Goal: Use online tool/utility: Utilize a website feature to perform a specific function

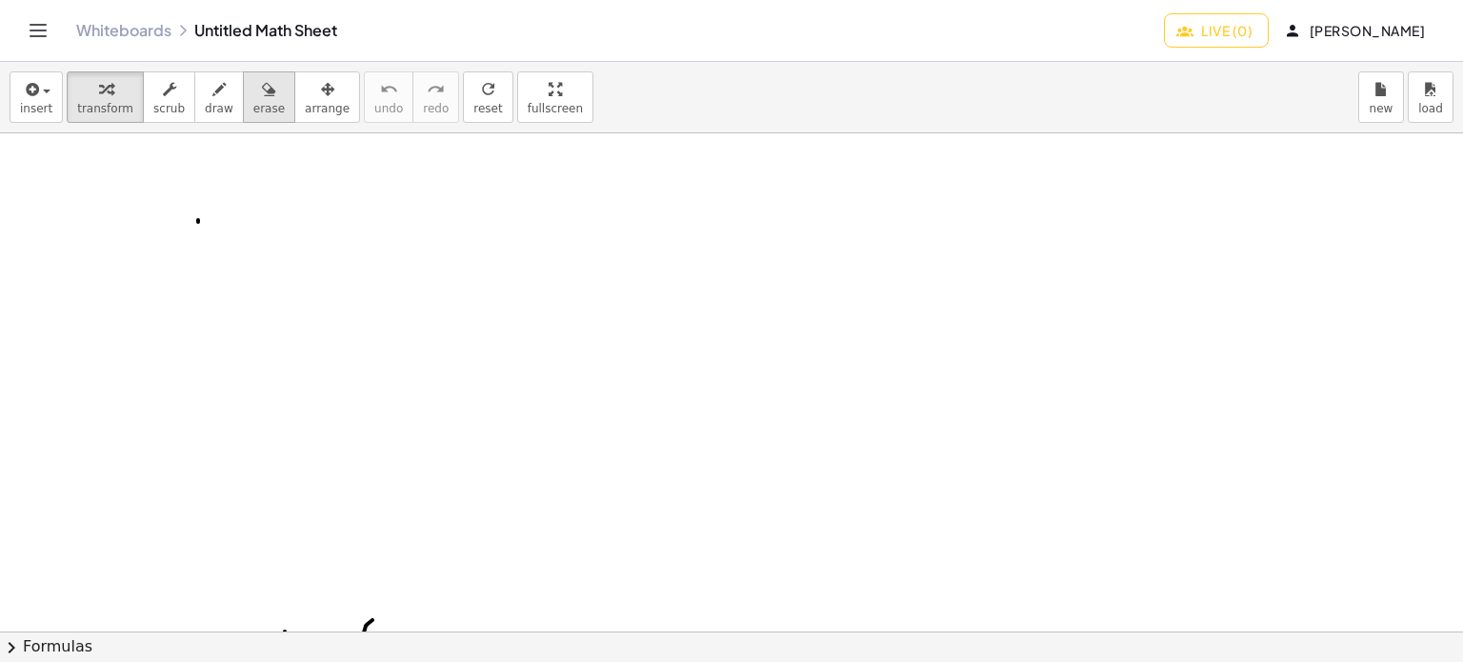
click at [253, 111] on span "erase" at bounding box center [268, 108] width 31 height 13
drag, startPoint x: 189, startPoint y: 235, endPoint x: 900, endPoint y: 373, distance: 724.8
drag, startPoint x: 1133, startPoint y: 351, endPoint x: 1160, endPoint y: 350, distance: 26.7
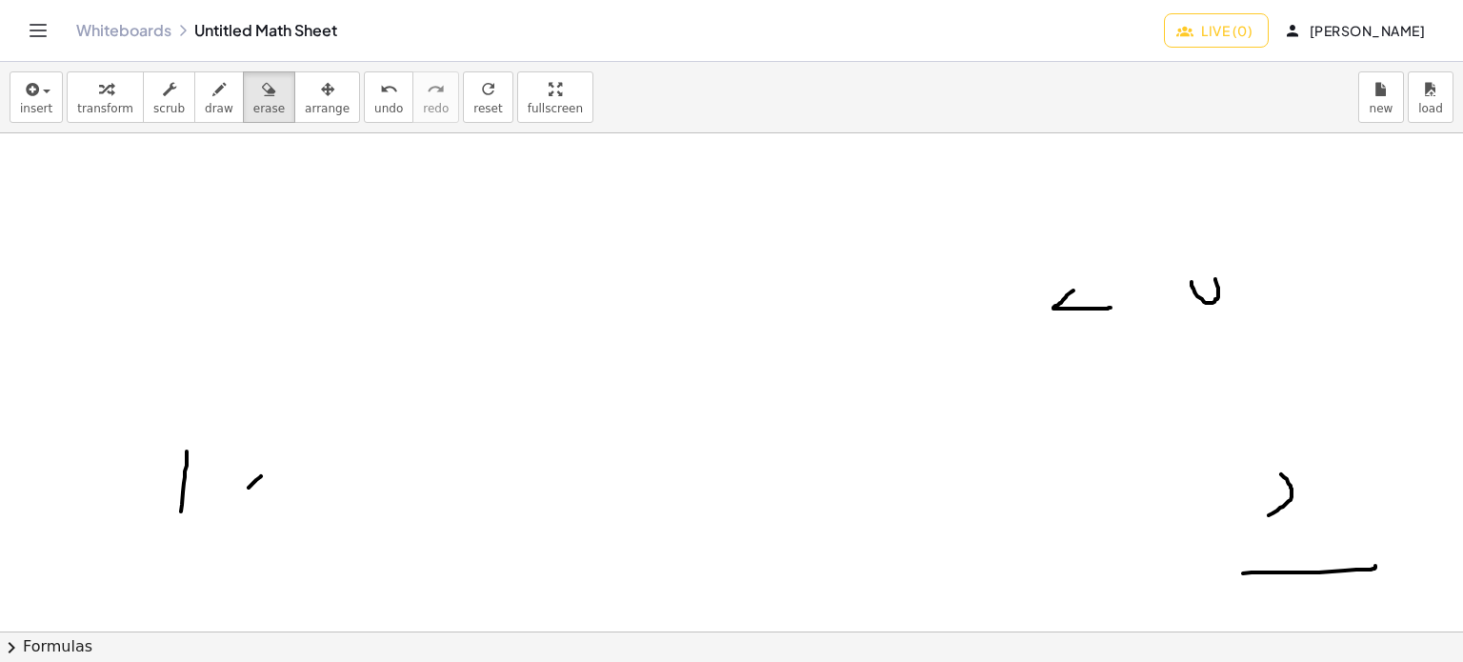
scroll to position [381, 0]
drag, startPoint x: 820, startPoint y: 335, endPoint x: 217, endPoint y: 391, distance: 605.5
click at [217, 396] on div at bounding box center [731, 500] width 1463 height 1497
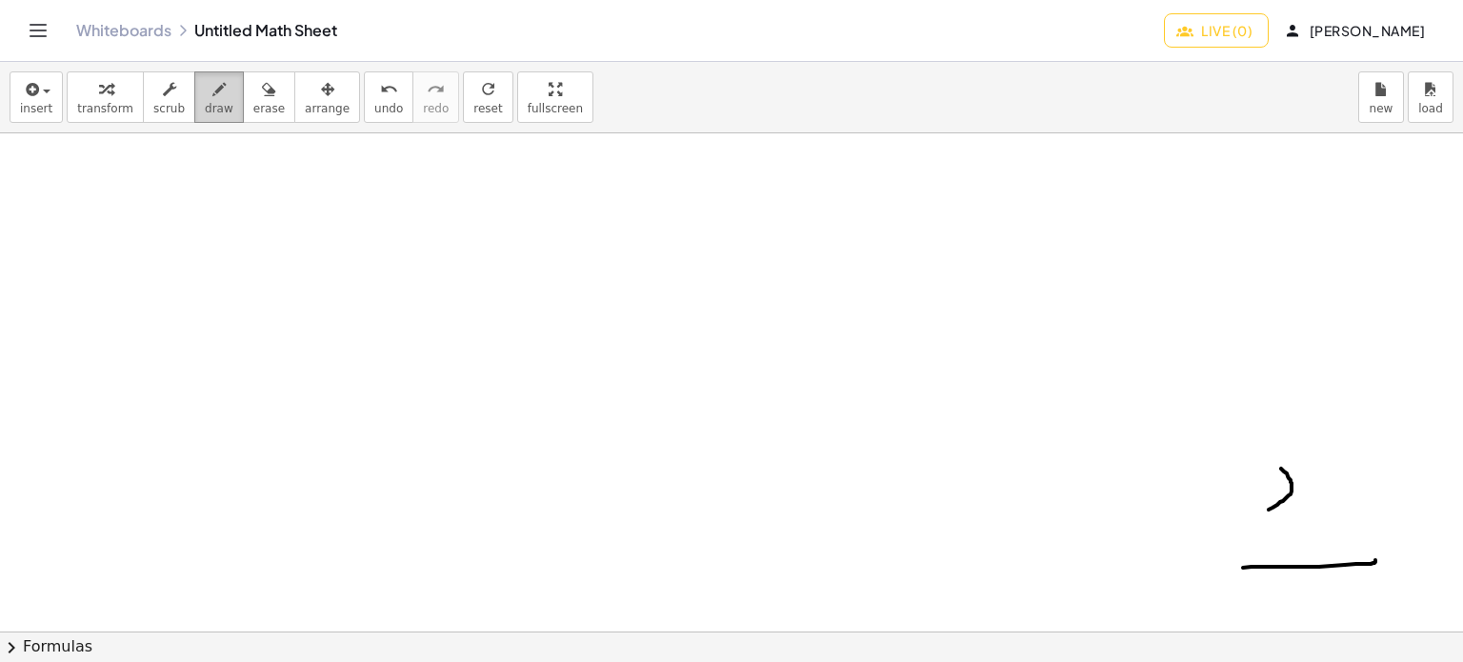
click at [212, 99] on icon "button" at bounding box center [218, 89] width 13 height 23
drag, startPoint x: 250, startPoint y: 178, endPoint x: 282, endPoint y: 252, distance: 81.0
click at [281, 251] on div at bounding box center [731, 500] width 1463 height 1497
drag, startPoint x: 341, startPoint y: 182, endPoint x: 347, endPoint y: 251, distance: 68.8
click at [347, 251] on div at bounding box center [731, 500] width 1463 height 1497
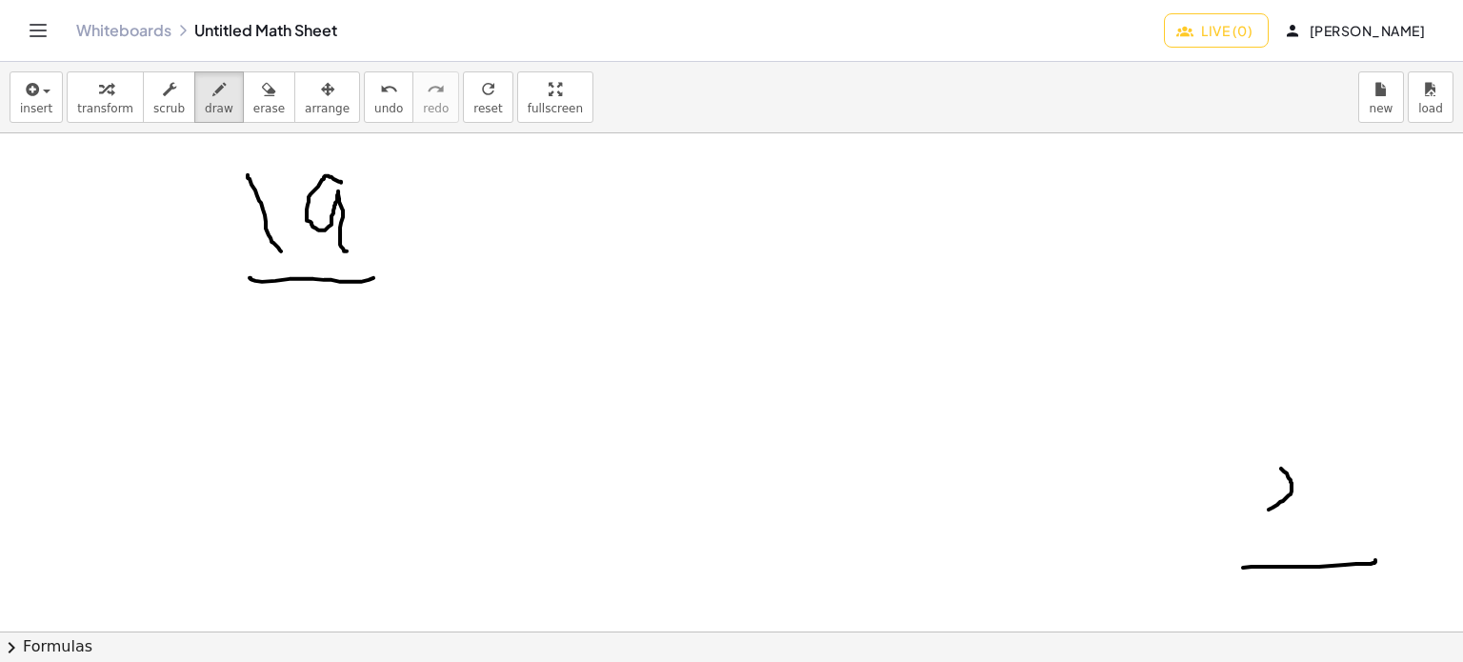
drag, startPoint x: 251, startPoint y: 277, endPoint x: 382, endPoint y: 294, distance: 132.6
click at [398, 285] on div at bounding box center [731, 500] width 1463 height 1497
drag, startPoint x: 316, startPoint y: 315, endPoint x: 328, endPoint y: 360, distance: 46.2
click at [328, 360] on div at bounding box center [731, 500] width 1463 height 1497
click at [258, 102] on span "erase" at bounding box center [268, 108] width 31 height 13
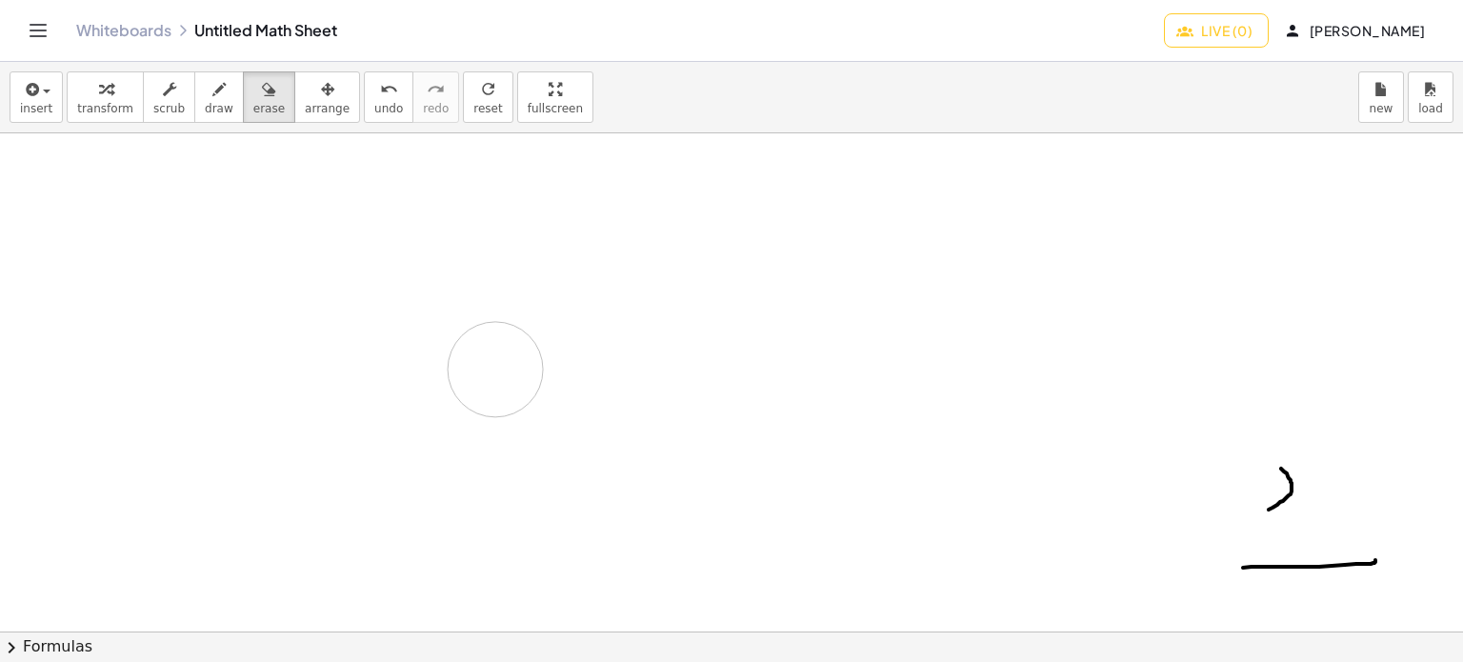
drag, startPoint x: 232, startPoint y: 140, endPoint x: 286, endPoint y: 372, distance: 238.4
click at [326, 426] on div at bounding box center [731, 500] width 1463 height 1497
click at [212, 90] on icon "button" at bounding box center [218, 89] width 13 height 23
drag, startPoint x: 259, startPoint y: 186, endPoint x: 271, endPoint y: 258, distance: 73.3
click at [271, 258] on div at bounding box center [731, 500] width 1463 height 1497
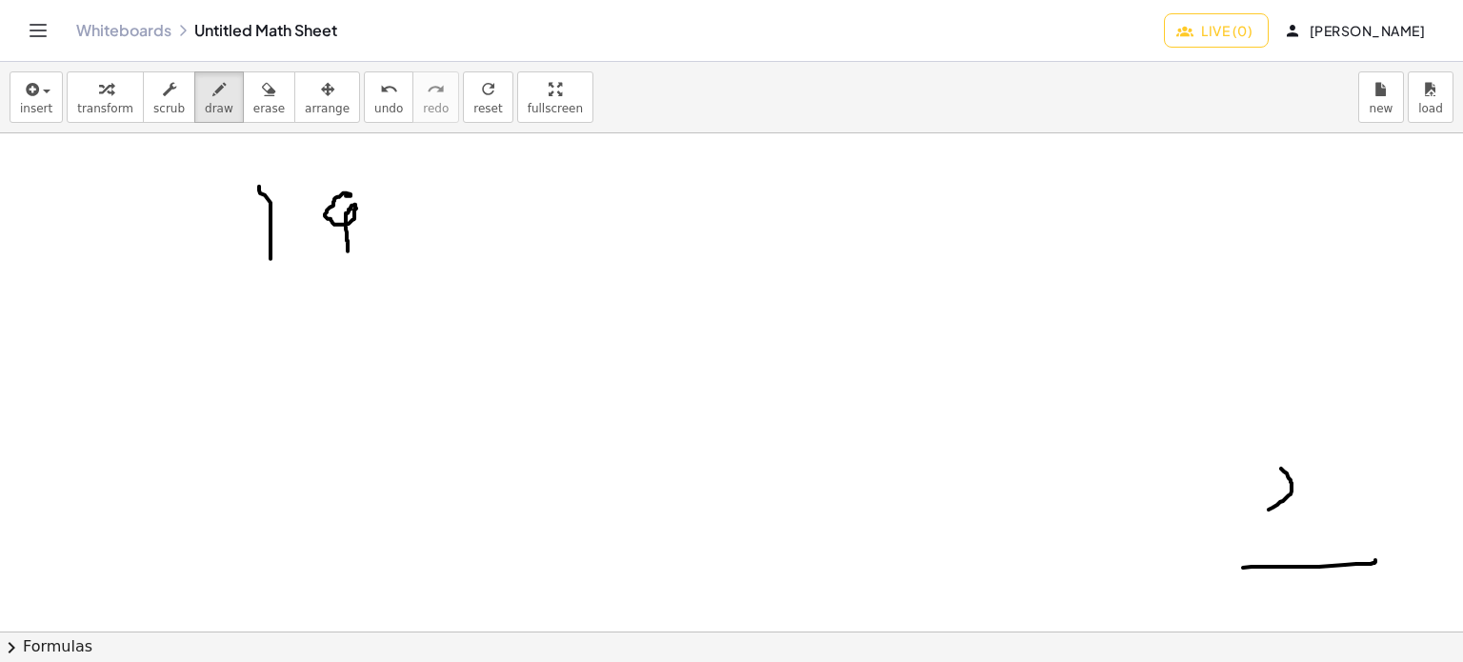
drag, startPoint x: 346, startPoint y: 195, endPoint x: 309, endPoint y: 285, distance: 96.9
click at [339, 262] on div at bounding box center [731, 500] width 1463 height 1497
drag, startPoint x: 244, startPoint y: 299, endPoint x: 379, endPoint y: 287, distance: 135.8
click at [379, 286] on div at bounding box center [731, 500] width 1463 height 1497
drag, startPoint x: 315, startPoint y: 340, endPoint x: 290, endPoint y: 411, distance: 75.0
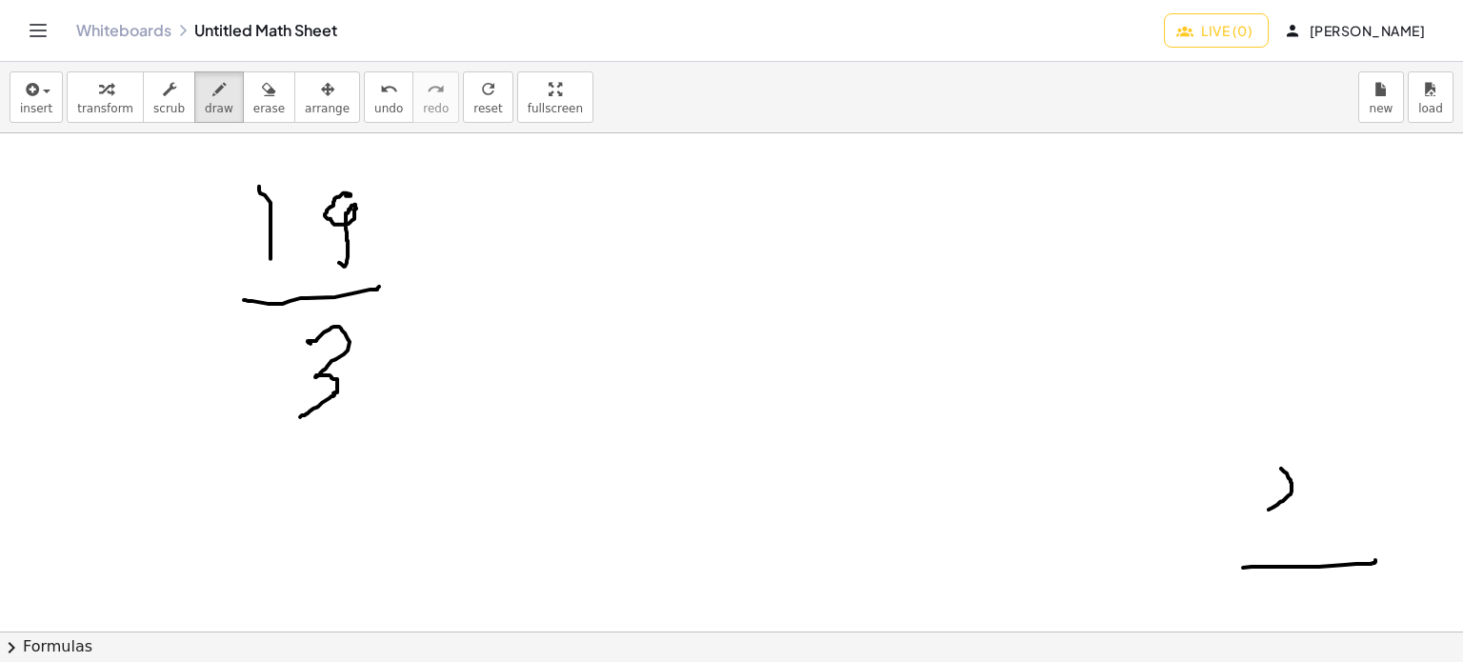
click at [288, 418] on div at bounding box center [731, 500] width 1463 height 1497
drag, startPoint x: 660, startPoint y: 271, endPoint x: 709, endPoint y: 322, distance: 70.7
click at [709, 322] on div at bounding box center [731, 500] width 1463 height 1497
drag, startPoint x: 773, startPoint y: 198, endPoint x: 783, endPoint y: 212, distance: 17.2
click at [783, 212] on div at bounding box center [731, 500] width 1463 height 1497
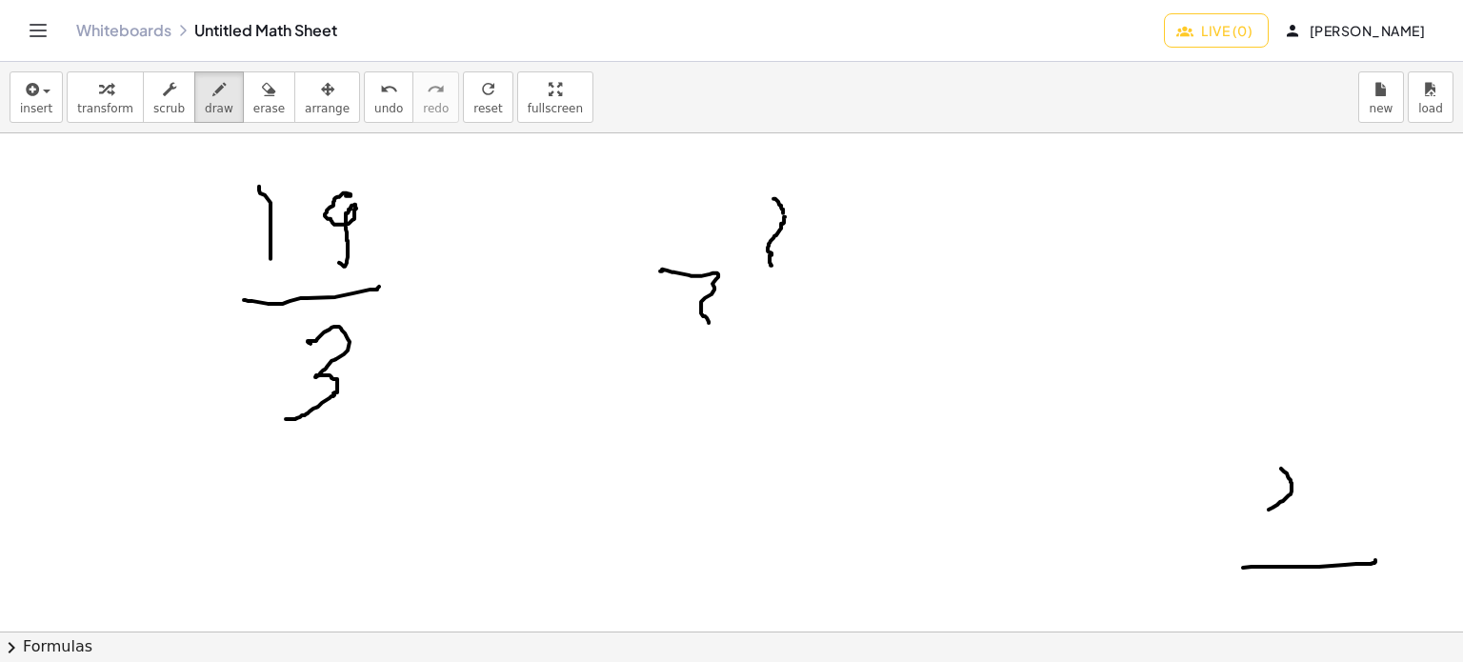
drag, startPoint x: 785, startPoint y: 216, endPoint x: 778, endPoint y: 271, distance: 54.7
click at [773, 266] on div at bounding box center [731, 500] width 1463 height 1497
drag, startPoint x: 757, startPoint y: 296, endPoint x: 804, endPoint y: 311, distance: 49.1
click at [864, 281] on div at bounding box center [731, 500] width 1463 height 1497
drag, startPoint x: 798, startPoint y: 315, endPoint x: 852, endPoint y: 353, distance: 66.3
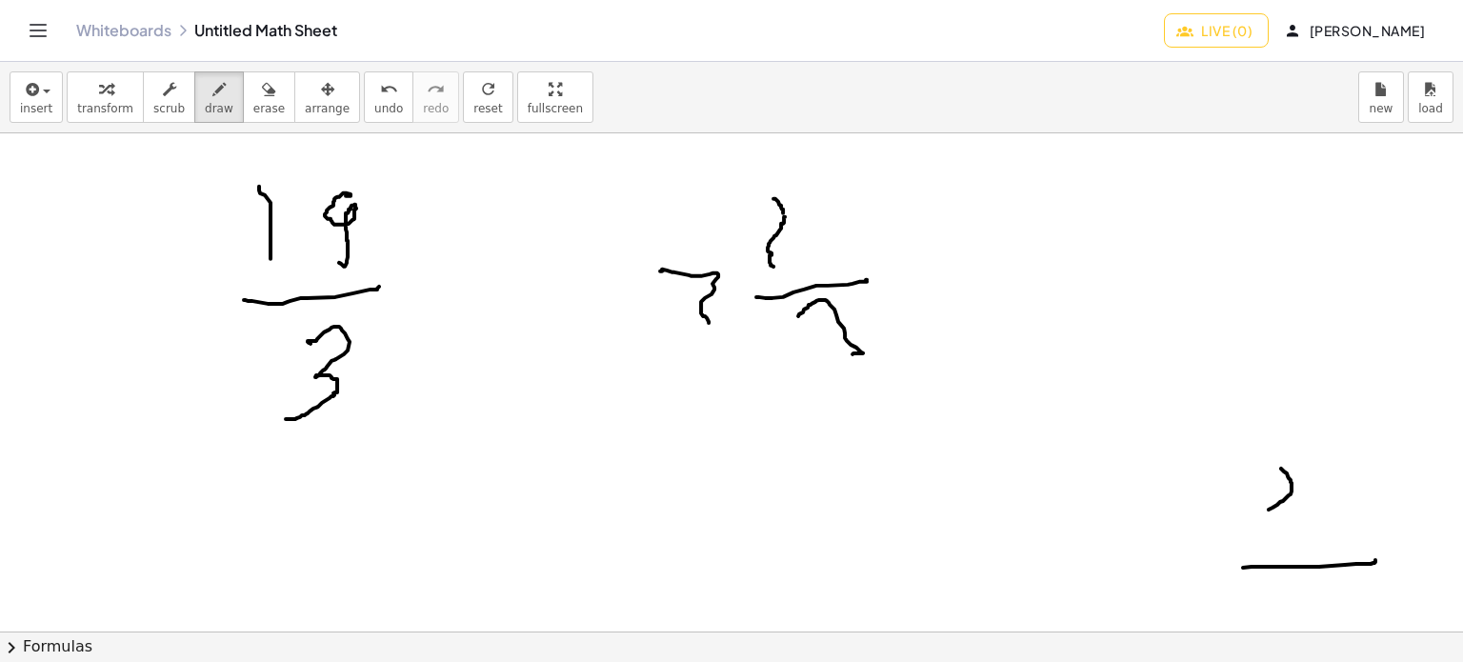
click at [852, 353] on div at bounding box center [731, 500] width 1463 height 1497
drag, startPoint x: 792, startPoint y: 329, endPoint x: 802, endPoint y: 389, distance: 60.8
click at [802, 389] on div at bounding box center [731, 500] width 1463 height 1497
drag, startPoint x: 652, startPoint y: 272, endPoint x: 729, endPoint y: 404, distance: 151.9
click at [729, 403] on div at bounding box center [731, 500] width 1463 height 1497
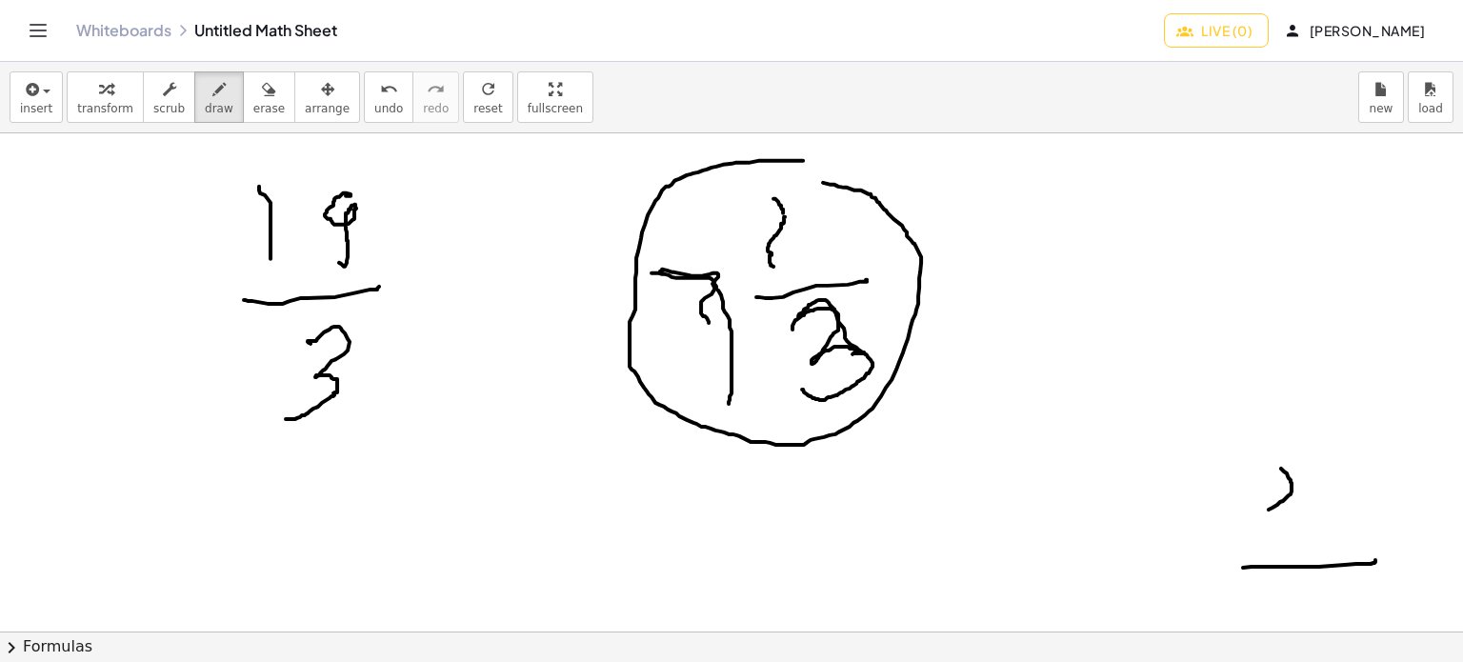
drag, startPoint x: 803, startPoint y: 160, endPoint x: 792, endPoint y: 186, distance: 27.8
click at [792, 175] on div at bounding box center [731, 500] width 1463 height 1497
drag, startPoint x: 963, startPoint y: 268, endPoint x: 933, endPoint y: 263, distance: 29.9
click at [949, 331] on div at bounding box center [731, 500] width 1463 height 1497
drag, startPoint x: 989, startPoint y: 275, endPoint x: 1032, endPoint y: 329, distance: 69.0
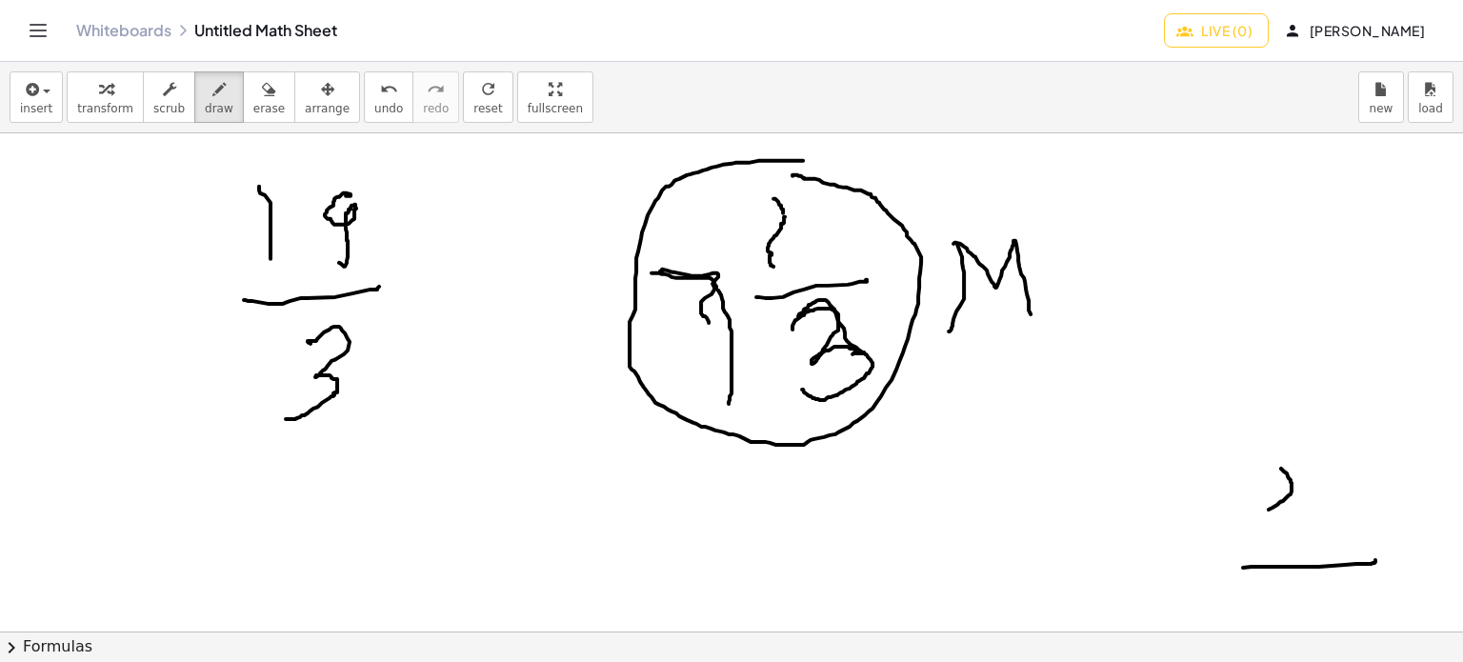
click at [1032, 327] on div at bounding box center [731, 500] width 1463 height 1497
drag, startPoint x: 1087, startPoint y: 276, endPoint x: 1091, endPoint y: 300, distance: 24.1
click at [1097, 326] on div at bounding box center [731, 500] width 1463 height 1497
drag, startPoint x: 1085, startPoint y: 228, endPoint x: 1113, endPoint y: 220, distance: 29.6
click at [1113, 219] on div at bounding box center [731, 500] width 1463 height 1497
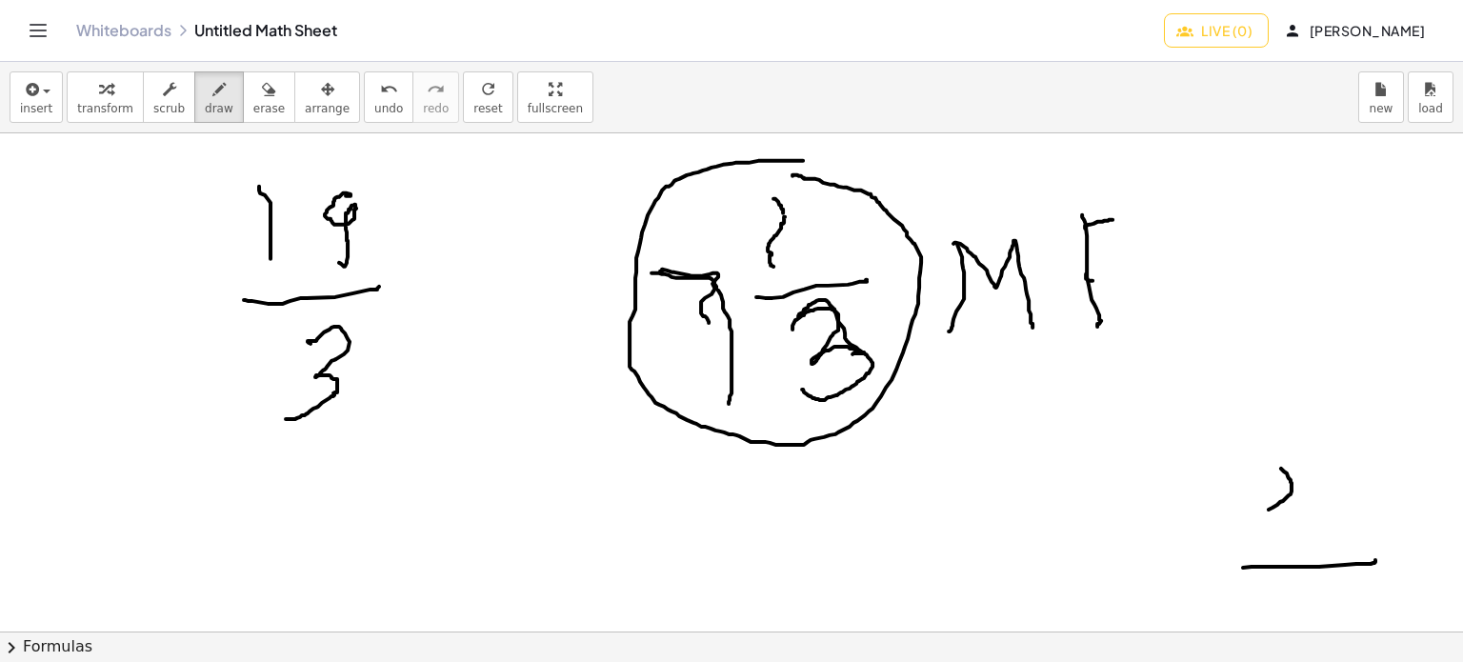
drag, startPoint x: 1086, startPoint y: 274, endPoint x: 1118, endPoint y: 280, distance: 32.9
click at [1118, 280] on div at bounding box center [731, 500] width 1463 height 1497
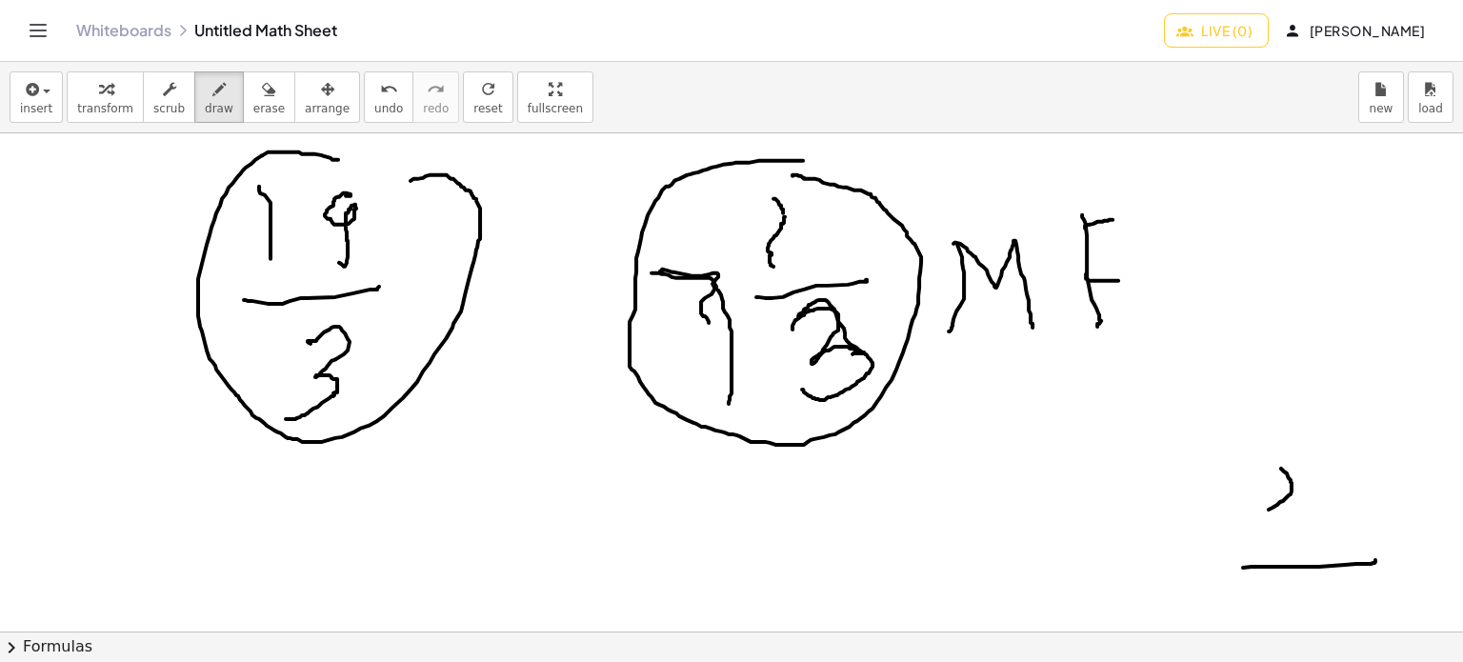
drag, startPoint x: 321, startPoint y: 154, endPoint x: 366, endPoint y: 195, distance: 60.7
click at [366, 194] on div at bounding box center [731, 500] width 1463 height 1497
click at [128, 317] on div at bounding box center [731, 500] width 1463 height 1497
drag, startPoint x: 34, startPoint y: 330, endPoint x: 169, endPoint y: 308, distance: 136.1
click at [180, 300] on div at bounding box center [731, 500] width 1463 height 1497
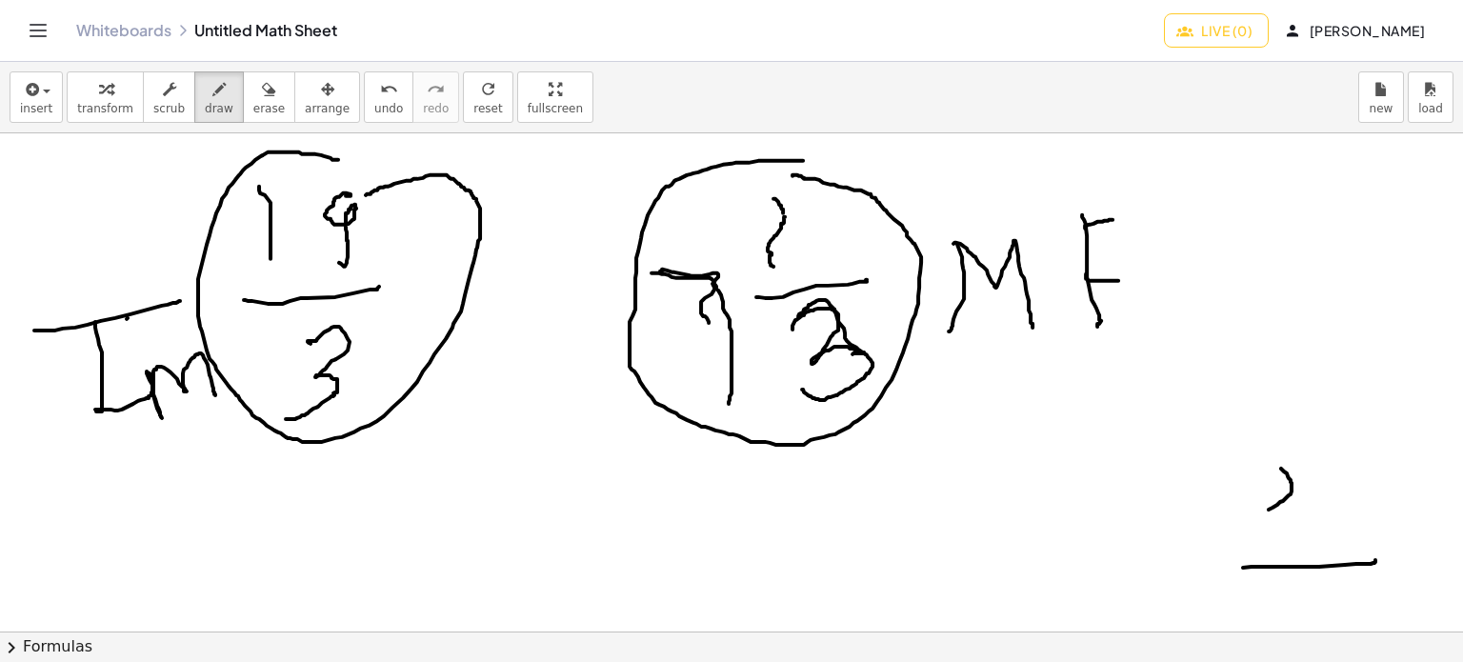
drag, startPoint x: 95, startPoint y: 323, endPoint x: 310, endPoint y: 444, distance: 246.1
click at [215, 395] on div at bounding box center [731, 500] width 1463 height 1497
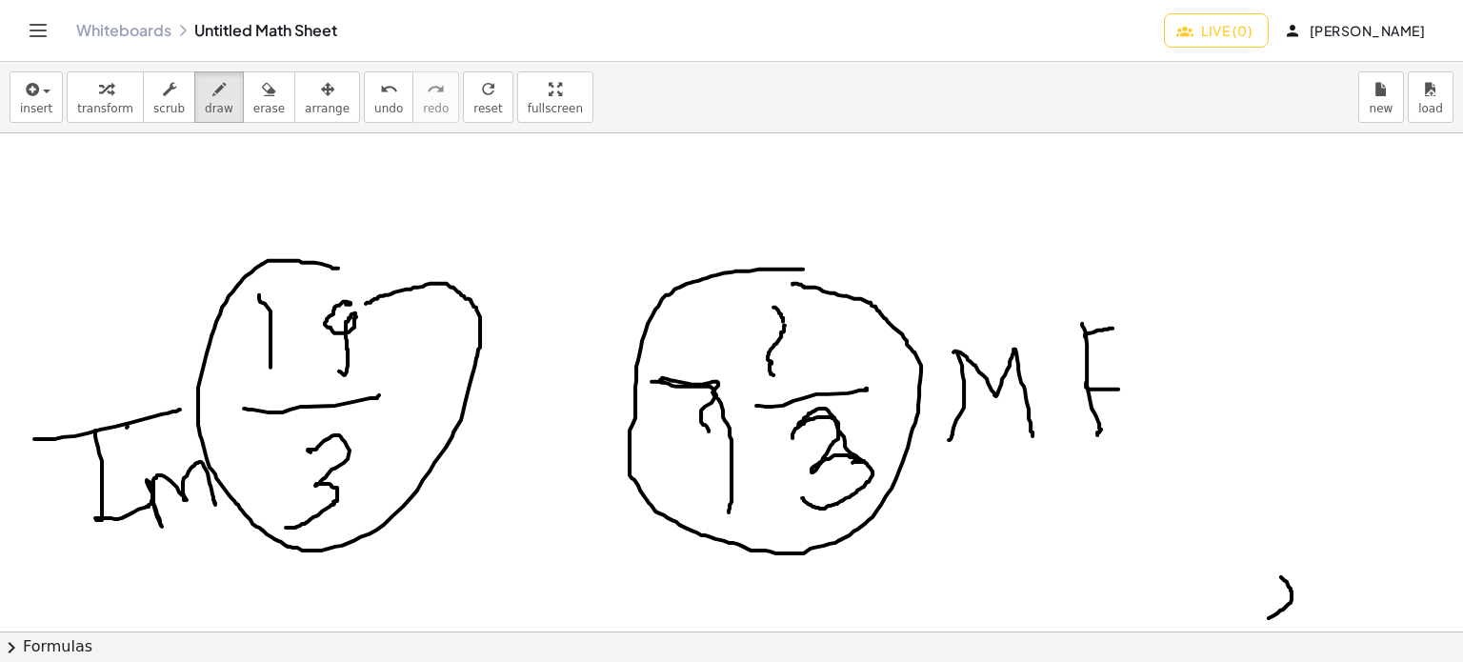
scroll to position [286, 0]
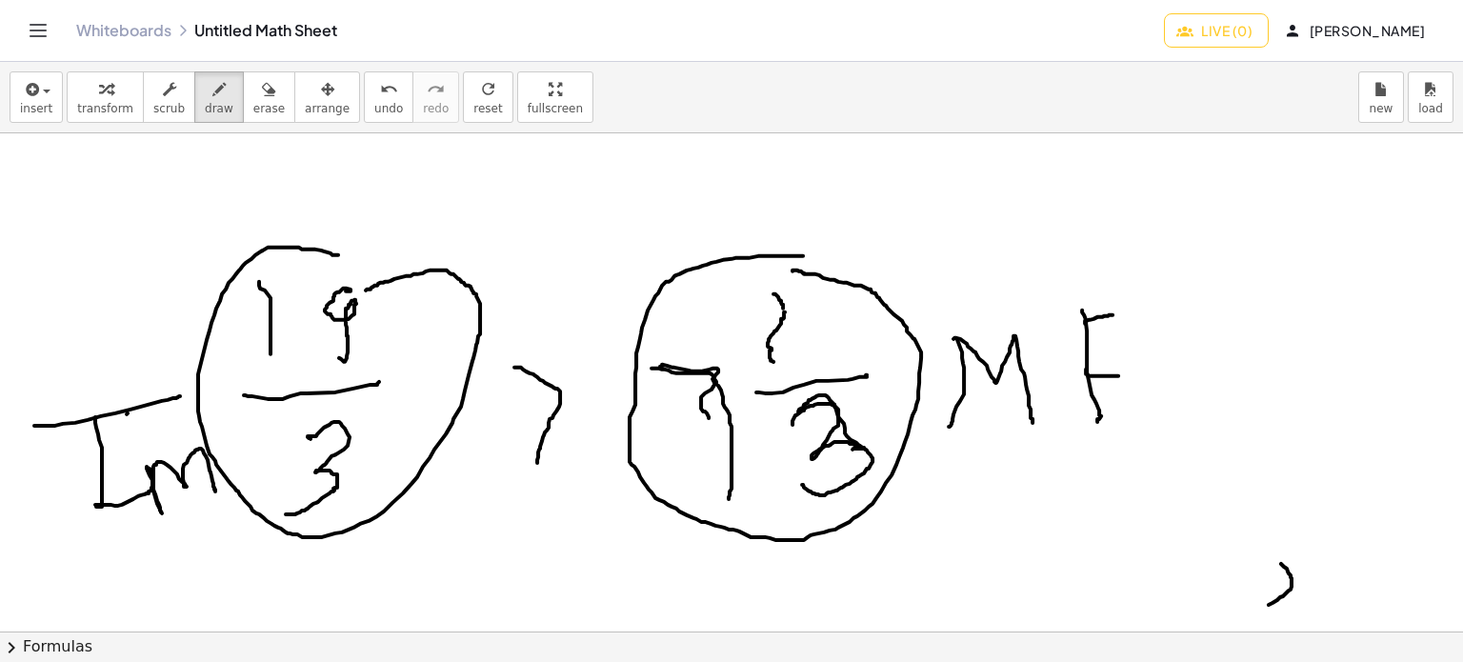
drag, startPoint x: 514, startPoint y: 367, endPoint x: 590, endPoint y: 349, distance: 77.4
click at [537, 464] on div at bounding box center [731, 596] width 1463 height 1497
drag, startPoint x: 595, startPoint y: 258, endPoint x: 598, endPoint y: 359, distance: 101.0
click at [598, 355] on div at bounding box center [731, 596] width 1463 height 1497
drag, startPoint x: 212, startPoint y: 159, endPoint x: 237, endPoint y: 244, distance: 88.3
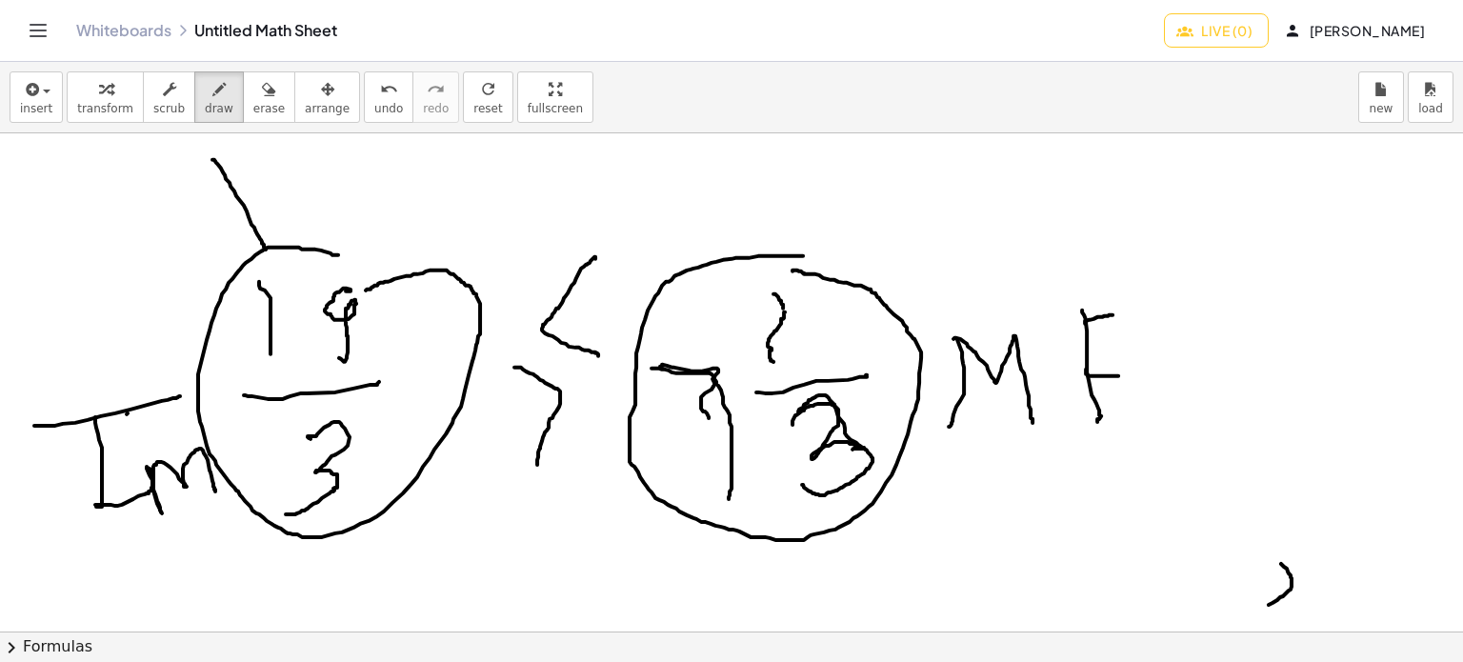
click at [267, 251] on div at bounding box center [731, 596] width 1463 height 1497
drag, startPoint x: 231, startPoint y: 234, endPoint x: 287, endPoint y: 205, distance: 63.5
click at [287, 205] on div at bounding box center [731, 596] width 1463 height 1497
drag, startPoint x: 400, startPoint y: 180, endPoint x: 394, endPoint y: 211, distance: 31.0
click at [400, 224] on div at bounding box center [731, 596] width 1463 height 1497
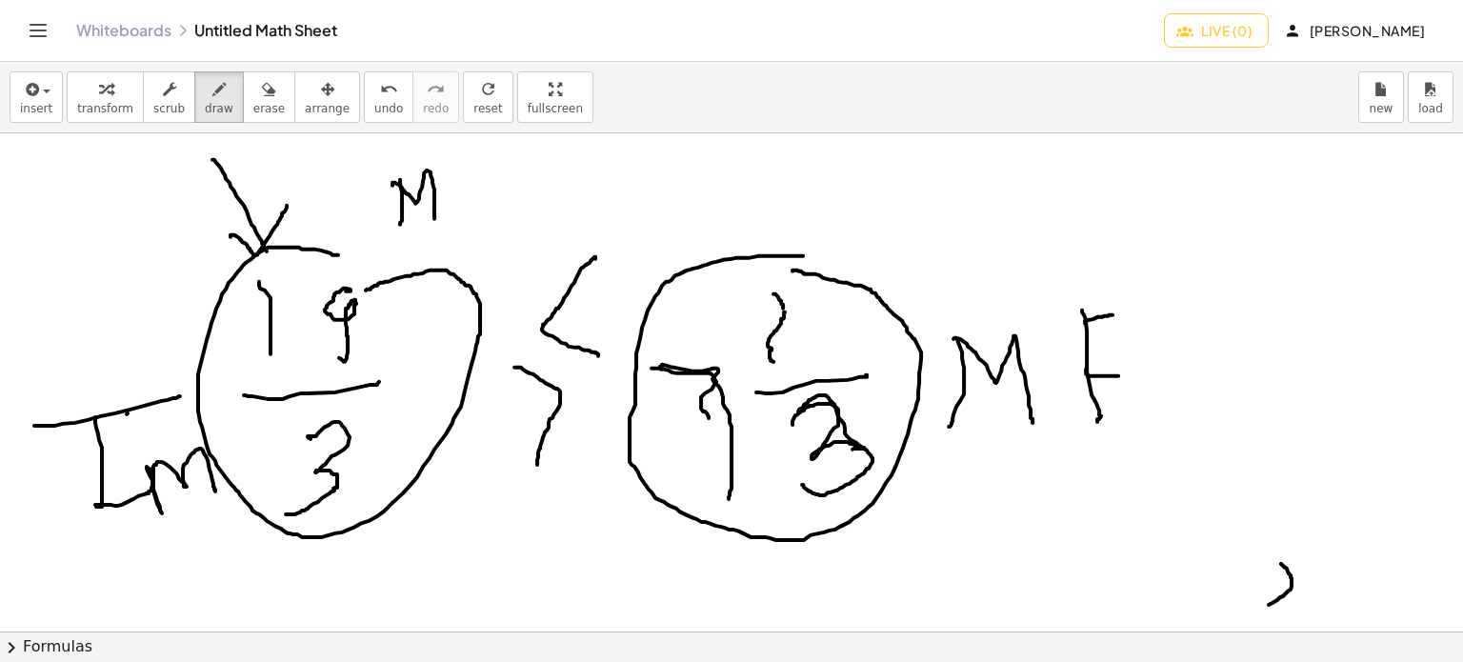
drag, startPoint x: 392, startPoint y: 185, endPoint x: 432, endPoint y: 227, distance: 57.9
click at [434, 227] on div at bounding box center [731, 596] width 1463 height 1497
drag, startPoint x: 447, startPoint y: 171, endPoint x: 452, endPoint y: 216, distance: 45.1
click at [452, 216] on div at bounding box center [731, 596] width 1463 height 1497
click at [472, 163] on div at bounding box center [731, 596] width 1463 height 1497
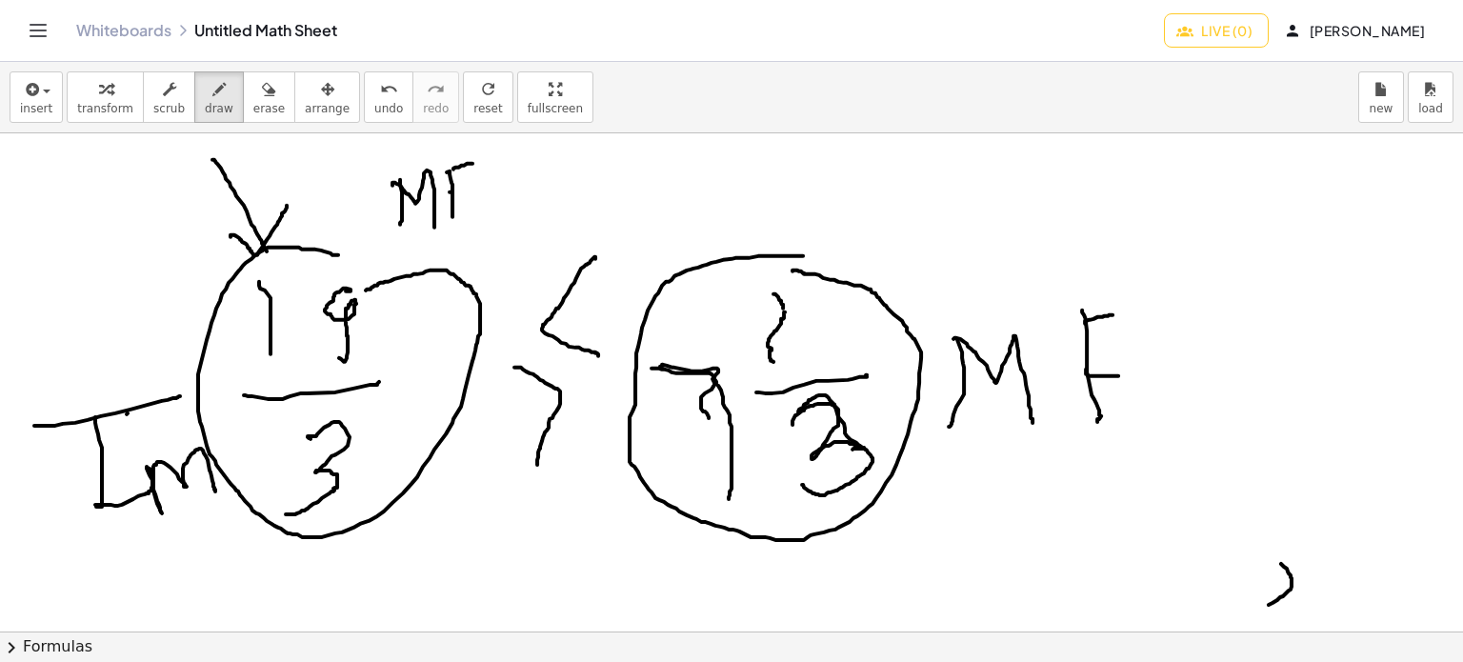
drag, startPoint x: 451, startPoint y: 191, endPoint x: 481, endPoint y: 185, distance: 31.2
click at [481, 185] on div at bounding box center [731, 596] width 1463 height 1497
drag, startPoint x: 353, startPoint y: 534, endPoint x: 771, endPoint y: 562, distance: 418.1
click at [771, 562] on div at bounding box center [731, 596] width 1463 height 1497
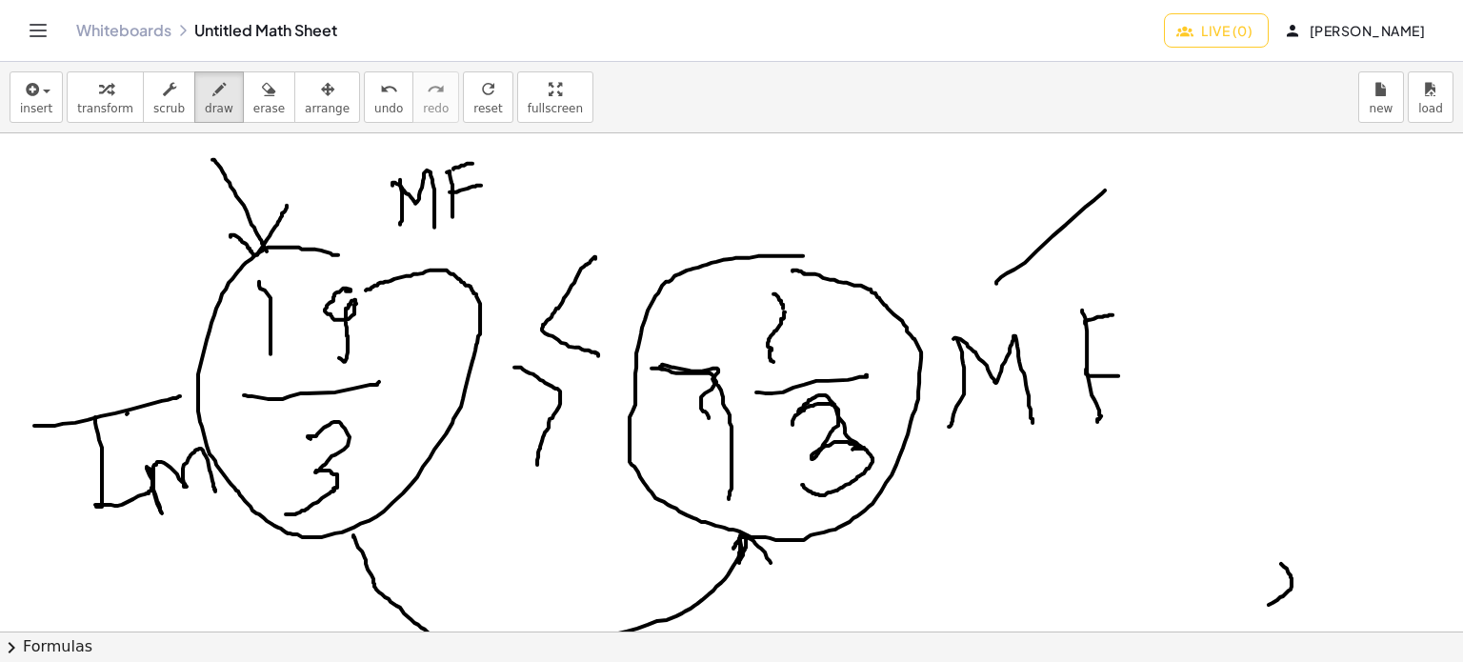
drag, startPoint x: 996, startPoint y: 283, endPoint x: 1116, endPoint y: 177, distance: 159.9
click at [1116, 177] on div at bounding box center [731, 596] width 1463 height 1497
drag, startPoint x: 993, startPoint y: 253, endPoint x: 1031, endPoint y: 305, distance: 63.4
click at [1031, 305] on div at bounding box center [731, 596] width 1463 height 1497
drag, startPoint x: 1157, startPoint y: 160, endPoint x: 1196, endPoint y: 156, distance: 39.2
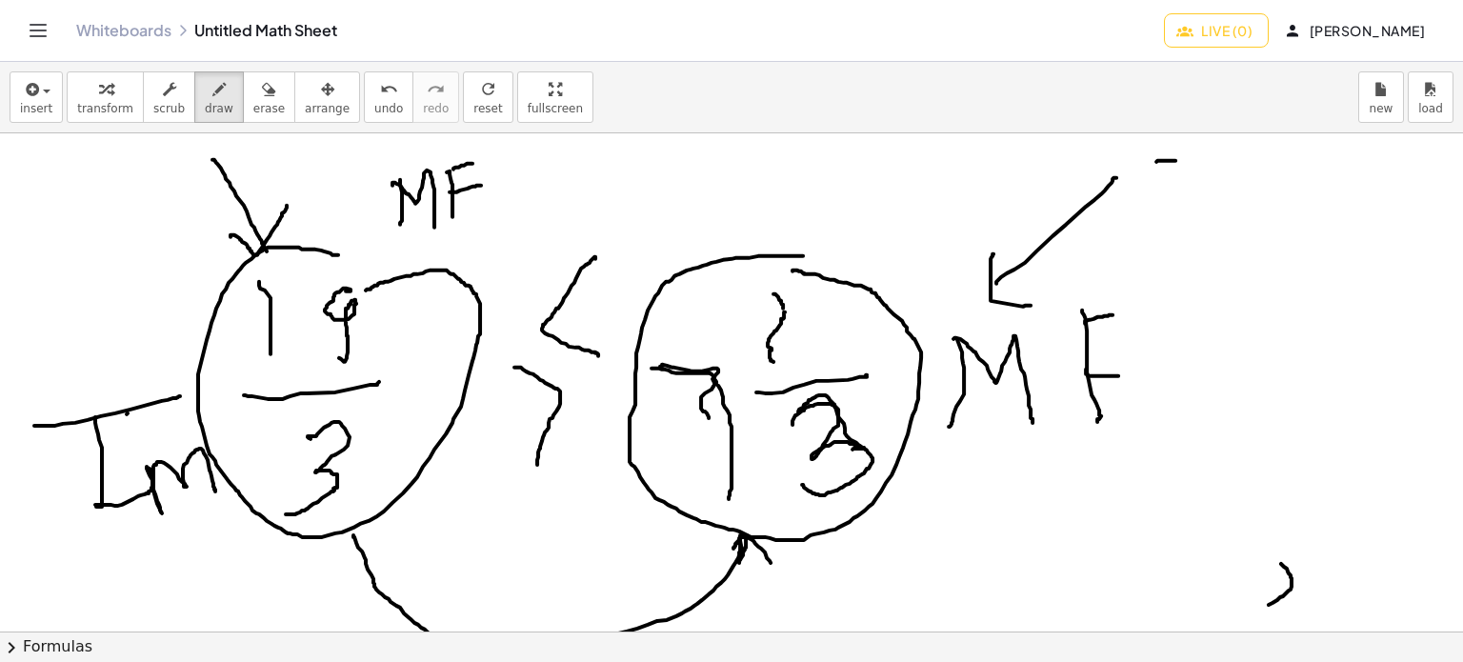
click at [1196, 156] on div at bounding box center [731, 596] width 1463 height 1497
drag, startPoint x: 1181, startPoint y: 170, endPoint x: 1305, endPoint y: 201, distance: 127.8
click at [1297, 246] on div at bounding box center [731, 596] width 1463 height 1497
drag, startPoint x: 1325, startPoint y: 161, endPoint x: 1322, endPoint y: 174, distance: 13.6
click at [1325, 232] on div at bounding box center [731, 596] width 1463 height 1497
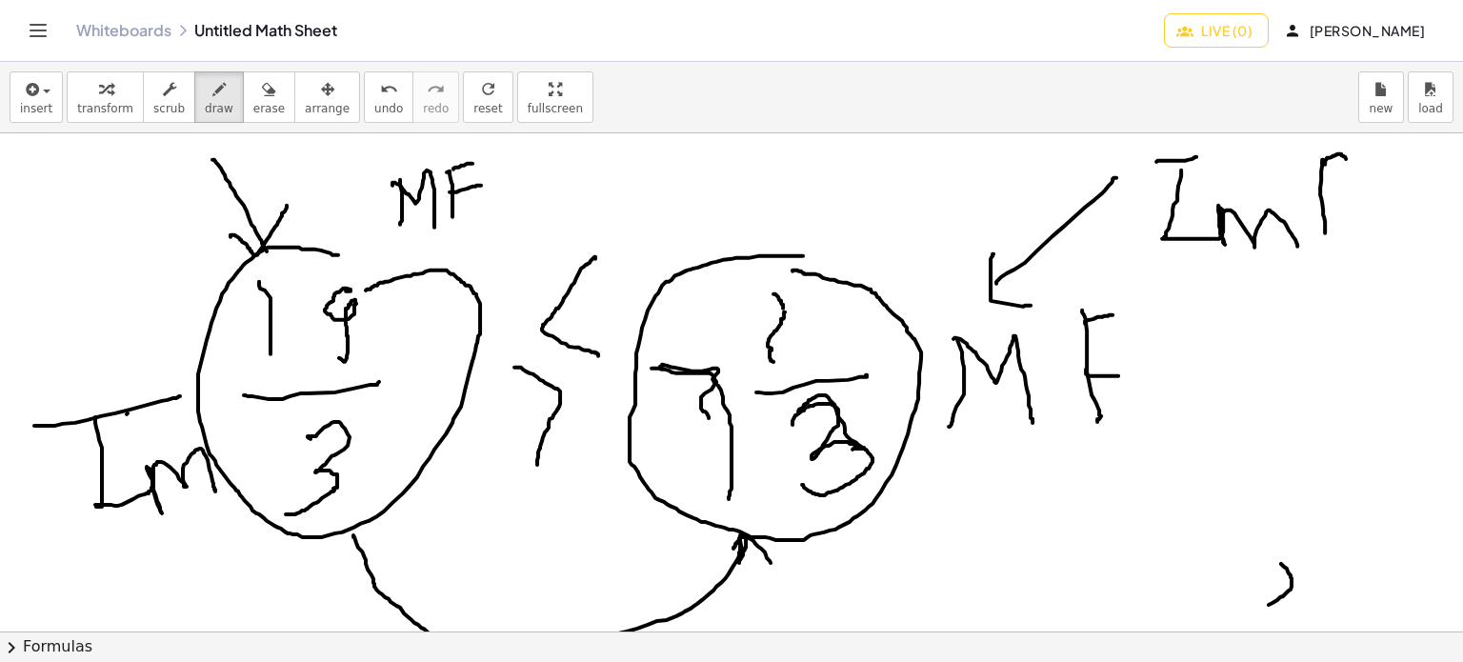
drag, startPoint x: 1322, startPoint y: 162, endPoint x: 1350, endPoint y: 160, distance: 27.7
click at [1350, 160] on div at bounding box center [731, 596] width 1463 height 1497
drag, startPoint x: 1326, startPoint y: 201, endPoint x: 1357, endPoint y: 209, distance: 32.3
click at [1355, 197] on div at bounding box center [731, 596] width 1463 height 1497
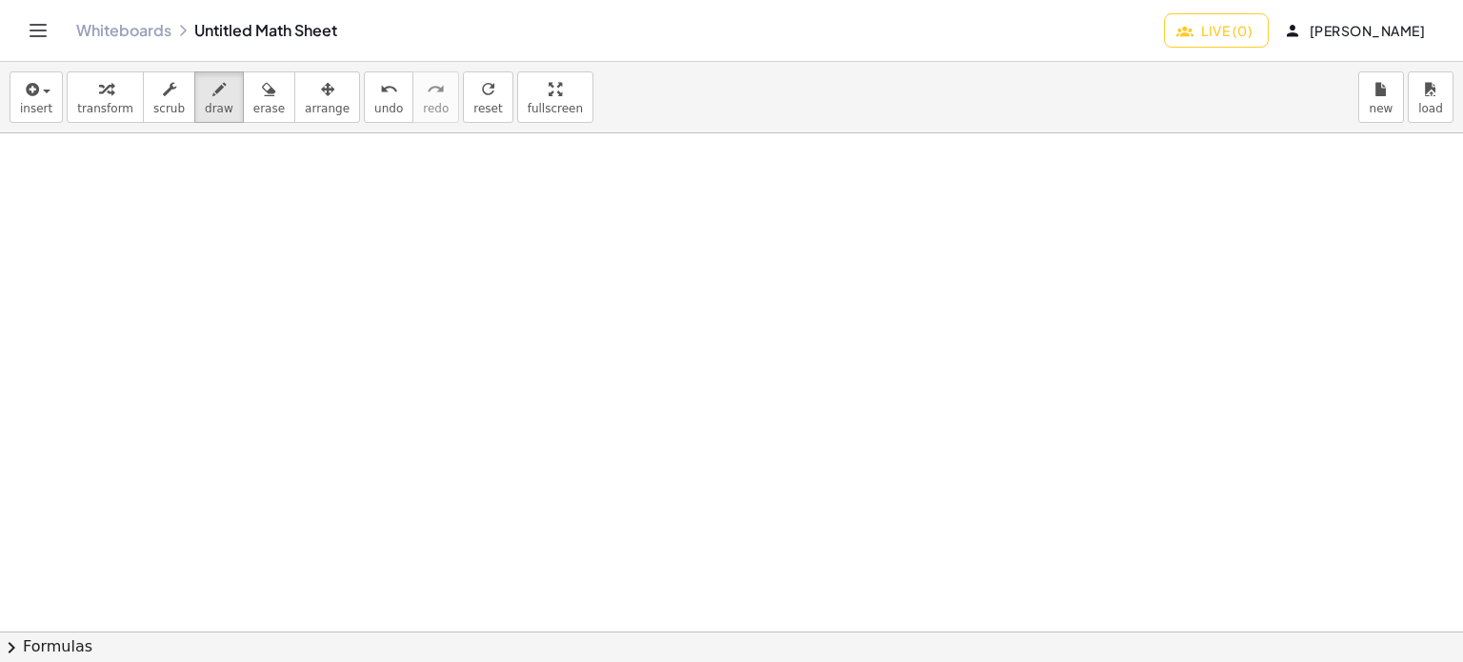
scroll to position [857, 0]
drag, startPoint x: 294, startPoint y: 211, endPoint x: 293, endPoint y: 288, distance: 76.2
click at [293, 286] on div at bounding box center [731, 24] width 1463 height 1497
drag, startPoint x: 351, startPoint y: 214, endPoint x: 341, endPoint y: 272, distance: 58.9
click at [343, 271] on div at bounding box center [731, 24] width 1463 height 1497
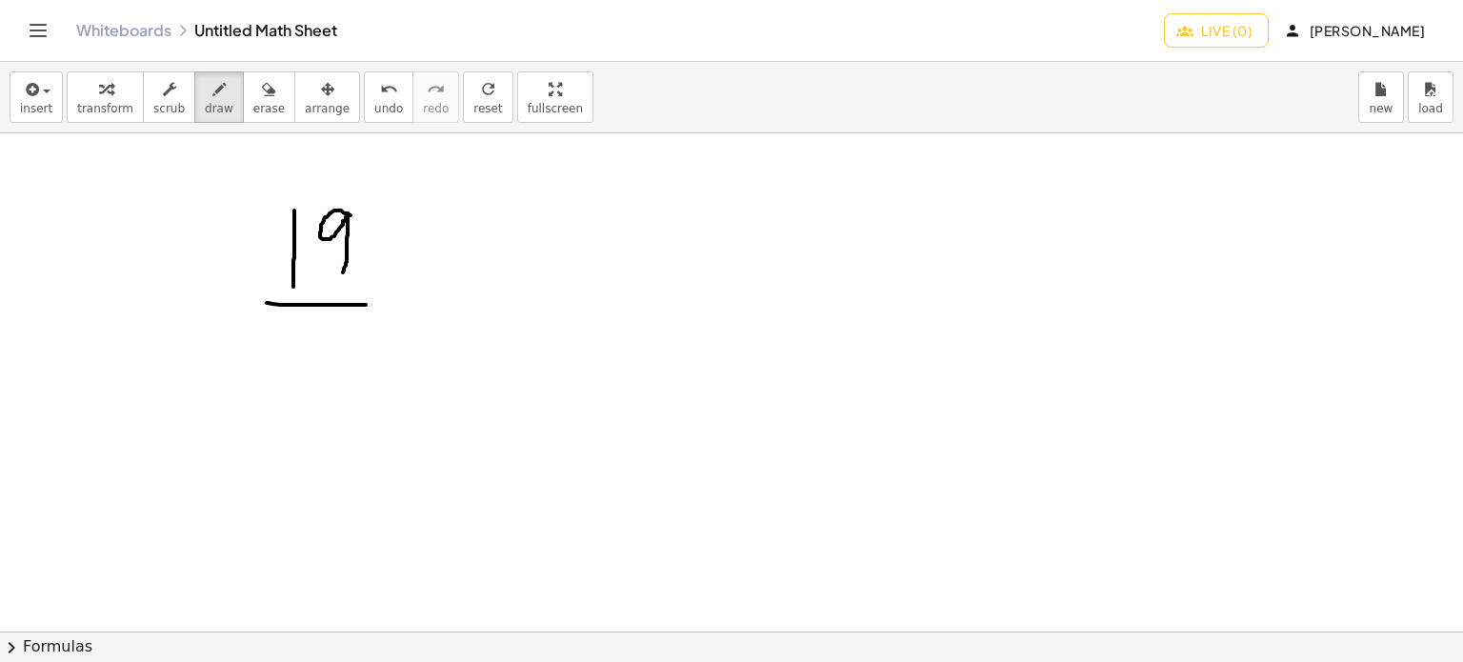
drag, startPoint x: 267, startPoint y: 302, endPoint x: 370, endPoint y: 306, distance: 102.9
click at [369, 304] on div at bounding box center [731, 24] width 1463 height 1497
drag, startPoint x: 305, startPoint y: 335, endPoint x: 309, endPoint y: 377, distance: 42.1
click at [309, 377] on div at bounding box center [731, 24] width 1463 height 1497
drag, startPoint x: 439, startPoint y: 311, endPoint x: 464, endPoint y: 307, distance: 25.2
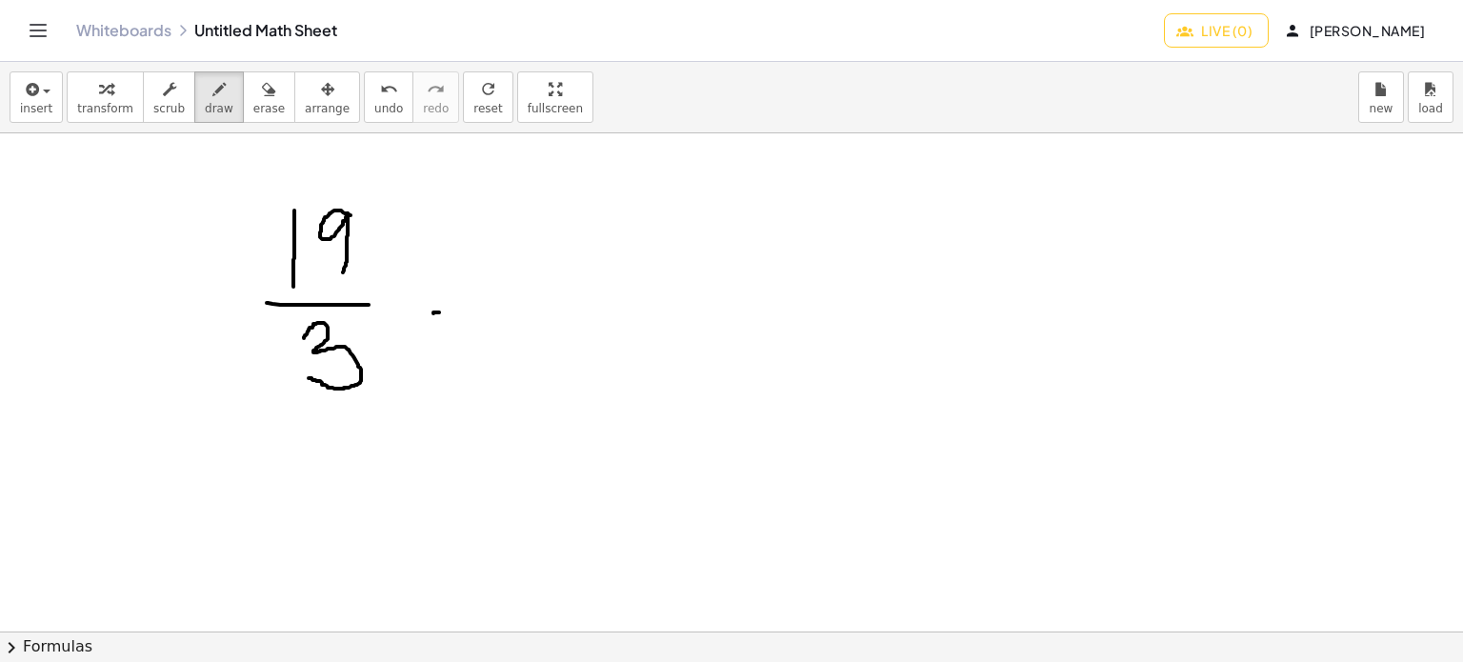
click at [464, 307] on div at bounding box center [731, 24] width 1463 height 1497
drag, startPoint x: 441, startPoint y: 289, endPoint x: 465, endPoint y: 284, distance: 24.3
click at [465, 284] on div at bounding box center [731, 24] width 1463 height 1497
drag, startPoint x: 587, startPoint y: 254, endPoint x: 537, endPoint y: 327, distance: 87.7
click at [540, 293] on div at bounding box center [731, 24] width 1463 height 1497
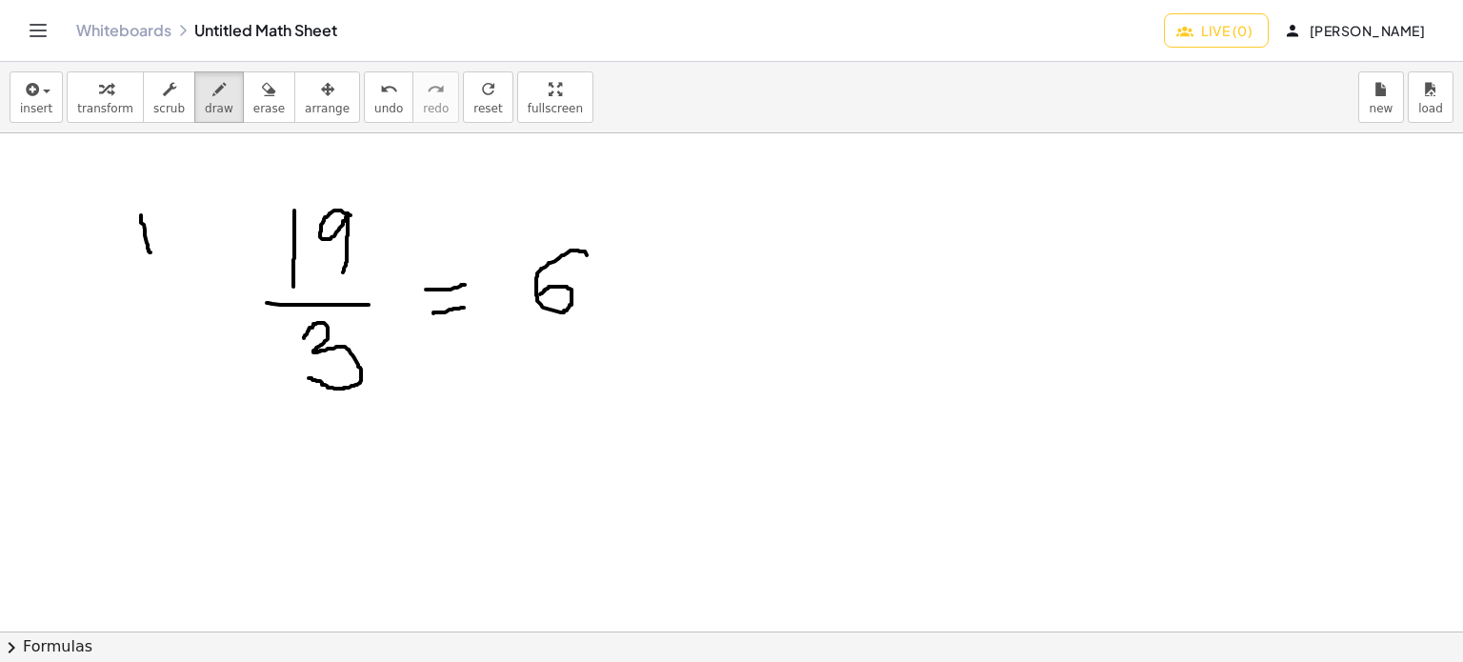
drag, startPoint x: 141, startPoint y: 214, endPoint x: 150, endPoint y: 251, distance: 38.3
click at [150, 251] on div at bounding box center [731, 24] width 1463 height 1497
click at [187, 208] on div at bounding box center [731, 24] width 1463 height 1497
drag, startPoint x: 218, startPoint y: 216, endPoint x: 245, endPoint y: 216, distance: 26.7
click at [245, 216] on div at bounding box center [731, 24] width 1463 height 1497
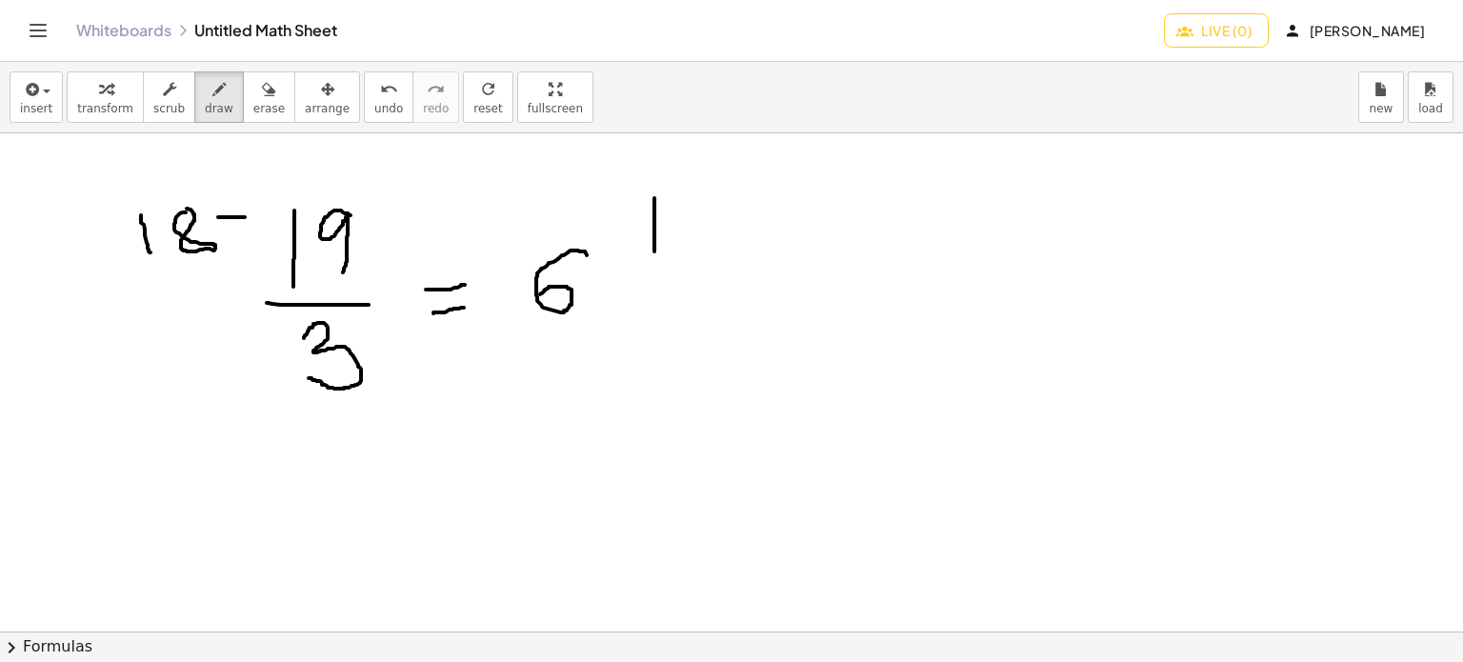
drag, startPoint x: 654, startPoint y: 197, endPoint x: 634, endPoint y: 282, distance: 87.1
click at [654, 251] on div at bounding box center [731, 24] width 1463 height 1497
drag, startPoint x: 621, startPoint y: 273, endPoint x: 681, endPoint y: 300, distance: 65.7
click at [712, 262] on div at bounding box center [731, 24] width 1463 height 1497
drag, startPoint x: 659, startPoint y: 304, endPoint x: 652, endPoint y: 350, distance: 46.2
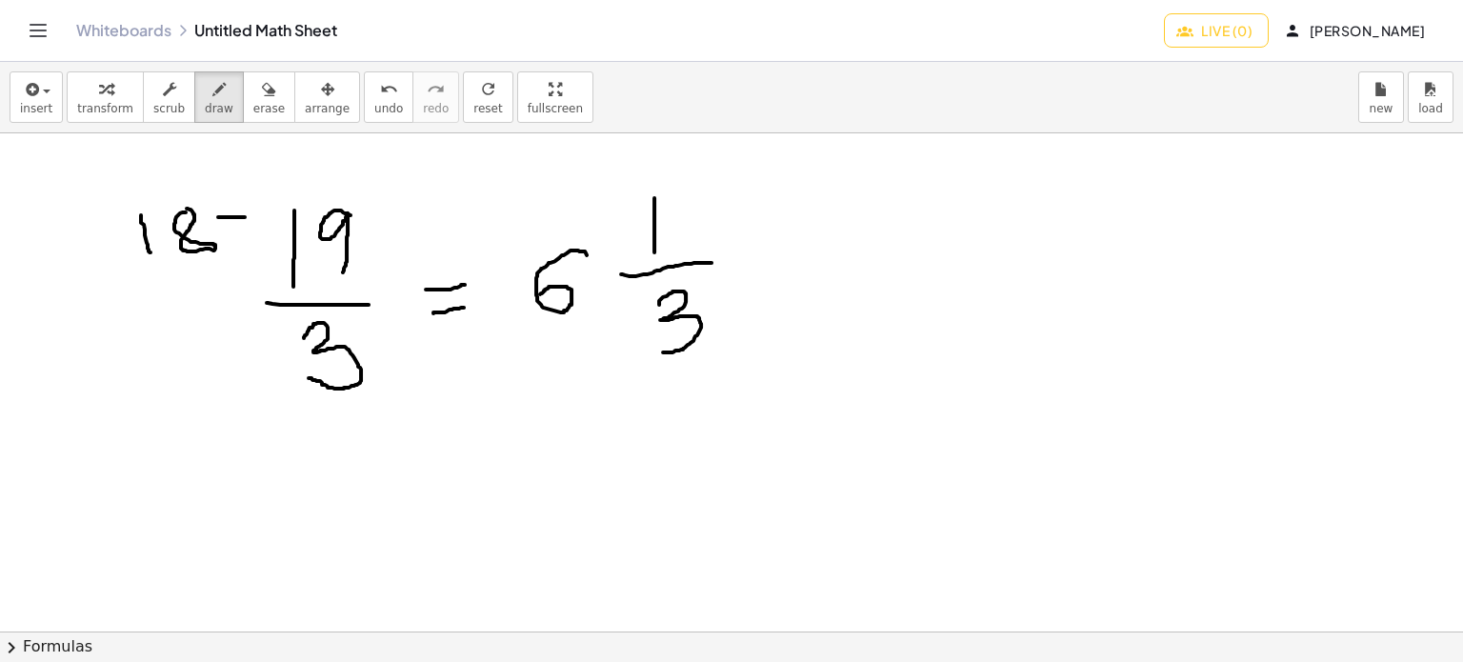
click at [652, 350] on div at bounding box center [731, 24] width 1463 height 1497
drag, startPoint x: 1029, startPoint y: 212, endPoint x: 1015, endPoint y: 299, distance: 87.7
click at [1017, 297] on div at bounding box center [731, 24] width 1463 height 1497
drag, startPoint x: 1052, startPoint y: 203, endPoint x: 1129, endPoint y: 210, distance: 77.4
click at [1153, 181] on div at bounding box center [731, 24] width 1463 height 1497
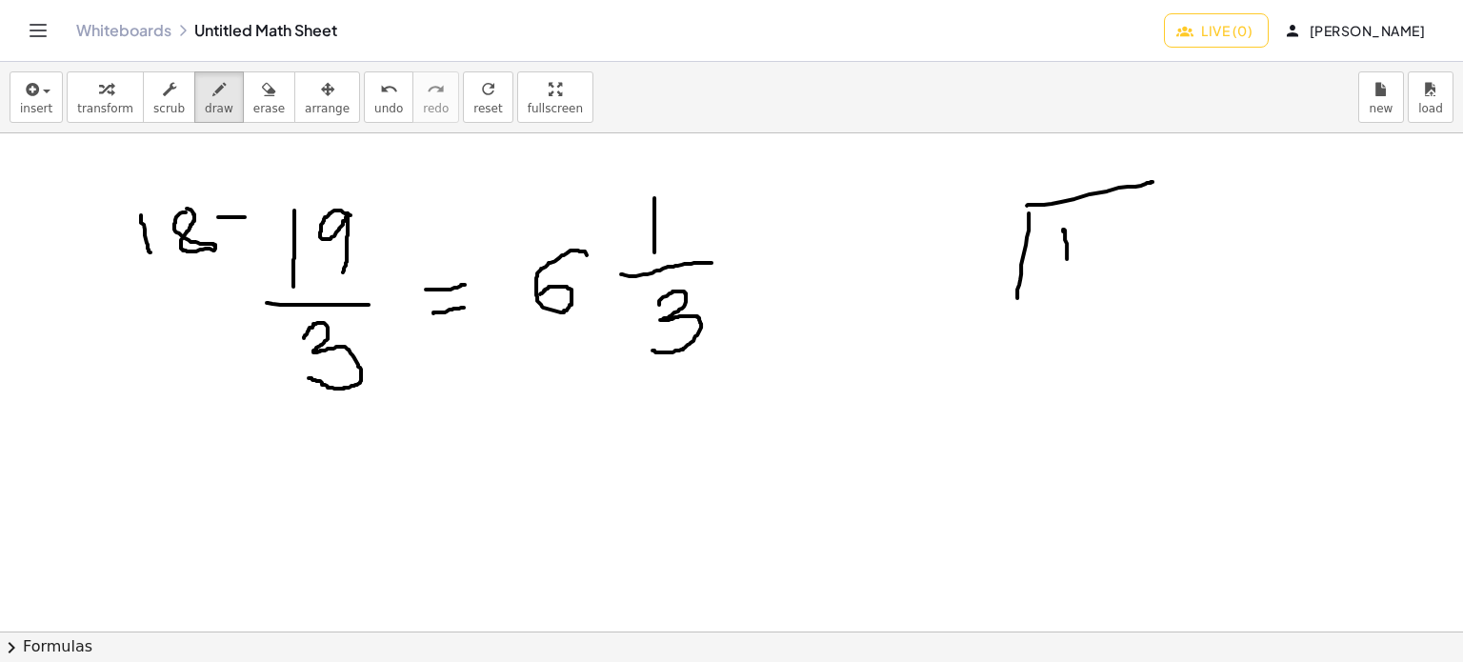
drag, startPoint x: 1063, startPoint y: 229, endPoint x: 1071, endPoint y: 267, distance: 38.9
click at [1067, 270] on div at bounding box center [731, 24] width 1463 height 1497
drag, startPoint x: 1118, startPoint y: 227, endPoint x: 1094, endPoint y: 286, distance: 63.7
click at [1131, 279] on div at bounding box center [731, 24] width 1463 height 1497
drag, startPoint x: 948, startPoint y: 235, endPoint x: 945, endPoint y: 285, distance: 49.6
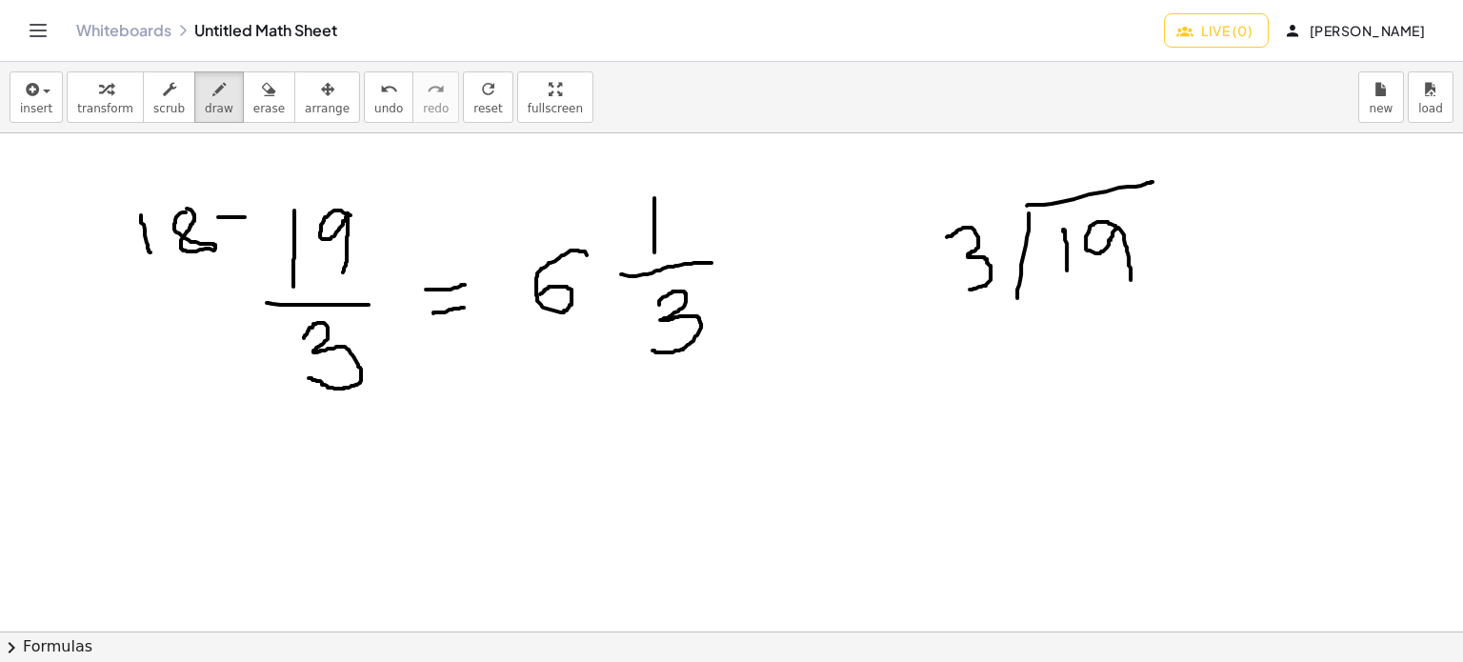
click at [949, 287] on div at bounding box center [731, 24] width 1463 height 1497
drag, startPoint x: 1079, startPoint y: 149, endPoint x: 1074, endPoint y: 194, distance: 46.0
click at [1074, 192] on div at bounding box center [731, 24] width 1463 height 1497
drag, startPoint x: 1085, startPoint y: 309, endPoint x: 1082, endPoint y: 370, distance: 61.0
click at [1082, 370] on div at bounding box center [731, 24] width 1463 height 1497
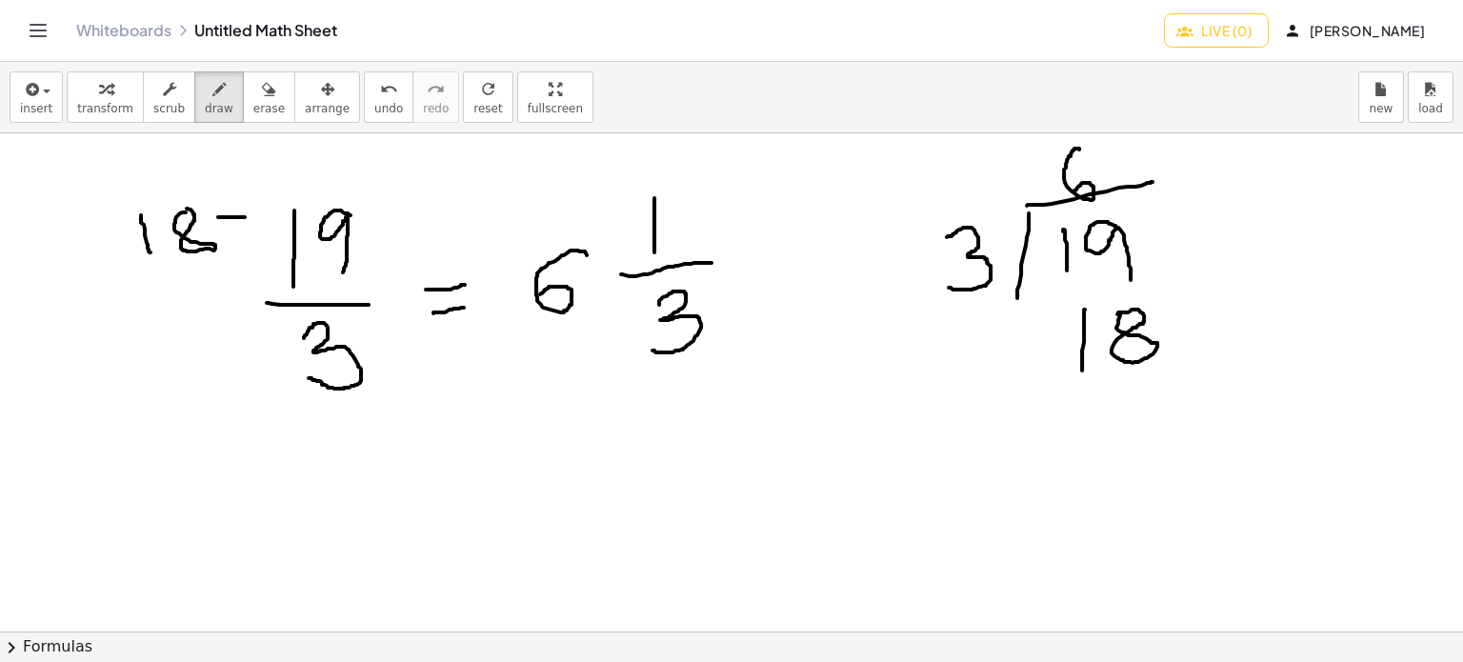
drag, startPoint x: 1120, startPoint y: 311, endPoint x: 1073, endPoint y: 346, distance: 57.9
click at [1116, 314] on div at bounding box center [731, 24] width 1463 height 1497
drag, startPoint x: 997, startPoint y: 352, endPoint x: 1034, endPoint y: 350, distance: 37.3
click at [1034, 350] on div at bounding box center [731, 24] width 1463 height 1497
drag, startPoint x: 1002, startPoint y: 393, endPoint x: 1219, endPoint y: 365, distance: 219.0
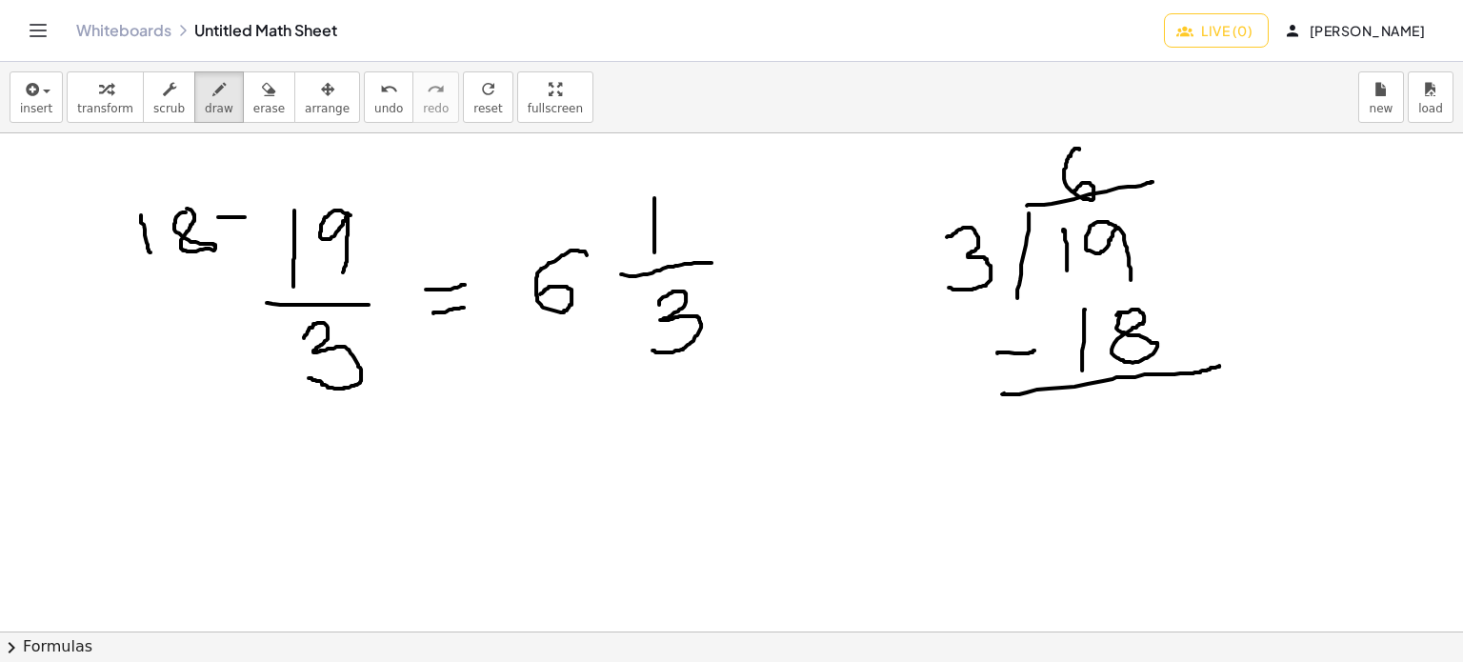
click at [1219, 365] on div at bounding box center [731, 24] width 1463 height 1497
drag, startPoint x: 1142, startPoint y: 391, endPoint x: 1193, endPoint y: 535, distance: 152.7
click at [1155, 451] on div at bounding box center [731, 24] width 1463 height 1497
drag, startPoint x: 1103, startPoint y: 140, endPoint x: 1021, endPoint y: 204, distance: 103.8
click at [1093, 140] on div at bounding box center [731, 24] width 1463 height 1497
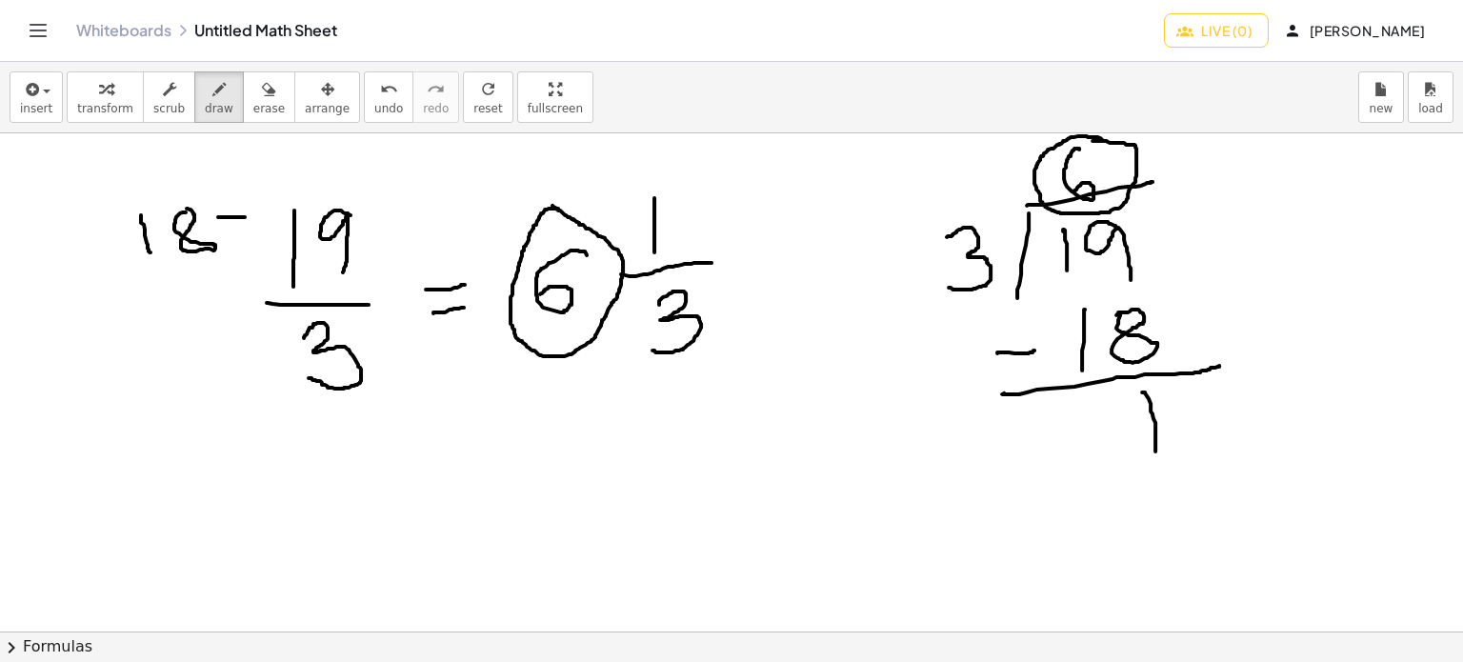
click at [550, 204] on div at bounding box center [731, 24] width 1463 height 1497
drag, startPoint x: 1156, startPoint y: 375, endPoint x: 1144, endPoint y: 374, distance: 12.4
click at [1144, 374] on div at bounding box center [731, 24] width 1463 height 1497
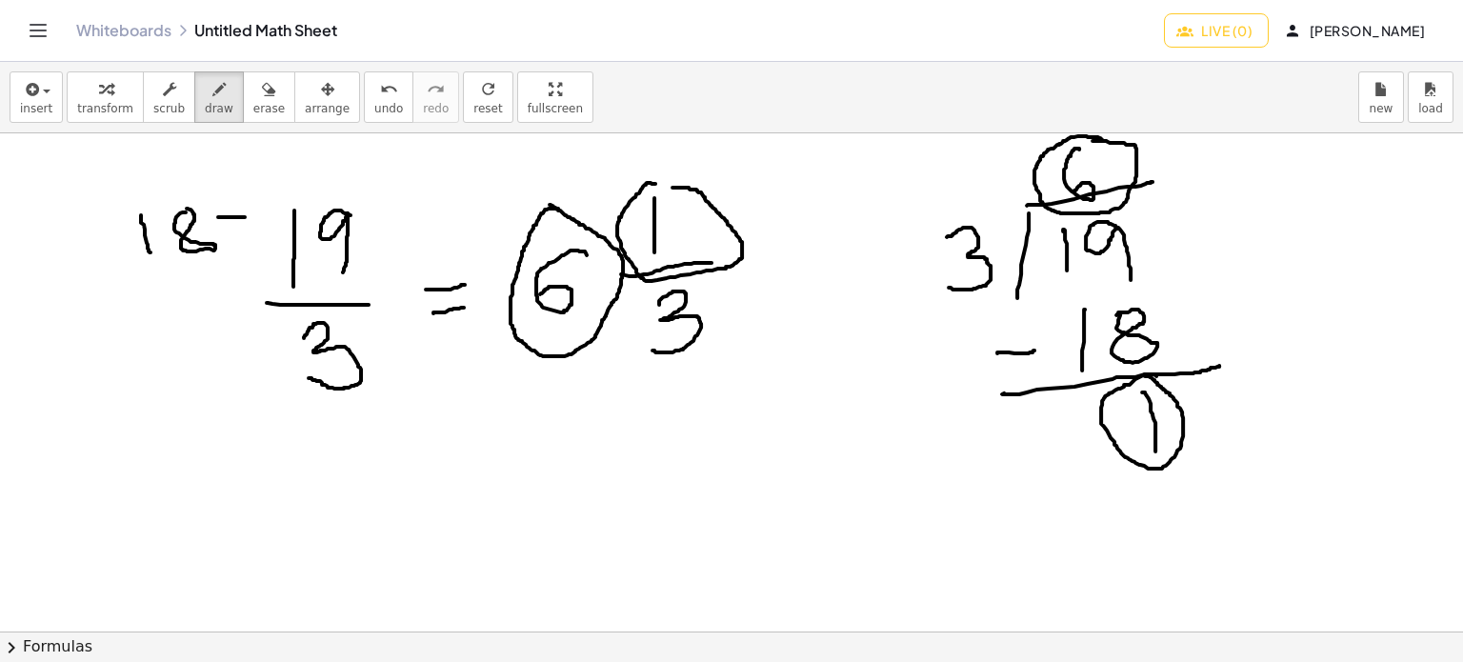
drag, startPoint x: 654, startPoint y: 183, endPoint x: 659, endPoint y: 197, distance: 15.1
click at [660, 195] on div at bounding box center [731, 24] width 1463 height 1497
drag, startPoint x: 1000, startPoint y: 197, endPoint x: 987, endPoint y: 211, distance: 18.9
click at [992, 212] on div at bounding box center [731, 24] width 1463 height 1497
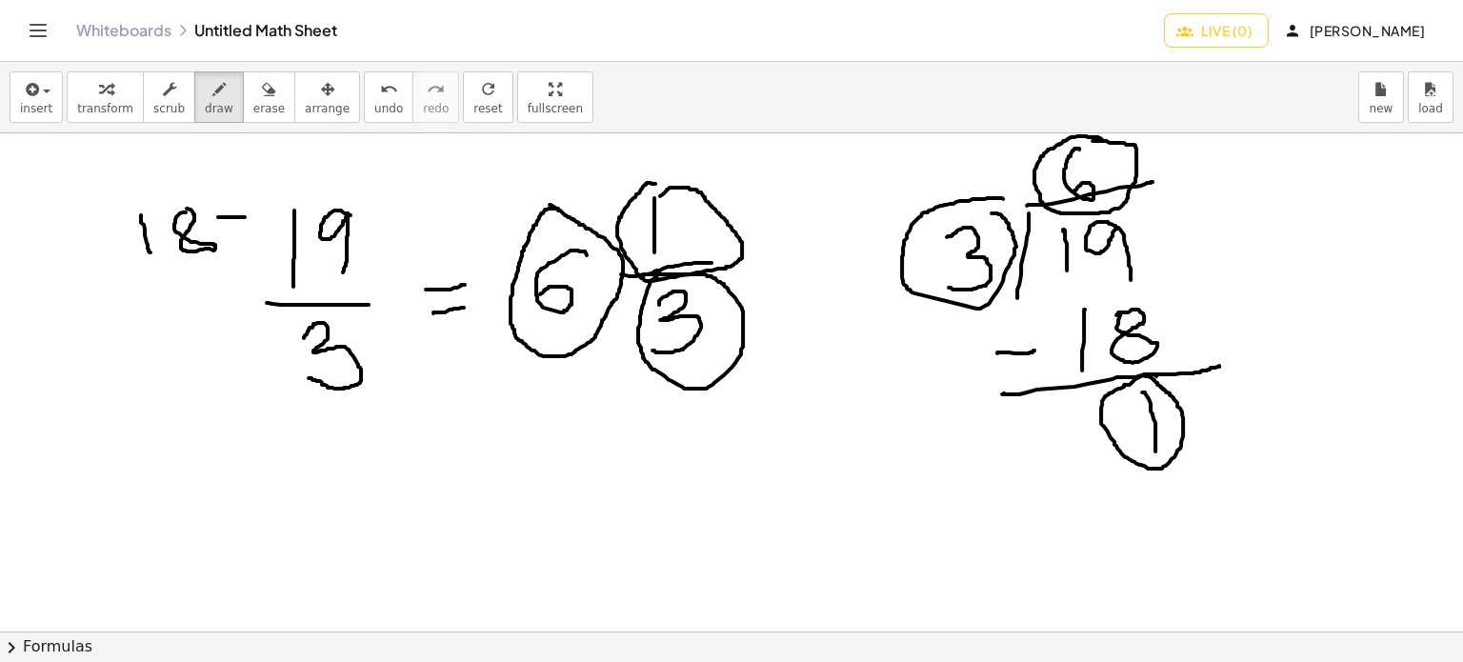
drag, startPoint x: 657, startPoint y: 277, endPoint x: 629, endPoint y: 291, distance: 31.9
click at [629, 288] on div at bounding box center [731, 24] width 1463 height 1497
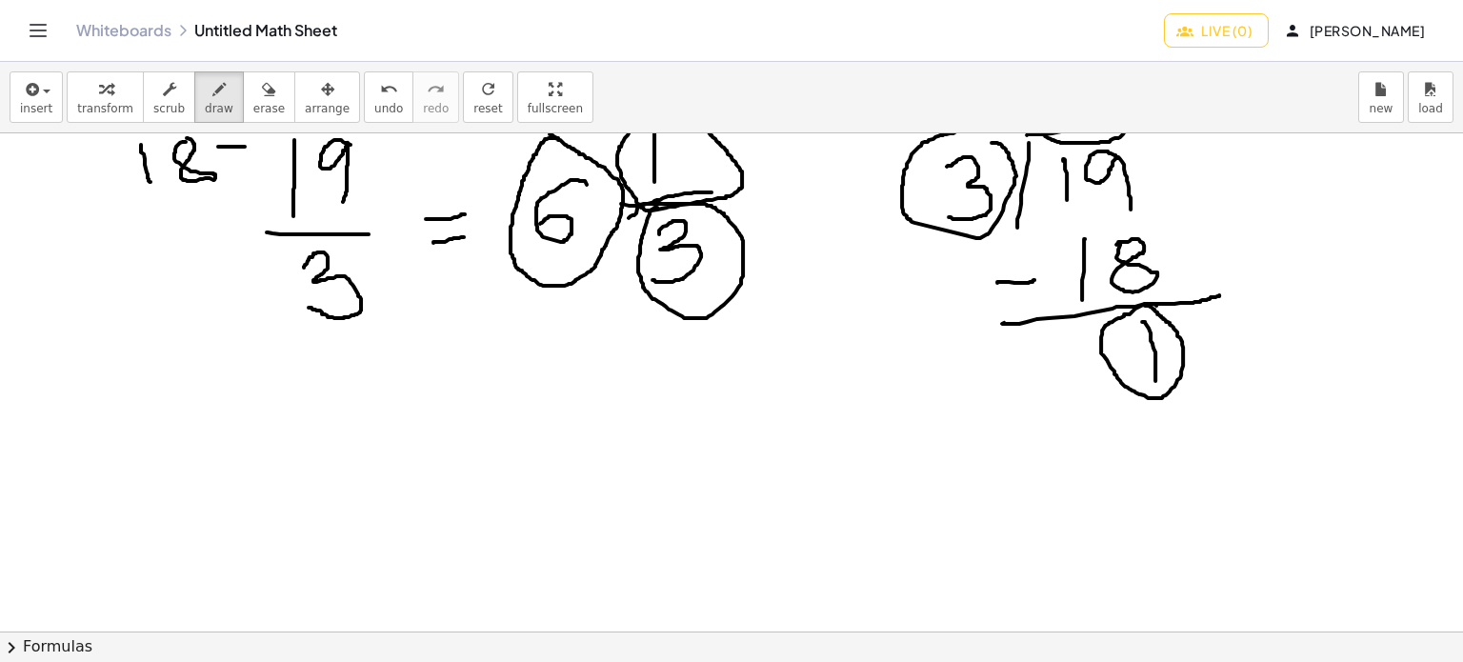
scroll to position [998, 0]
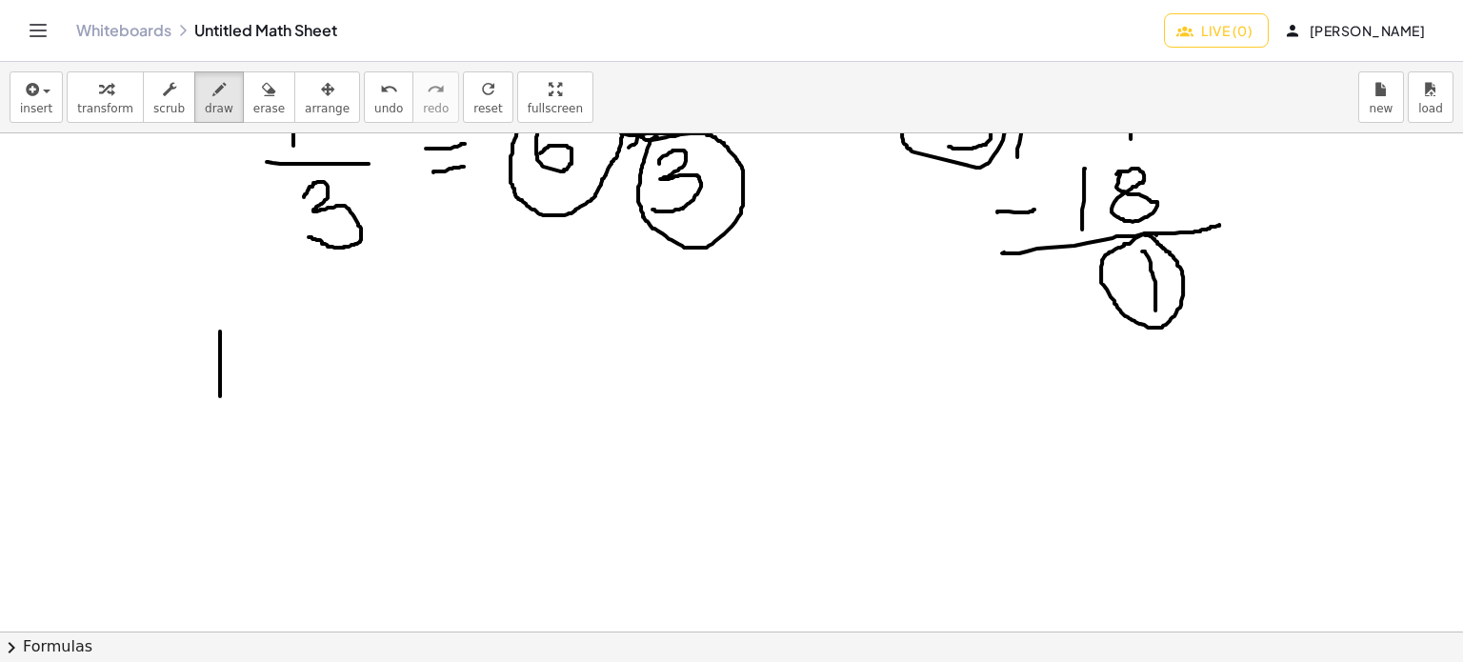
drag, startPoint x: 220, startPoint y: 364, endPoint x: 220, endPoint y: 398, distance: 34.3
click at [220, 397] on div at bounding box center [731, 133] width 1463 height 1996
drag, startPoint x: 262, startPoint y: 342, endPoint x: 258, endPoint y: 411, distance: 69.6
click at [271, 399] on div at bounding box center [731, 133] width 1463 height 1996
drag, startPoint x: 222, startPoint y: 411, endPoint x: 281, endPoint y: 433, distance: 63.3
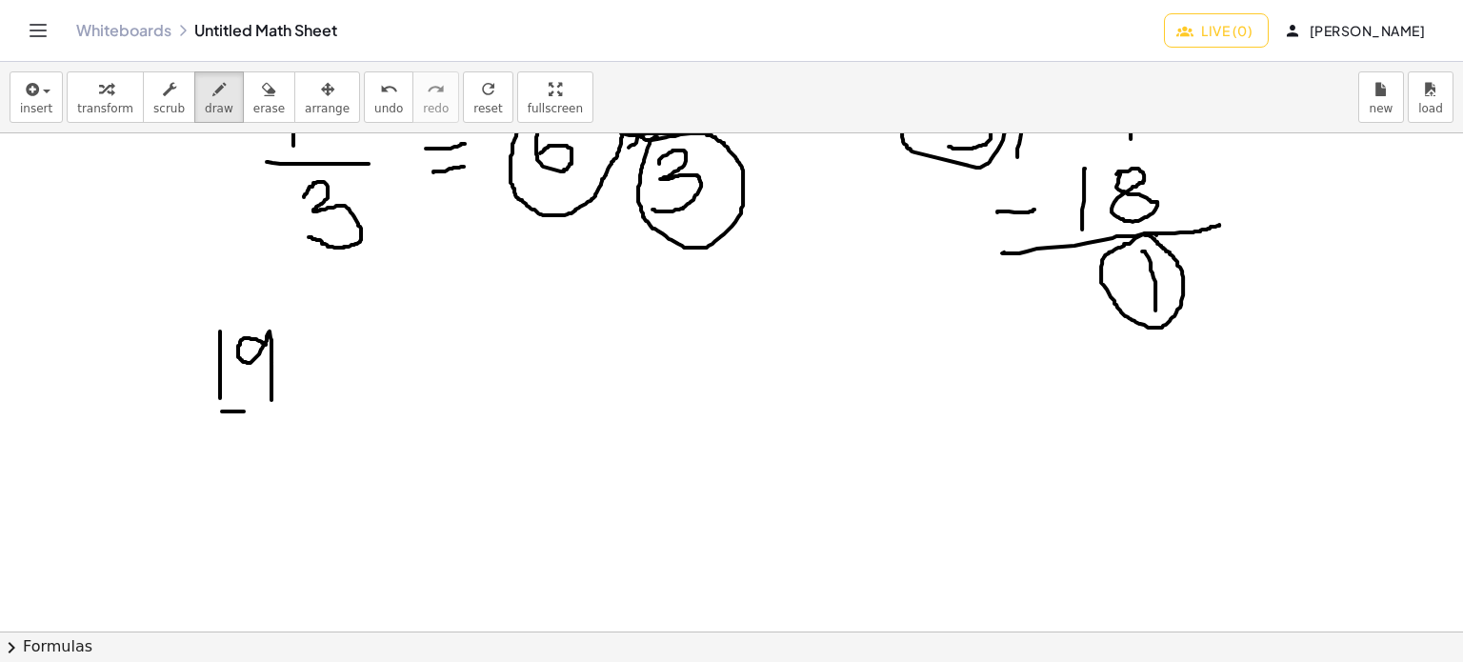
click at [319, 412] on div at bounding box center [731, 133] width 1463 height 1996
drag, startPoint x: 241, startPoint y: 439, endPoint x: 263, endPoint y: 479, distance: 45.6
click at [255, 491] on div at bounding box center [731, 133] width 1463 height 1996
drag, startPoint x: 347, startPoint y: 411, endPoint x: 358, endPoint y: 415, distance: 12.0
click at [361, 413] on div at bounding box center [731, 133] width 1463 height 1996
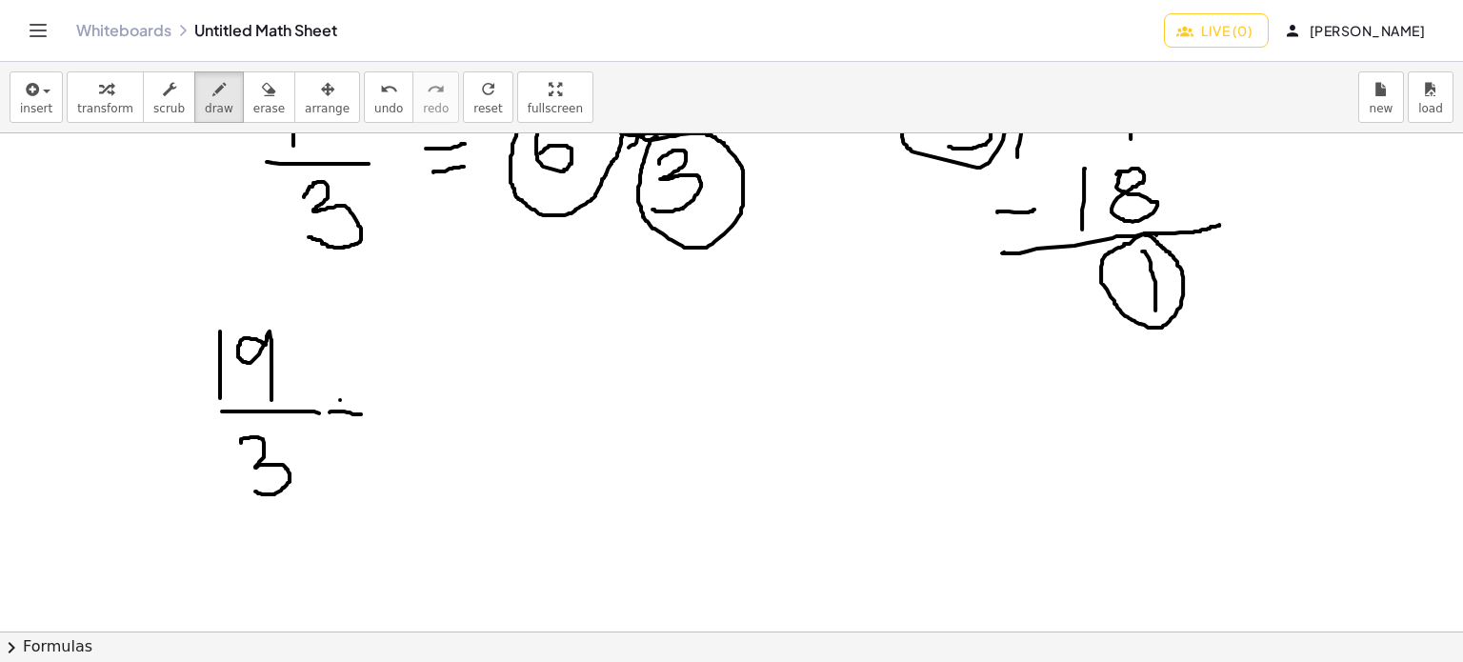
drag, startPoint x: 340, startPoint y: 399, endPoint x: 373, endPoint y: 391, distance: 34.4
click at [370, 388] on div at bounding box center [731, 133] width 1463 height 1996
drag, startPoint x: 451, startPoint y: 369, endPoint x: 445, endPoint y: 408, distance: 39.6
click at [445, 408] on div at bounding box center [731, 133] width 1463 height 1996
drag, startPoint x: 549, startPoint y: 316, endPoint x: 521, endPoint y: 383, distance: 72.2
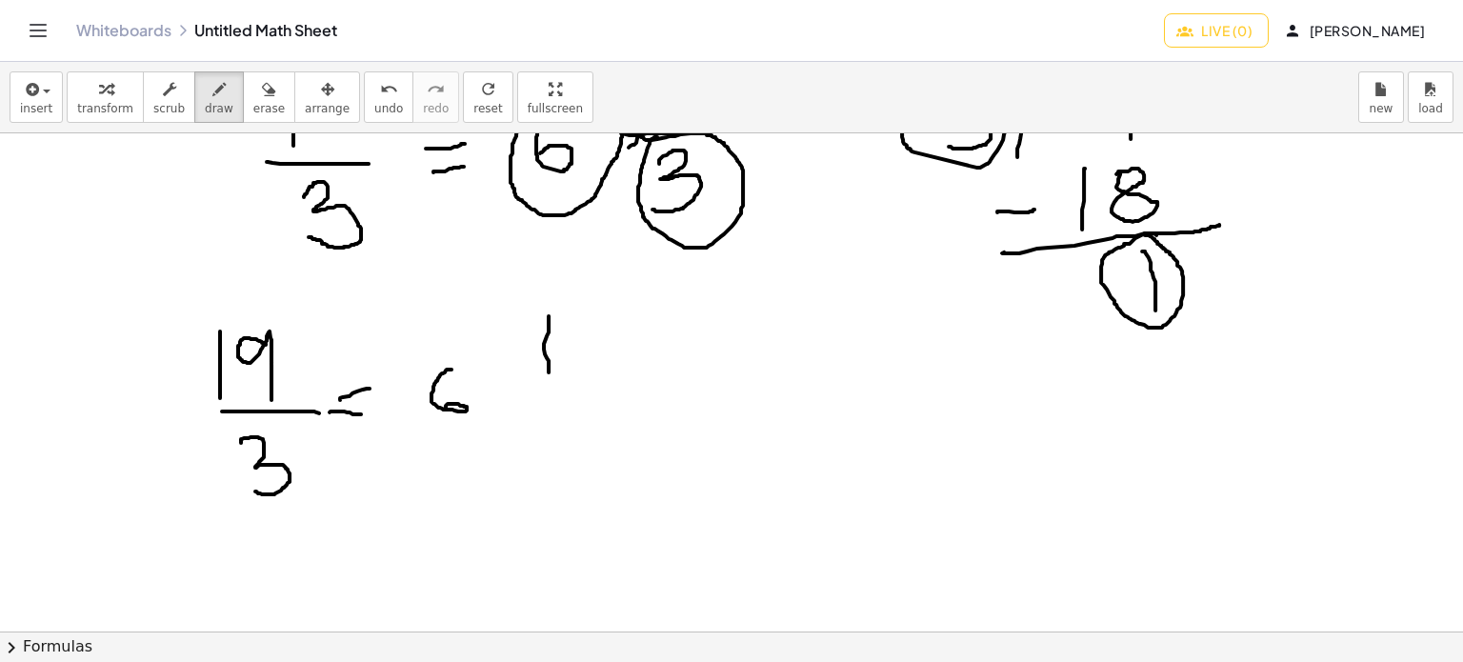
click at [549, 372] on div at bounding box center [731, 133] width 1463 height 1996
drag, startPoint x: 514, startPoint y: 384, endPoint x: 556, endPoint y: 407, distance: 47.7
click at [580, 383] on div at bounding box center [731, 133] width 1463 height 1996
drag, startPoint x: 549, startPoint y: 410, endPoint x: 534, endPoint y: 468, distance: 59.8
click at [534, 468] on div at bounding box center [731, 133] width 1463 height 1996
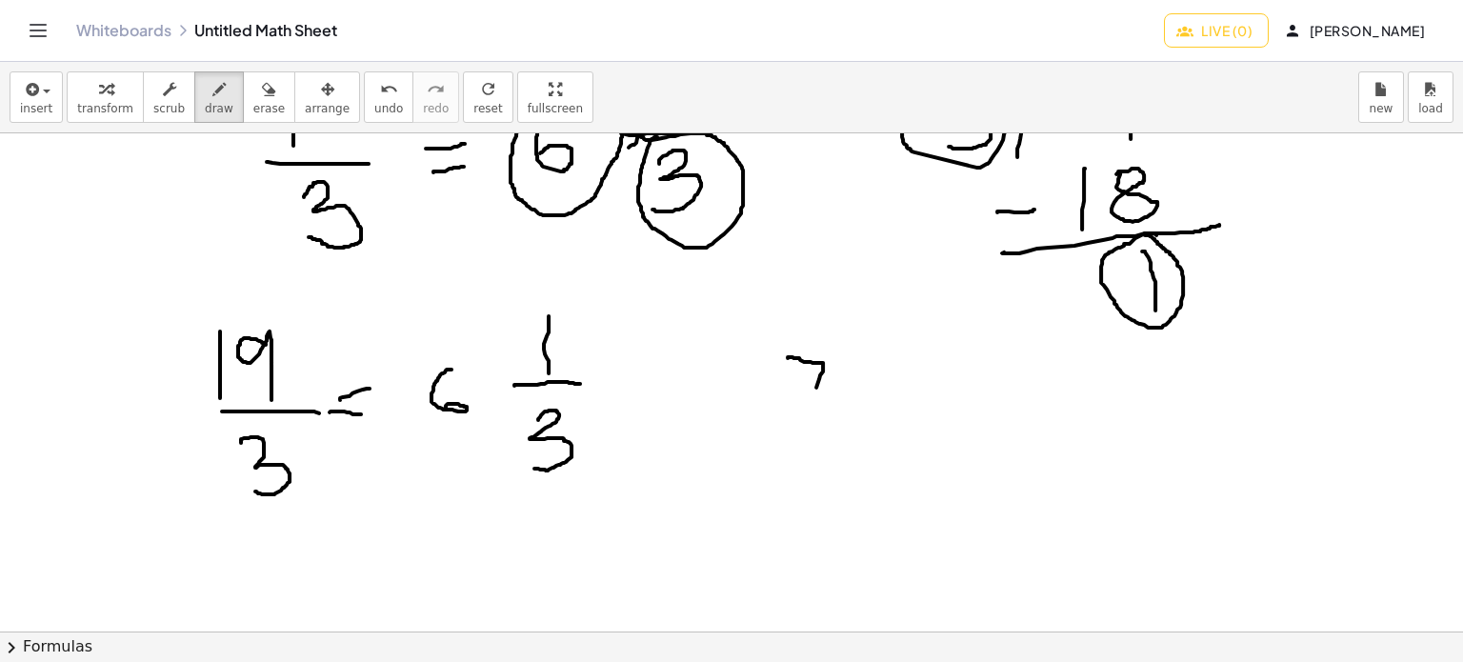
drag, startPoint x: 788, startPoint y: 357, endPoint x: 808, endPoint y: 411, distance: 57.0
click at [808, 411] on div at bounding box center [731, 133] width 1463 height 1996
drag, startPoint x: 877, startPoint y: 296, endPoint x: 880, endPoint y: 365, distance: 68.6
click at [883, 363] on div at bounding box center [731, 133] width 1463 height 1996
drag, startPoint x: 864, startPoint y: 369, endPoint x: 914, endPoint y: 371, distance: 50.5
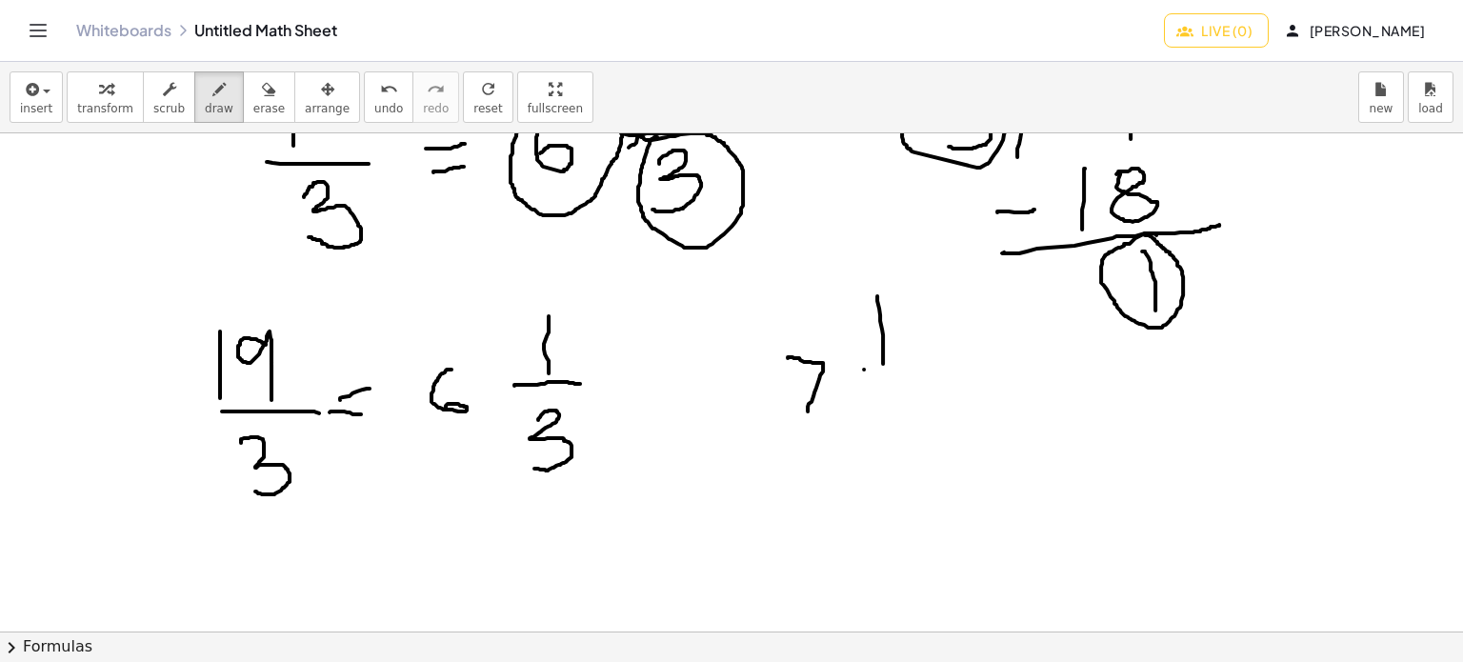
click at [914, 371] on div at bounding box center [731, 133] width 1463 height 1996
drag, startPoint x: 876, startPoint y: 407, endPoint x: 877, endPoint y: 471, distance: 64.8
click at [877, 471] on div at bounding box center [731, 133] width 1463 height 1996
drag, startPoint x: 800, startPoint y: 331, endPoint x: 789, endPoint y: 324, distance: 13.7
click at [789, 324] on div at bounding box center [731, 133] width 1463 height 1996
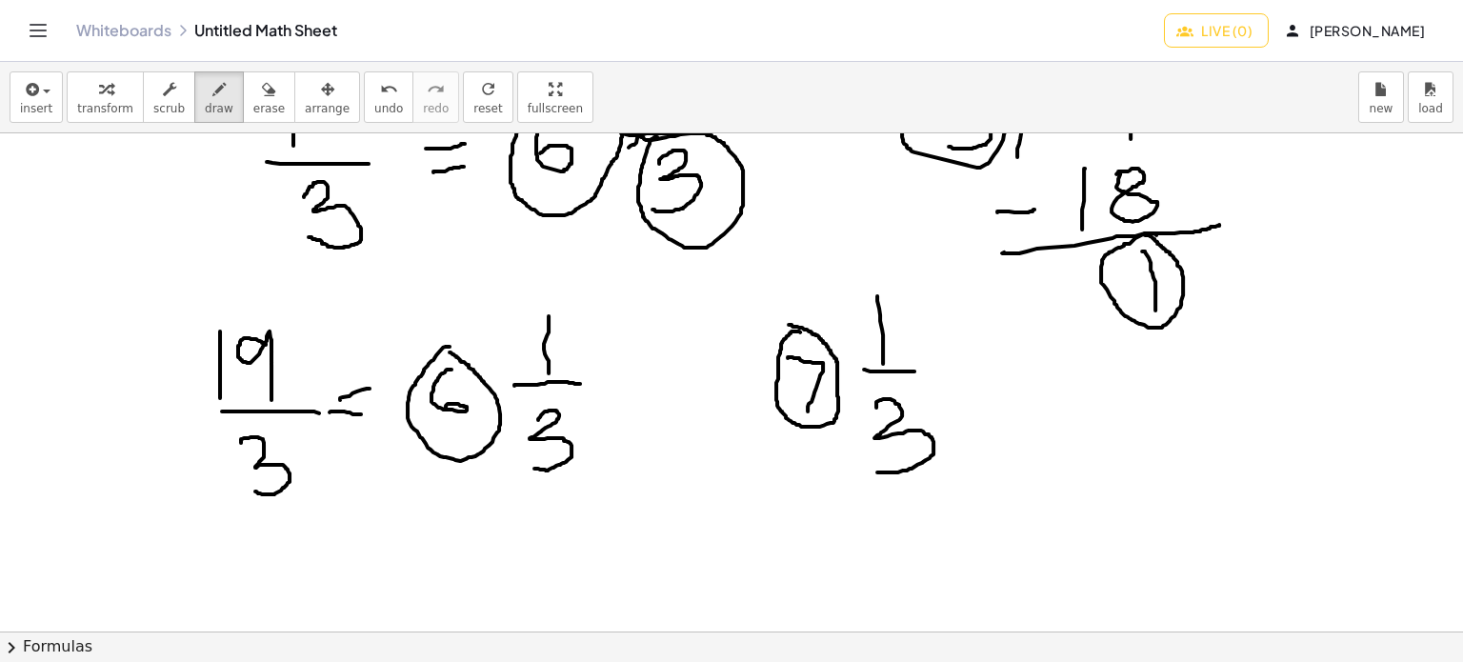
drag, startPoint x: 429, startPoint y: 363, endPoint x: 449, endPoint y: 351, distance: 23.5
click at [449, 351] on div at bounding box center [731, 133] width 1463 height 1996
drag, startPoint x: 711, startPoint y: 328, endPoint x: 770, endPoint y: 451, distance: 137.2
click at [770, 451] on div at bounding box center [731, 133] width 1463 height 1996
drag, startPoint x: 255, startPoint y: 310, endPoint x: 490, endPoint y: 272, distance: 237.2
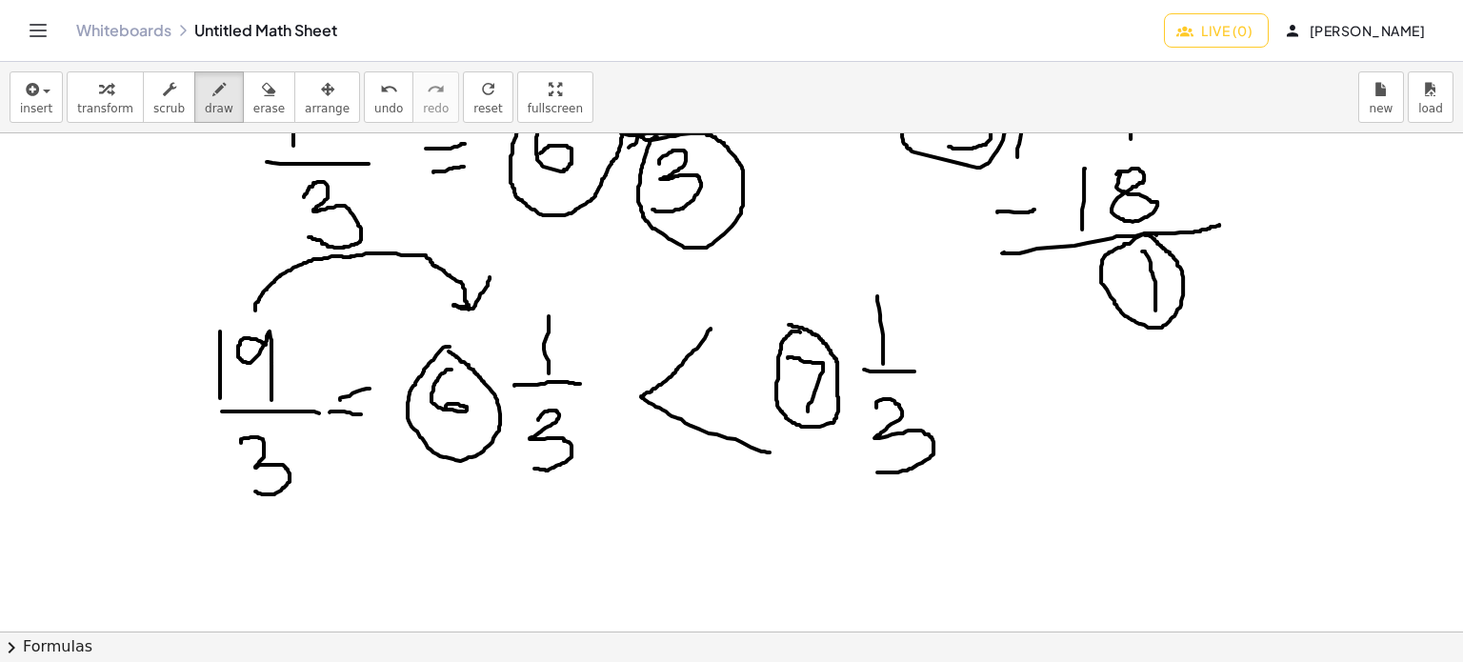
click at [490, 272] on div at bounding box center [731, 133] width 1463 height 1996
drag, startPoint x: 46, startPoint y: 388, endPoint x: 40, endPoint y: 431, distance: 44.2
click at [40, 431] on div at bounding box center [731, 133] width 1463 height 1996
drag, startPoint x: 29, startPoint y: 357, endPoint x: 47, endPoint y: 357, distance: 18.1
click at [47, 357] on div at bounding box center [731, 133] width 1463 height 1996
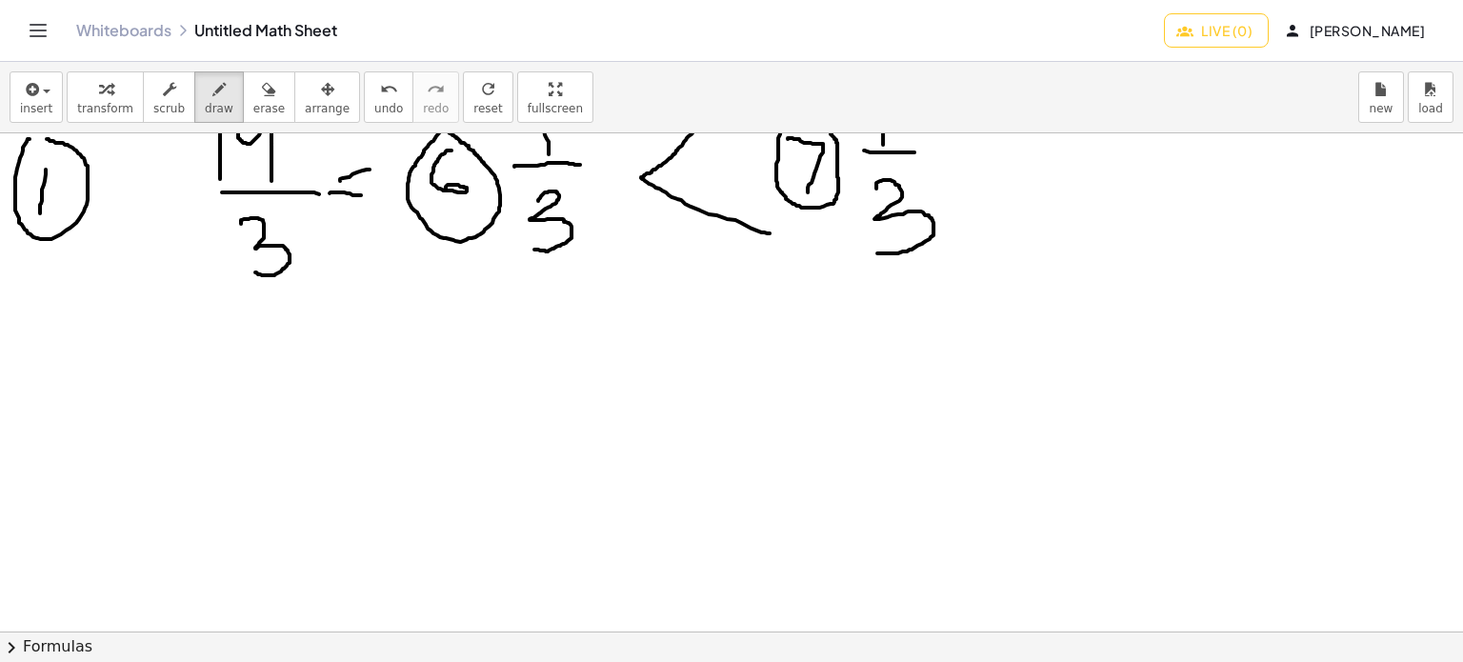
scroll to position [1379, 0]
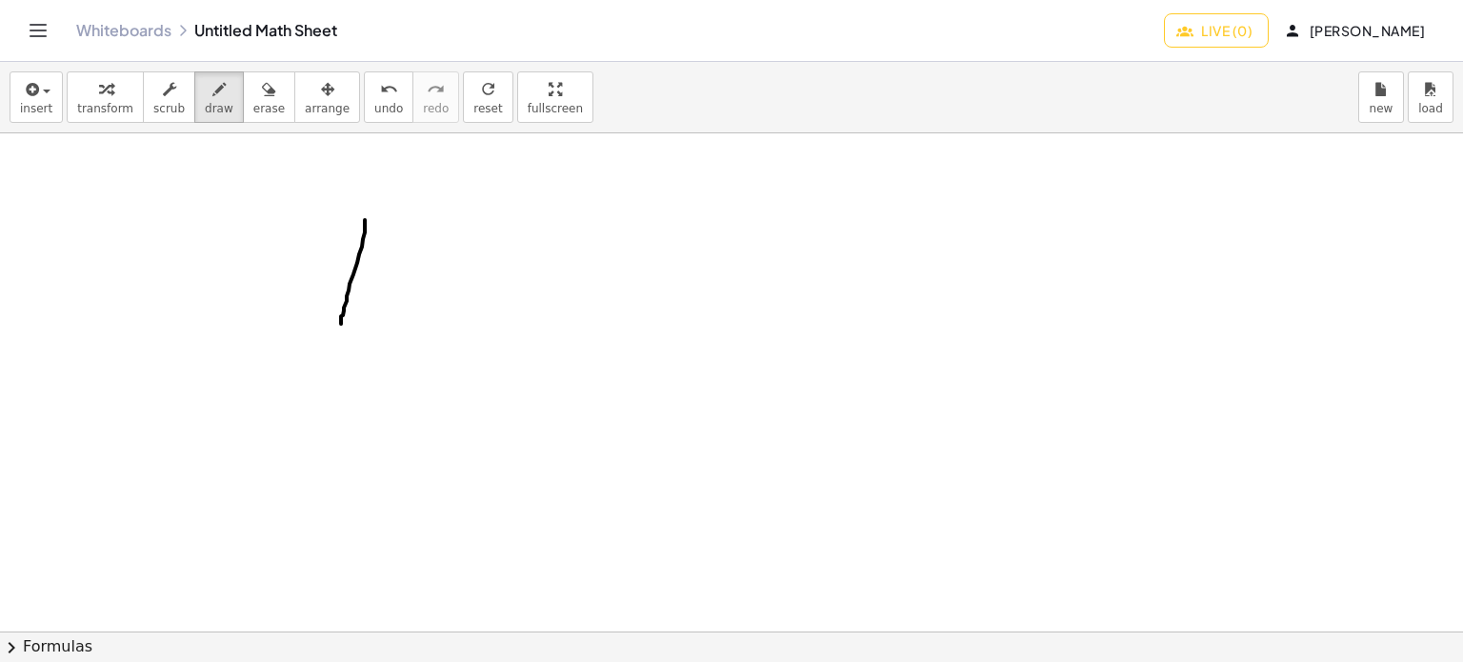
drag, startPoint x: 365, startPoint y: 220, endPoint x: 341, endPoint y: 323, distance: 105.6
drag, startPoint x: 414, startPoint y: 235, endPoint x: 440, endPoint y: 314, distance: 83.1
click at [259, 94] on button "erase" at bounding box center [269, 96] width 52 height 51
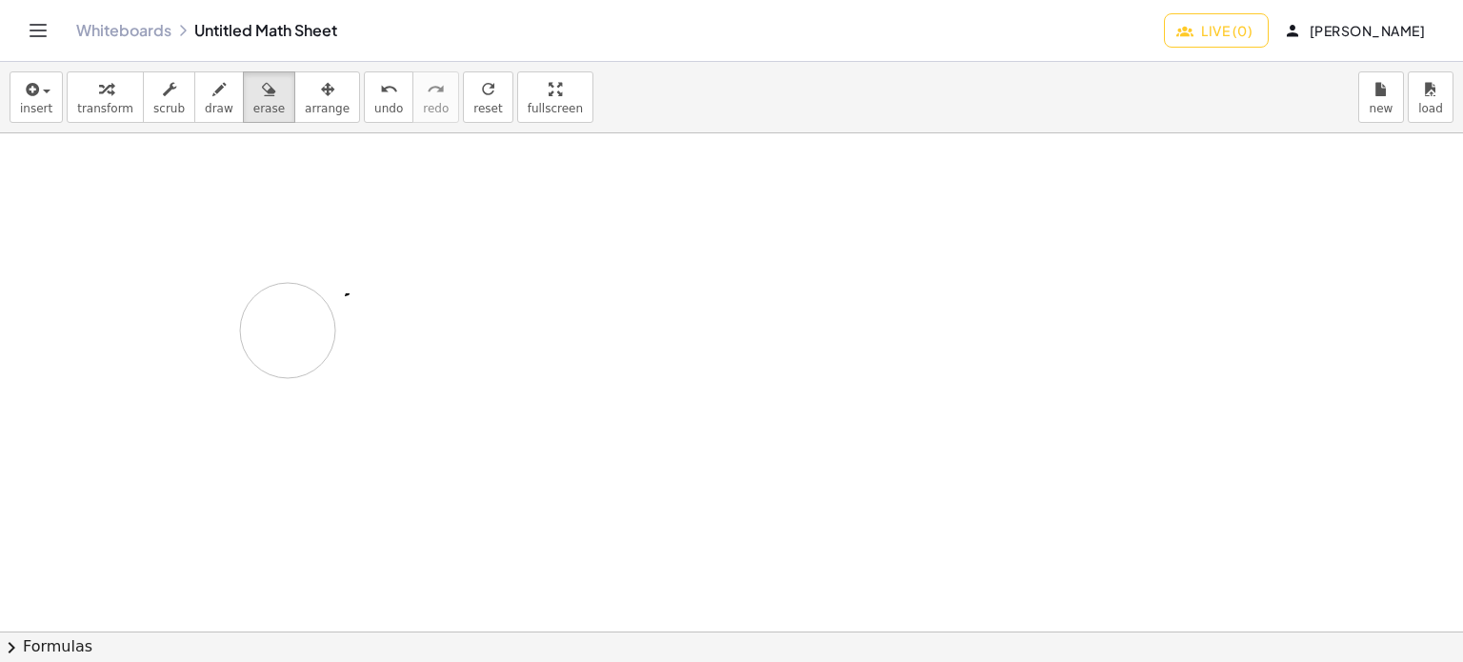
drag, startPoint x: 335, startPoint y: 237, endPoint x: 323, endPoint y: 201, distance: 38.3
click at [212, 83] on icon "button" at bounding box center [218, 89] width 13 height 23
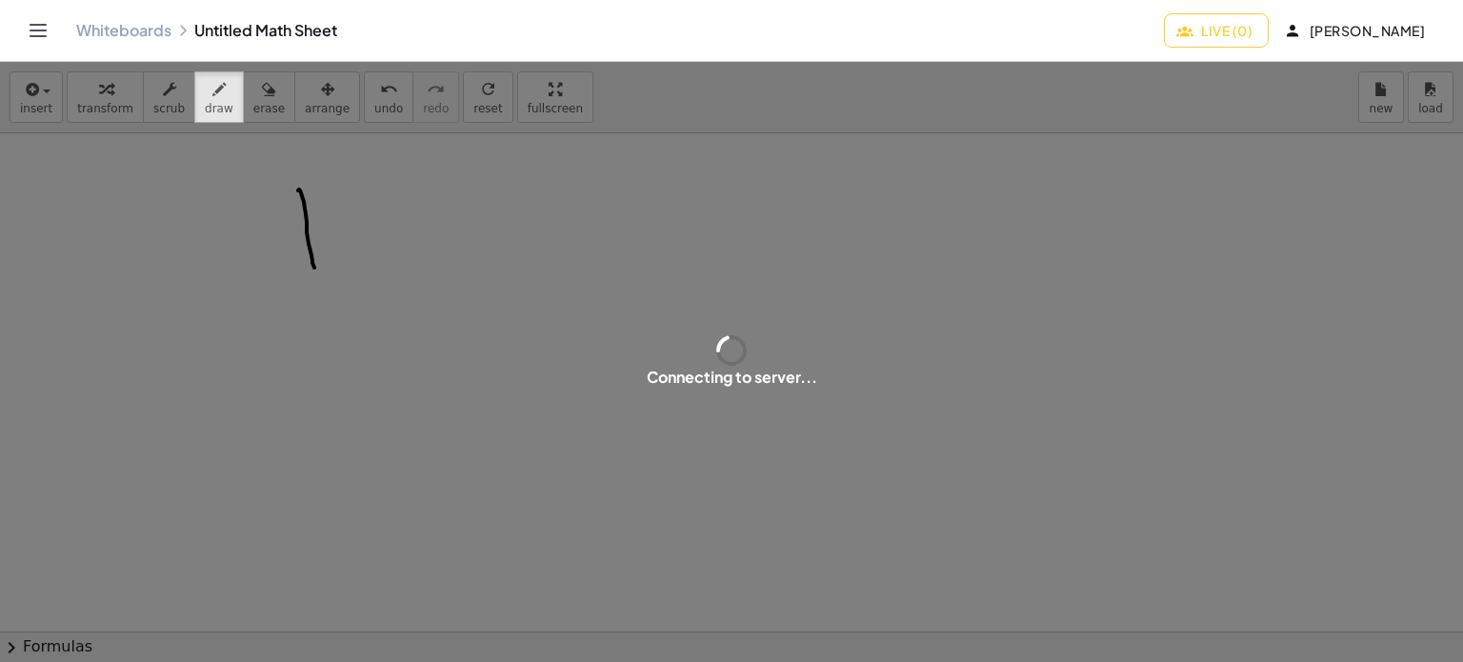
drag, startPoint x: 299, startPoint y: 189, endPoint x: 335, endPoint y: 240, distance: 62.9
click at [317, 281] on div "Connecting to server... insert select one: Math Expression Function Text transf…" at bounding box center [731, 362] width 1463 height 600
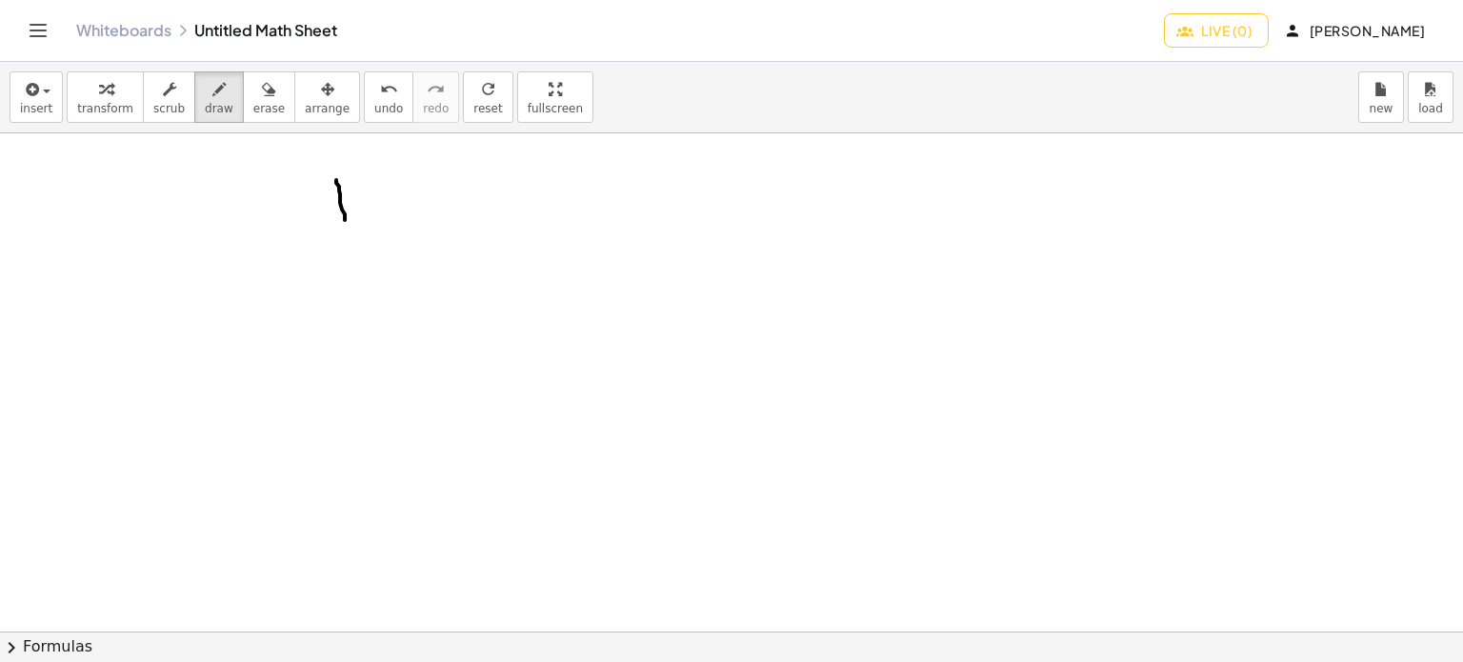
drag, startPoint x: 345, startPoint y: 219, endPoint x: 348, endPoint y: 243, distance: 24.0
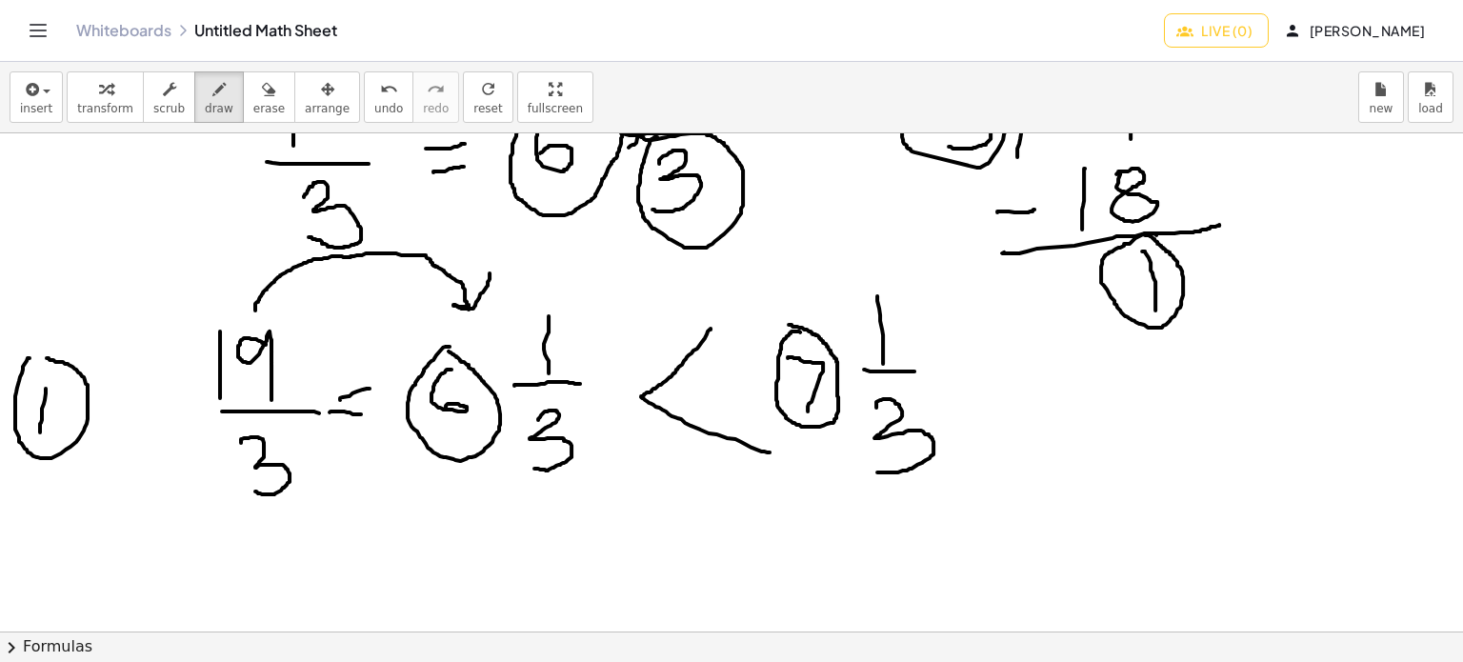
scroll to position [1497, 0]
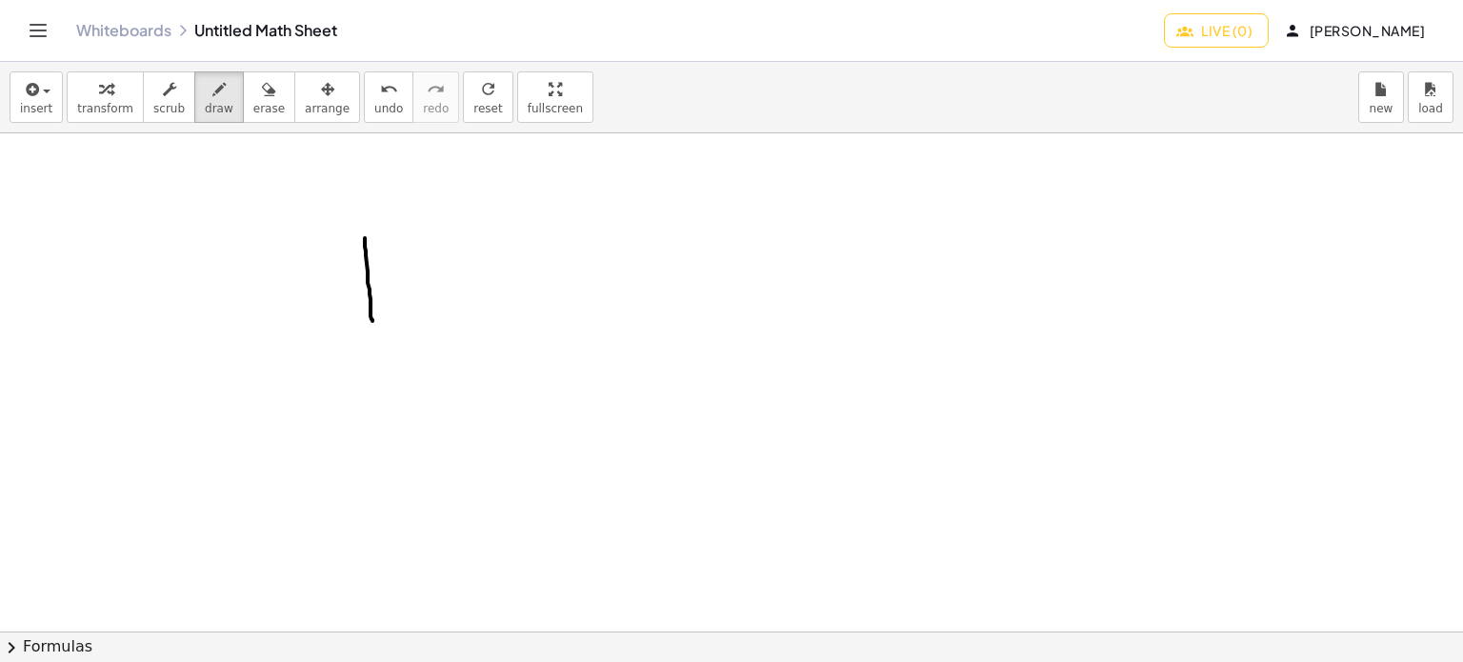
drag, startPoint x: 365, startPoint y: 237, endPoint x: 391, endPoint y: 279, distance: 49.7
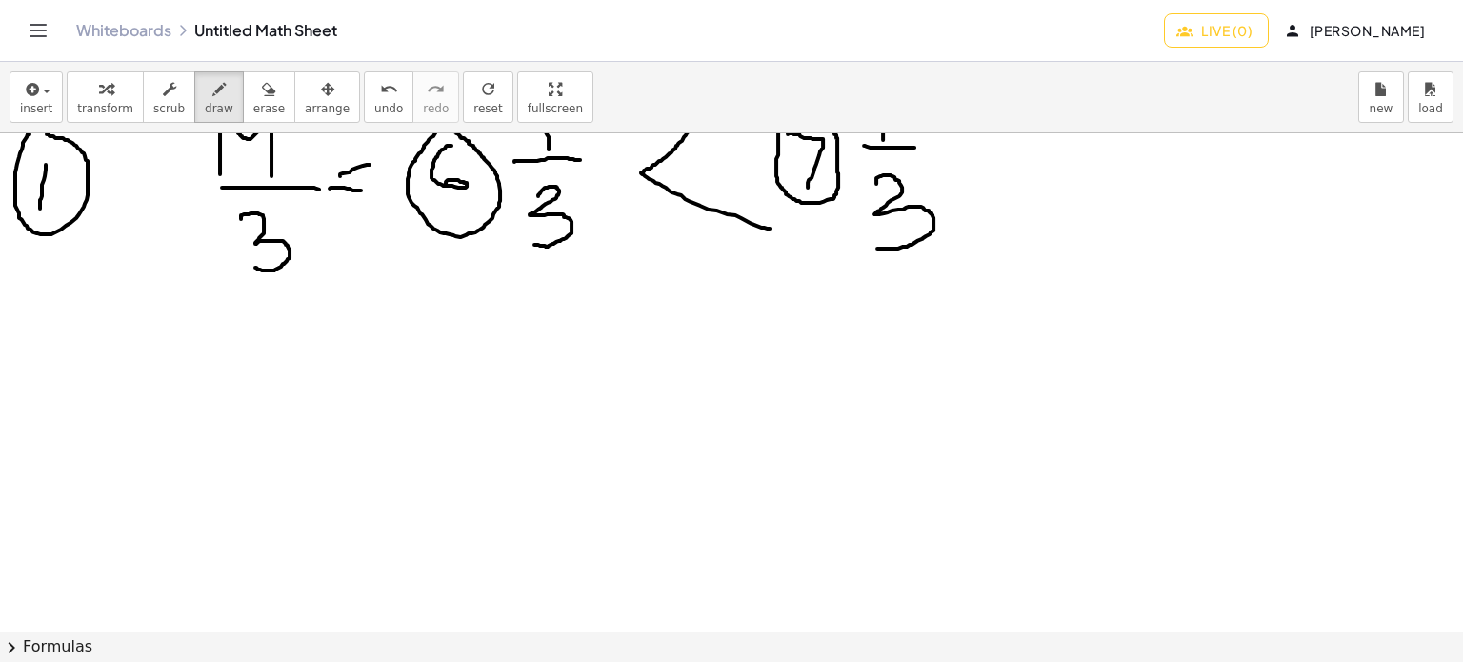
scroll to position [1212, 0]
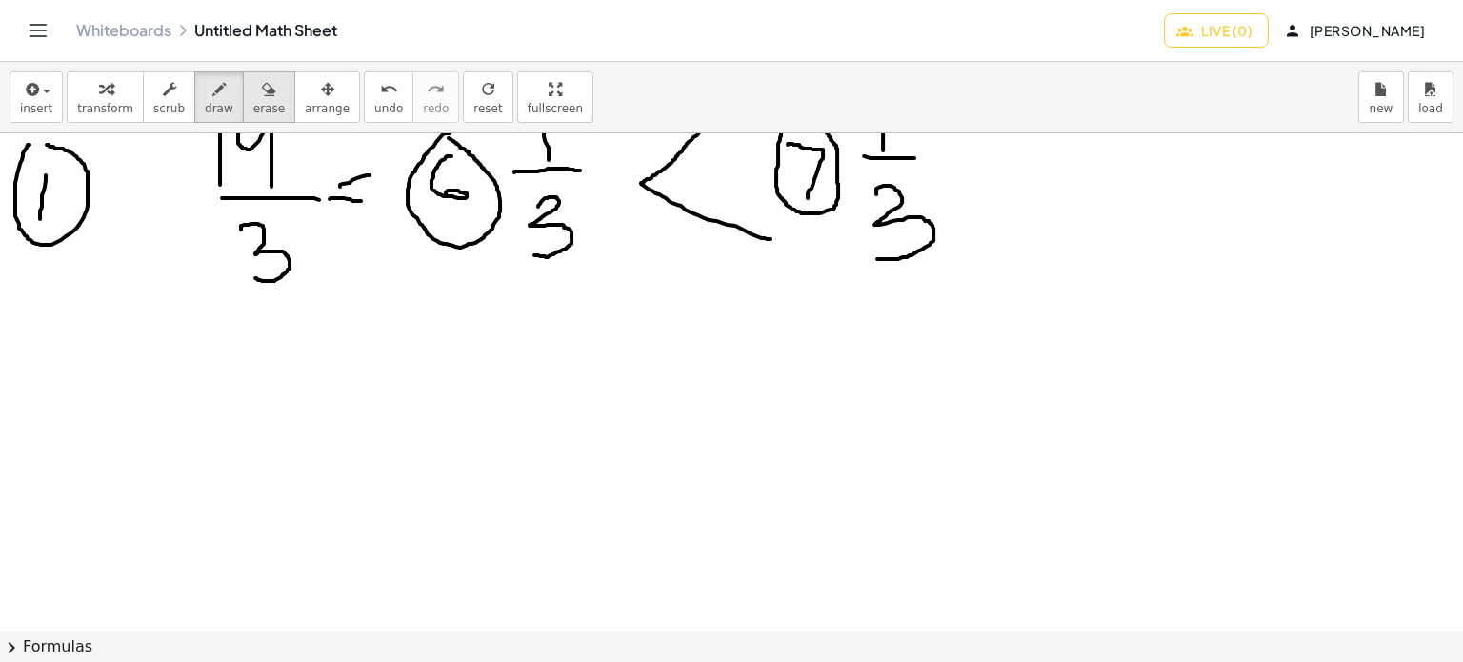
click at [253, 110] on span "erase" at bounding box center [268, 108] width 31 height 13
drag, startPoint x: 197, startPoint y: 81, endPoint x: 202, endPoint y: 94, distance: 14.2
click at [212, 81] on icon "button" at bounding box center [218, 89] width 13 height 23
drag, startPoint x: 389, startPoint y: 374, endPoint x: 389, endPoint y: 398, distance: 23.8
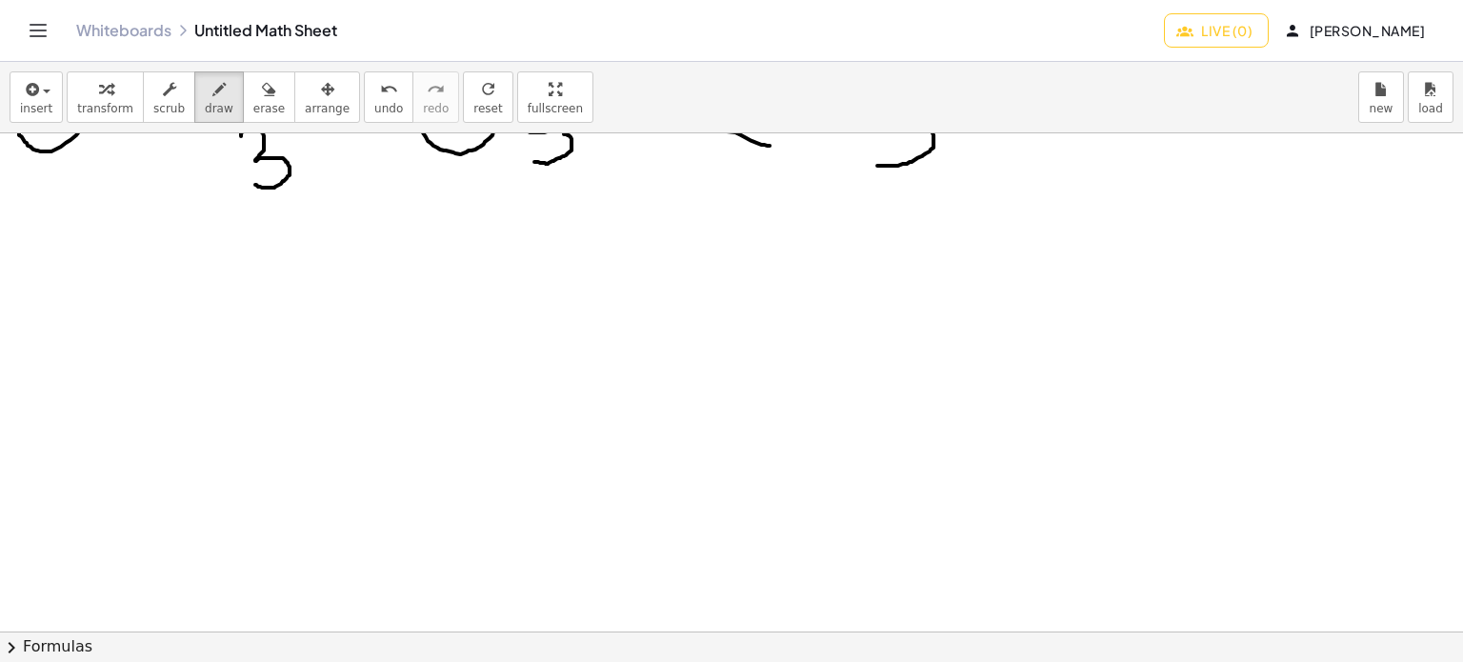
scroll to position [1307, 0]
click at [128, 34] on link "Whiteboards" at bounding box center [123, 30] width 95 height 19
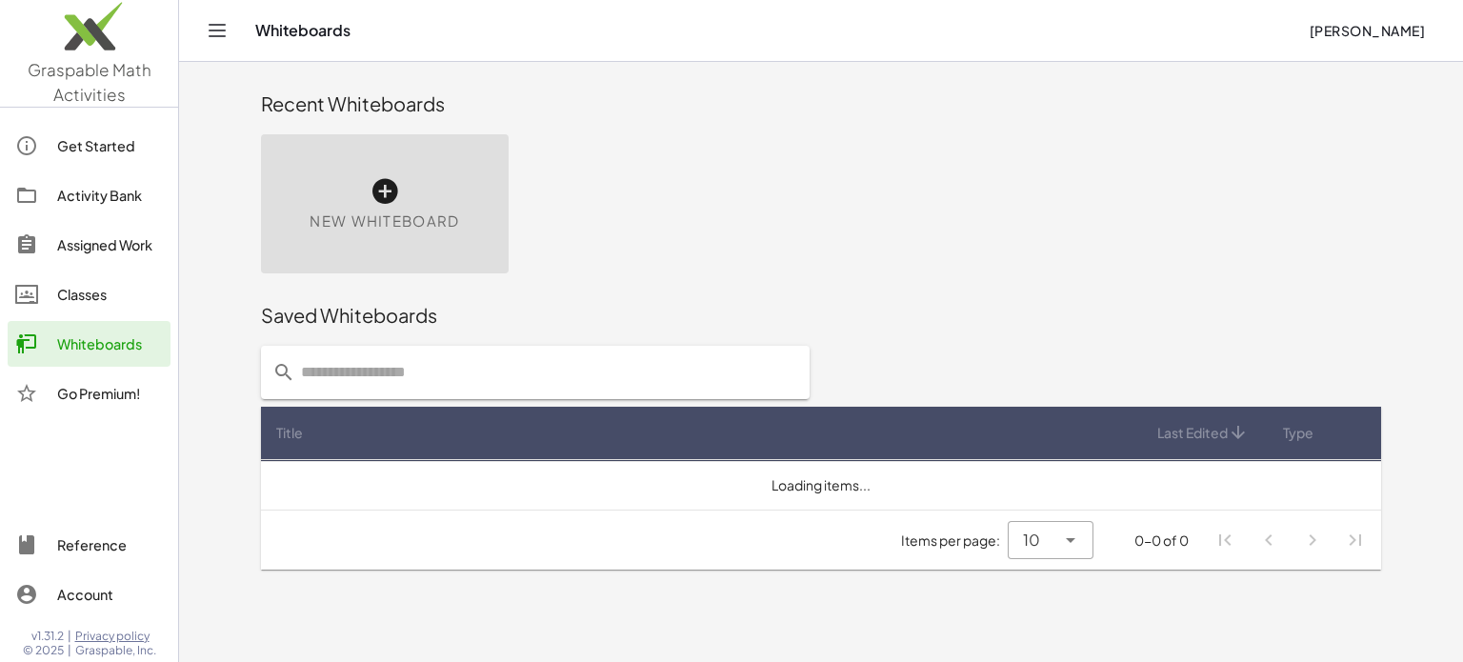
click at [398, 207] on div "New Whiteboard" at bounding box center [385, 203] width 248 height 139
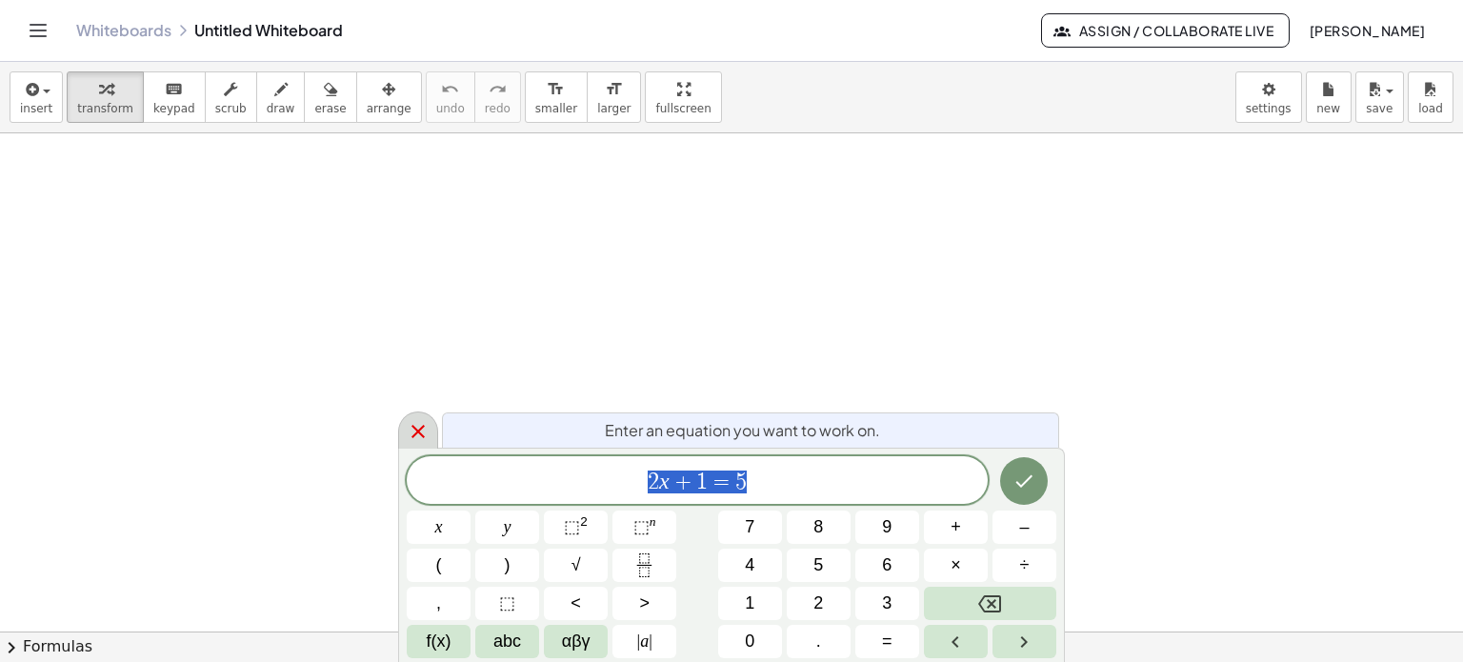
click at [407, 424] on icon at bounding box center [418, 431] width 23 height 23
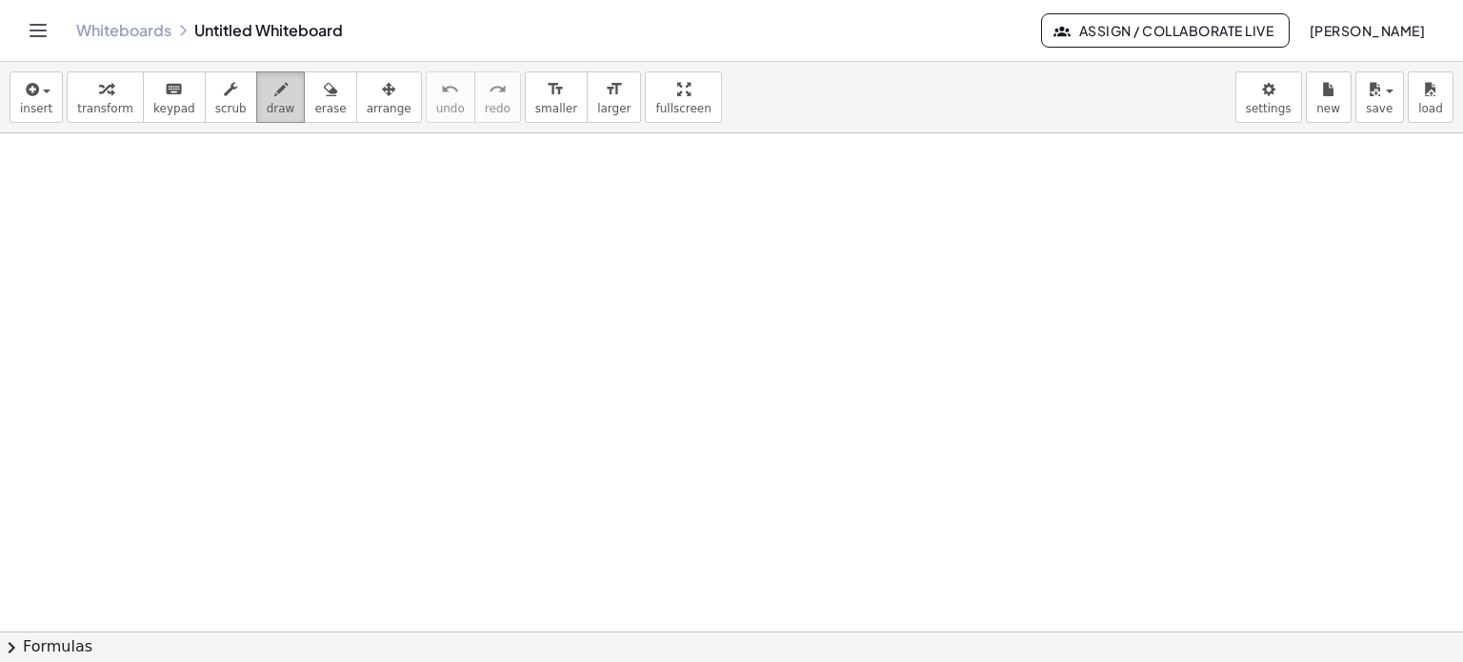
click at [274, 95] on icon "button" at bounding box center [280, 89] width 13 height 23
drag, startPoint x: 305, startPoint y: 220, endPoint x: 299, endPoint y: 264, distance: 44.2
click at [293, 274] on div at bounding box center [731, 631] width 1463 height 996
drag, startPoint x: 352, startPoint y: 229, endPoint x: 363, endPoint y: 272, distance: 45.0
click at [363, 271] on div at bounding box center [731, 631] width 1463 height 996
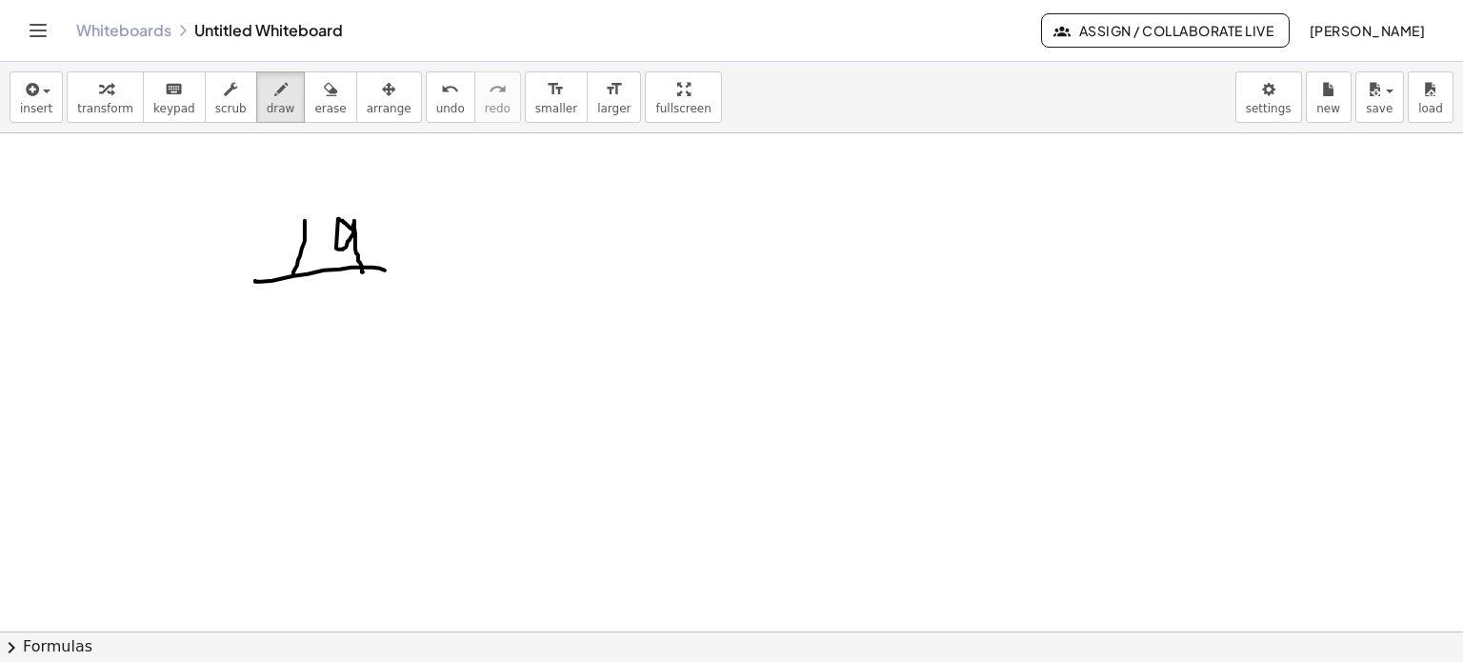
drag, startPoint x: 255, startPoint y: 280, endPoint x: 385, endPoint y: 270, distance: 130.0
click at [385, 270] on div at bounding box center [731, 631] width 1463 height 996
drag, startPoint x: 316, startPoint y: 289, endPoint x: 310, endPoint y: 369, distance: 80.3
click at [310, 369] on div at bounding box center [731, 631] width 1463 height 996
drag, startPoint x: 623, startPoint y: 231, endPoint x: 680, endPoint y: 258, distance: 63.1
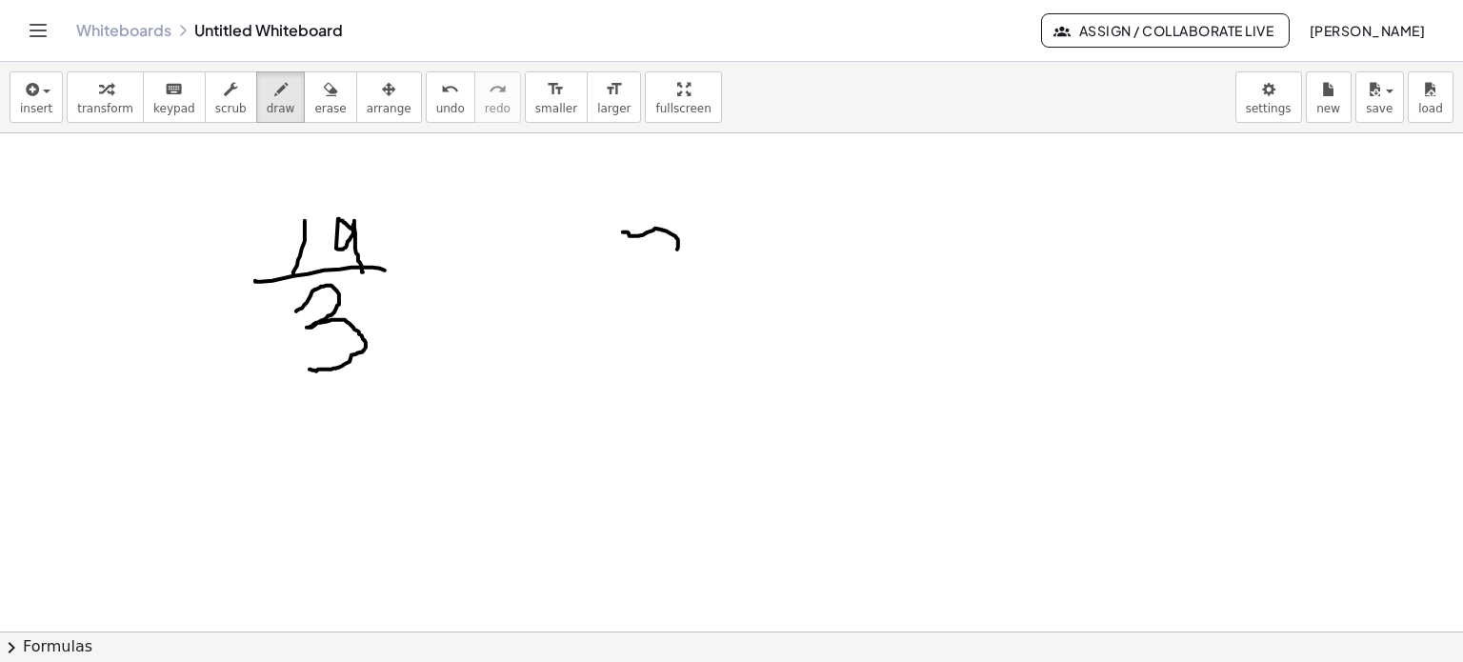
click at [671, 292] on div at bounding box center [731, 631] width 1463 height 996
drag, startPoint x: 761, startPoint y: 182, endPoint x: 767, endPoint y: 235, distance: 53.6
click at [768, 235] on div at bounding box center [731, 631] width 1463 height 996
drag, startPoint x: 735, startPoint y: 254, endPoint x: 808, endPoint y: 280, distance: 76.8
click at [821, 258] on div at bounding box center [731, 631] width 1463 height 996
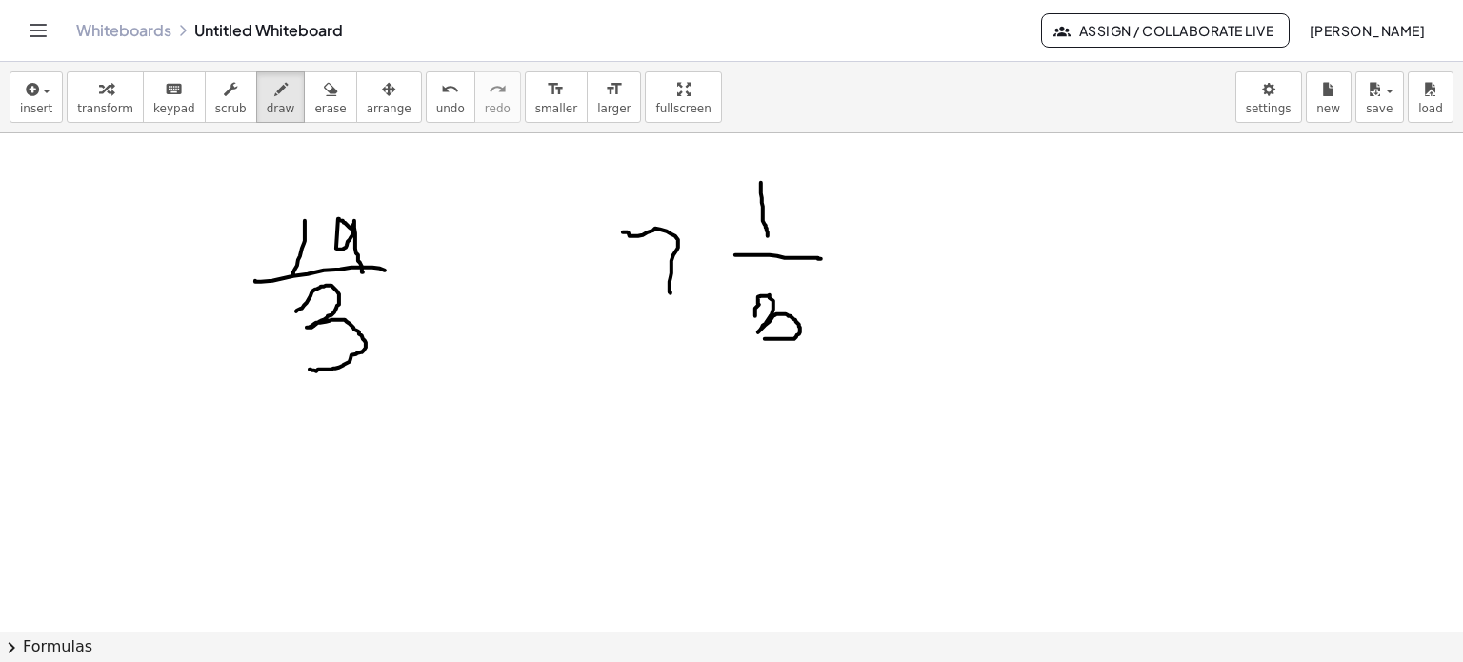
drag, startPoint x: 755, startPoint y: 315, endPoint x: 764, endPoint y: 338, distance: 24.4
click at [764, 338] on div at bounding box center [731, 631] width 1463 height 996
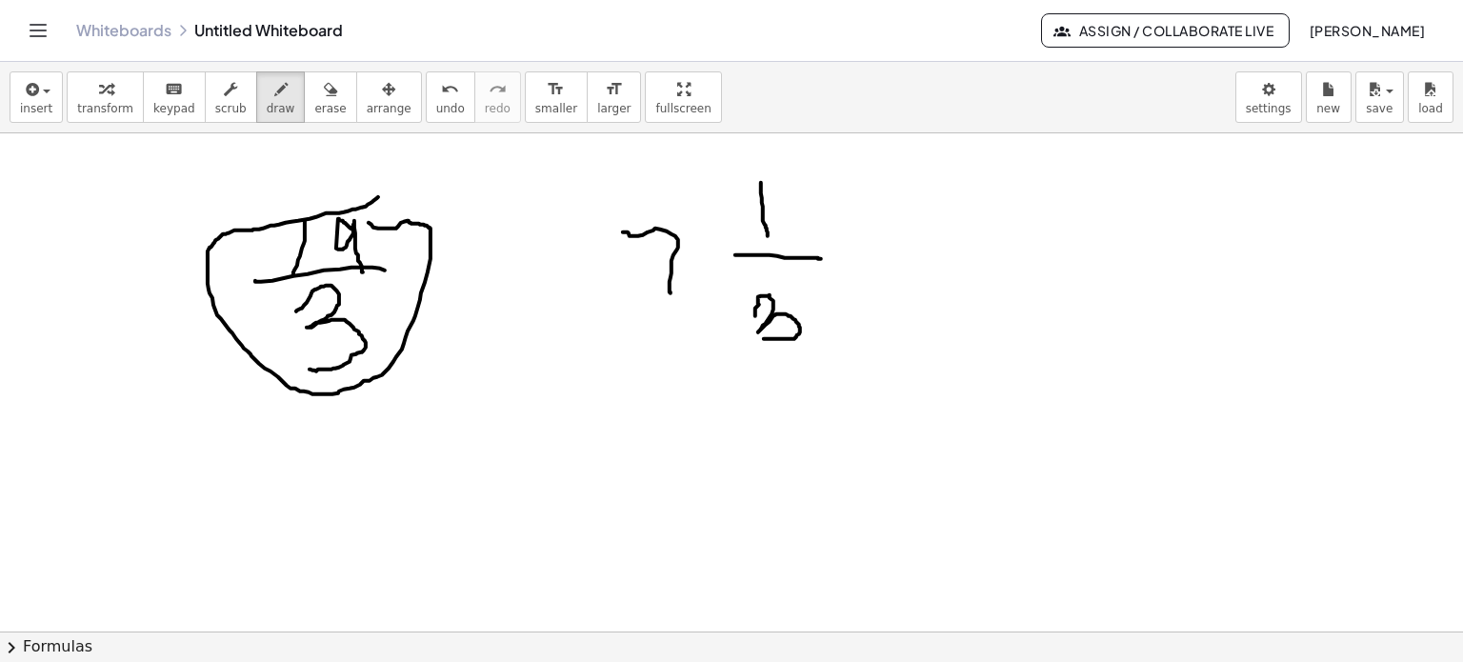
drag, startPoint x: 377, startPoint y: 197, endPoint x: 385, endPoint y: 269, distance: 71.8
click at [358, 219] on div at bounding box center [731, 631] width 1463 height 996
drag, startPoint x: 314, startPoint y: 422, endPoint x: 321, endPoint y: 486, distance: 64.2
click at [321, 486] on div at bounding box center [731, 631] width 1463 height 996
drag, startPoint x: 315, startPoint y: 411, endPoint x: 366, endPoint y: 483, distance: 88.3
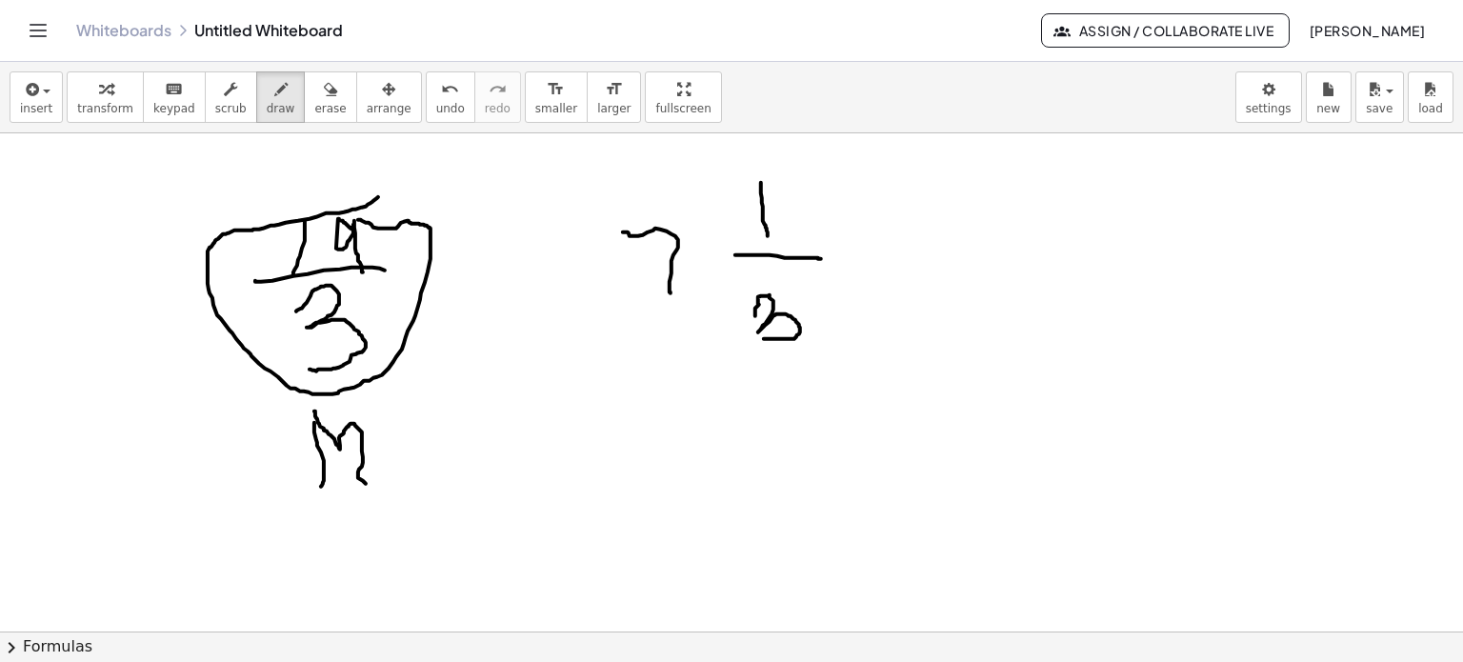
click at [366, 483] on div at bounding box center [731, 631] width 1463 height 996
drag, startPoint x: 399, startPoint y: 418, endPoint x: 417, endPoint y: 471, distance: 55.4
click at [417, 471] on div at bounding box center [731, 631] width 1463 height 996
drag, startPoint x: 422, startPoint y: 411, endPoint x: 421, endPoint y: 435, distance: 24.8
click at [423, 411] on div at bounding box center [731, 631] width 1463 height 996
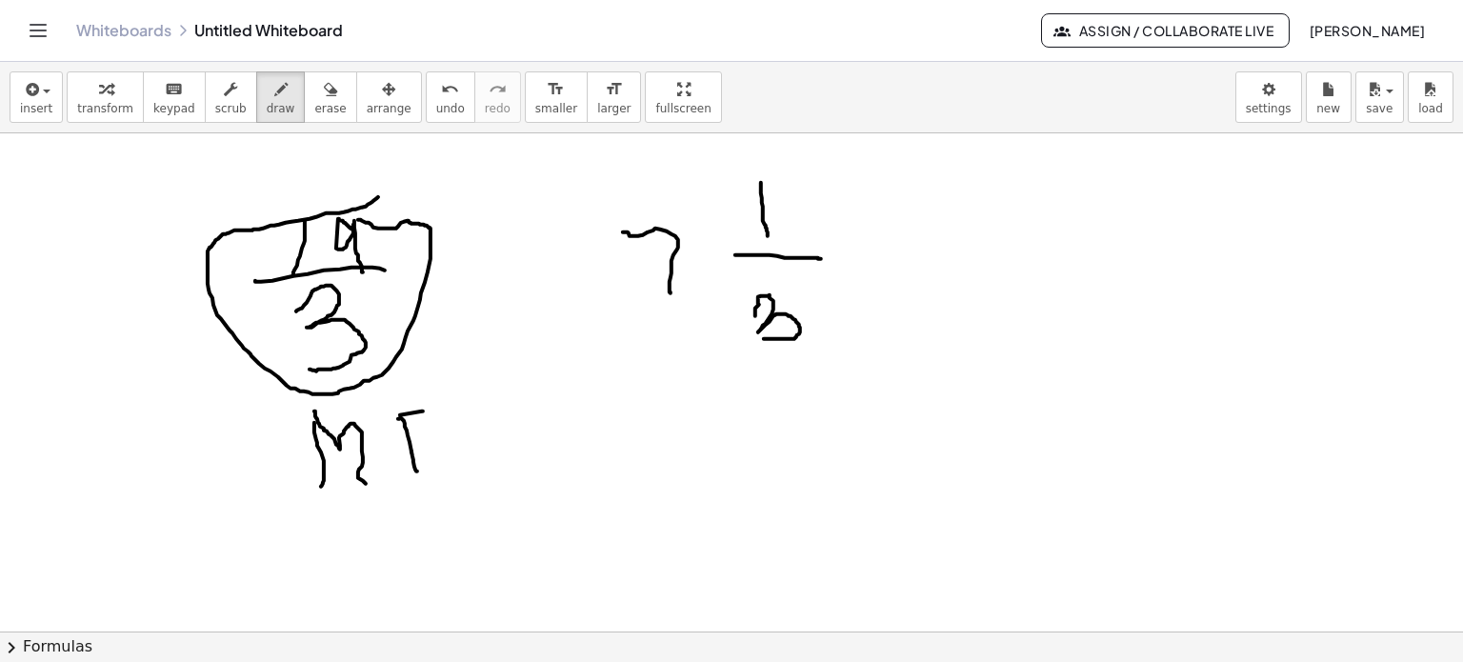
drag, startPoint x: 411, startPoint y: 451, endPoint x: 431, endPoint y: 451, distance: 20.0
click at [431, 451] on div at bounding box center [731, 631] width 1463 height 996
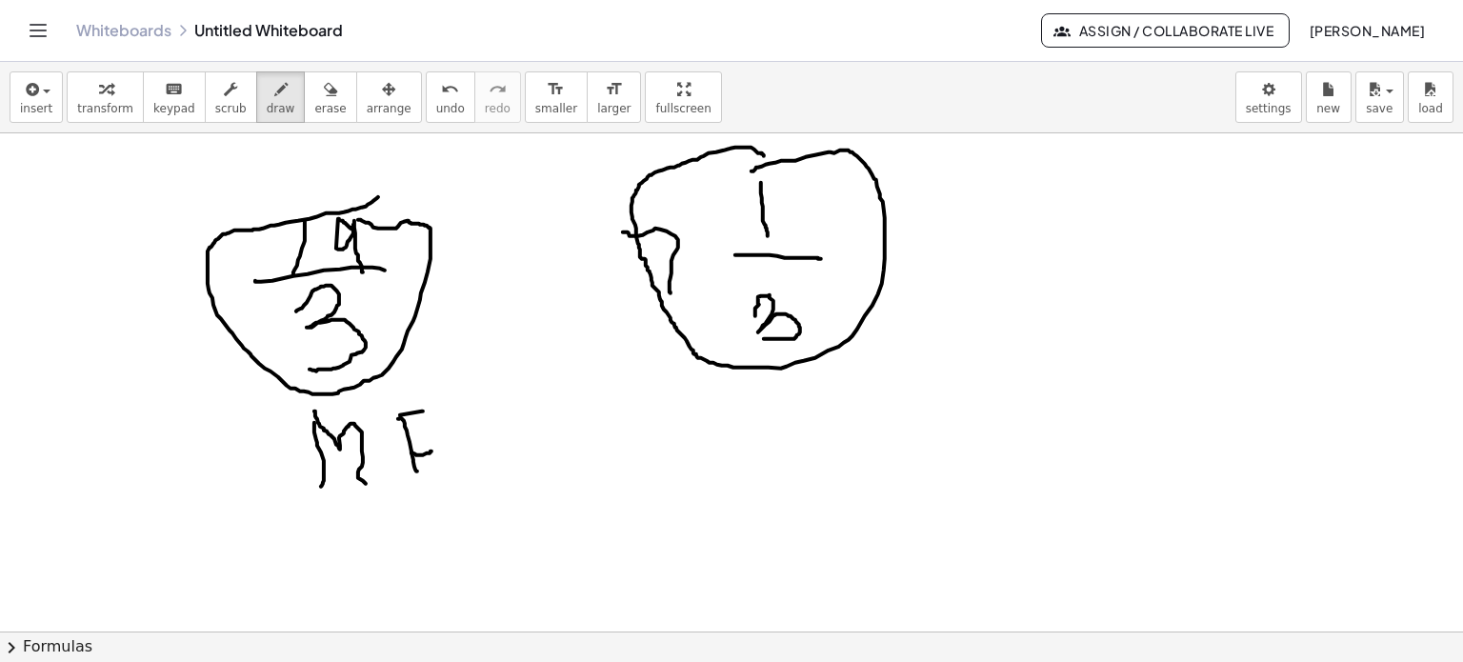
drag, startPoint x: 764, startPoint y: 155, endPoint x: 751, endPoint y: 173, distance: 22.5
click at [751, 170] on div at bounding box center [731, 631] width 1463 height 996
drag, startPoint x: 948, startPoint y: 266, endPoint x: 992, endPoint y: 262, distance: 44.9
click at [992, 262] on div at bounding box center [731, 631] width 1463 height 996
click at [992, 337] on div at bounding box center [731, 631] width 1463 height 996
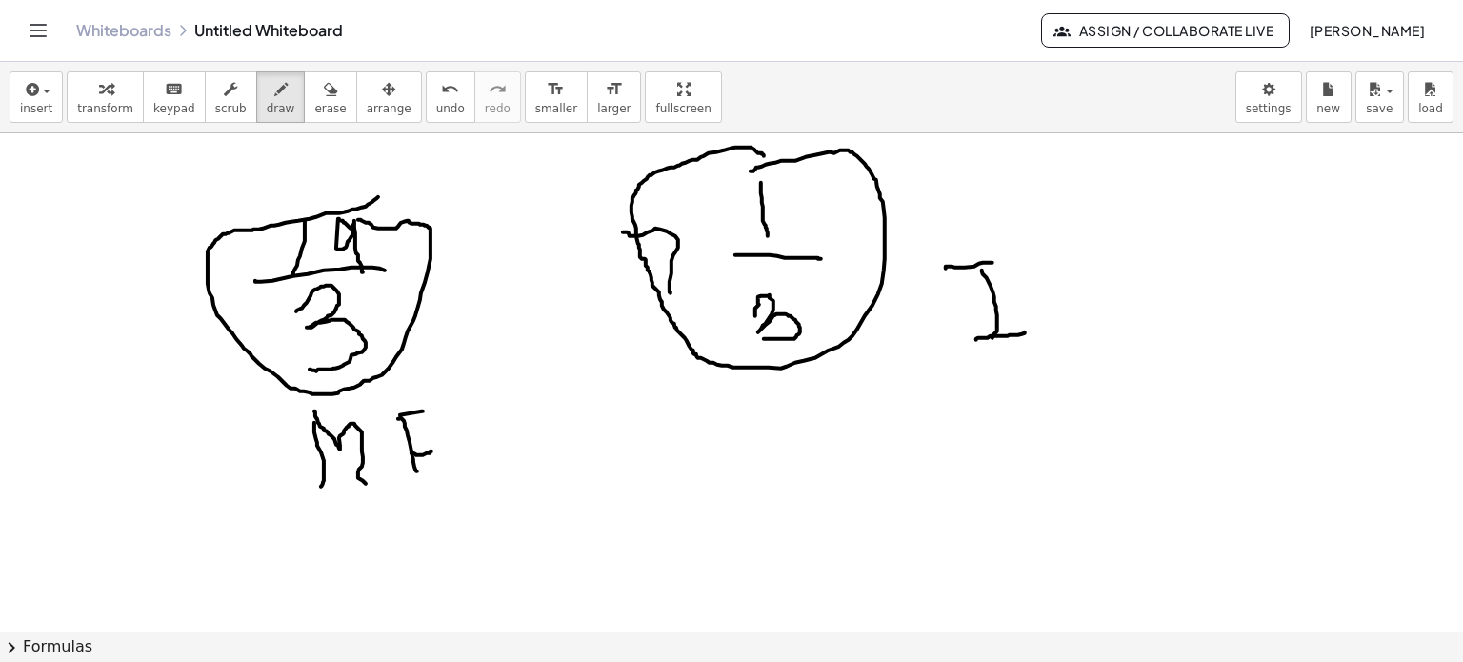
drag, startPoint x: 976, startPoint y: 338, endPoint x: 1036, endPoint y: 305, distance: 68.6
click at [1032, 329] on div at bounding box center [731, 631] width 1463 height 996
click at [1060, 331] on div at bounding box center [731, 631] width 1463 height 996
drag, startPoint x: 1042, startPoint y: 271, endPoint x: 1070, endPoint y: 285, distance: 31.1
click at [1048, 292] on div at bounding box center [731, 631] width 1463 height 996
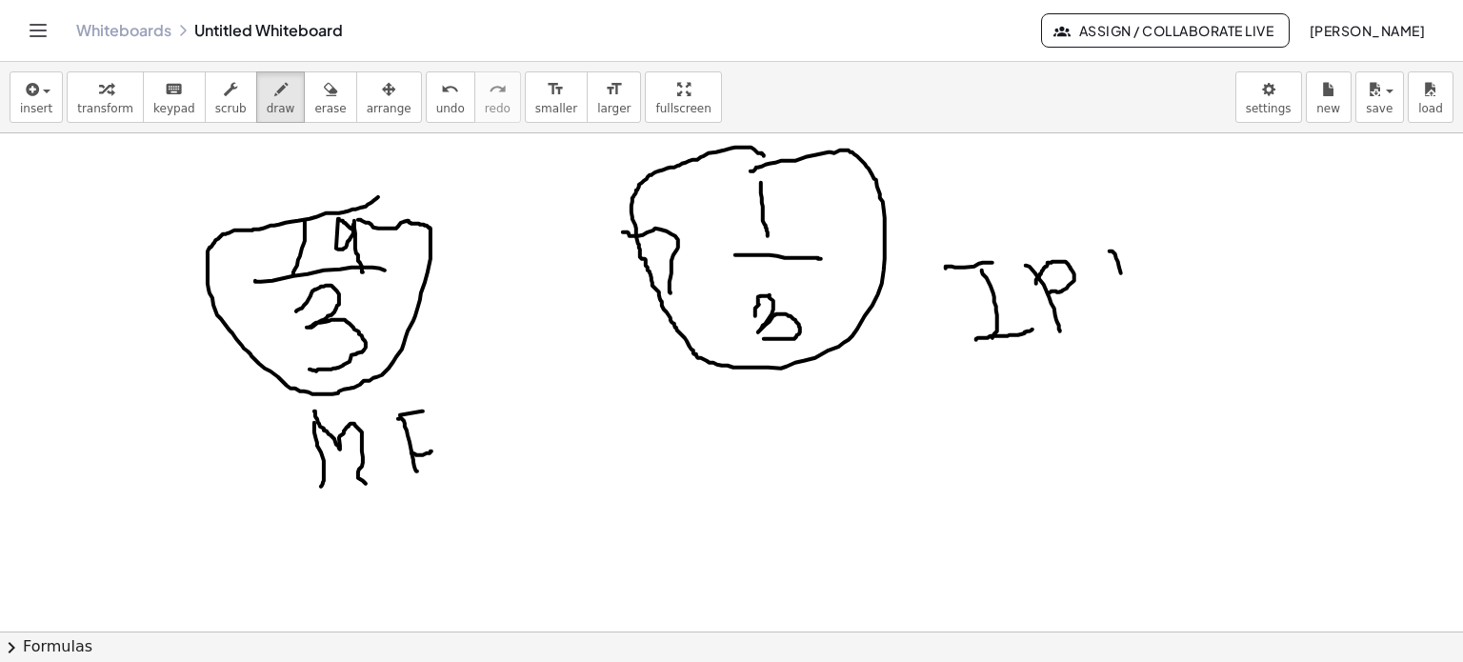
drag, startPoint x: 1121, startPoint y: 272, endPoint x: 1121, endPoint y: 300, distance: 27.6
click at [1126, 309] on div at bounding box center [731, 631] width 1463 height 996
drag, startPoint x: 1113, startPoint y: 254, endPoint x: 1126, endPoint y: 274, distance: 24.0
click at [1139, 245] on div at bounding box center [731, 631] width 1463 height 996
drag, startPoint x: 1124, startPoint y: 276, endPoint x: 1140, endPoint y: 277, distance: 16.2
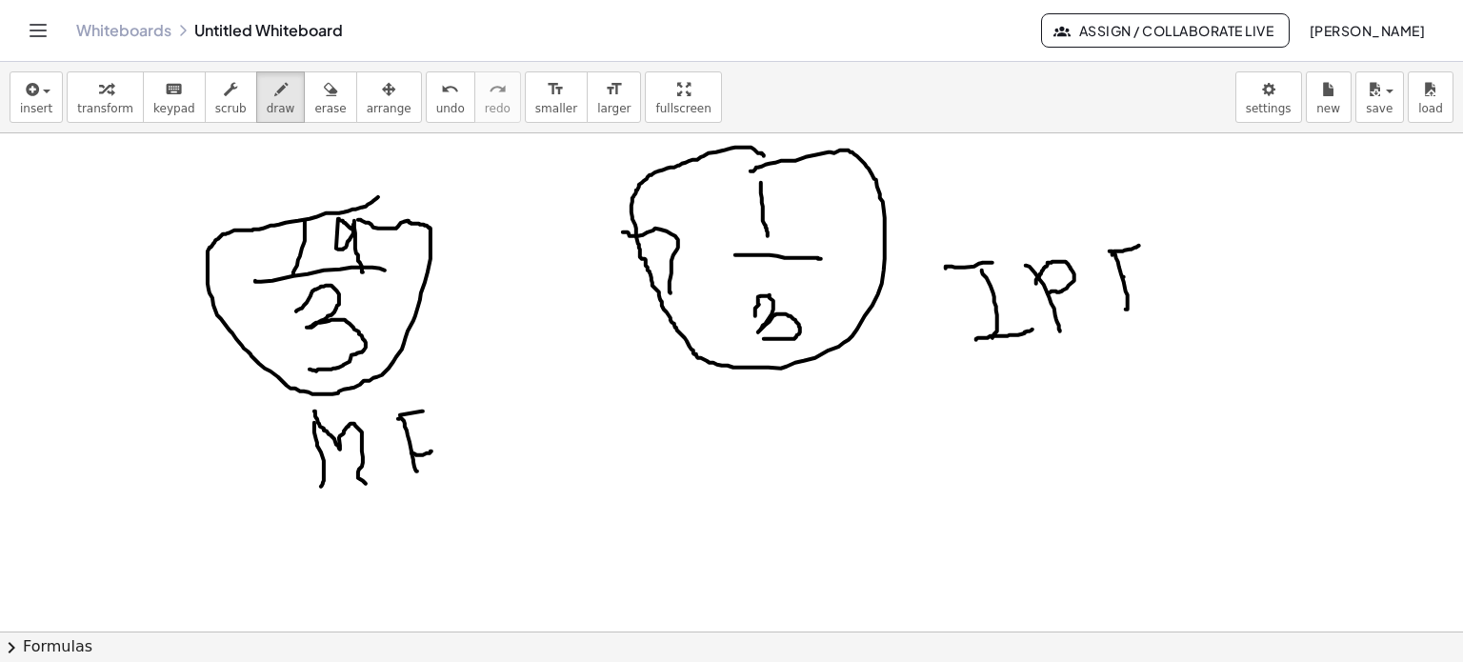
click at [1140, 277] on div at bounding box center [731, 631] width 1463 height 996
drag, startPoint x: 533, startPoint y: 480, endPoint x: 569, endPoint y: 473, distance: 35.9
click at [566, 475] on div at bounding box center [731, 631] width 1463 height 996
drag, startPoint x: 569, startPoint y: 473, endPoint x: 690, endPoint y: 474, distance: 121.0
click at [561, 527] on div at bounding box center [731, 631] width 1463 height 996
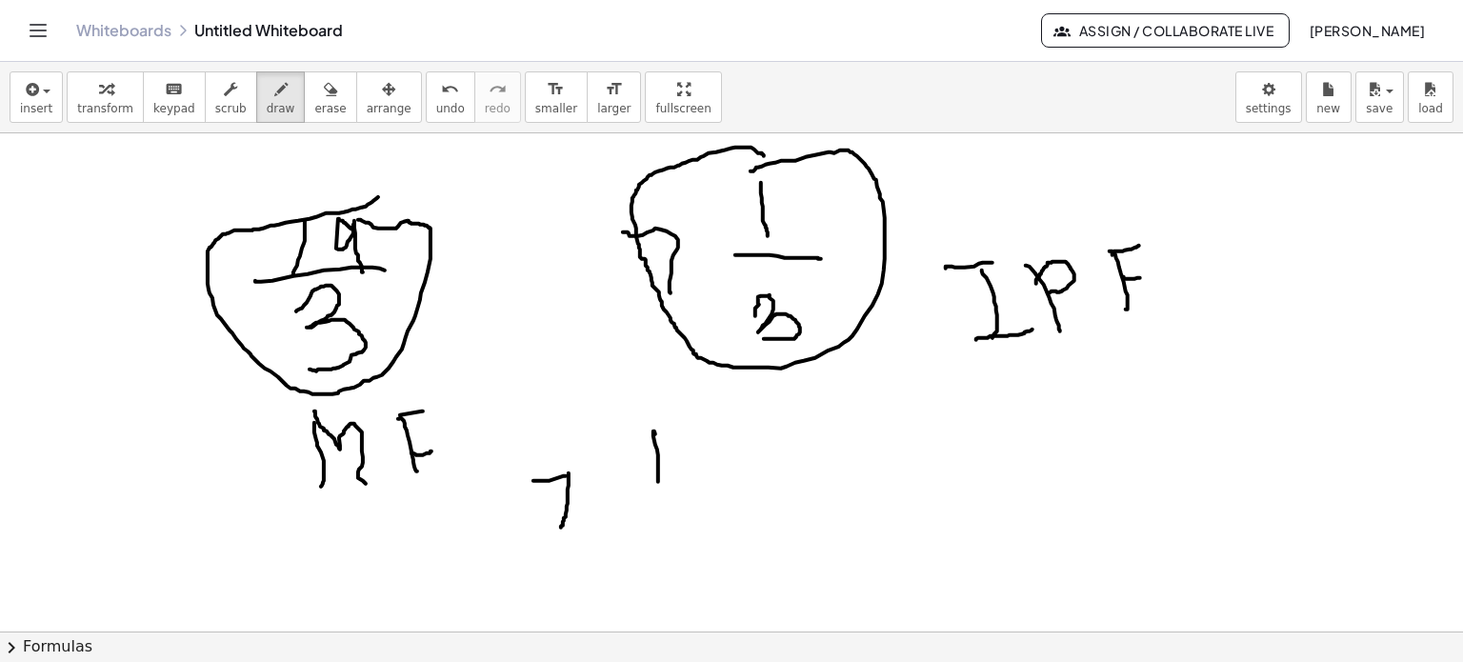
drag
click at [658, 488] on div at bounding box center [731, 631] width 1463 height 996
click at [693, 505] on div at bounding box center [731, 631] width 1463 height 996
click at [663, 576] on div at bounding box center [731, 631] width 1463 height 996
click at [610, 512] on div at bounding box center [731, 631] width 1463 height 996
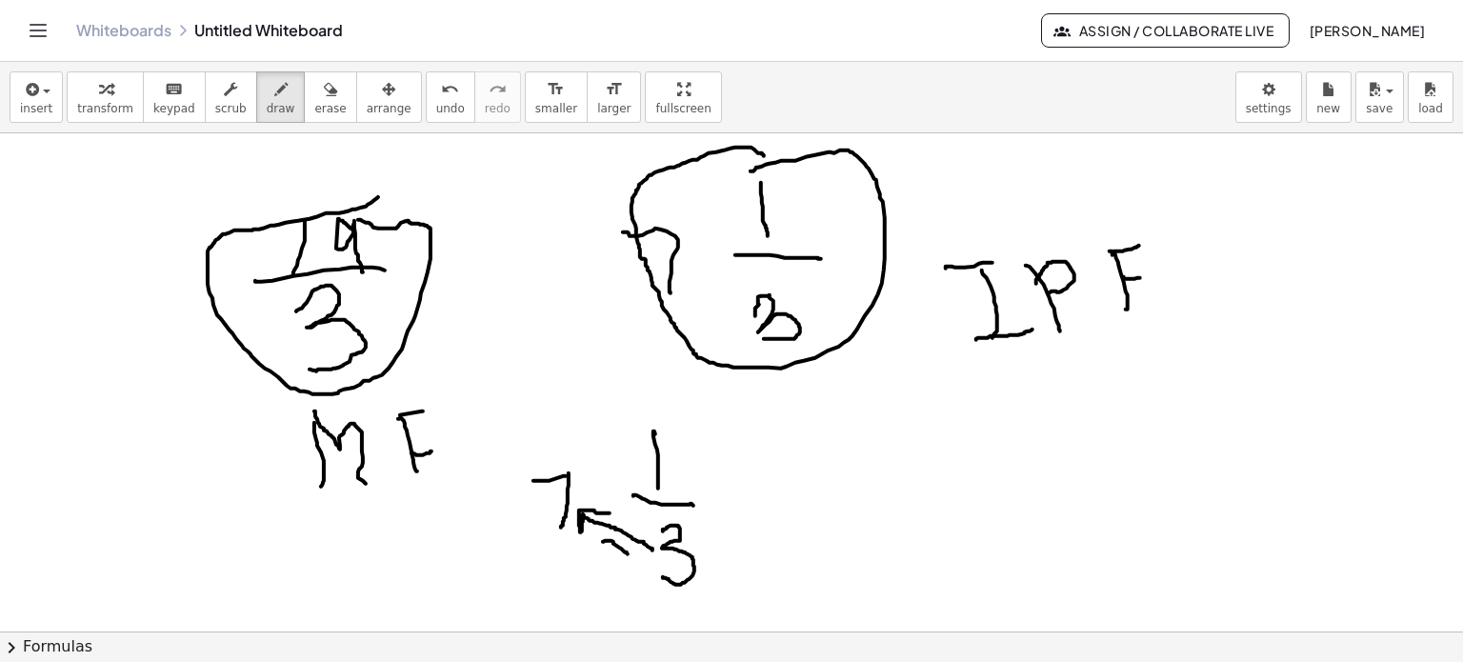
click at [629, 554] on div at bounding box center [731, 631] width 1463 height 996
click at [611, 566] on div at bounding box center [731, 631] width 1463 height 996
drag, startPoint x: 581, startPoint y: 479, endPoint x: 612, endPoint y: 464, distance: 34.9
click at [600, 470] on div at bounding box center [731, 631] width 1463 height 996
click at [635, 461] on div at bounding box center [731, 631] width 1463 height 996
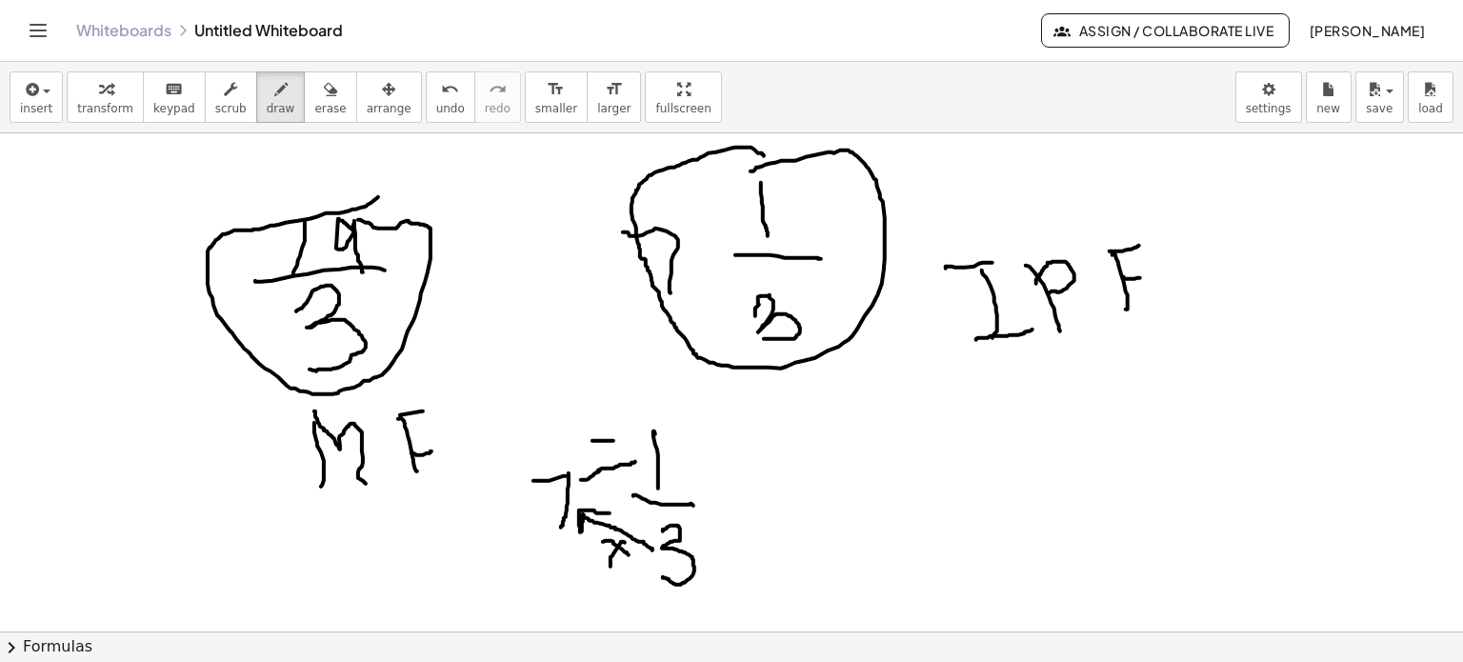
click at [617, 437] on div at bounding box center [731, 631] width 1463 height 996
click at [607, 450] on div at bounding box center [731, 631] width 1463 height 996
click at [884, 446] on div at bounding box center [731, 631] width 1463 height 996
click at [911, 503] on div at bounding box center [731, 631] width 1463 height 996
click at [779, 509] on div at bounding box center [731, 631] width 1463 height 996
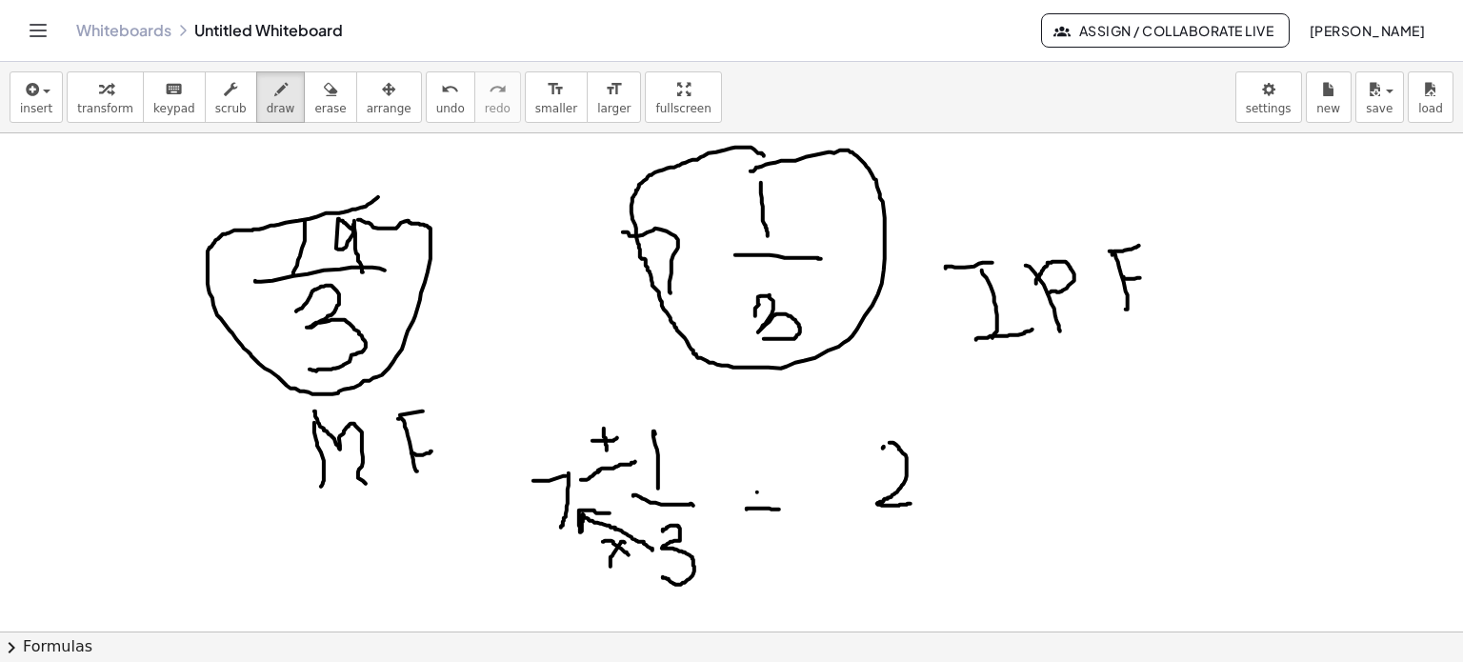
click at [785, 491] on div at bounding box center [731, 631] width 1463 height 996
drag, startPoint x: 933, startPoint y: 448, endPoint x: 963, endPoint y: 494, distance: 55.2
click at [963, 494] on div at bounding box center [731, 631] width 1463 height 996
click at [1038, 499] on div at bounding box center [731, 631] width 1463 height 996
click at [934, 580] on div at bounding box center [731, 631] width 1463 height 996
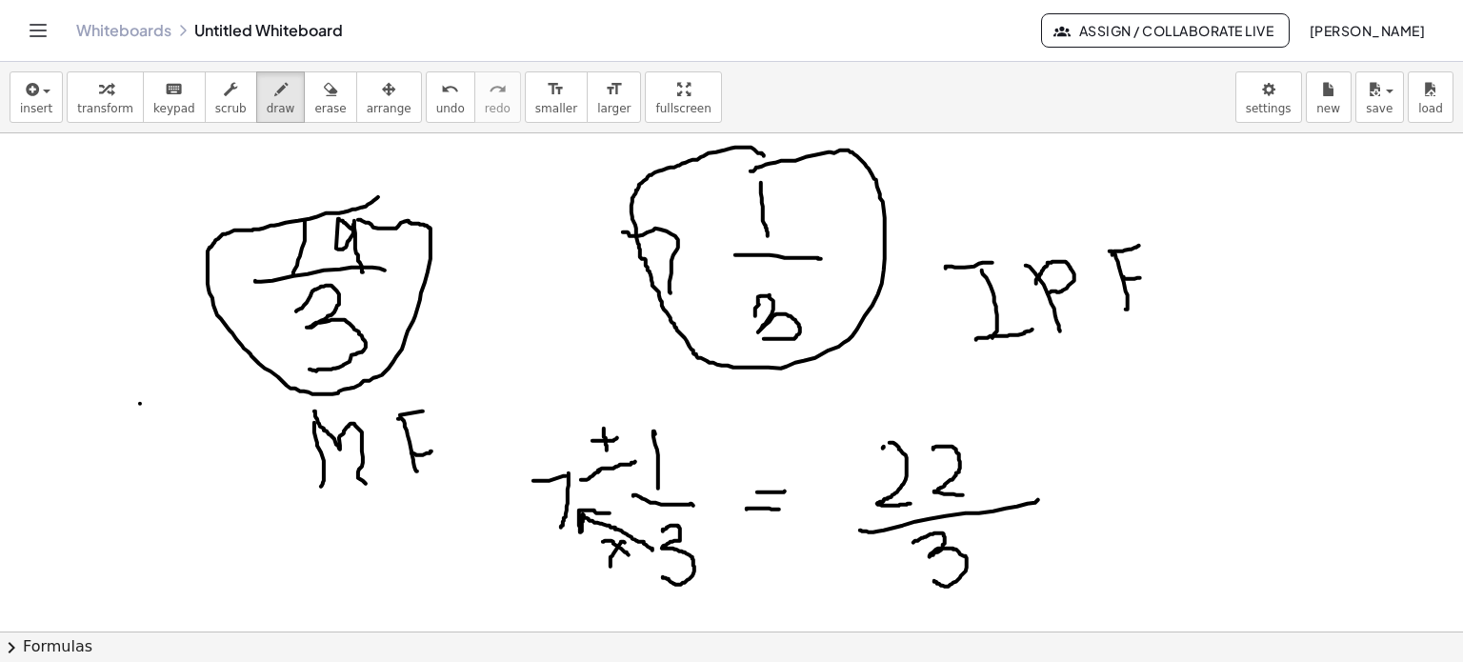
drag, startPoint x: 140, startPoint y: 403, endPoint x: 129, endPoint y: 431, distance: 30.8
click at [130, 448] on div at bounding box center [731, 631] width 1463 height 996
drag, startPoint x: 137, startPoint y: 404, endPoint x: 205, endPoint y: 399, distance: 67.8
click at [202, 400] on div at bounding box center [731, 631] width 1463 height 996
click at [885, 437] on div at bounding box center [731, 631] width 1463 height 996
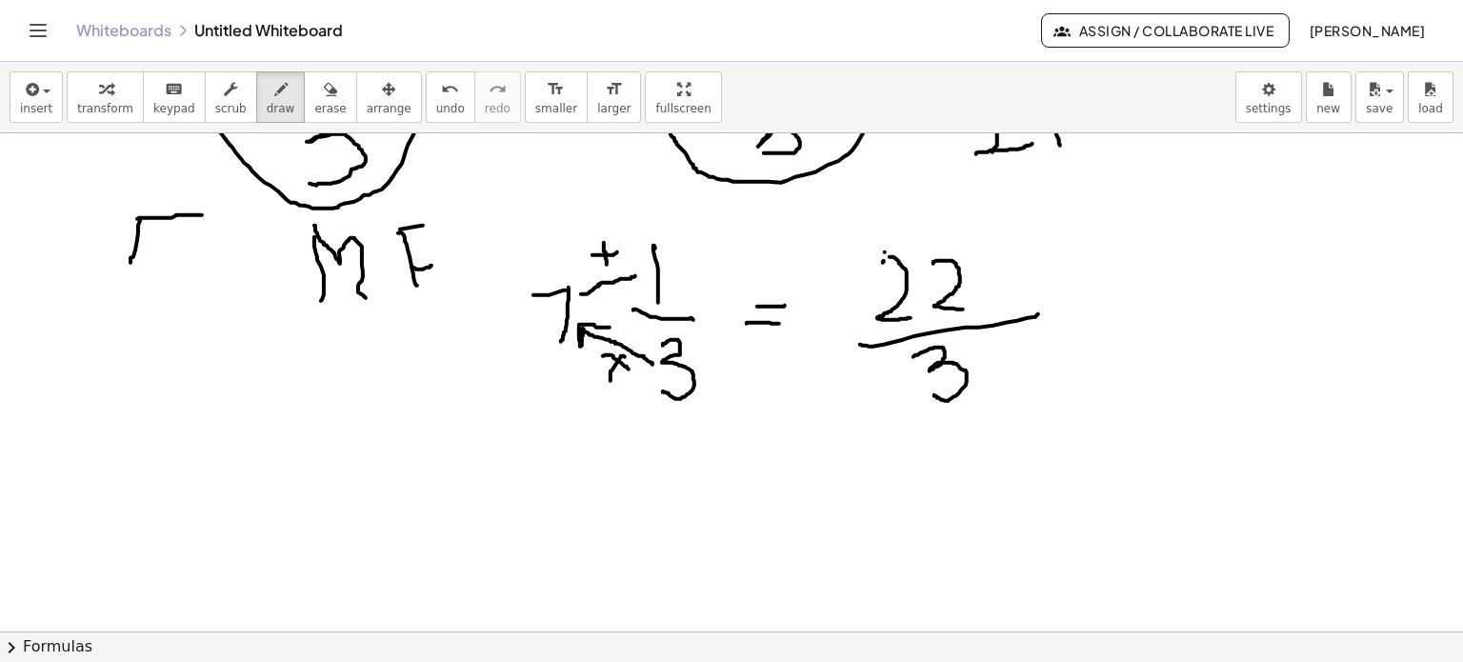
scroll to position [190, 0]
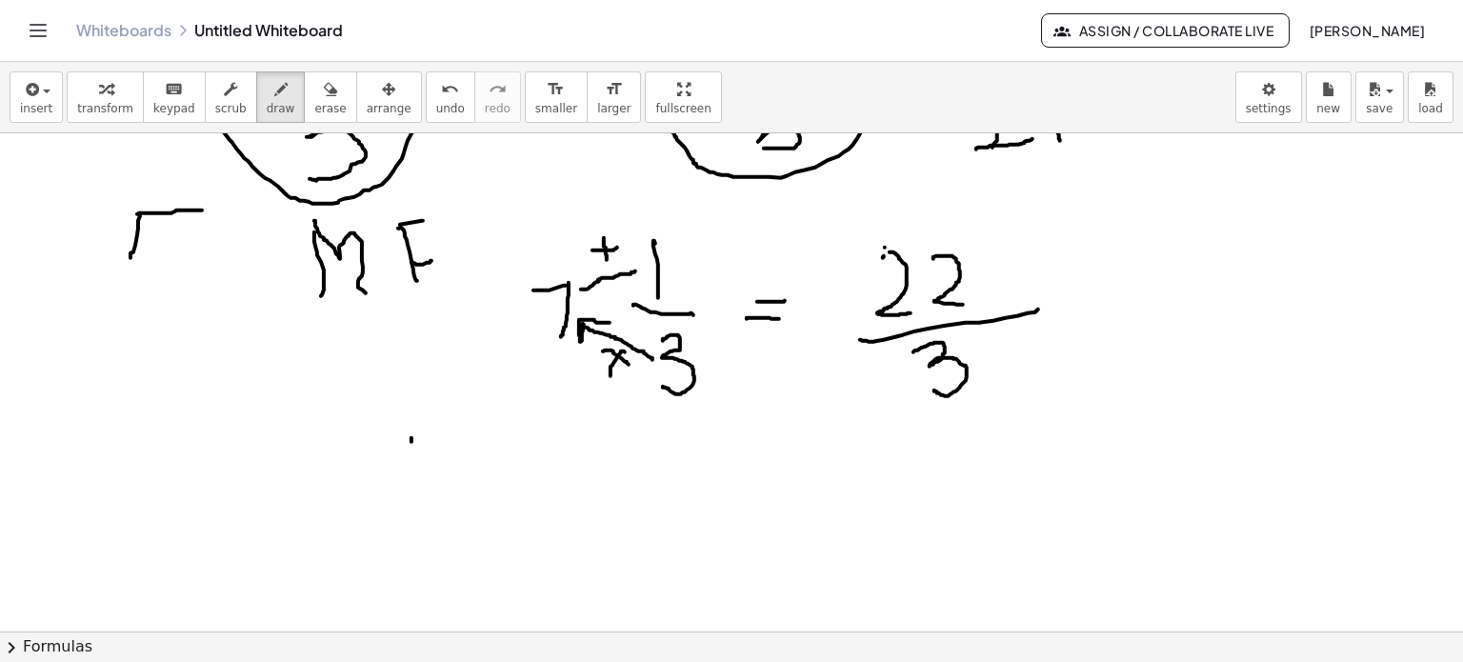
drag, startPoint x: 411, startPoint y: 437, endPoint x: 425, endPoint y: 461, distance: 27.3
click at [411, 496] on div at bounding box center [731, 441] width 1463 height 996
drag, startPoint x: 431, startPoint y: 440, endPoint x: 421, endPoint y: 516, distance: 76.9
click at [455, 493] on div at bounding box center [731, 441] width 1463 height 996
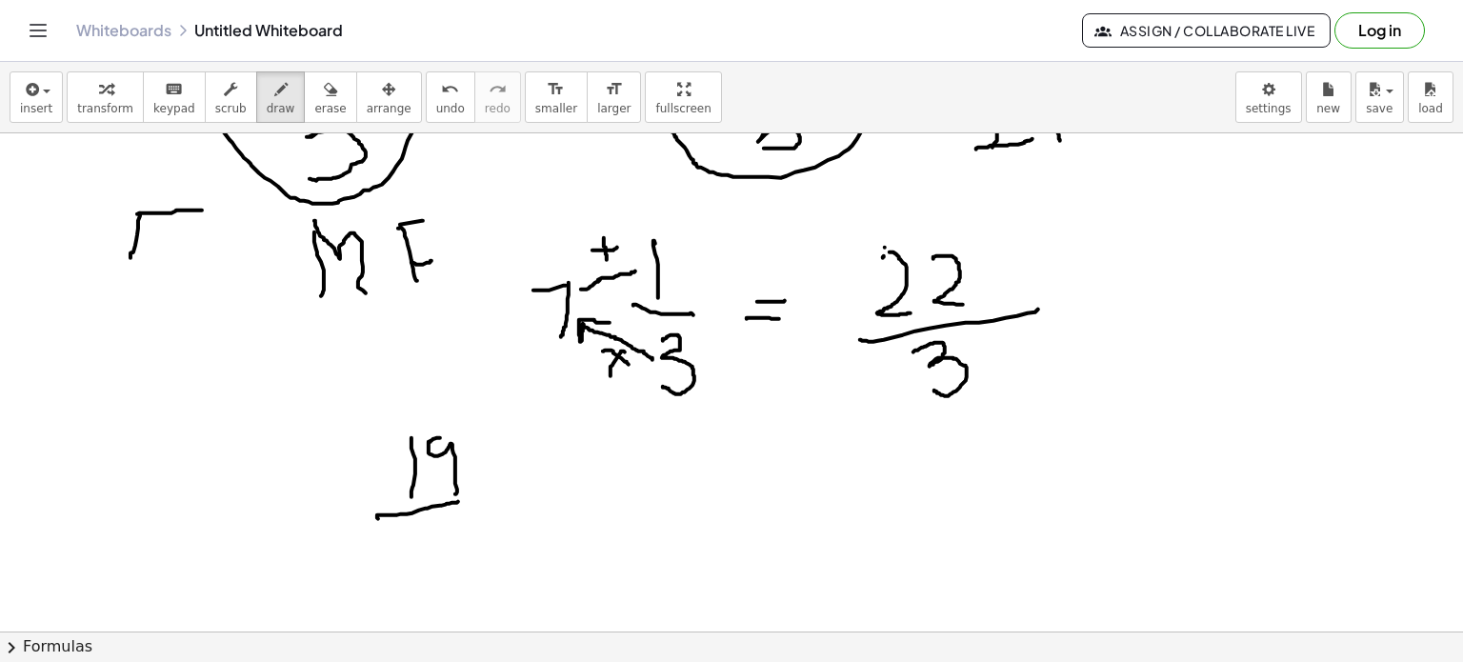
drag, startPoint x: 378, startPoint y: 518, endPoint x: 458, endPoint y: 501, distance: 81.8
click at [458, 501] on div at bounding box center [731, 441] width 1463 height 996
drag, startPoint x: 434, startPoint y: 525, endPoint x: 467, endPoint y: 546, distance: 38.6
click at [443, 562] on div at bounding box center [731, 441] width 1463 height 996
drag, startPoint x: 649, startPoint y: 453, endPoint x: 690, endPoint y: 477, distance: 47.4
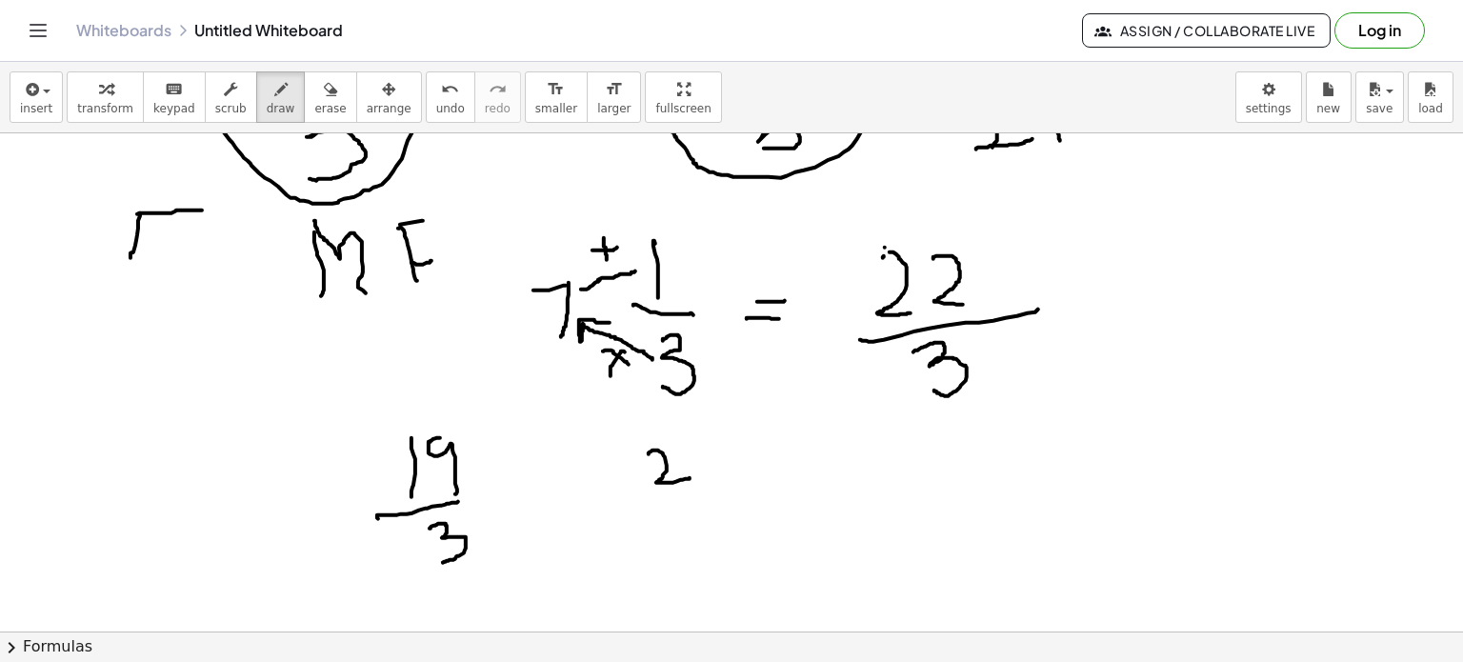
click at [690, 477] on div at bounding box center [731, 441] width 1463 height 996
drag, startPoint x: 720, startPoint y: 436, endPoint x: 755, endPoint y: 466, distance: 46.0
click at [755, 466] on div at bounding box center [731, 441] width 1463 height 996
drag, startPoint x: 648, startPoint y: 511, endPoint x: 782, endPoint y: 487, distance: 136.4
click at [782, 487] on div at bounding box center [731, 441] width 1463 height 996
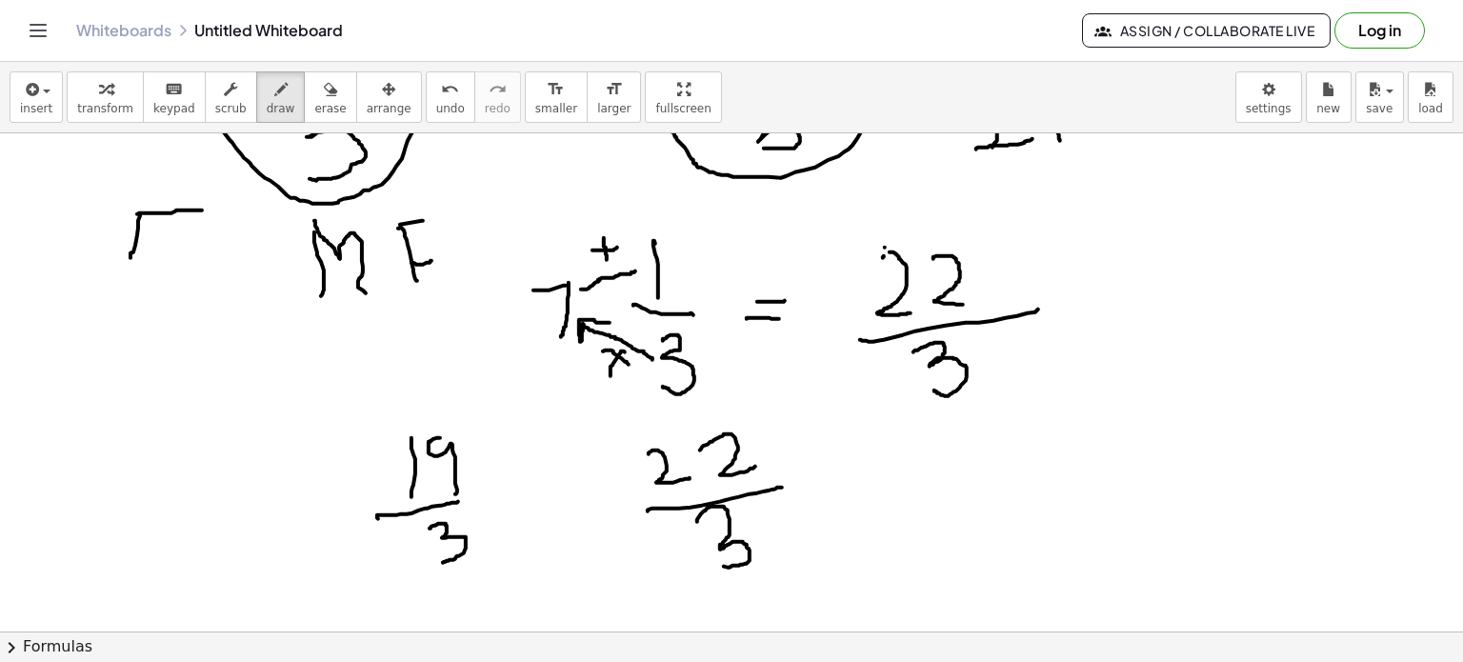
drag, startPoint x: 697, startPoint y: 521, endPoint x: 704, endPoint y: 566, distance: 45.3
click at [710, 560] on div at bounding box center [731, 441] width 1463 height 996
drag, startPoint x: 598, startPoint y: 464, endPoint x: 613, endPoint y: 555, distance: 92.7
click at [613, 555] on div at bounding box center [731, 441] width 1463 height 996
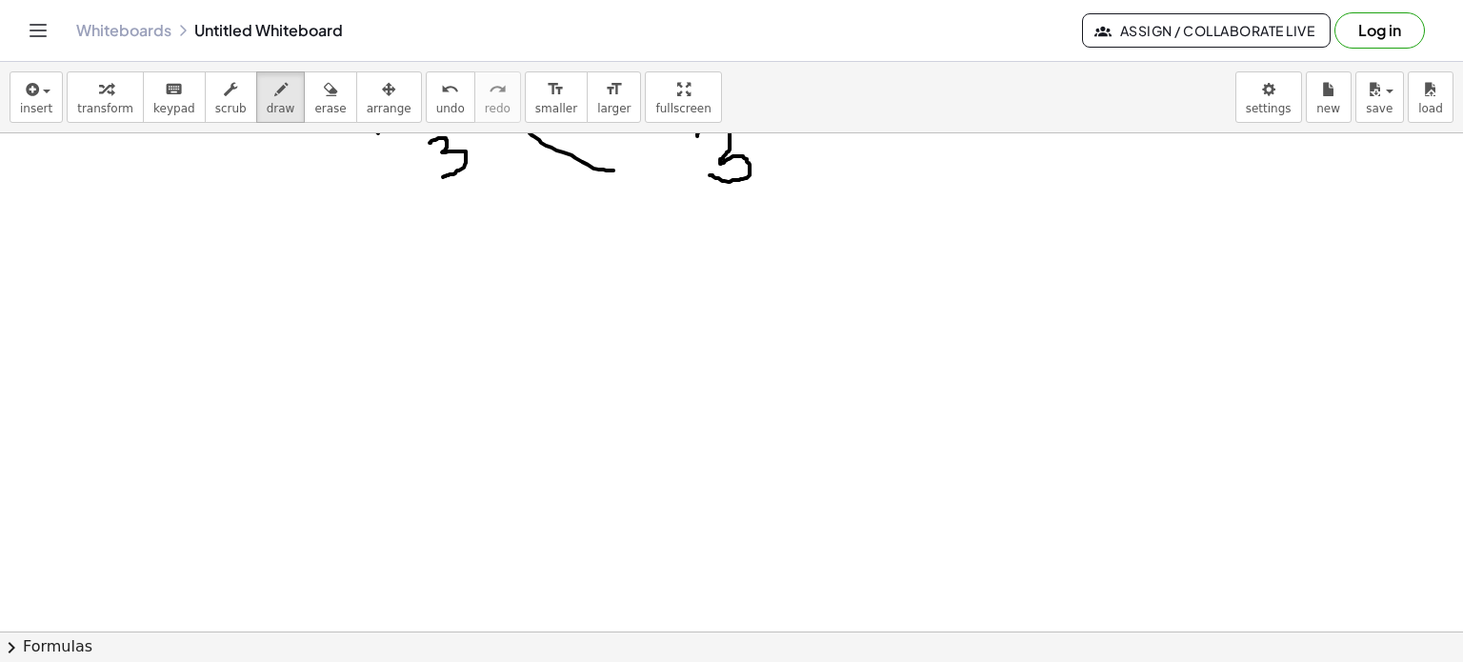
scroll to position [594, 0]
drag, startPoint x: 282, startPoint y: 251, endPoint x: 301, endPoint y: 331, distance: 82.2
click at [303, 331] on div at bounding box center [731, 287] width 1463 height 1497
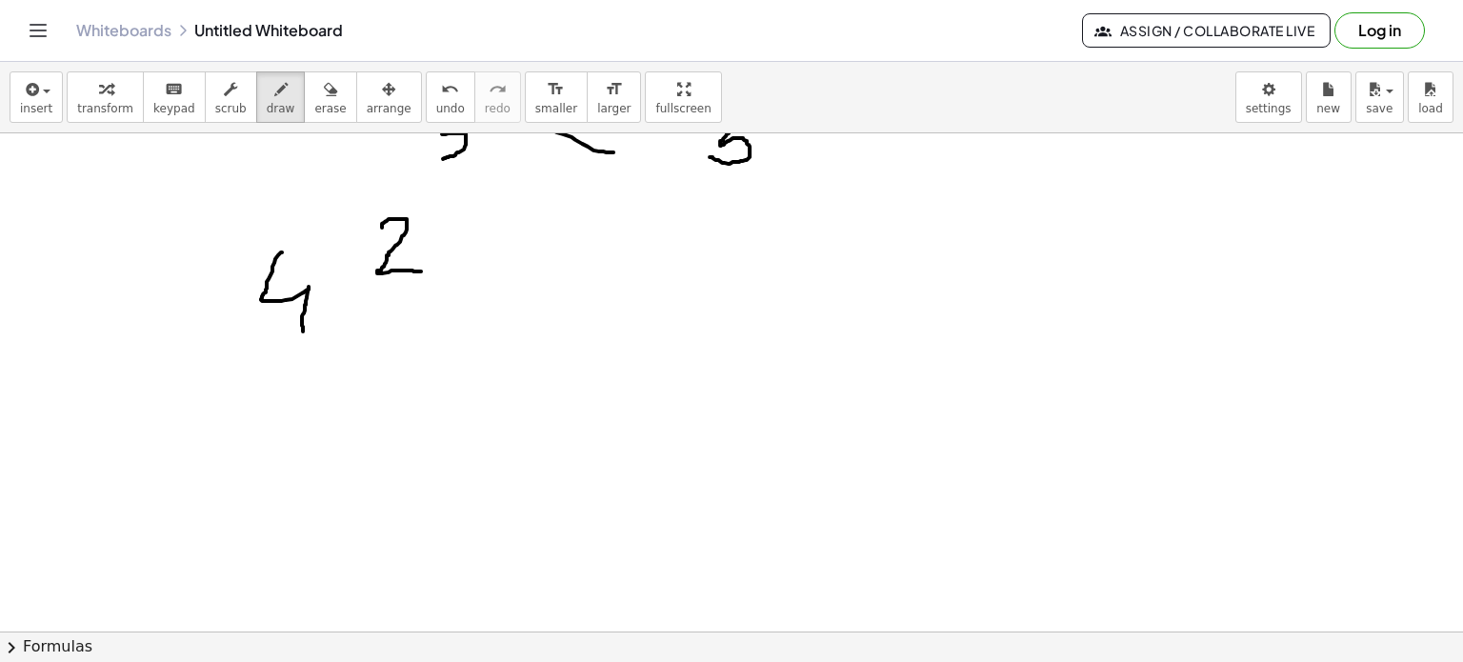
drag, startPoint x: 382, startPoint y: 227, endPoint x: 408, endPoint y: 286, distance: 64.4
click at [423, 271] on div at bounding box center [731, 287] width 1463 height 1497
drag, startPoint x: 356, startPoint y: 292, endPoint x: 451, endPoint y: 277, distance: 96.5
click at [451, 277] on div at bounding box center [731, 287] width 1463 height 1497
drag, startPoint x: 404, startPoint y: 300, endPoint x: 438, endPoint y: 296, distance: 34.5
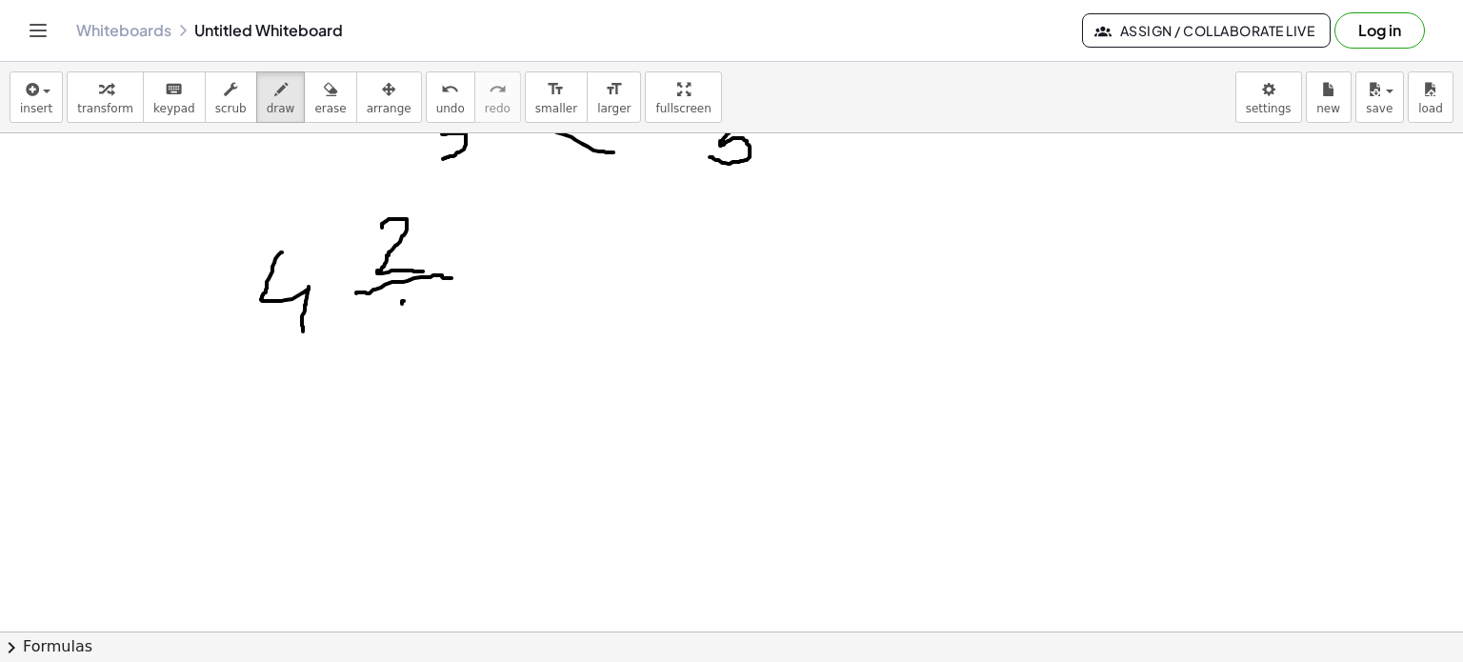
click at [437, 296] on div at bounding box center [731, 287] width 1463 height 1497
drag, startPoint x: 401, startPoint y: 296, endPoint x: 396, endPoint y: 345, distance: 48.8
click at [396, 345] on div at bounding box center [731, 287] width 1463 height 1497
drag, startPoint x: 672, startPoint y: 219, endPoint x: 692, endPoint y: 250, distance: 36.5
click at [677, 264] on div at bounding box center [731, 287] width 1463 height 1497
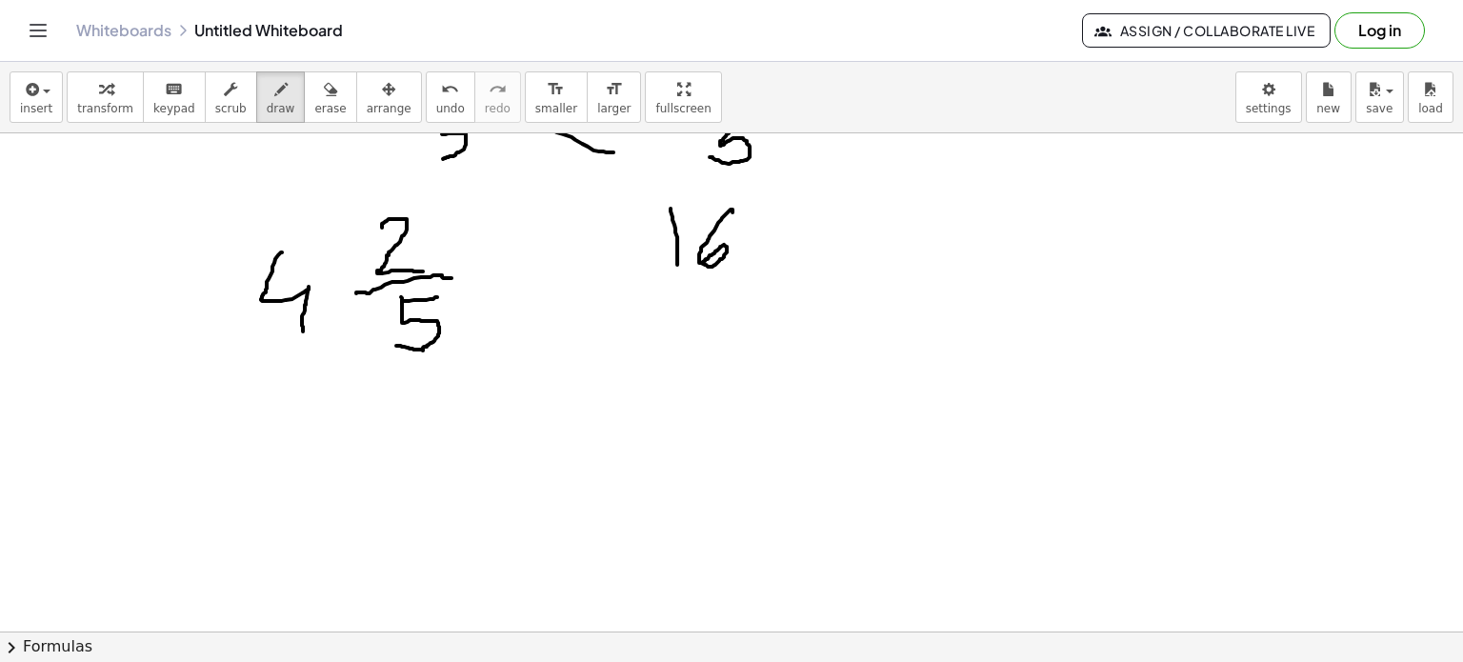
drag, startPoint x: 732, startPoint y: 209, endPoint x: 672, endPoint y: 311, distance: 119.6
click at [701, 263] on div at bounding box center [731, 287] width 1463 height 1497
drag, startPoint x: 655, startPoint y: 281, endPoint x: 808, endPoint y: 252, distance: 155.1
click at [808, 252] on div at bounding box center [731, 287] width 1463 height 1497
drag, startPoint x: 709, startPoint y: 310, endPoint x: 747, endPoint y: 303, distance: 38.7
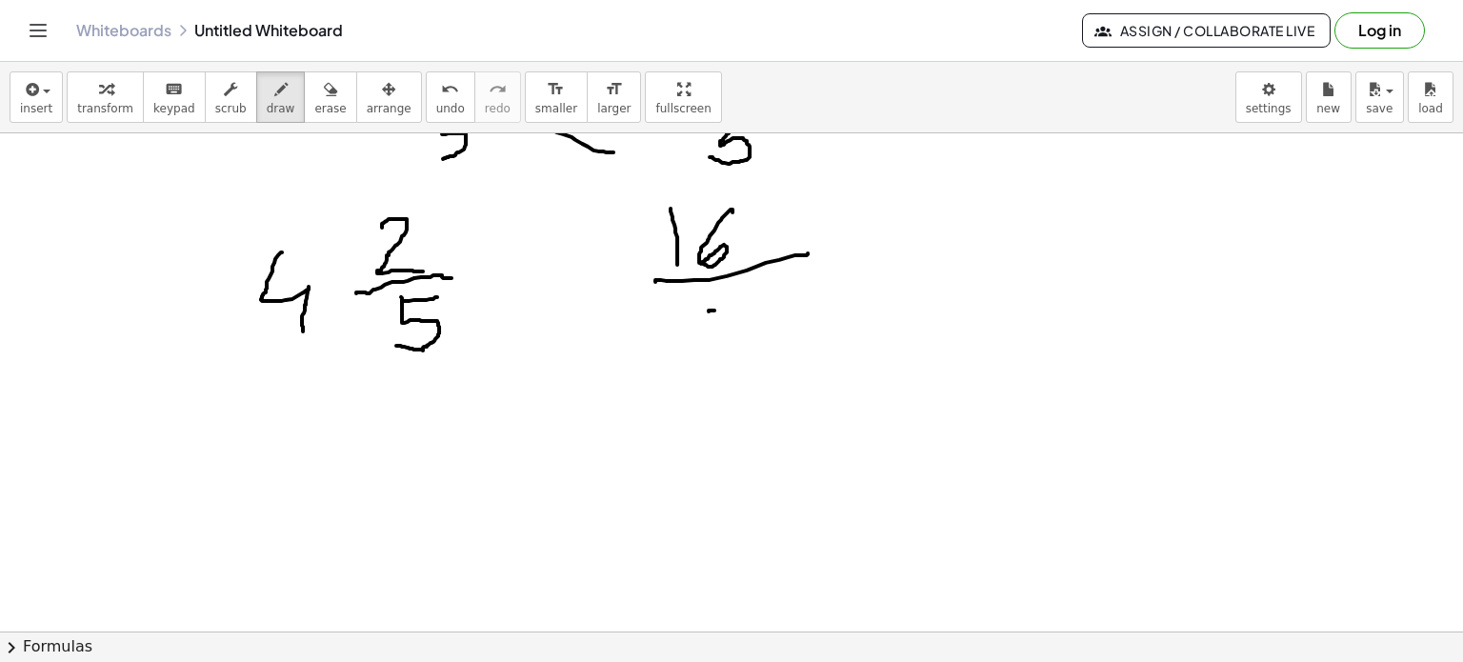
click at [747, 302] on div at bounding box center [731, 287] width 1463 height 1497
drag, startPoint x: 709, startPoint y: 311, endPoint x: 777, endPoint y: 426, distance: 133.3
click at [720, 348] on div at bounding box center [731, 287] width 1463 height 1497
drag, startPoint x: 172, startPoint y: 385, endPoint x: 194, endPoint y: 362, distance: 31.7
click at [180, 384] on div at bounding box center [731, 287] width 1463 height 1497
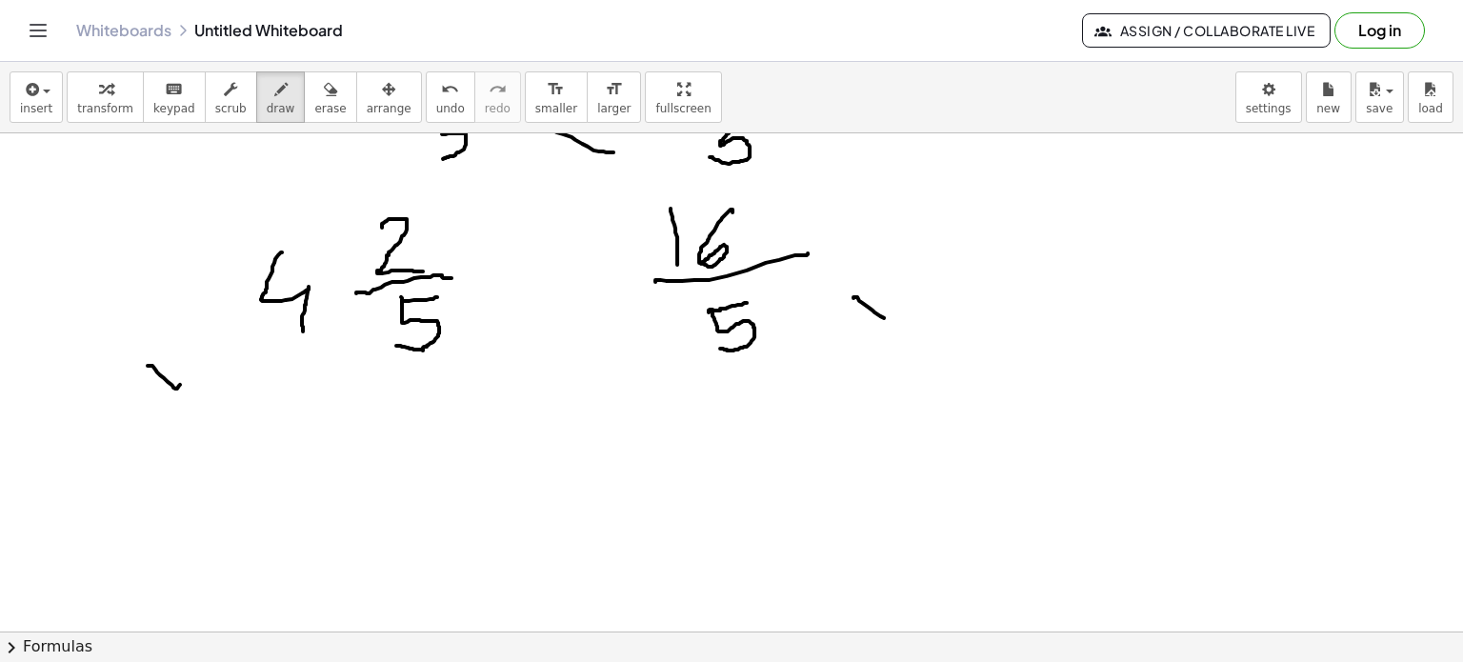
drag, startPoint x: 855, startPoint y: 296, endPoint x: 890, endPoint y: 319, distance: 41.2
click at [890, 319] on div at bounding box center [731, 287] width 1463 height 1497
drag, startPoint x: 932, startPoint y: 274, endPoint x: 889, endPoint y: 319, distance: 62.0
click at [889, 319] on div at bounding box center [731, 287] width 1463 height 1497
drag, startPoint x: 397, startPoint y: 324, endPoint x: 339, endPoint y: 308, distance: 60.3
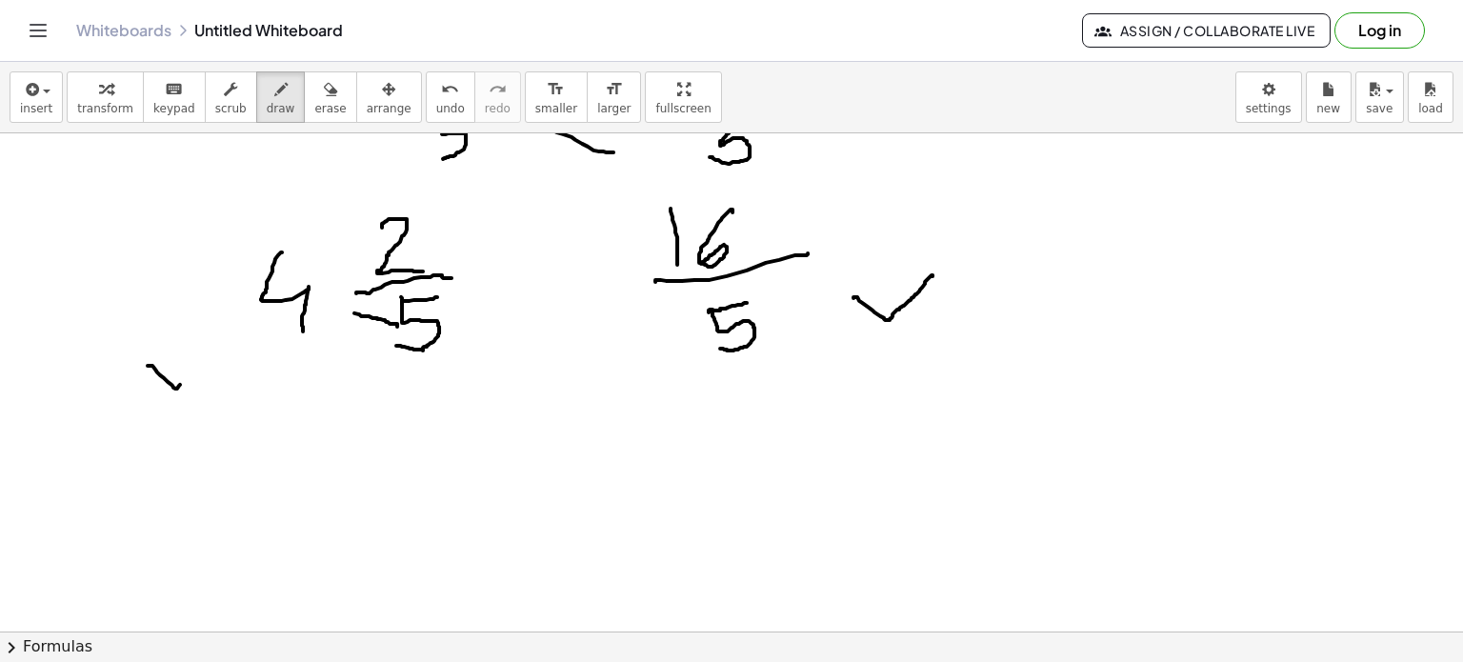
click at [339, 308] on div at bounding box center [731, 287] width 1463 height 1497
click at [340, 308] on div at bounding box center [731, 287] width 1463 height 1497
click at [340, 306] on div at bounding box center [731, 287] width 1463 height 1497
drag, startPoint x: 340, startPoint y: 302, endPoint x: 343, endPoint y: 321, distance: 19.3
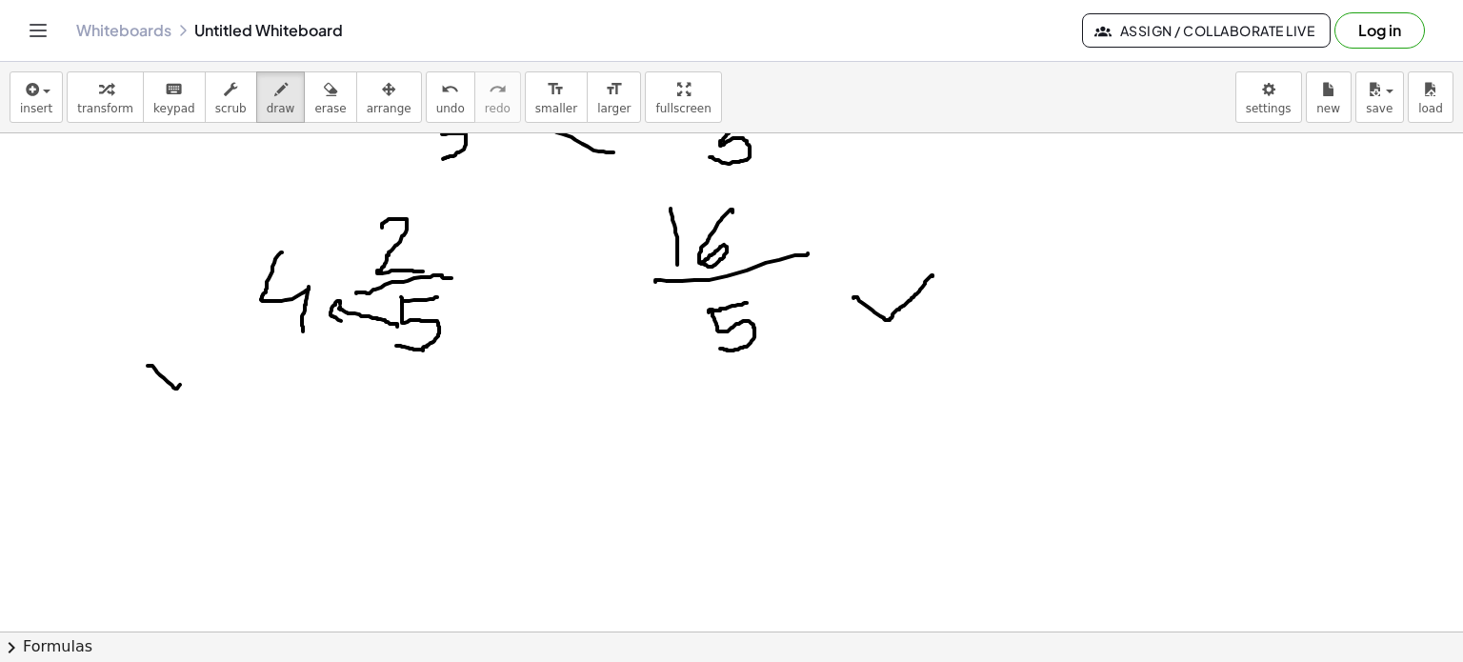
click at [343, 321] on div at bounding box center [731, 287] width 1463 height 1497
drag, startPoint x: 355, startPoint y: 338, endPoint x: 371, endPoint y: 344, distance: 17.2
click at [370, 340] on div at bounding box center [731, 287] width 1463 height 1497
drag, startPoint x: 373, startPoint y: 329, endPoint x: 362, endPoint y: 343, distance: 18.3
click at [364, 340] on div at bounding box center [731, 287] width 1463 height 1497
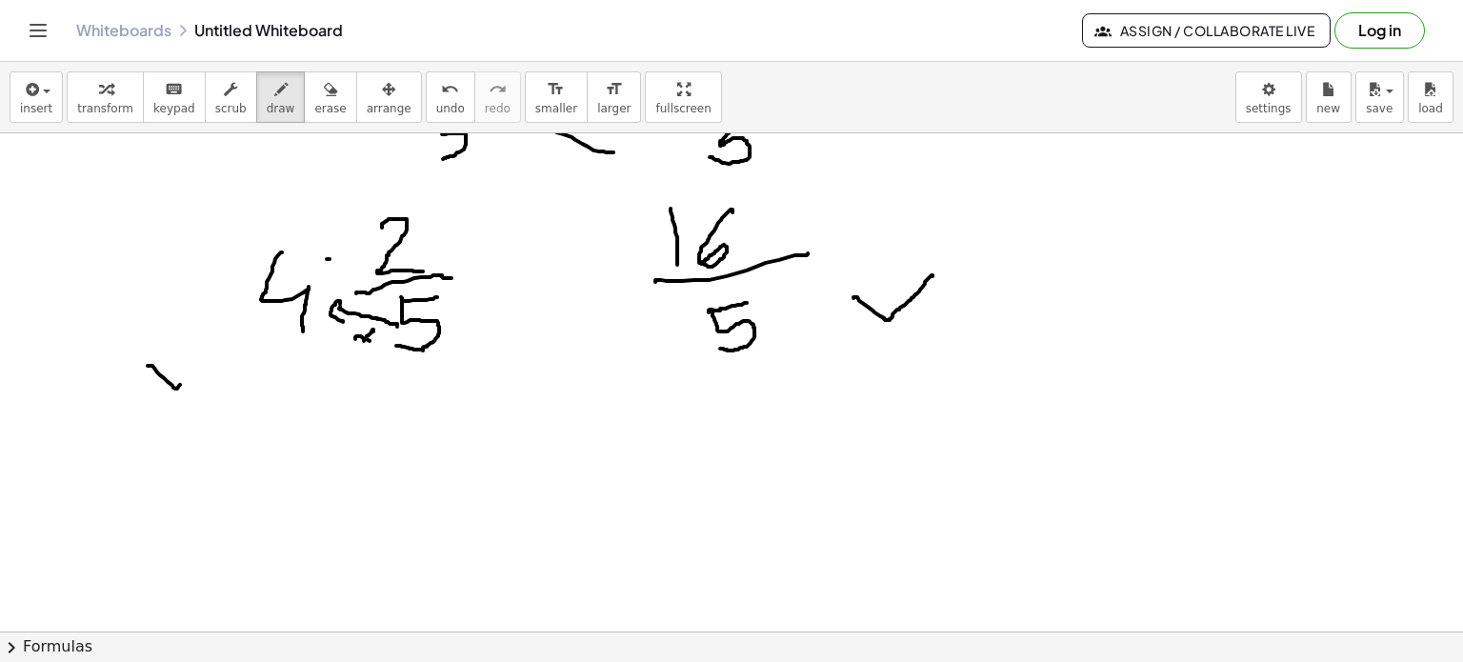
drag, startPoint x: 330, startPoint y: 258, endPoint x: 355, endPoint y: 250, distance: 27.1
click at [352, 251] on div at bounding box center [731, 287] width 1463 height 1497
click at [331, 234] on div at bounding box center [731, 287] width 1463 height 1497
drag, startPoint x: 324, startPoint y: 236, endPoint x: 346, endPoint y: 236, distance: 21.9
click at [346, 236] on div at bounding box center [731, 287] width 1463 height 1497
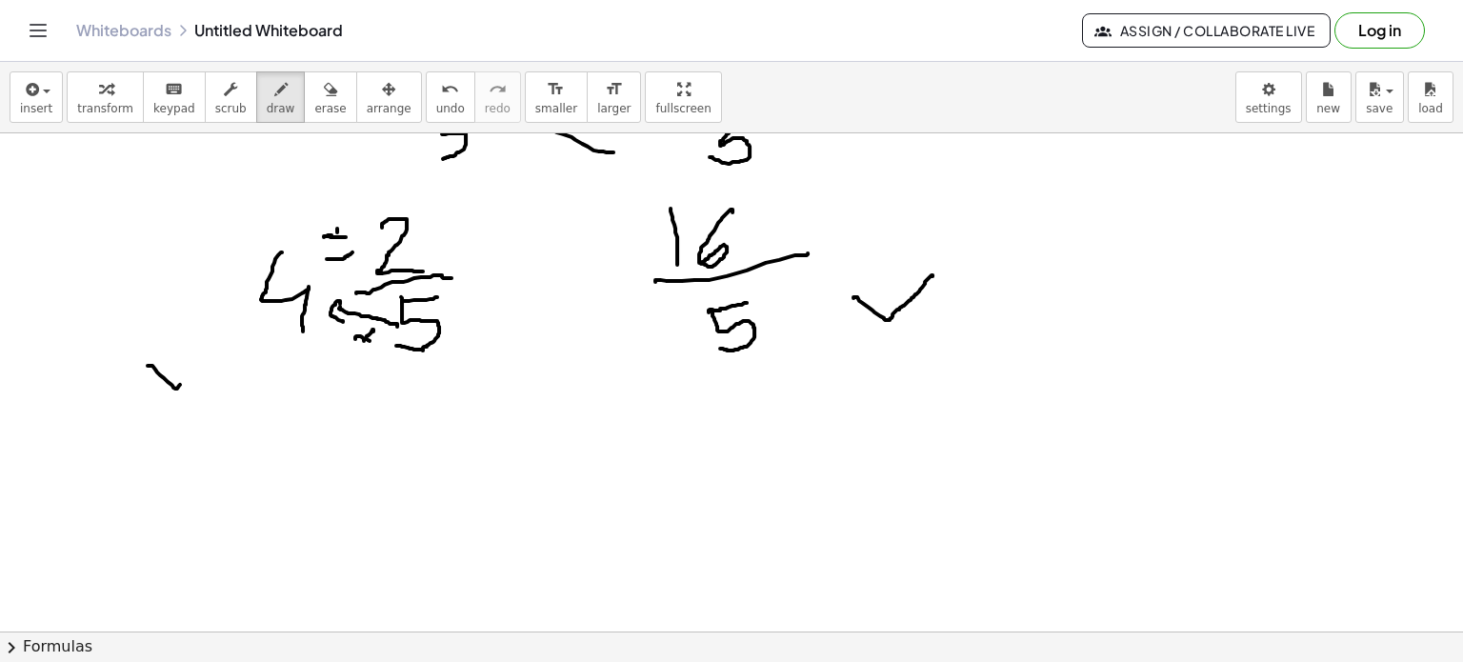
drag, startPoint x: 337, startPoint y: 228, endPoint x: 336, endPoint y: 251, distance: 22.9
click at [340, 241] on div at bounding box center [731, 287] width 1463 height 1497
drag, startPoint x: 421, startPoint y: 429, endPoint x: 438, endPoint y: 473, distance: 47.9
click at [438, 473] on div at bounding box center [731, 287] width 1463 height 1497
drag, startPoint x: 462, startPoint y: 435, endPoint x: 486, endPoint y: 480, distance: 50.7
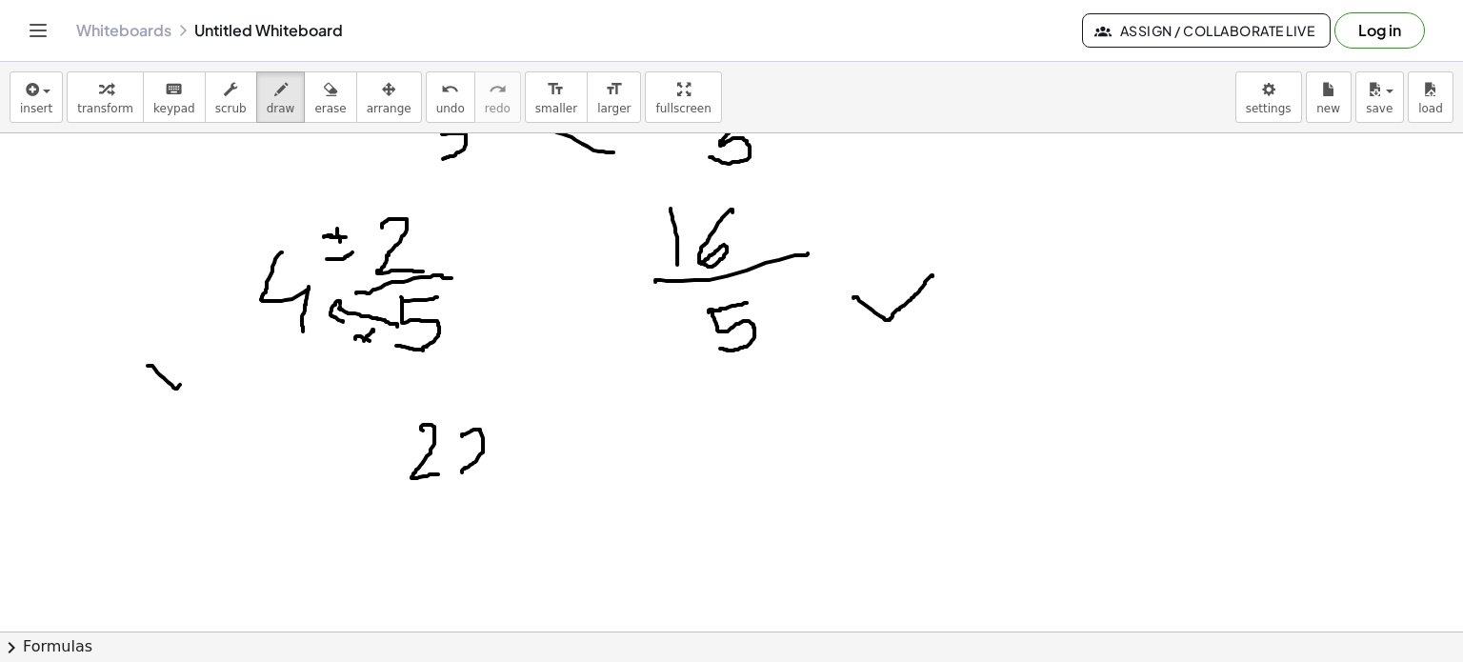
click at [485, 475] on div at bounding box center [731, 287] width 1463 height 1497
drag, startPoint x: 400, startPoint y: 502, endPoint x: 519, endPoint y: 491, distance: 119.5
click at [519, 491] on div at bounding box center [731, 287] width 1463 height 1497
drag, startPoint x: 449, startPoint y: 512, endPoint x: 469, endPoint y: 515, distance: 20.2
click at [480, 513] on div at bounding box center [731, 287] width 1463 height 1497
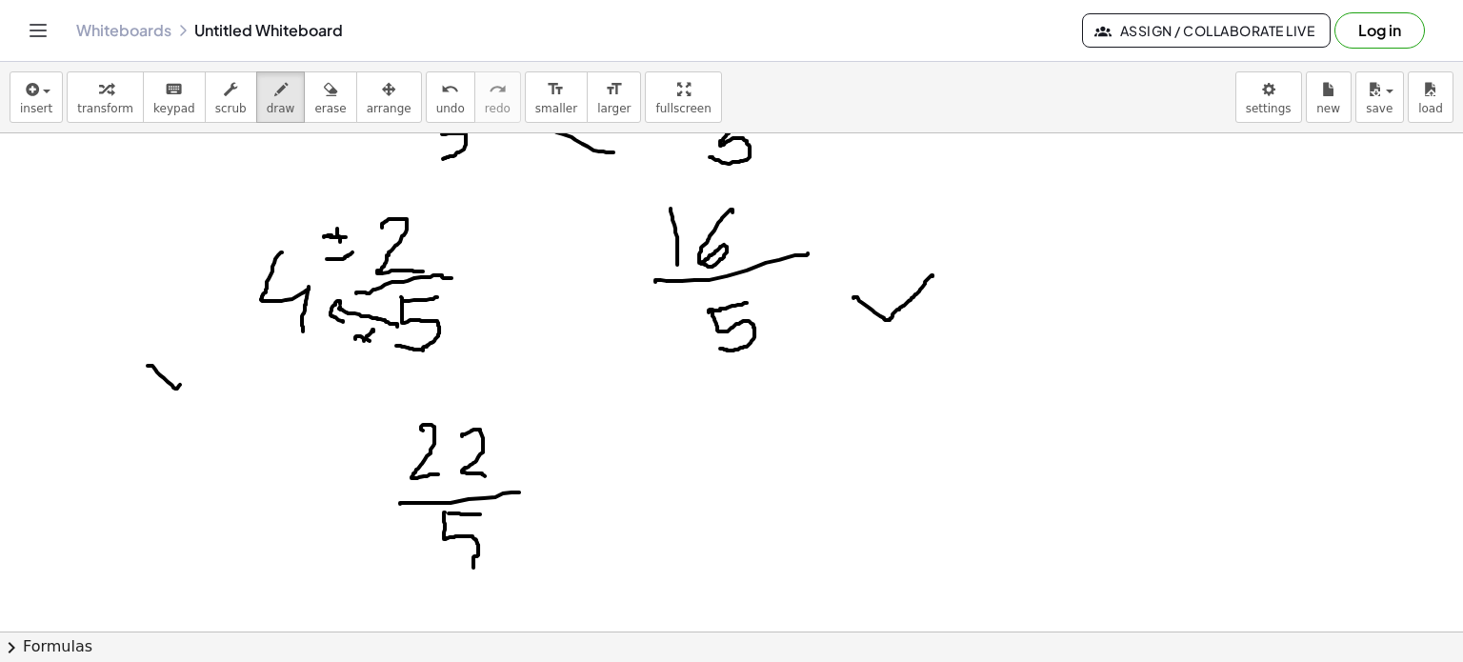
drag, startPoint x: 445, startPoint y: 525, endPoint x: 453, endPoint y: 573, distance: 49.3
click at [457, 574] on div at bounding box center [731, 287] width 1463 height 1497
drag, startPoint x: 699, startPoint y: 439, endPoint x: 697, endPoint y: 456, distance: 17.3
click at [697, 455] on div at bounding box center [731, 287] width 1463 height 1497
drag, startPoint x: 737, startPoint y: 406, endPoint x: 714, endPoint y: 468, distance: 66.0
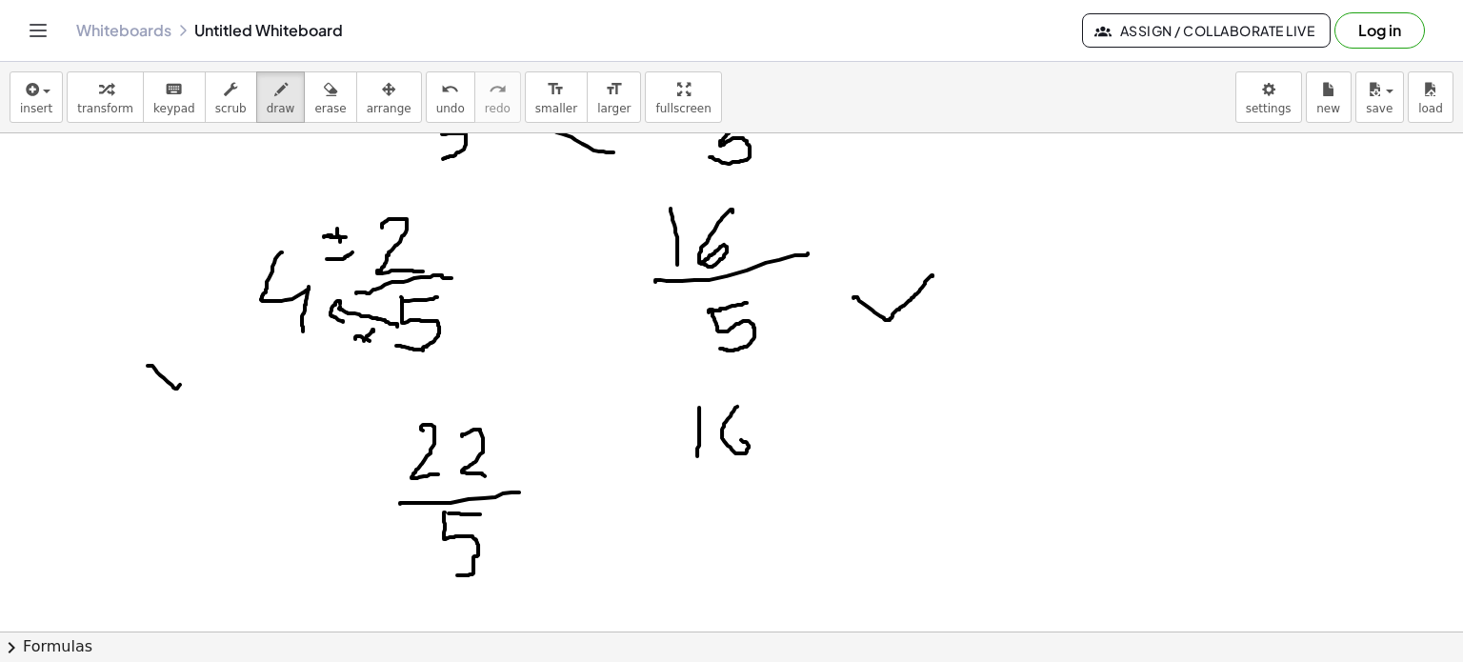
click at [726, 445] on div at bounding box center [731, 287] width 1463 height 1497
drag, startPoint x: 697, startPoint y: 470, endPoint x: 791, endPoint y: 459, distance: 93.9
click at [791, 459] on div at bounding box center [731, 287] width 1463 height 1497
click at [756, 477] on div at bounding box center [731, 287] width 1463 height 1497
drag, startPoint x: 726, startPoint y: 487, endPoint x: 732, endPoint y: 538, distance: 51.8
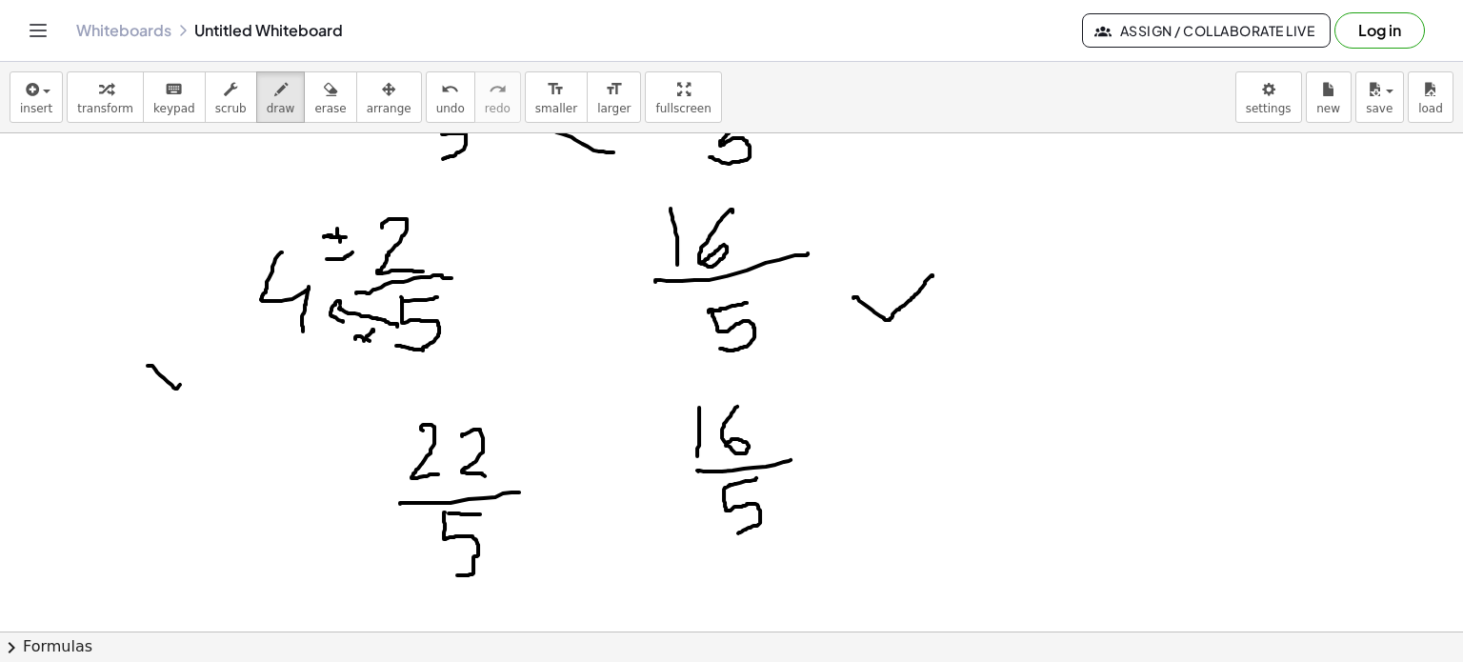
click at [738, 533] on div at bounding box center [731, 287] width 1463 height 1497
drag, startPoint x: 568, startPoint y: 438, endPoint x: 606, endPoint y: 534, distance: 103.5
click at [607, 530] on div at bounding box center [731, 287] width 1463 height 1497
drag, startPoint x: 1010, startPoint y: 368, endPoint x: 1006, endPoint y: 464, distance: 96.3
click at [1006, 464] on div at bounding box center [731, 287] width 1463 height 1497
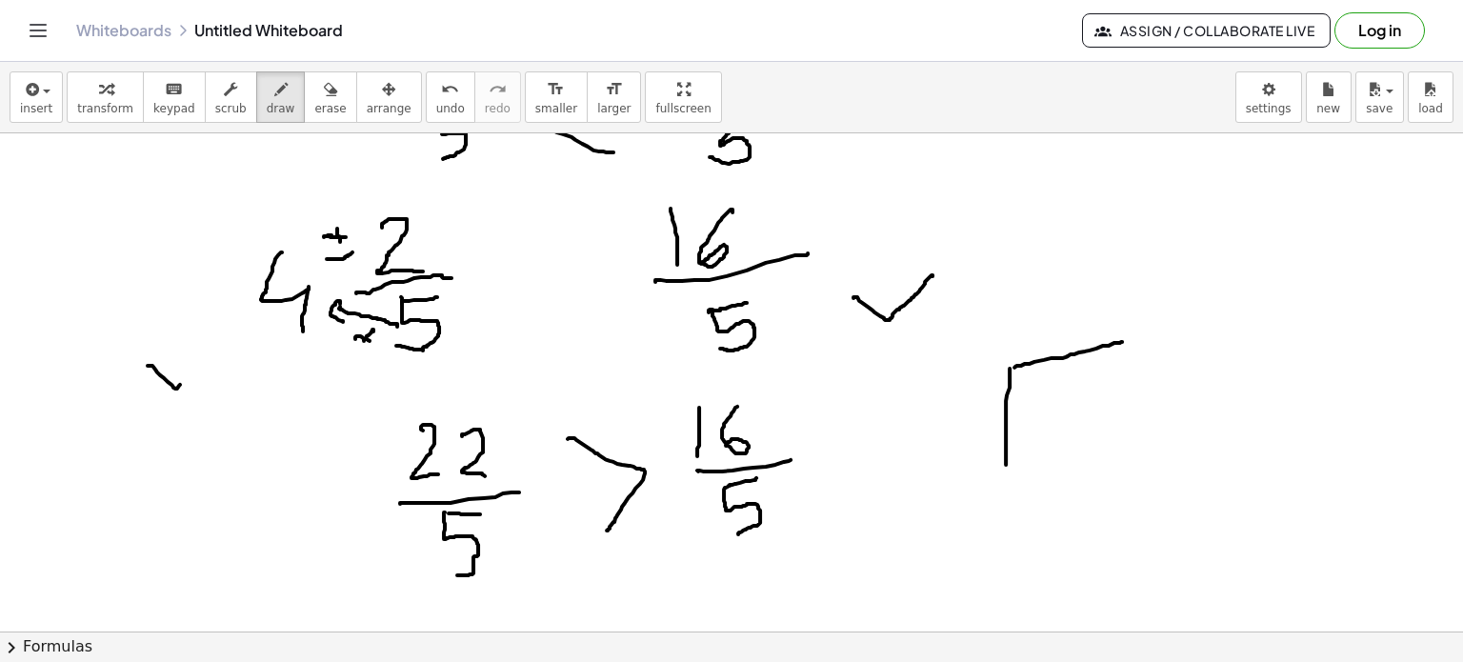
drag, startPoint x: 1014, startPoint y: 367, endPoint x: 1124, endPoint y: 341, distance: 112.5
click at [1124, 341] on div at bounding box center [731, 287] width 1463 height 1497
drag, startPoint x: 1059, startPoint y: 388, endPoint x: 1044, endPoint y: 451, distance: 64.7
click at [1044, 449] on div at bounding box center [731, 287] width 1463 height 1497
drag, startPoint x: 1095, startPoint y: 391, endPoint x: 1034, endPoint y: 431, distance: 72.9
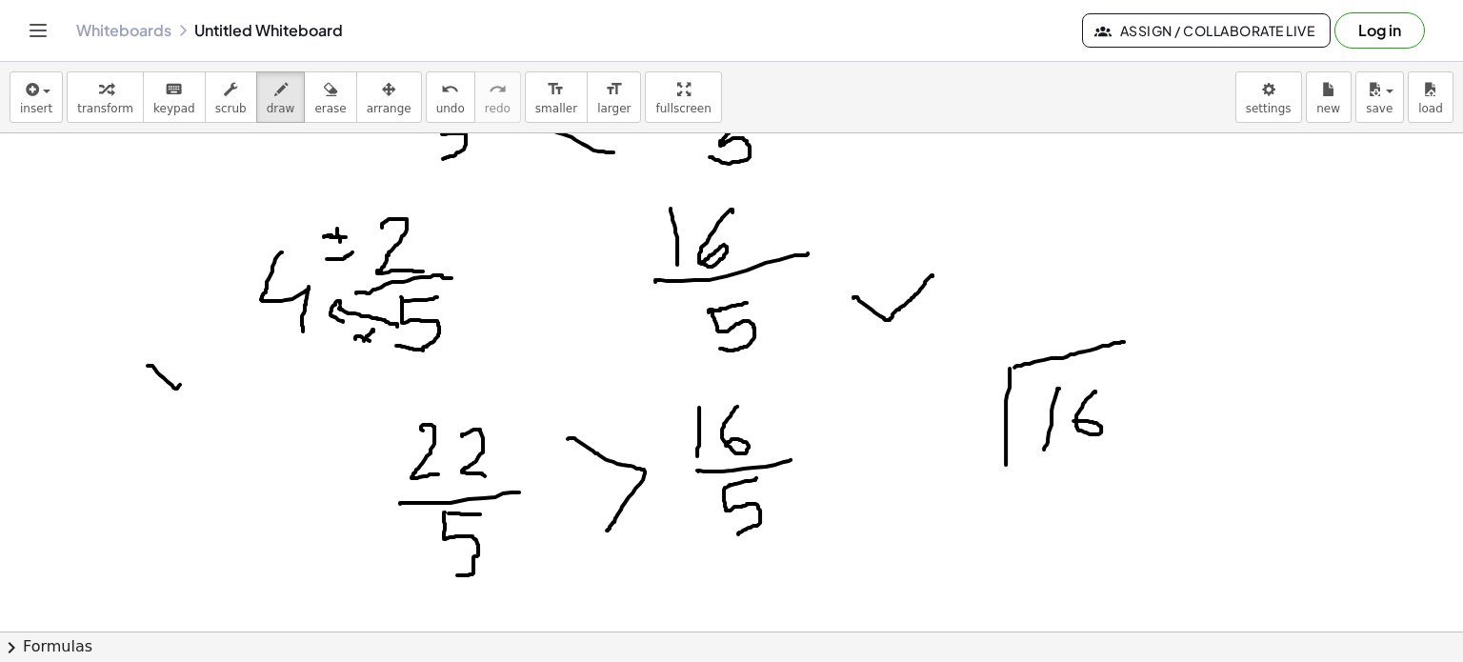
click at [1073, 420] on div at bounding box center [731, 287] width 1463 height 1497
drag, startPoint x: 958, startPoint y: 414, endPoint x: 982, endPoint y: 403, distance: 26.4
click at [986, 403] on div at bounding box center [731, 287] width 1463 height 1497
drag, startPoint x: 951, startPoint y: 414, endPoint x: 944, endPoint y: 456, distance: 42.4
click at [944, 456] on div at bounding box center [731, 287] width 1463 height 1497
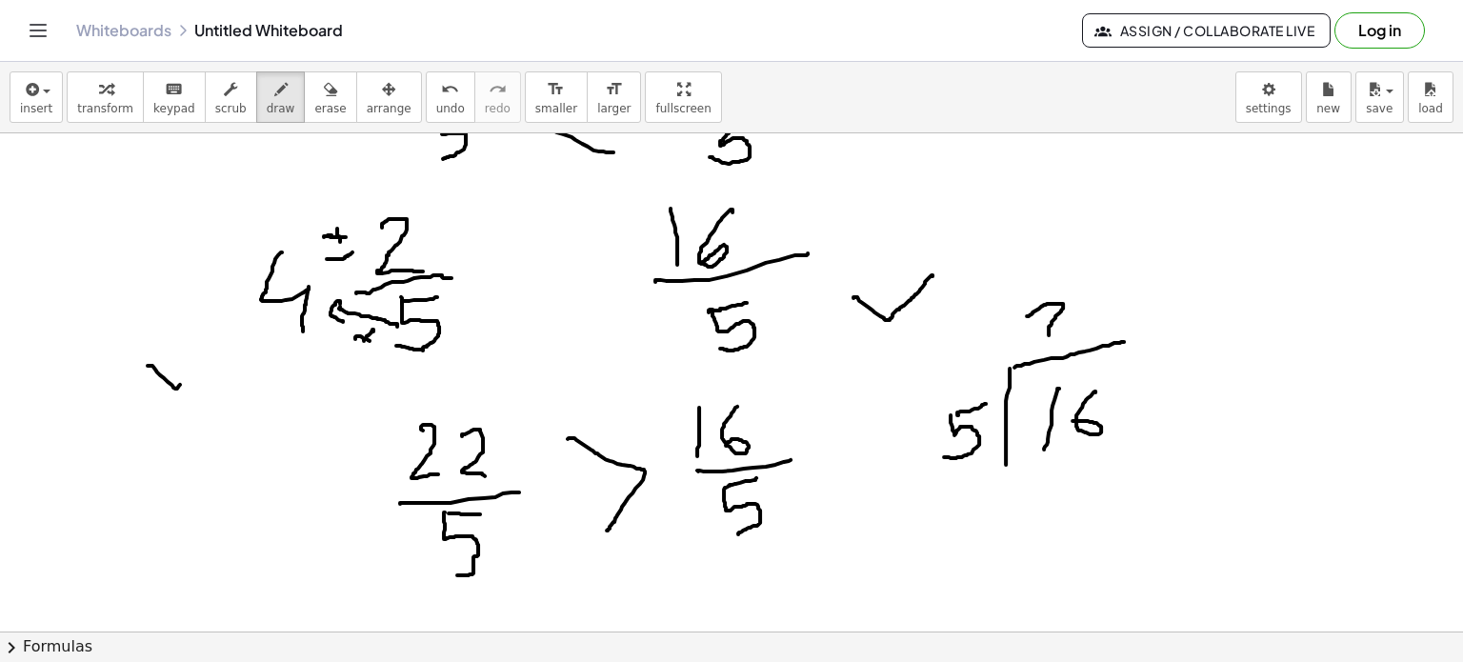
drag, startPoint x: 1027, startPoint y: 315, endPoint x: 1049, endPoint y: 334, distance: 29.0
click at [1049, 334] on div at bounding box center [731, 287] width 1463 height 1497
drag, startPoint x: 1063, startPoint y: 323, endPoint x: 1042, endPoint y: 339, distance: 26.5
click at [1048, 346] on div at bounding box center [731, 287] width 1463 height 1497
drag, startPoint x: 1051, startPoint y: 327, endPoint x: 1068, endPoint y: 326, distance: 17.2
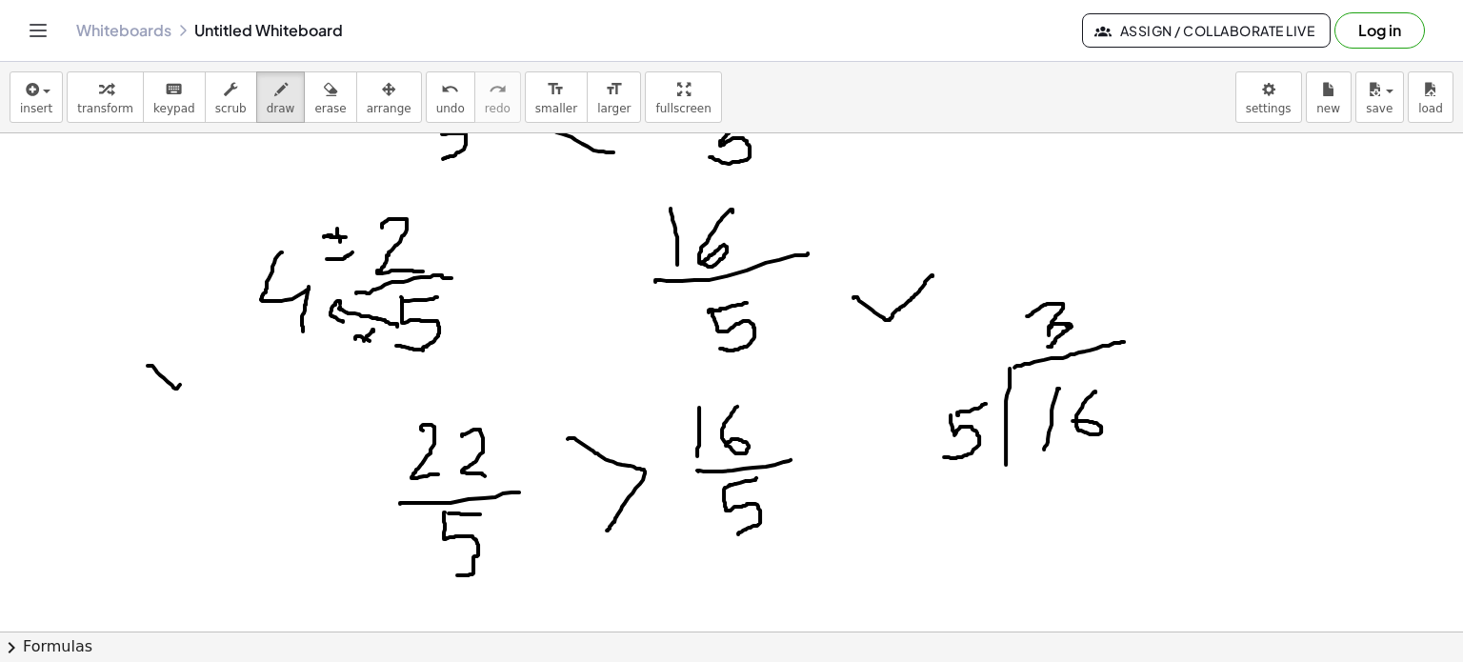
click at [1068, 326] on div at bounding box center [731, 287] width 1463 height 1497
drag, startPoint x: 1060, startPoint y: 475, endPoint x: 1075, endPoint y: 519, distance: 46.4
click at [1075, 518] on div at bounding box center [731, 287] width 1463 height 1497
drag, startPoint x: 1114, startPoint y: 464, endPoint x: 1105, endPoint y: 486, distance: 23.9
click at [1113, 510] on div at bounding box center [731, 287] width 1463 height 1497
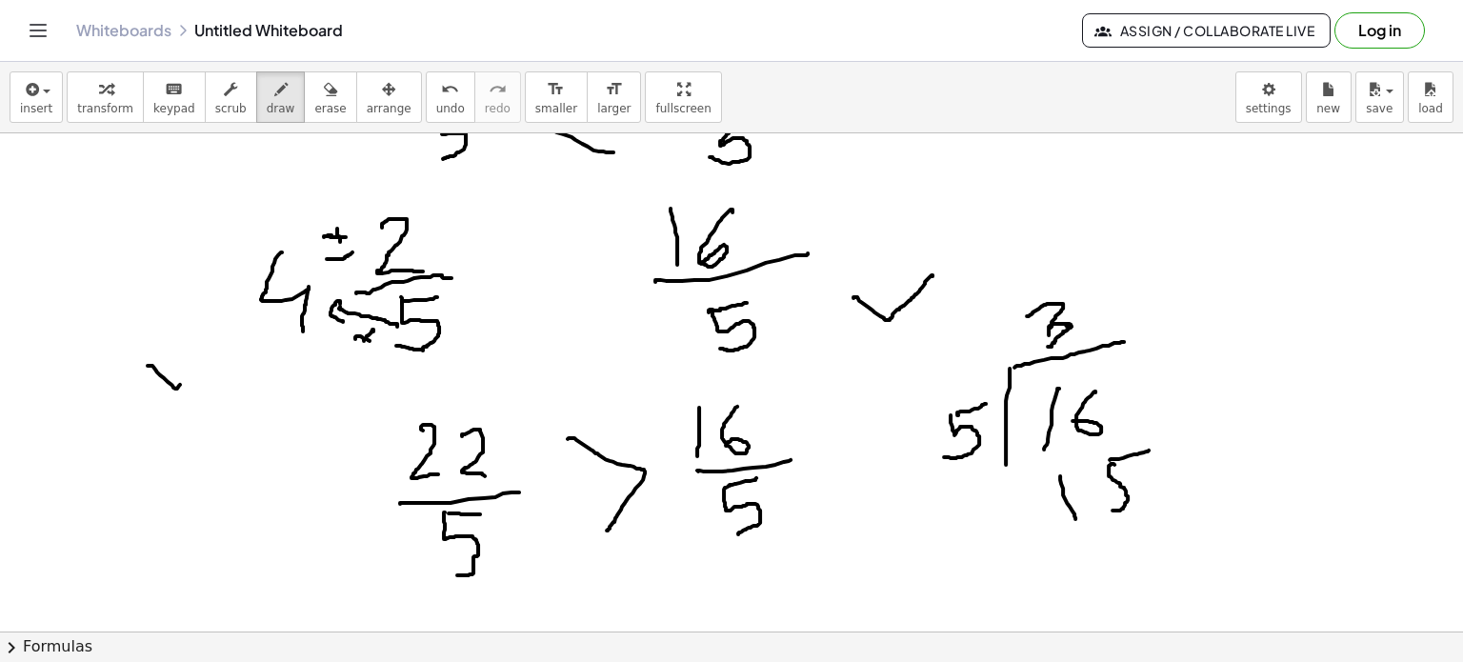
drag, startPoint x: 1134, startPoint y: 453, endPoint x: 1124, endPoint y: 475, distance: 24.3
click at [1151, 449] on div at bounding box center [731, 287] width 1463 height 1497
click at [1019, 514] on div at bounding box center [731, 287] width 1463 height 1497
drag, startPoint x: 1011, startPoint y: 554, endPoint x: 1170, endPoint y: 536, distance: 160.1
click at [1170, 536] on div at bounding box center [731, 287] width 1463 height 1497
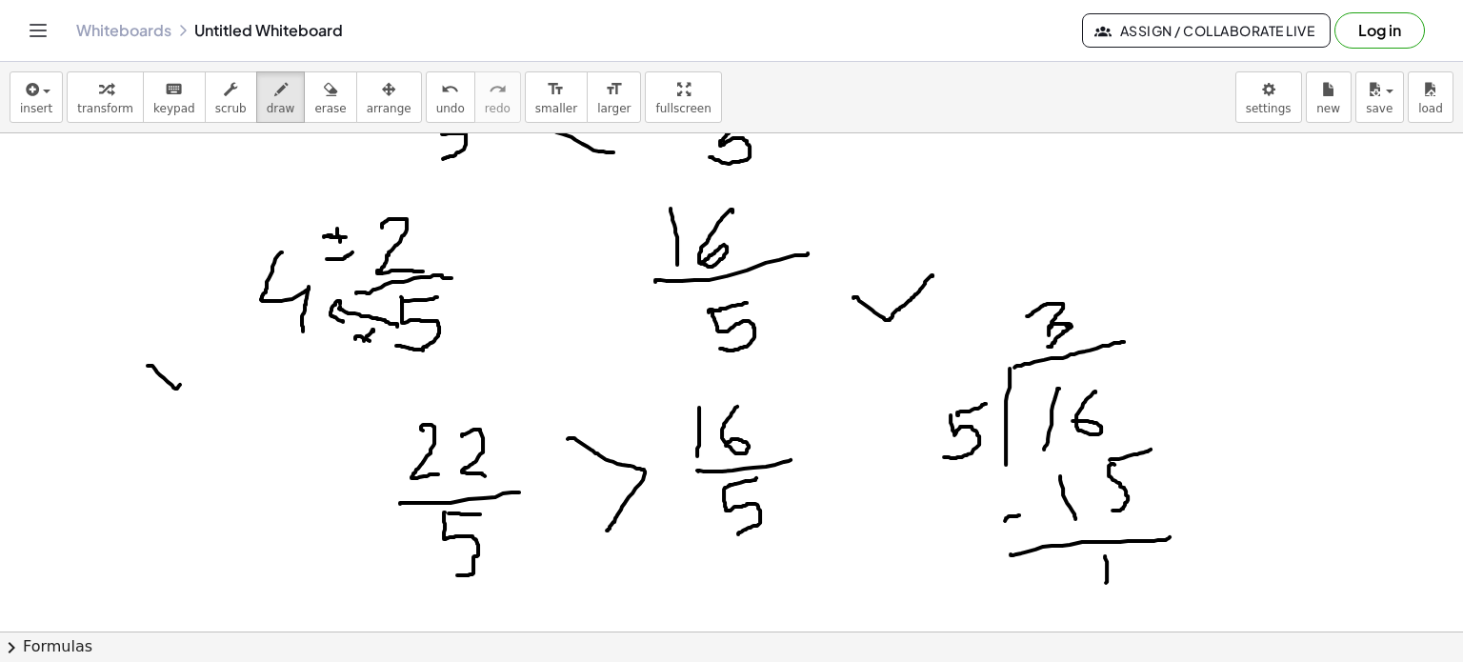
drag, startPoint x: 1105, startPoint y: 556, endPoint x: 1098, endPoint y: 584, distance: 28.4
click at [1106, 583] on div at bounding box center [731, 287] width 1463 height 1497
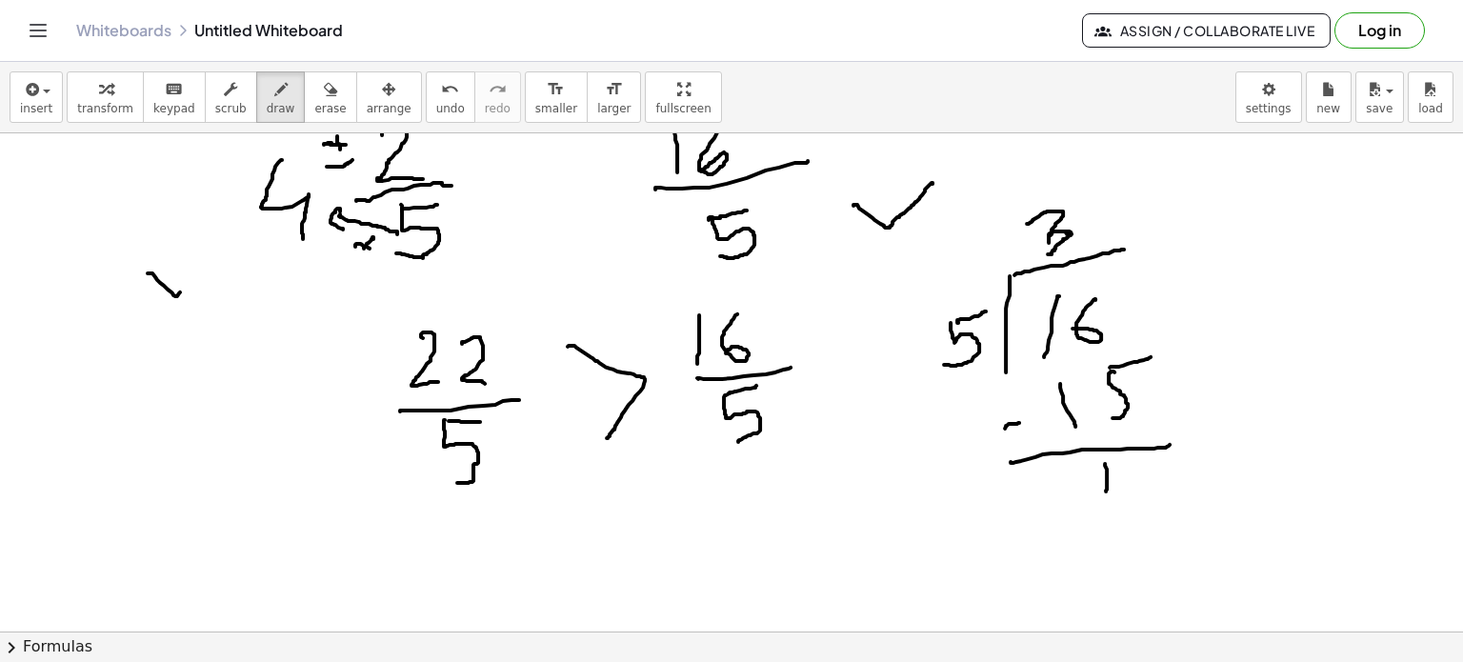
scroll to position [690, 0]
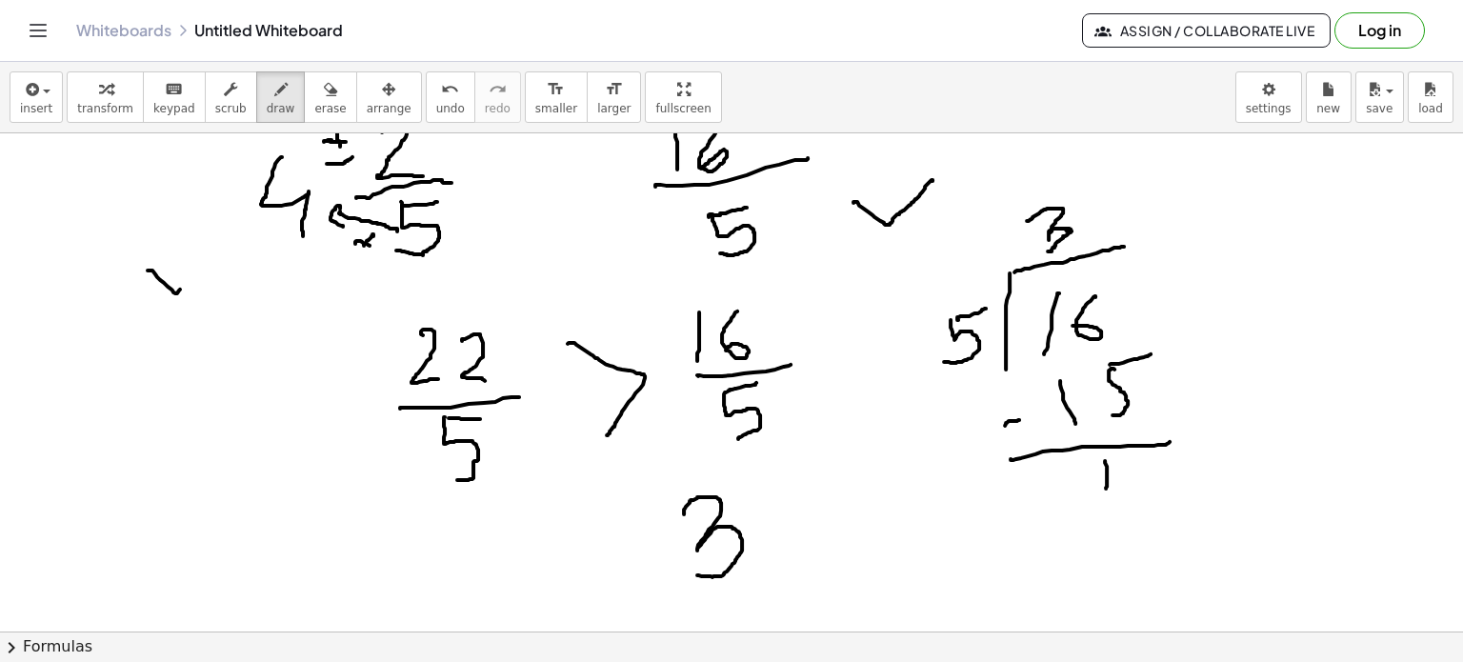
drag, startPoint x: 684, startPoint y: 513, endPoint x: 692, endPoint y: 571, distance: 58.6
click at [692, 571] on div at bounding box center [731, 192] width 1463 height 1497
drag, startPoint x: 797, startPoint y: 447, endPoint x: 805, endPoint y: 497, distance: 51.1
click at [805, 497] on div at bounding box center [731, 192] width 1463 height 1497
drag, startPoint x: 768, startPoint y: 514, endPoint x: 857, endPoint y: 507, distance: 89.9
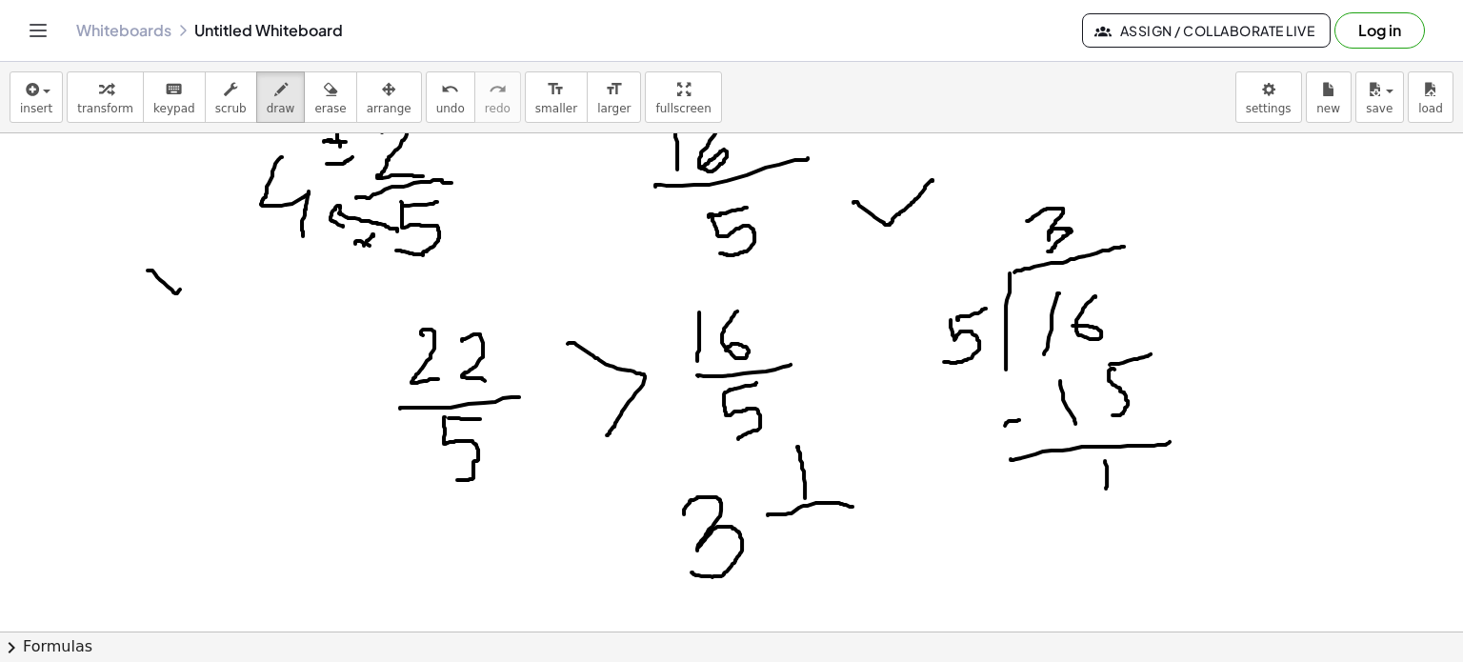
click at [857, 507] on div at bounding box center [731, 192] width 1463 height 1497
click at [838, 523] on div at bounding box center [731, 192] width 1463 height 1497
drag, startPoint x: 803, startPoint y: 541, endPoint x: 806, endPoint y: 590, distance: 48.7
click at [806, 590] on div at bounding box center [731, 192] width 1463 height 1497
drag, startPoint x: 431, startPoint y: 541, endPoint x: 457, endPoint y: 593, distance: 58.8
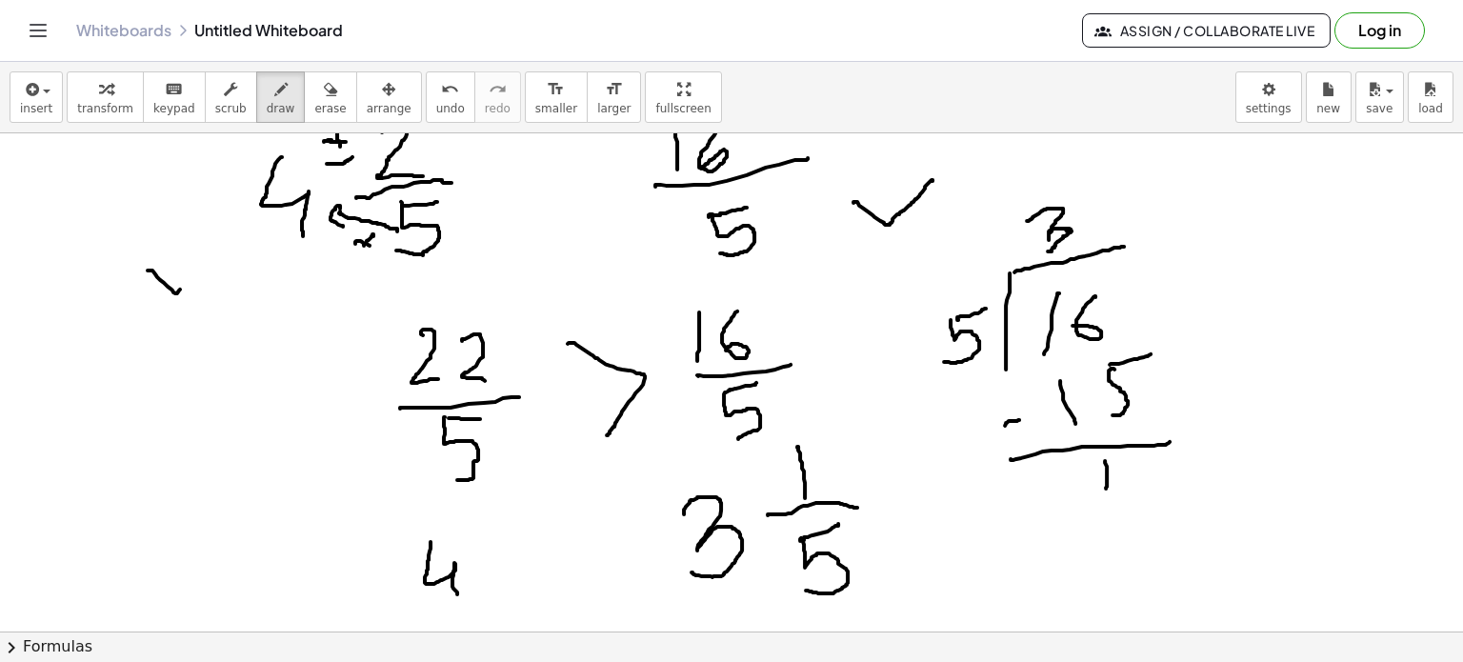
click at [457, 595] on div at bounding box center [731, 192] width 1463 height 1497
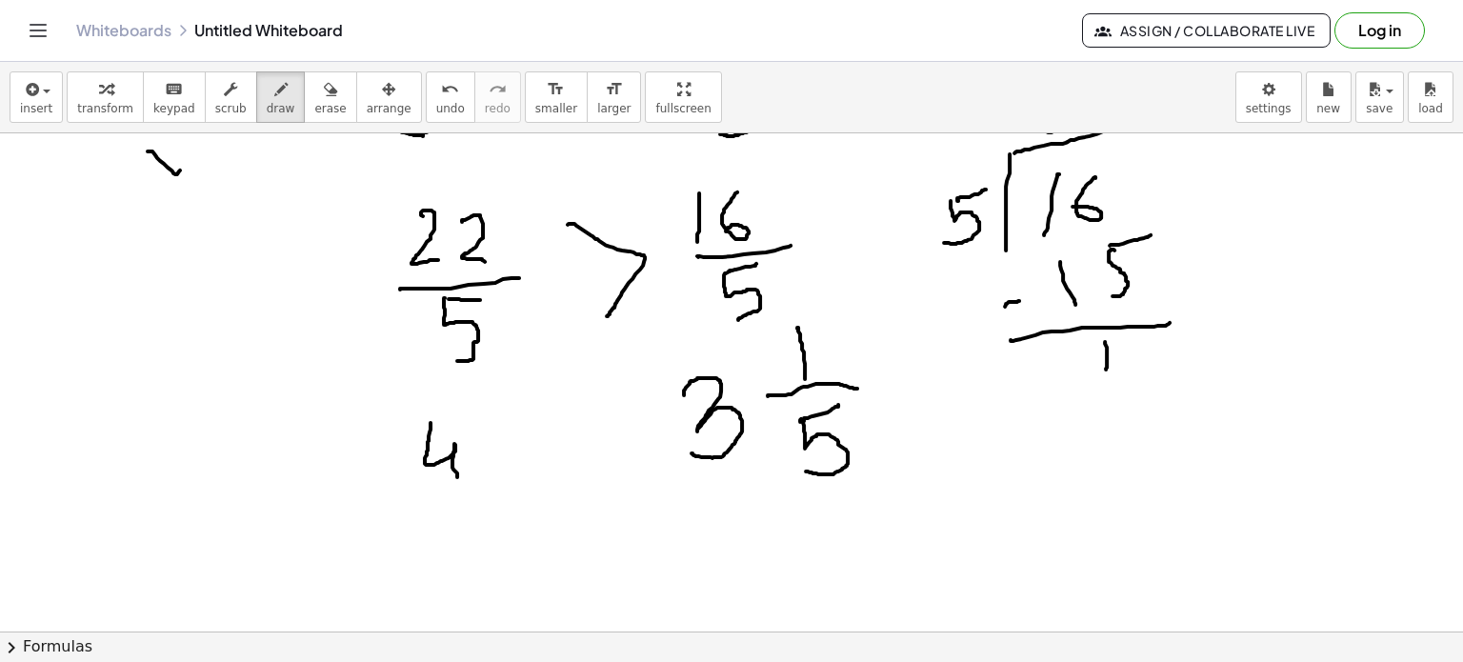
scroll to position [880, 0]
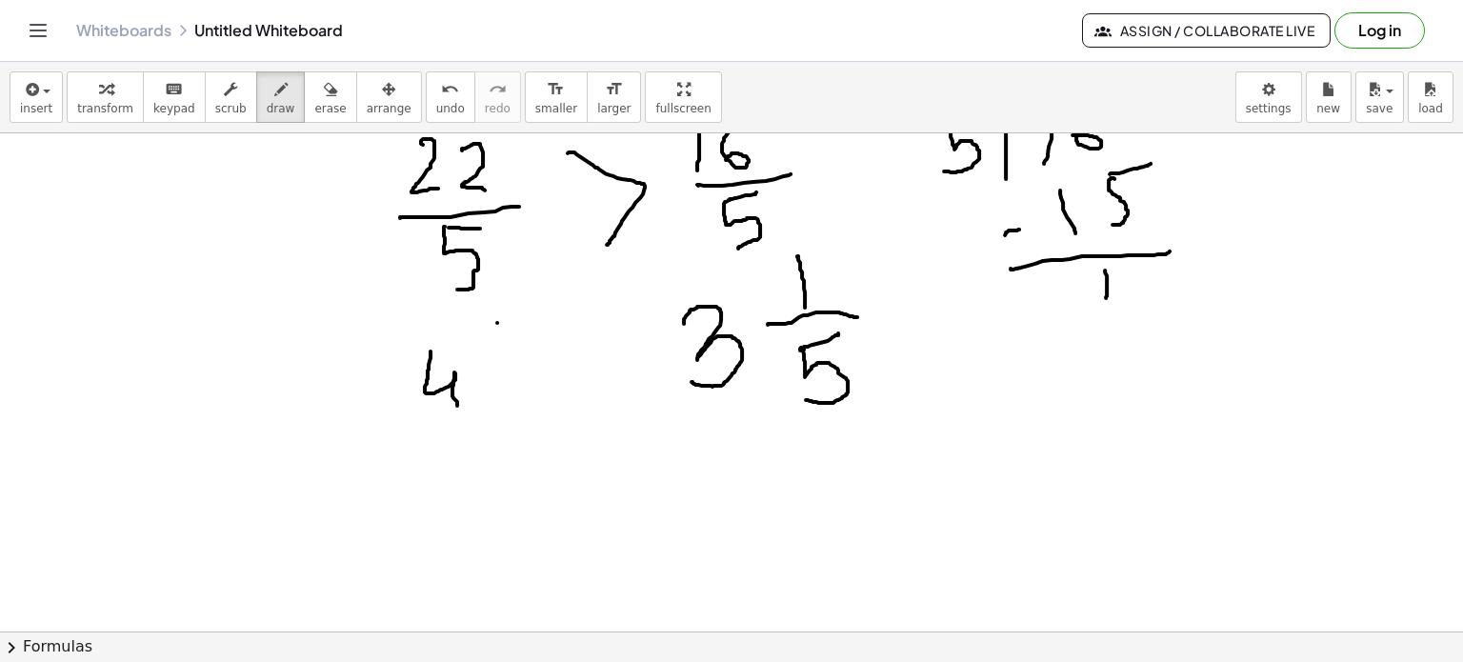
drag, startPoint x: 497, startPoint y: 322, endPoint x: 507, endPoint y: 318, distance: 10.3
click at [505, 319] on div at bounding box center [731, 1] width 1463 height 1497
drag, startPoint x: 527, startPoint y: 311, endPoint x: 529, endPoint y: 372, distance: 61.9
click at [533, 364] on div at bounding box center [731, 1] width 1463 height 1497
drag, startPoint x: 507, startPoint y: 379, endPoint x: 583, endPoint y: 375, distance: 76.3
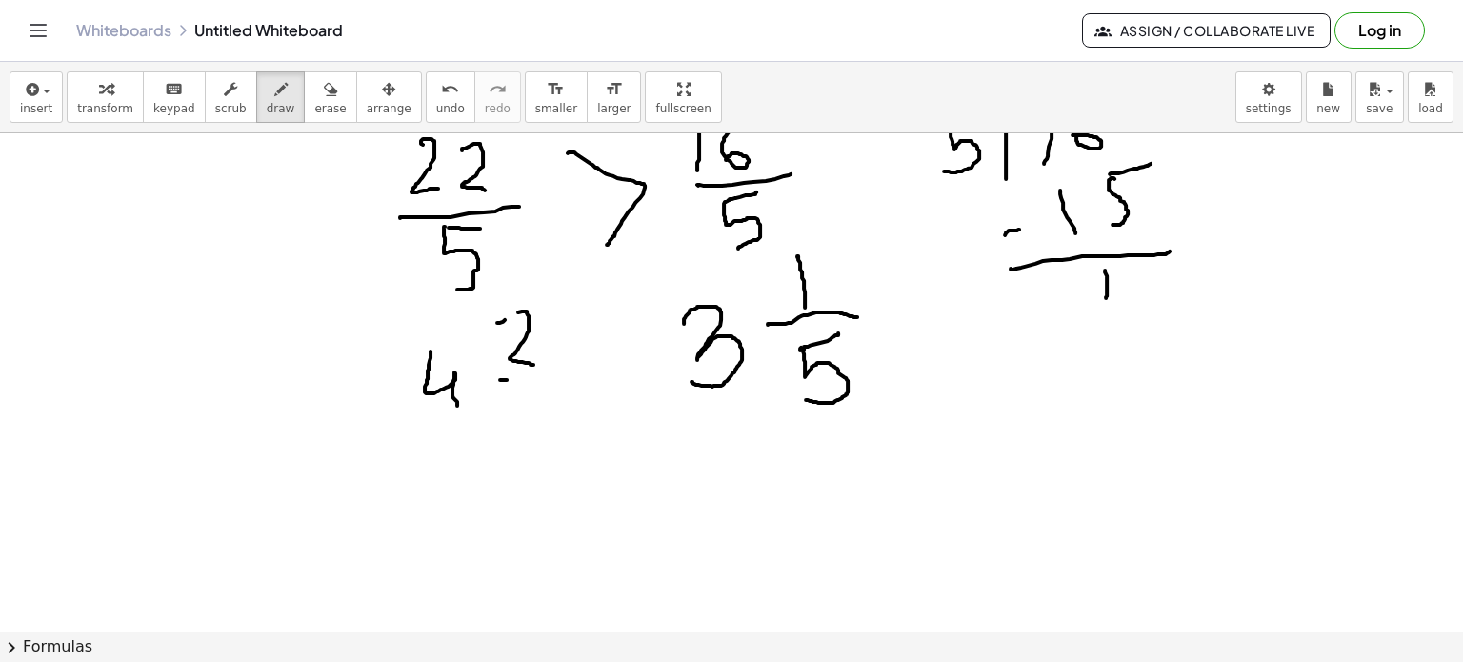
click at [583, 372] on div at bounding box center [731, 1] width 1463 height 1497
drag, startPoint x: 531, startPoint y: 403, endPoint x: 542, endPoint y: 399, distance: 12.0
click at [538, 401] on div at bounding box center [731, 1] width 1463 height 1497
drag, startPoint x: 531, startPoint y: 408, endPoint x: 531, endPoint y: 458, distance: 50.5
click at [533, 466] on div at bounding box center [731, 1] width 1463 height 1497
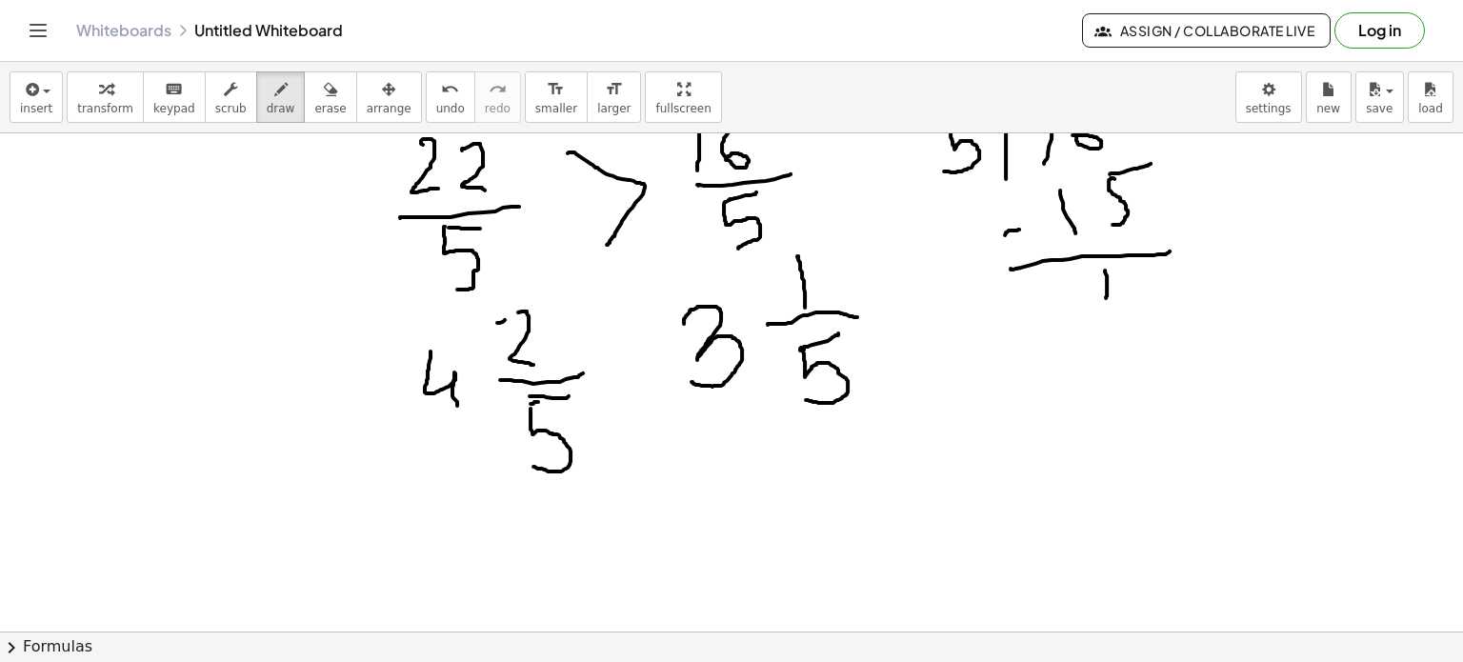
drag, startPoint x: 530, startPoint y: 395, endPoint x: 567, endPoint y: 395, distance: 37.1
click at [570, 394] on div at bounding box center [731, 1] width 1463 height 1497
drag, startPoint x: 496, startPoint y: 323, endPoint x: 526, endPoint y: 311, distance: 32.0
click at [526, 311] on div at bounding box center [731, 1] width 1463 height 1497
drag, startPoint x: 435, startPoint y: 330, endPoint x: 448, endPoint y: 348, distance: 21.9
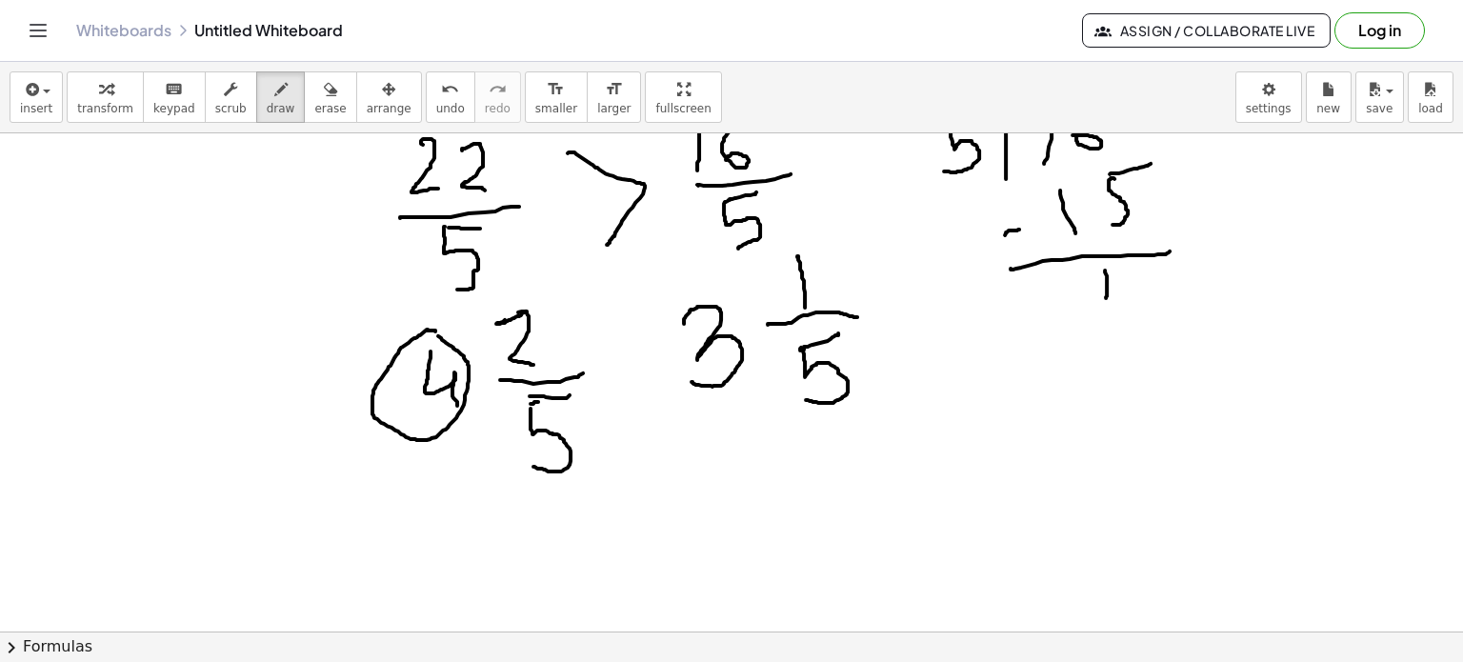
click at [431, 333] on div at bounding box center [731, 1] width 1463 height 1497
drag, startPoint x: 718, startPoint y: 291, endPoint x: 739, endPoint y: 296, distance: 21.7
click at [739, 296] on div at bounding box center [731, 1] width 1463 height 1497
drag, startPoint x: 600, startPoint y: 323, endPoint x: 629, endPoint y: 417, distance: 98.5
click at [629, 417] on div at bounding box center [731, 1] width 1463 height 1497
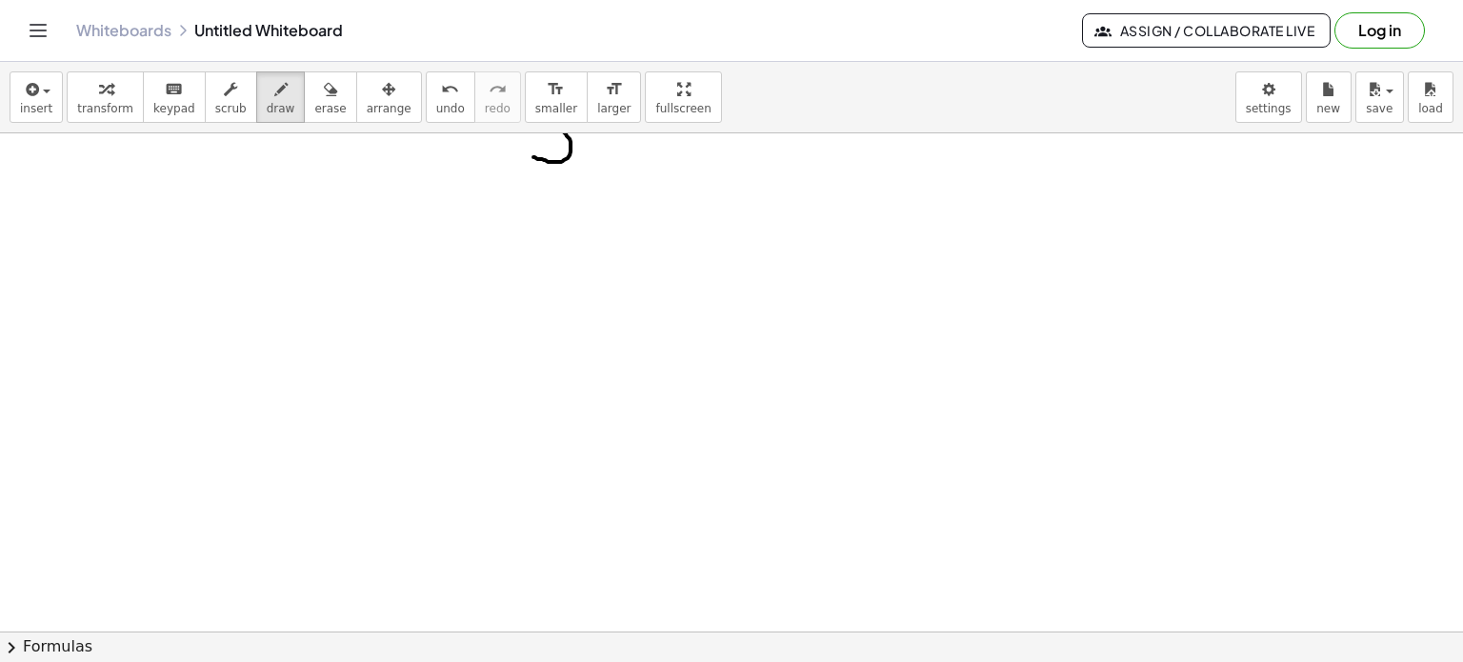
scroll to position [1284, 0]
drag, startPoint x: 308, startPoint y: 188, endPoint x: 316, endPoint y: 254, distance: 67.2
drag, startPoint x: 352, startPoint y: 200, endPoint x: 358, endPoint y: 249, distance: 48.9
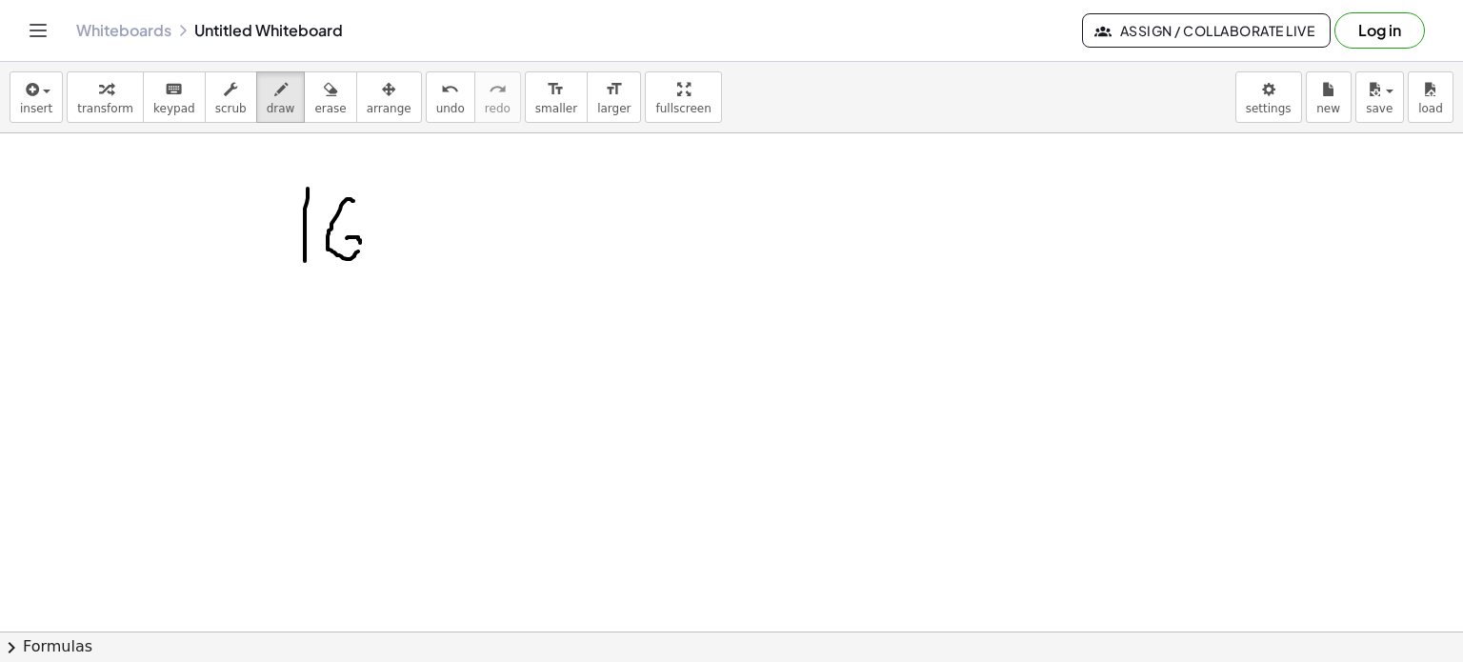
drag, startPoint x: 358, startPoint y: 236, endPoint x: 310, endPoint y: 277, distance: 63.5
drag, startPoint x: 281, startPoint y: 283, endPoint x: 359, endPoint y: 292, distance: 78.7
drag, startPoint x: 316, startPoint y: 323, endPoint x: 323, endPoint y: 360, distance: 37.7
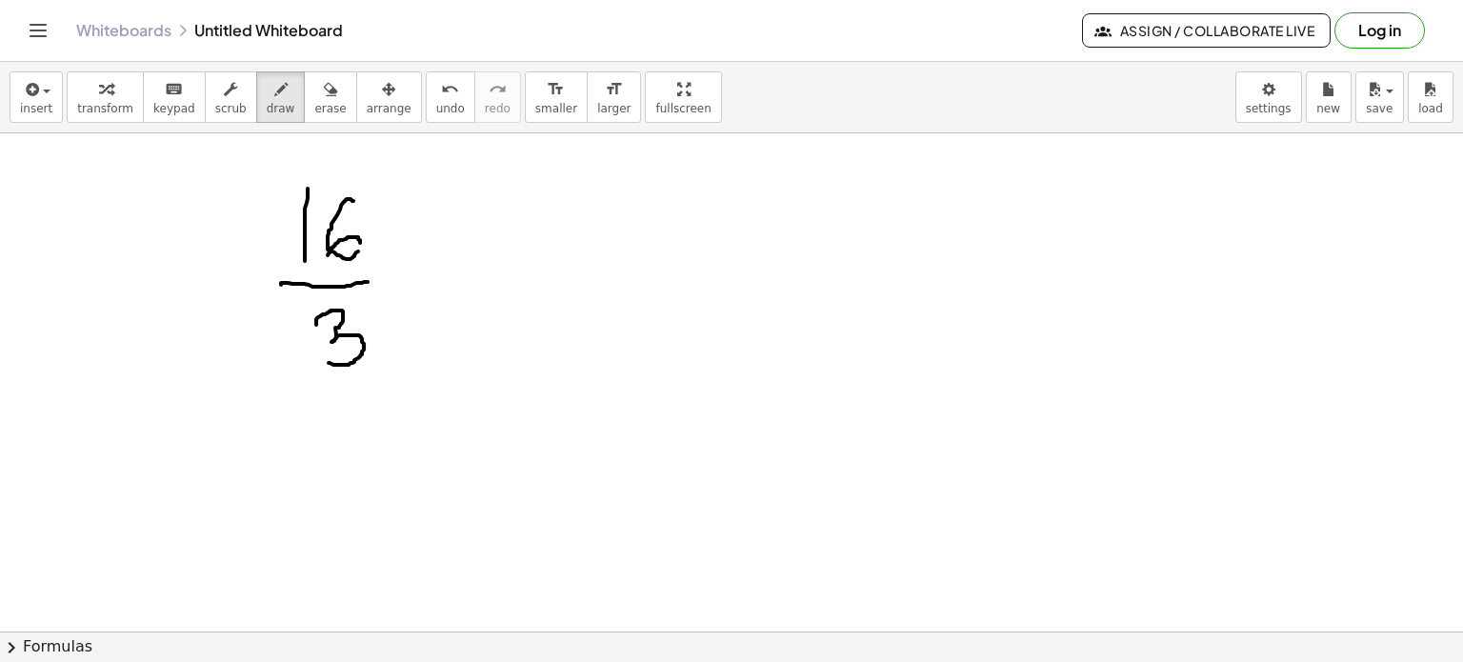
drag, startPoint x: 641, startPoint y: 224, endPoint x: 713, endPoint y: 188, distance: 80.9
drag, startPoint x: 693, startPoint y: 209, endPoint x: 737, endPoint y: 259, distance: 66.8
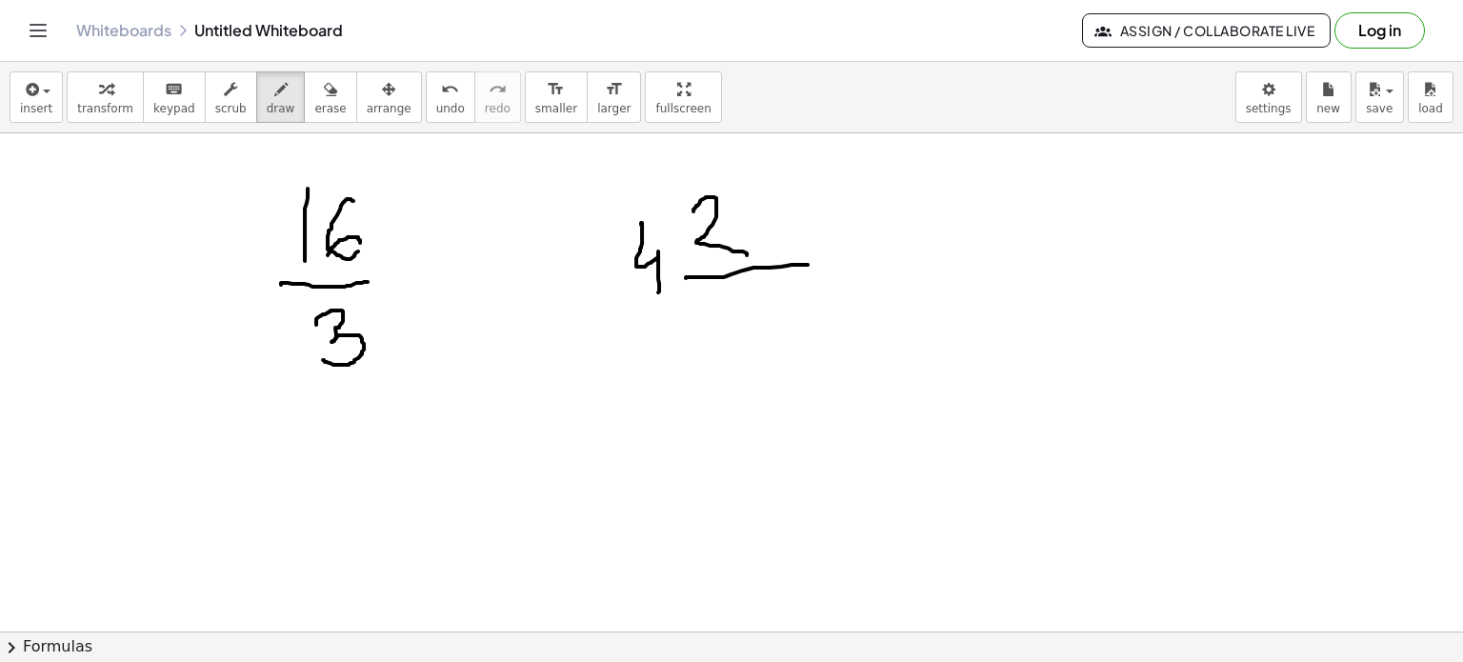
drag, startPoint x: 690, startPoint y: 276, endPoint x: 808, endPoint y: 264, distance: 118.8
drag, startPoint x: 731, startPoint y: 300, endPoint x: 793, endPoint y: 296, distance: 63.0
drag, startPoint x: 726, startPoint y: 304, endPoint x: 739, endPoint y: 359, distance: 56.8
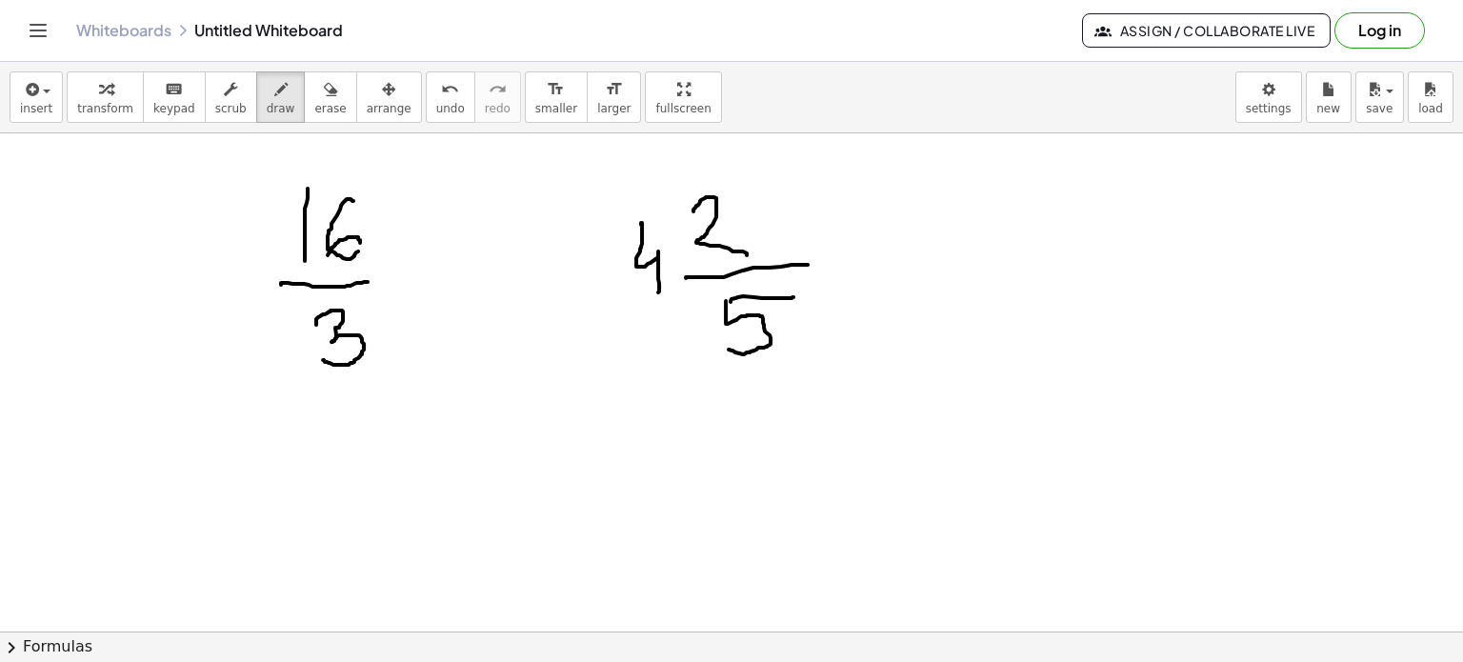
drag, startPoint x: 316, startPoint y: 151, endPoint x: 342, endPoint y: 165, distance: 29.0
drag, startPoint x: 335, startPoint y: 137, endPoint x: 314, endPoint y: 167, distance: 36.2
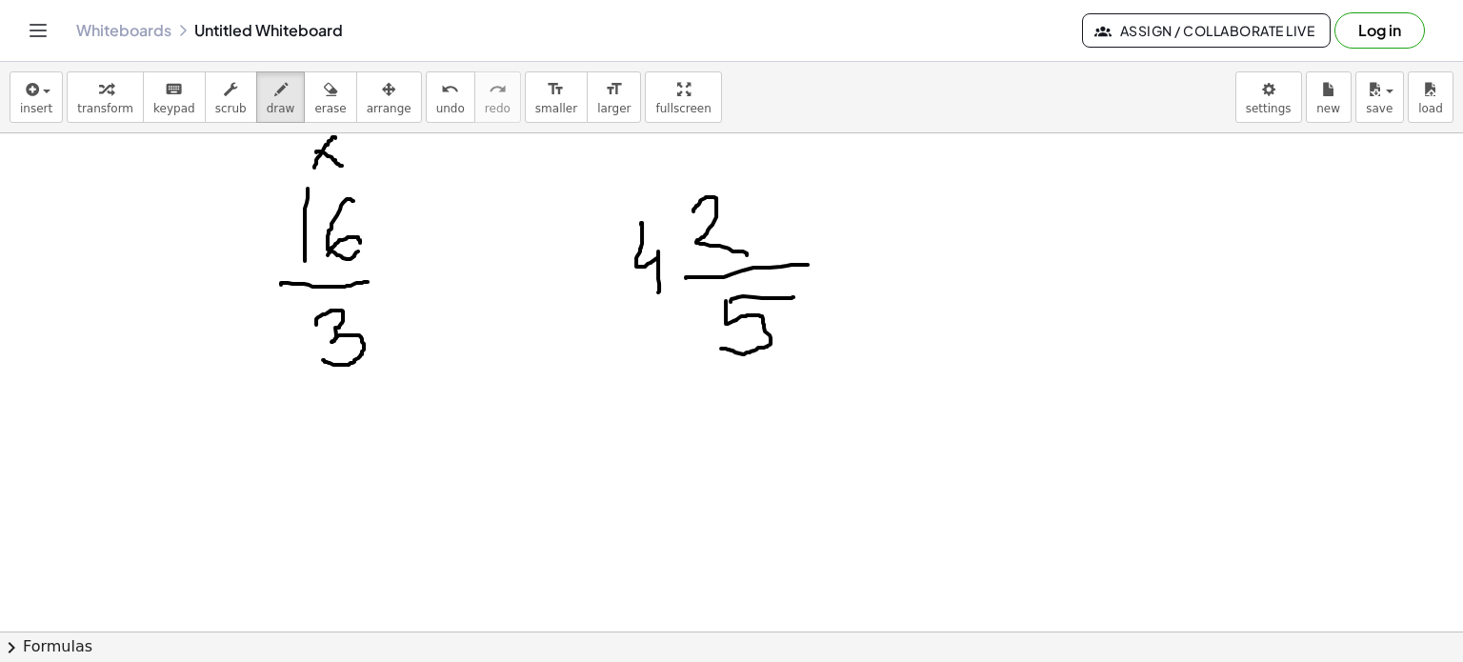
drag, startPoint x: 351, startPoint y: 141, endPoint x: 320, endPoint y: 177, distance: 47.3
drag, startPoint x: 309, startPoint y: 148, endPoint x: 322, endPoint y: 153, distance: 14.5
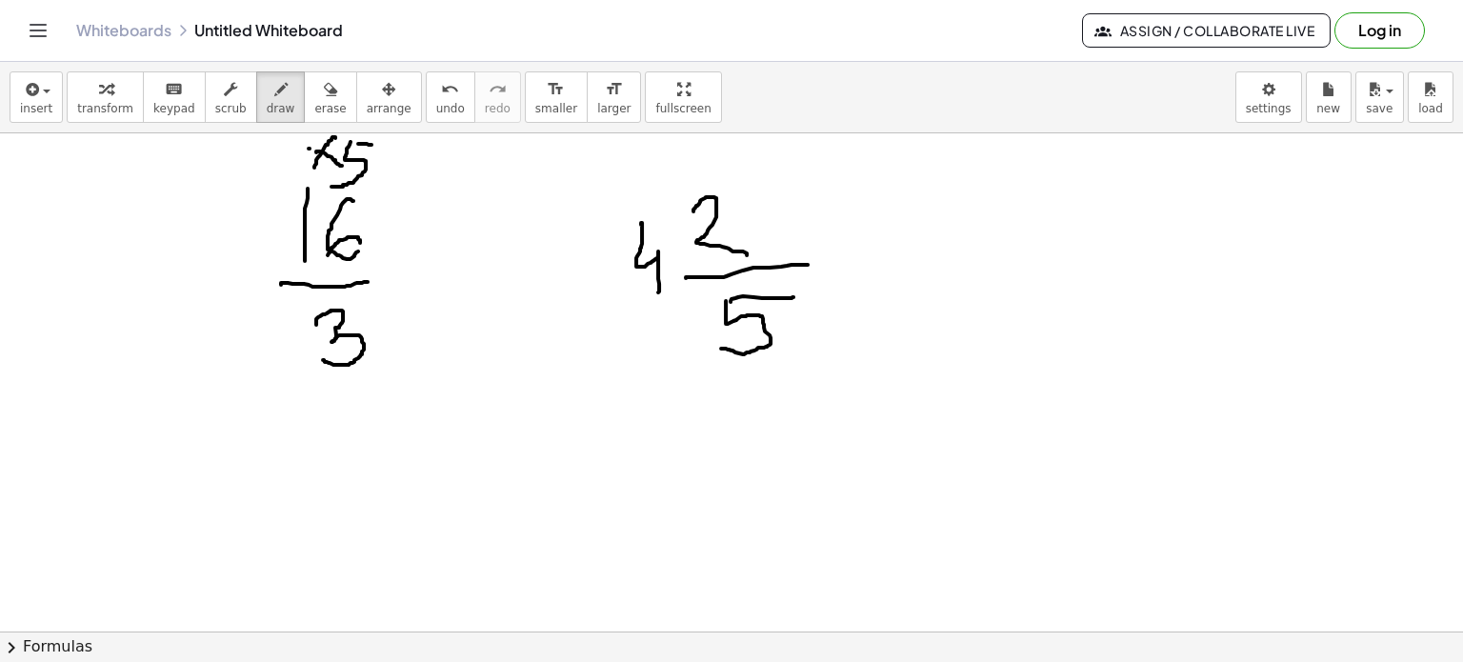
drag, startPoint x: 700, startPoint y: 156, endPoint x: 720, endPoint y: 171, distance: 25.1
drag, startPoint x: 722, startPoint y: 155, endPoint x: 710, endPoint y: 172, distance: 21.1
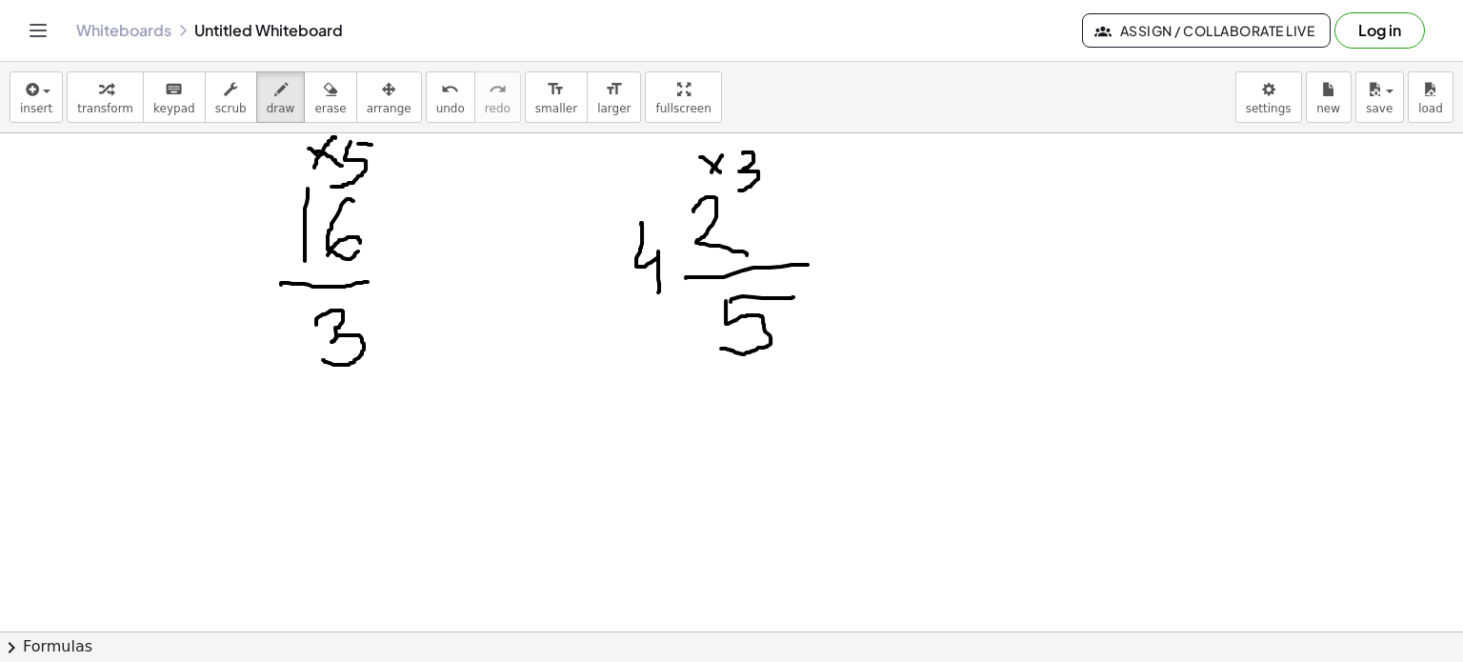
drag, startPoint x: 743, startPoint y: 151, endPoint x: 739, endPoint y: 190, distance: 38.3
drag, startPoint x: 269, startPoint y: 433, endPoint x: 263, endPoint y: 479, distance: 46.1
drag, startPoint x: 319, startPoint y: 428, endPoint x: 293, endPoint y: 468, distance: 47.6
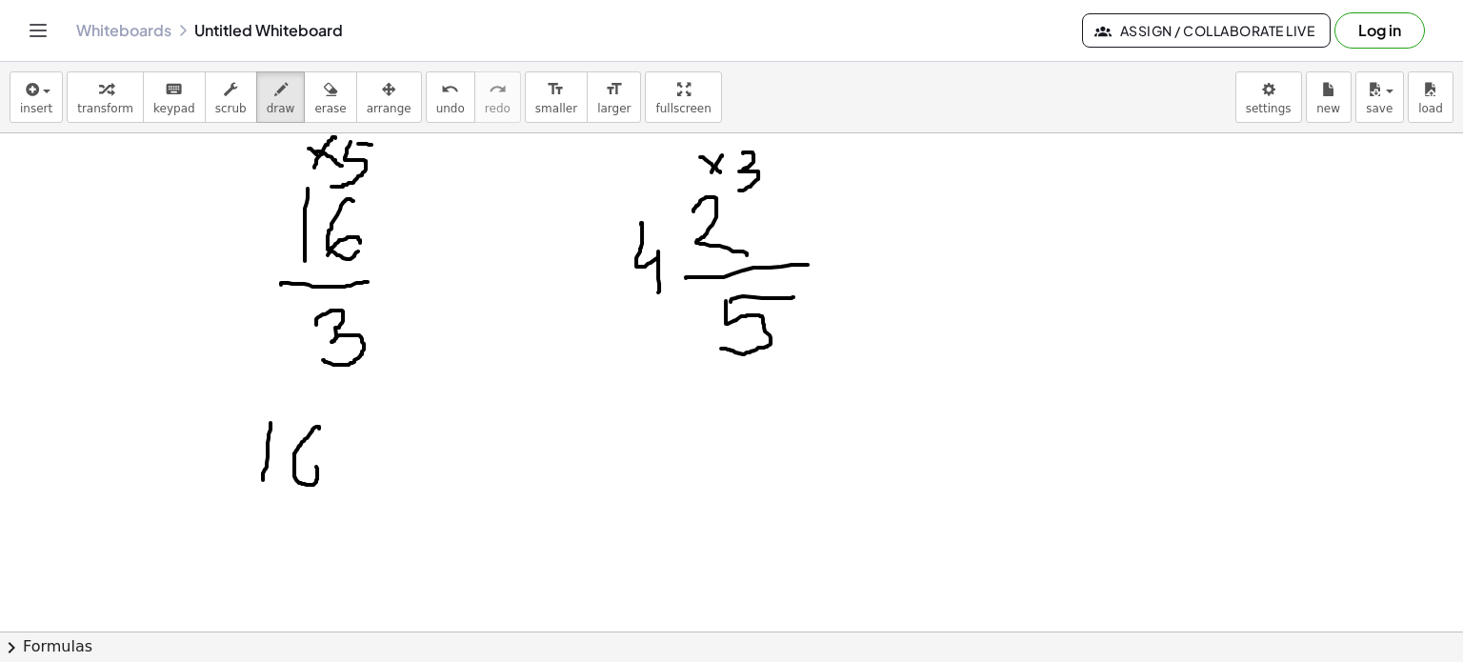
drag, startPoint x: 351, startPoint y: 458, endPoint x: 368, endPoint y: 475, distance: 24.2
drag, startPoint x: 360, startPoint y: 450, endPoint x: 346, endPoint y: 471, distance: 25.4
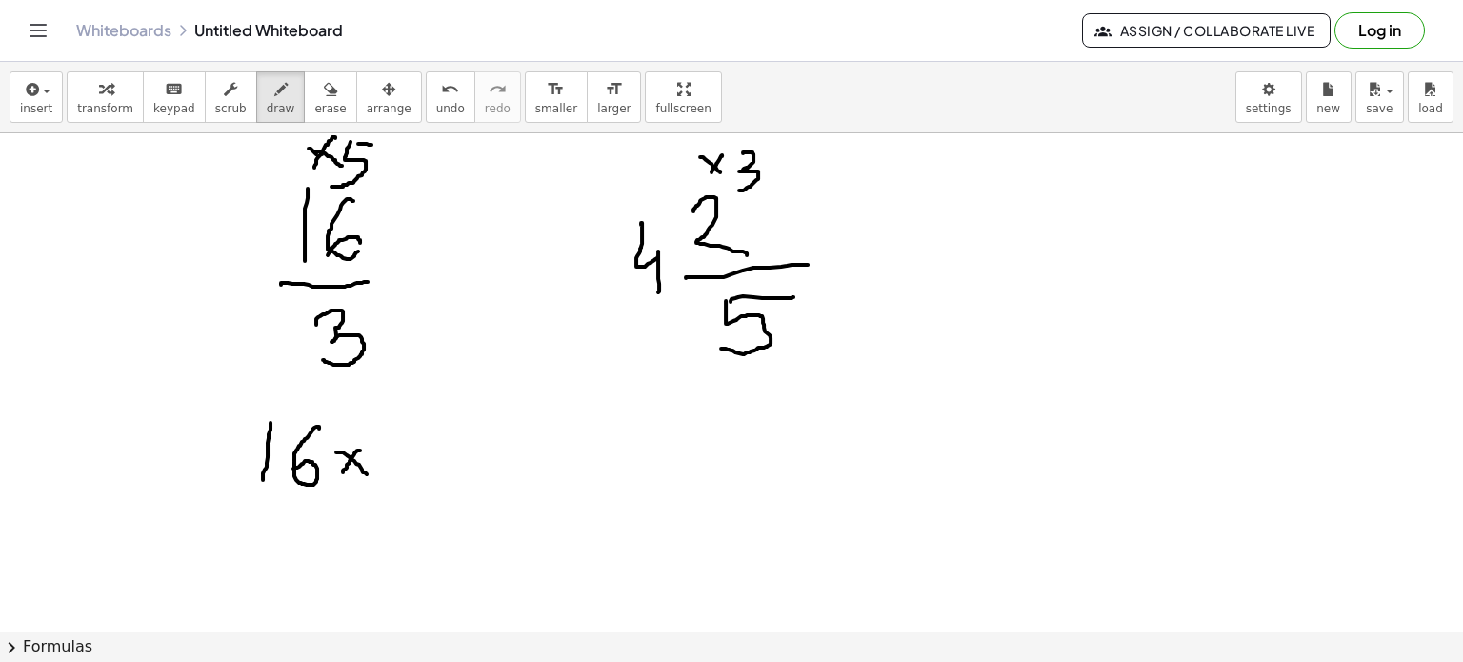
drag, startPoint x: 391, startPoint y: 445, endPoint x: 415, endPoint y: 437, distance: 25.0
drag, startPoint x: 386, startPoint y: 446, endPoint x: 389, endPoint y: 486, distance: 40.1
drag, startPoint x: 231, startPoint y: 502, endPoint x: 261, endPoint y: 541, distance: 49.5
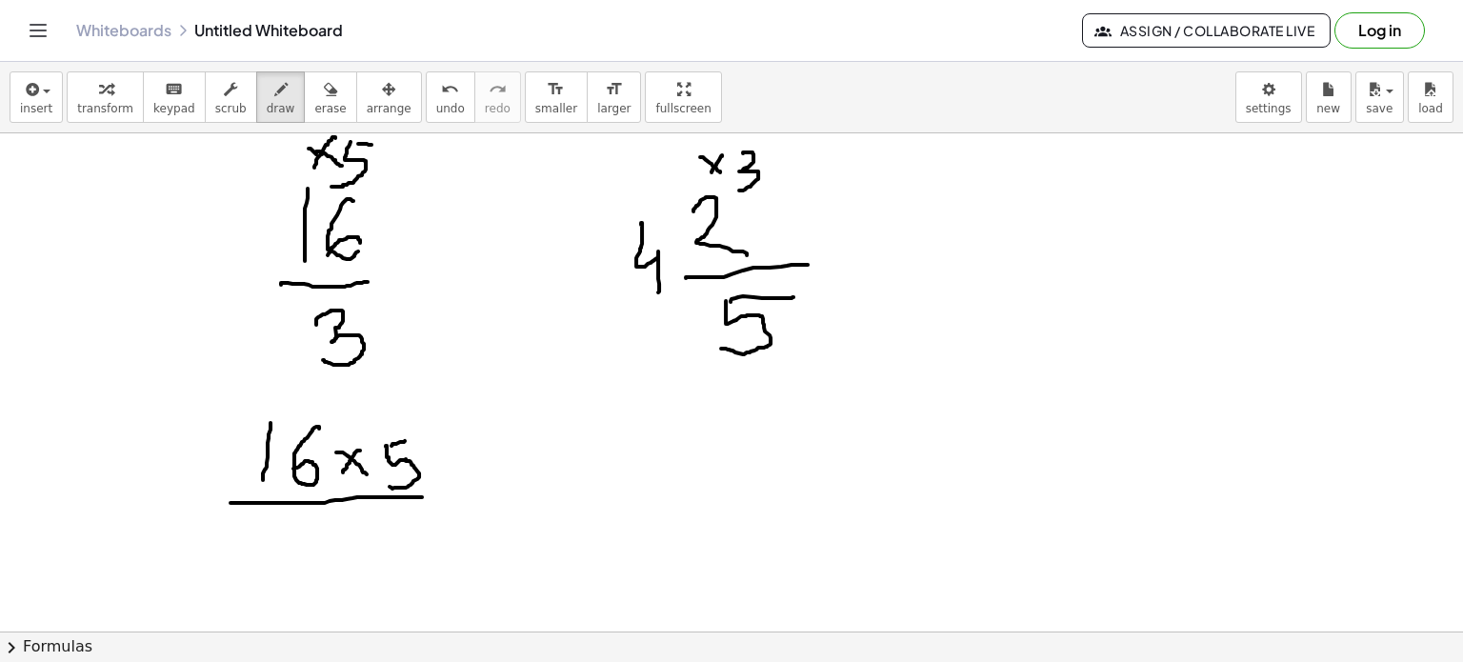
drag, startPoint x: 279, startPoint y: 525, endPoint x: 301, endPoint y: 558, distance: 39.9
drag, startPoint x: 346, startPoint y: 525, endPoint x: 384, endPoint y: 537, distance: 40.1
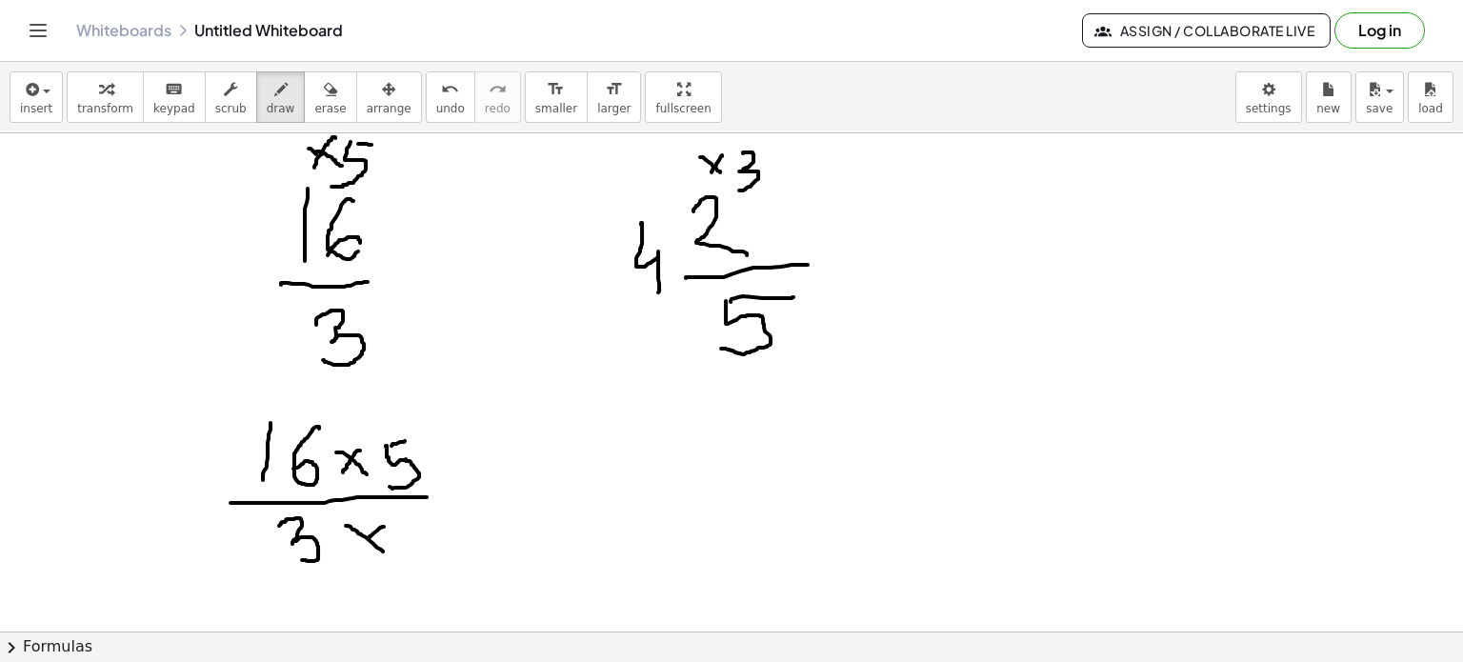
drag, startPoint x: 377, startPoint y: 530, endPoint x: 362, endPoint y: 547, distance: 22.9
drag, startPoint x: 409, startPoint y: 529, endPoint x: 390, endPoint y: 549, distance: 27.6
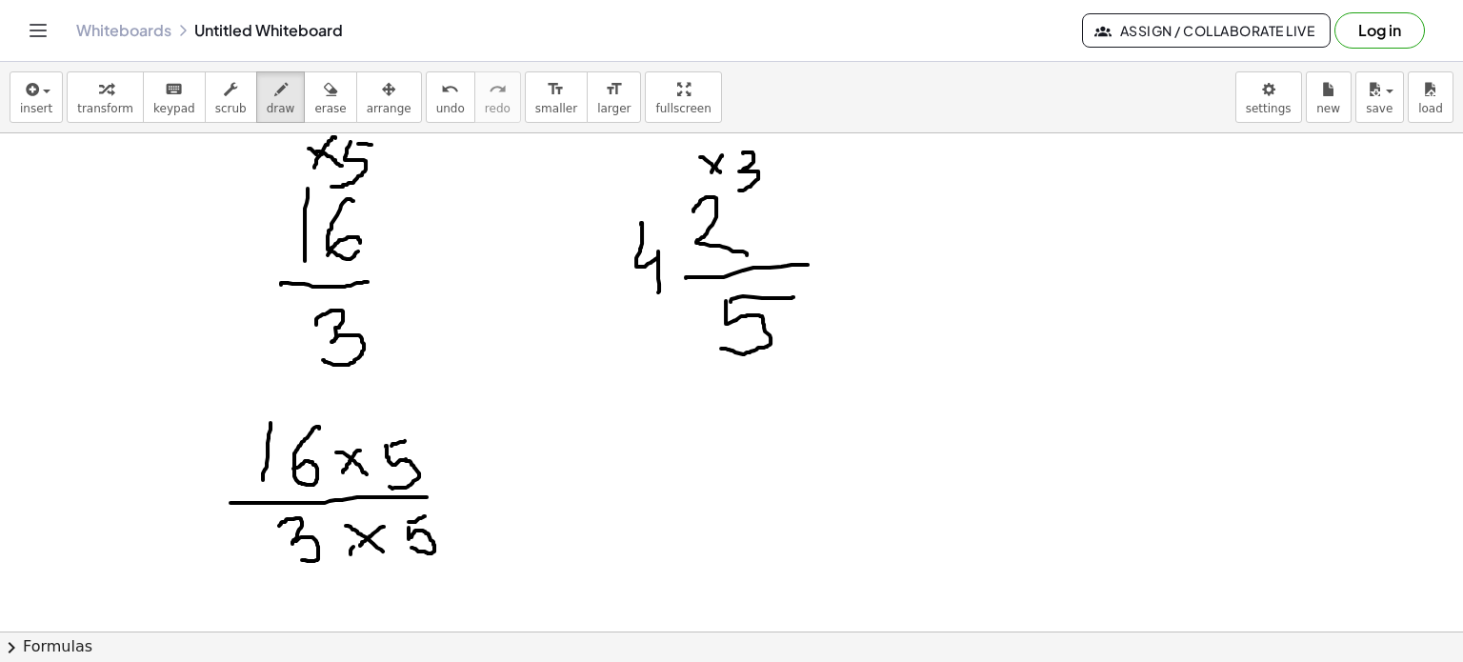
drag, startPoint x: 353, startPoint y: 546, endPoint x: 362, endPoint y: 540, distance: 10.3
drag, startPoint x: 675, startPoint y: 308, endPoint x: 692, endPoint y: 317, distance: 18.8
drag, startPoint x: 686, startPoint y: 304, endPoint x: 678, endPoint y: 331, distance: 27.7
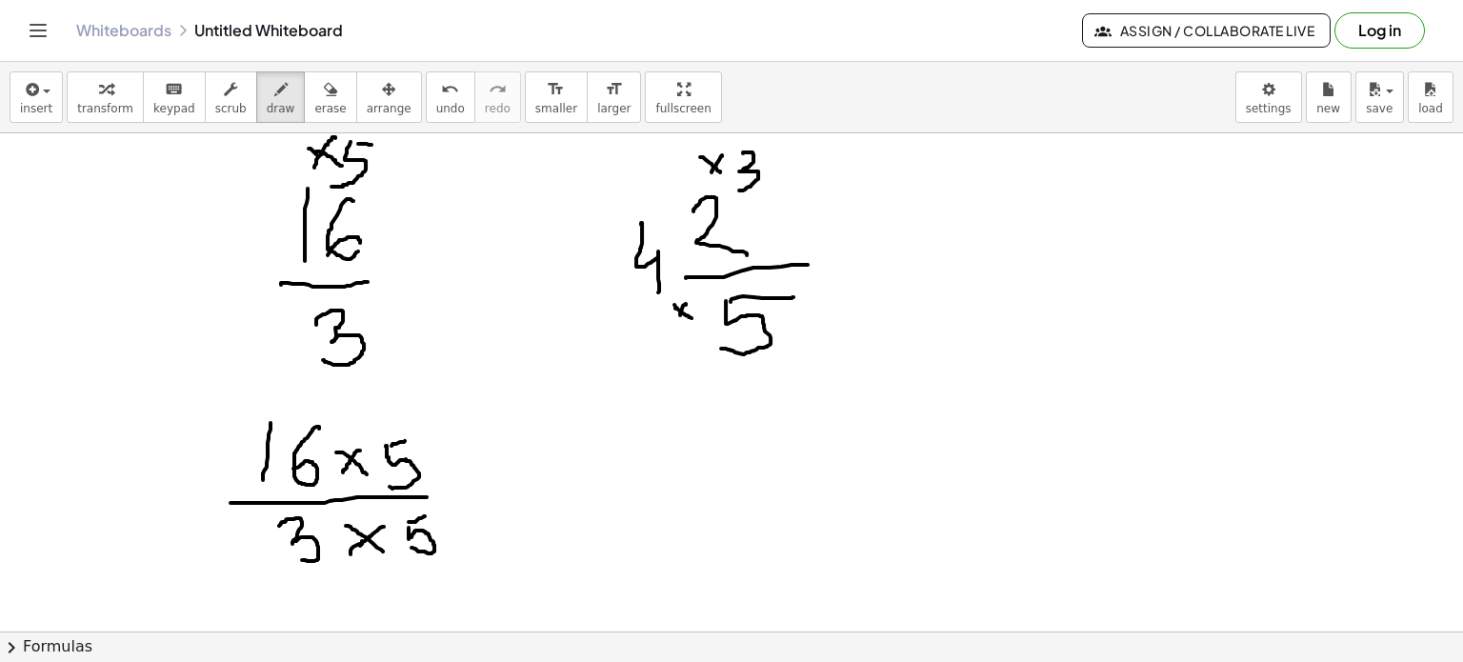
drag, startPoint x: 665, startPoint y: 235, endPoint x: 674, endPoint y: 229, distance: 11.6
drag, startPoint x: 672, startPoint y: 220, endPoint x: 676, endPoint y: 231, distance: 11.5
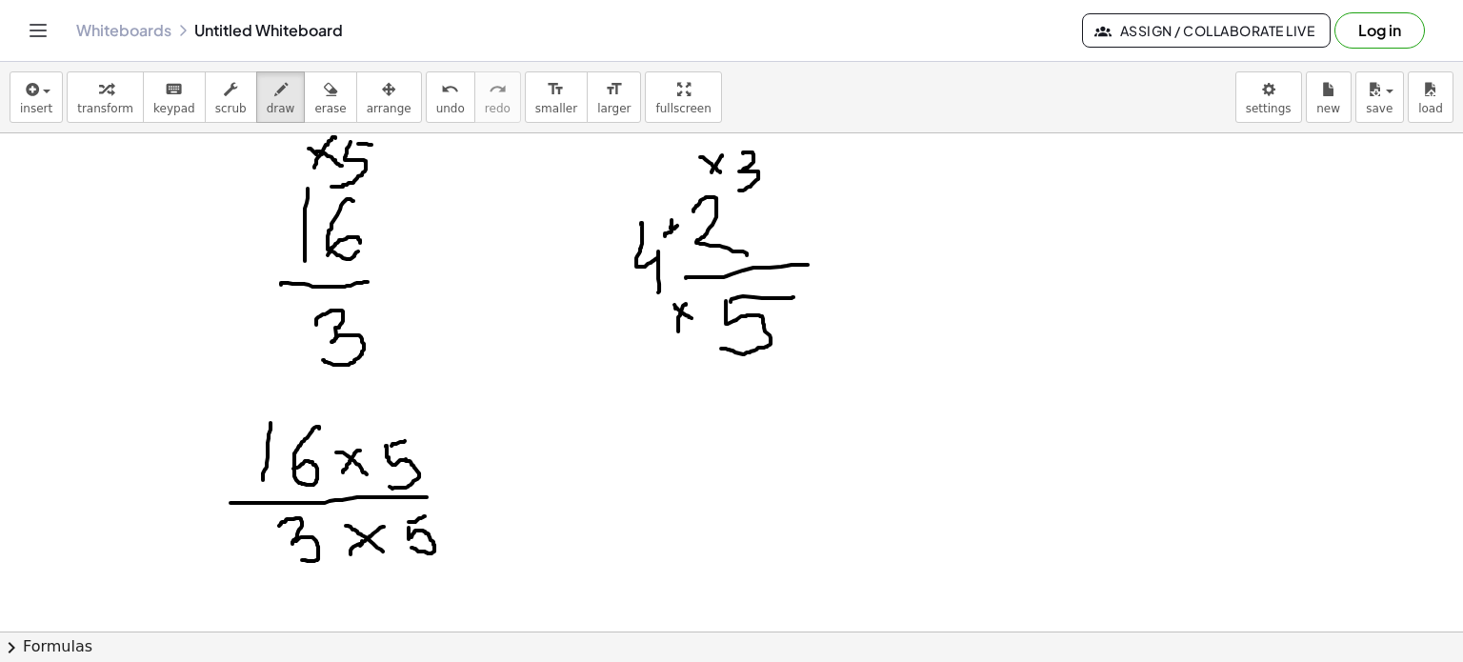
drag, startPoint x: 638, startPoint y: 442, endPoint x: 667, endPoint y: 460, distance: 33.8
drag, startPoint x: 679, startPoint y: 438, endPoint x: 732, endPoint y: 471, distance: 62.1
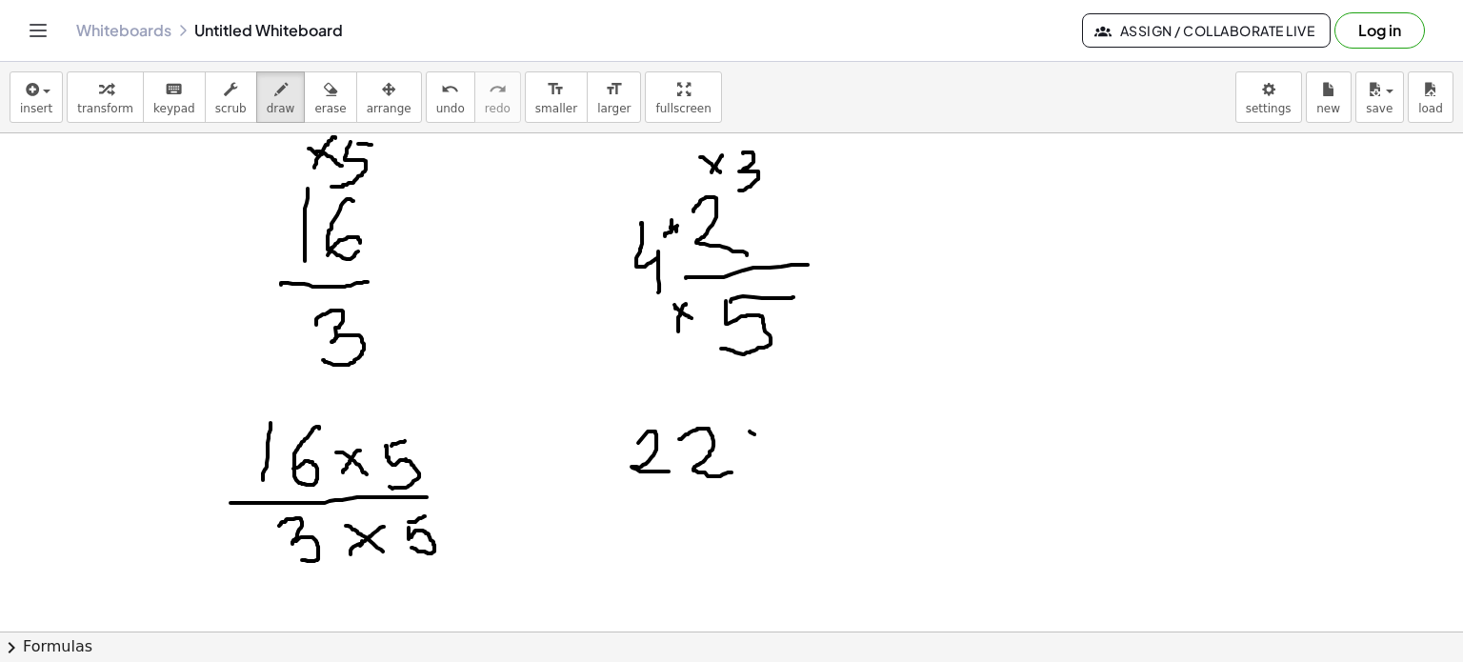
drag, startPoint x: 750, startPoint y: 431, endPoint x: 790, endPoint y: 455, distance: 47.0
drag, startPoint x: 789, startPoint y: 426, endPoint x: 758, endPoint y: 471, distance: 54.9
drag, startPoint x: 814, startPoint y: 424, endPoint x: 819, endPoint y: 485, distance: 61.1
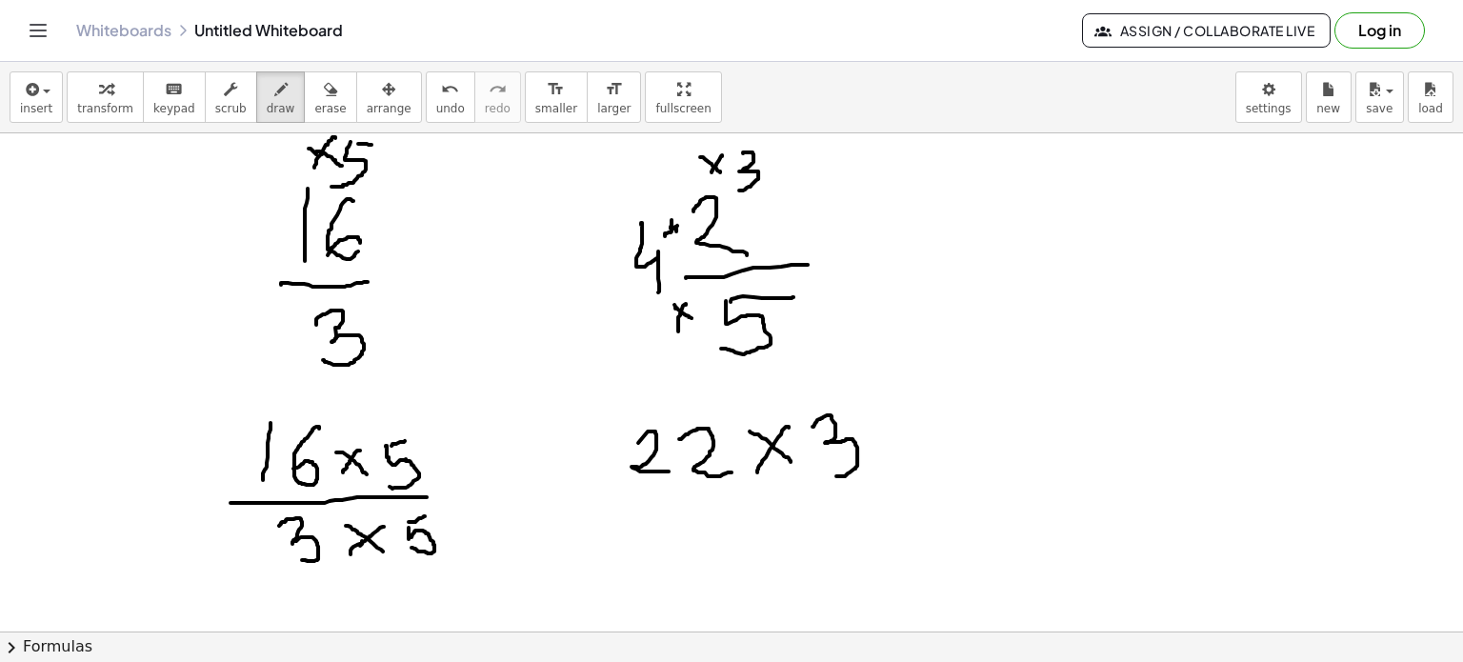
drag, startPoint x: 606, startPoint y: 497, endPoint x: 906, endPoint y: 464, distance: 301.9
drag, startPoint x: 674, startPoint y: 516, endPoint x: 708, endPoint y: 510, distance: 34.0
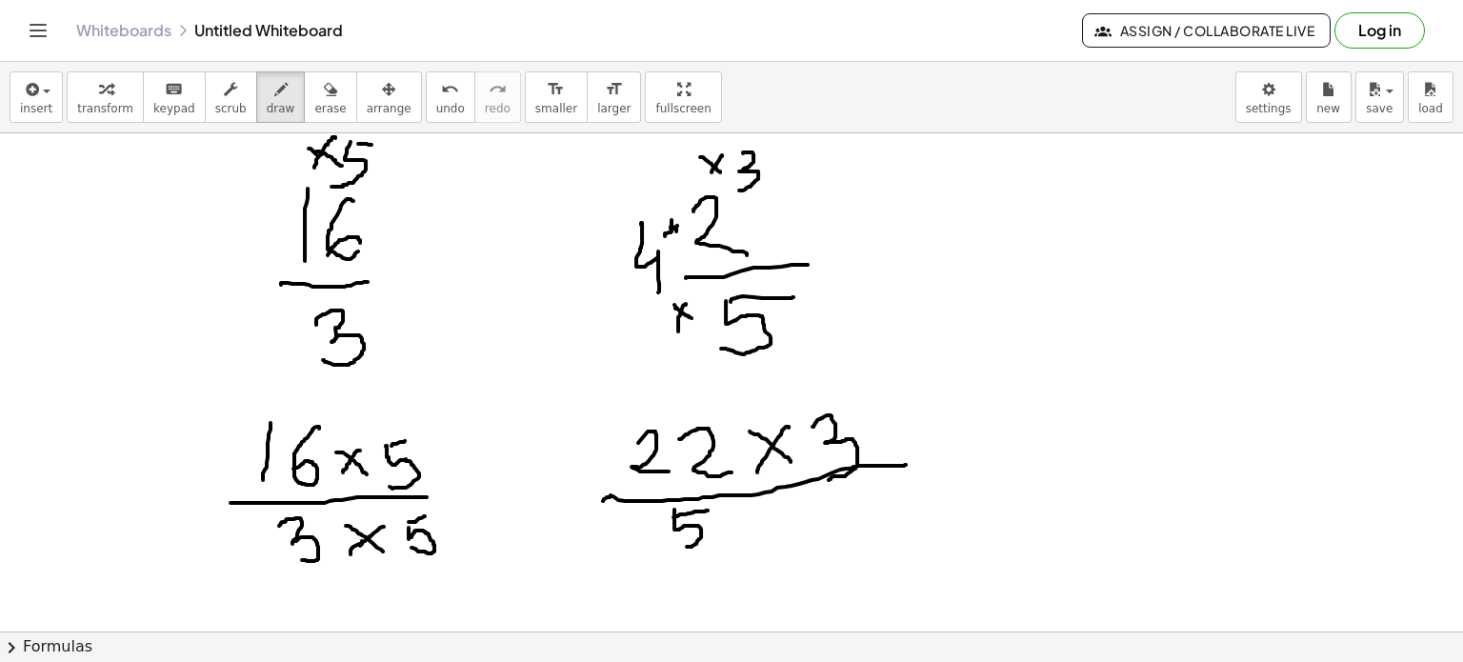
drag, startPoint x: 674, startPoint y: 523, endPoint x: 740, endPoint y: 543, distance: 68.7
drag, startPoint x: 734, startPoint y: 522, endPoint x: 762, endPoint y: 523, distance: 27.6
drag, startPoint x: 761, startPoint y: 511, endPoint x: 752, endPoint y: 544, distance: 34.7
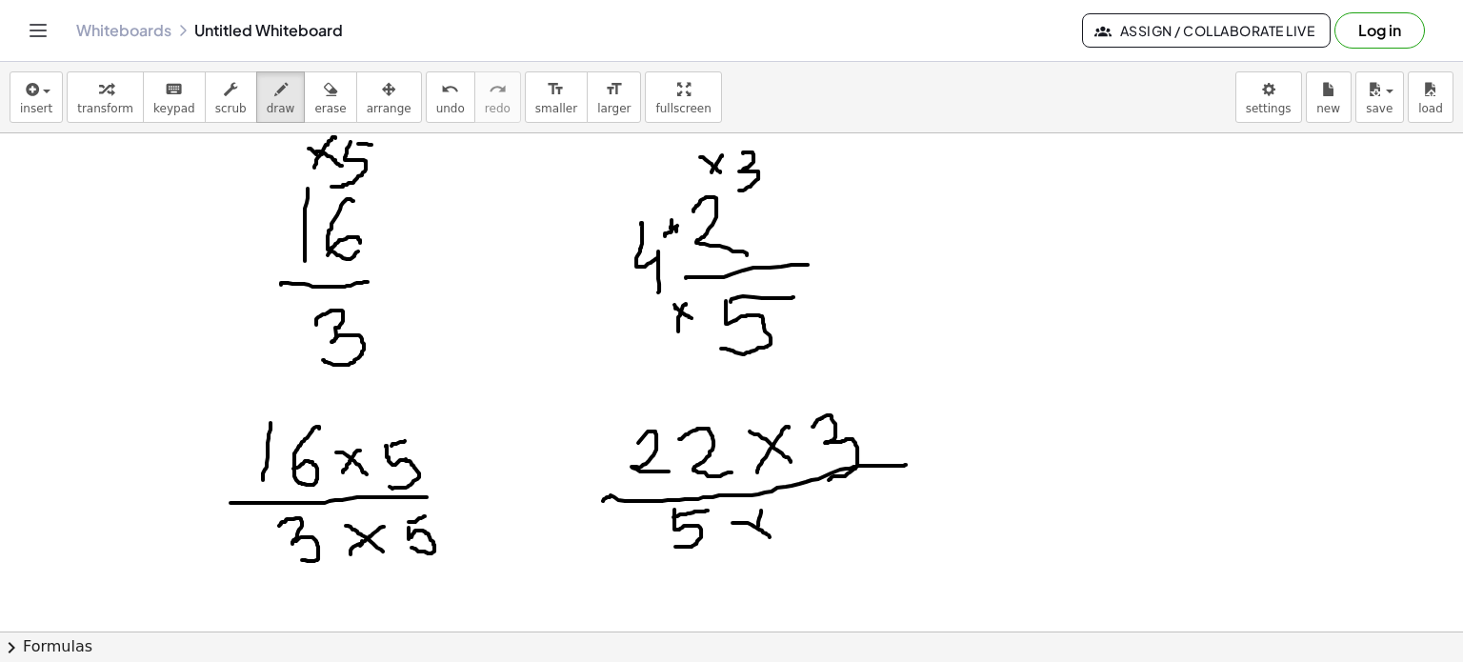
drag, startPoint x: 792, startPoint y: 510, endPoint x: 799, endPoint y: 556, distance: 47.1
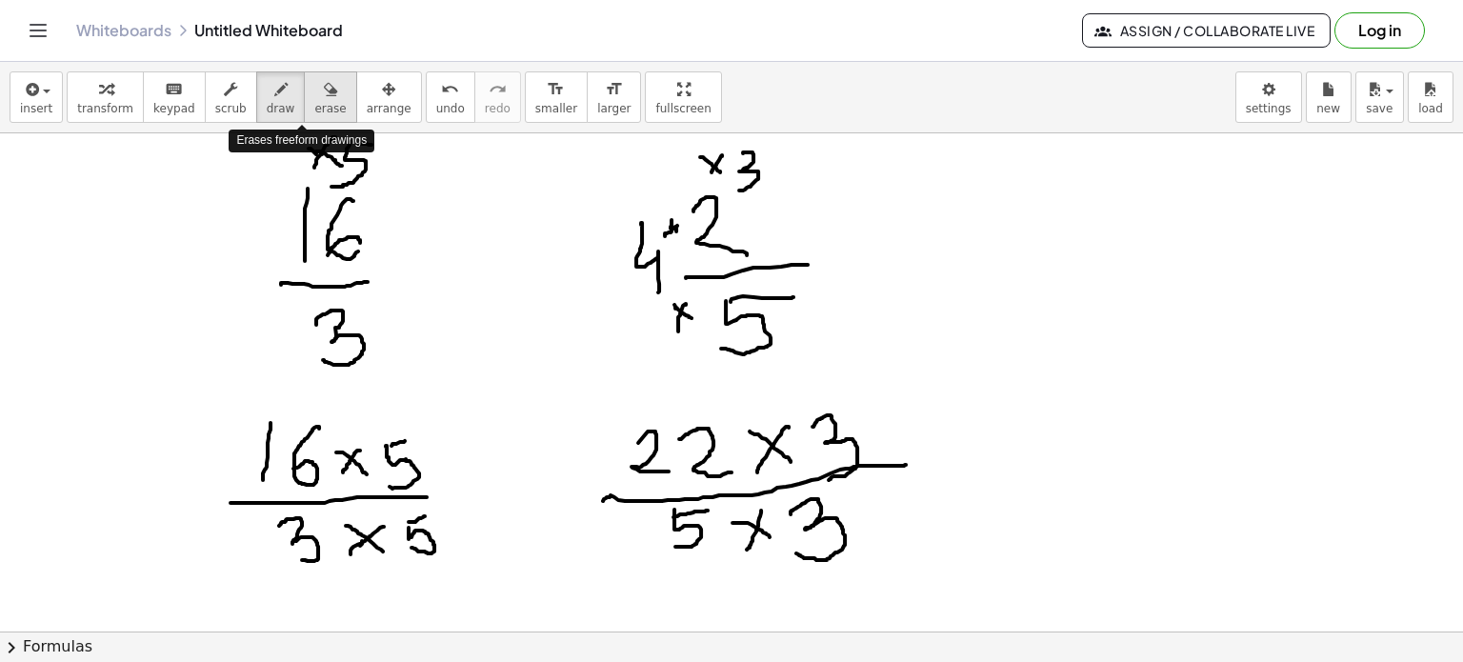
click at [314, 108] on span "erase" at bounding box center [329, 108] width 31 height 13
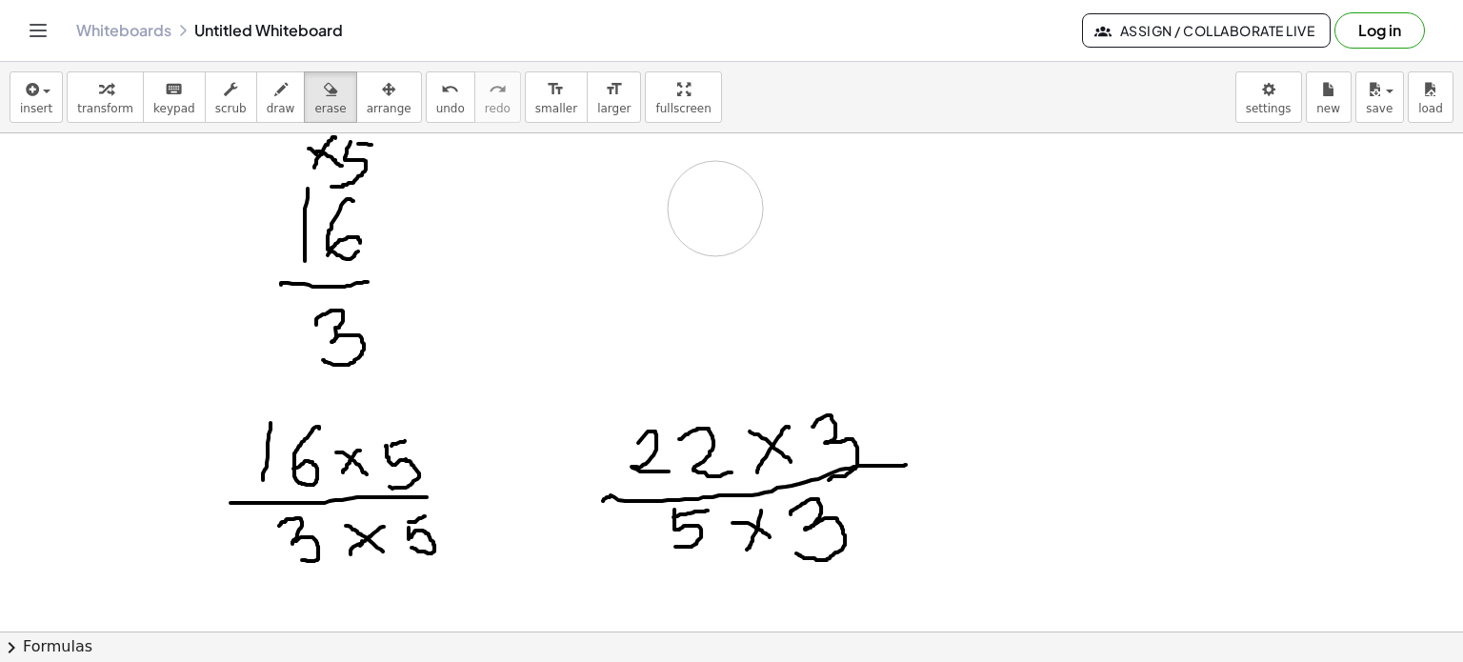
drag, startPoint x: 723, startPoint y: 171, endPoint x: 709, endPoint y: 196, distance: 28.6
click at [267, 110] on span "draw" at bounding box center [281, 108] width 29 height 13
drag, startPoint x: 662, startPoint y: 239, endPoint x: 691, endPoint y: 274, distance: 45.4
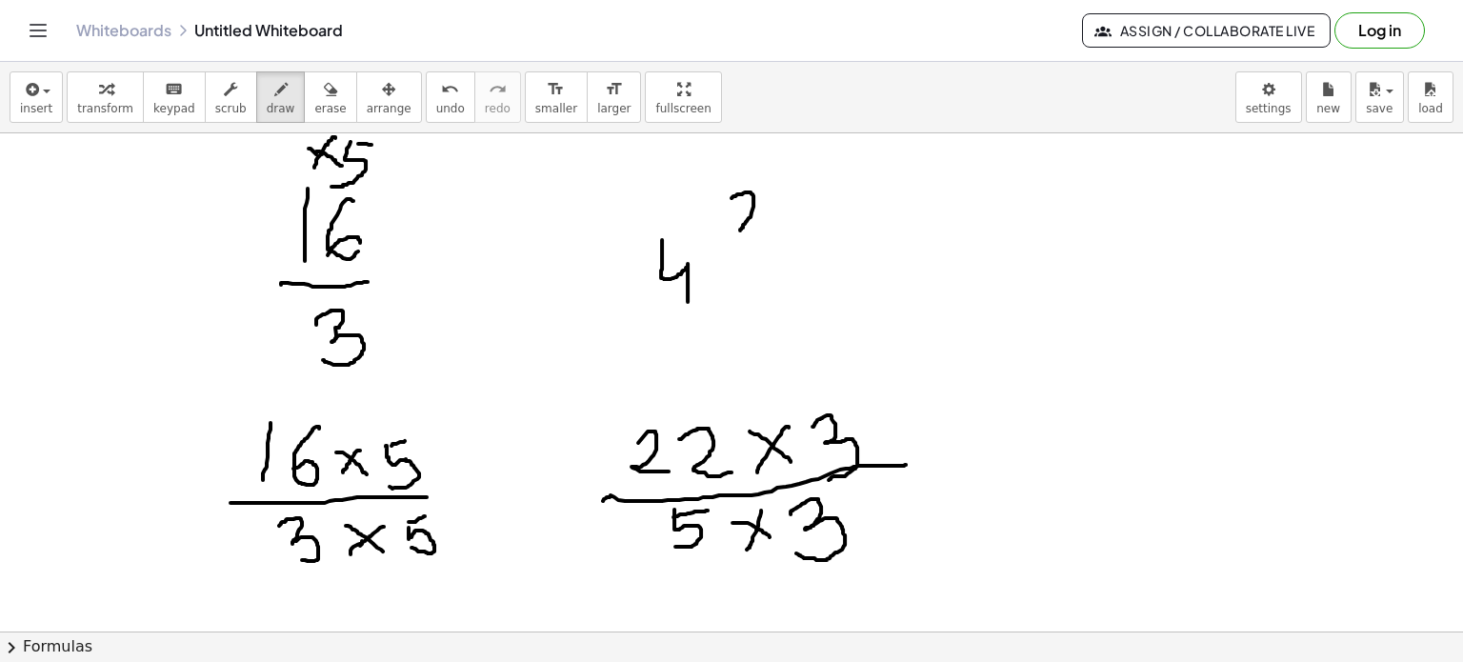
drag, startPoint x: 732, startPoint y: 197, endPoint x: 766, endPoint y: 232, distance: 49.2
drag, startPoint x: 735, startPoint y: 251, endPoint x: 789, endPoint y: 248, distance: 53.4
drag, startPoint x: 752, startPoint y: 268, endPoint x: 765, endPoint y: 267, distance: 12.4
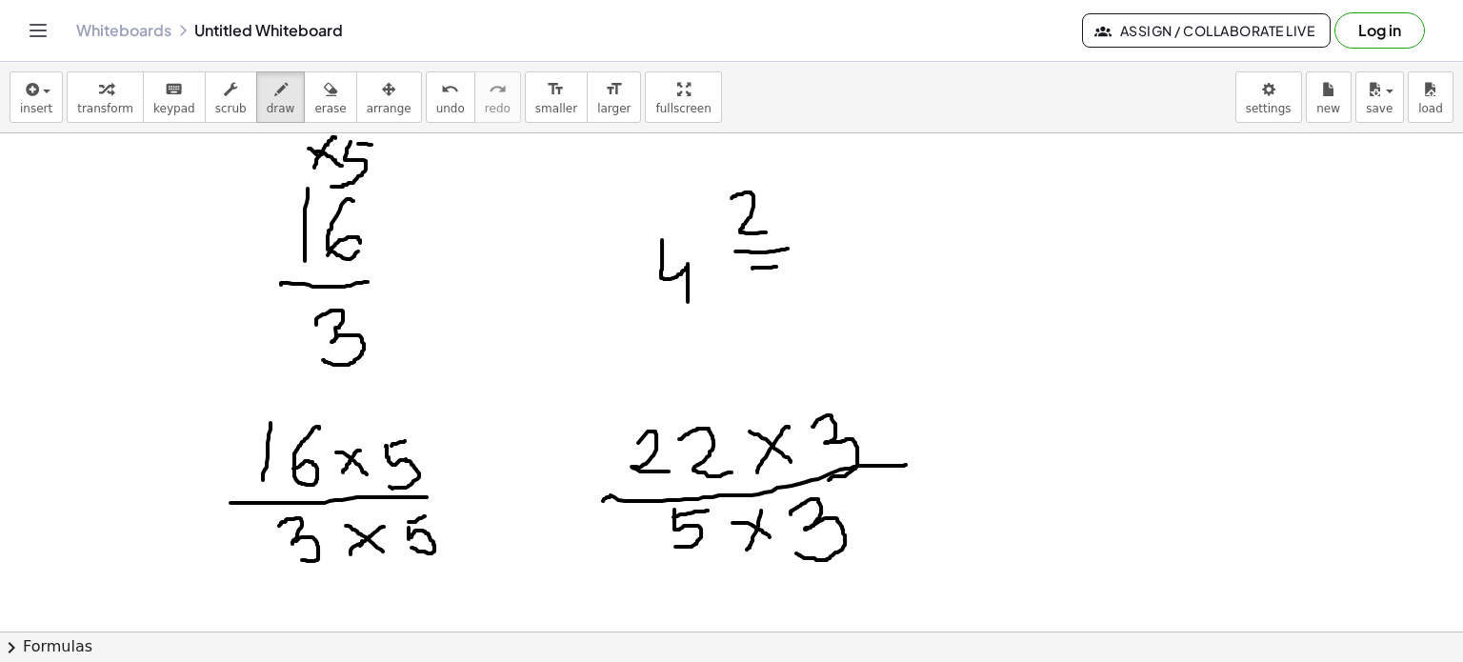
drag, startPoint x: 752, startPoint y: 264, endPoint x: 750, endPoint y: 311, distance: 46.8
drag, startPoint x: 712, startPoint y: 297, endPoint x: 730, endPoint y: 314, distance: 24.2
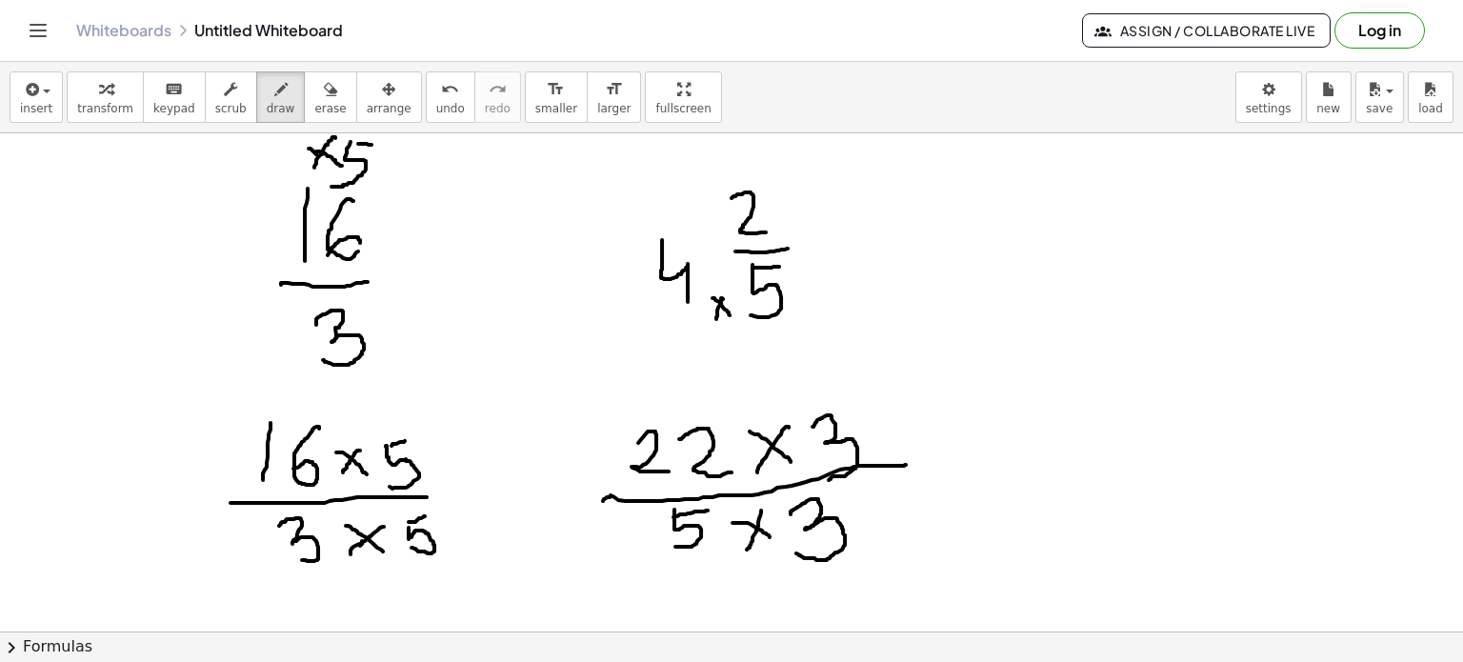
drag, startPoint x: 723, startPoint y: 298, endPoint x: 717, endPoint y: 328, distance: 30.1
drag, startPoint x: 689, startPoint y: 228, endPoint x: 716, endPoint y: 229, distance: 27.6
drag, startPoint x: 701, startPoint y: 221, endPoint x: 703, endPoint y: 243, distance: 22.0
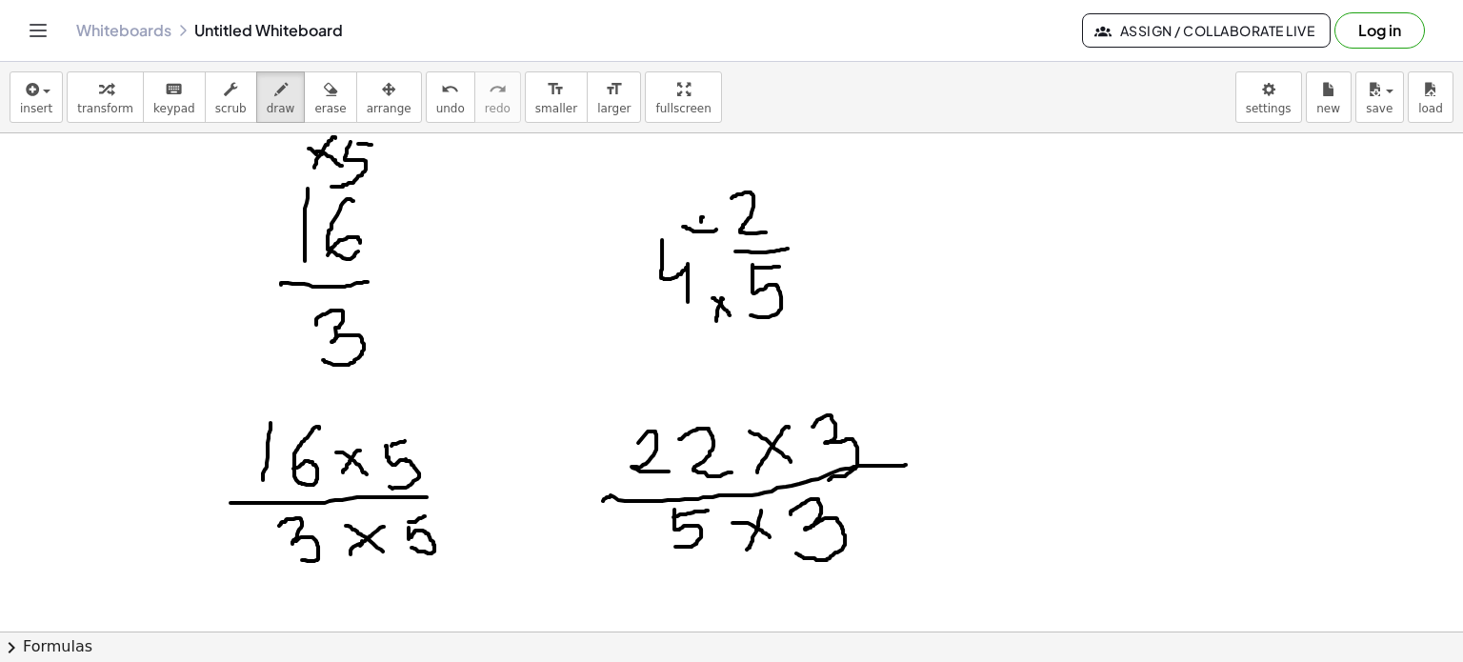
drag, startPoint x: 876, startPoint y: 205, endPoint x: 910, endPoint y: 240, distance: 48.5
drag, startPoint x: 938, startPoint y: 190, endPoint x: 927, endPoint y: 274, distance: 85.5
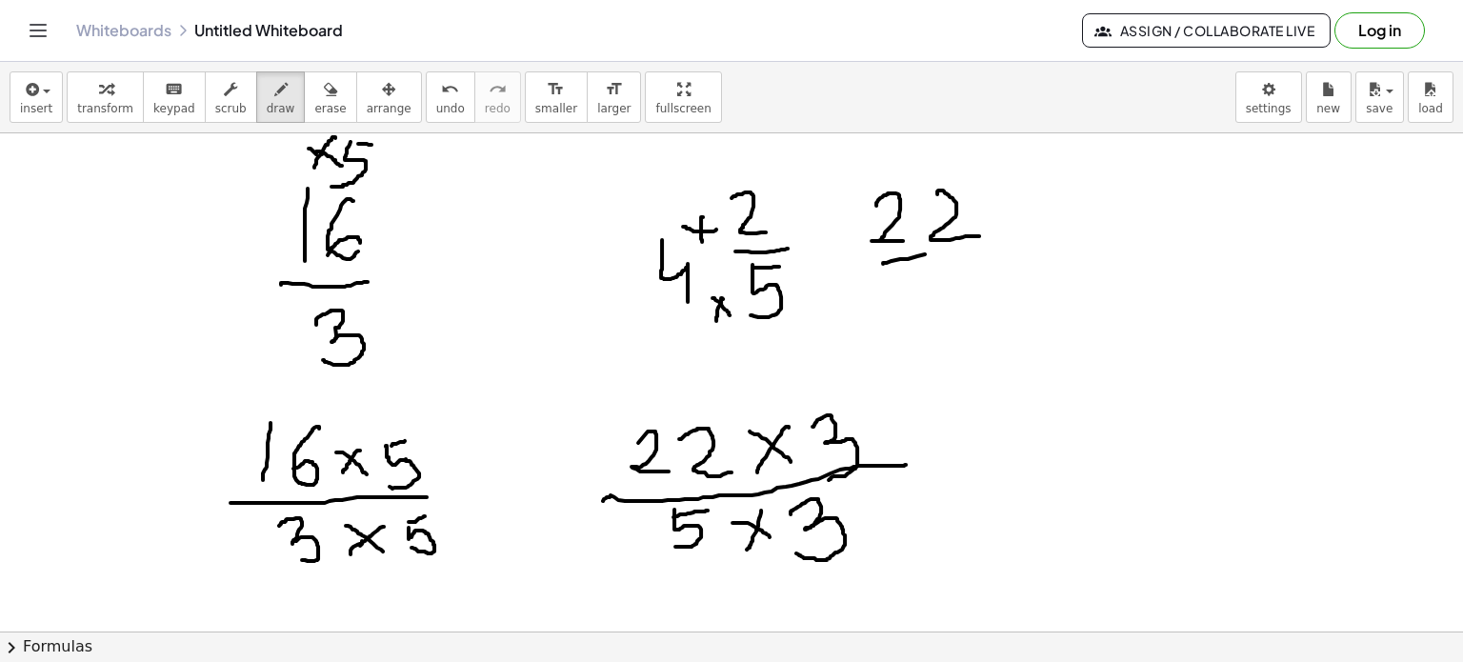
drag, startPoint x: 883, startPoint y: 263, endPoint x: 987, endPoint y: 247, distance: 105.1
drag, startPoint x: 929, startPoint y: 270, endPoint x: 964, endPoint y: 261, distance: 36.3
drag, startPoint x: 929, startPoint y: 272, endPoint x: 930, endPoint y: 318, distance: 45.7
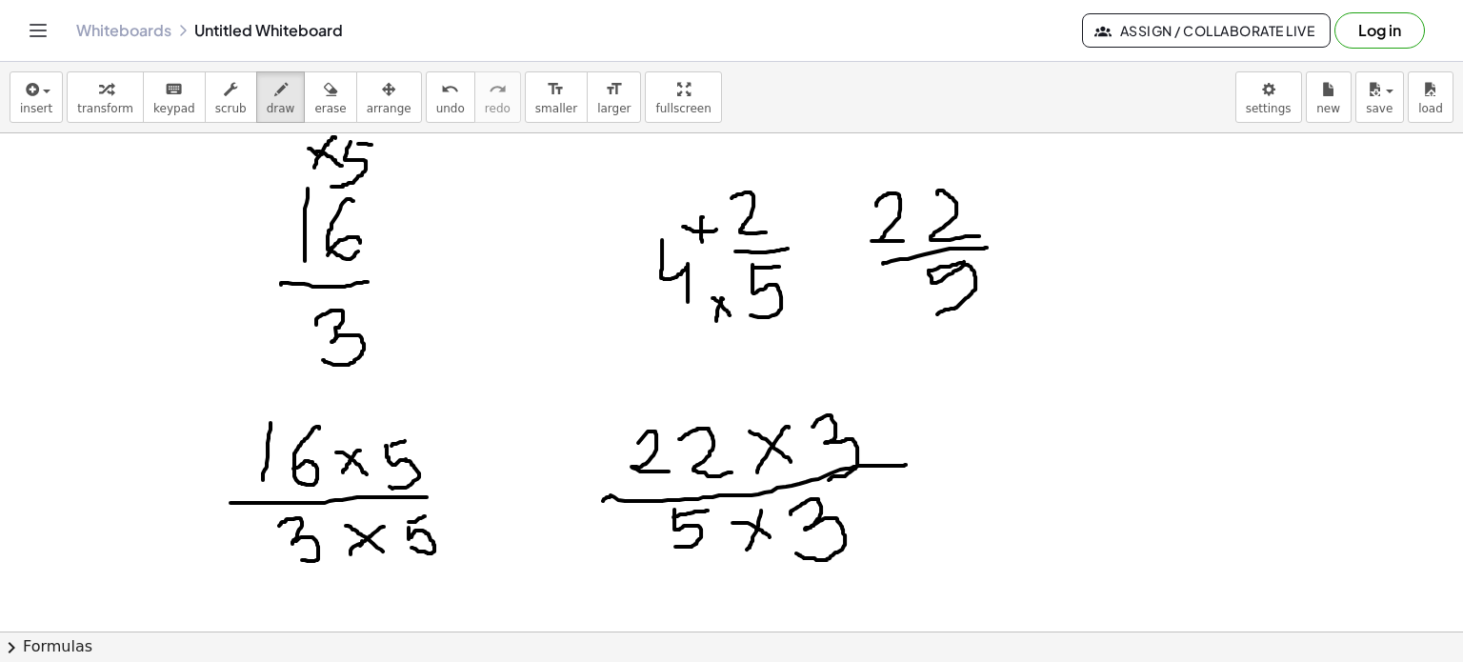
click at [324, 89] on icon "button" at bounding box center [330, 89] width 13 height 23
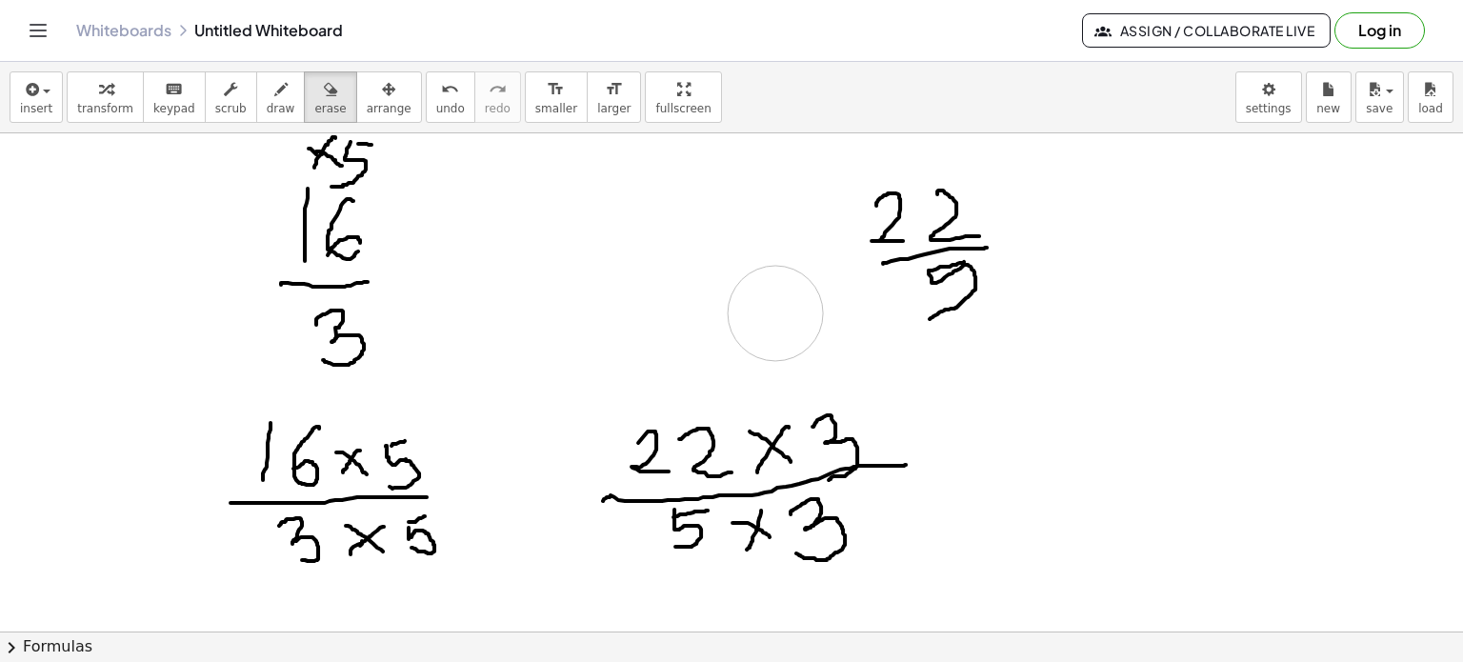
drag, startPoint x: 568, startPoint y: 191, endPoint x: 256, endPoint y: 56, distance: 339.6
click at [274, 98] on icon "button" at bounding box center [280, 89] width 13 height 23
drag, startPoint x: 907, startPoint y: 140, endPoint x: 941, endPoint y: 168, distance: 44.0
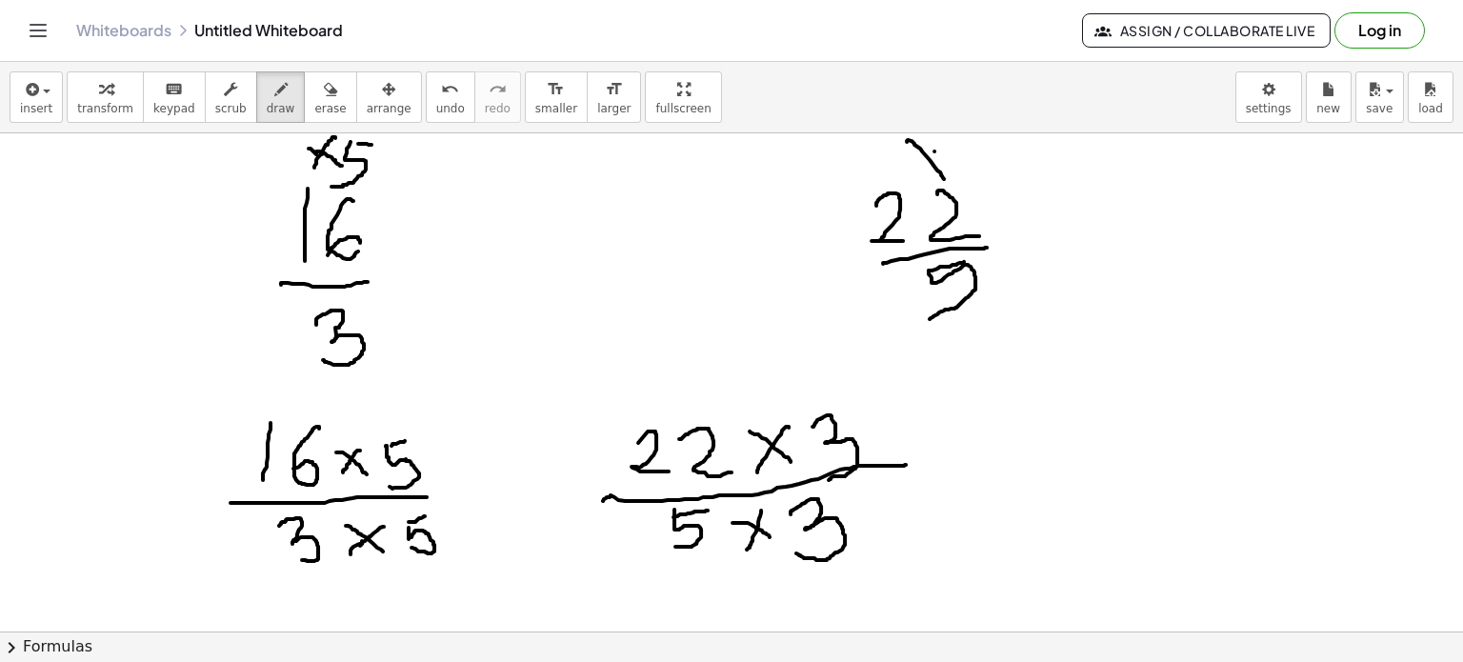
drag, startPoint x: 934, startPoint y: 150, endPoint x: 920, endPoint y: 182, distance: 34.5
drag, startPoint x: 975, startPoint y: 151, endPoint x: 983, endPoint y: 172, distance: 22.3
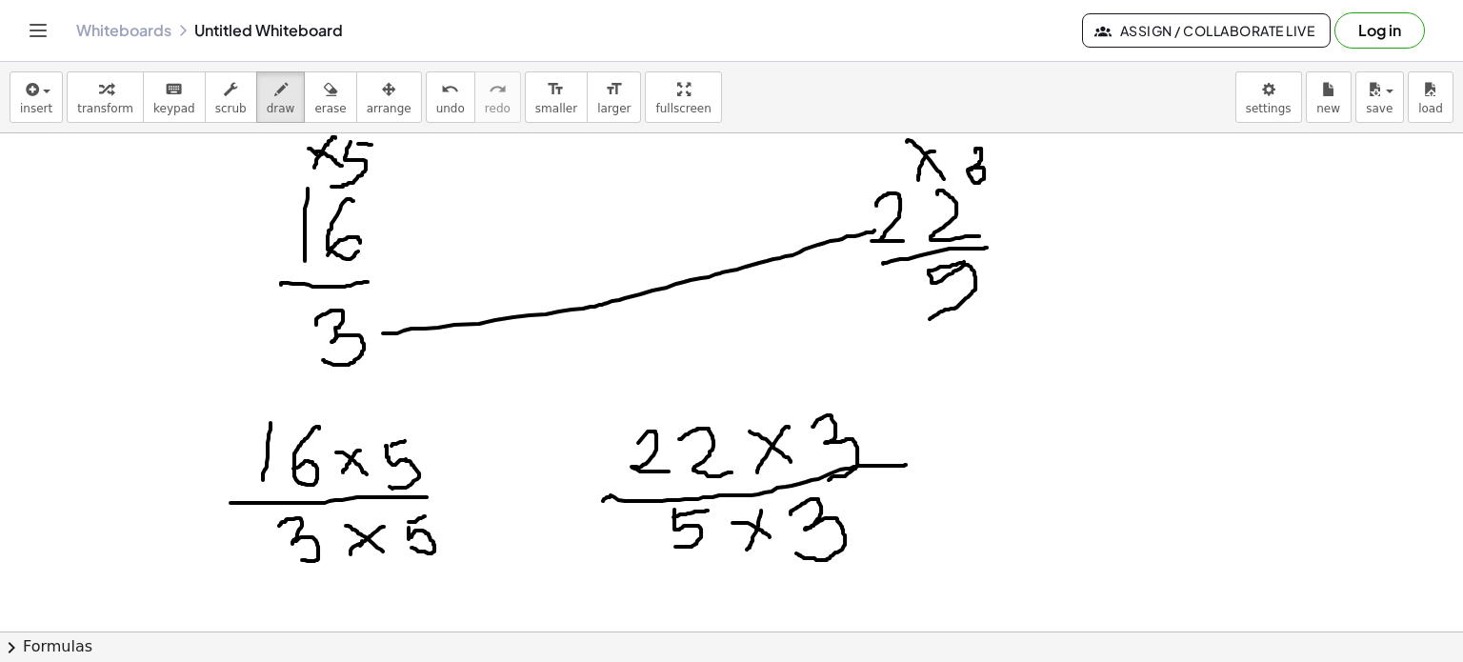
drag, startPoint x: 383, startPoint y: 332, endPoint x: 874, endPoint y: 230, distance: 502.1
drag, startPoint x: 901, startPoint y: 301, endPoint x: 380, endPoint y: 247, distance: 523.8
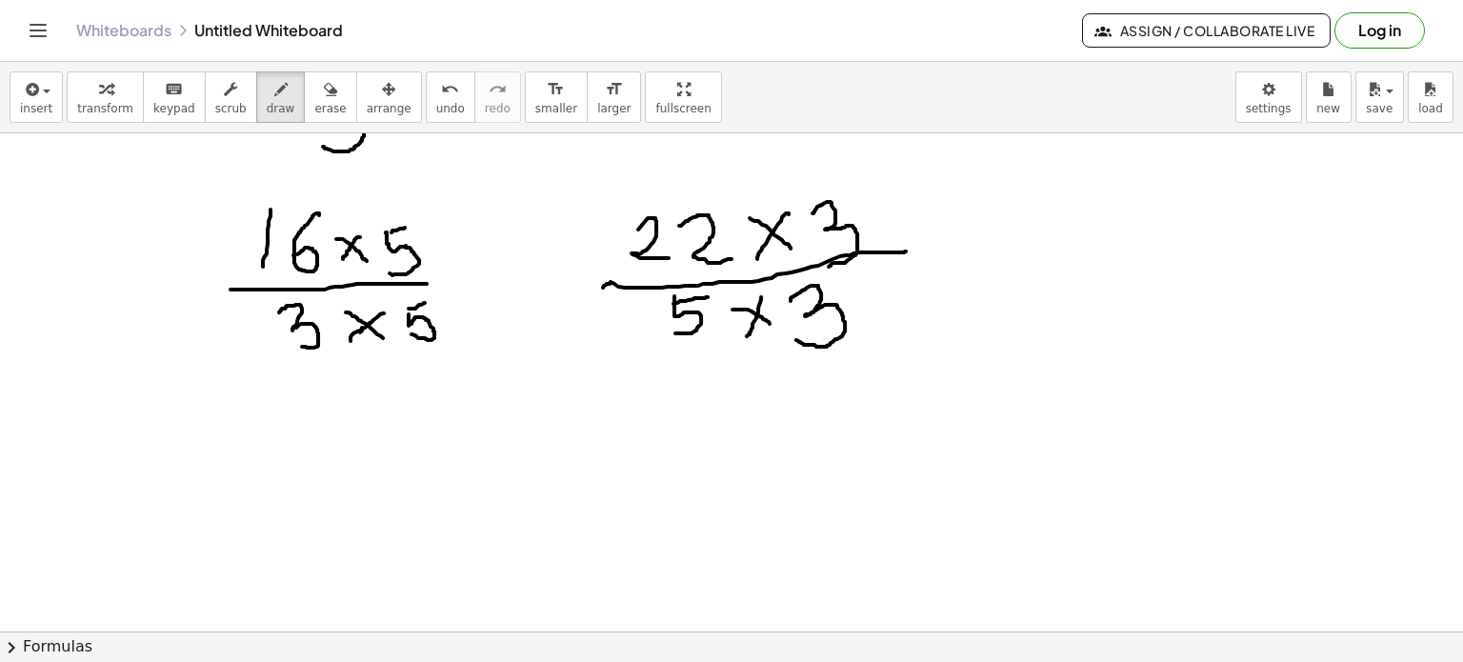
scroll to position [1497, 0]
drag, startPoint x: 406, startPoint y: 418, endPoint x: 358, endPoint y: 488, distance: 84.3
drag, startPoint x: 312, startPoint y: 491, endPoint x: 459, endPoint y: 481, distance: 147.0
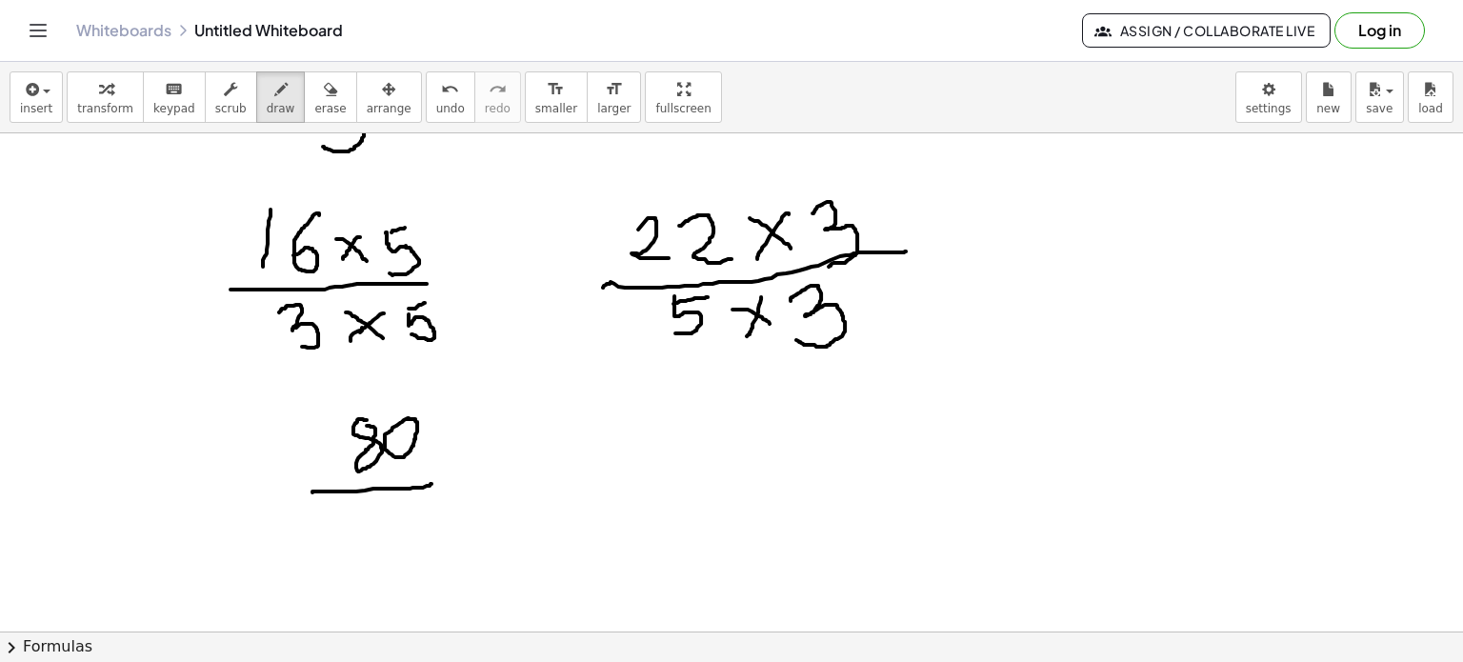
drag, startPoint x: 360, startPoint y: 510, endPoint x: 389, endPoint y: 526, distance: 32.8
drag, startPoint x: 394, startPoint y: 513, endPoint x: 415, endPoint y: 511, distance: 21.1
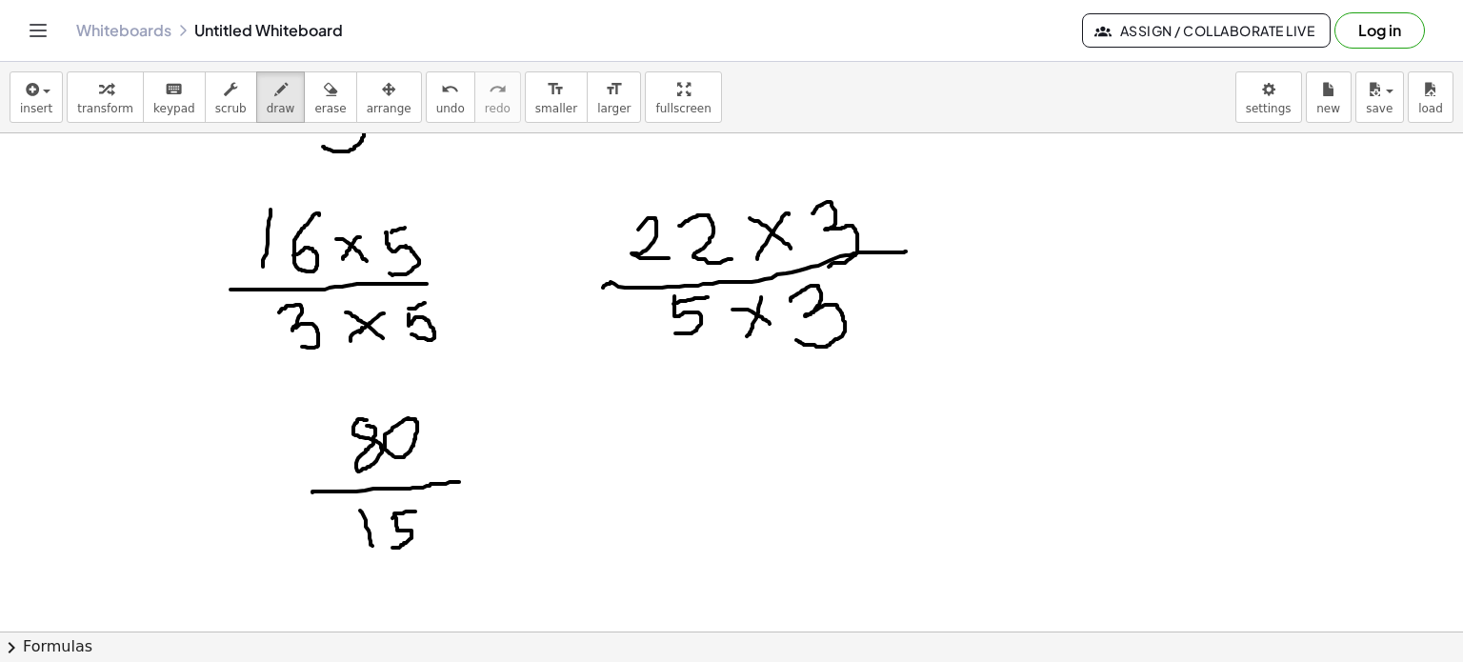
drag, startPoint x: 392, startPoint y: 517, endPoint x: 383, endPoint y: 542, distance: 26.5
drag, startPoint x: 722, startPoint y: 402, endPoint x: 734, endPoint y: 431, distance: 31.1
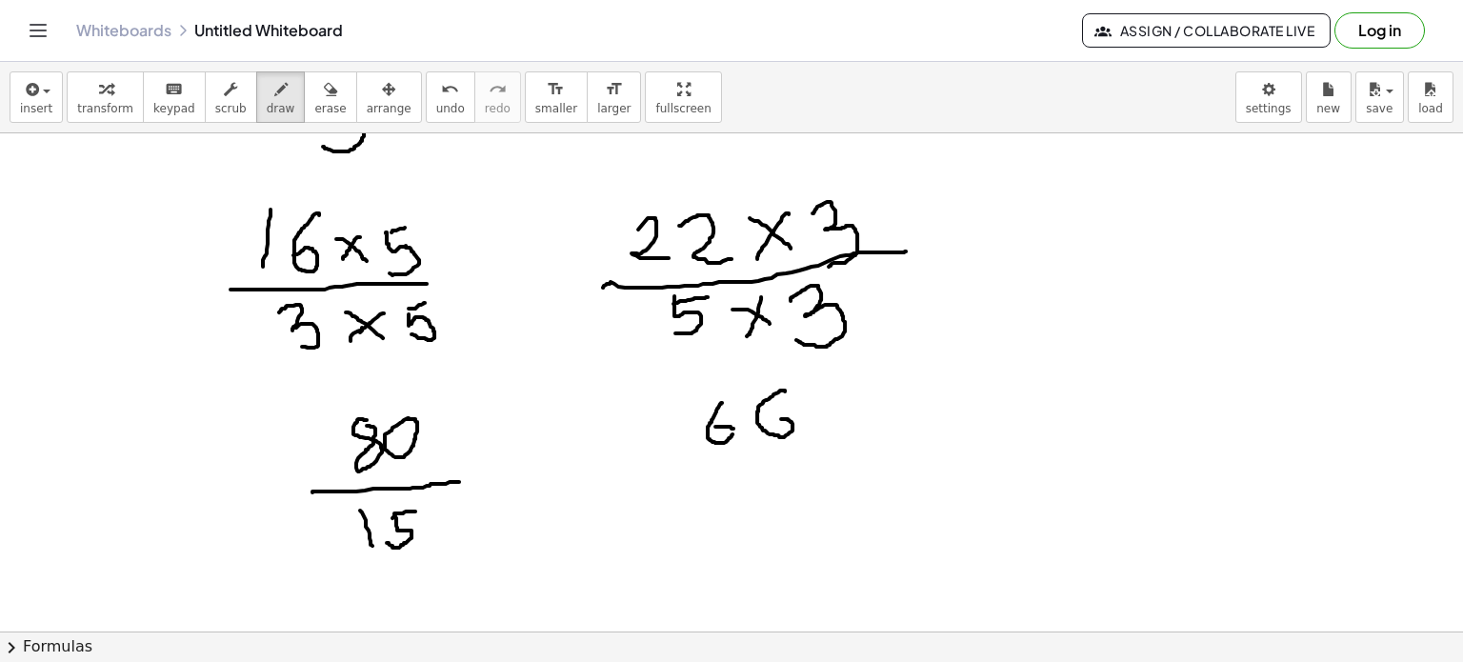
drag, startPoint x: 785, startPoint y: 391, endPoint x: 736, endPoint y: 445, distance: 72.9
drag, startPoint x: 732, startPoint y: 426, endPoint x: 729, endPoint y: 440, distance: 14.8
drag, startPoint x: 686, startPoint y: 471, endPoint x: 842, endPoint y: 451, distance: 157.6
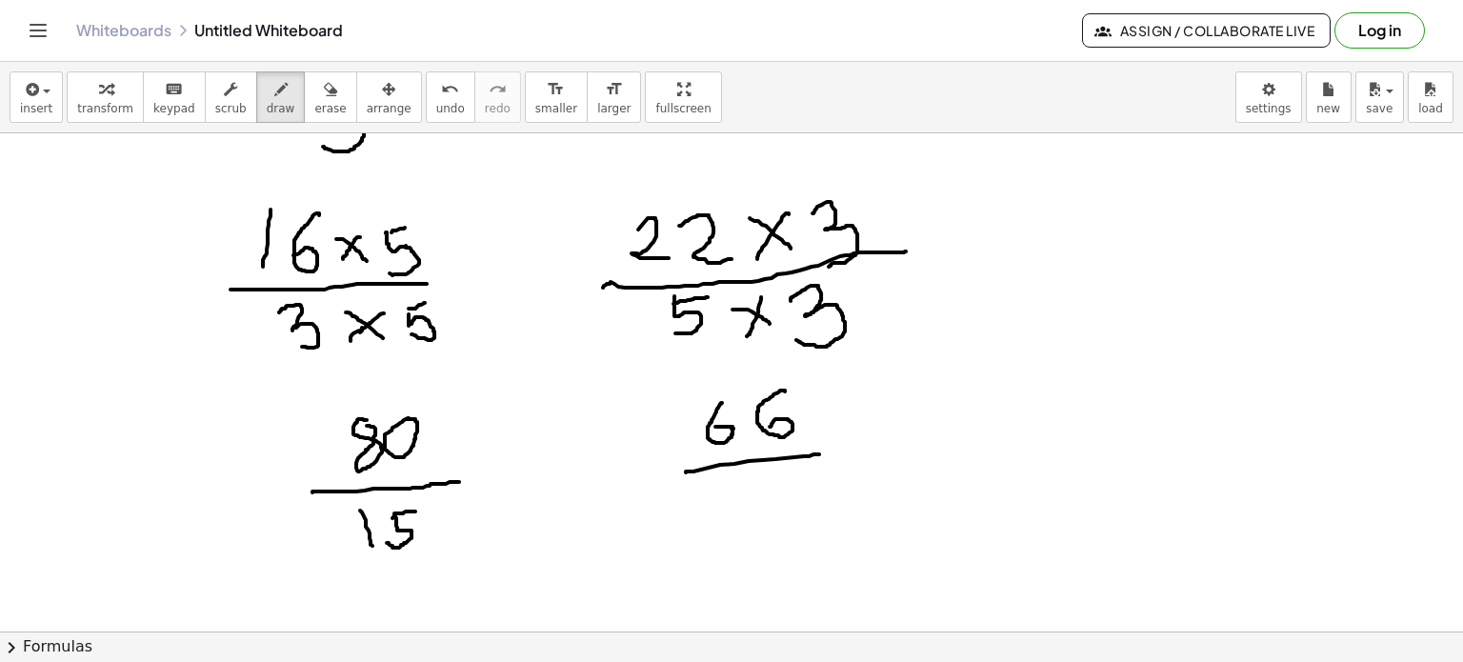
drag, startPoint x: 752, startPoint y: 487, endPoint x: 758, endPoint y: 512, distance: 26.6
drag, startPoint x: 792, startPoint y: 488, endPoint x: 773, endPoint y: 536, distance: 51.8
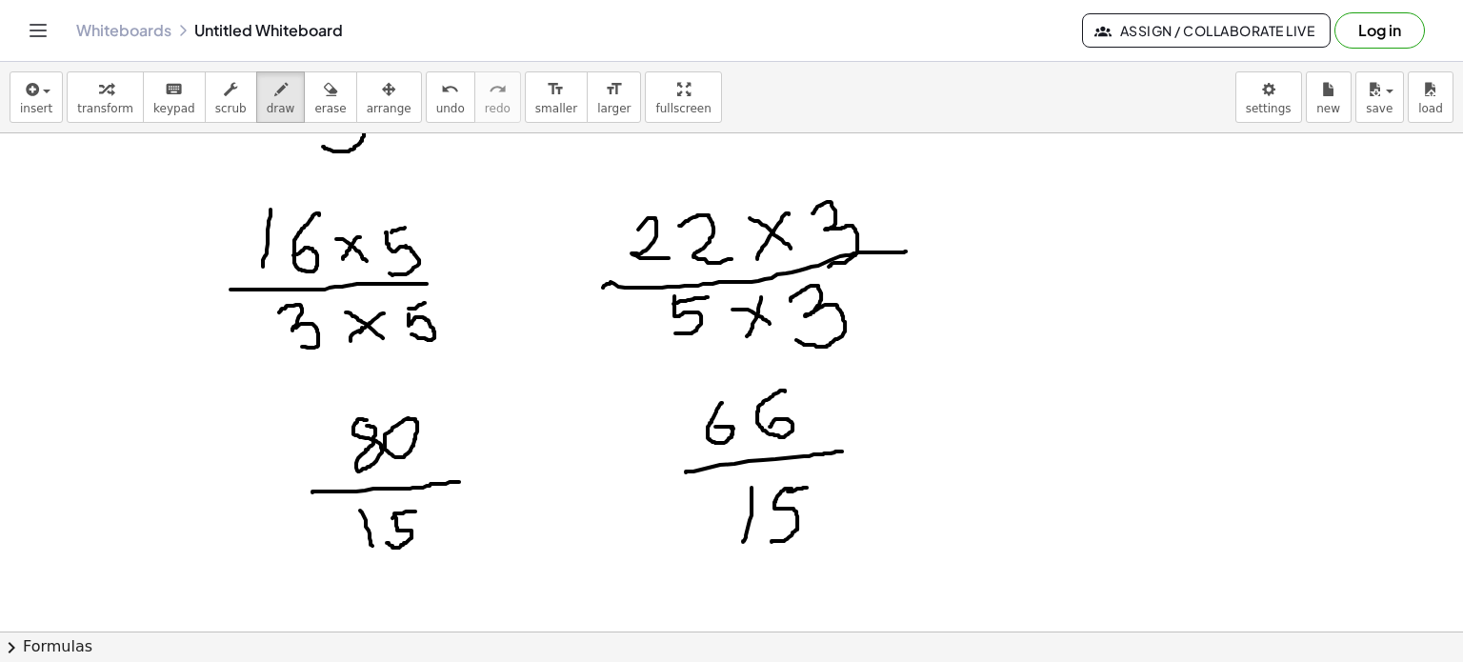
drag, startPoint x: 788, startPoint y: 491, endPoint x: 808, endPoint y: 486, distance: 20.6
drag, startPoint x: 547, startPoint y: 440, endPoint x: 546, endPoint y: 520, distance: 80.0
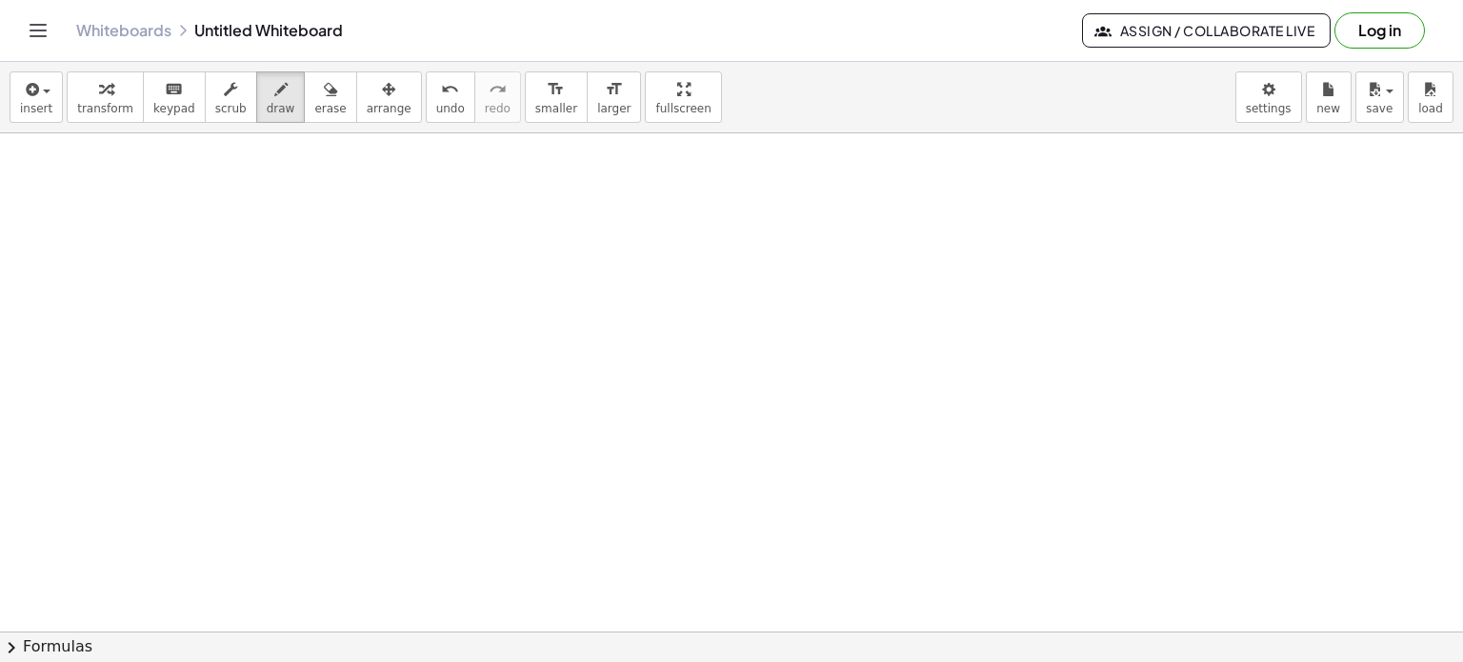
scroll to position [1974, 0]
drag, startPoint x: 373, startPoint y: 271, endPoint x: 375, endPoint y: 315, distance: 43.9
drag, startPoint x: 427, startPoint y: 273, endPoint x: 396, endPoint y: 300, distance: 40.5
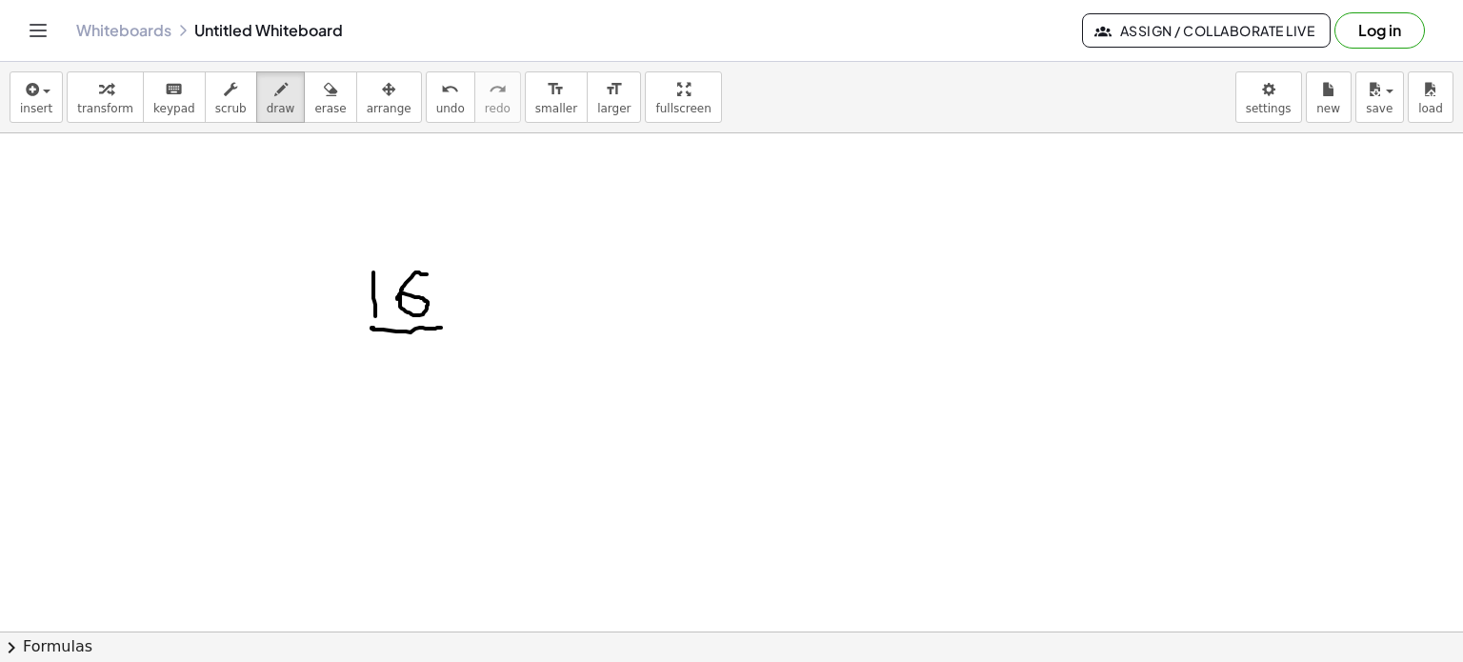
drag, startPoint x: 373, startPoint y: 327, endPoint x: 441, endPoint y: 327, distance: 67.6
drag, startPoint x: 390, startPoint y: 352, endPoint x: 385, endPoint y: 405, distance: 52.6
drag, startPoint x: 655, startPoint y: 285, endPoint x: 684, endPoint y: 317, distance: 43.2
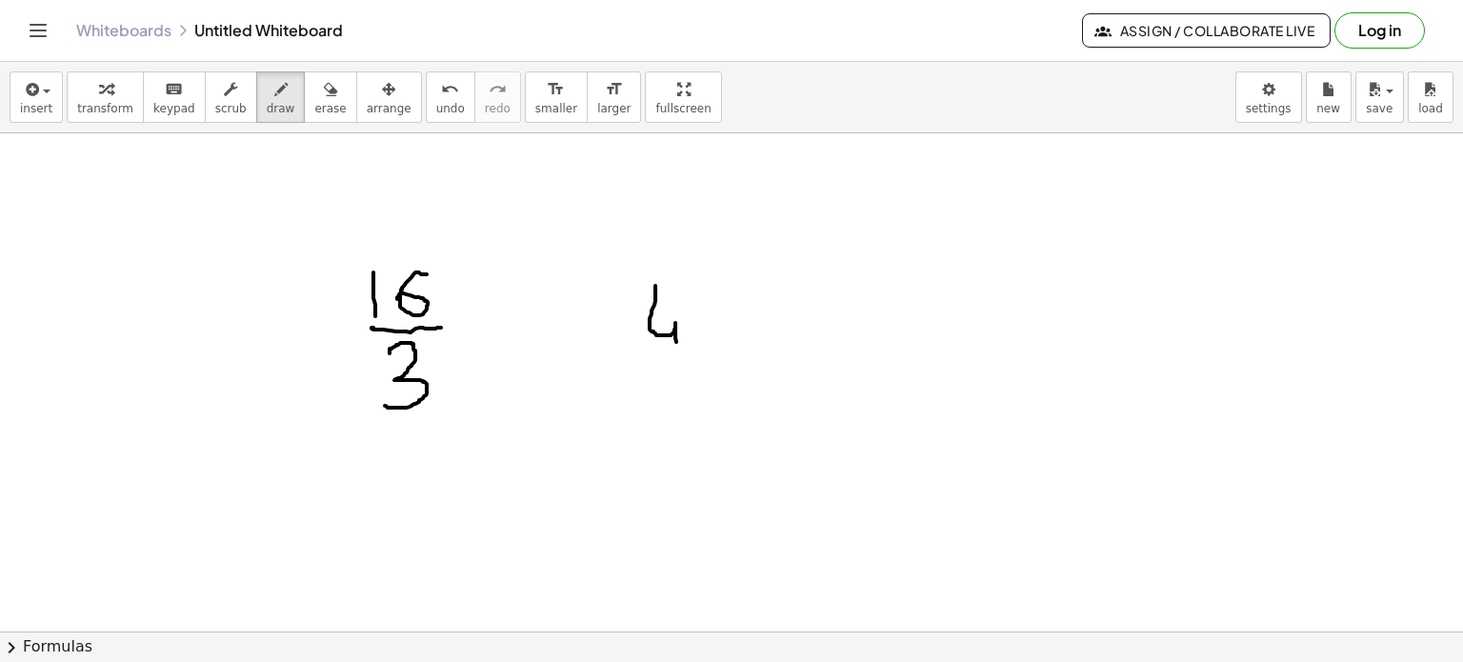
drag, startPoint x: 719, startPoint y: 272, endPoint x: 716, endPoint y: 334, distance: 62.0
drag, startPoint x: 713, startPoint y: 334, endPoint x: 801, endPoint y: 327, distance: 88.0
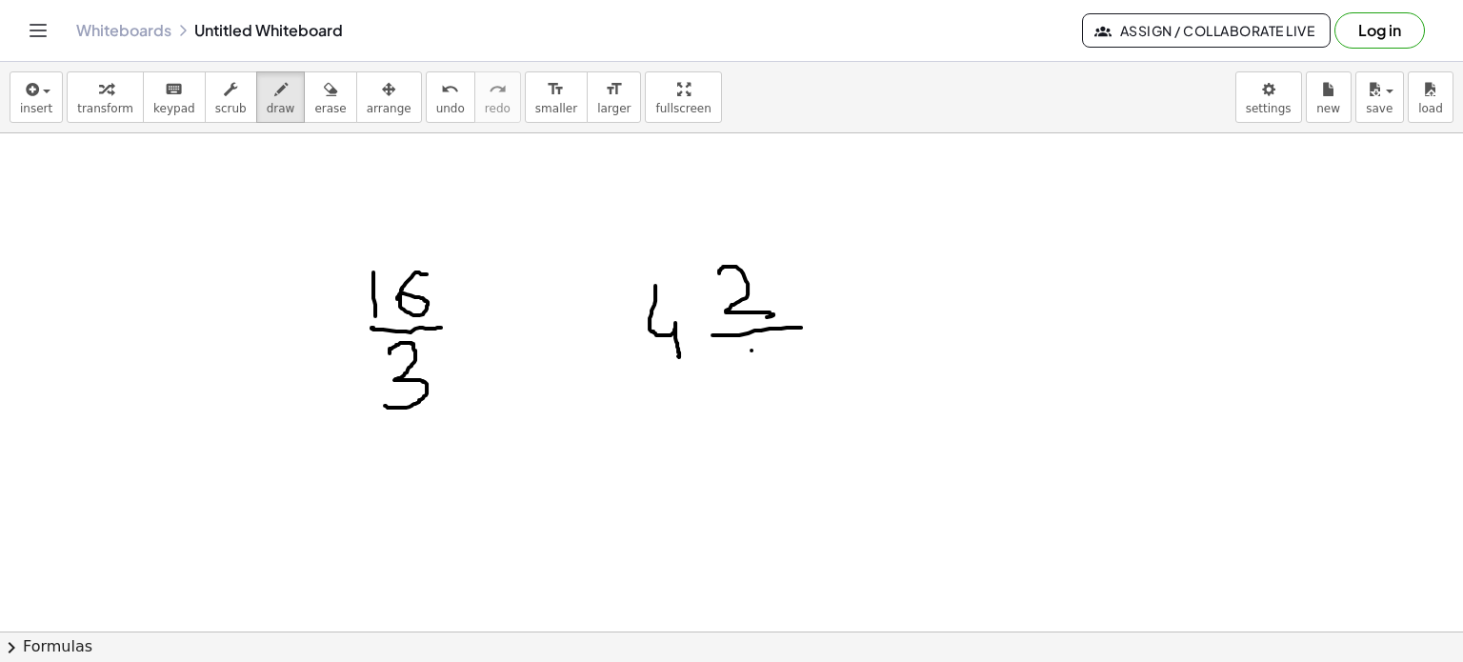
drag, startPoint x: 752, startPoint y: 350, endPoint x: 781, endPoint y: 342, distance: 30.5
drag, startPoint x: 758, startPoint y: 345, endPoint x: 705, endPoint y: 385, distance: 66.7
drag, startPoint x: 527, startPoint y: 304, endPoint x: 554, endPoint y: 374, distance: 75.7
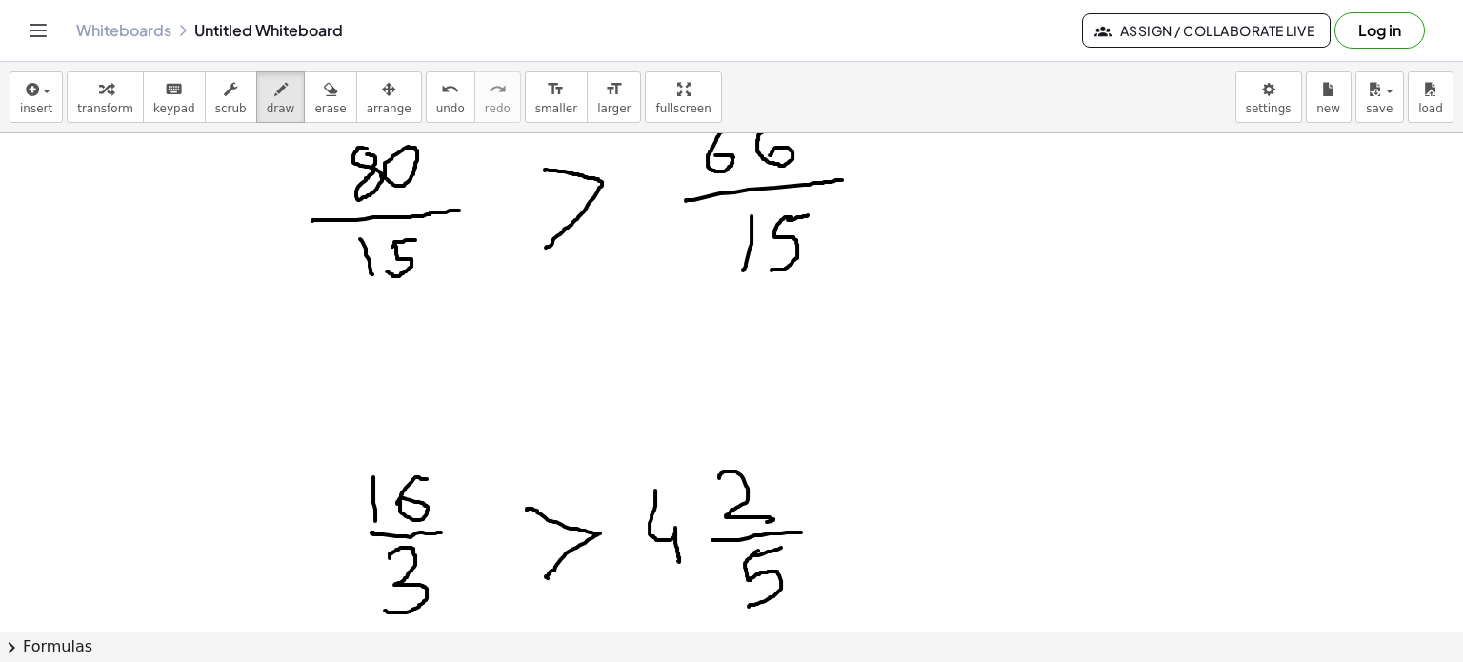
scroll to position [1688, 0]
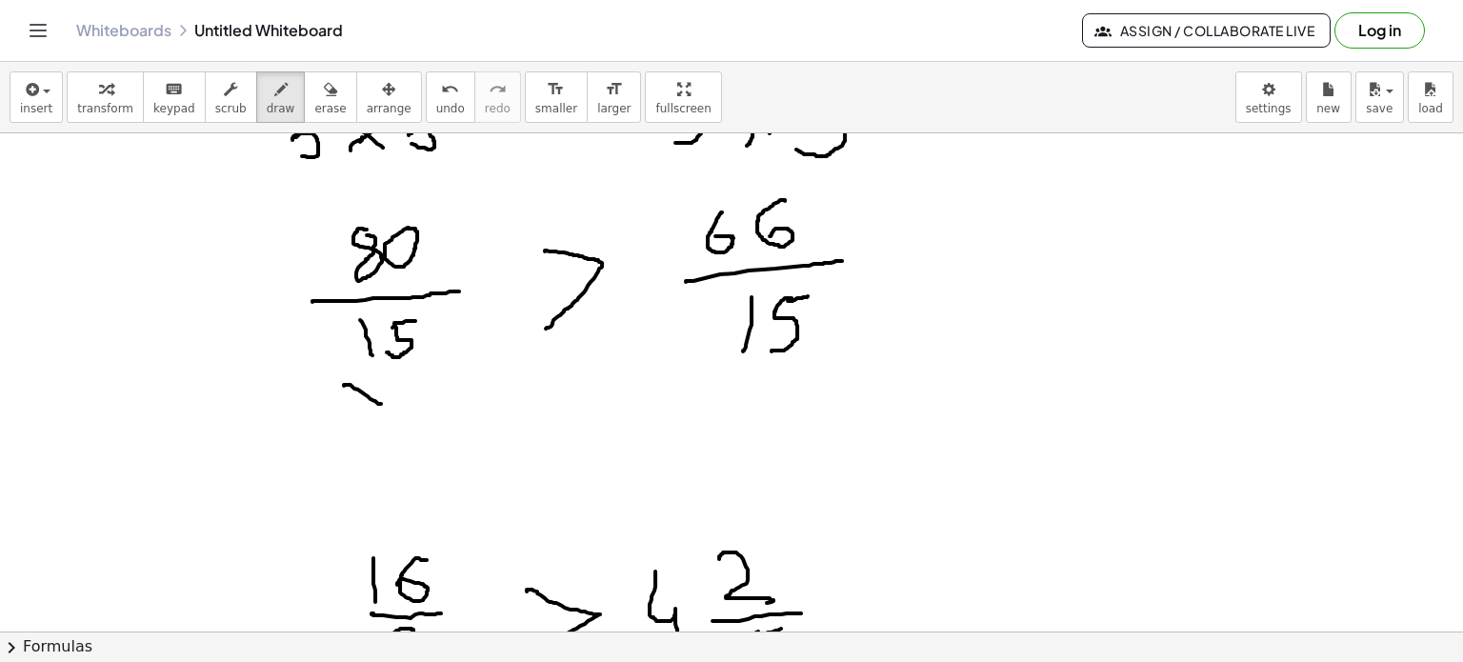
drag, startPoint x: 344, startPoint y: 385, endPoint x: 423, endPoint y: 353, distance: 85.1
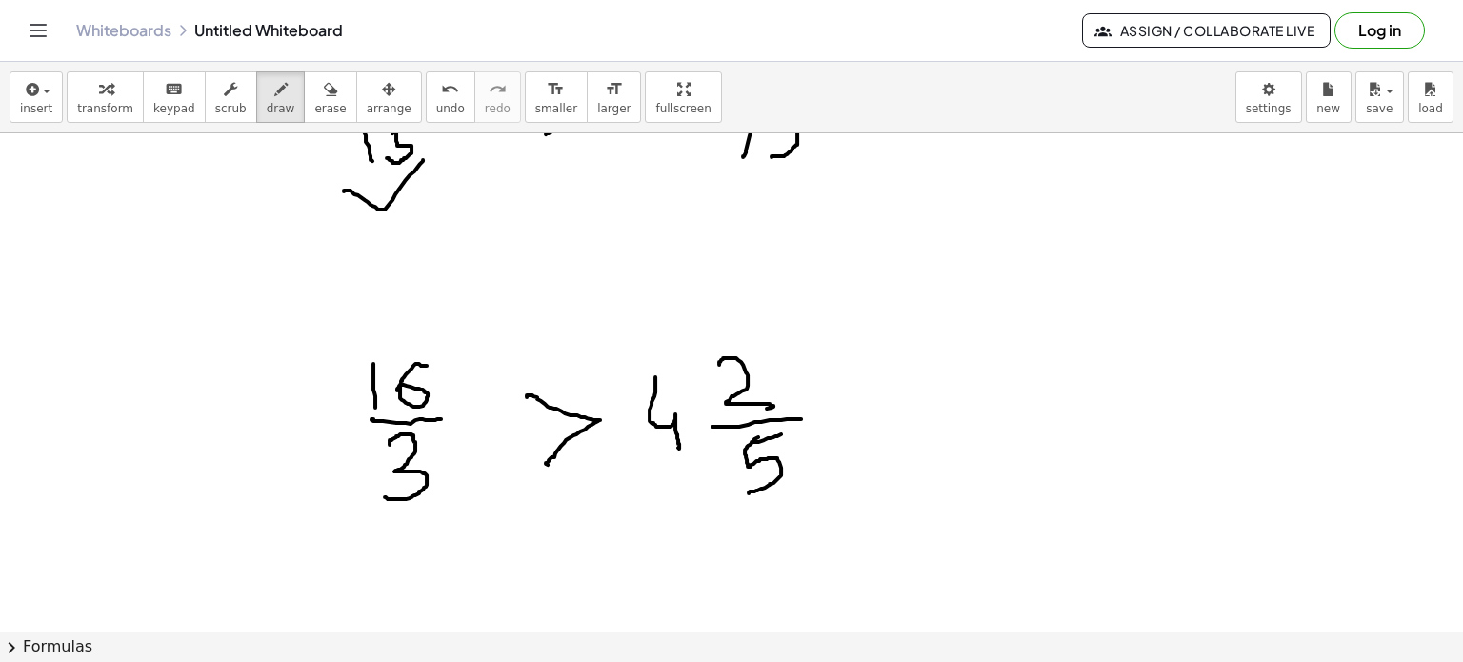
scroll to position [1974, 0]
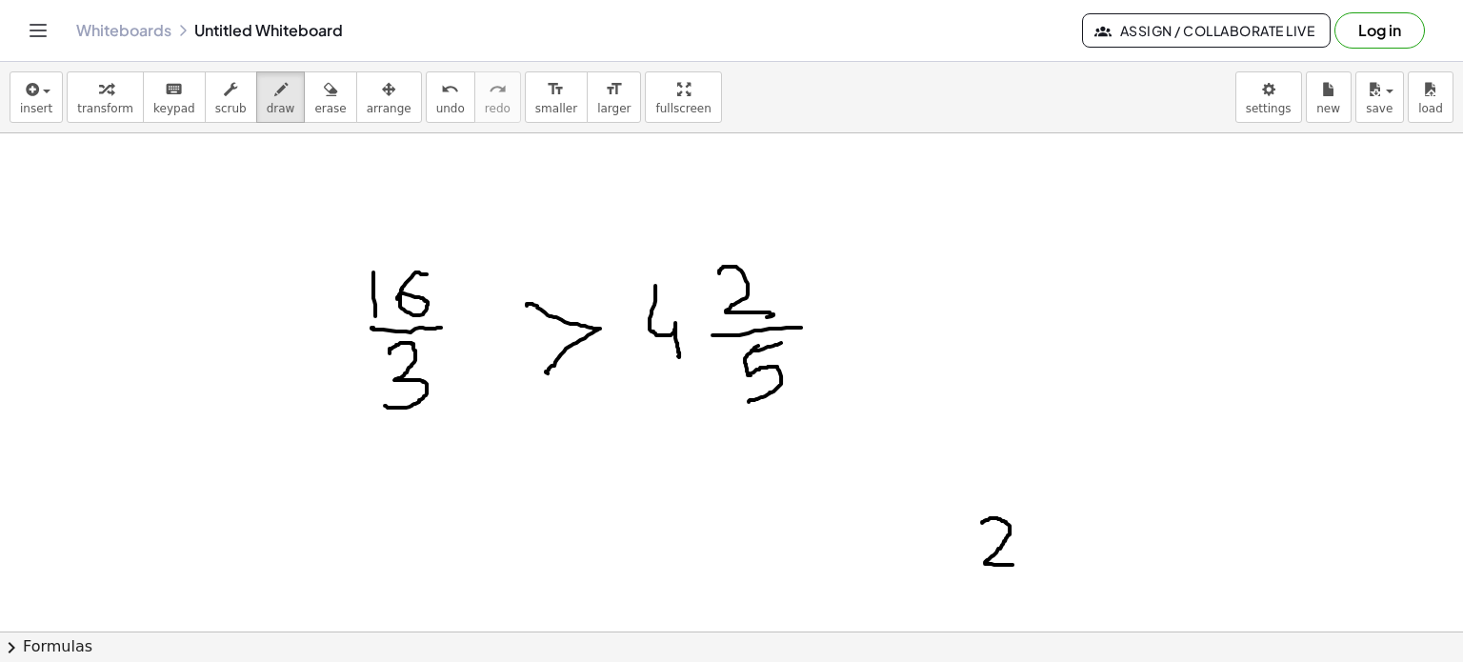
drag, startPoint x: 982, startPoint y: 522, endPoint x: 1012, endPoint y: 557, distance: 46.0
drag, startPoint x: 960, startPoint y: 495, endPoint x: 1050, endPoint y: 483, distance: 90.4
drag, startPoint x: 979, startPoint y: 437, endPoint x: 1019, endPoint y: 427, distance: 41.4
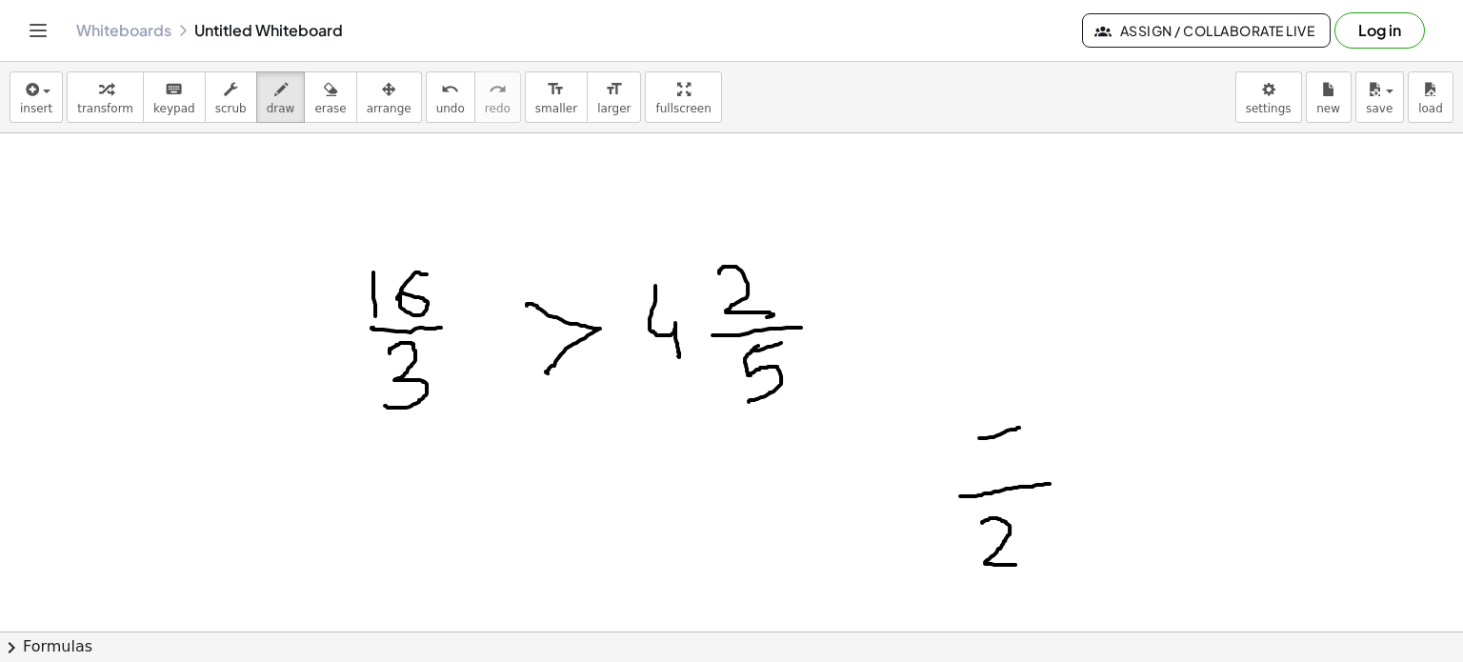
drag, startPoint x: 982, startPoint y: 437, endPoint x: 976, endPoint y: 475, distance: 38.5
drag, startPoint x: 651, startPoint y: 493, endPoint x: 657, endPoint y: 549, distance: 55.6
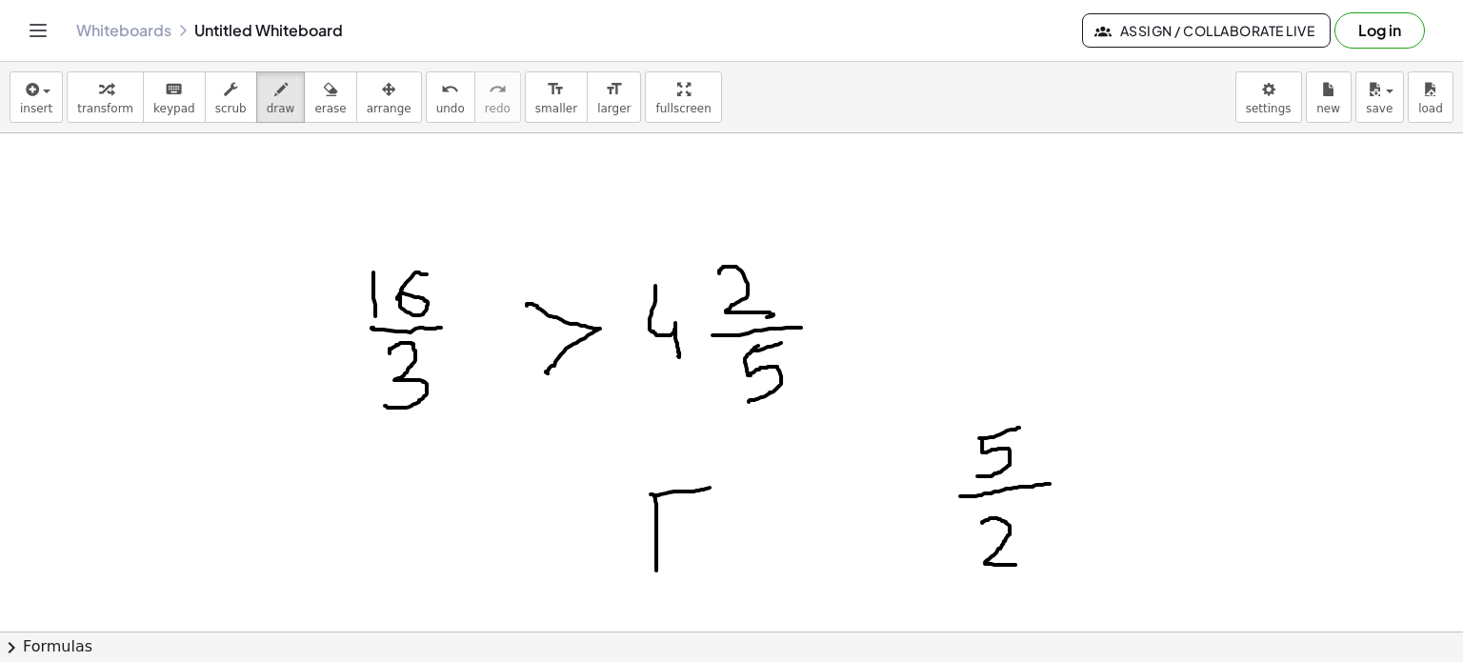
drag, startPoint x: 654, startPoint y: 495, endPoint x: 712, endPoint y: 488, distance: 58.6
drag, startPoint x: 597, startPoint y: 527, endPoint x: 644, endPoint y: 543, distance: 49.4
drag, startPoint x: 611, startPoint y: 525, endPoint x: 639, endPoint y: 544, distance: 34.3
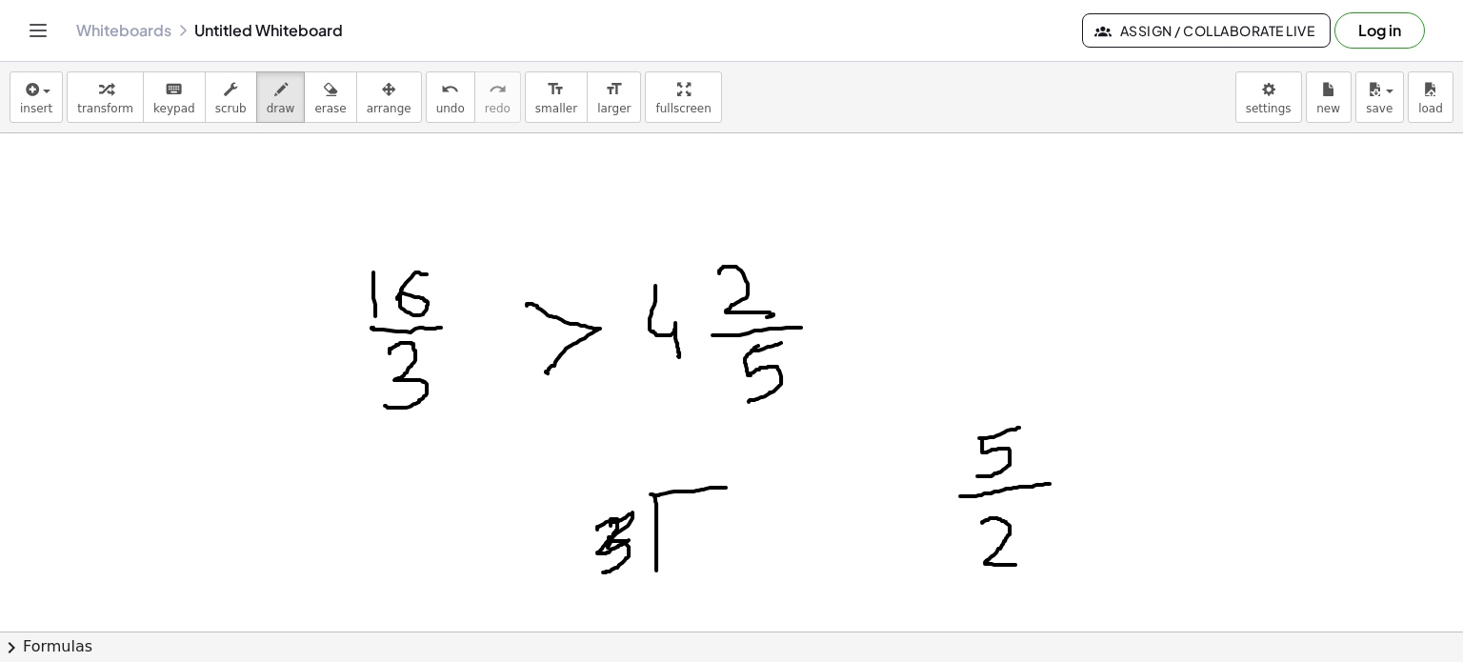
drag, startPoint x: 690, startPoint y: 529, endPoint x: 720, endPoint y: 544, distance: 34.1
drag, startPoint x: 797, startPoint y: 516, endPoint x: 815, endPoint y: 524, distance: 19.6
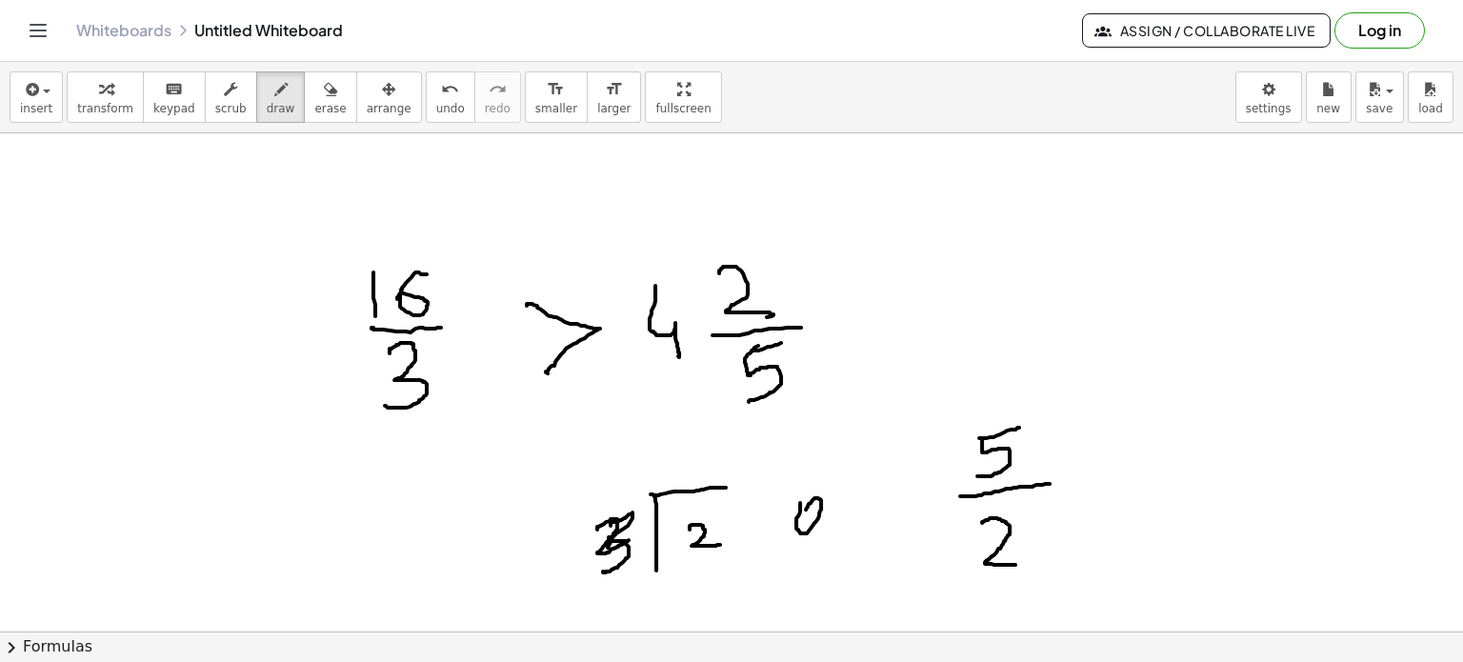
drag, startPoint x: 778, startPoint y: 562, endPoint x: 909, endPoint y: 538, distance: 132.6
drag, startPoint x: 1053, startPoint y: 239, endPoint x: 1131, endPoint y: 240, distance: 78.1
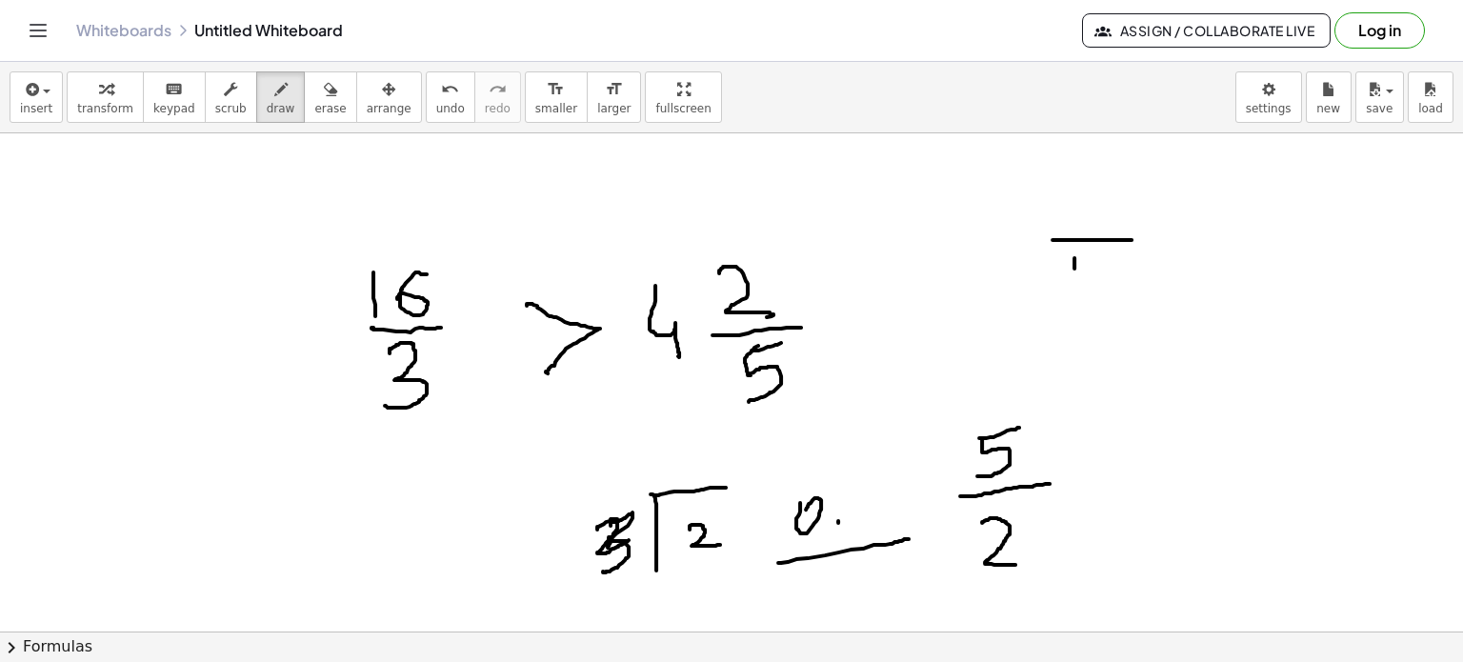
drag, startPoint x: 1074, startPoint y: 262, endPoint x: 1074, endPoint y: 290, distance: 27.6
drag, startPoint x: 1080, startPoint y: 198, endPoint x: 1104, endPoint y: 190, distance: 25.3
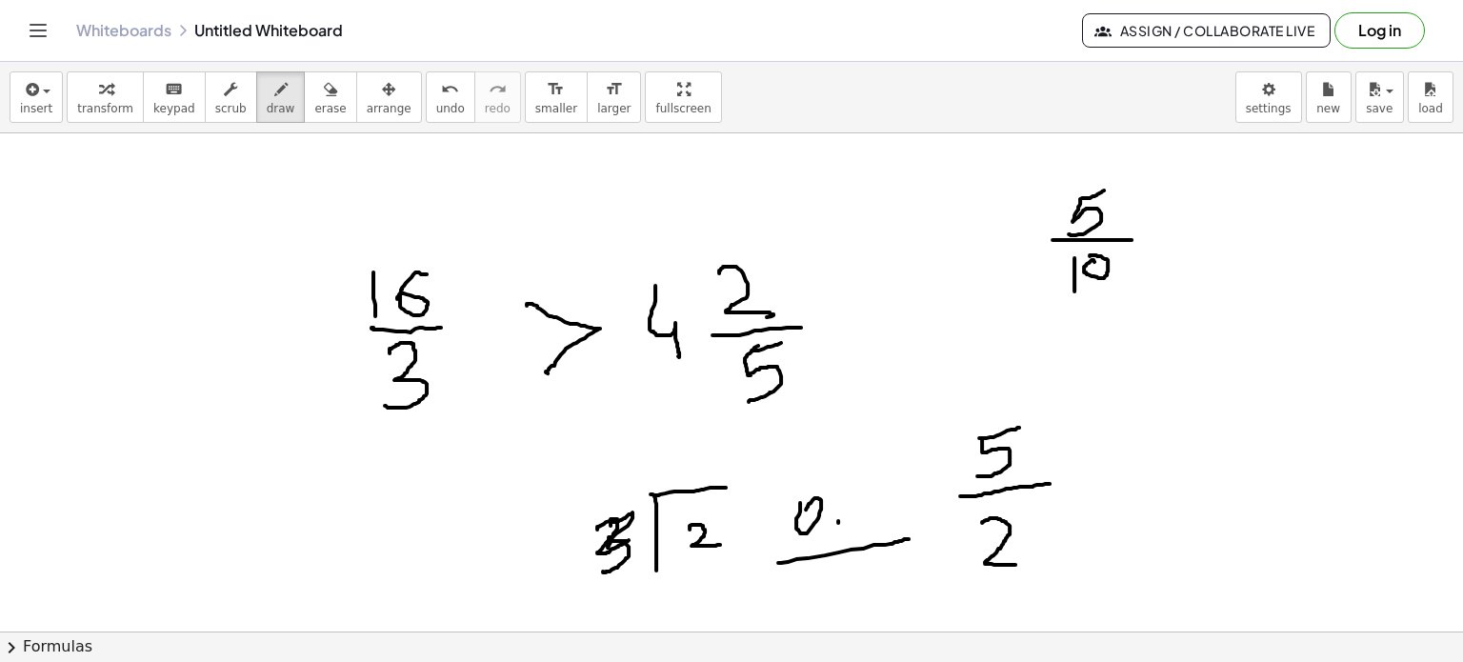
drag, startPoint x: 1080, startPoint y: 201, endPoint x: 1069, endPoint y: 233, distance: 34.3
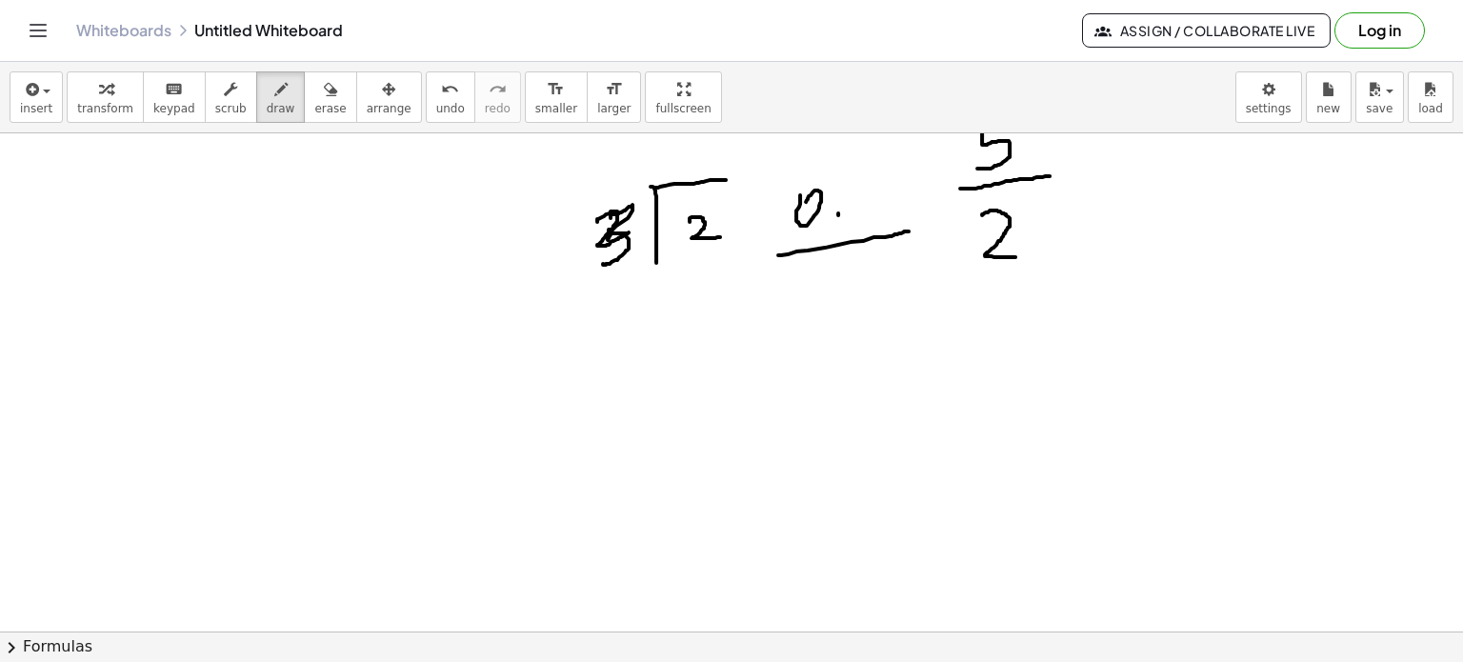
scroll to position [2282, 0]
drag, startPoint x: 451, startPoint y: 371, endPoint x: 434, endPoint y: 464, distance: 94.0
drag, startPoint x: 509, startPoint y: 343, endPoint x: 480, endPoint y: 407, distance: 69.9
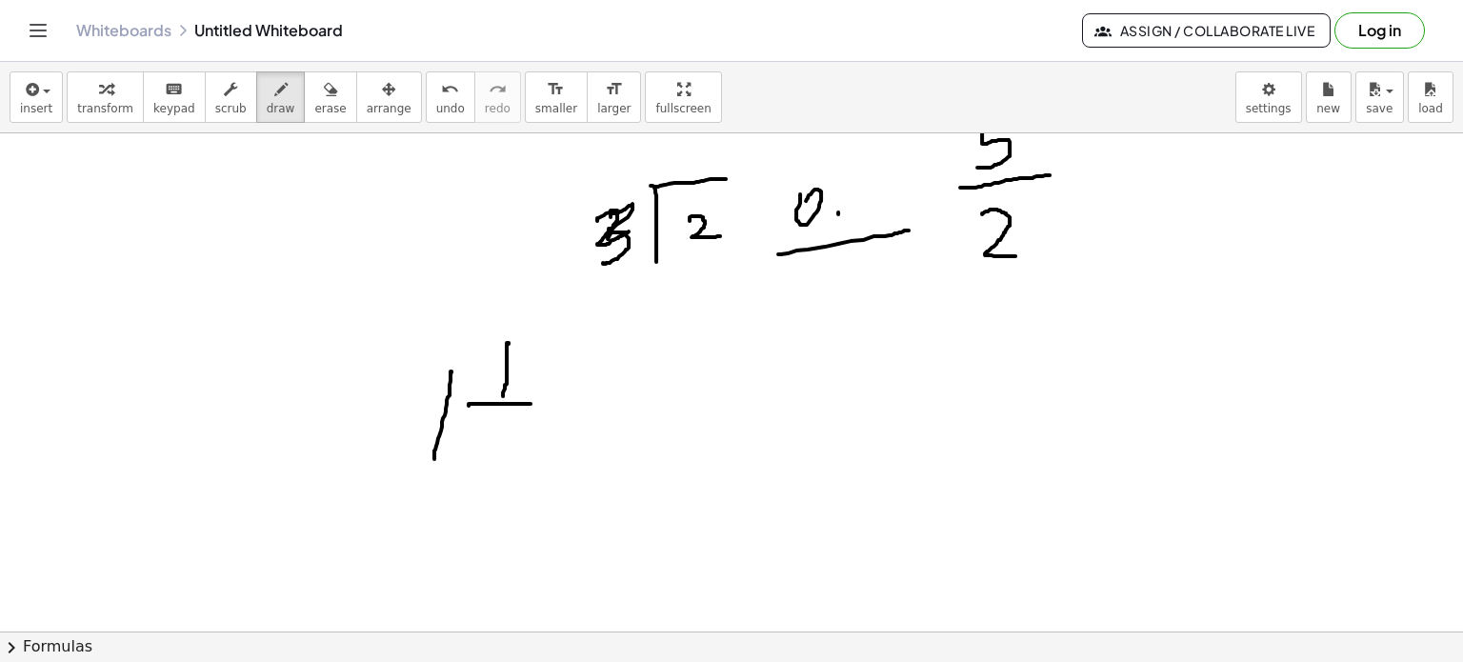
drag, startPoint x: 469, startPoint y: 405, endPoint x: 526, endPoint y: 419, distance: 58.9
drag, startPoint x: 488, startPoint y: 436, endPoint x: 533, endPoint y: 475, distance: 60.1
drag, startPoint x: 704, startPoint y: 395, endPoint x: 747, endPoint y: 438, distance: 60.6
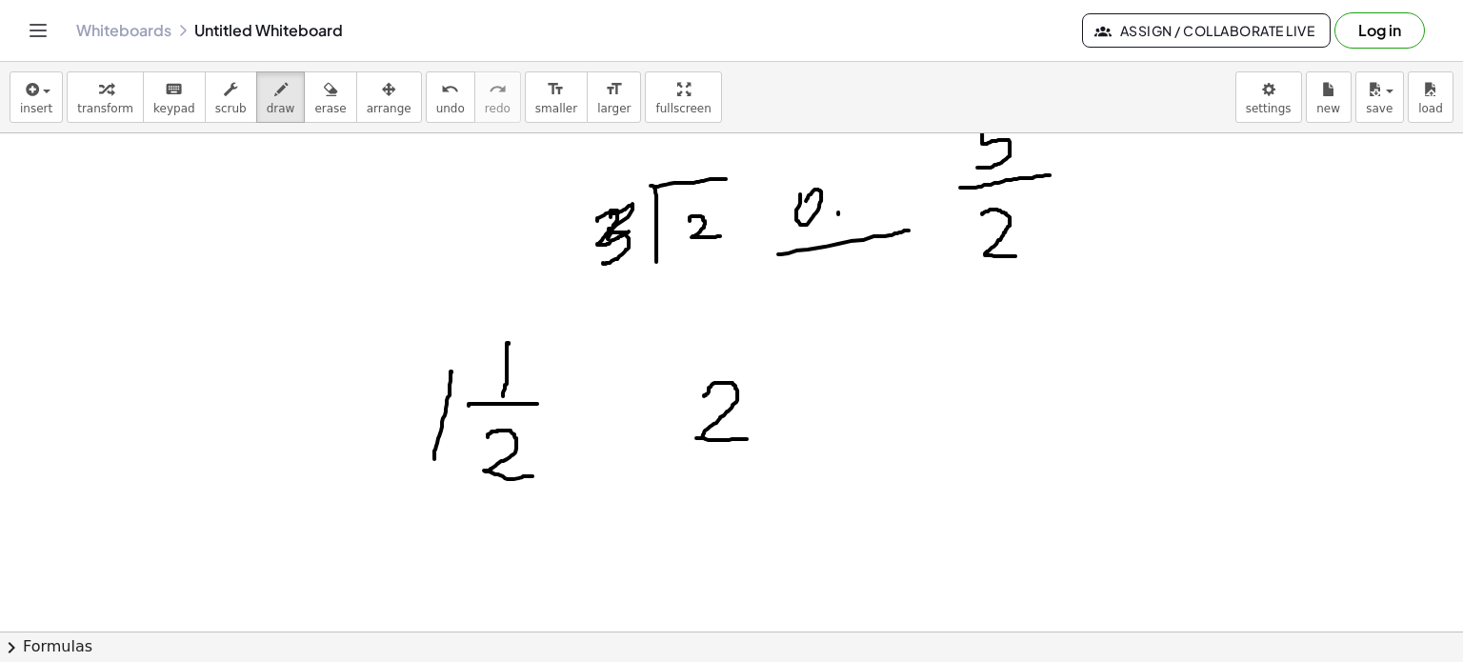
drag, startPoint x: 792, startPoint y: 331, endPoint x: 771, endPoint y: 397, distance: 70.2
drag, startPoint x: 762, startPoint y: 399, endPoint x: 828, endPoint y: 391, distance: 66.2
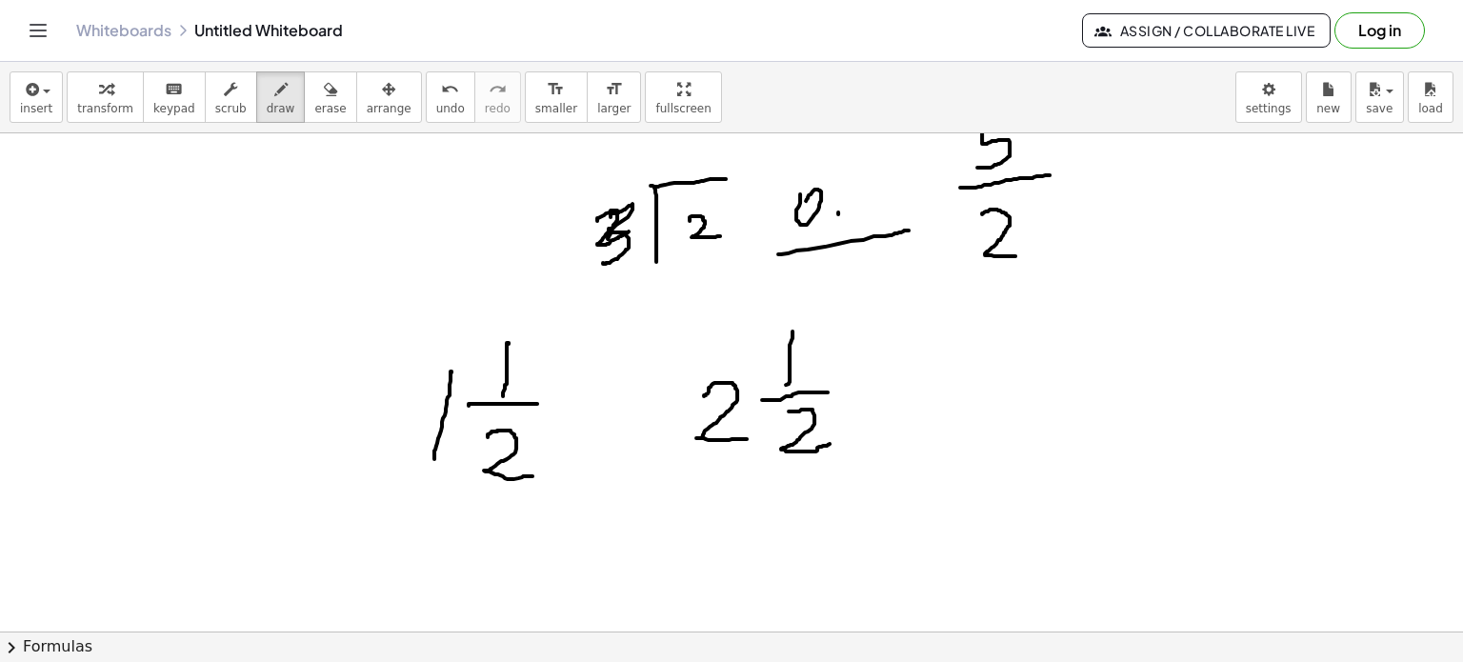
drag, startPoint x: 789, startPoint y: 411, endPoint x: 830, endPoint y: 443, distance: 52.2
drag, startPoint x: 720, startPoint y: 452, endPoint x: 701, endPoint y: 465, distance: 22.7
drag, startPoint x: 712, startPoint y: 453, endPoint x: 727, endPoint y: 469, distance: 21.6
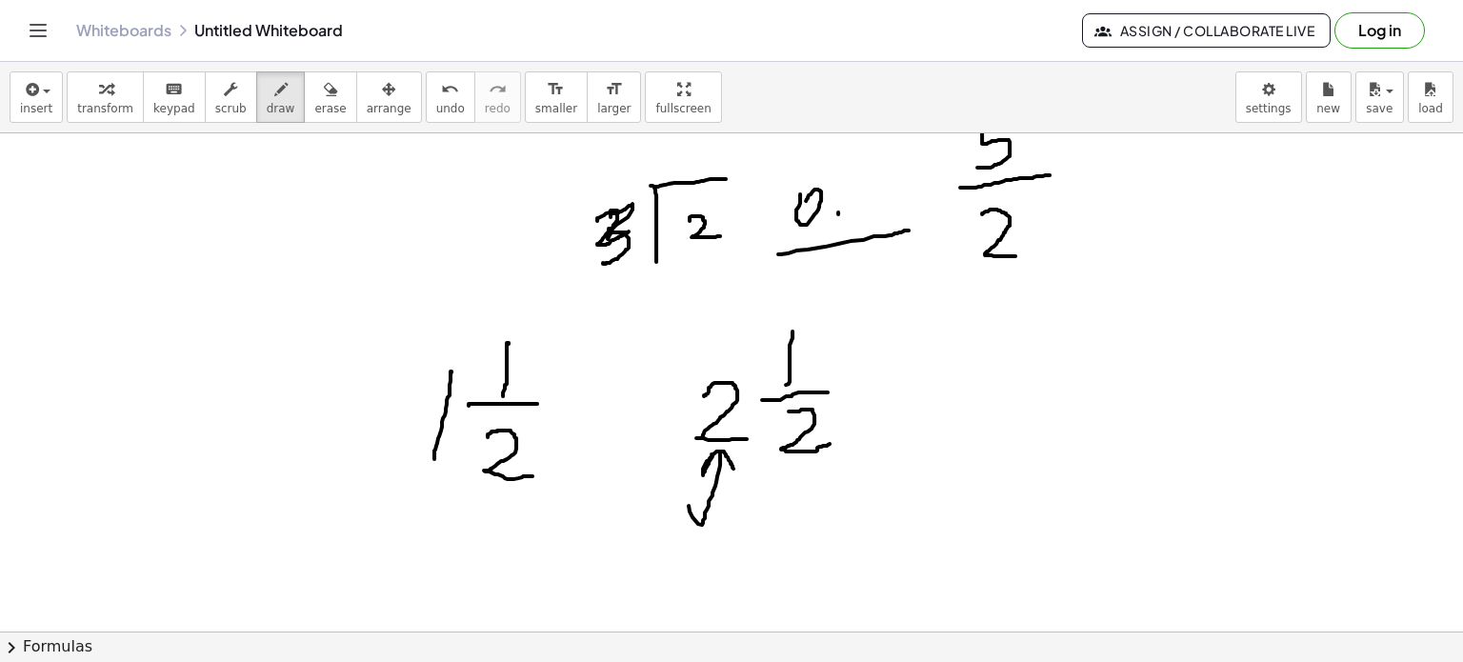
drag, startPoint x: 884, startPoint y: 413, endPoint x: 949, endPoint y: 398, distance: 66.5
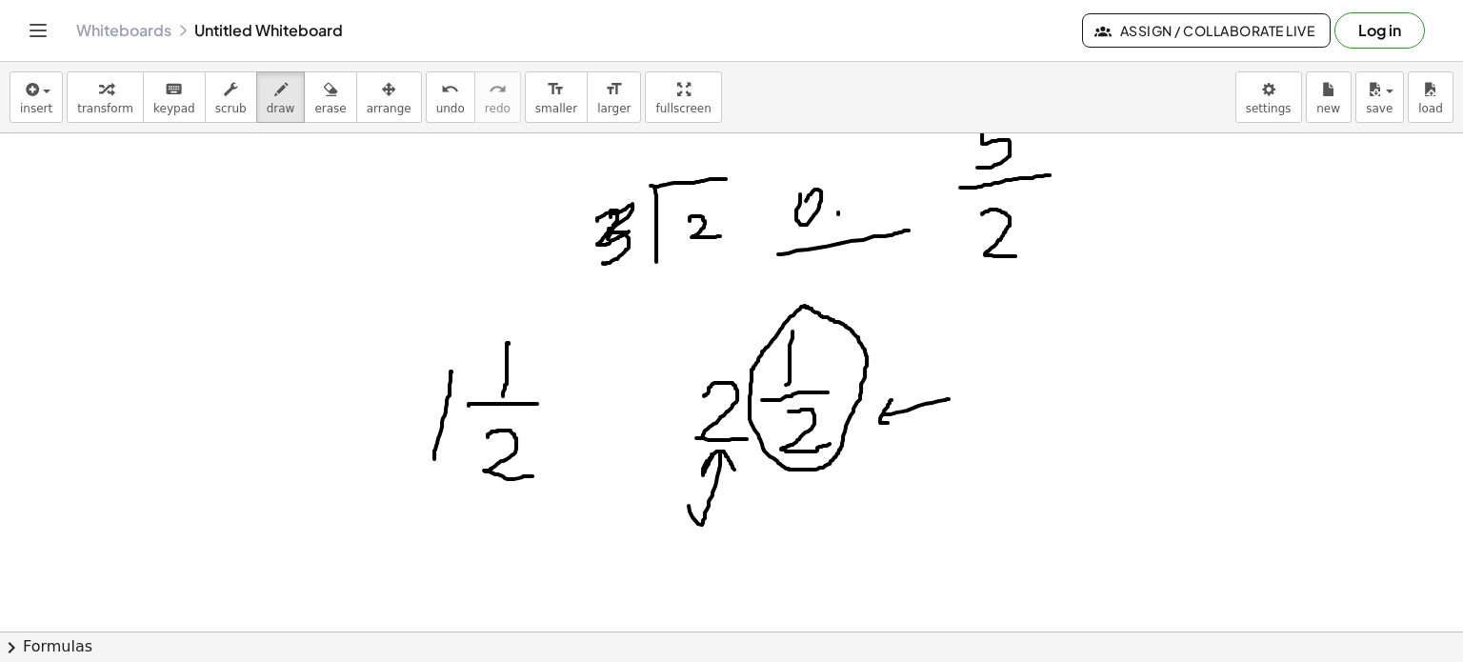
drag, startPoint x: 888, startPoint y: 406, endPoint x: 899, endPoint y: 426, distance: 23.0
drag, startPoint x: 1009, startPoint y: 378, endPoint x: 1003, endPoint y: 408, distance: 30.1
drag, startPoint x: 1006, startPoint y: 379, endPoint x: 1027, endPoint y: 389, distance: 23.0
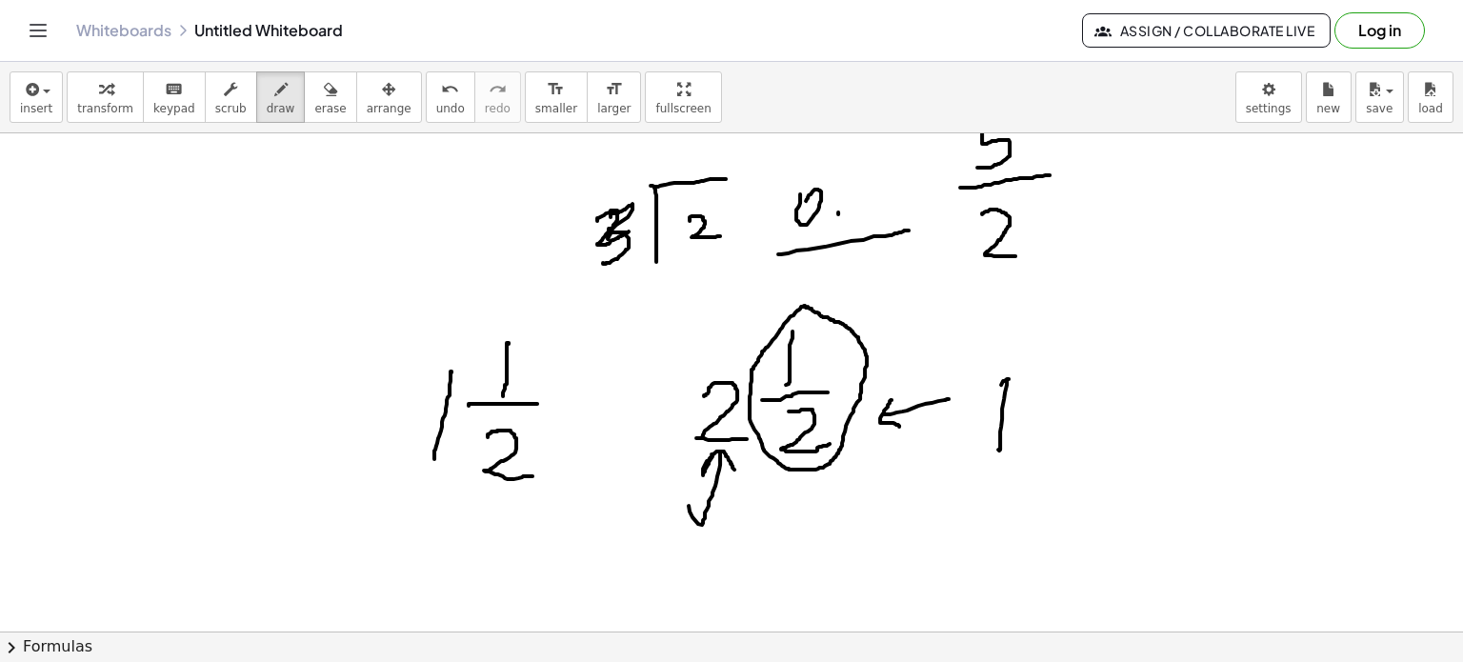
drag, startPoint x: 1006, startPoint y: 413, endPoint x: 1059, endPoint y: 404, distance: 54.2
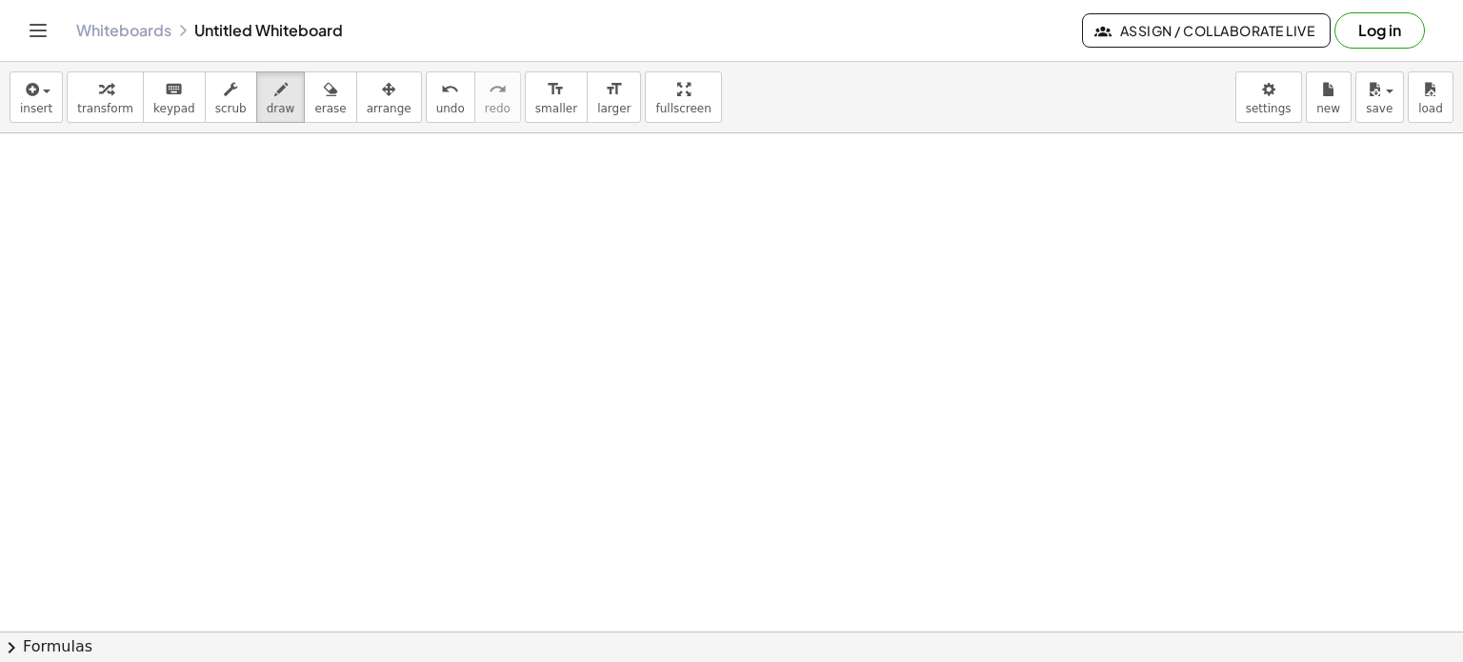
scroll to position [2686, 0]
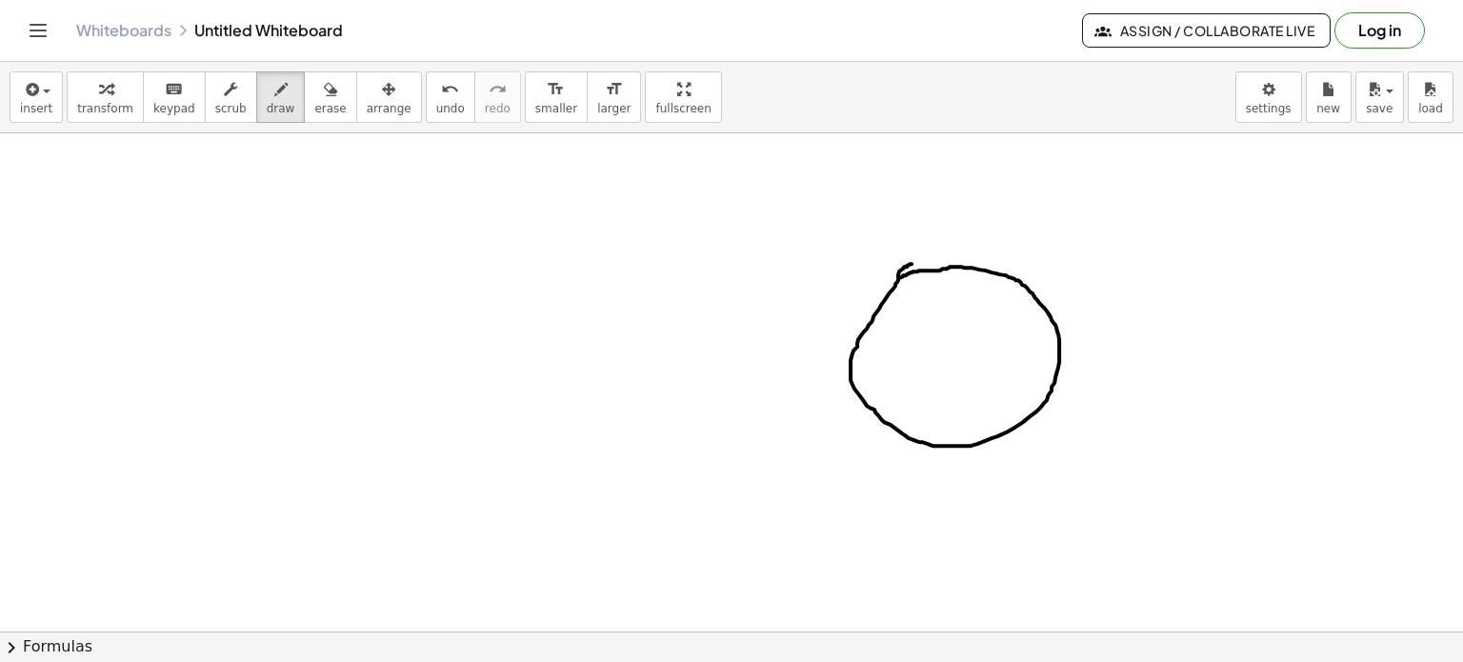
drag, startPoint x: 906, startPoint y: 266, endPoint x: 899, endPoint y: 277, distance: 13.2
drag, startPoint x: 949, startPoint y: 266, endPoint x: 971, endPoint y: 443, distance: 178.5
drag, startPoint x: 875, startPoint y: 323, endPoint x: 1017, endPoint y: 405, distance: 163.9
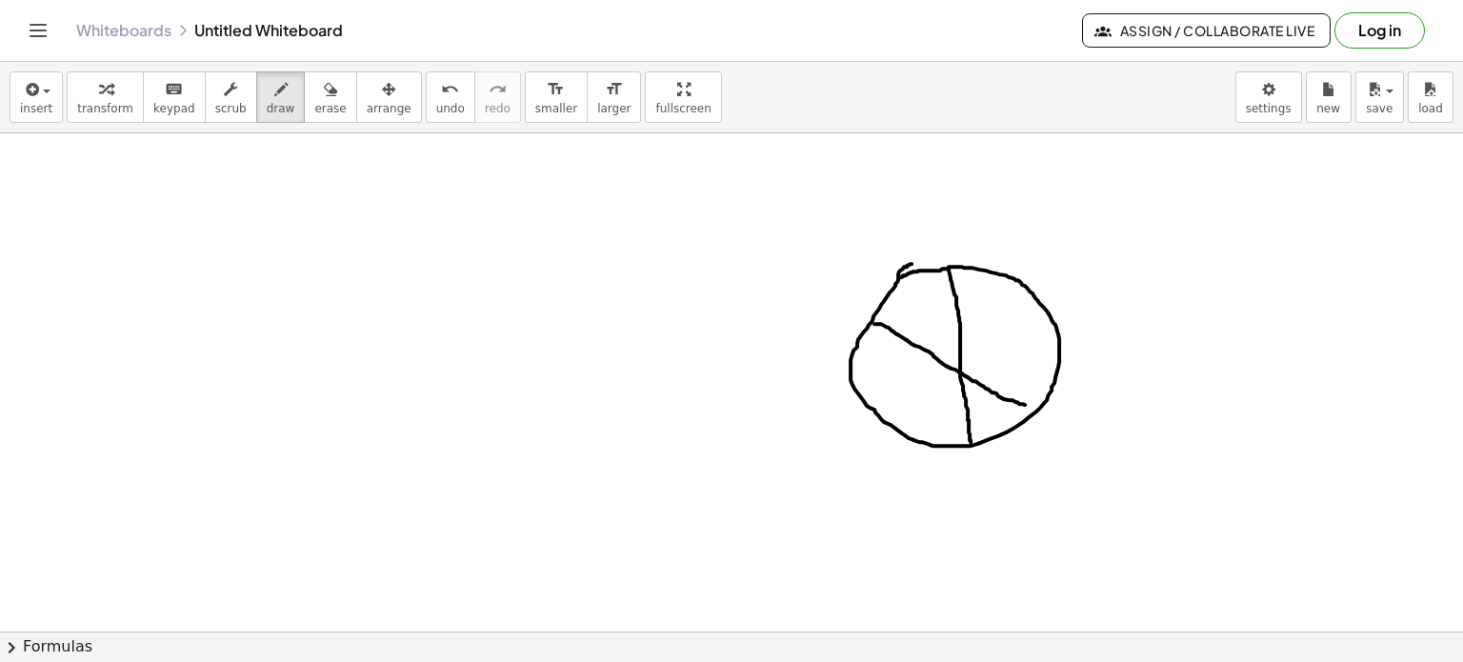
drag, startPoint x: 873, startPoint y: 402, endPoint x: 1044, endPoint y: 307, distance: 195.3
drag, startPoint x: 990, startPoint y: 287, endPoint x: 1031, endPoint y: 388, distance: 109.0
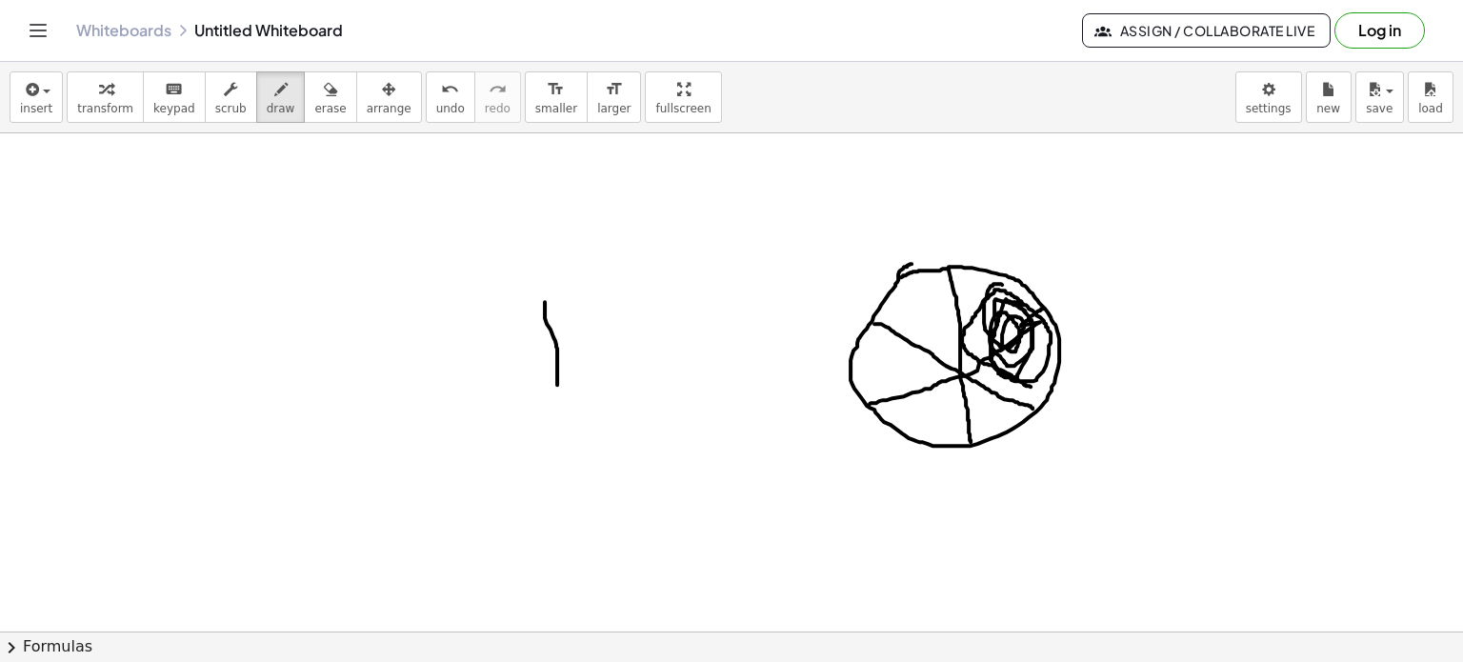
drag, startPoint x: 545, startPoint y: 303, endPoint x: 568, endPoint y: 411, distance: 110.0
drag, startPoint x: 594, startPoint y: 304, endPoint x: 656, endPoint y: 335, distance: 69.4
drag, startPoint x: 591, startPoint y: 354, endPoint x: 684, endPoint y: 349, distance: 92.6
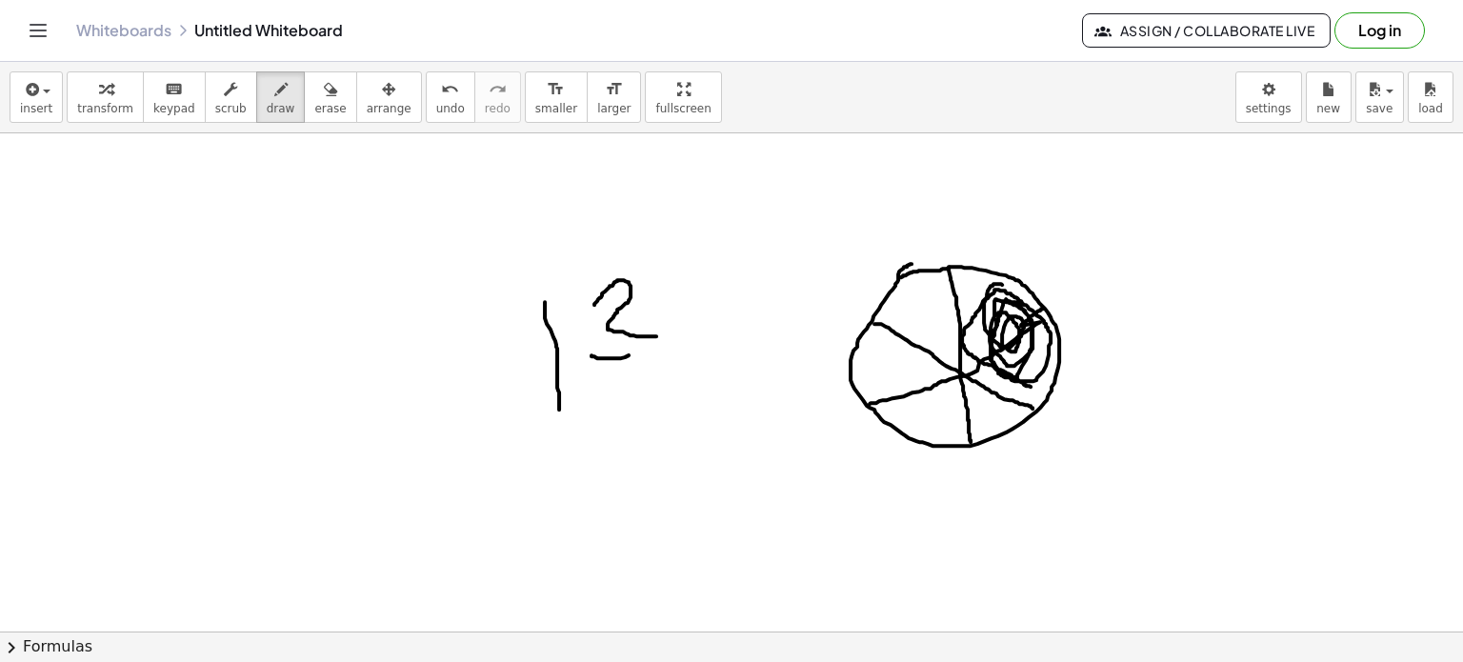
drag, startPoint x: 640, startPoint y: 371, endPoint x: 640, endPoint y: 416, distance: 44.8
drag, startPoint x: 632, startPoint y: 431, endPoint x: 570, endPoint y: 421, distance: 62.8
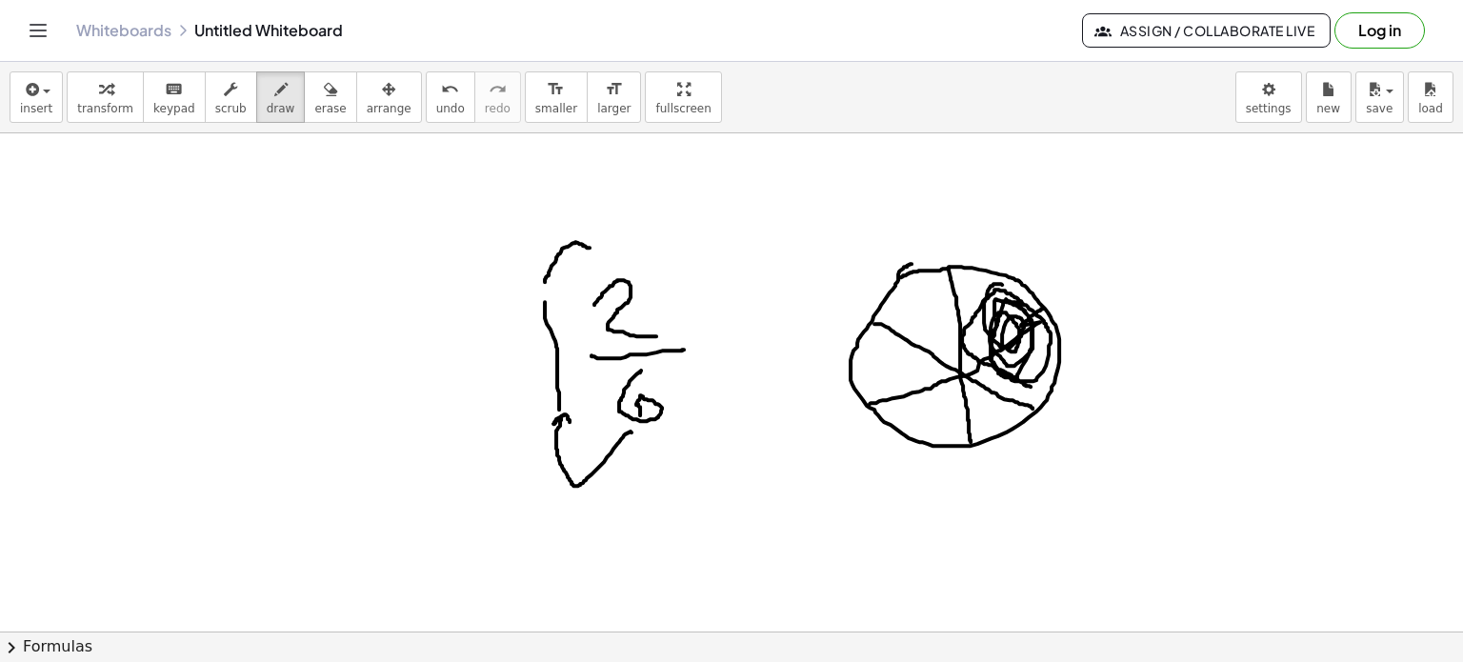
drag, startPoint x: 545, startPoint y: 280, endPoint x: 588, endPoint y: 268, distance: 44.6
drag, startPoint x: 575, startPoint y: 269, endPoint x: 591, endPoint y: 263, distance: 17.2
drag, startPoint x: 571, startPoint y: 260, endPoint x: 575, endPoint y: 283, distance: 23.2
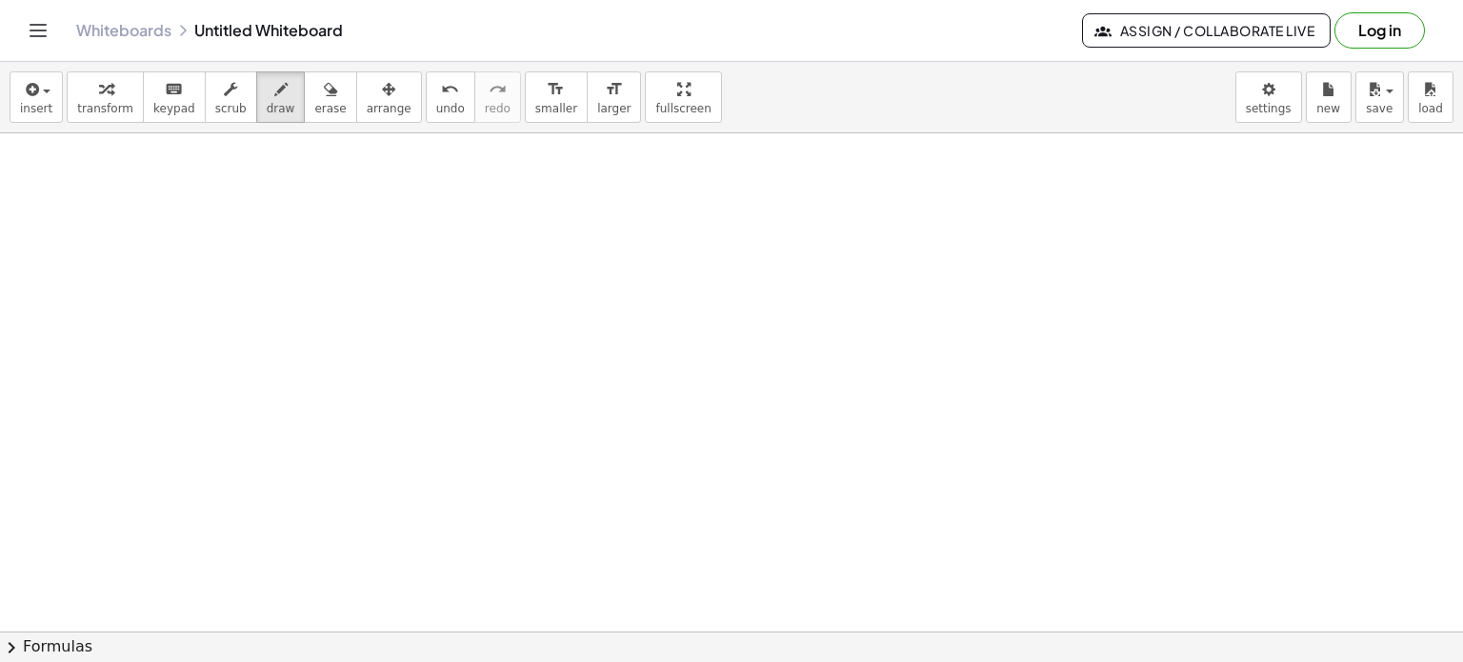
scroll to position [3185, 0]
drag, startPoint x: 396, startPoint y: 268, endPoint x: 338, endPoint y: 344, distance: 95.8
drag, startPoint x: 357, startPoint y: 322, endPoint x: 465, endPoint y: 315, distance: 107.8
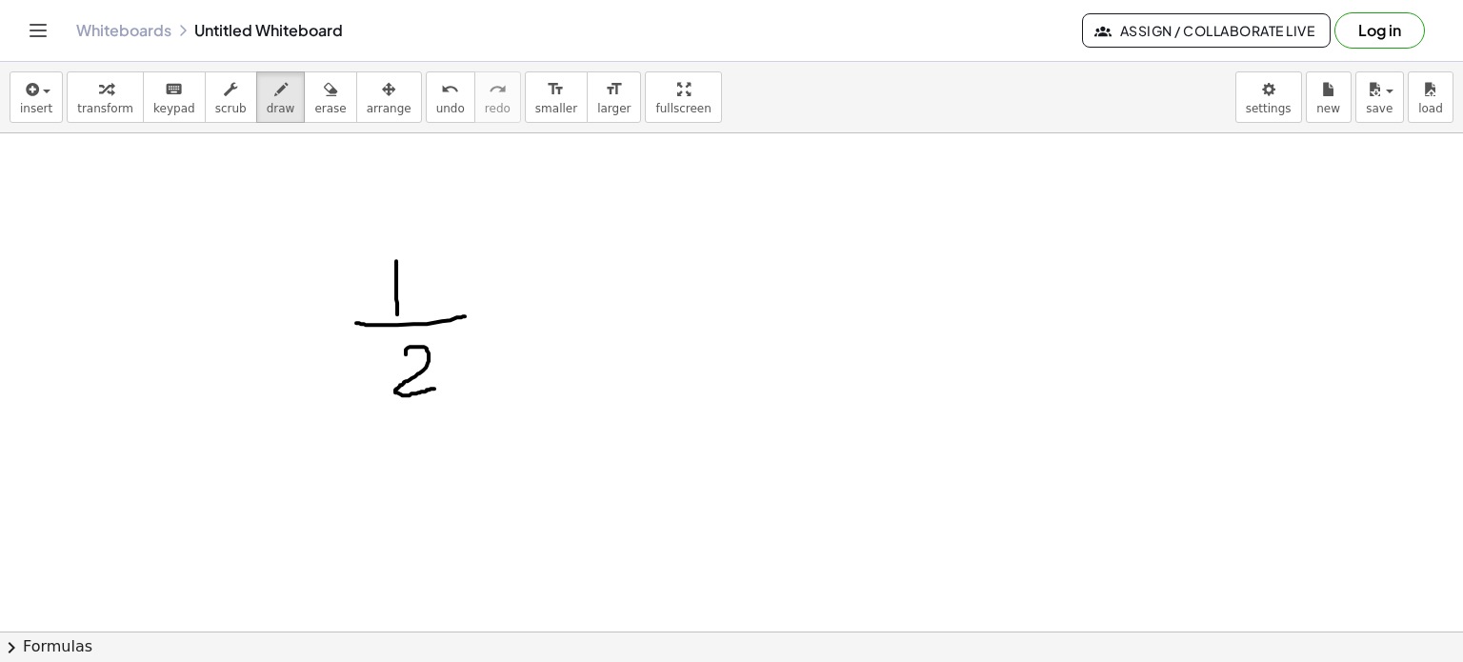
drag, startPoint x: 406, startPoint y: 353, endPoint x: 438, endPoint y: 388, distance: 47.2
drag, startPoint x: 602, startPoint y: 249, endPoint x: 607, endPoint y: 290, distance: 41.2
drag, startPoint x: 647, startPoint y: 250, endPoint x: 668, endPoint y: 252, distance: 21.1
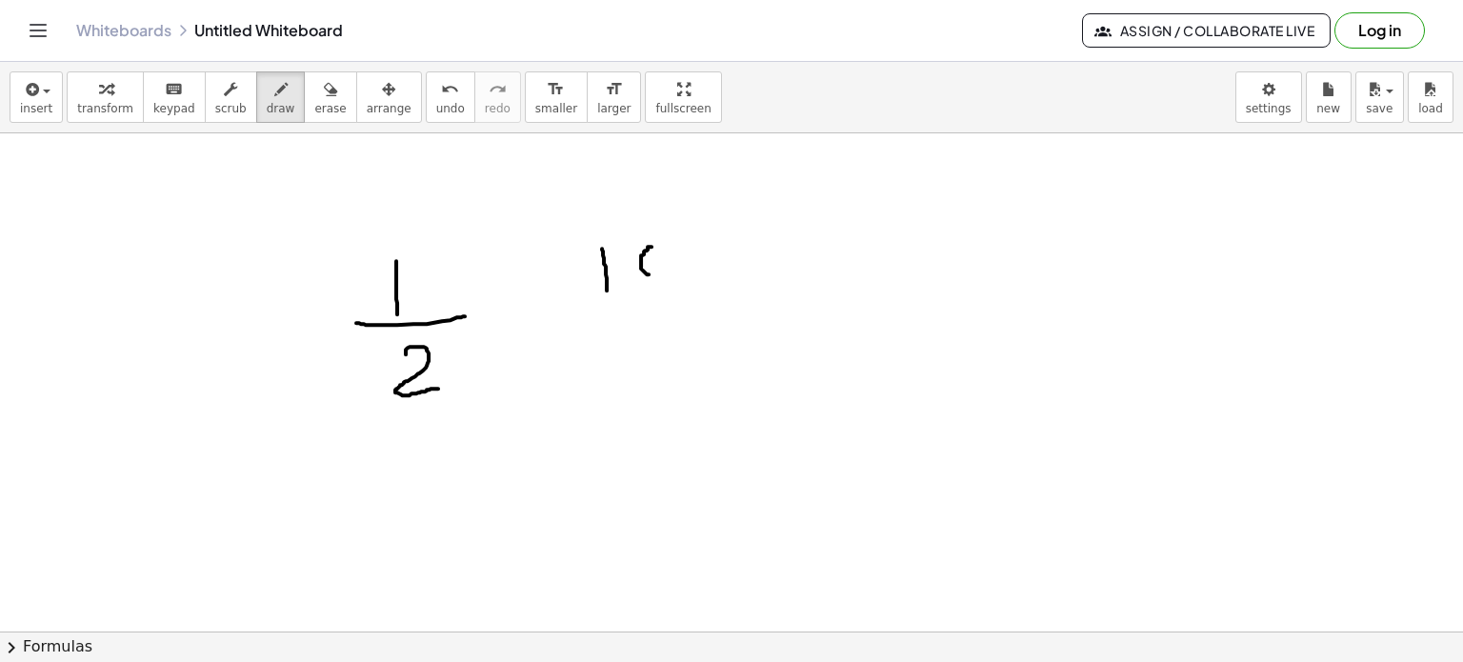
drag, startPoint x: 664, startPoint y: 245, endPoint x: 624, endPoint y: 288, distance: 58.6
drag, startPoint x: 601, startPoint y: 316, endPoint x: 695, endPoint y: 315, distance: 94.3
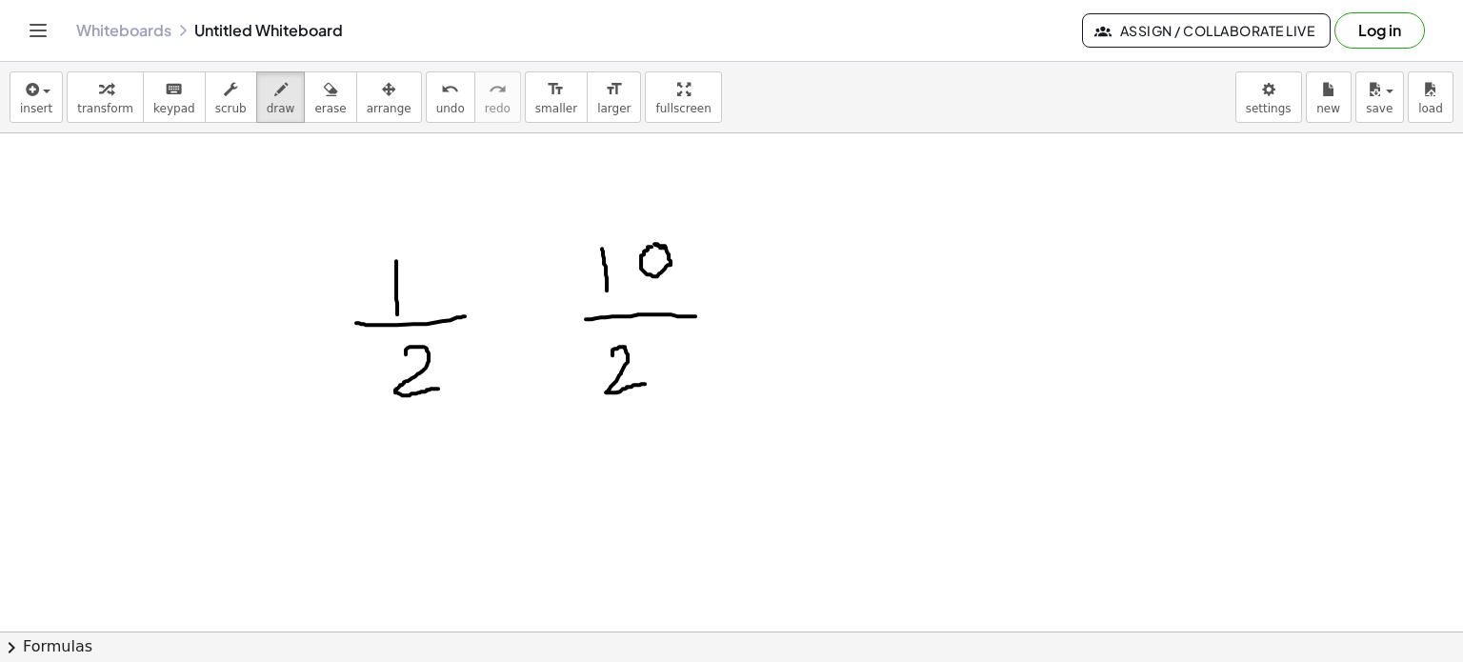
drag, startPoint x: 612, startPoint y: 350, endPoint x: 665, endPoint y: 353, distance: 52.5
drag, startPoint x: 831, startPoint y: 228, endPoint x: 852, endPoint y: 270, distance: 46.9
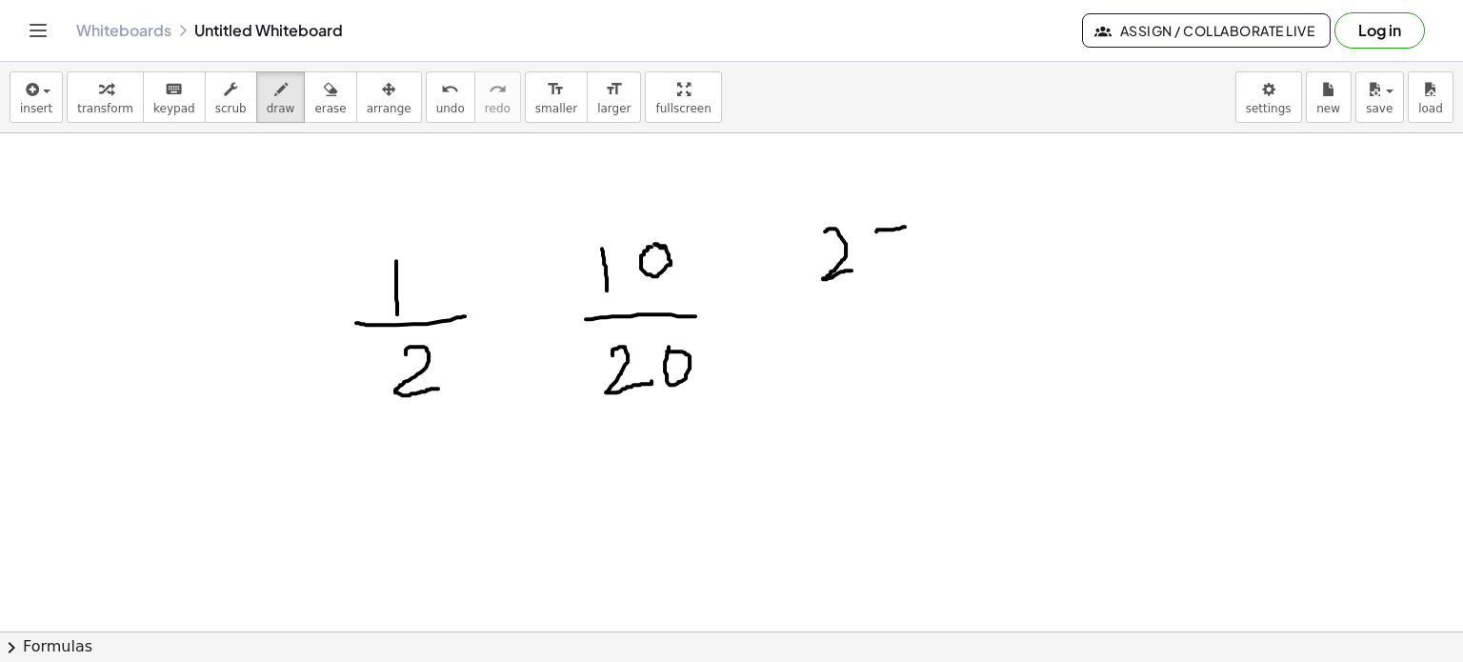
drag, startPoint x: 869, startPoint y: 235, endPoint x: 874, endPoint y: 281, distance: 46.1
drag, startPoint x: 829, startPoint y: 300, endPoint x: 911, endPoint y: 296, distance: 82.0
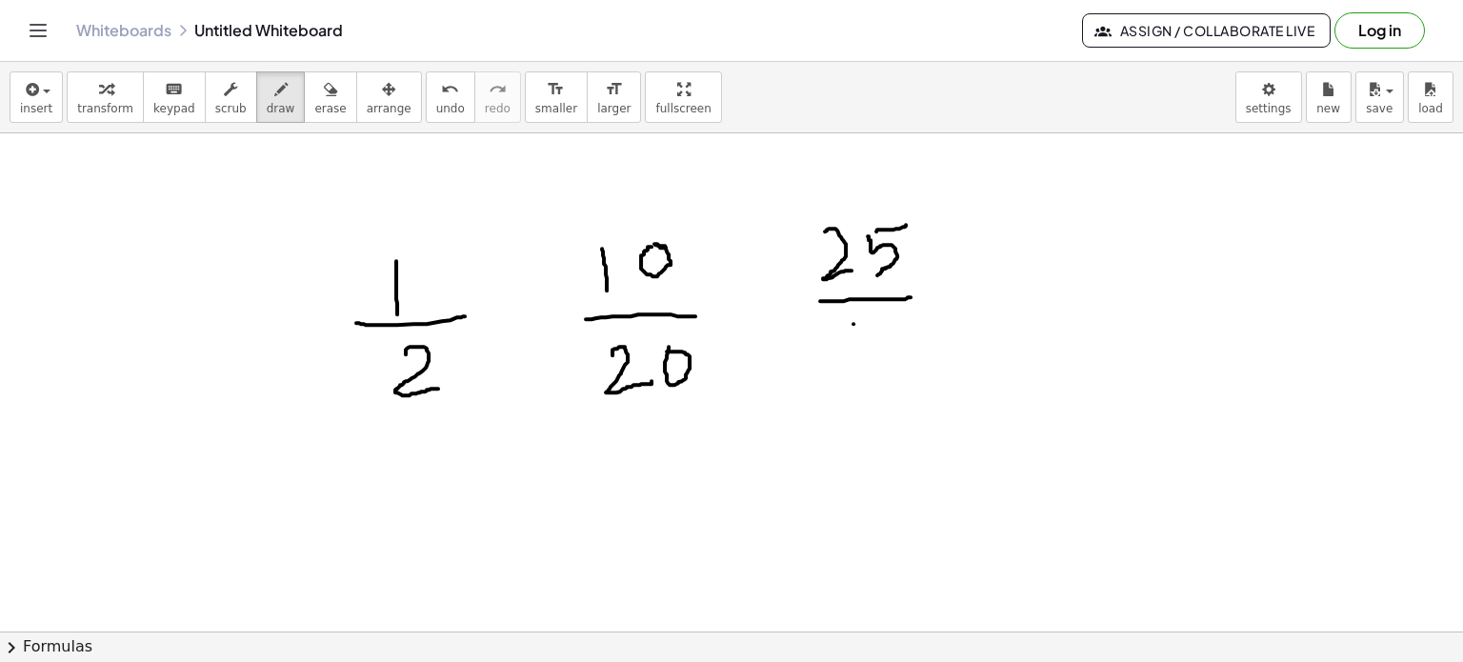
drag, startPoint x: 853, startPoint y: 323, endPoint x: 876, endPoint y: 314, distance: 24.4
drag, startPoint x: 850, startPoint y: 323, endPoint x: 850, endPoint y: 369, distance: 45.7
drag, startPoint x: 890, startPoint y: 324, endPoint x: 899, endPoint y: 329, distance: 10.6
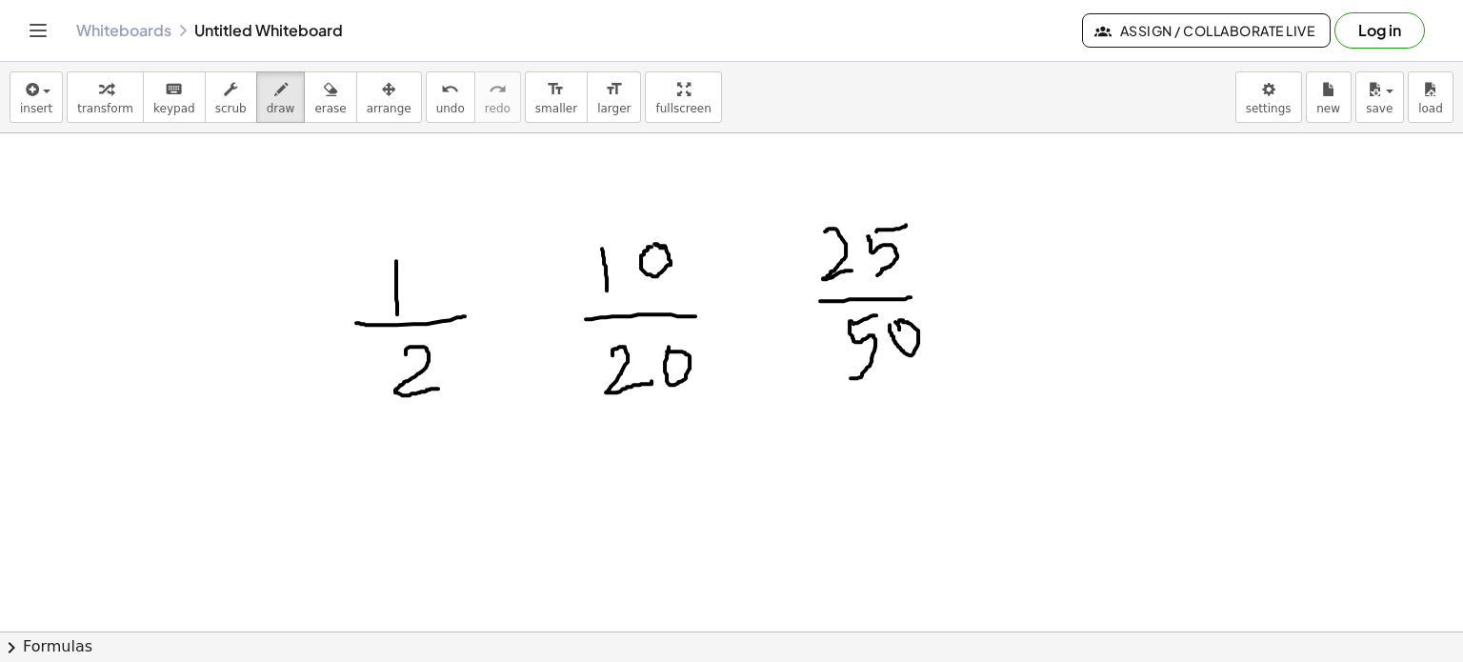
drag, startPoint x: 1034, startPoint y: 239, endPoint x: 1055, endPoint y: 233, distance: 21.7
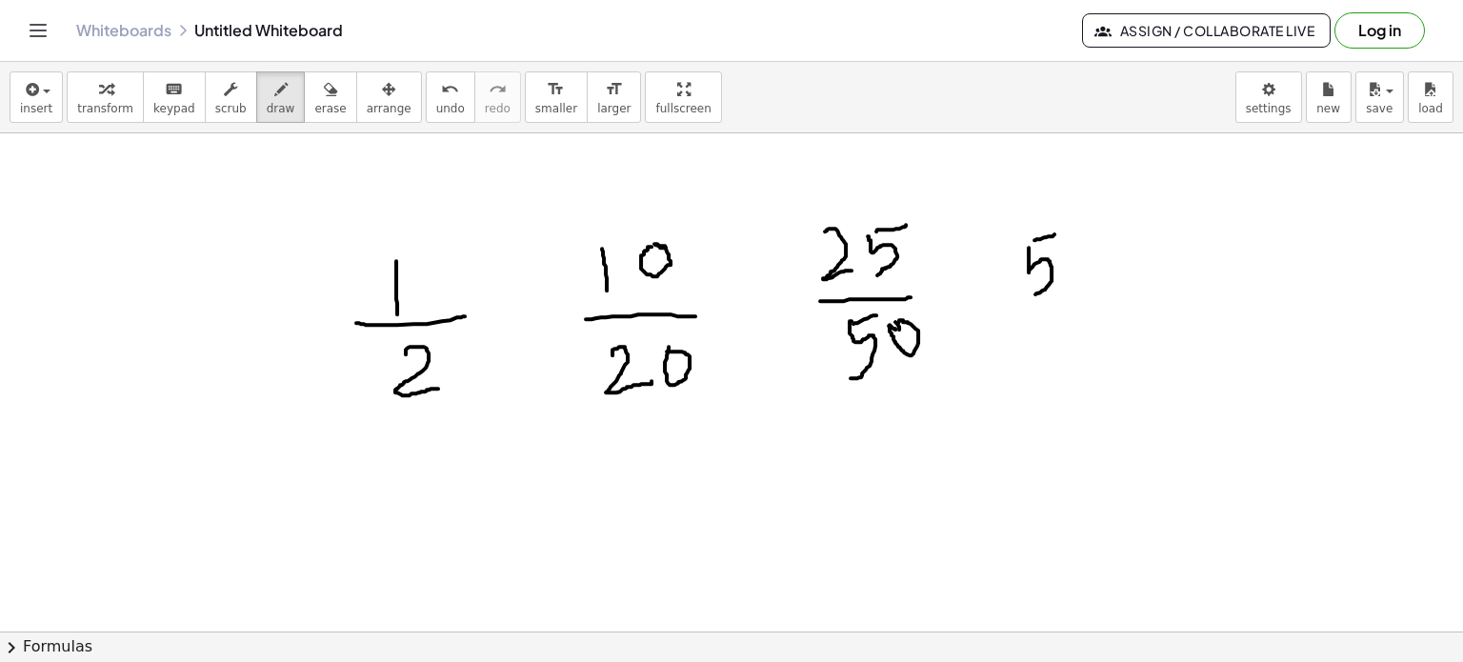
drag, startPoint x: 1029, startPoint y: 248, endPoint x: 1046, endPoint y: 277, distance: 34.1
drag, startPoint x: 1097, startPoint y: 234, endPoint x: 1084, endPoint y: 231, distance: 13.6
drag, startPoint x: 997, startPoint y: 324, endPoint x: 1111, endPoint y: 299, distance: 116.0
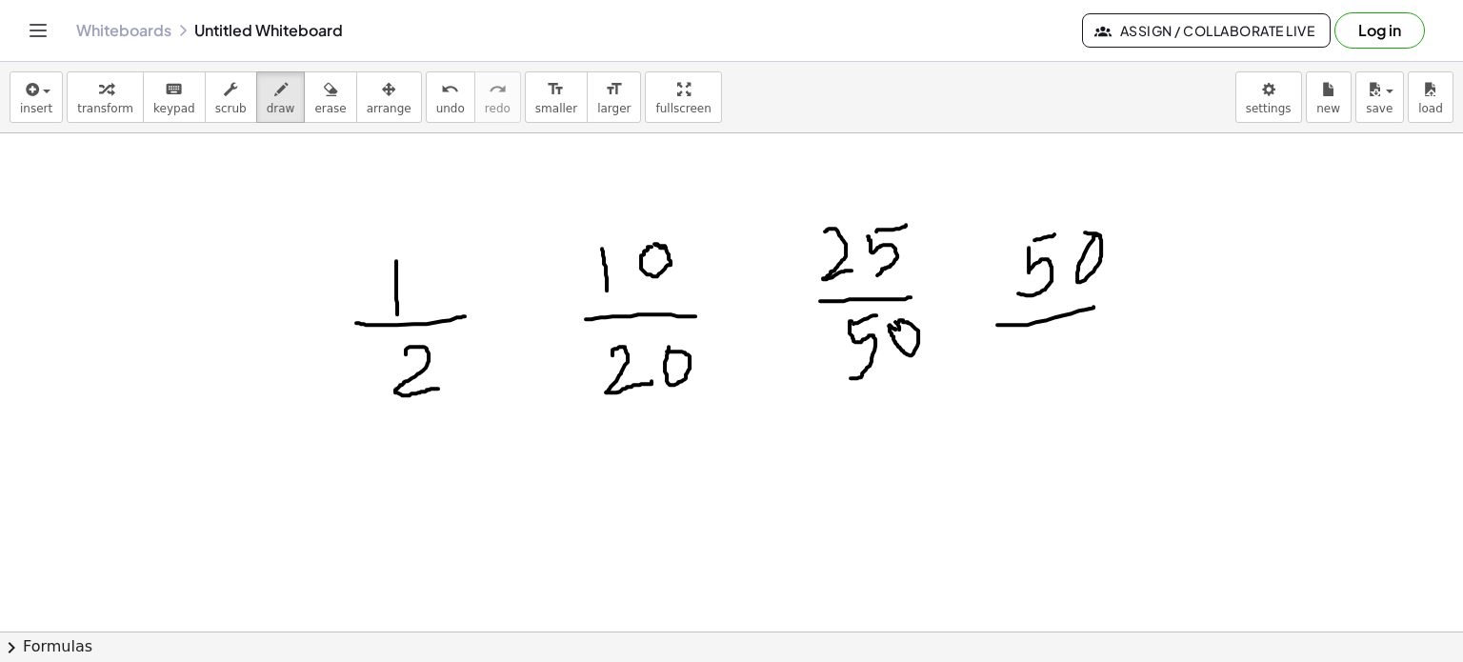
drag, startPoint x: 1073, startPoint y: 340, endPoint x: 1096, endPoint y: 340, distance: 22.9
drag, startPoint x: 1109, startPoint y: 338, endPoint x: 1109, endPoint y: 349, distance: 10.5
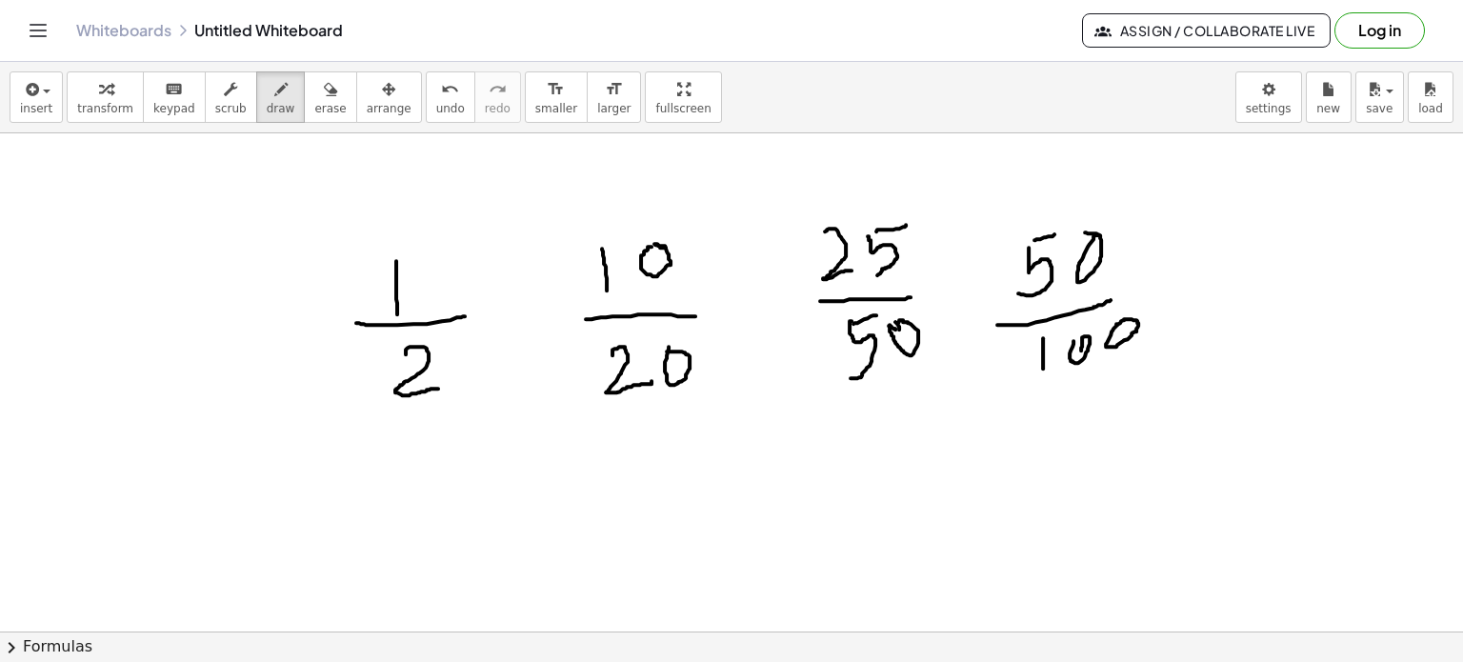
drag, startPoint x: 571, startPoint y: 282, endPoint x: 693, endPoint y: 241, distance: 129.5
drag, startPoint x: 629, startPoint y: 174, endPoint x: 635, endPoint y: 219, distance: 45.3
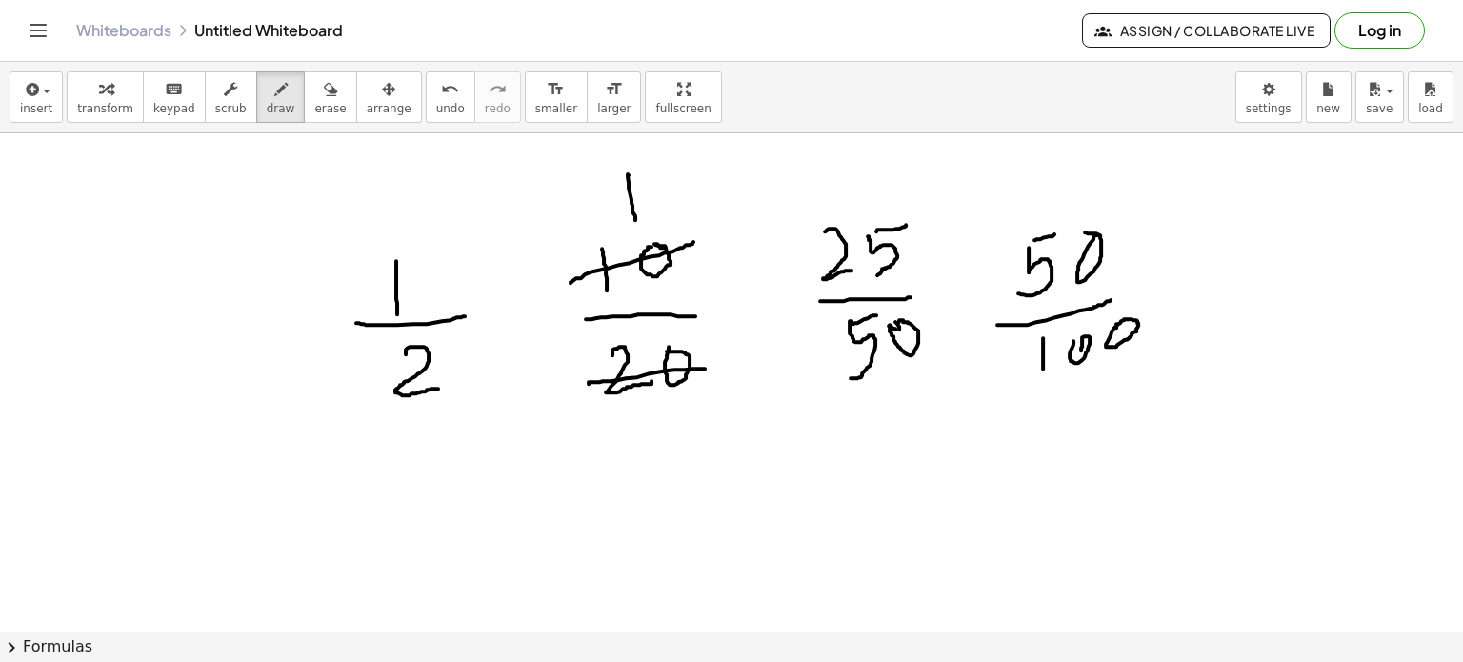
drag, startPoint x: 589, startPoint y: 383, endPoint x: 712, endPoint y: 366, distance: 125.0
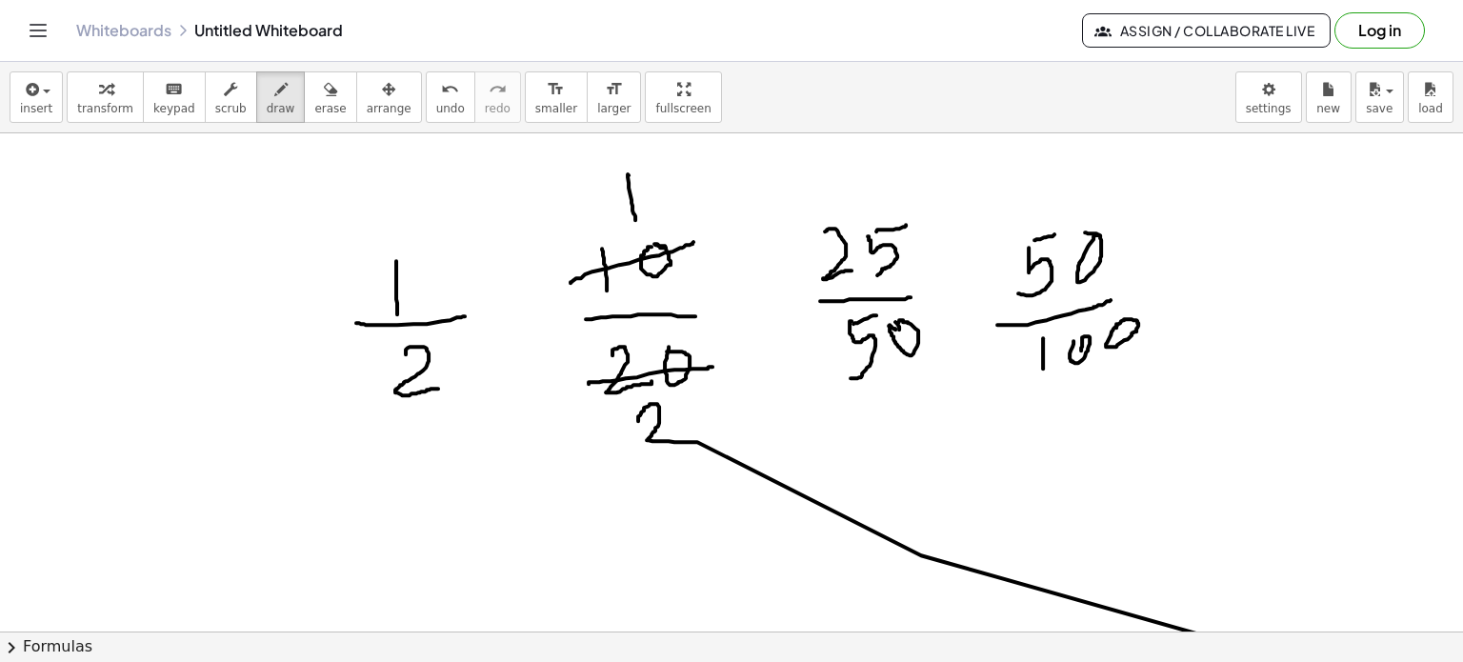
drag, startPoint x: 641, startPoint y: 412, endPoint x: 1462, endPoint y: 707, distance: 872.2
click at [1462, 661] on html "Graspable Math Activities Get Started Activity Bank Assigned Work Classes White…" at bounding box center [731, 331] width 1463 height 662
click at [314, 91] on div "button" at bounding box center [329, 88] width 31 height 23
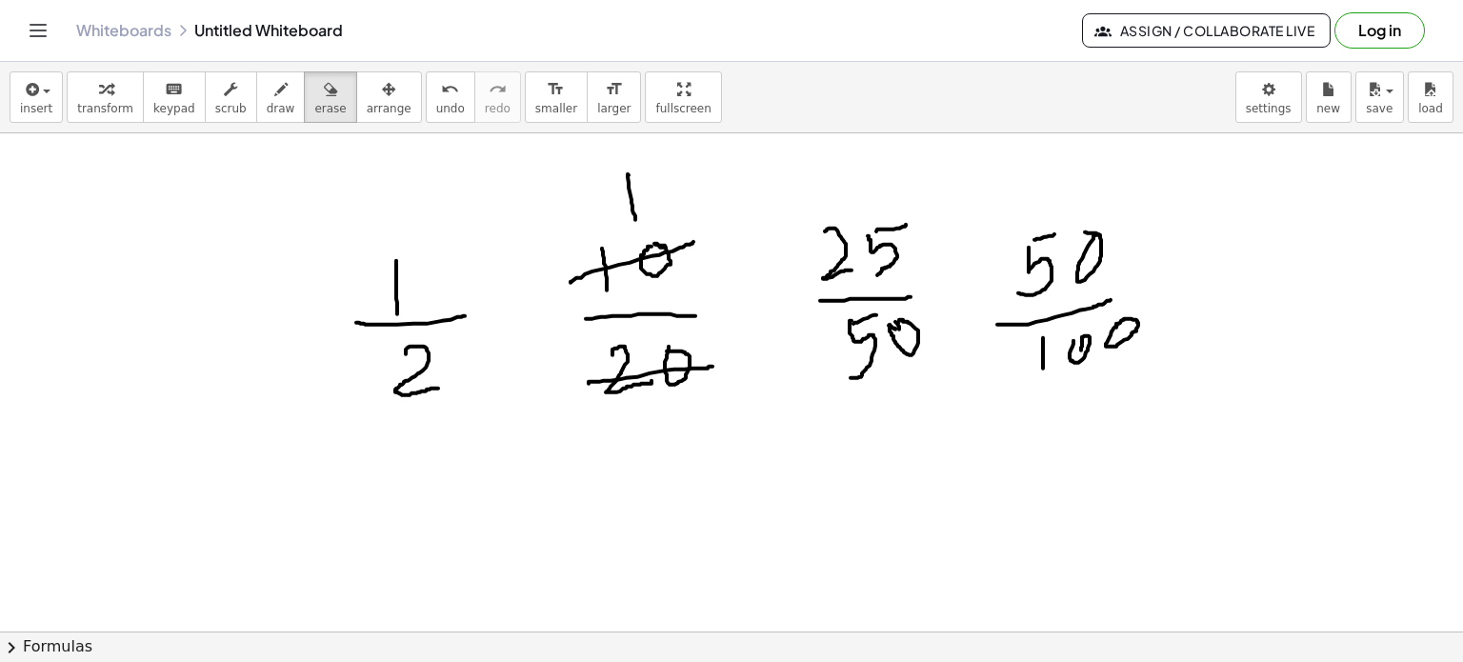
drag, startPoint x: 663, startPoint y: 445, endPoint x: 1225, endPoint y: 707, distance: 620.0
click at [1225, 661] on html "Graspable Math Activities Get Started Activity Bank Assigned Work Classes White…" at bounding box center [731, 331] width 1463 height 662
drag, startPoint x: 248, startPoint y: 87, endPoint x: 274, endPoint y: 111, distance: 36.4
click at [267, 87] on div "button" at bounding box center [281, 88] width 29 height 23
drag, startPoint x: 615, startPoint y: 431, endPoint x: 663, endPoint y: 452, distance: 52.0
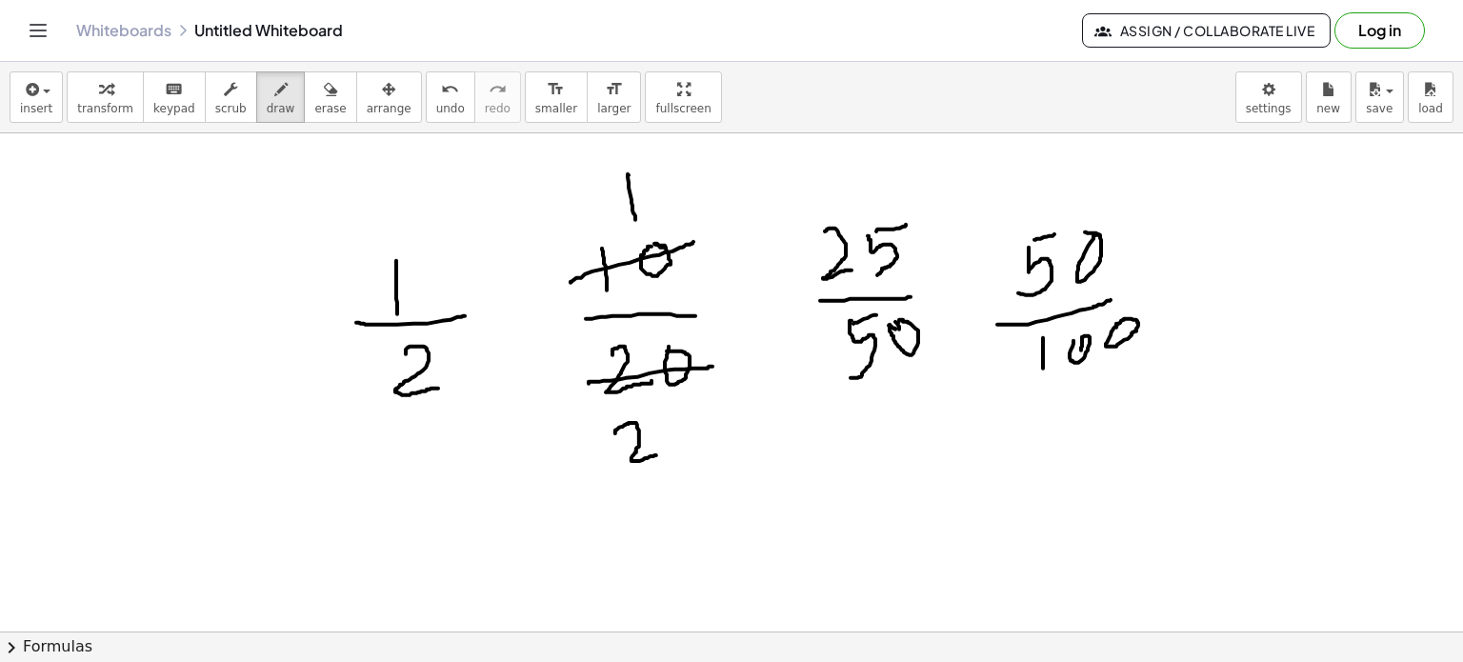
drag, startPoint x: 816, startPoint y: 266, endPoint x: 899, endPoint y: 231, distance: 90.0
drag, startPoint x: 855, startPoint y: 167, endPoint x: 857, endPoint y: 220, distance: 53.4
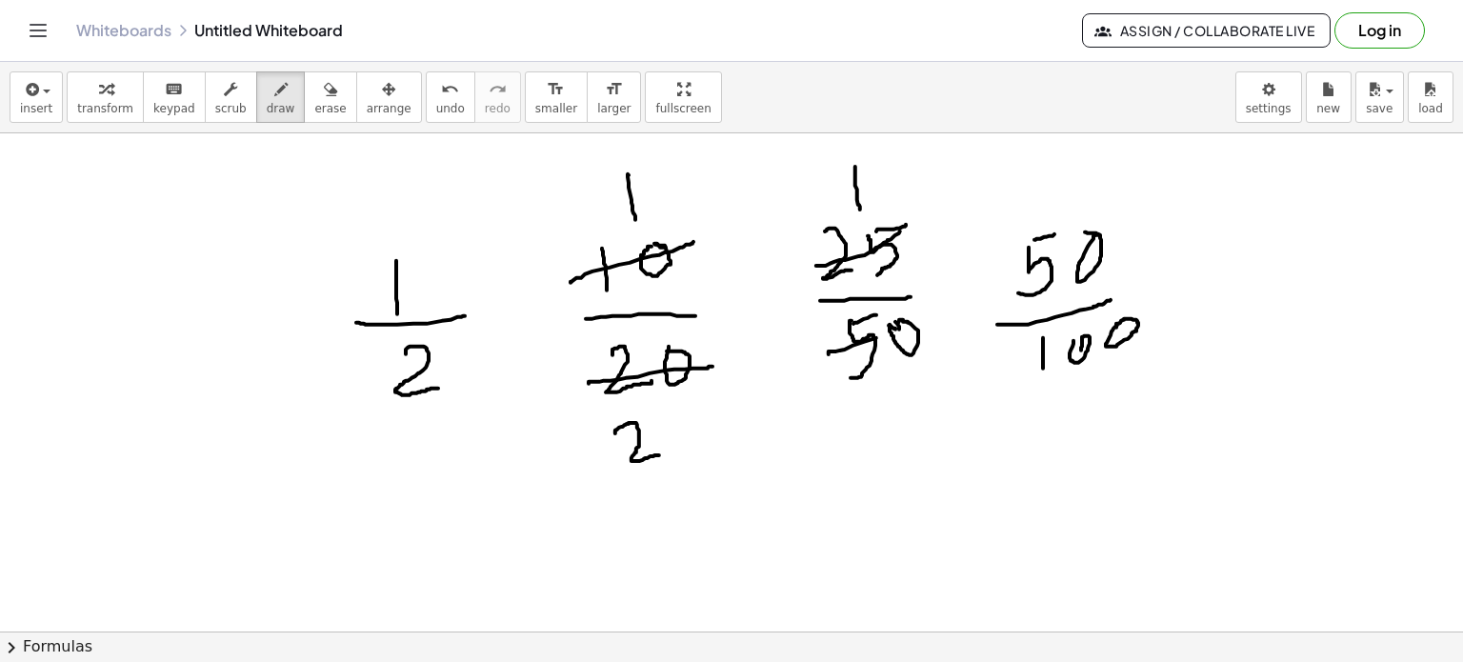
drag, startPoint x: 829, startPoint y: 352, endPoint x: 922, endPoint y: 326, distance: 97.1
drag, startPoint x: 893, startPoint y: 395, endPoint x: 950, endPoint y: 429, distance: 65.3
drag, startPoint x: 968, startPoint y: 426, endPoint x: 932, endPoint y: 437, distance: 38.0
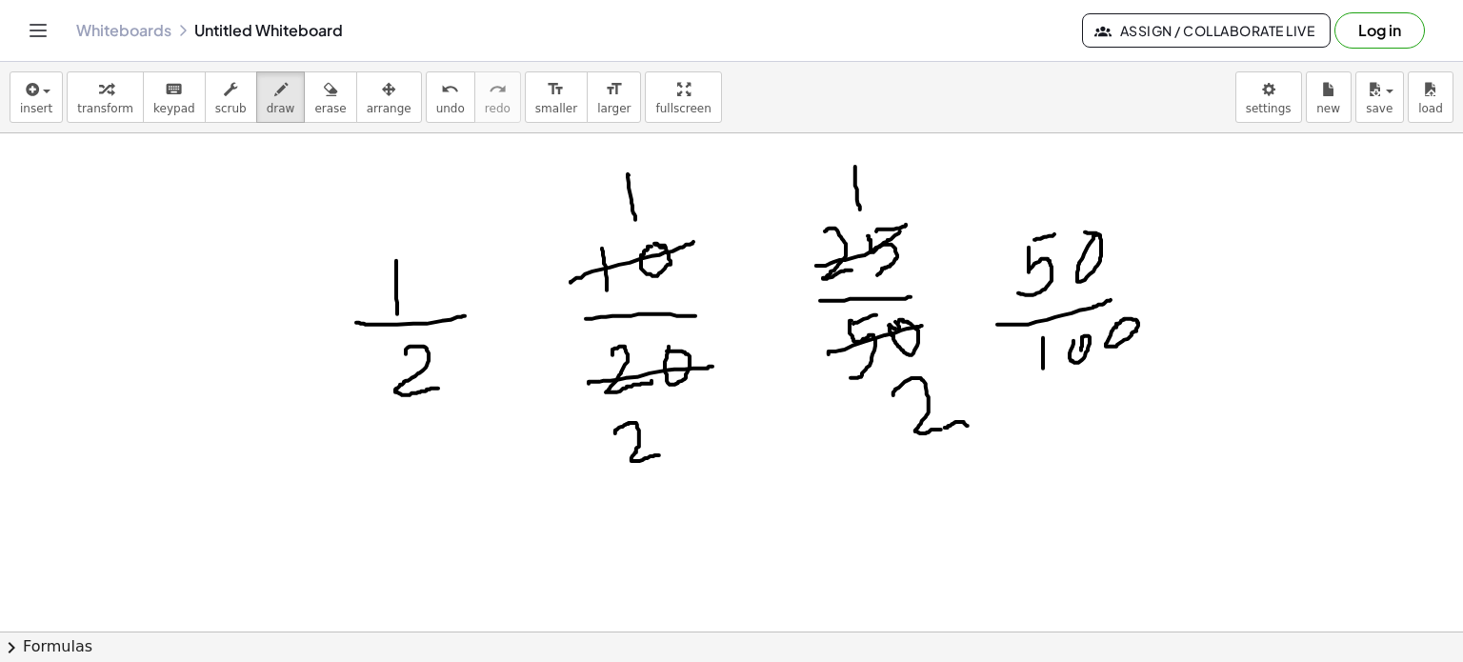
drag, startPoint x: 1077, startPoint y: 227, endPoint x: 1113, endPoint y: 273, distance: 58.5
drag, startPoint x: 1116, startPoint y: 323, endPoint x: 1153, endPoint y: 343, distance: 41.4
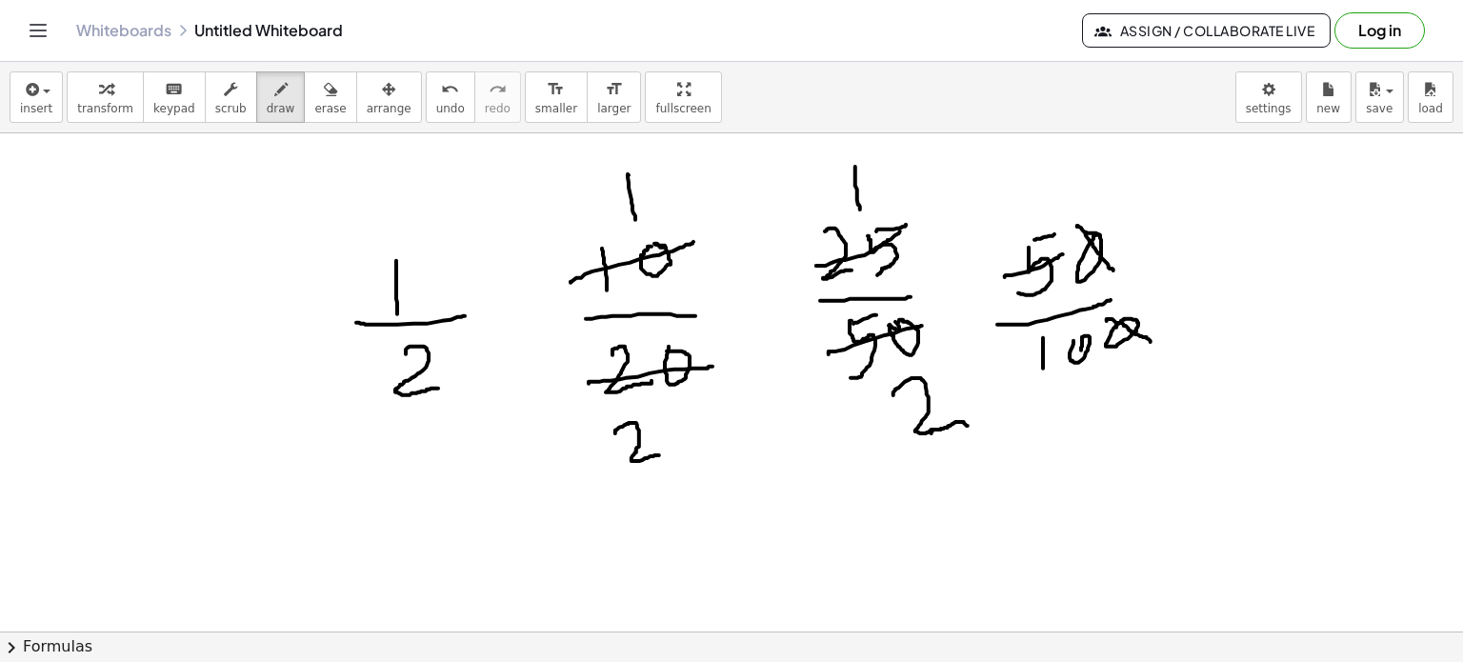
drag, startPoint x: 1005, startPoint y: 276, endPoint x: 1067, endPoint y: 253, distance: 66.0
drag, startPoint x: 1037, startPoint y: 196, endPoint x: 1037, endPoint y: 209, distance: 12.4
drag, startPoint x: 1035, startPoint y: 355, endPoint x: 1128, endPoint y: 339, distance: 93.8
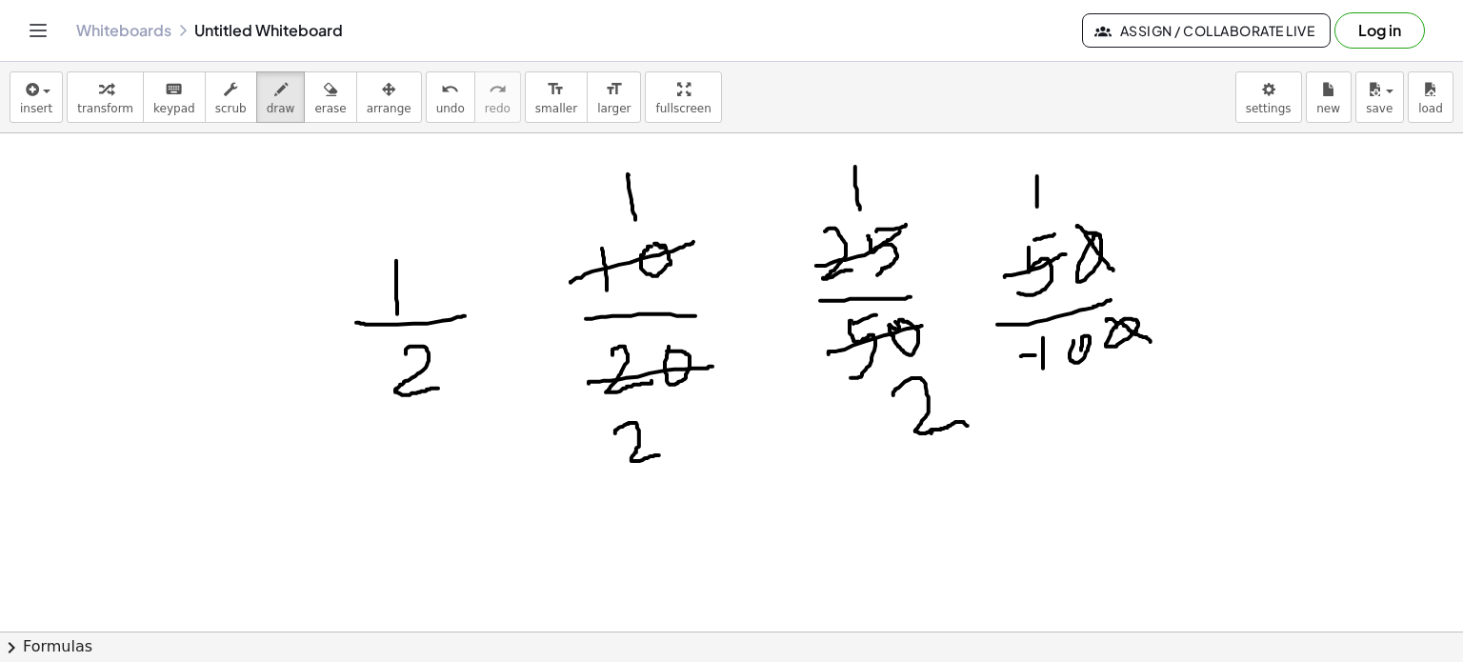
drag, startPoint x: 1071, startPoint y: 384, endPoint x: 1114, endPoint y: 391, distance: 44.3
drag, startPoint x: 423, startPoint y: 279, endPoint x: 454, endPoint y: 254, distance: 40.0
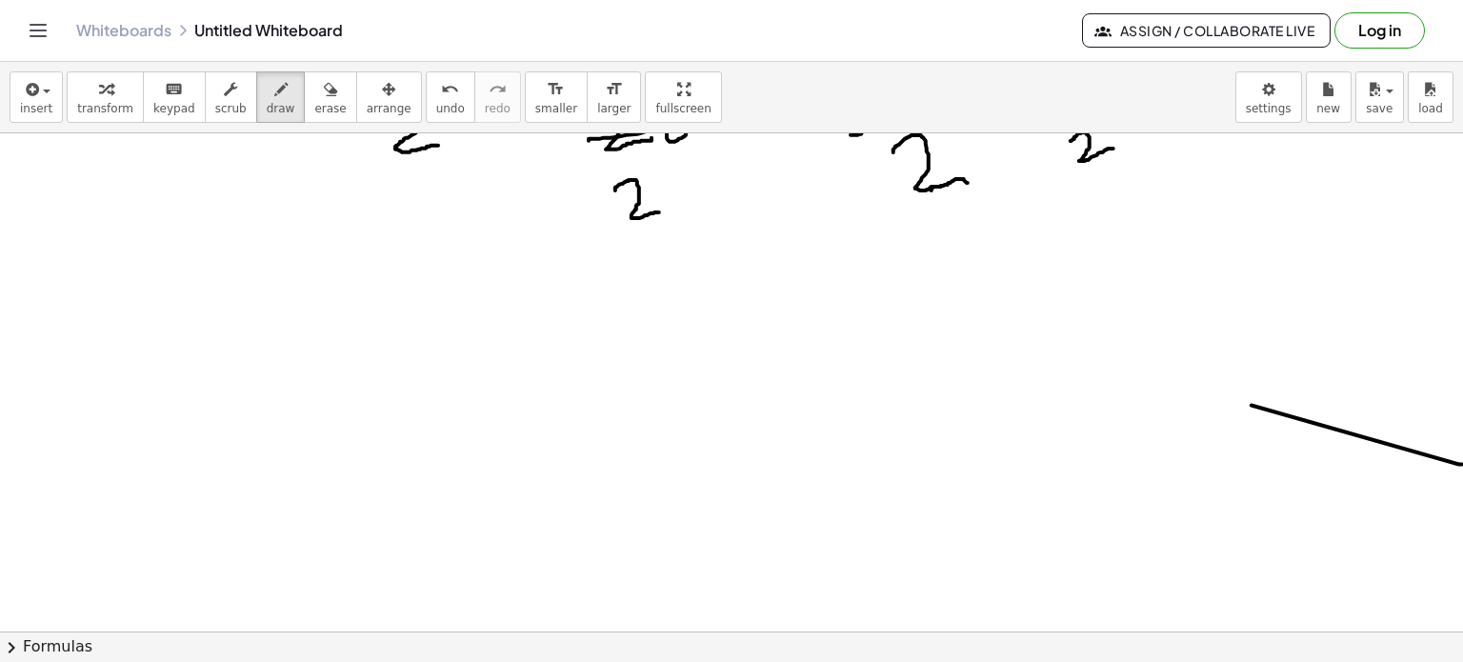
scroll to position [3471, 0]
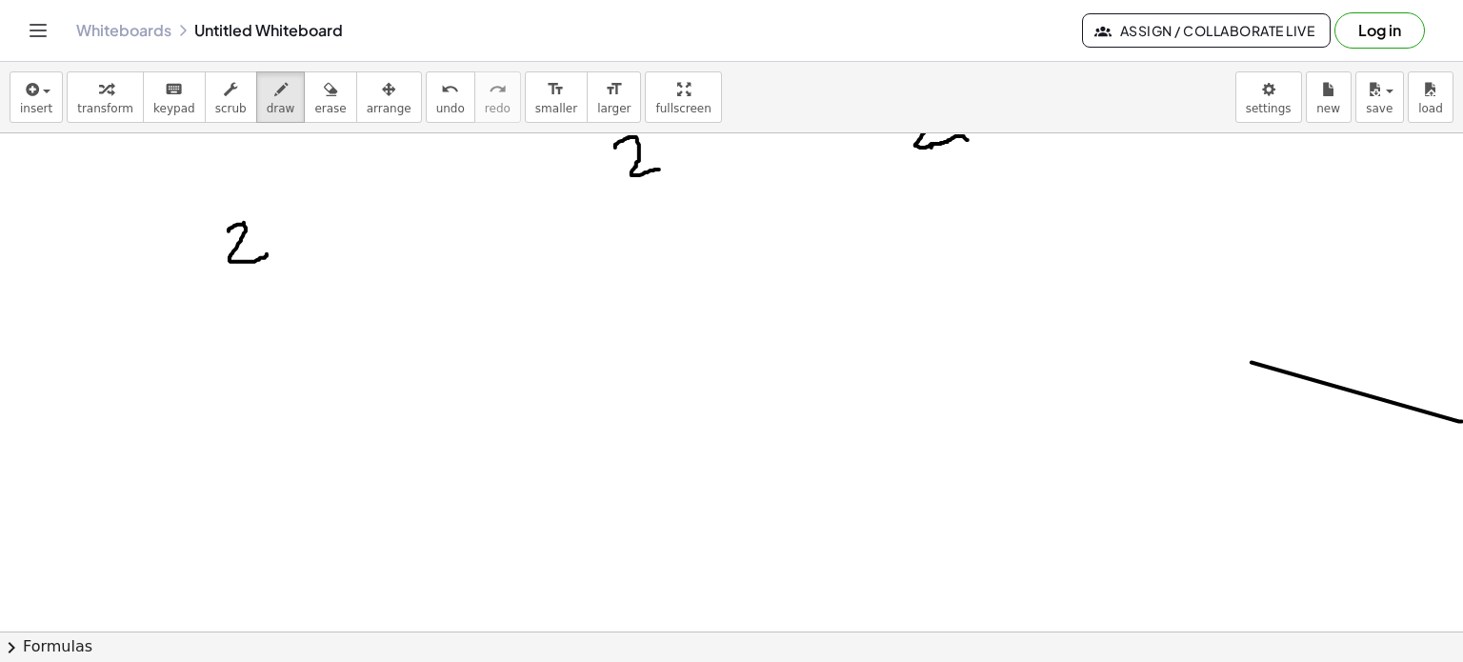
drag, startPoint x: 229, startPoint y: 231, endPoint x: 214, endPoint y: 271, distance: 42.5
drag, startPoint x: 198, startPoint y: 272, endPoint x: 305, endPoint y: 266, distance: 106.9
drag, startPoint x: 233, startPoint y: 290, endPoint x: 242, endPoint y: 339, distance: 50.3
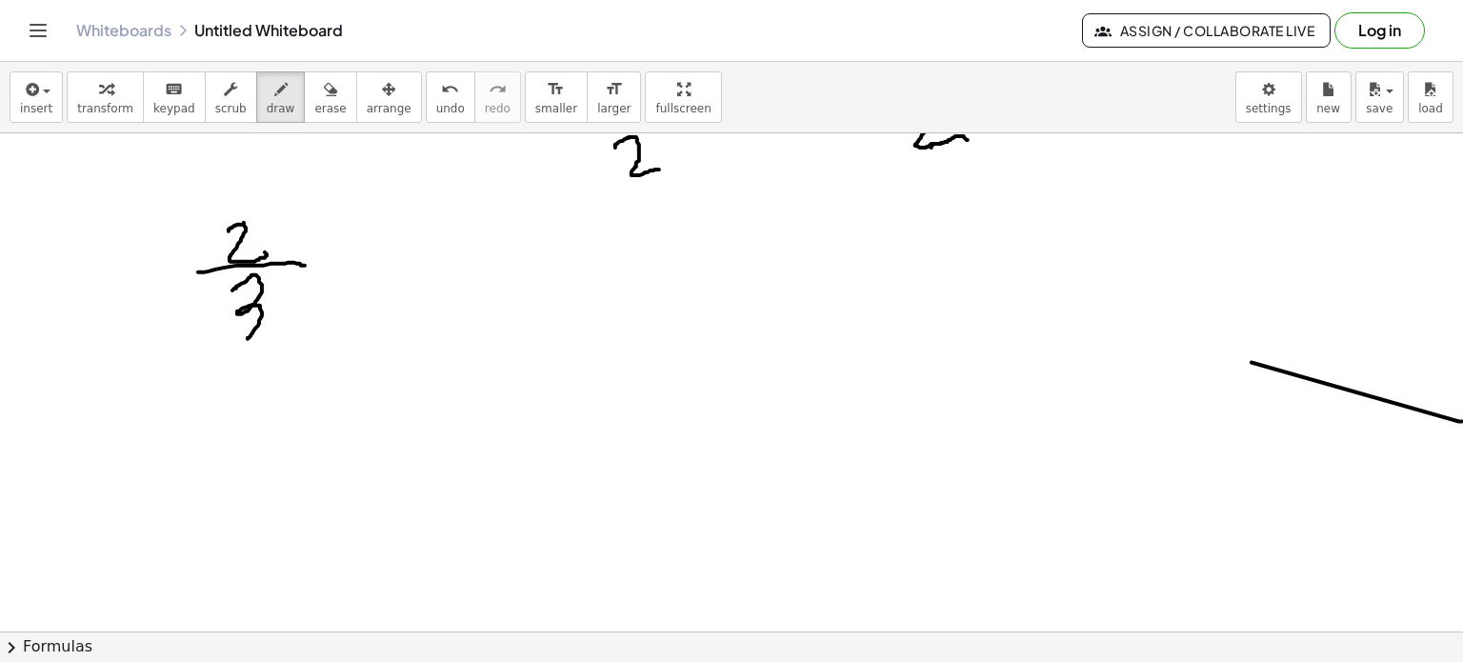
drag, startPoint x: 314, startPoint y: 385, endPoint x: 321, endPoint y: 472, distance: 87.9
drag, startPoint x: 289, startPoint y: 468, endPoint x: 387, endPoint y: 472, distance: 98.2
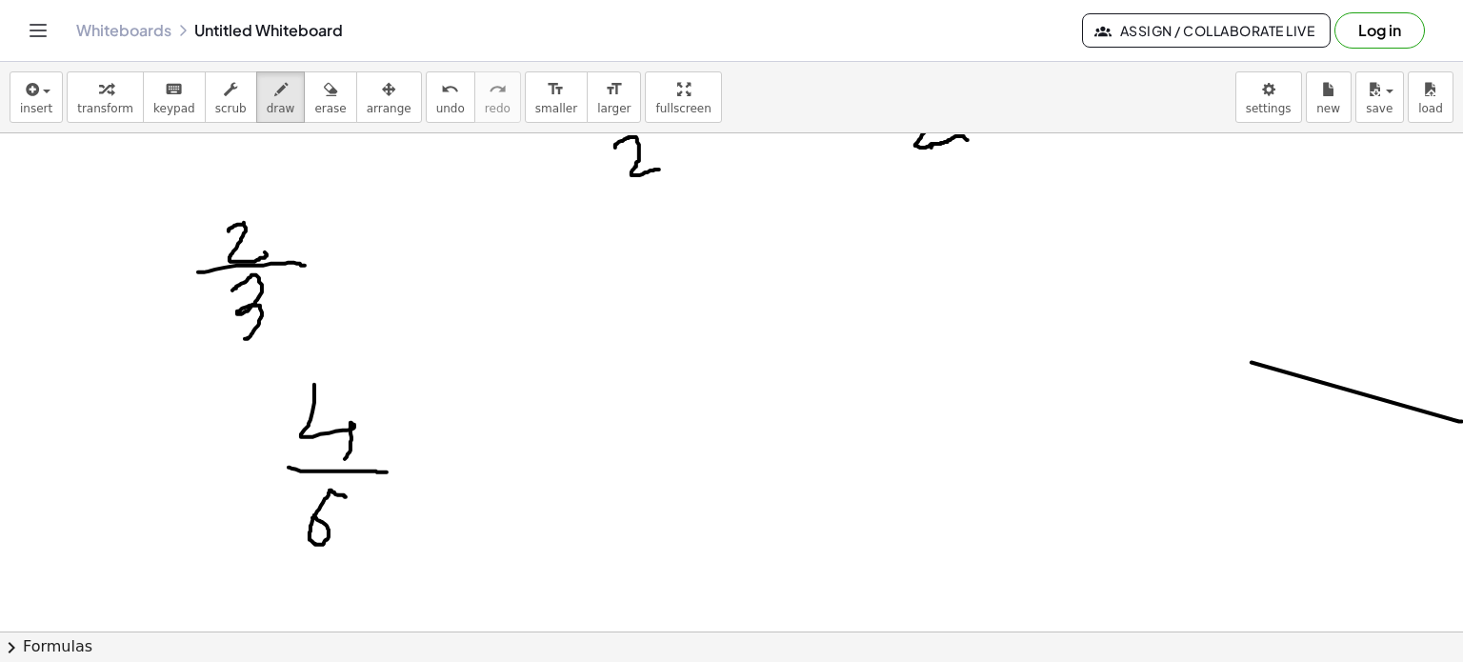
drag, startPoint x: 345, startPoint y: 496, endPoint x: 309, endPoint y: 521, distance: 43.9
drag, startPoint x: 617, startPoint y: 299, endPoint x: 653, endPoint y: 336, distance: 51.9
drag, startPoint x: 667, startPoint y: 350, endPoint x: 718, endPoint y: 348, distance: 51.5
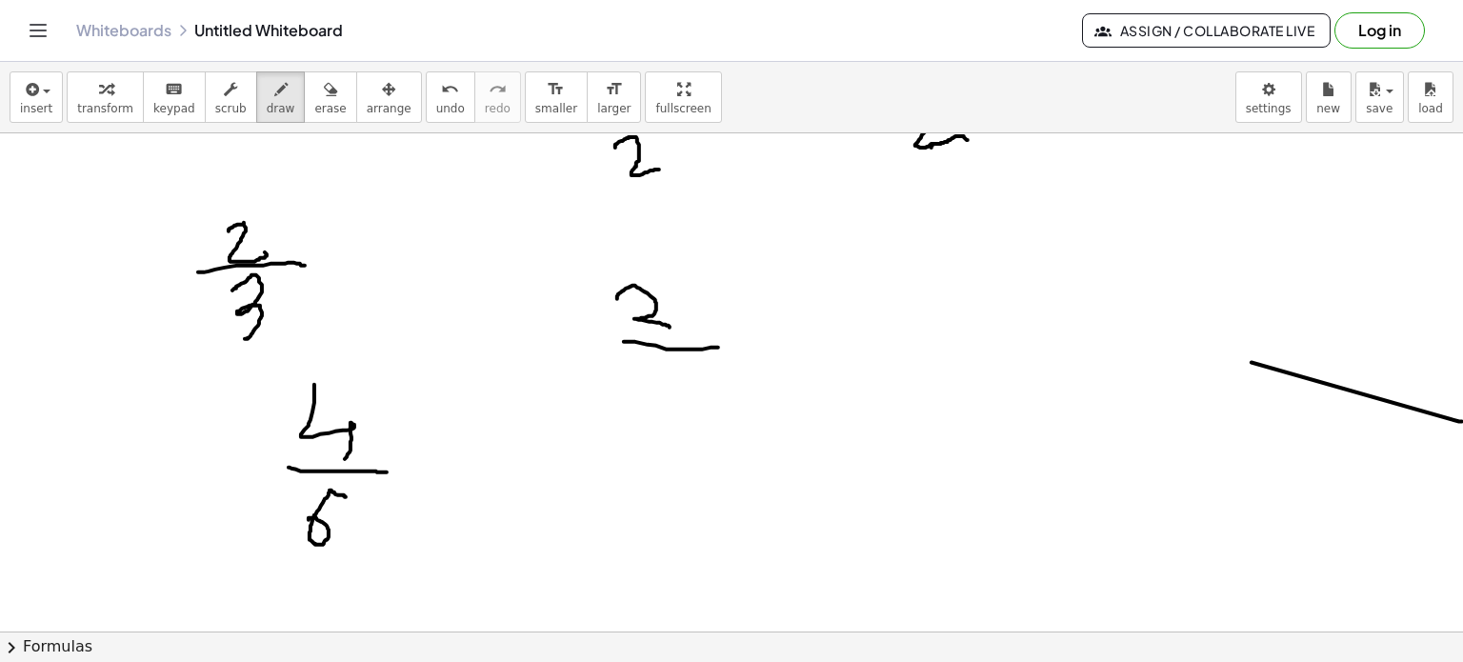
drag, startPoint x: 668, startPoint y: 368, endPoint x: 673, endPoint y: 439, distance: 71.7
drag, startPoint x: 912, startPoint y: 271, endPoint x: 922, endPoint y: 356, distance: 86.4
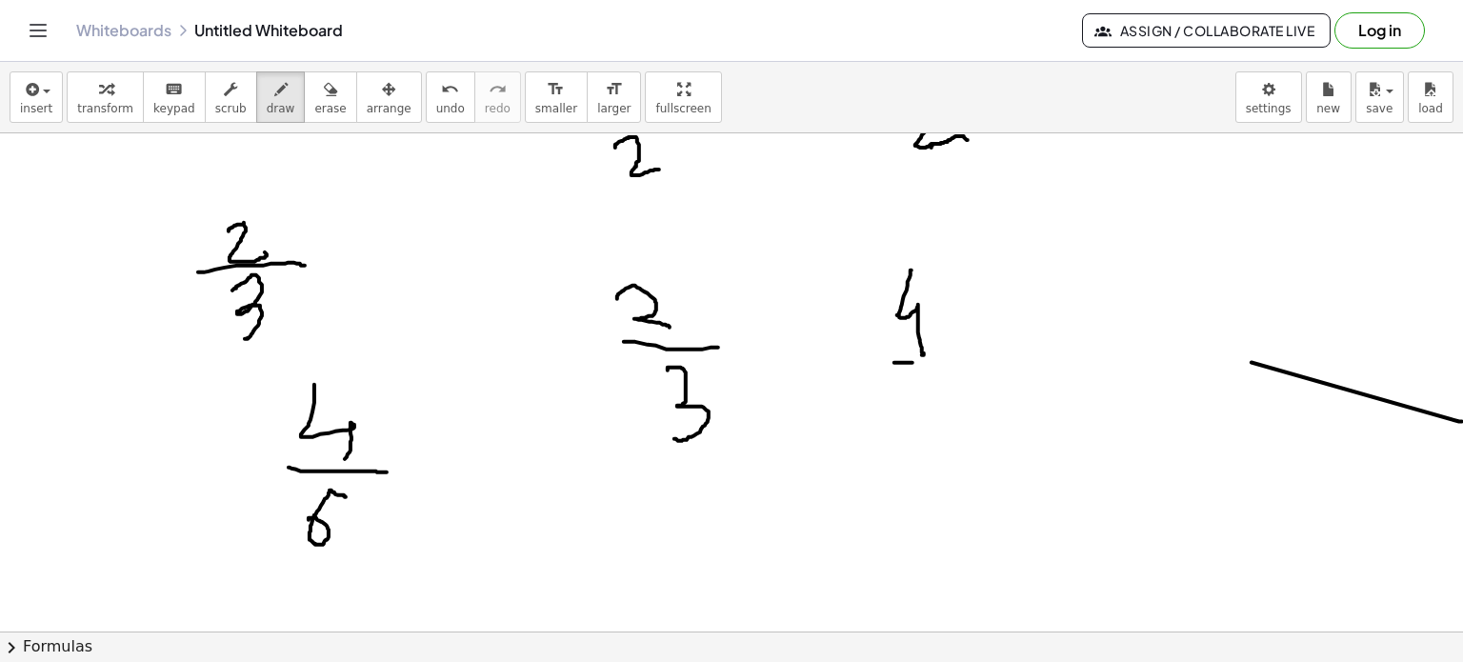
drag, startPoint x: 903, startPoint y: 363, endPoint x: 979, endPoint y: 343, distance: 78.8
drag, startPoint x: 943, startPoint y: 376, endPoint x: 932, endPoint y: 411, distance: 35.9
drag, startPoint x: 773, startPoint y: 361, endPoint x: 823, endPoint y: 359, distance: 49.6
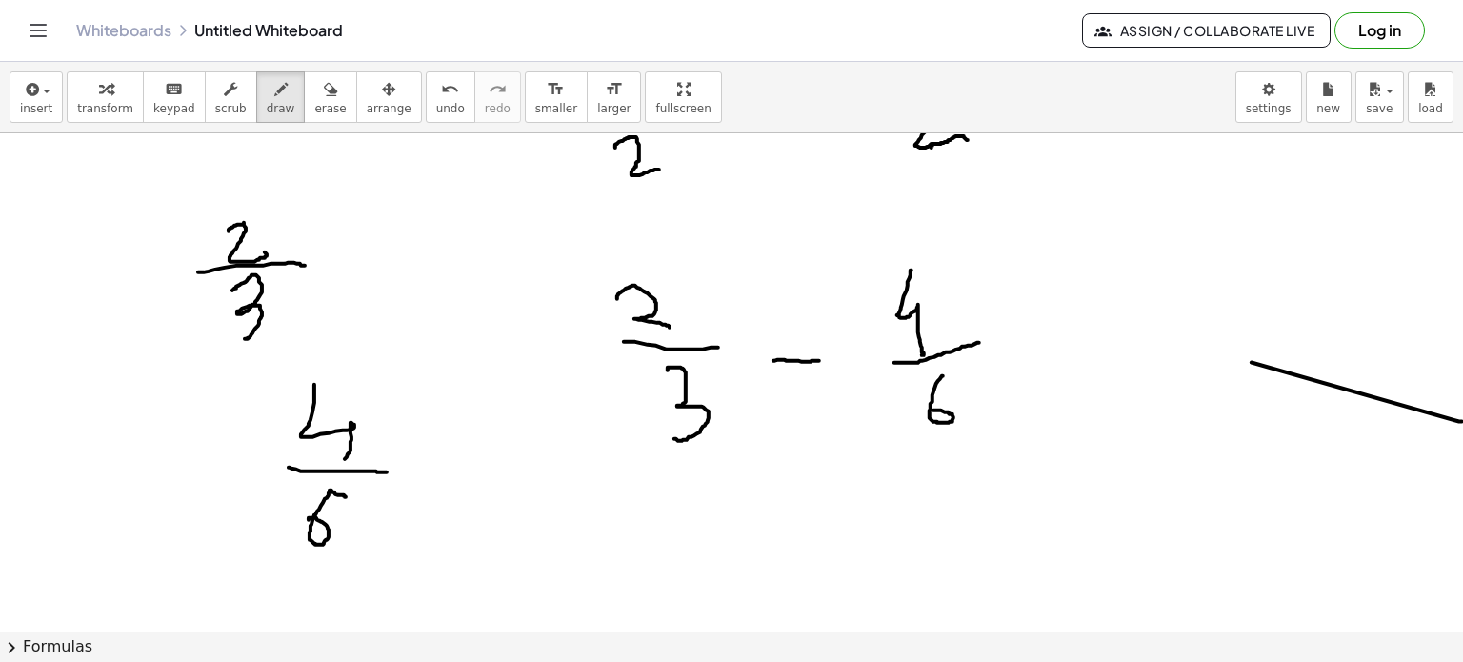
drag, startPoint x: 772, startPoint y: 331, endPoint x: 805, endPoint y: 321, distance: 33.8
drag, startPoint x: 890, startPoint y: 318, endPoint x: 952, endPoint y: 295, distance: 66.9
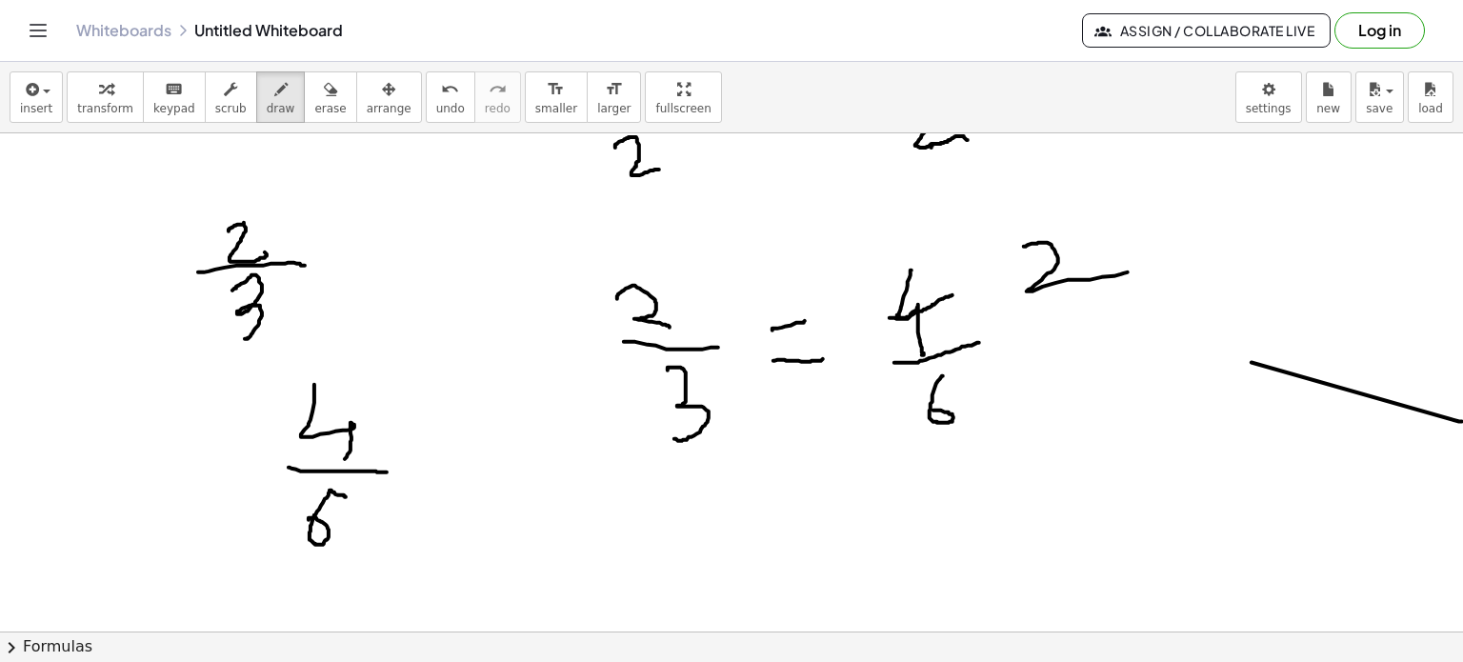
drag, startPoint x: 1024, startPoint y: 247, endPoint x: 1035, endPoint y: 357, distance: 111.1
drag, startPoint x: 932, startPoint y: 401, endPoint x: 972, endPoint y: 386, distance: 41.9
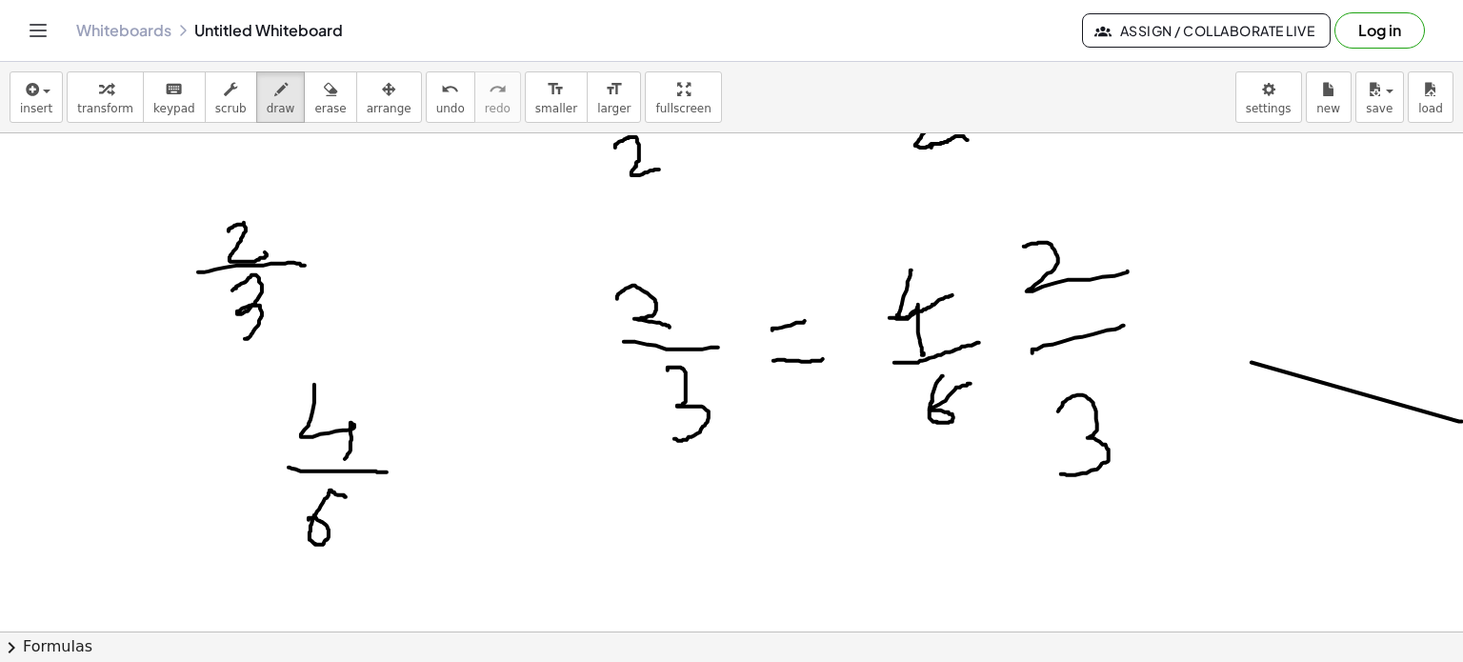
drag, startPoint x: 1062, startPoint y: 342, endPoint x: 1030, endPoint y: 426, distance: 89.9
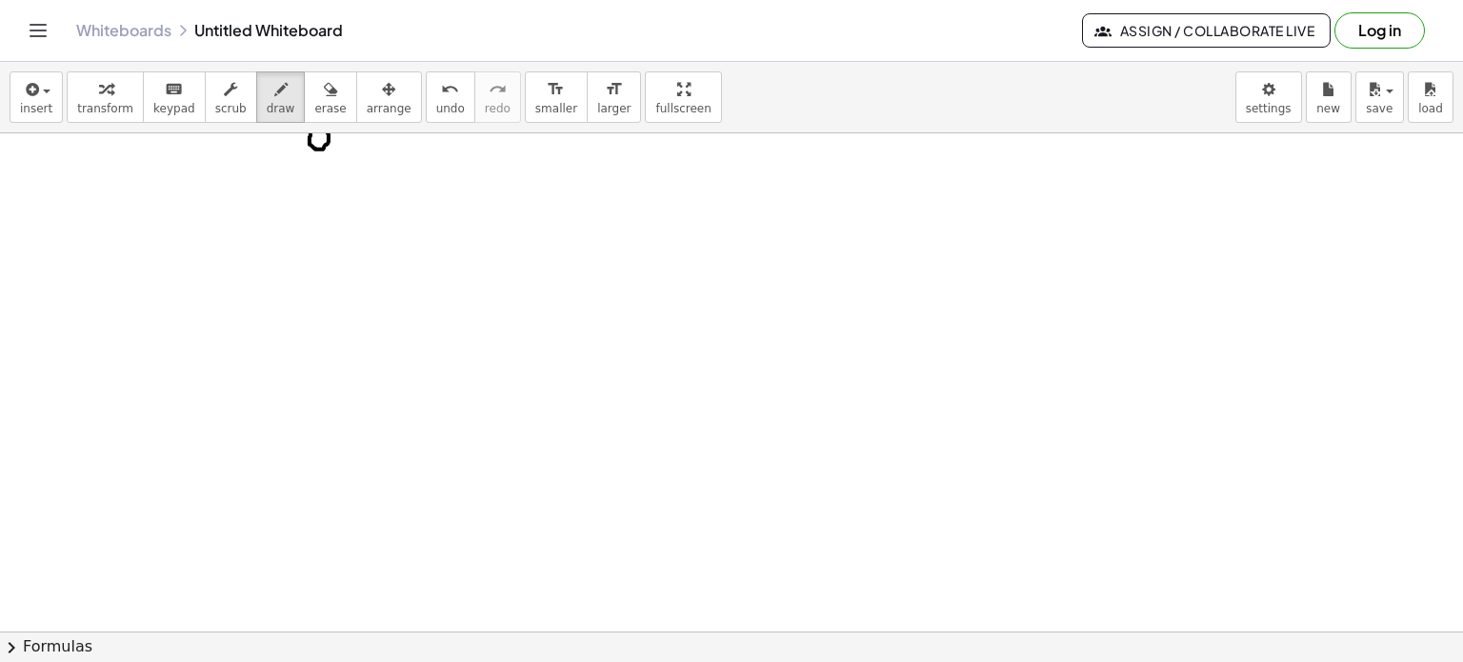
scroll to position [3889, 0]
drag, startPoint x: 566, startPoint y: 248, endPoint x: 622, endPoint y: 297, distance: 74.9
drag, startPoint x: 514, startPoint y: 328, endPoint x: 594, endPoint y: 354, distance: 84.3
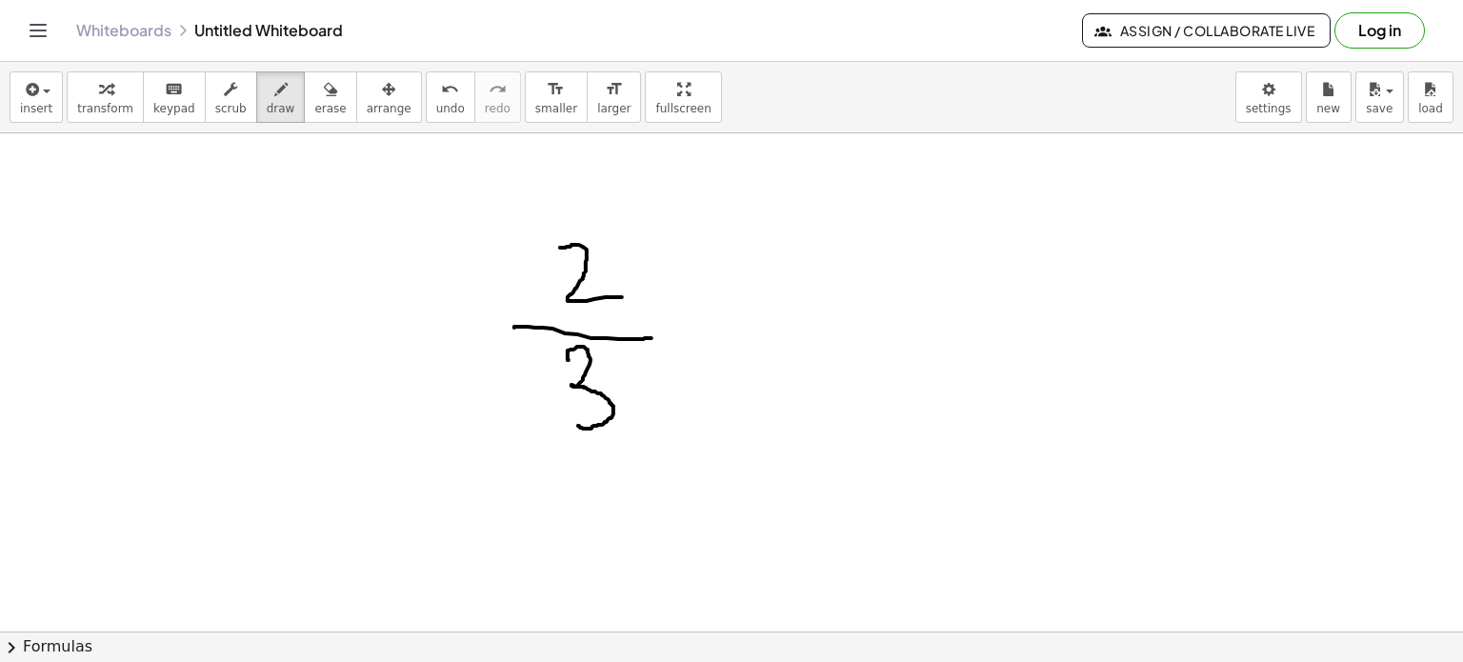
drag, startPoint x: 569, startPoint y: 360, endPoint x: 578, endPoint y: 426, distance: 66.4
drag, startPoint x: 889, startPoint y: 228, endPoint x: 864, endPoint y: 299, distance: 75.6
drag, startPoint x: 853, startPoint y: 311, endPoint x: 899, endPoint y: 331, distance: 49.9
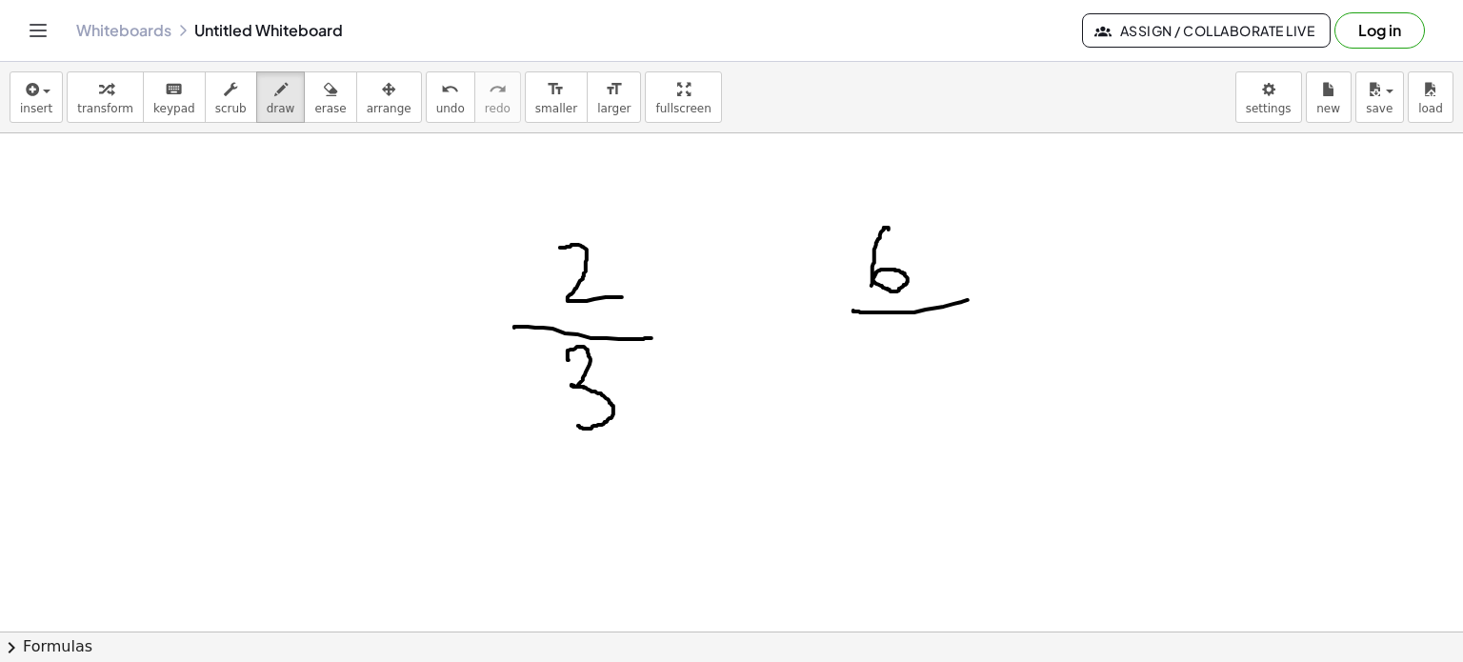
drag, startPoint x: 920, startPoint y: 344, endPoint x: 931, endPoint y: 413, distance: 70.3
drag, startPoint x: 913, startPoint y: 220, endPoint x: 867, endPoint y: 319, distance: 109.5
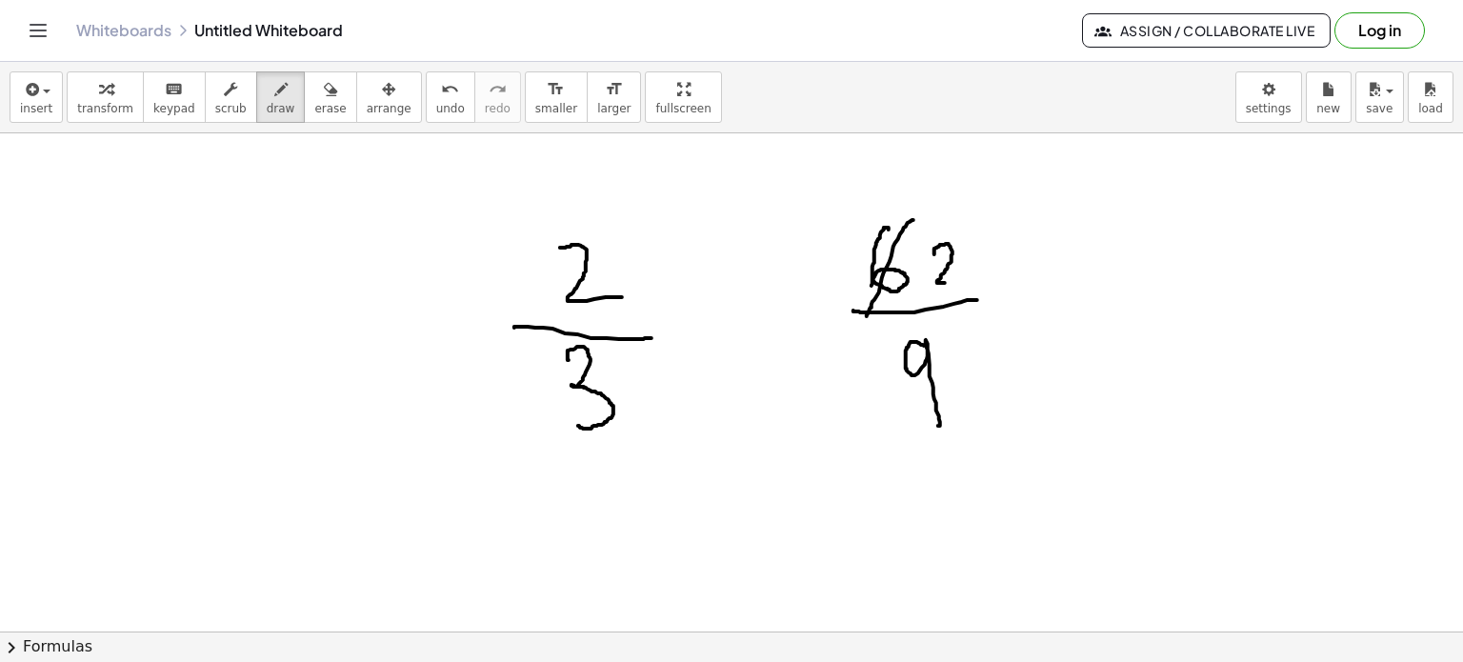
drag, startPoint x: 934, startPoint y: 254, endPoint x: 973, endPoint y: 272, distance: 43.0
drag, startPoint x: 931, startPoint y: 323, endPoint x: 919, endPoint y: 413, distance: 91.2
drag, startPoint x: 952, startPoint y: 350, endPoint x: 946, endPoint y: 397, distance: 48.0
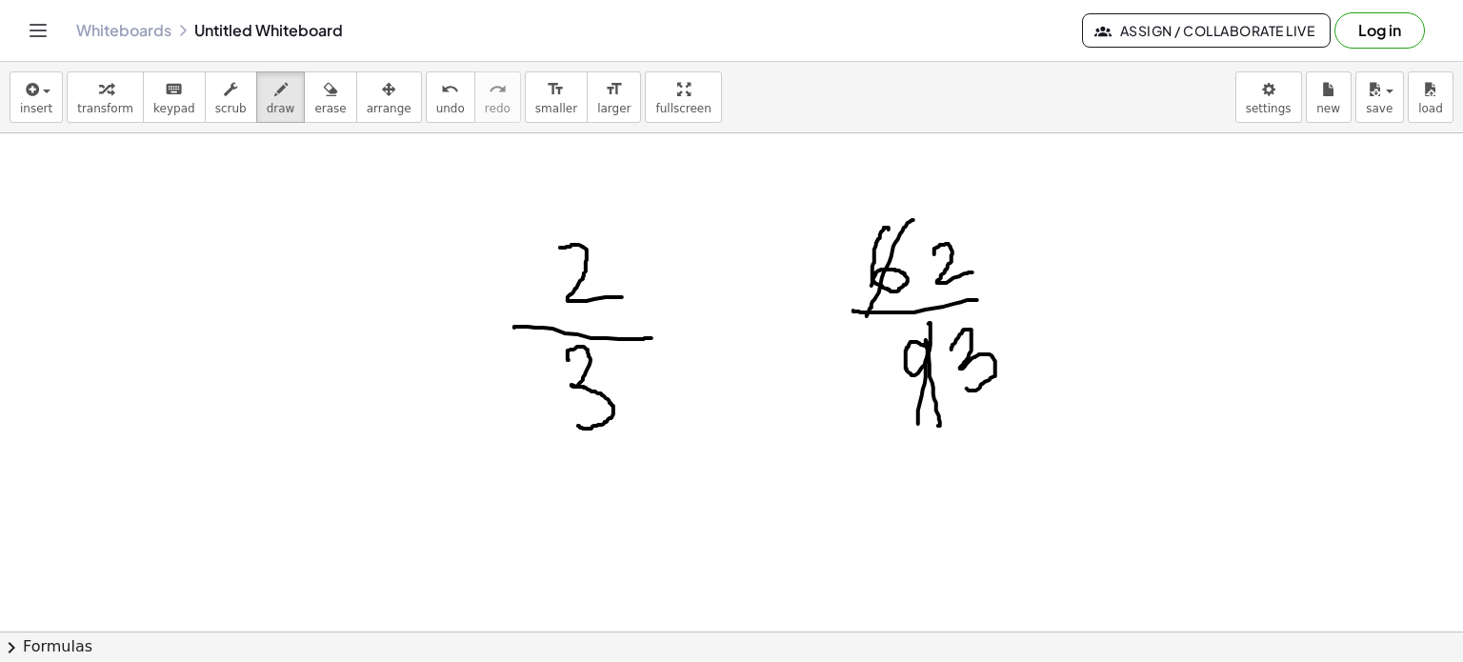
drag, startPoint x: 754, startPoint y: 339, endPoint x: 743, endPoint y: 333, distance: 12.8
drag, startPoint x: 741, startPoint y: 308, endPoint x: 788, endPoint y: 304, distance: 46.8
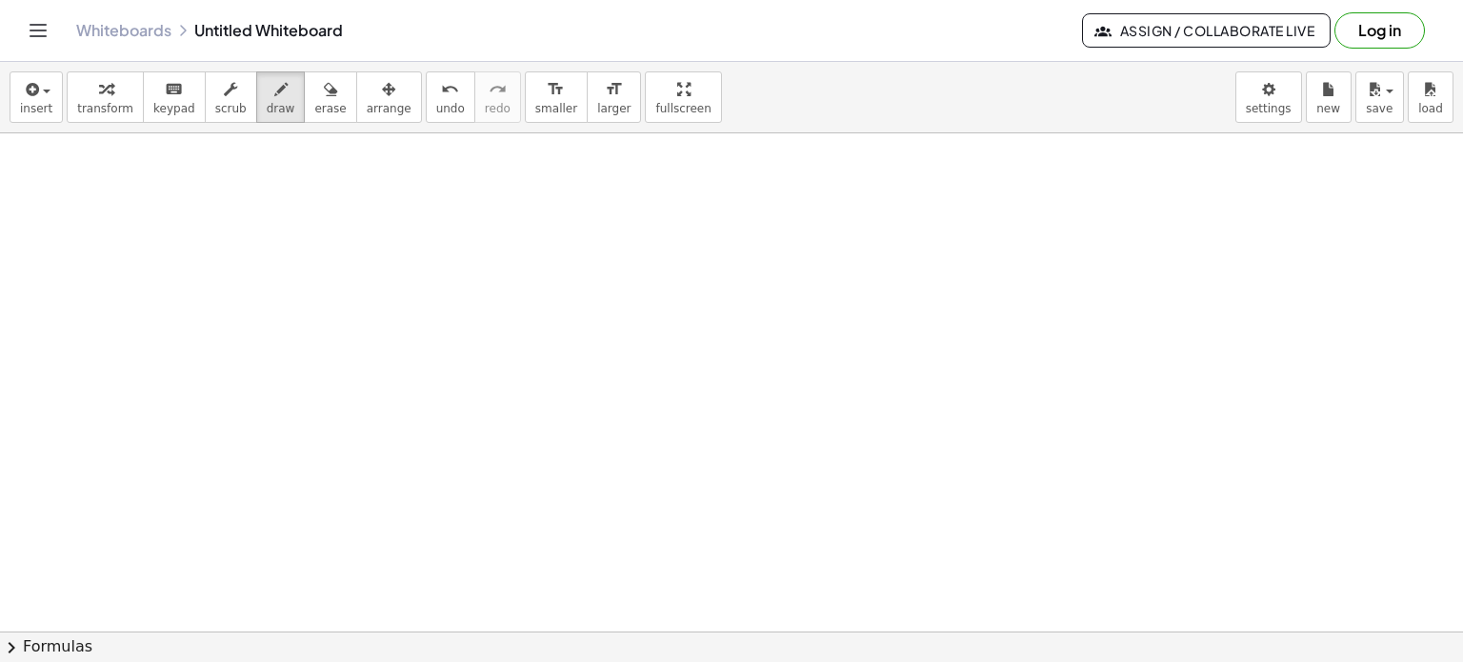
scroll to position [4293, 0]
drag, startPoint x: 253, startPoint y: 190, endPoint x: 233, endPoint y: 285, distance: 96.4
drag, startPoint x: 214, startPoint y: 283, endPoint x: 445, endPoint y: 584, distance: 379.1
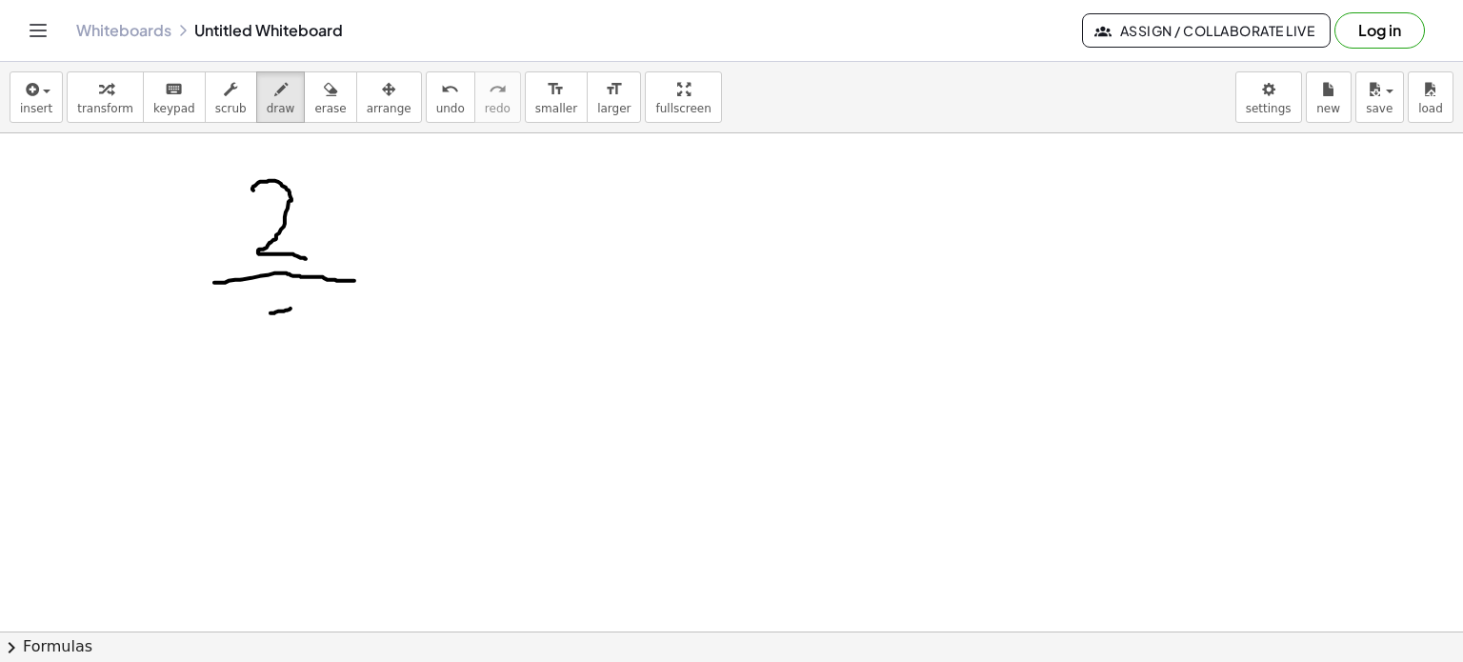
drag, startPoint x: 290, startPoint y: 310, endPoint x: 317, endPoint y: 315, distance: 28.2
drag, startPoint x: 270, startPoint y: 308, endPoint x: 244, endPoint y: 397, distance: 93.2
drag, startPoint x: 527, startPoint y: 189, endPoint x: 556, endPoint y: 231, distance: 51.3
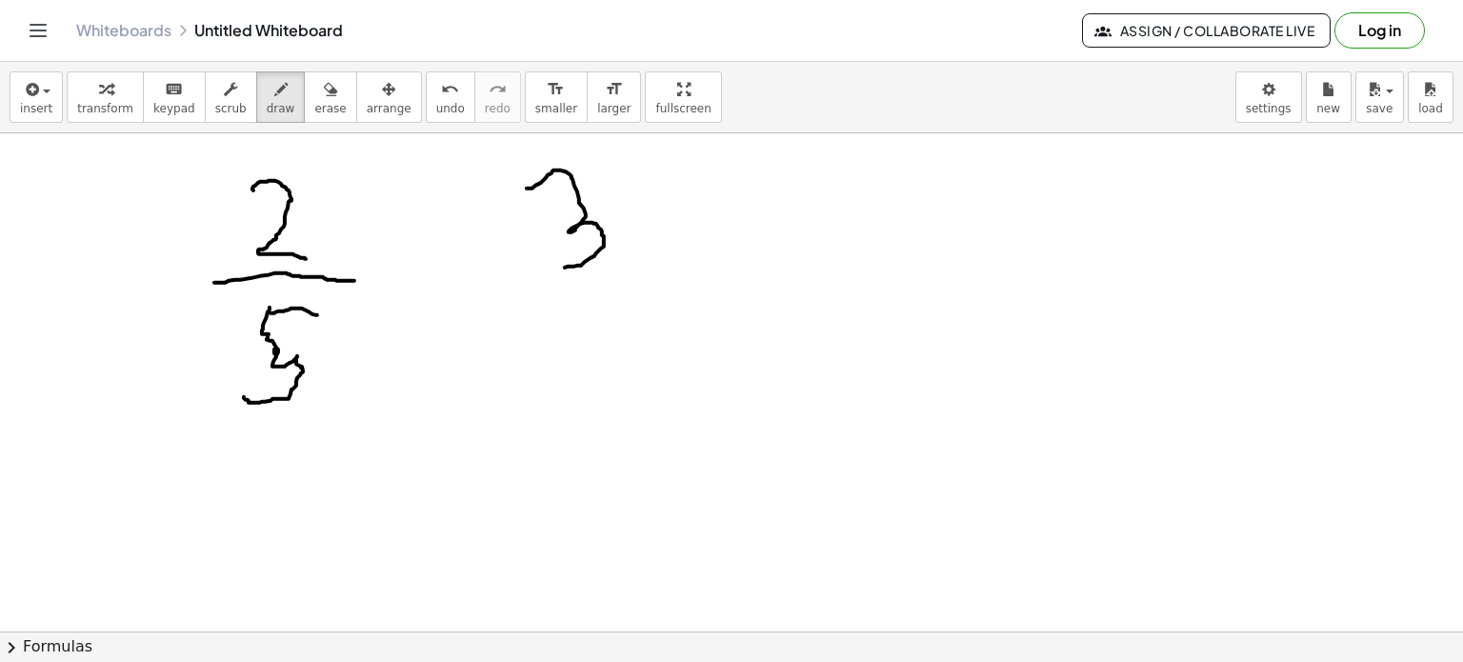
drag, startPoint x: 649, startPoint y: 177, endPoint x: 658, endPoint y: 288, distance: 110.9
drag, startPoint x: 538, startPoint y: 292, endPoint x: 765, endPoint y: 276, distance: 227.3
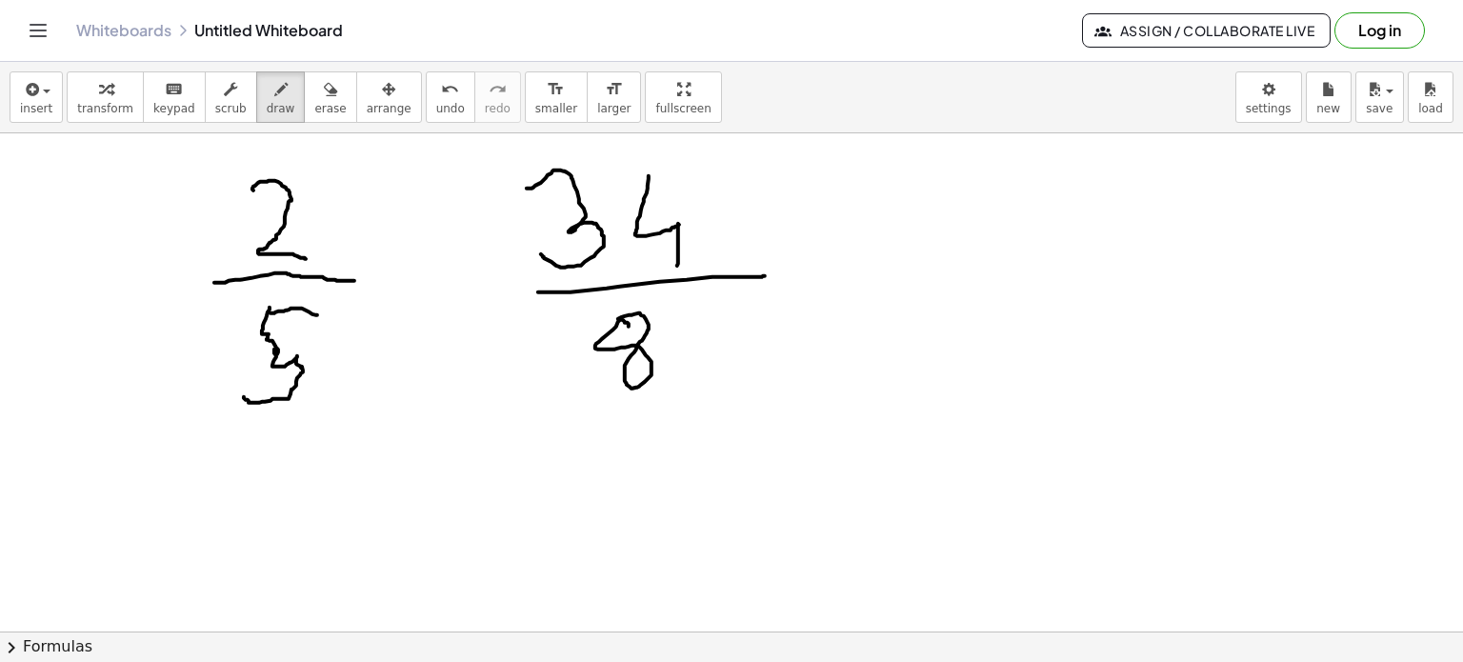
drag, startPoint x: 625, startPoint y: 323, endPoint x: 610, endPoint y: 325, distance: 15.4
drag, startPoint x: 693, startPoint y: 319, endPoint x: 724, endPoint y: 314, distance: 30.8
drag, startPoint x: 692, startPoint y: 355, endPoint x: 702, endPoint y: 369, distance: 17.0
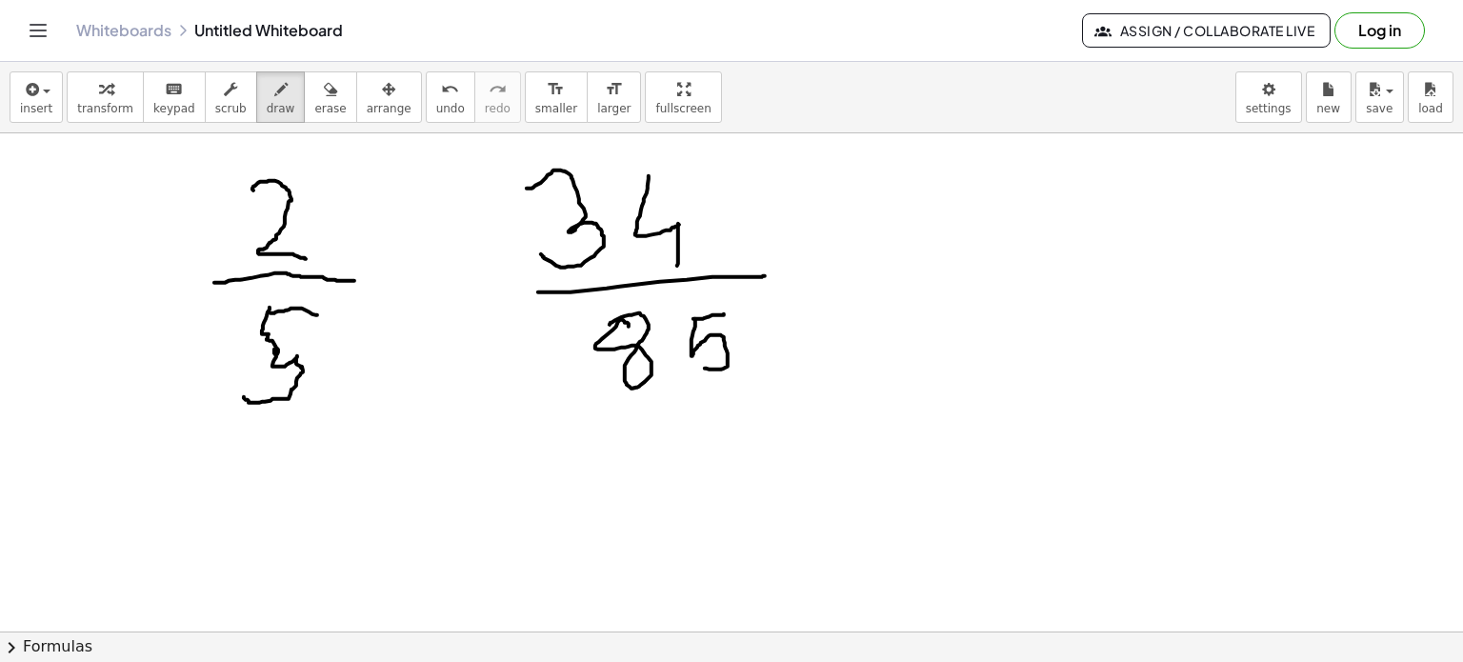
drag, startPoint x: 373, startPoint y: 241, endPoint x: 545, endPoint y: 357, distance: 207.1
drag, startPoint x: 494, startPoint y: 240, endPoint x: 424, endPoint y: 352, distance: 132.7
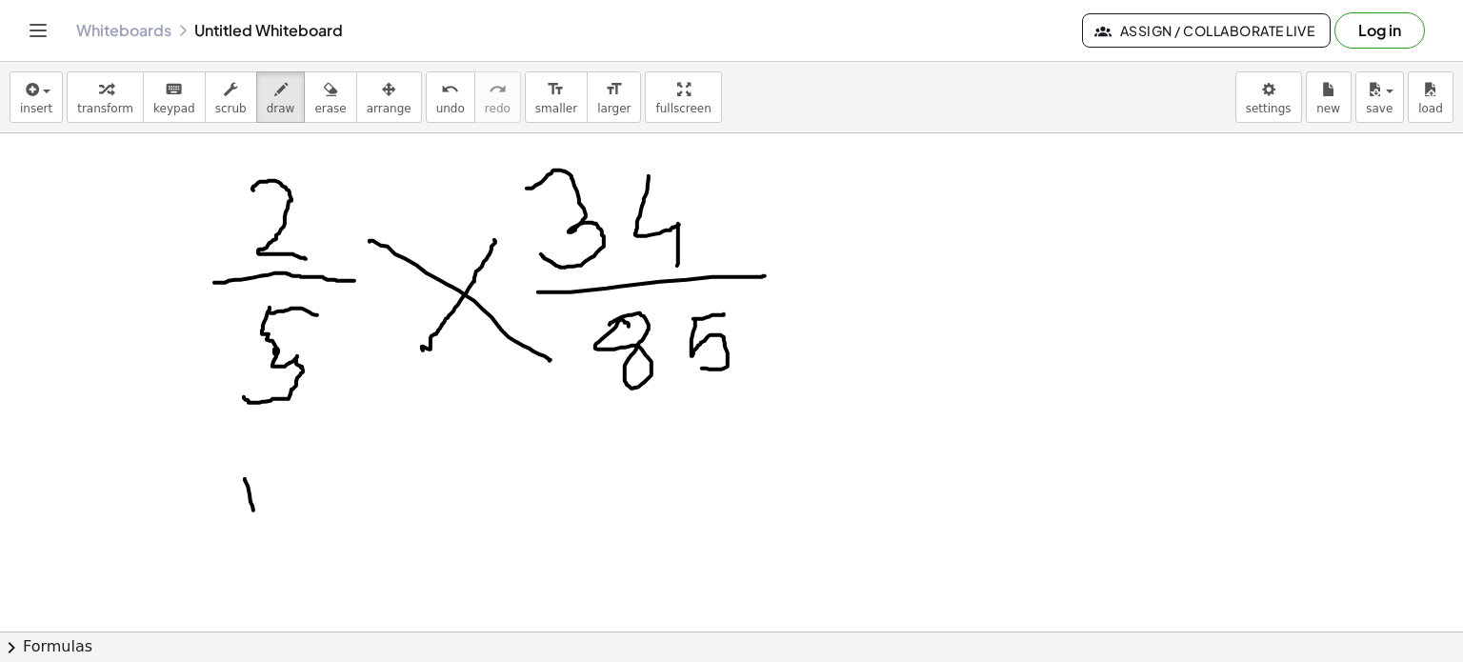
drag, startPoint x: 253, startPoint y: 511, endPoint x: 253, endPoint y: 544, distance: 33.3
drag, startPoint x: 282, startPoint y: 485, endPoint x: 319, endPoint y: 538, distance: 65.0
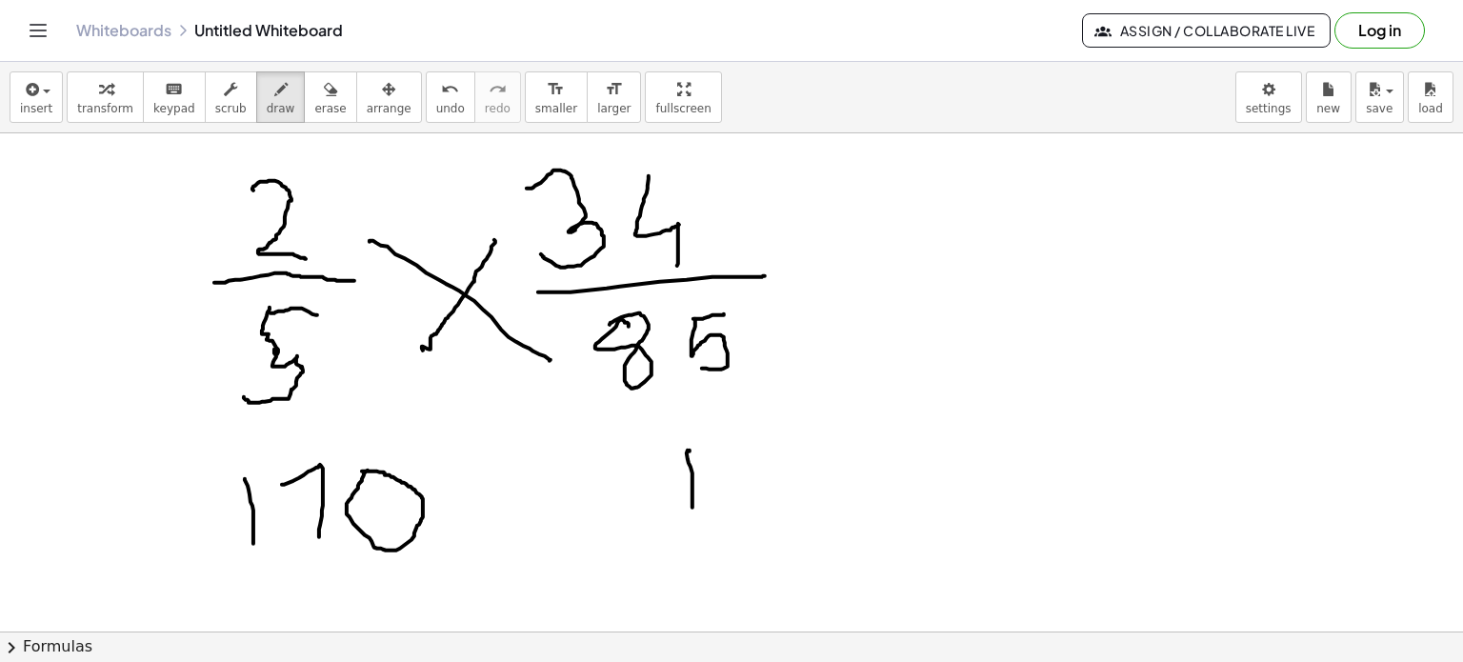
drag, startPoint x: 690, startPoint y: 451, endPoint x: 719, endPoint y: 467, distance: 33.7
drag, startPoint x: 723, startPoint y: 445, endPoint x: 769, endPoint y: 494, distance: 67.4
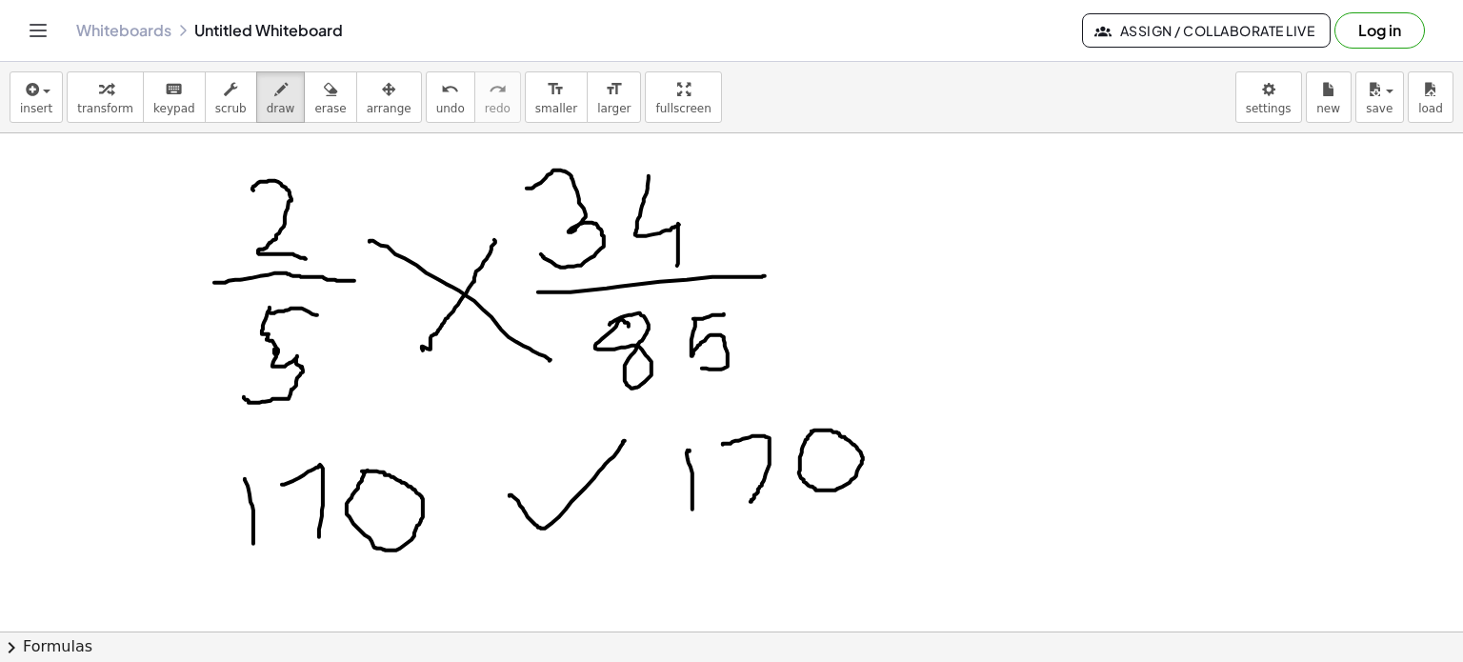
drag, startPoint x: 512, startPoint y: 496, endPoint x: 625, endPoint y: 441, distance: 125.2
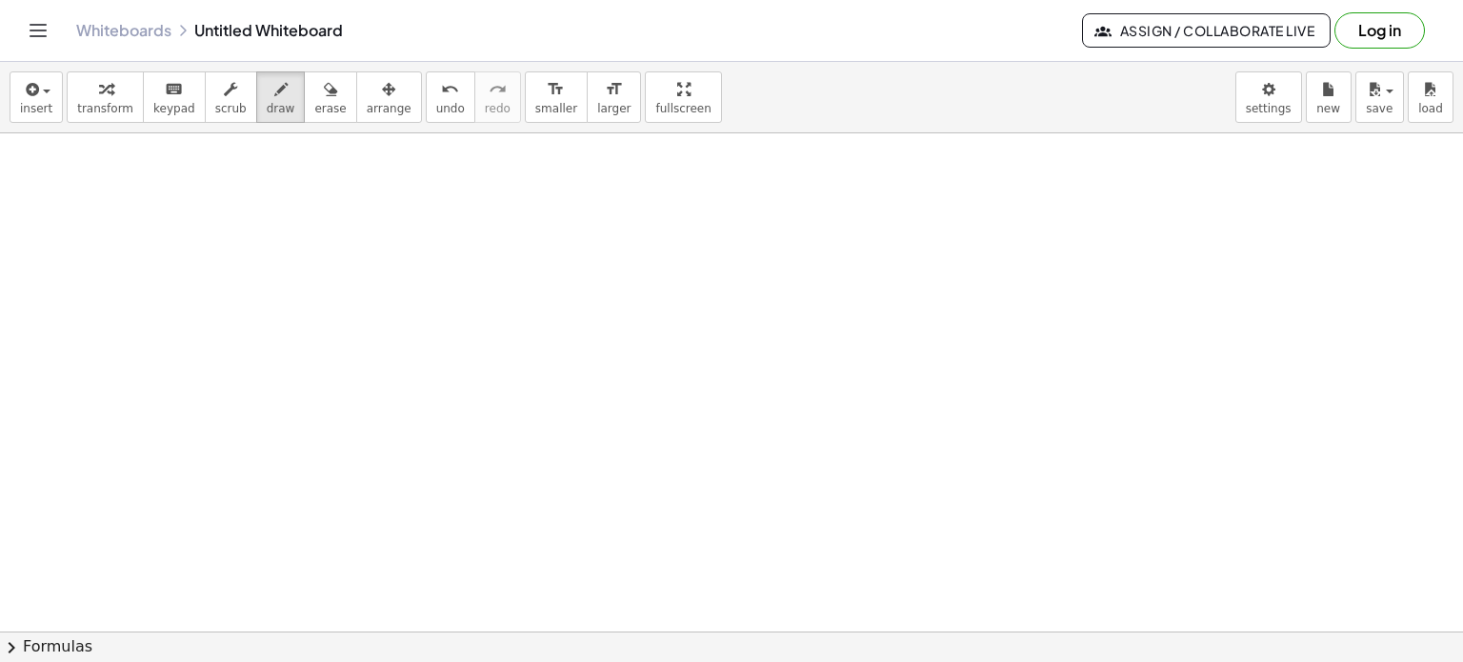
scroll to position [4792, 0]
drag, startPoint x: 441, startPoint y: 199, endPoint x: 463, endPoint y: 249, distance: 54.2
drag, startPoint x: 386, startPoint y: 277, endPoint x: 514, endPoint y: 275, distance: 128.6
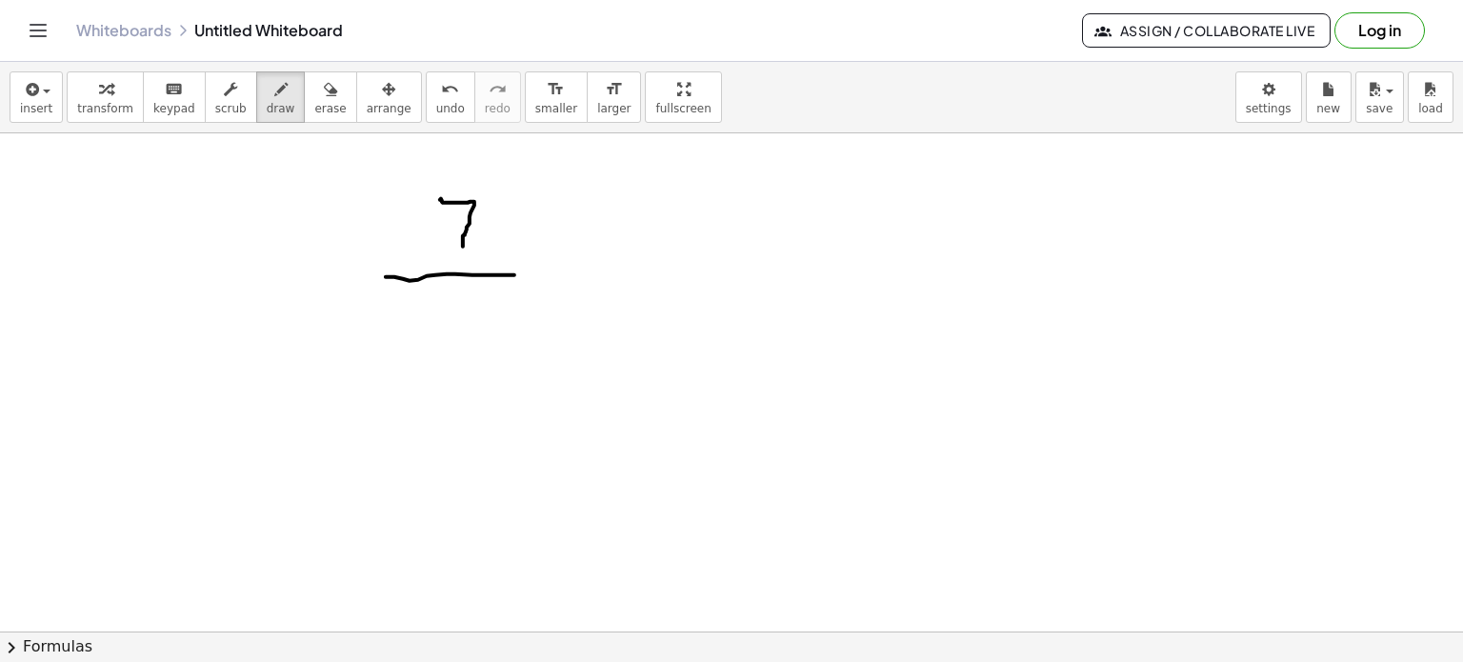
drag, startPoint x: 467, startPoint y: 302, endPoint x: 488, endPoint y: 339, distance: 42.6
drag, startPoint x: 688, startPoint y: 189, endPoint x: 720, endPoint y: 190, distance: 32.4
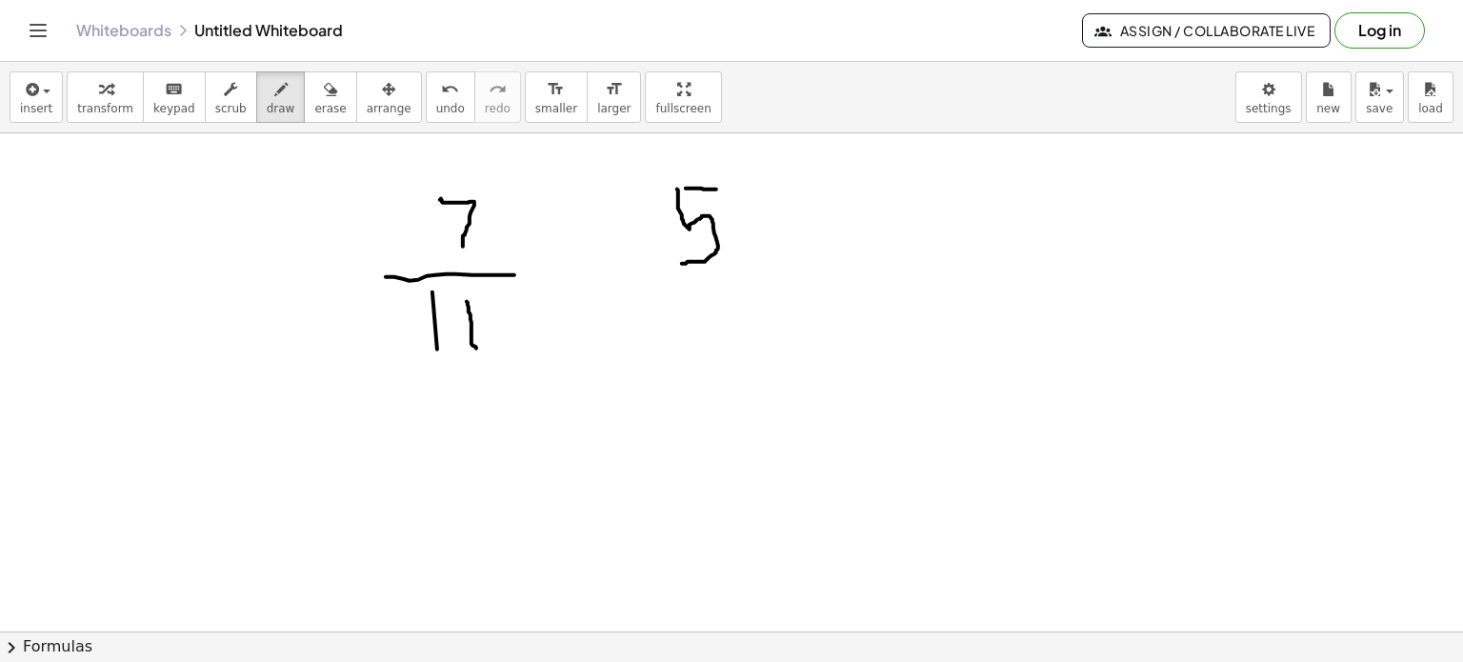
drag, startPoint x: 677, startPoint y: 190, endPoint x: 697, endPoint y: 233, distance: 48.2
drag, startPoint x: 762, startPoint y: 209, endPoint x: 757, endPoint y: 254, distance: 46.0
drag, startPoint x: 636, startPoint y: 291, endPoint x: 779, endPoint y: 308, distance: 143.9
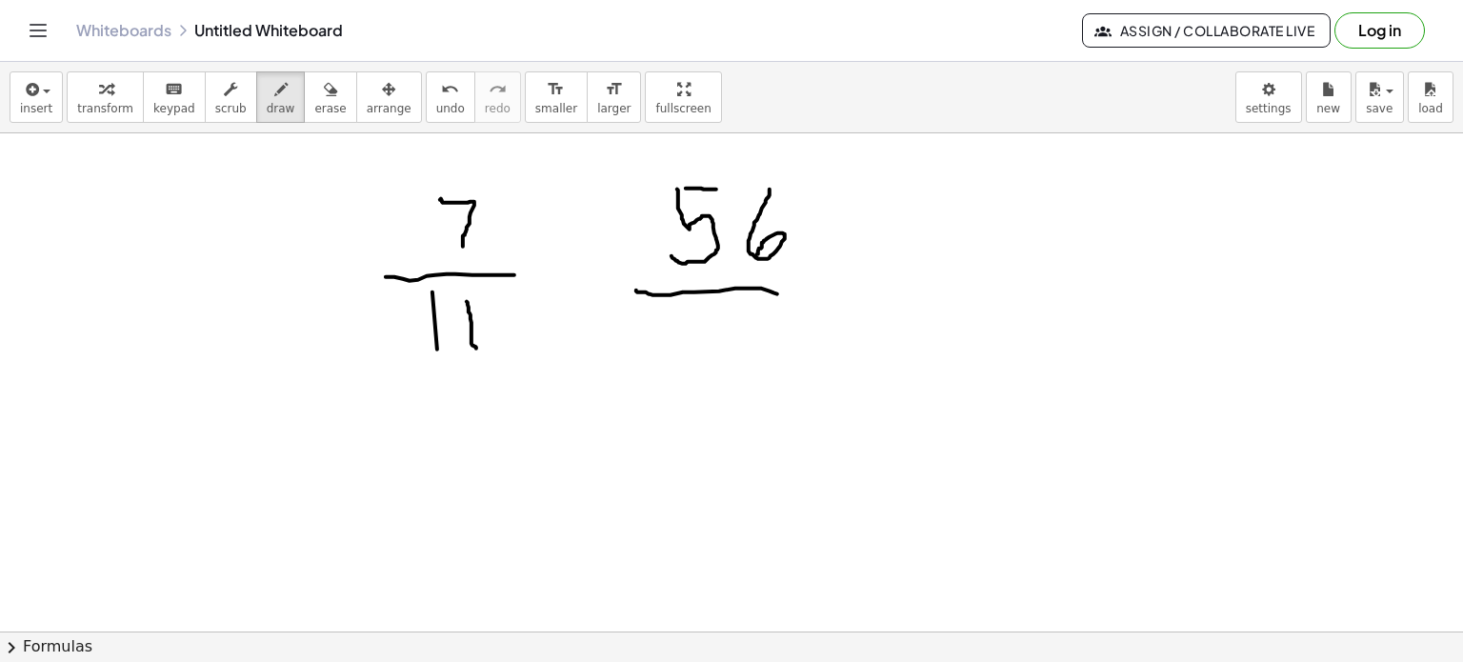
drag, startPoint x: 710, startPoint y: 323, endPoint x: 715, endPoint y: 380, distance: 57.4
drag, startPoint x: 745, startPoint y: 319, endPoint x: 752, endPoint y: 372, distance: 53.8
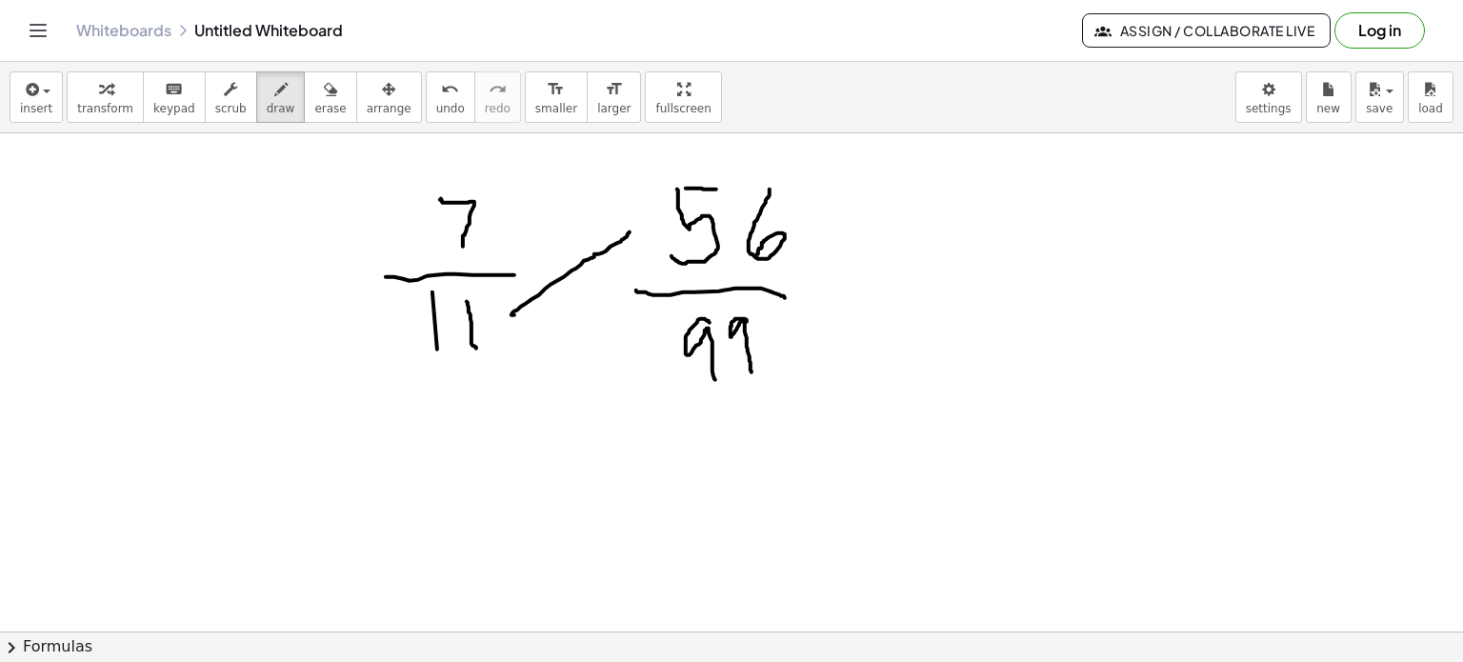
drag, startPoint x: 514, startPoint y: 315, endPoint x: 638, endPoint y: 227, distance: 152.2
drag, startPoint x: 533, startPoint y: 226, endPoint x: 642, endPoint y: 346, distance: 161.8
drag, startPoint x: 803, startPoint y: 429, endPoint x: 770, endPoint y: 479, distance: 60.5
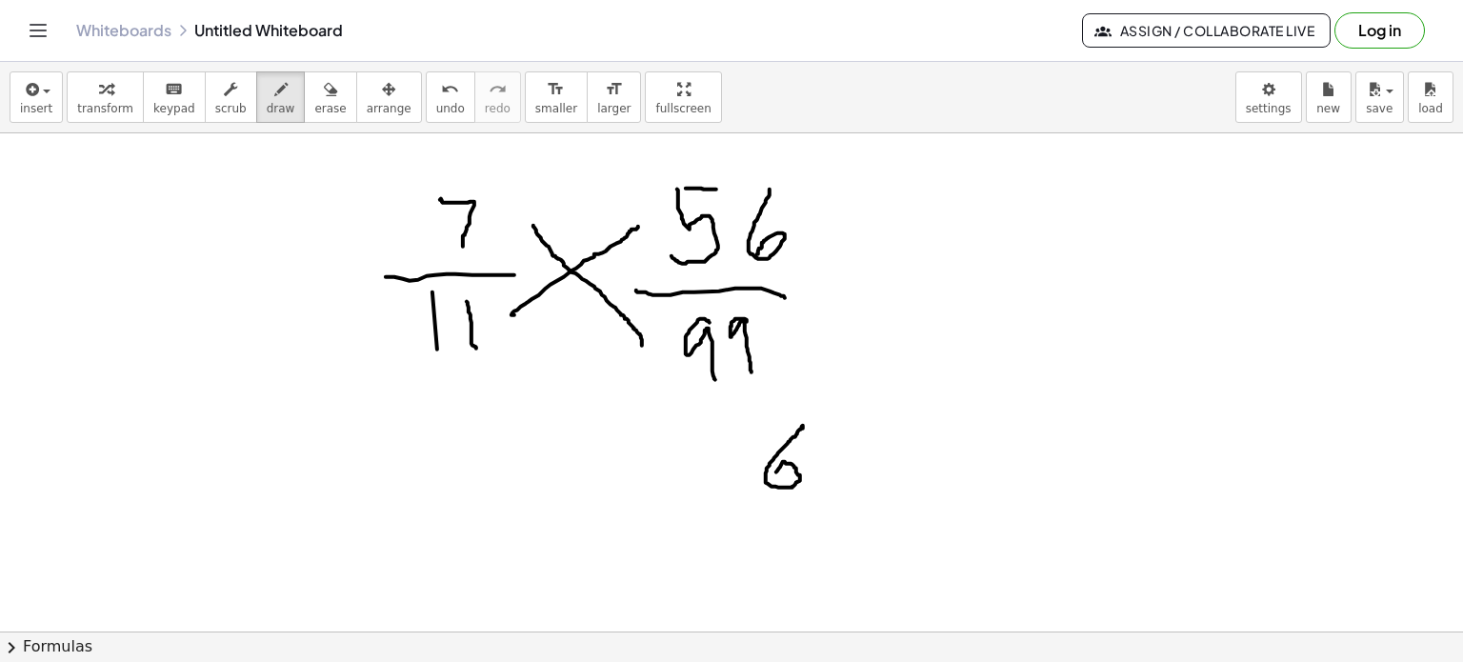
drag, startPoint x: 838, startPoint y: 428, endPoint x: 861, endPoint y: 472, distance: 50.3
drag, startPoint x: 903, startPoint y: 427, endPoint x: 886, endPoint y: 479, distance: 55.1
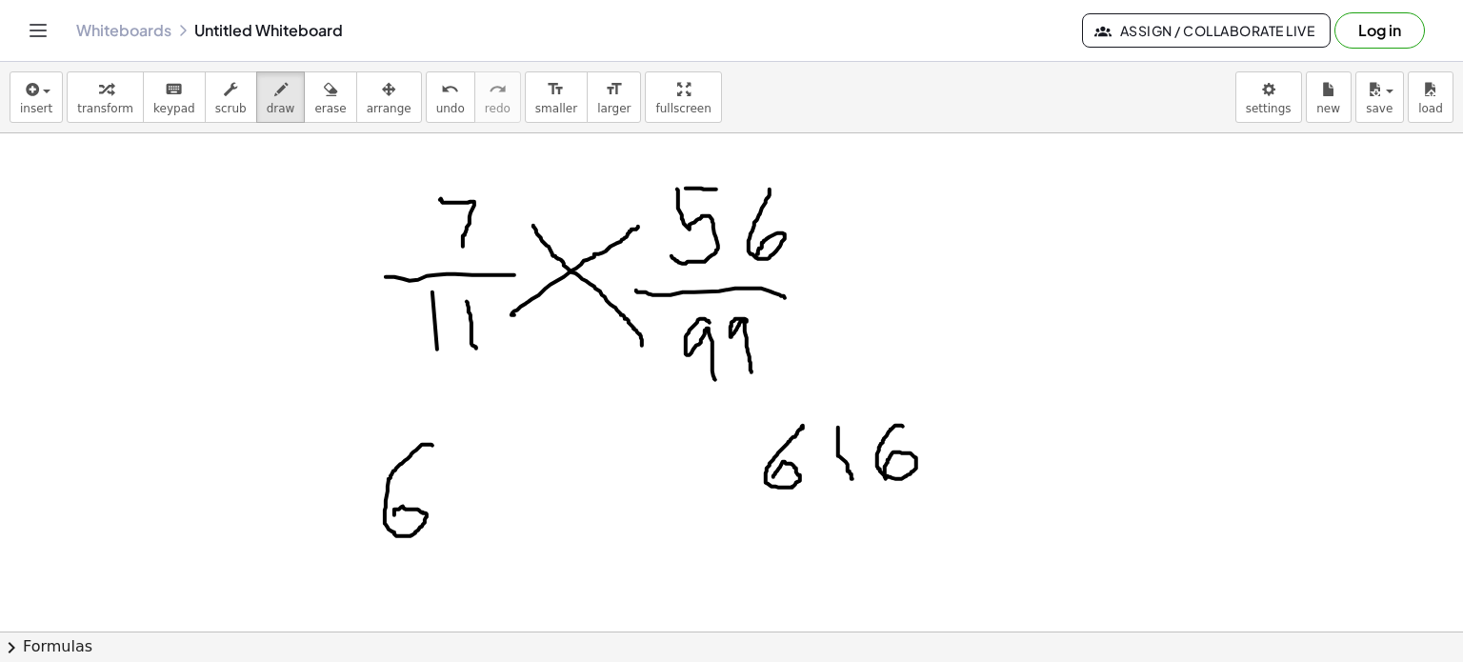
drag, startPoint x: 431, startPoint y: 445, endPoint x: 408, endPoint y: 517, distance: 75.9
drag, startPoint x: 485, startPoint y: 462, endPoint x: 493, endPoint y: 515, distance: 54.0
drag, startPoint x: 514, startPoint y: 463, endPoint x: 513, endPoint y: 516, distance: 53.3
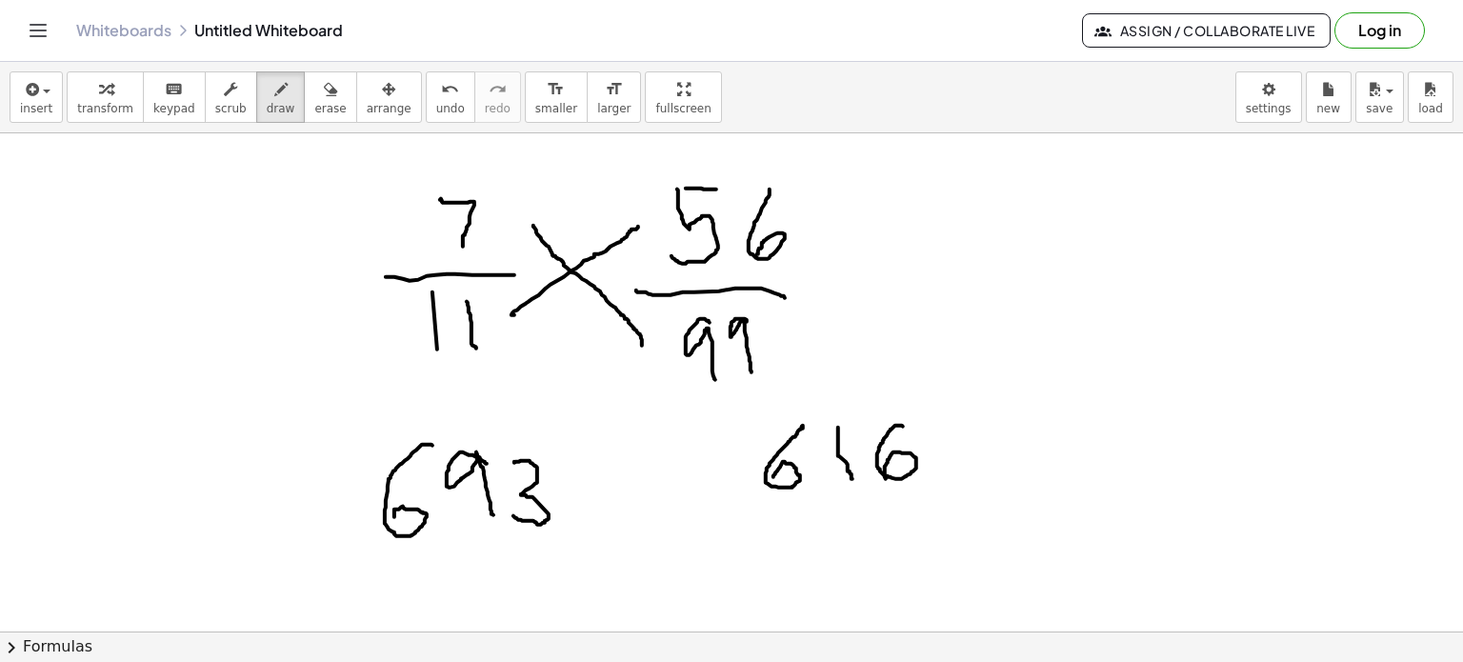
drag, startPoint x: 671, startPoint y: 497, endPoint x: 677, endPoint y: 484, distance: 14.9
drag, startPoint x: 662, startPoint y: 469, endPoint x: 622, endPoint y: 513, distance: 60.0
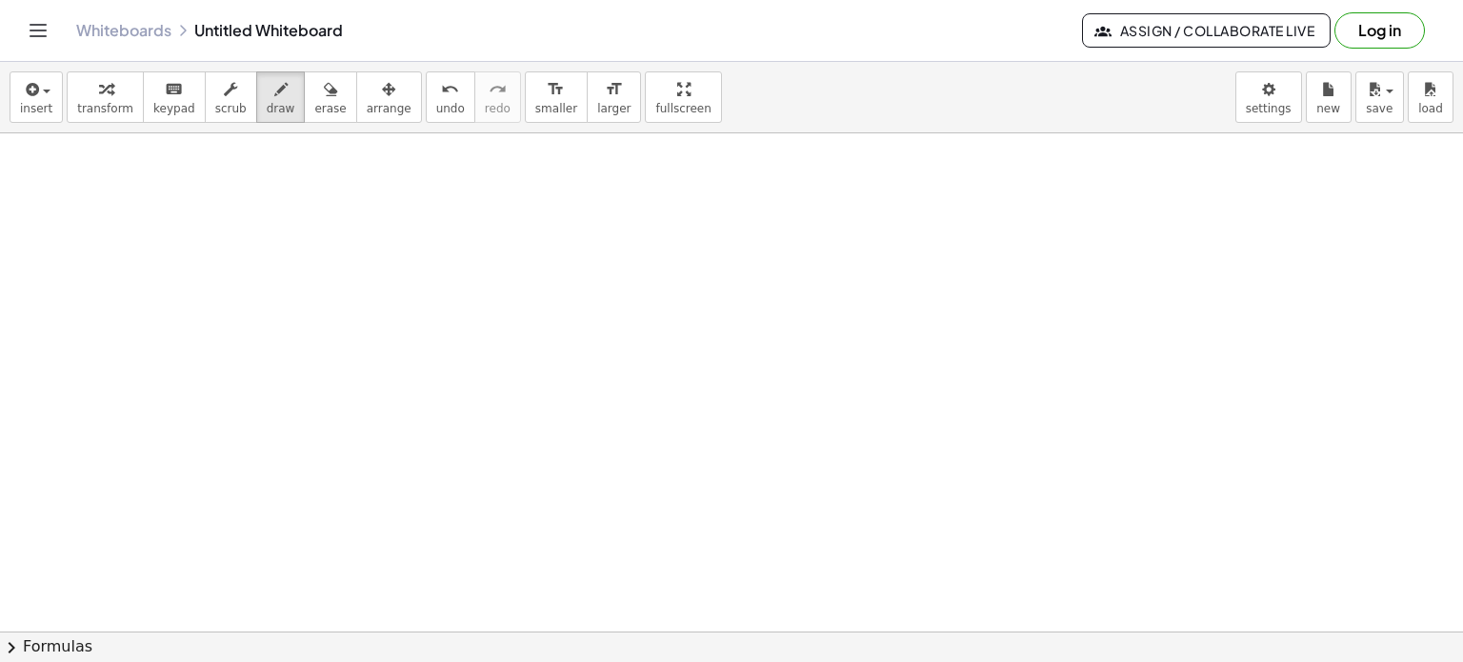
scroll to position [5291, 0]
drag, startPoint x: 385, startPoint y: 210, endPoint x: 424, endPoint y: 259, distance: 63.1
drag, startPoint x: 465, startPoint y: 209, endPoint x: 471, endPoint y: 264, distance: 55.6
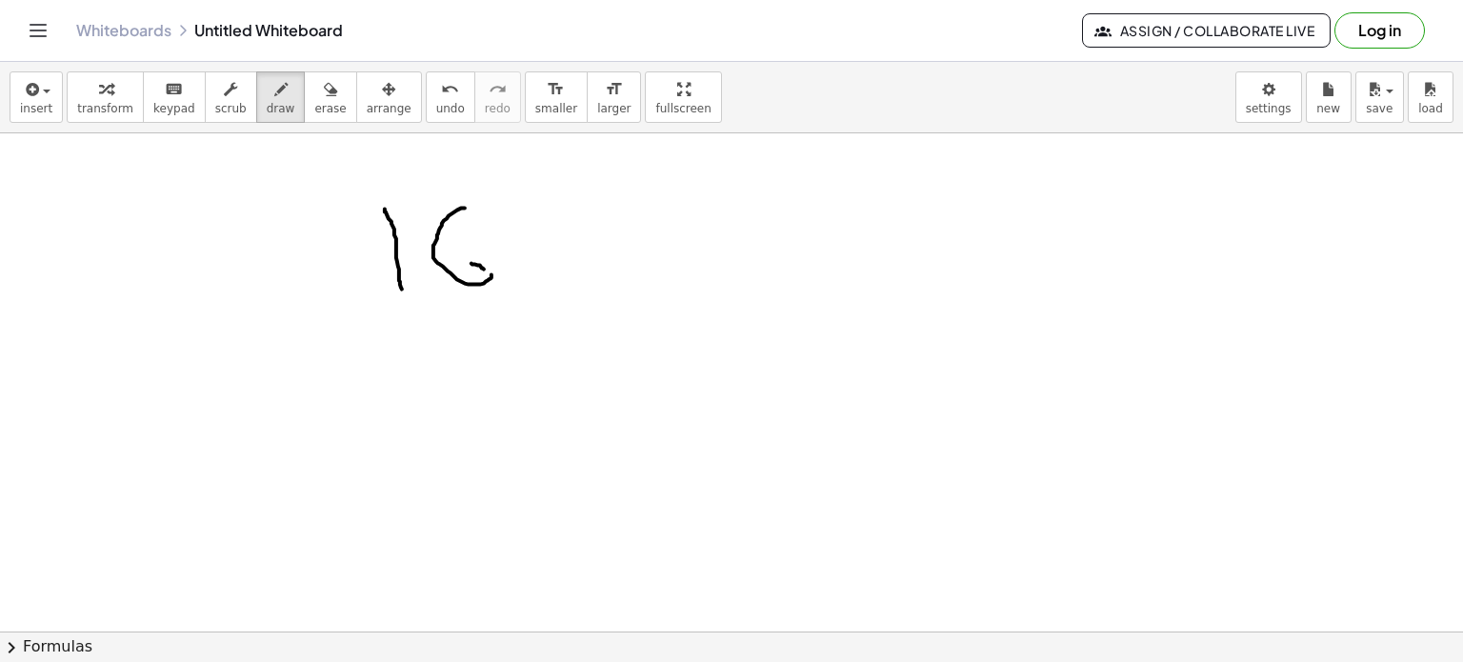
drag, startPoint x: 471, startPoint y: 264, endPoint x: 436, endPoint y: 266, distance: 35.3
drag, startPoint x: 377, startPoint y: 318, endPoint x: 511, endPoint y: 308, distance: 134.7
drag, startPoint x: 431, startPoint y: 353, endPoint x: 437, endPoint y: 412, distance: 59.4
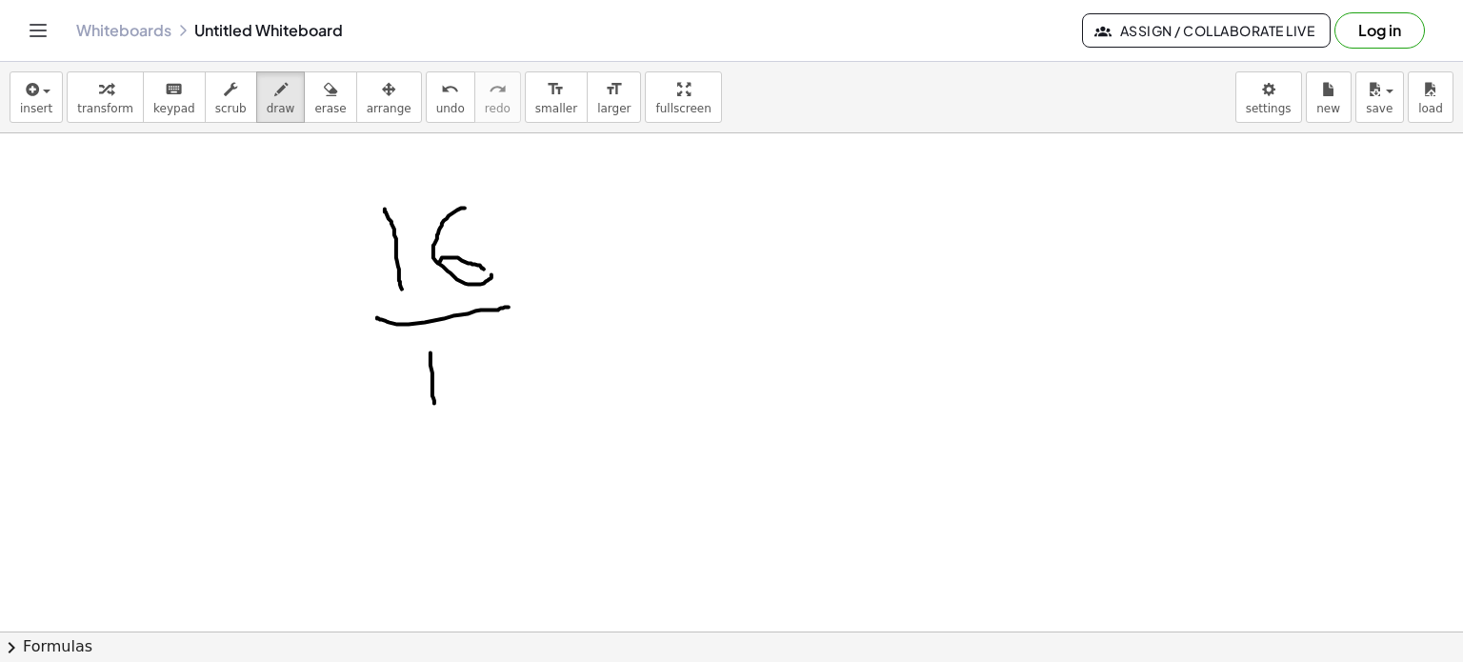
drag, startPoint x: 469, startPoint y: 344, endPoint x: 499, endPoint y: 395, distance: 59.8
drag, startPoint x: 378, startPoint y: 236, endPoint x: 490, endPoint y: 271, distance: 116.6
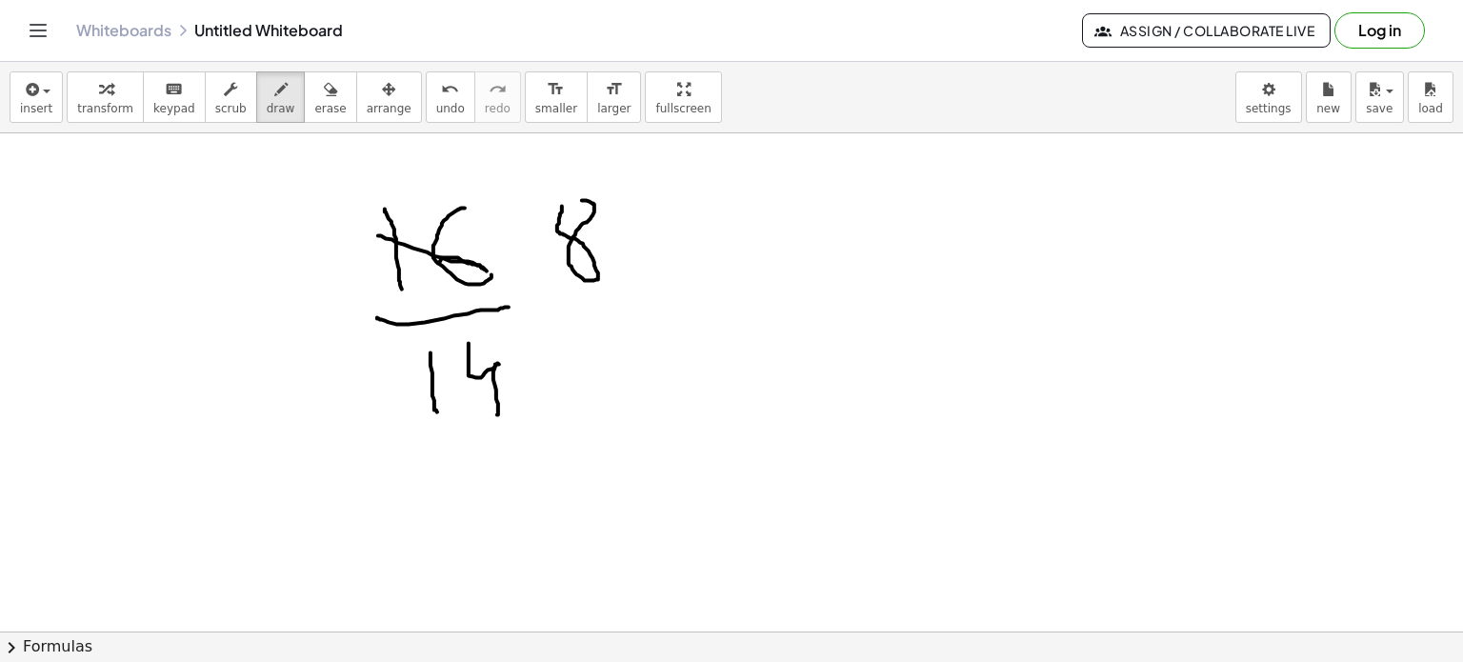
drag, startPoint x: 562, startPoint y: 207, endPoint x: 553, endPoint y: 231, distance: 26.2
drag, startPoint x: 546, startPoint y: 309, endPoint x: 648, endPoint y: 304, distance: 102.0
drag, startPoint x: 574, startPoint y: 335, endPoint x: 625, endPoint y: 402, distance: 83.6
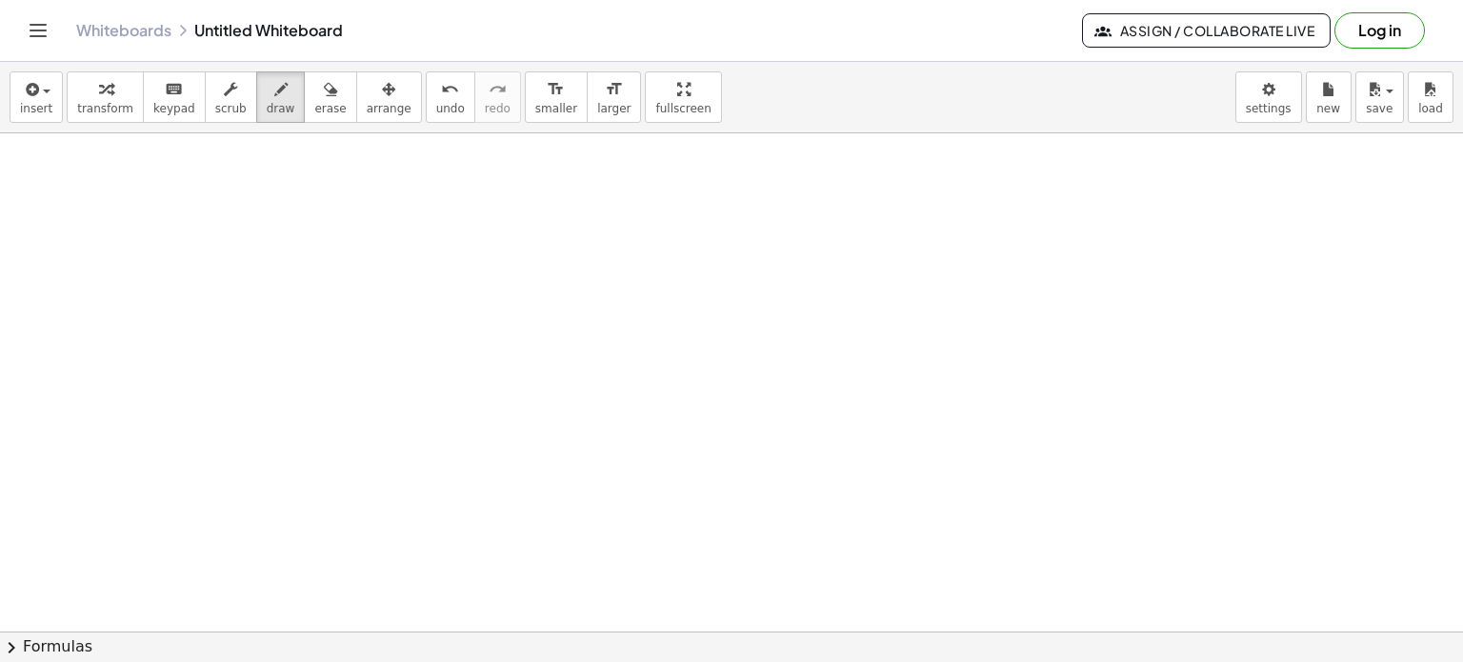
scroll to position [5600, 0]
drag, startPoint x: 827, startPoint y: 260, endPoint x: 845, endPoint y: 352, distance: 94.1
drag, startPoint x: 831, startPoint y: 259, endPoint x: 970, endPoint y: 236, distance: 140.9
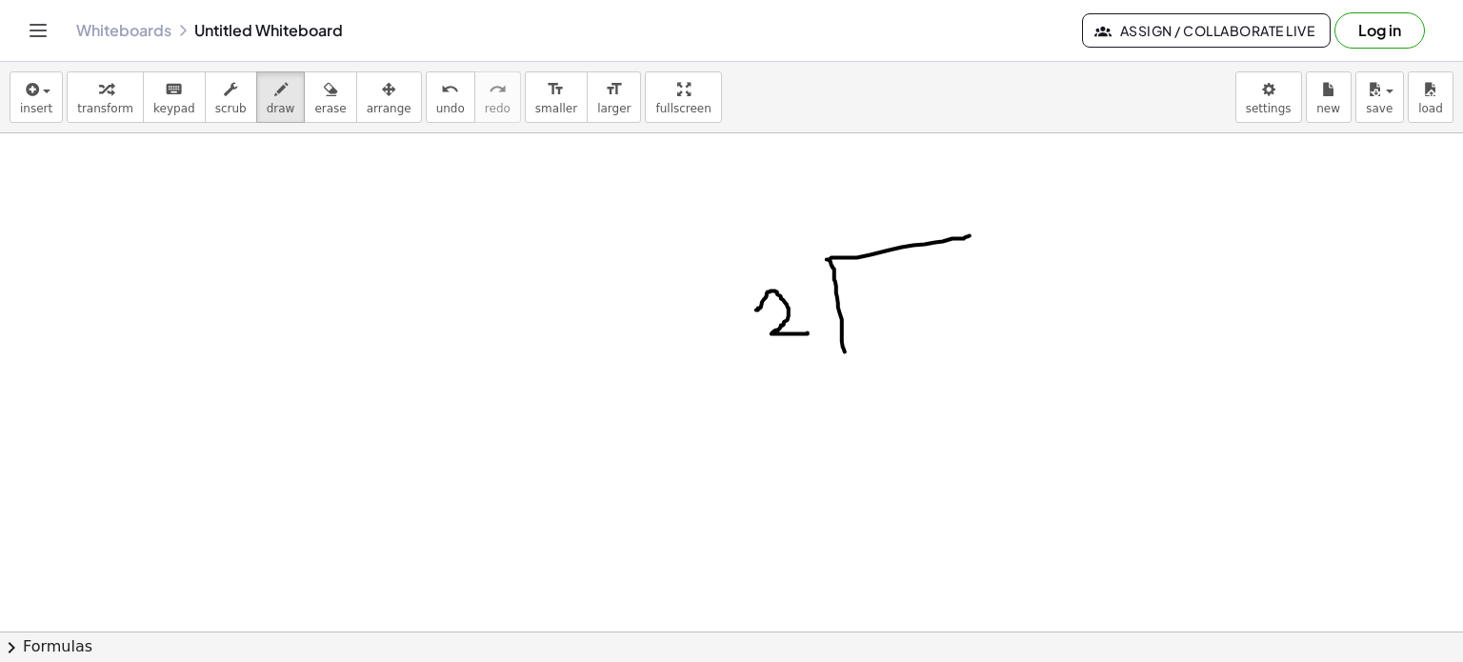
drag, startPoint x: 756, startPoint y: 311, endPoint x: 818, endPoint y: 331, distance: 65.4
drag, startPoint x: 904, startPoint y: 277, endPoint x: 899, endPoint y: 319, distance: 42.2
drag, startPoint x: 927, startPoint y: 271, endPoint x: 938, endPoint y: 319, distance: 49.0
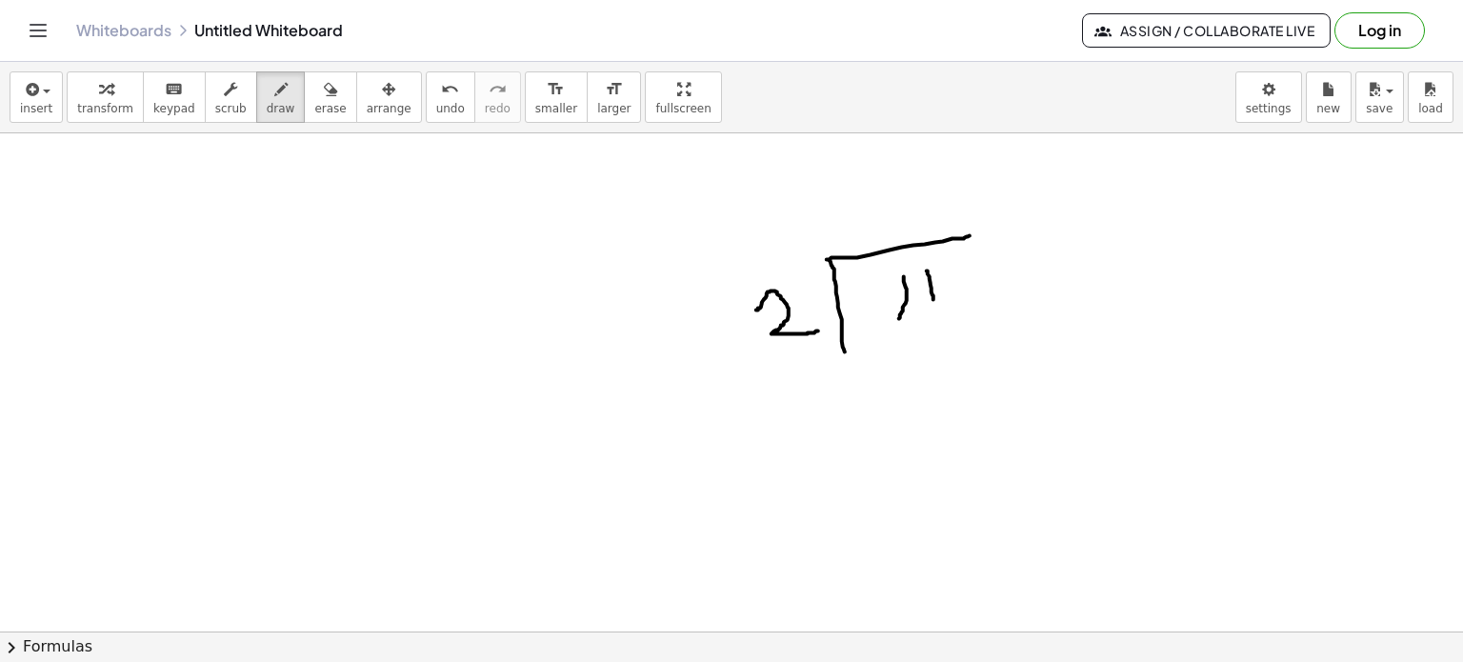
drag, startPoint x: 876, startPoint y: 201, endPoint x: 911, endPoint y: 190, distance: 35.9
drag, startPoint x: 876, startPoint y: 200, endPoint x: 949, endPoint y: 300, distance: 123.5
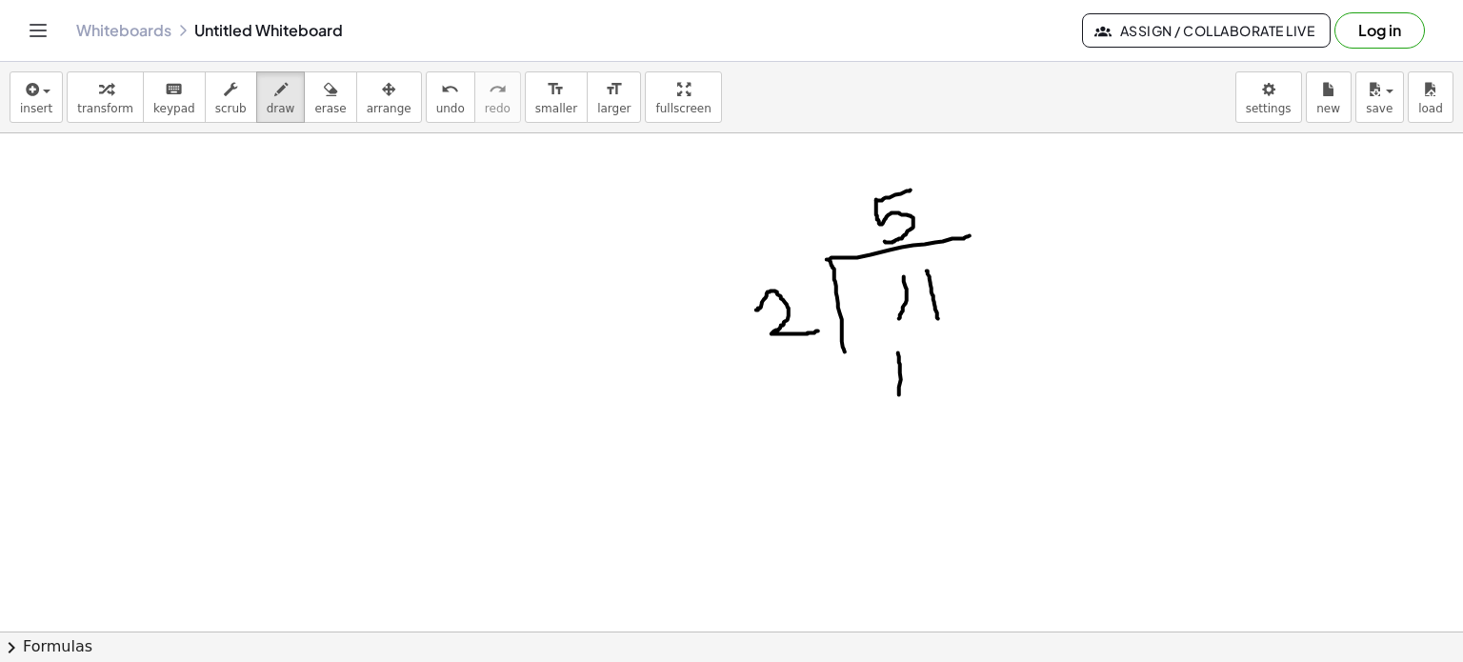
drag, startPoint x: 898, startPoint y: 353, endPoint x: 917, endPoint y: 371, distance: 26.3
drag, startPoint x: 925, startPoint y: 358, endPoint x: 915, endPoint y: 361, distance: 9.9
drag, startPoint x: 842, startPoint y: 434, endPoint x: 1044, endPoint y: 403, distance: 204.4
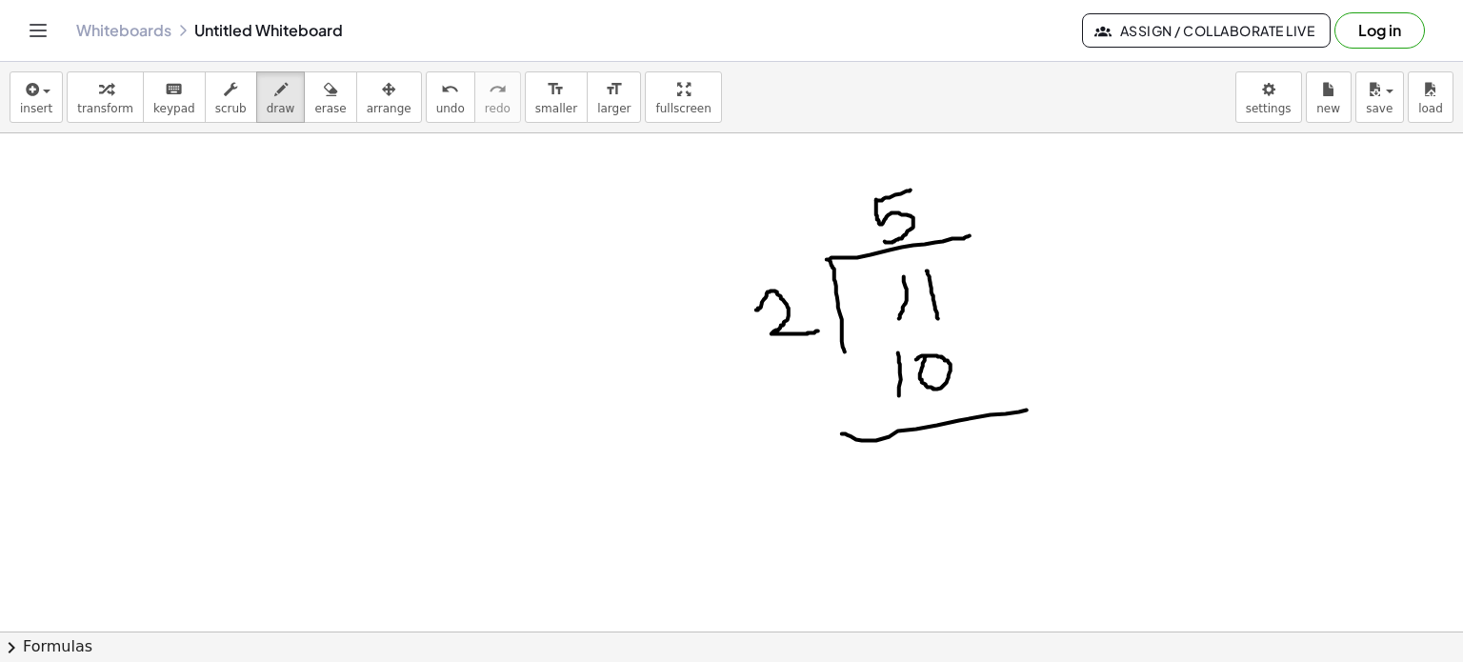
drag, startPoint x: 953, startPoint y: 440, endPoint x: 956, endPoint y: 480, distance: 40.1
drag, startPoint x: 914, startPoint y: 164, endPoint x: 899, endPoint y: 167, distance: 15.5
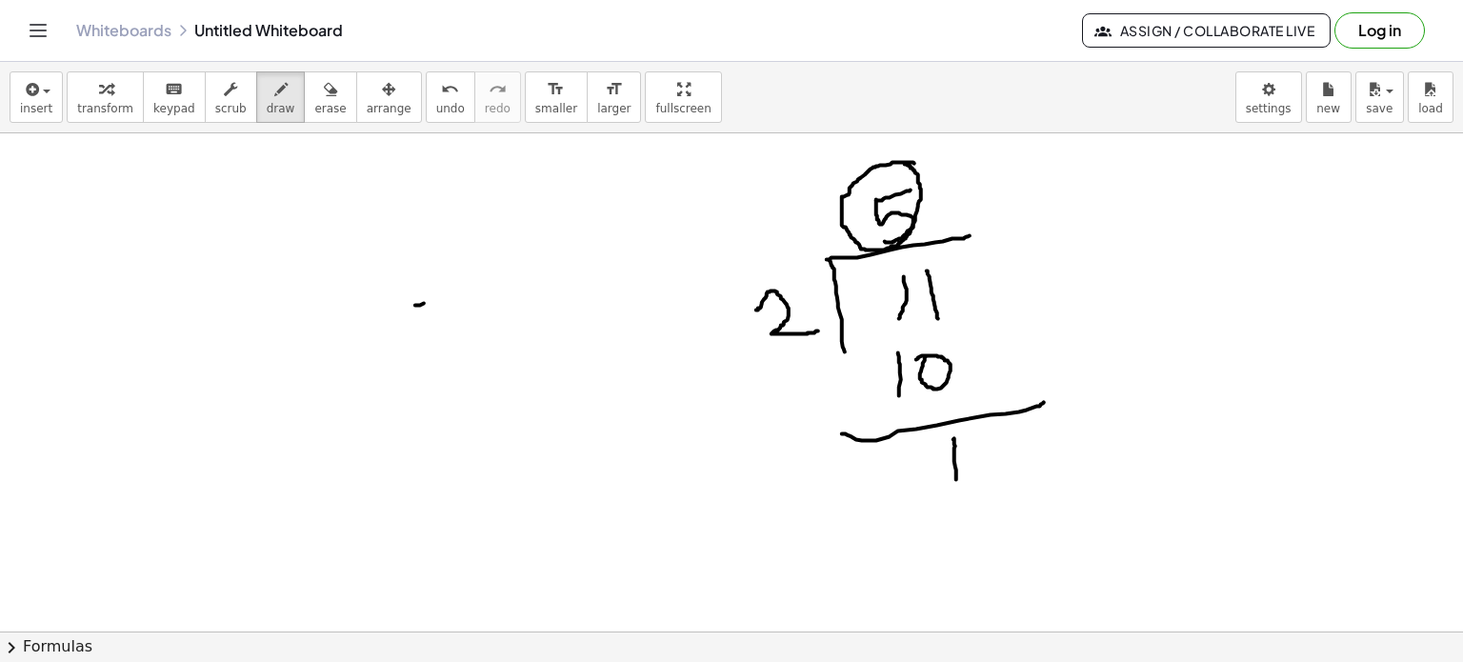
drag, startPoint x: 424, startPoint y: 304, endPoint x: 449, endPoint y: 291, distance: 27.7
drag, startPoint x: 416, startPoint y: 316, endPoint x: 435, endPoint y: 365, distance: 52.2
drag, startPoint x: 930, startPoint y: 438, endPoint x: 900, endPoint y: 425, distance: 32.4
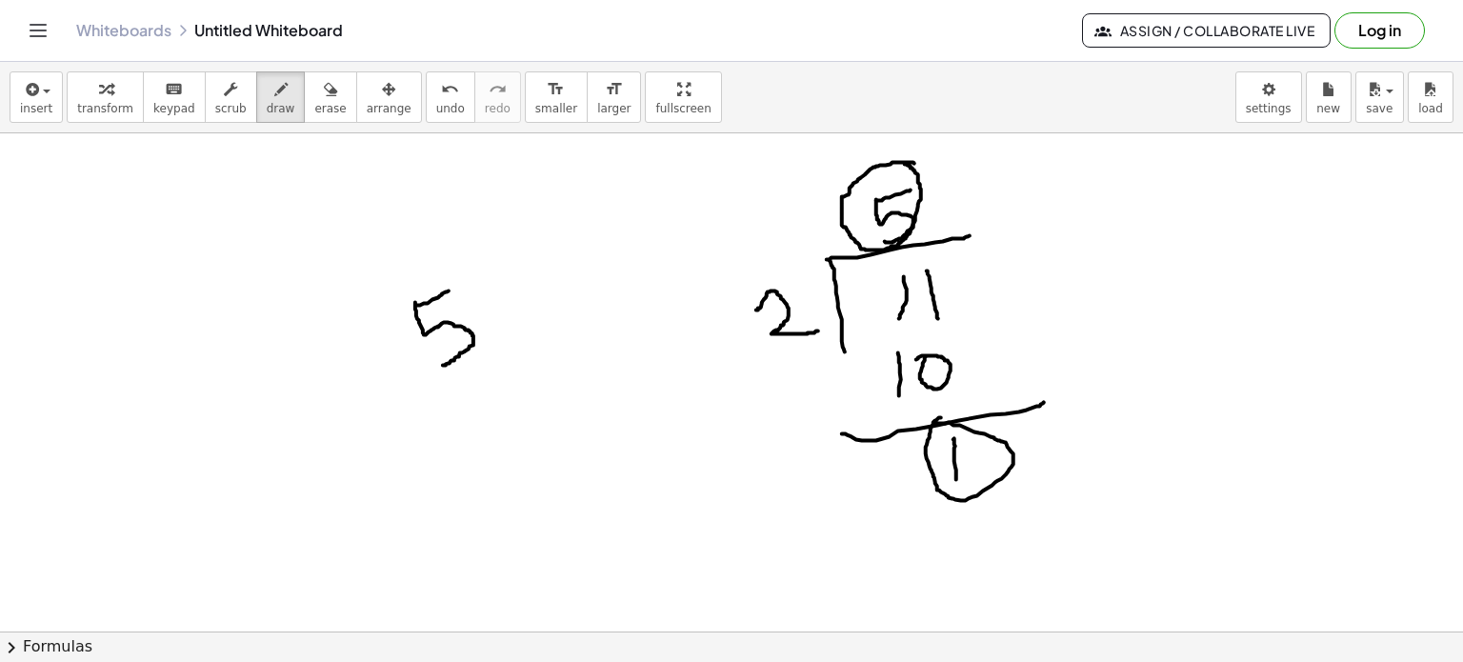
drag, startPoint x: 504, startPoint y: 203, endPoint x: 520, endPoint y: 271, distance: 70.5
drag, startPoint x: 772, startPoint y: 269, endPoint x: 771, endPoint y: 285, distance: 16.3
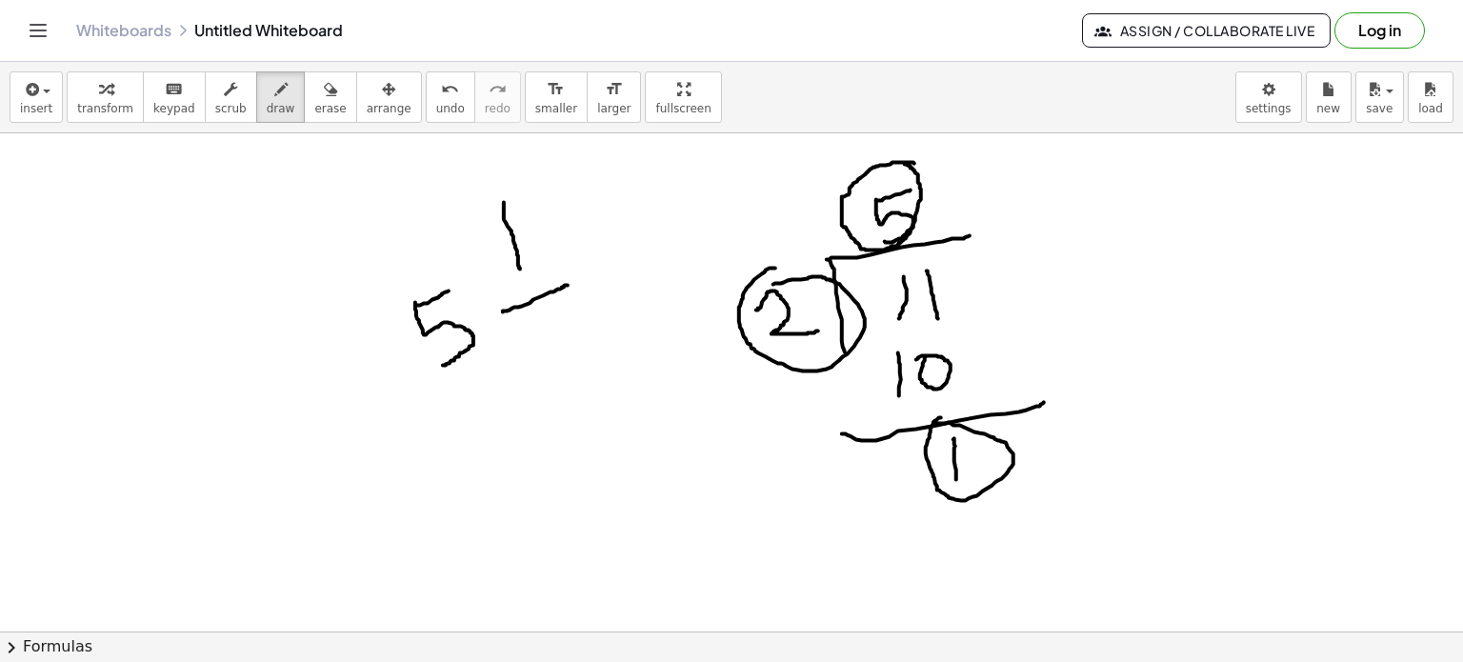
drag, startPoint x: 503, startPoint y: 312, endPoint x: 539, endPoint y: 342, distance: 46.7
drag, startPoint x: 552, startPoint y: 324, endPoint x: 611, endPoint y: 351, distance: 64.8
drag, startPoint x: 589, startPoint y: 375, endPoint x: 472, endPoint y: 387, distance: 116.8
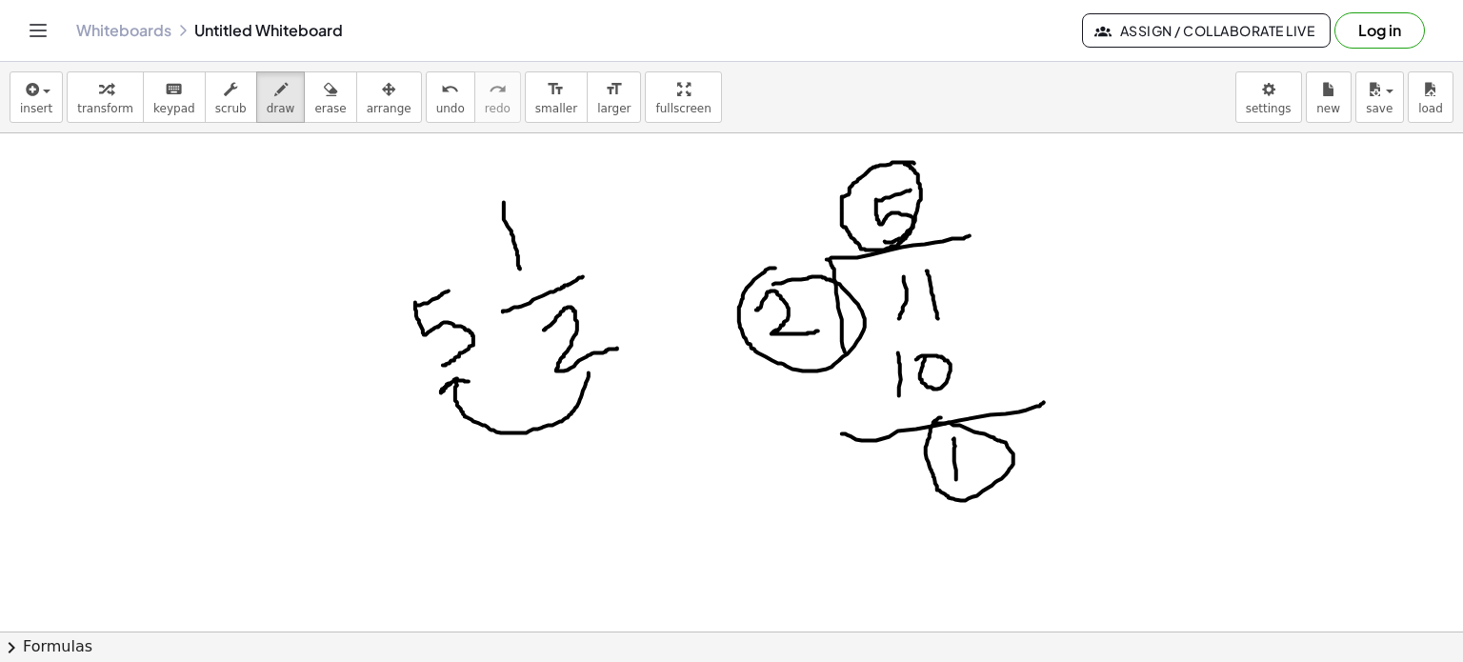
drag, startPoint x: 511, startPoint y: 400, endPoint x: 520, endPoint y: 408, distance: 12.2
drag, startPoint x: 524, startPoint y: 393, endPoint x: 509, endPoint y: 413, distance: 25.1
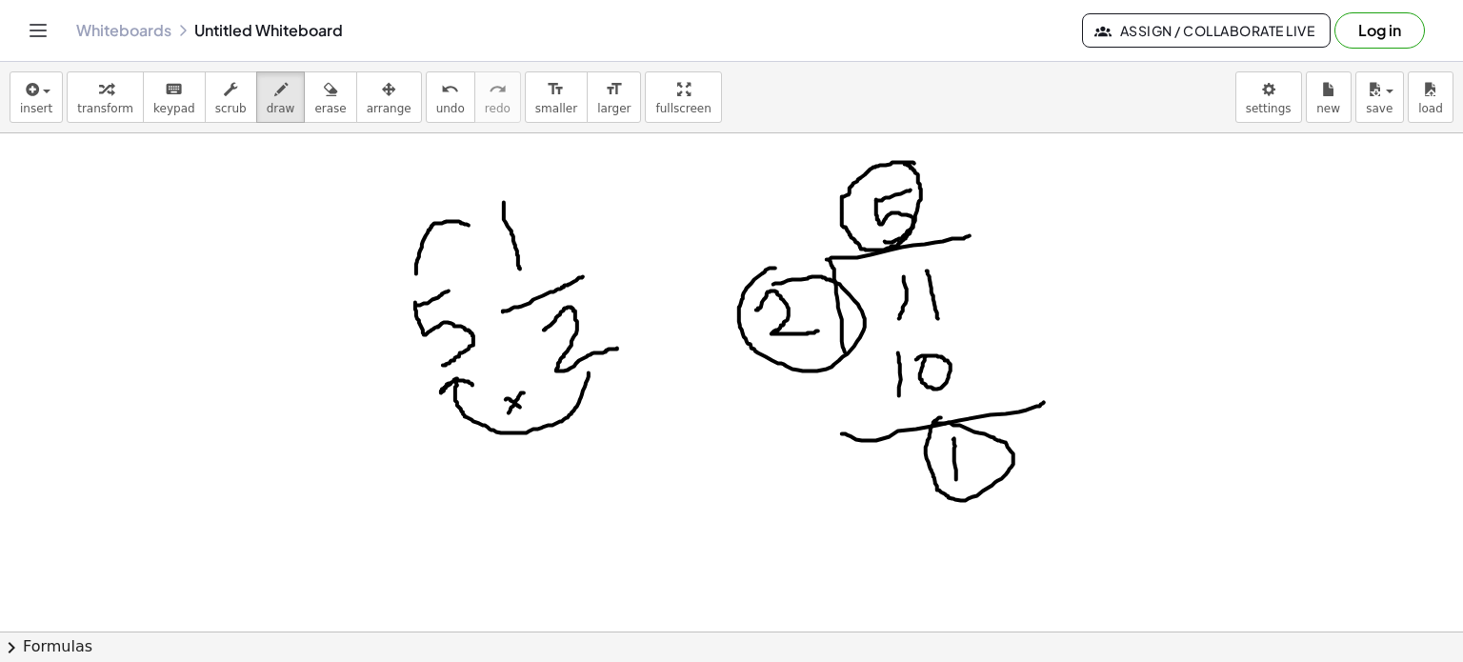
drag, startPoint x: 422, startPoint y: 245, endPoint x: 474, endPoint y: 228, distance: 55.1
drag, startPoint x: 443, startPoint y: 247, endPoint x: 458, endPoint y: 237, distance: 18.0
drag, startPoint x: 454, startPoint y: 236, endPoint x: 450, endPoint y: 273, distance: 37.5
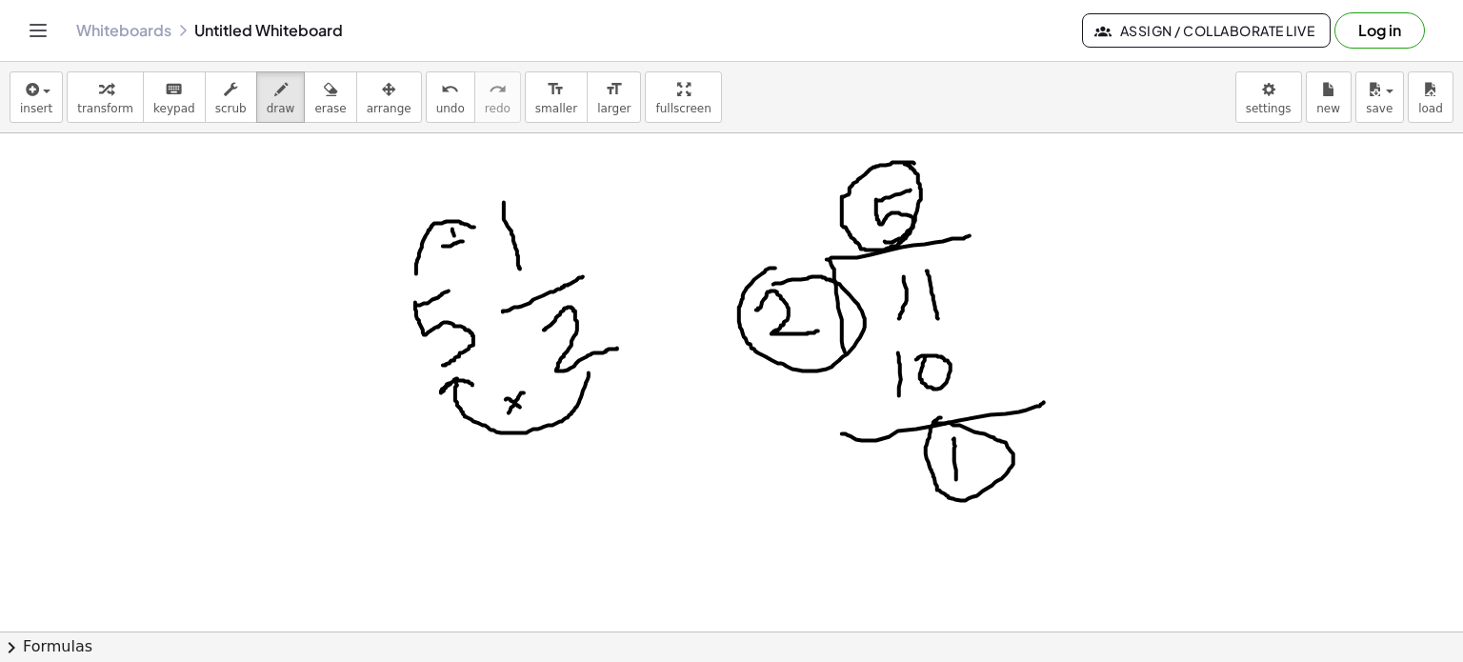
drag, startPoint x: 964, startPoint y: 292, endPoint x: 1148, endPoint y: 391, distance: 208.4
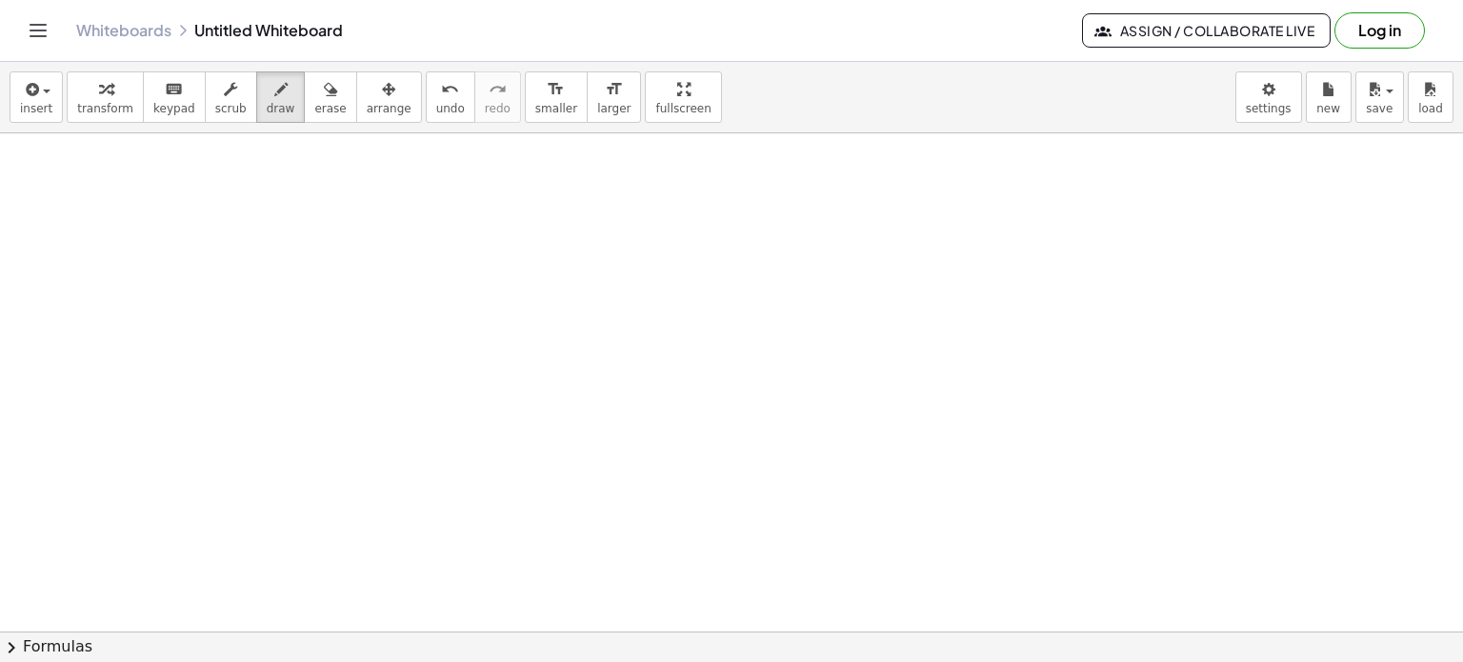
scroll to position [5981, 0]
drag, startPoint x: 306, startPoint y: 228, endPoint x: 299, endPoint y: 317, distance: 89.8
drag, startPoint x: 348, startPoint y: 240, endPoint x: 409, endPoint y: 270, distance: 67.7
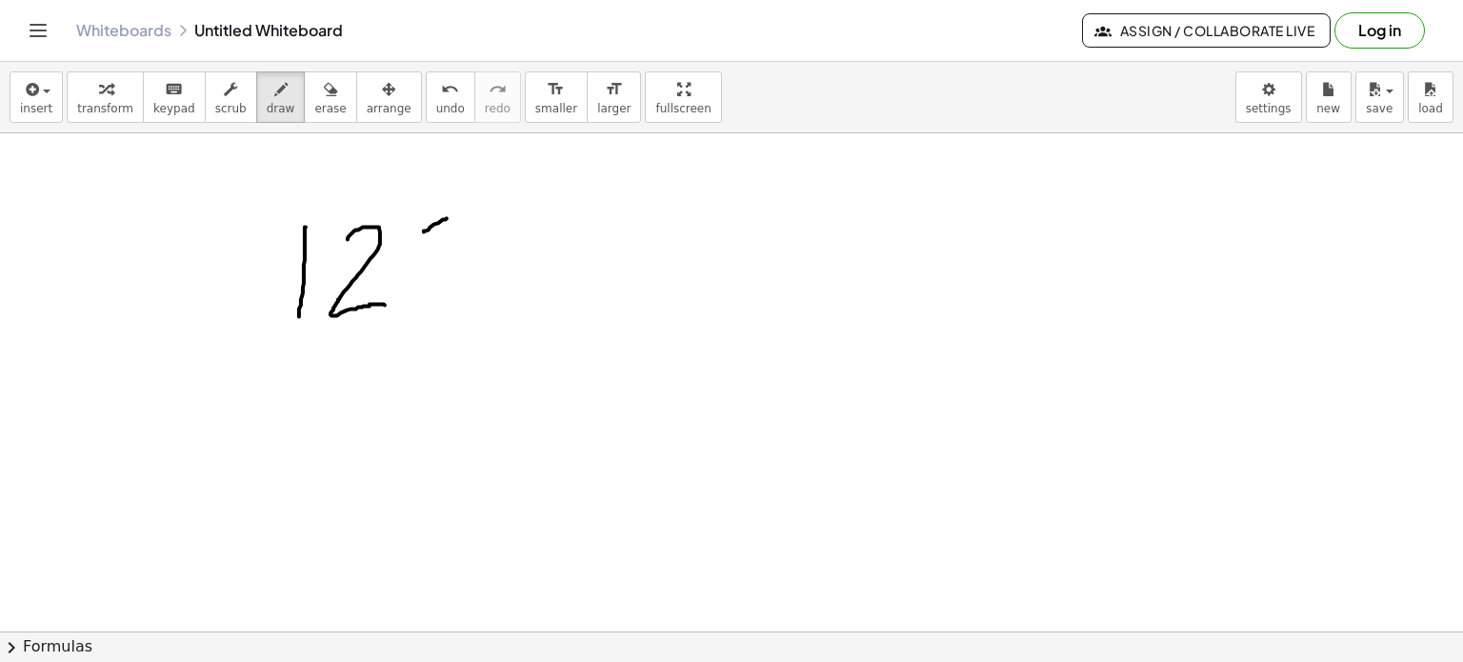
drag, startPoint x: 424, startPoint y: 231, endPoint x: 451, endPoint y: 216, distance: 30.7
drag, startPoint x: 427, startPoint y: 231, endPoint x: 411, endPoint y: 298, distance: 68.4
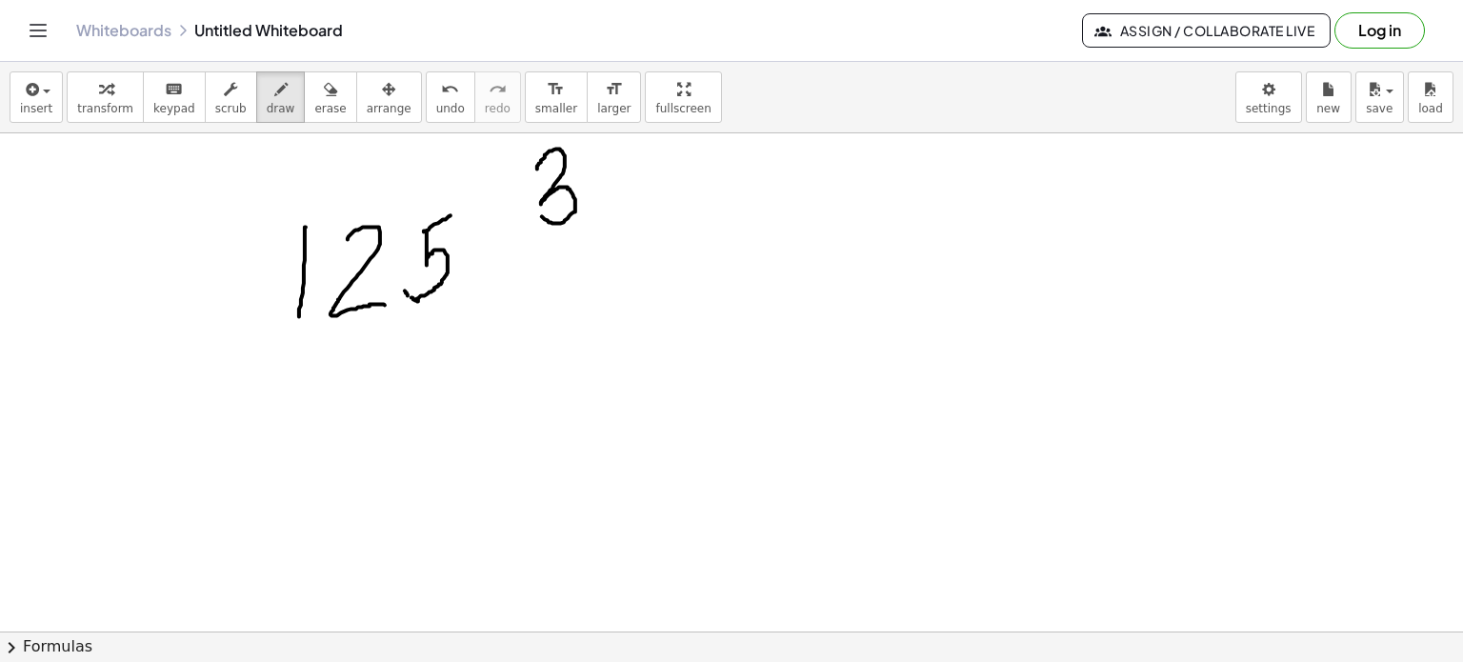
drag, startPoint x: 544, startPoint y: 159, endPoint x: 503, endPoint y: 241, distance: 91.6
drag, startPoint x: 490, startPoint y: 249, endPoint x: 606, endPoint y: 236, distance: 116.9
drag, startPoint x: 555, startPoint y: 251, endPoint x: 579, endPoint y: 244, distance: 25.0
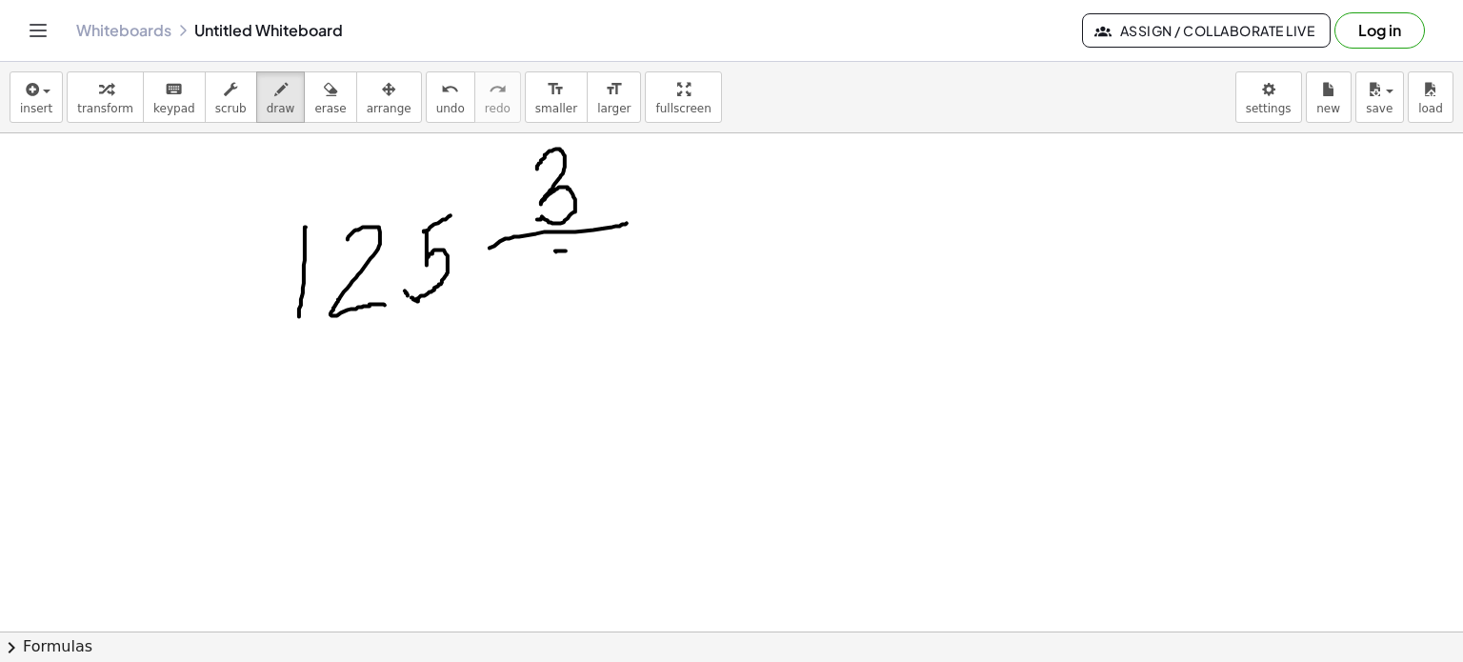
drag, startPoint x: 554, startPoint y: 253, endPoint x: 550, endPoint y: 299, distance: 46.0
drag, startPoint x: 460, startPoint y: 320, endPoint x: 502, endPoint y: 331, distance: 43.4
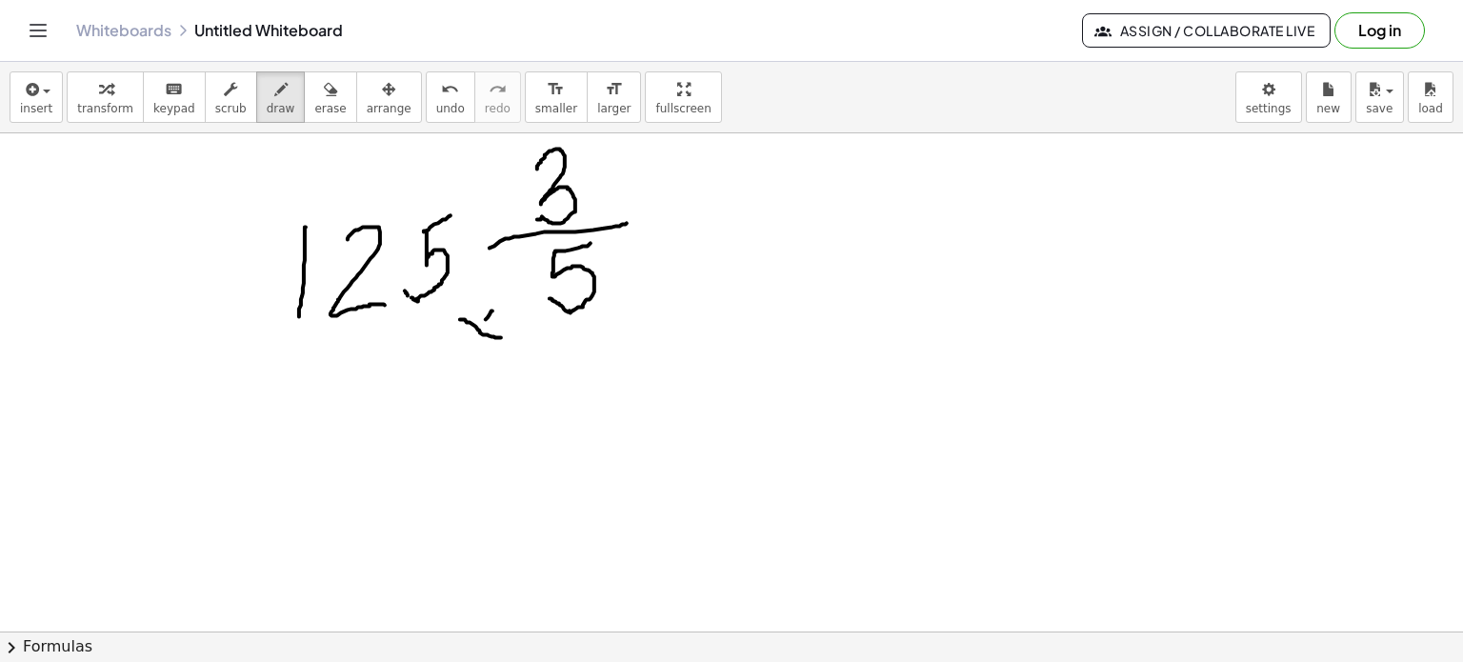
drag, startPoint x: 486, startPoint y: 320, endPoint x: 466, endPoint y: 359, distance: 43.9
drag, startPoint x: 456, startPoint y: 171, endPoint x: 485, endPoint y: 163, distance: 29.8
drag, startPoint x: 467, startPoint y: 153, endPoint x: 461, endPoint y: 190, distance: 37.6
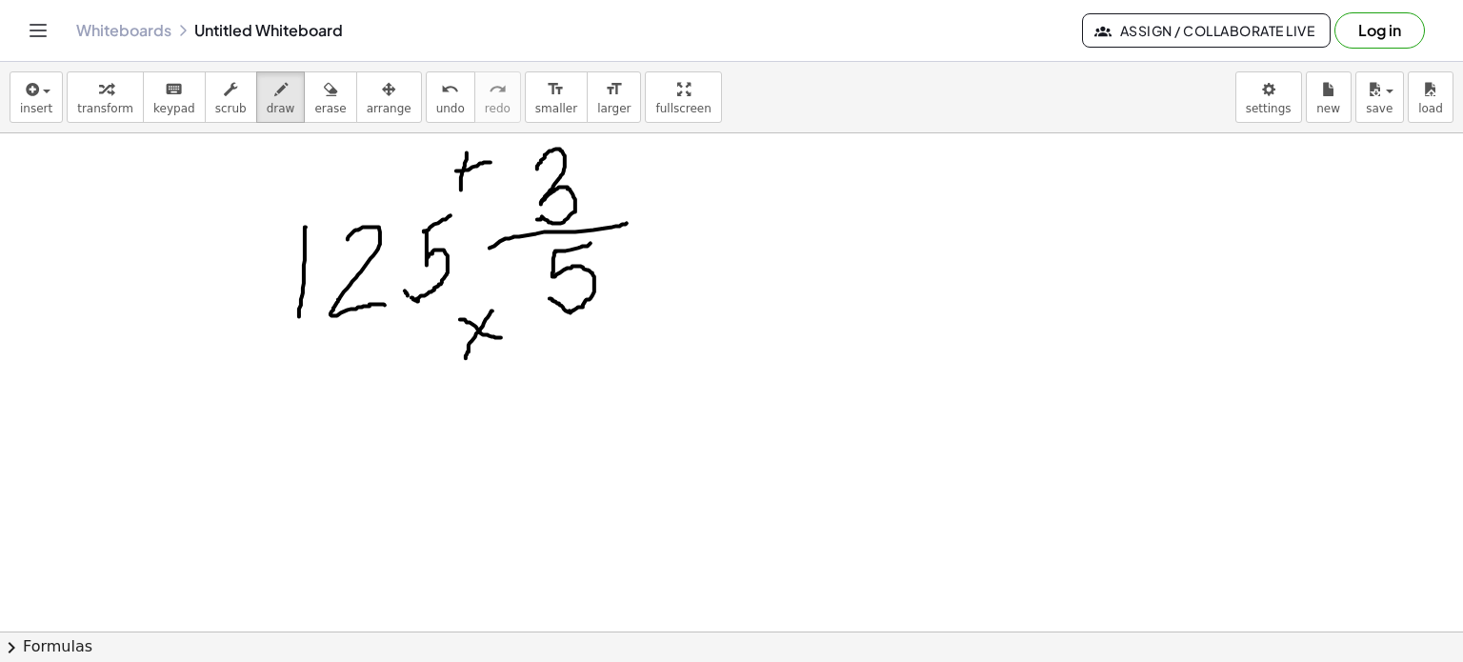
drag, startPoint x: 826, startPoint y: 156, endPoint x: 812, endPoint y: 202, distance: 47.9
drag, startPoint x: 853, startPoint y: 170, endPoint x: 914, endPoint y: 190, distance: 63.9
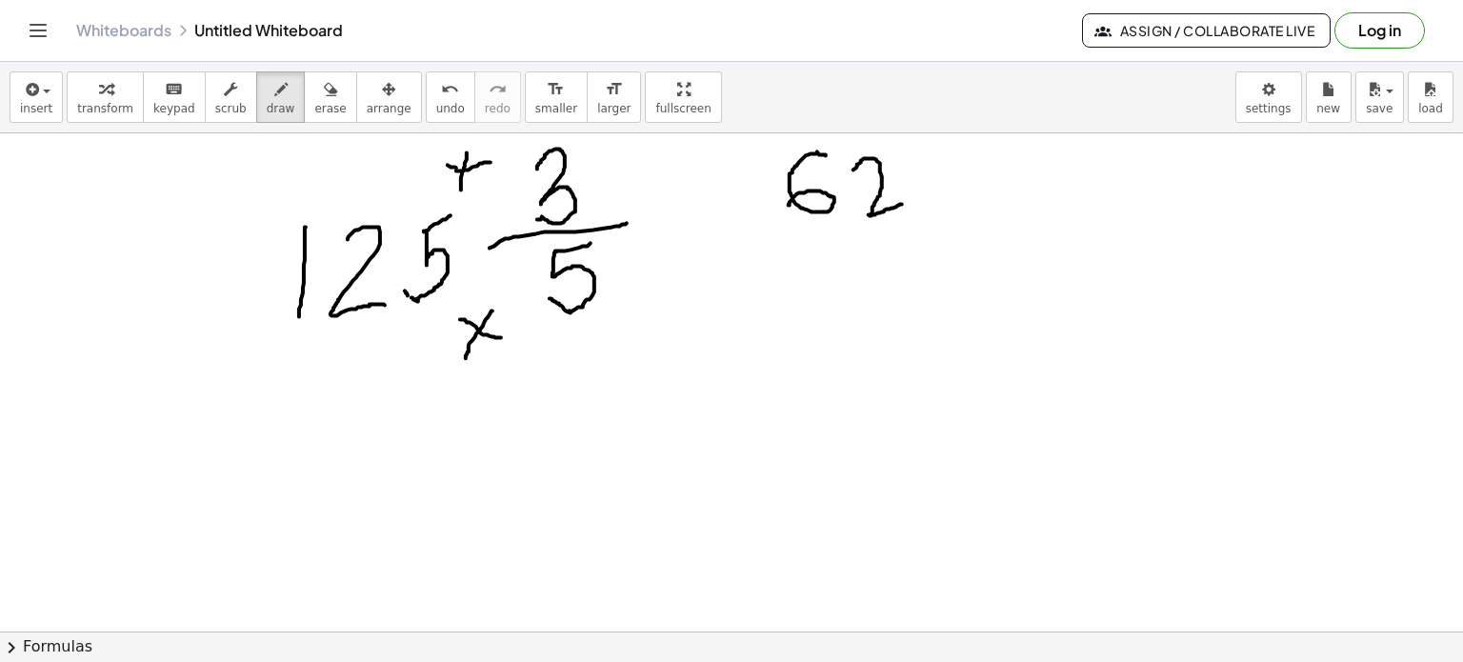
drag, startPoint x: 945, startPoint y: 160, endPoint x: 945, endPoint y: 170, distance: 10.5
drag, startPoint x: 947, startPoint y: 160, endPoint x: 918, endPoint y: 170, distance: 30.4
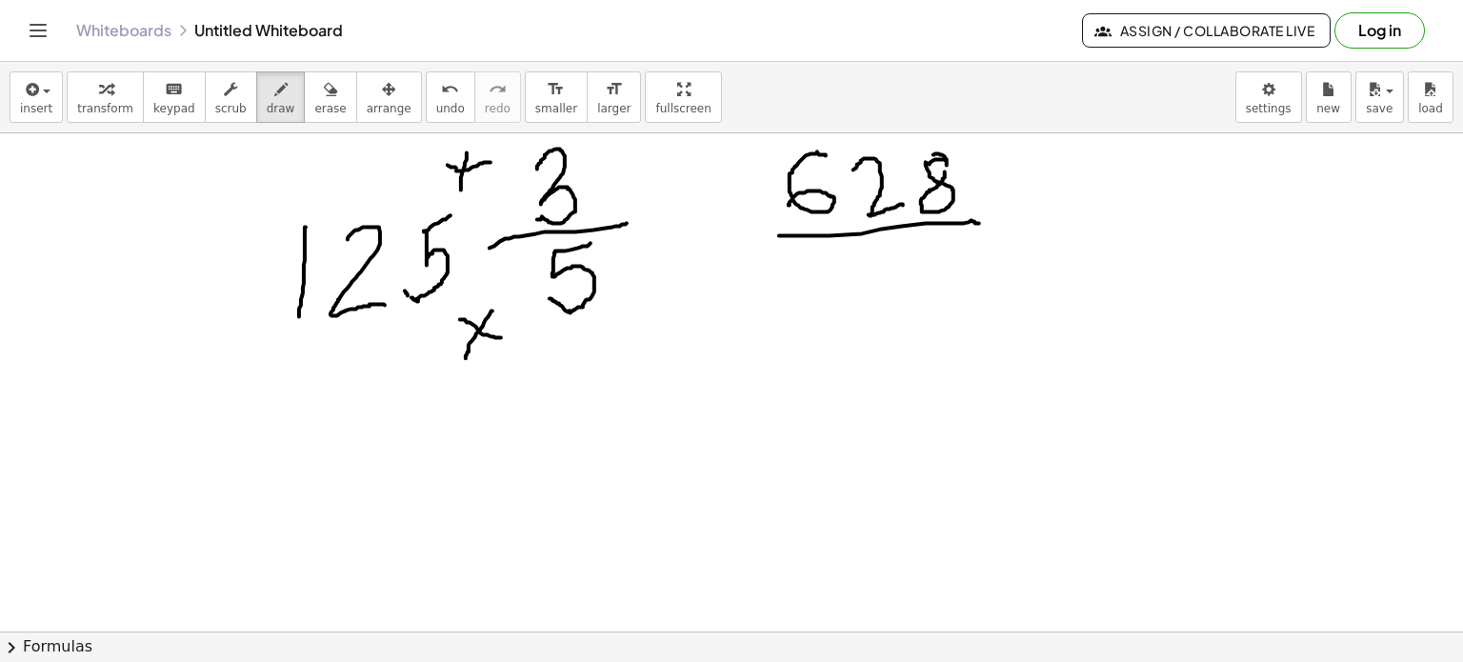
drag, startPoint x: 779, startPoint y: 236, endPoint x: 984, endPoint y: 223, distance: 205.2
drag, startPoint x: 594, startPoint y: 347, endPoint x: 903, endPoint y: 274, distance: 317.0
drag, startPoint x: 928, startPoint y: 251, endPoint x: 952, endPoint y: 235, distance: 28.3
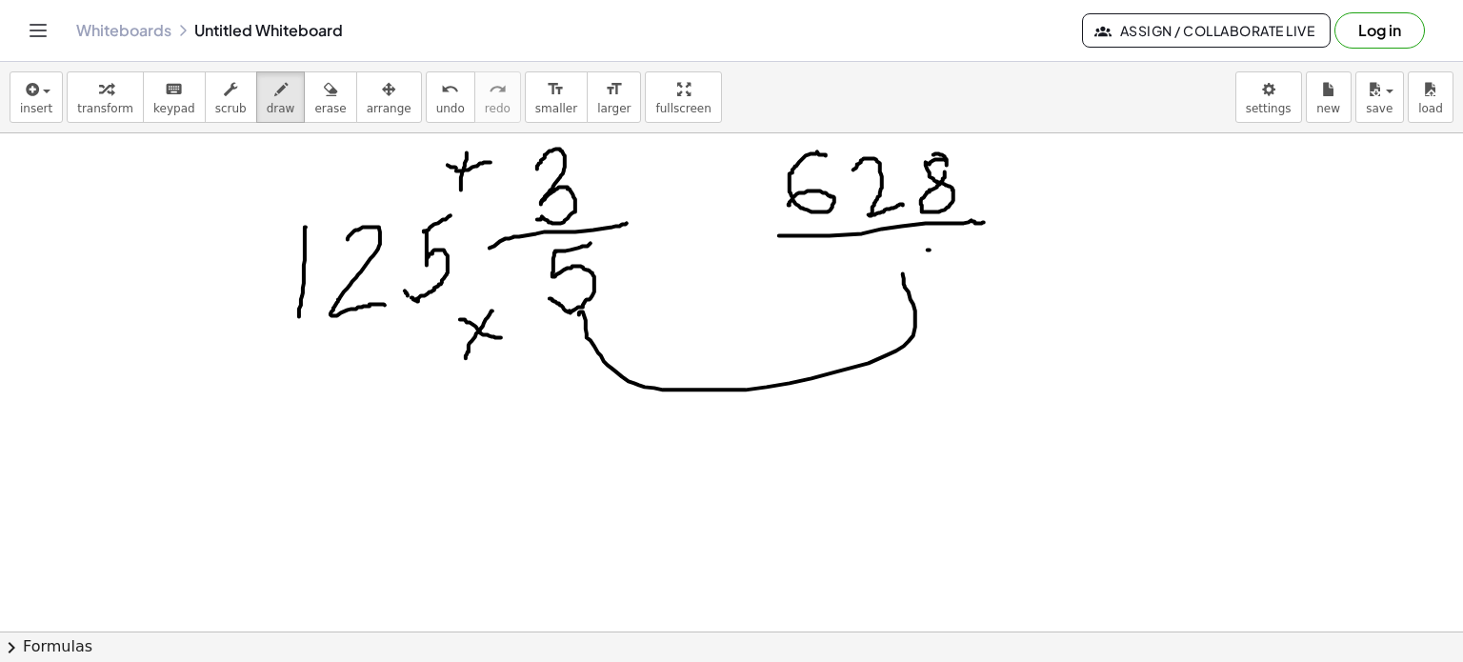
drag, startPoint x: 932, startPoint y: 247, endPoint x: 928, endPoint y: 307, distance: 60.2
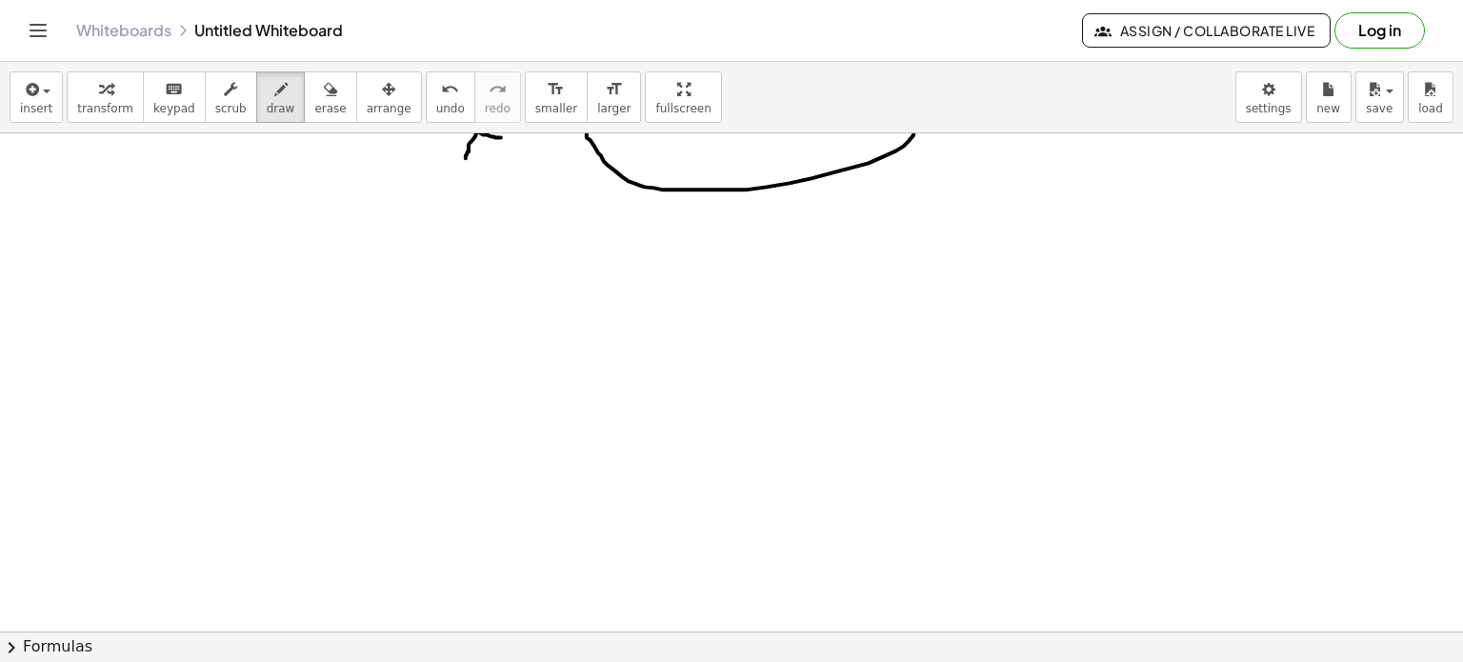
scroll to position [6194, 0]
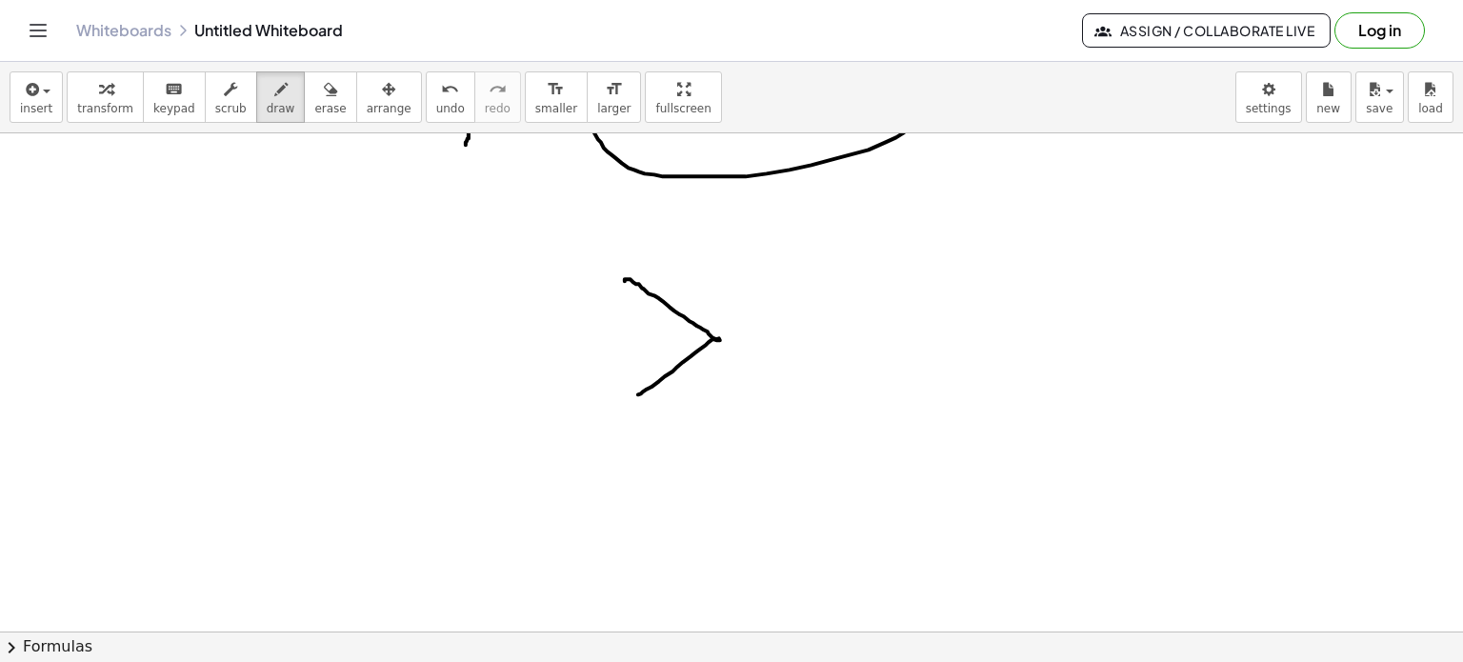
drag, startPoint x: 625, startPoint y: 282, endPoint x: 629, endPoint y: 399, distance: 117.2
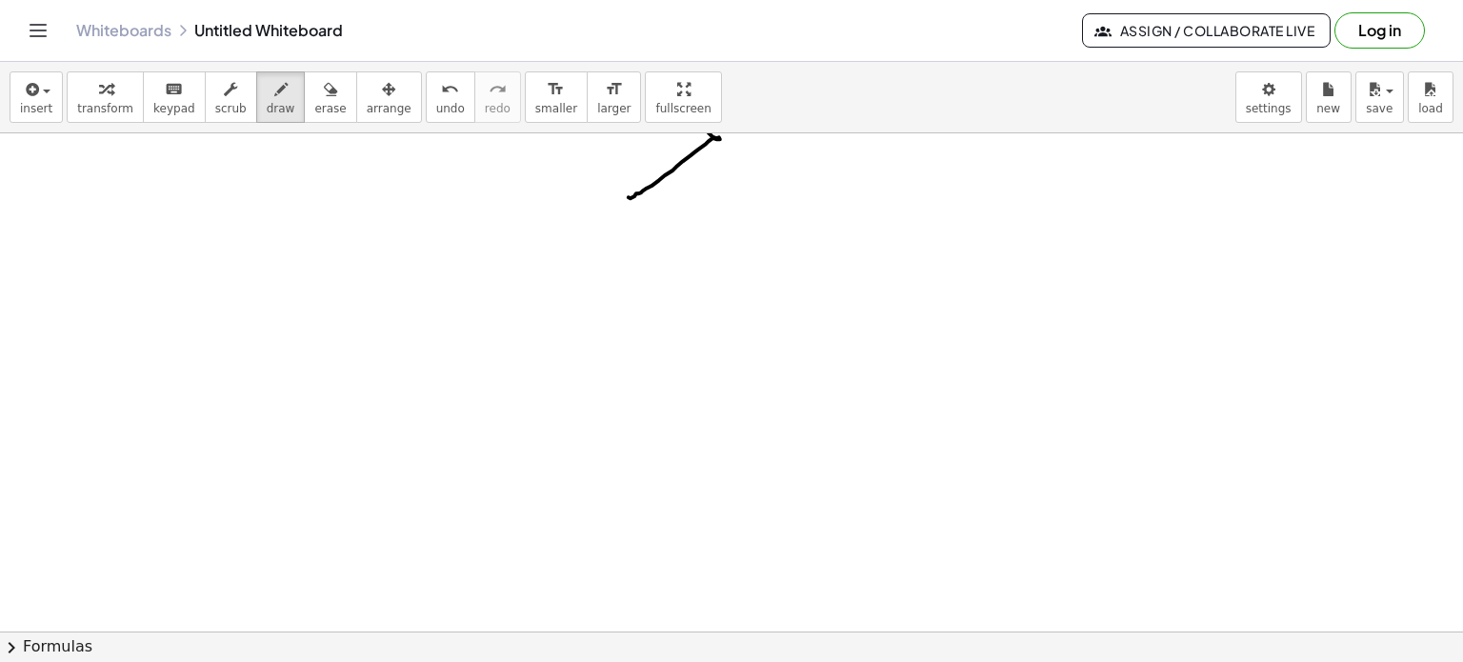
scroll to position [6480, 0]
drag, startPoint x: 316, startPoint y: 205, endPoint x: 328, endPoint y: 254, distance: 50.8
drag, startPoint x: 343, startPoint y: 203, endPoint x: 381, endPoint y: 269, distance: 76.0
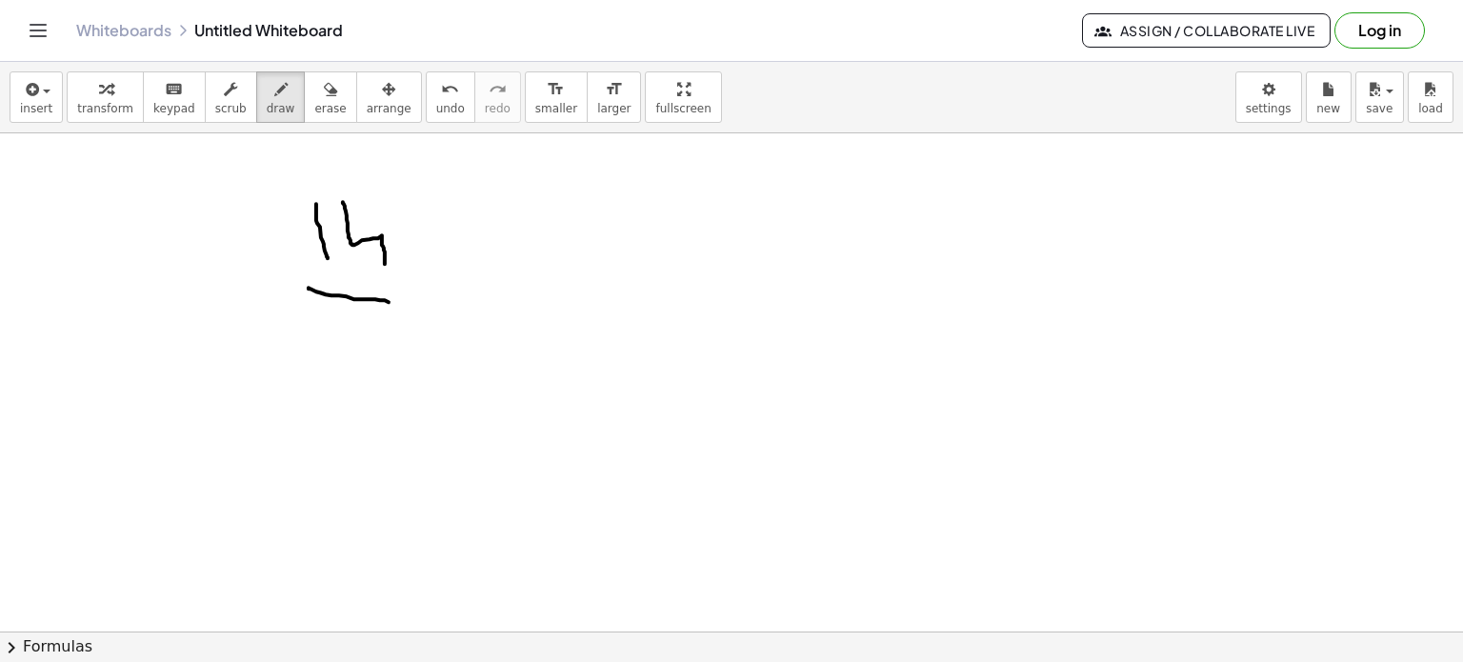
drag, startPoint x: 309, startPoint y: 289, endPoint x: 396, endPoint y: 313, distance: 91.1
drag, startPoint x: 335, startPoint y: 327, endPoint x: 340, endPoint y: 366, distance: 39.3
drag, startPoint x: 354, startPoint y: 331, endPoint x: 373, endPoint y: 374, distance: 47.8
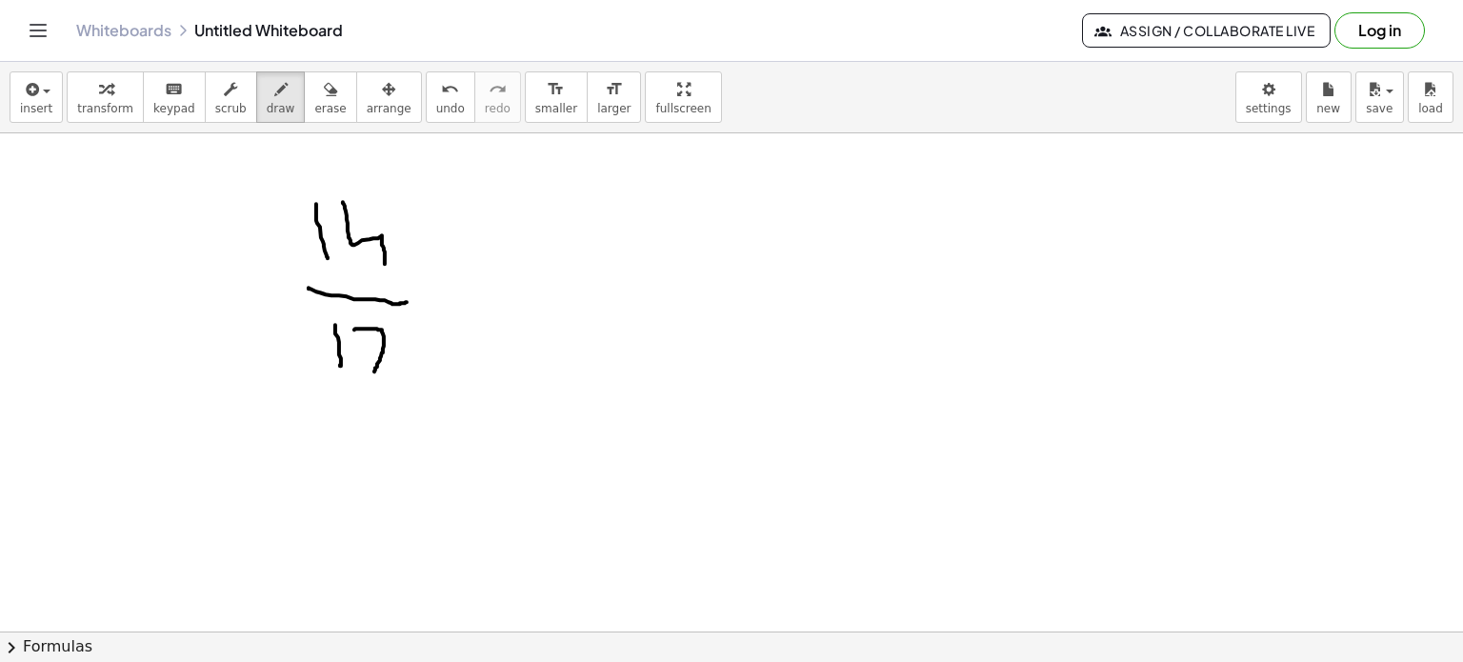
drag, startPoint x: 626, startPoint y: 201, endPoint x: 628, endPoint y: 262, distance: 61.0
drag, startPoint x: 656, startPoint y: 201, endPoint x: 675, endPoint y: 243, distance: 46.0
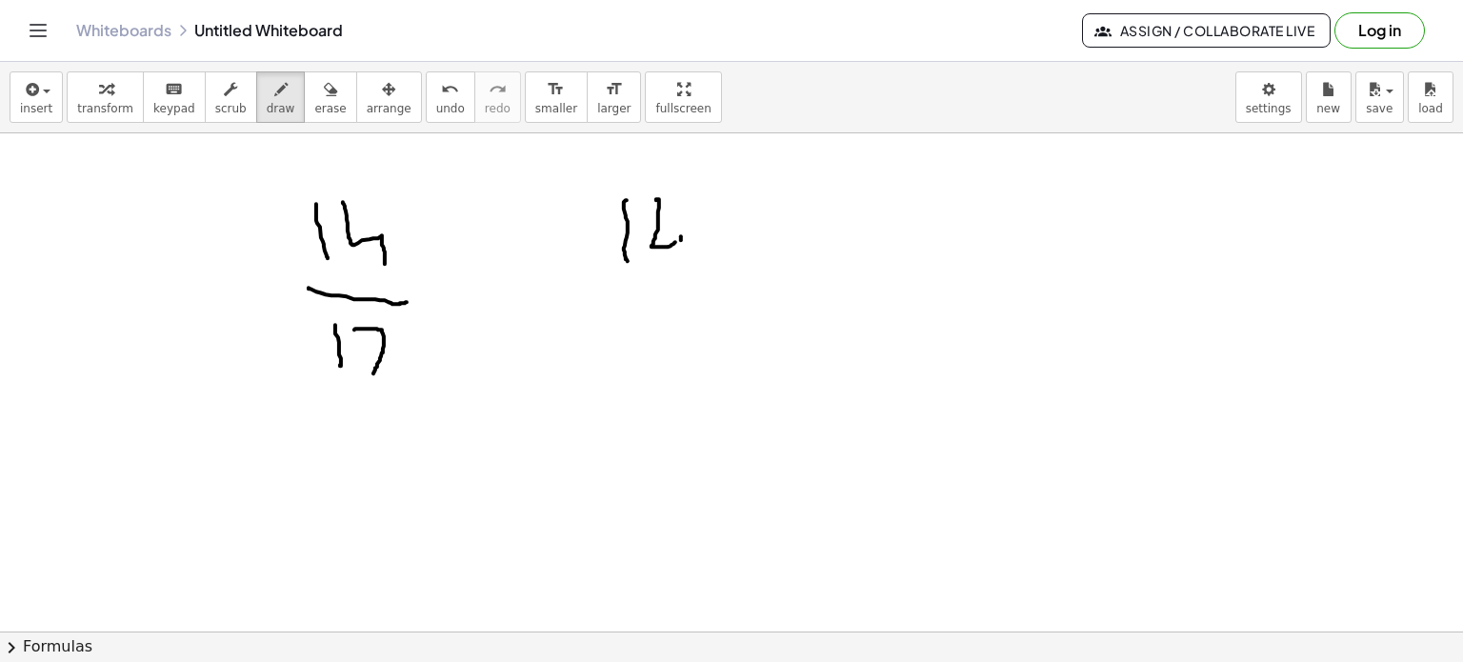
drag, startPoint x: 681, startPoint y: 237, endPoint x: 675, endPoint y: 271, distance: 34.8
drag, startPoint x: 604, startPoint y: 308, endPoint x: 705, endPoint y: 305, distance: 101.0
drag, startPoint x: 636, startPoint y: 332, endPoint x: 652, endPoint y: 367, distance: 37.5
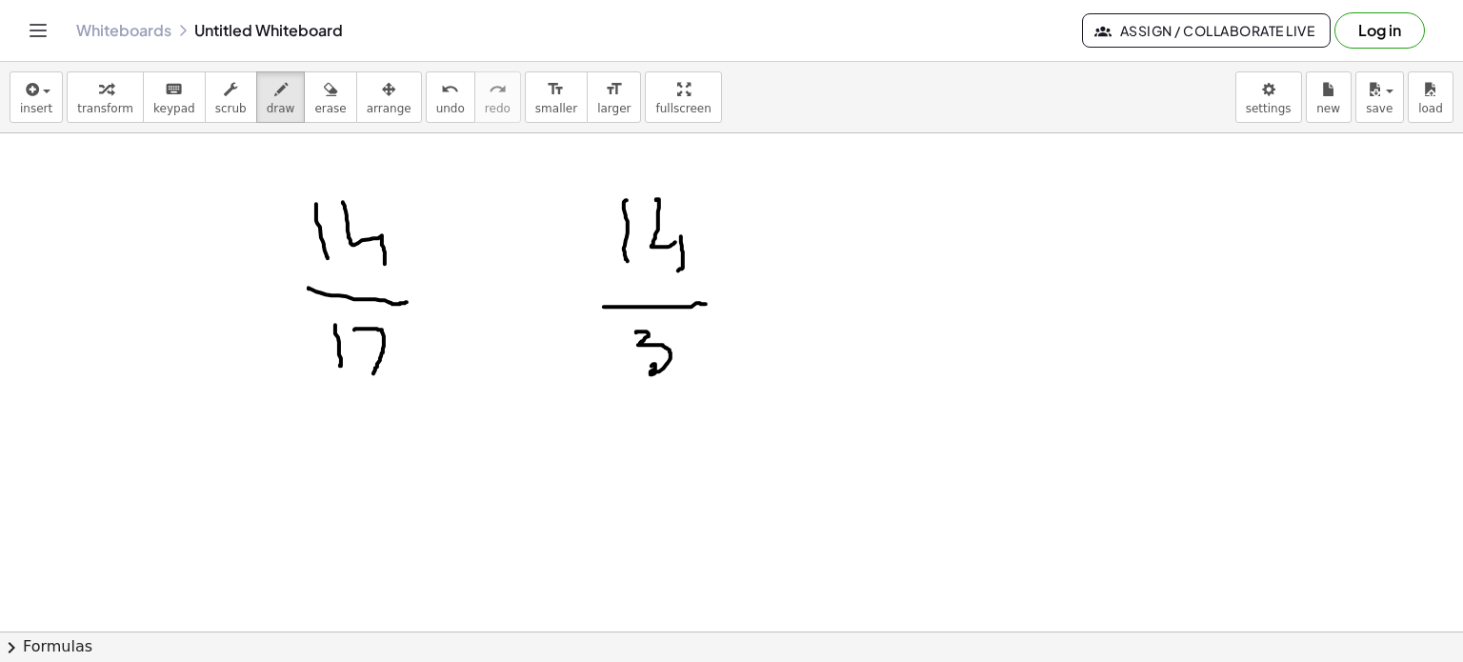
drag, startPoint x: 436, startPoint y: 265, endPoint x: 547, endPoint y: 342, distance: 134.8
drag, startPoint x: 541, startPoint y: 258, endPoint x: 480, endPoint y: 380, distance: 136.3
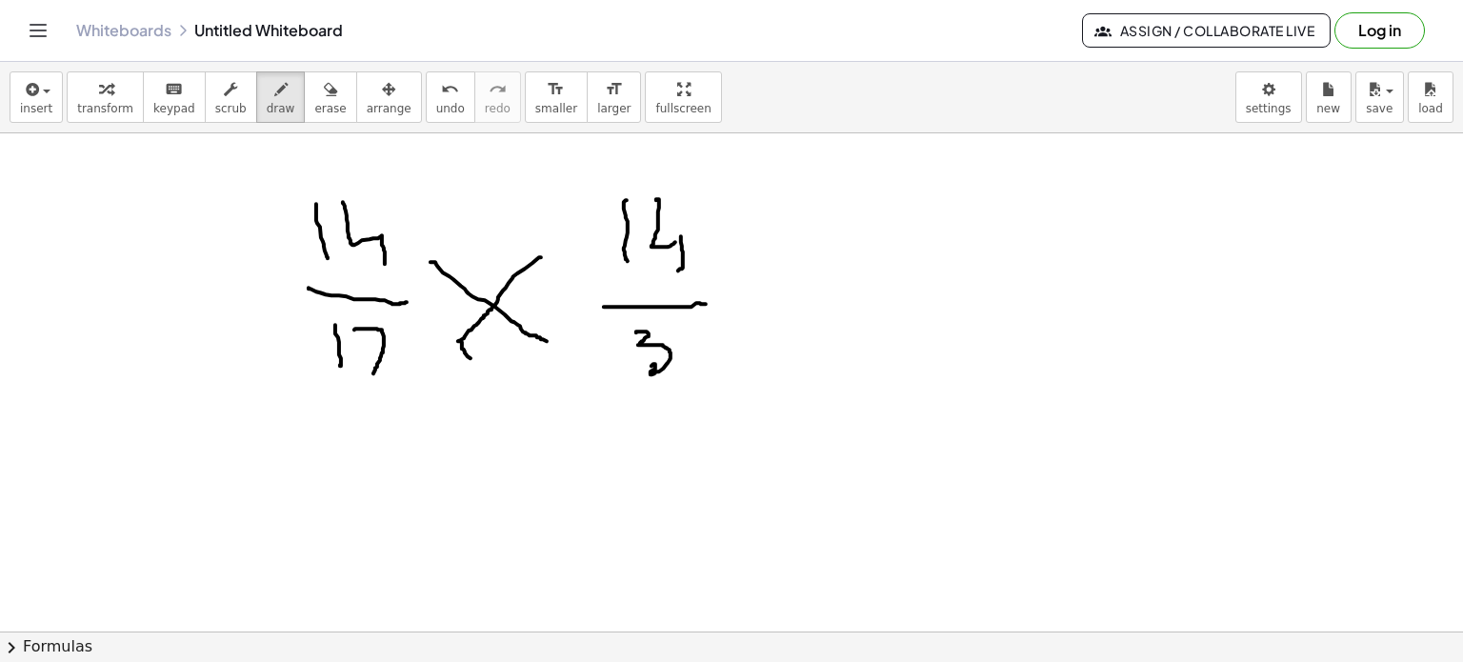
scroll to position [6503, 0]
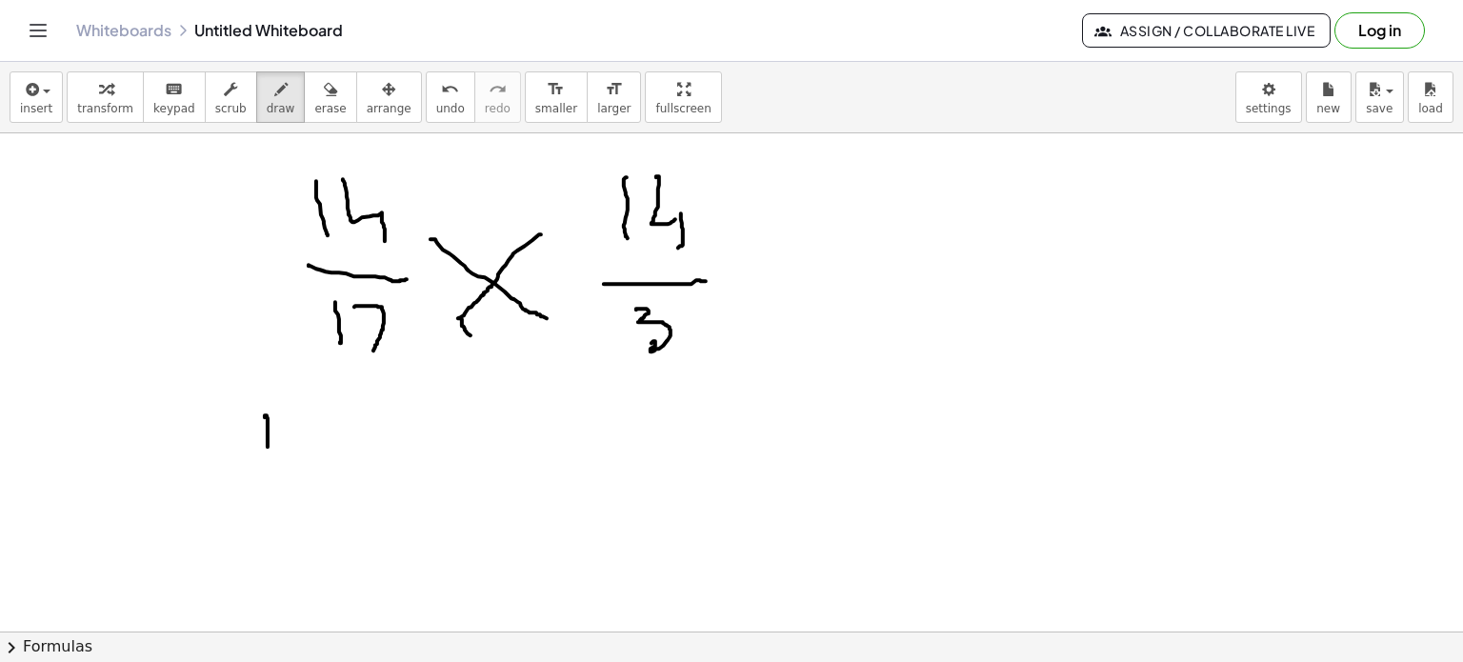
drag, startPoint x: 265, startPoint y: 418, endPoint x: 269, endPoint y: 446, distance: 27.9
drag, startPoint x: 294, startPoint y: 418, endPoint x: 302, endPoint y: 474, distance: 56.7
drag, startPoint x: 321, startPoint y: 430, endPoint x: 360, endPoint y: 451, distance: 44.3
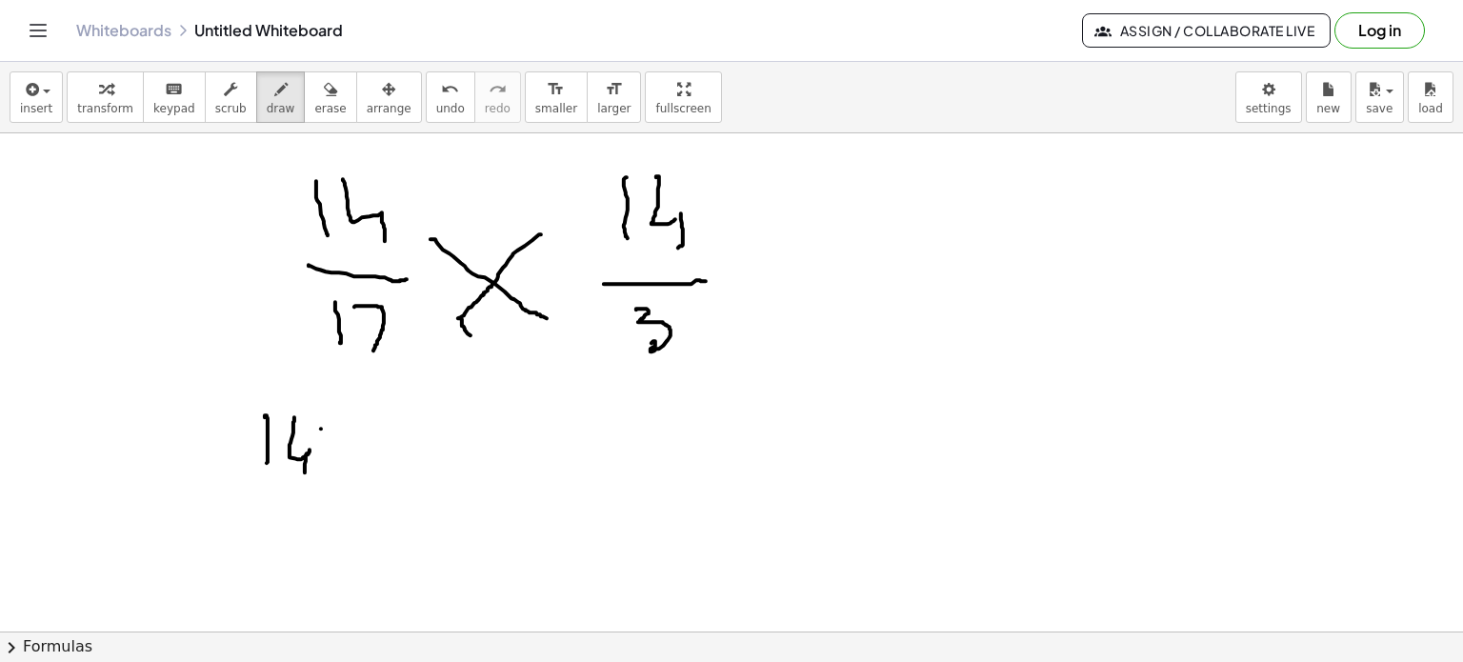
drag, startPoint x: 355, startPoint y: 423, endPoint x: 317, endPoint y: 471, distance: 61.7
drag, startPoint x: 388, startPoint y: 425, endPoint x: 328, endPoint y: 525, distance: 116.6
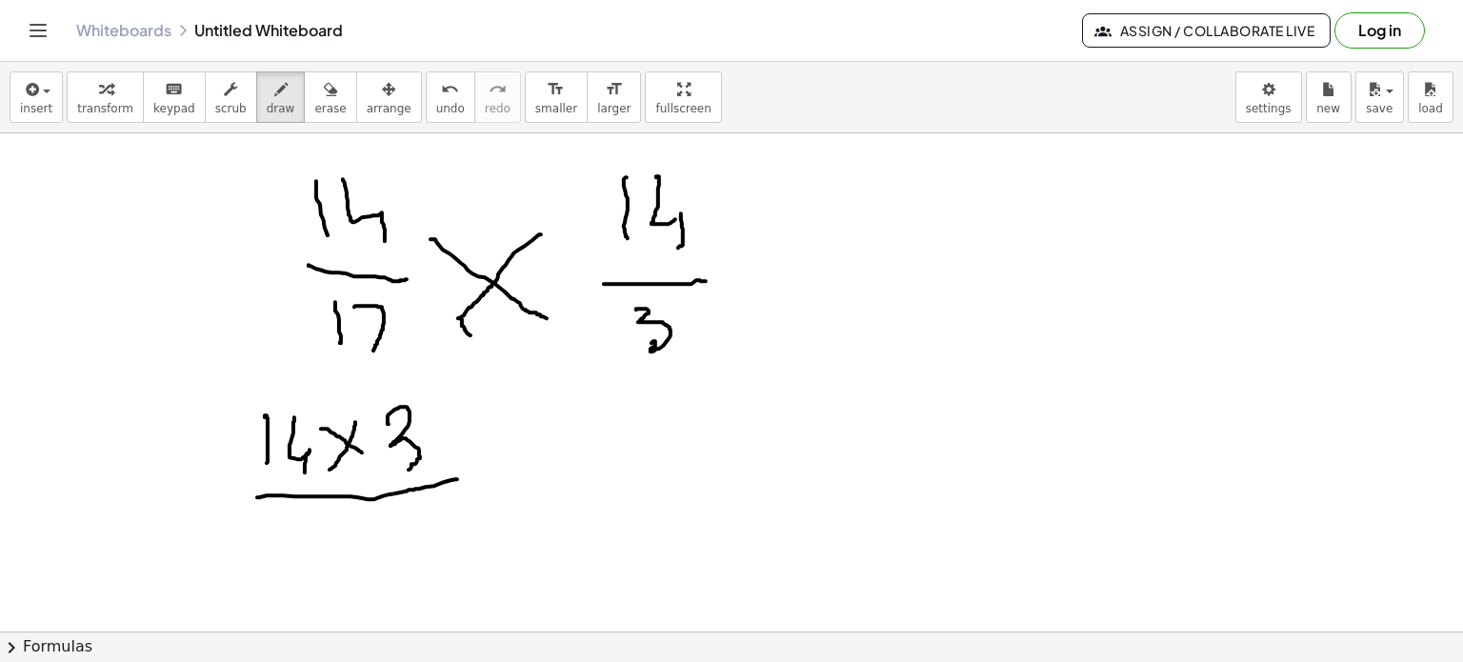
drag, startPoint x: 257, startPoint y: 498, endPoint x: 303, endPoint y: 520, distance: 50.7
drag, startPoint x: 297, startPoint y: 517, endPoint x: 309, endPoint y: 553, distance: 38.0
drag, startPoint x: 320, startPoint y: 520, endPoint x: 330, endPoint y: 558, distance: 39.3
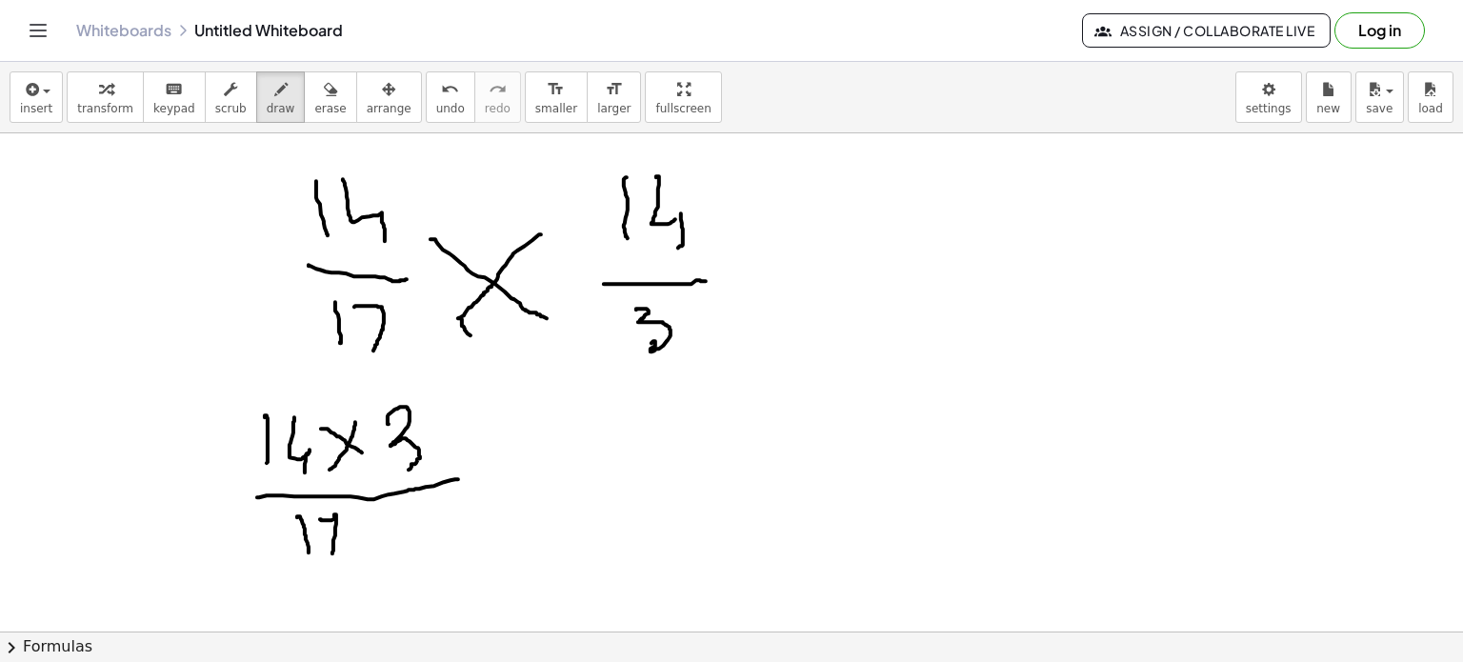
drag, startPoint x: 381, startPoint y: 506, endPoint x: 351, endPoint y: 547, distance: 50.5
drag, startPoint x: 363, startPoint y: 521, endPoint x: 385, endPoint y: 536, distance: 26.7
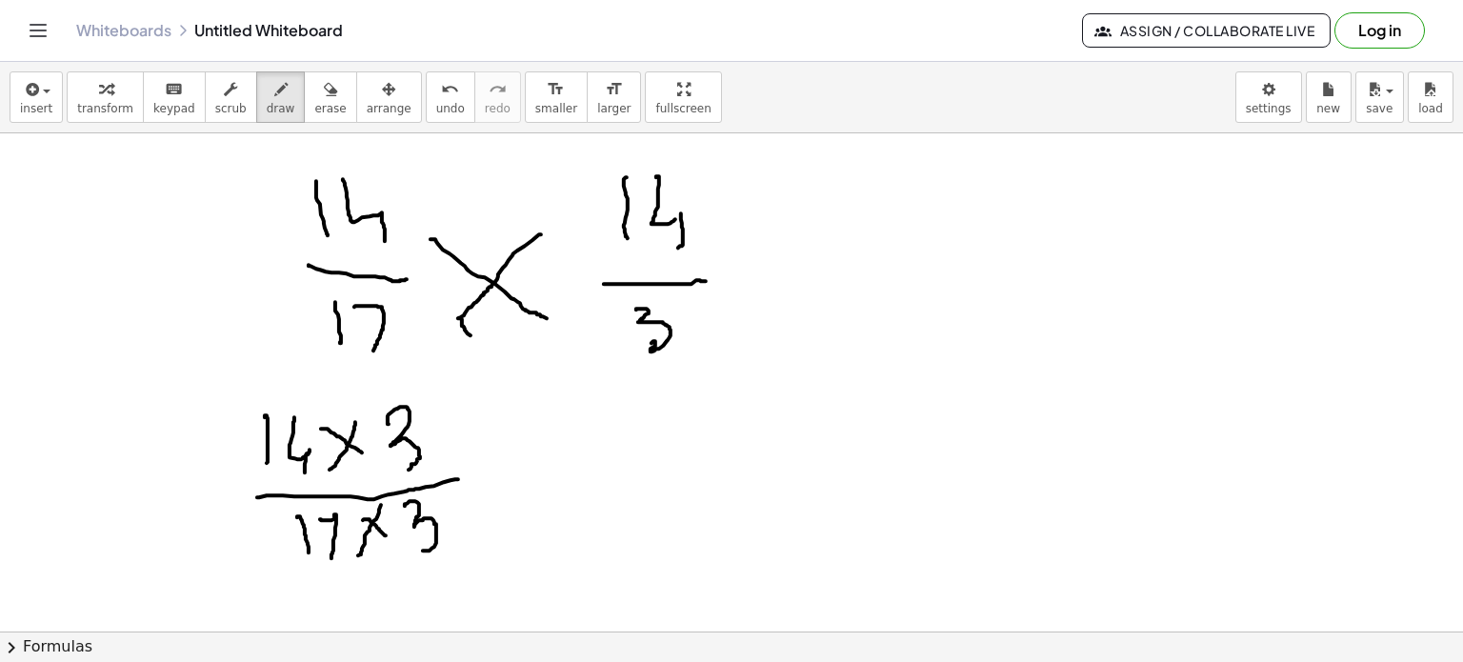
drag, startPoint x: 405, startPoint y: 505, endPoint x: 421, endPoint y: 551, distance: 49.4
drag, startPoint x: 633, startPoint y: 401, endPoint x: 630, endPoint y: 445, distance: 44.0
drag, startPoint x: 659, startPoint y: 399, endPoint x: 675, endPoint y: 453, distance: 56.7
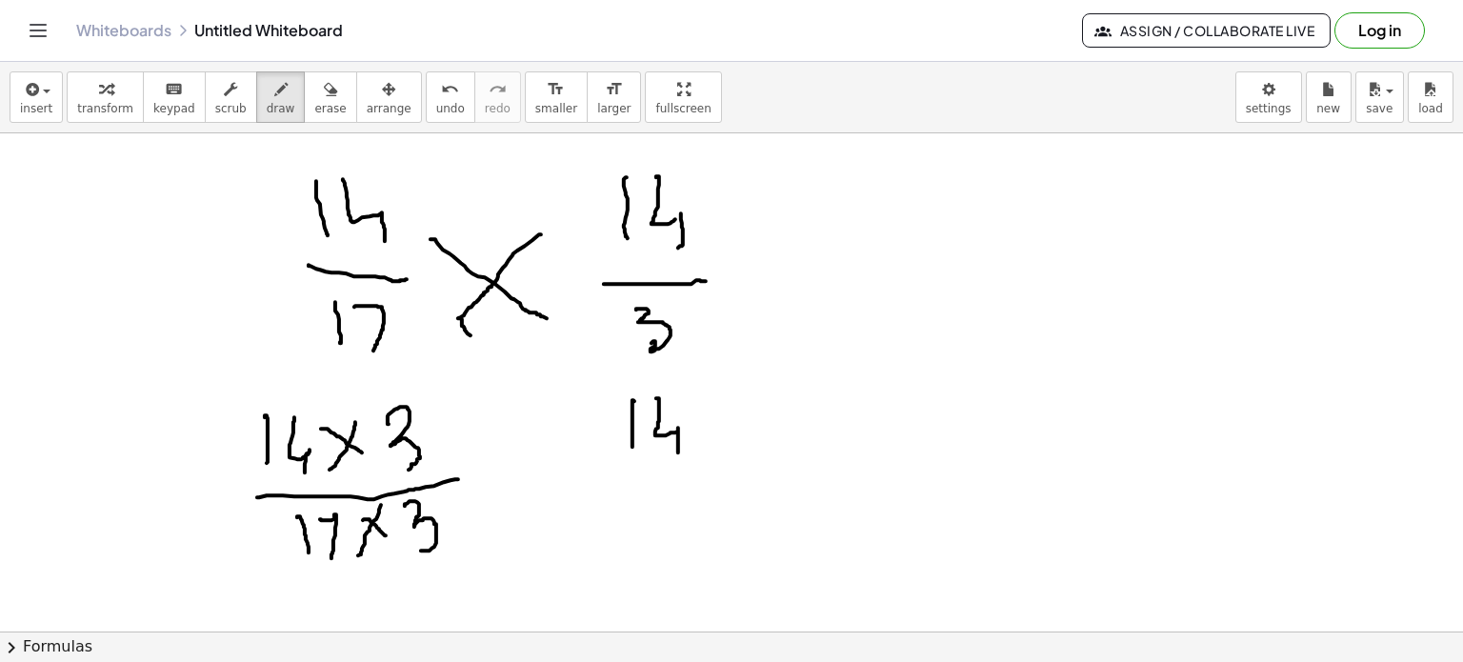
drag, startPoint x: 711, startPoint y: 403, endPoint x: 732, endPoint y: 424, distance: 29.6
drag, startPoint x: 732, startPoint y: 397, endPoint x: 712, endPoint y: 441, distance: 47.8
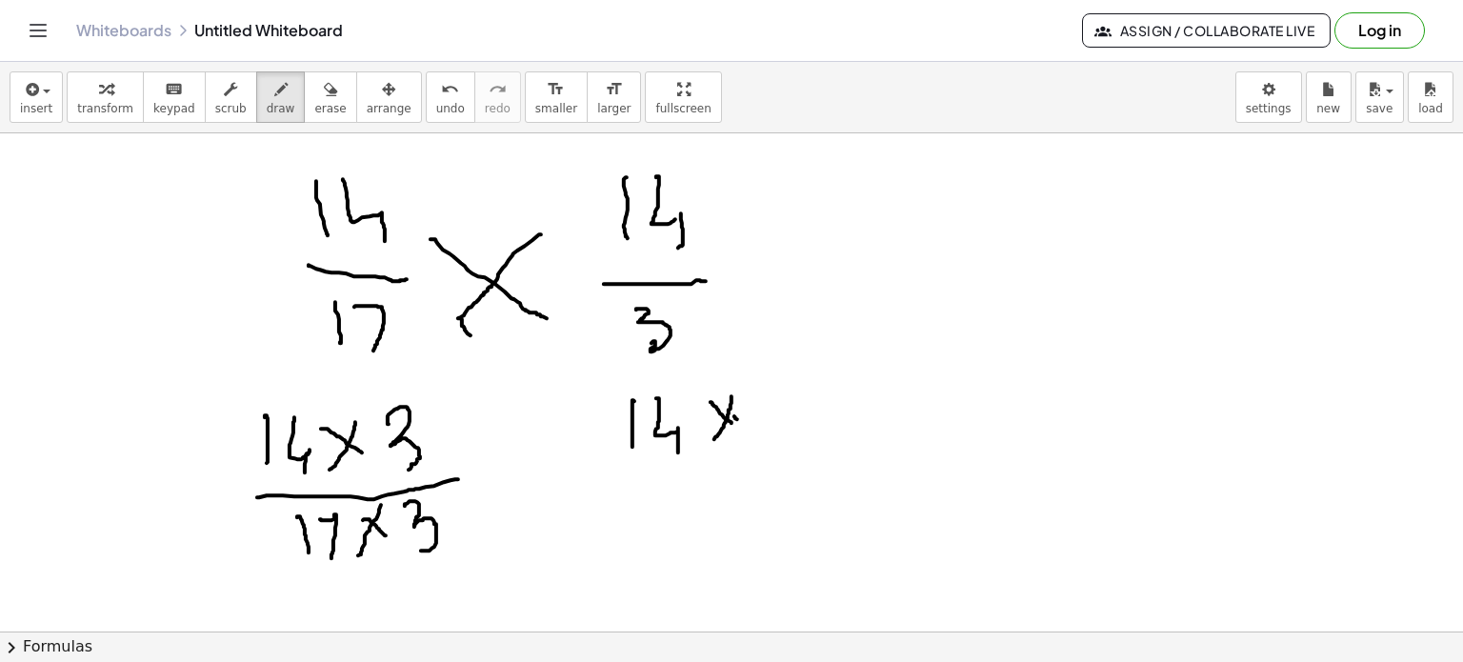
drag, startPoint x: 734, startPoint y: 417, endPoint x: 747, endPoint y: 428, distance: 16.2
drag, startPoint x: 732, startPoint y: 424, endPoint x: 749, endPoint y: 430, distance: 17.2
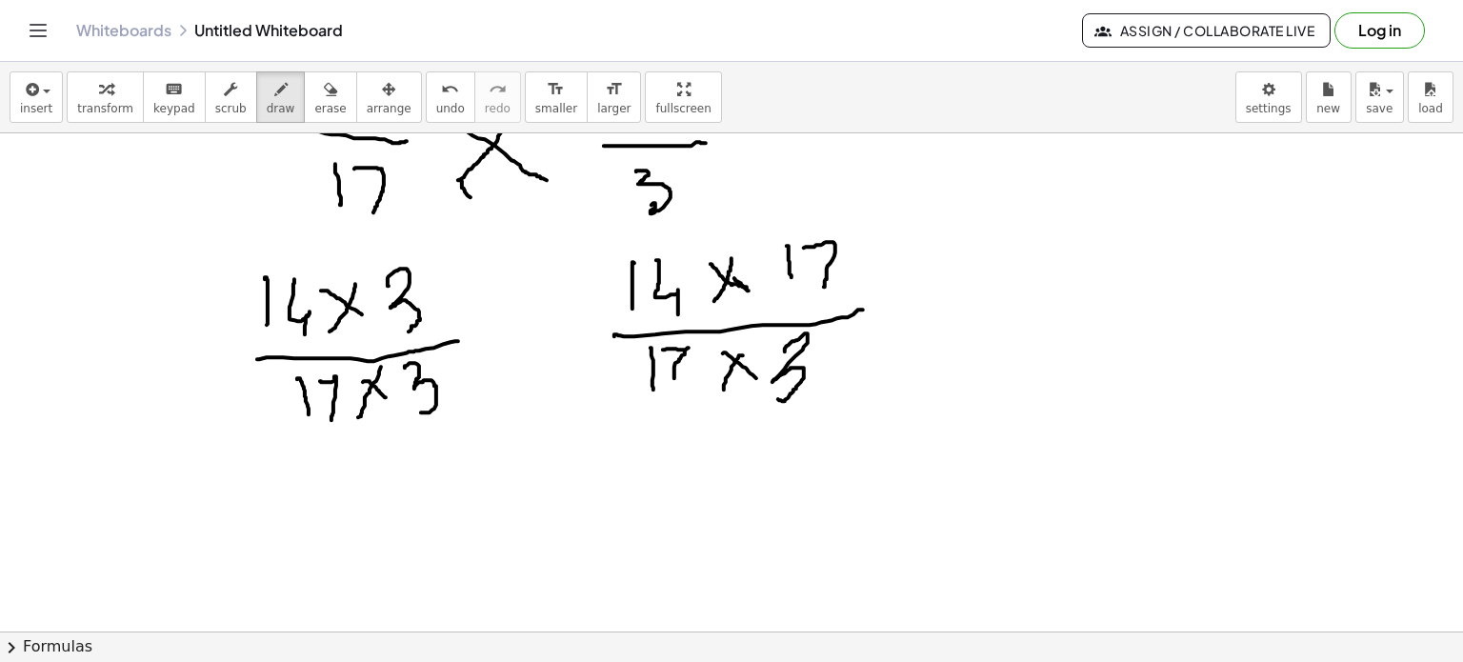
scroll to position [6693, 0]
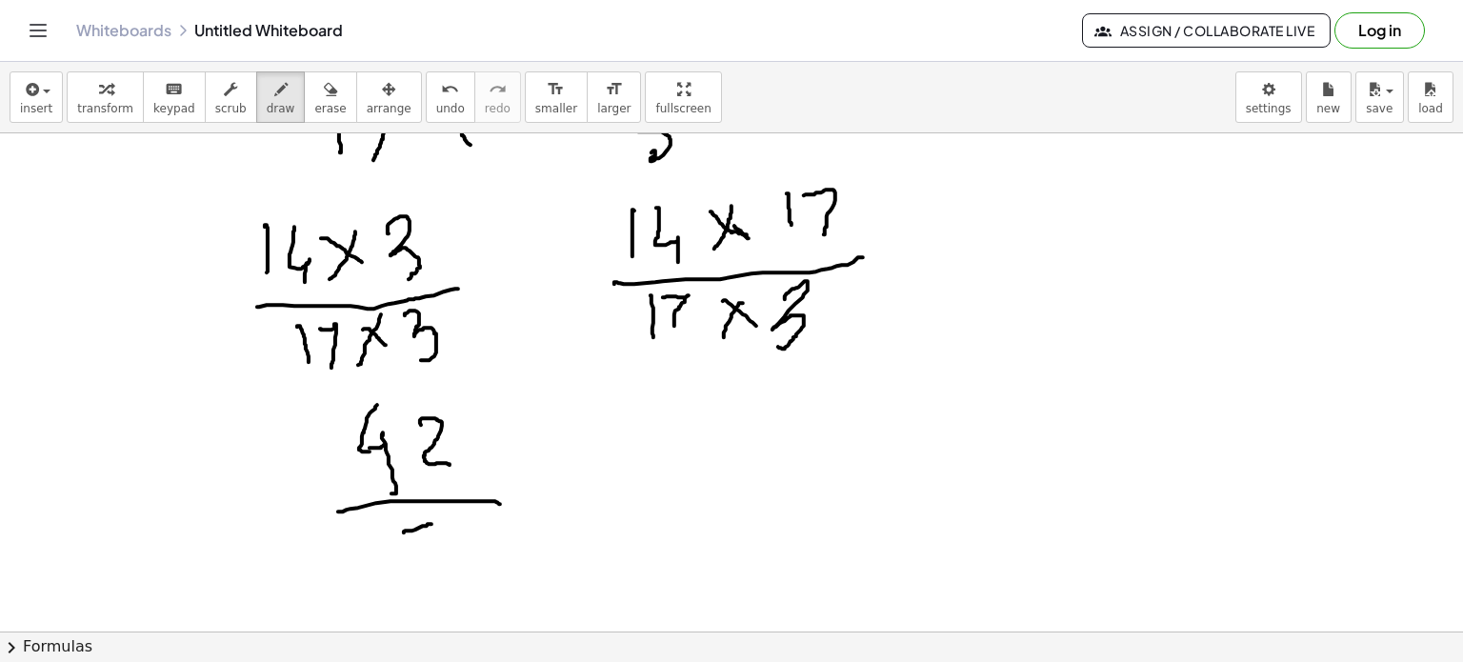
drag, startPoint x: 404, startPoint y: 533, endPoint x: 431, endPoint y: 525, distance: 28.9
drag, startPoint x: 408, startPoint y: 533, endPoint x: 396, endPoint y: 569, distance: 37.0
drag, startPoint x: 437, startPoint y: 529, endPoint x: 456, endPoint y: 556, distance: 33.6
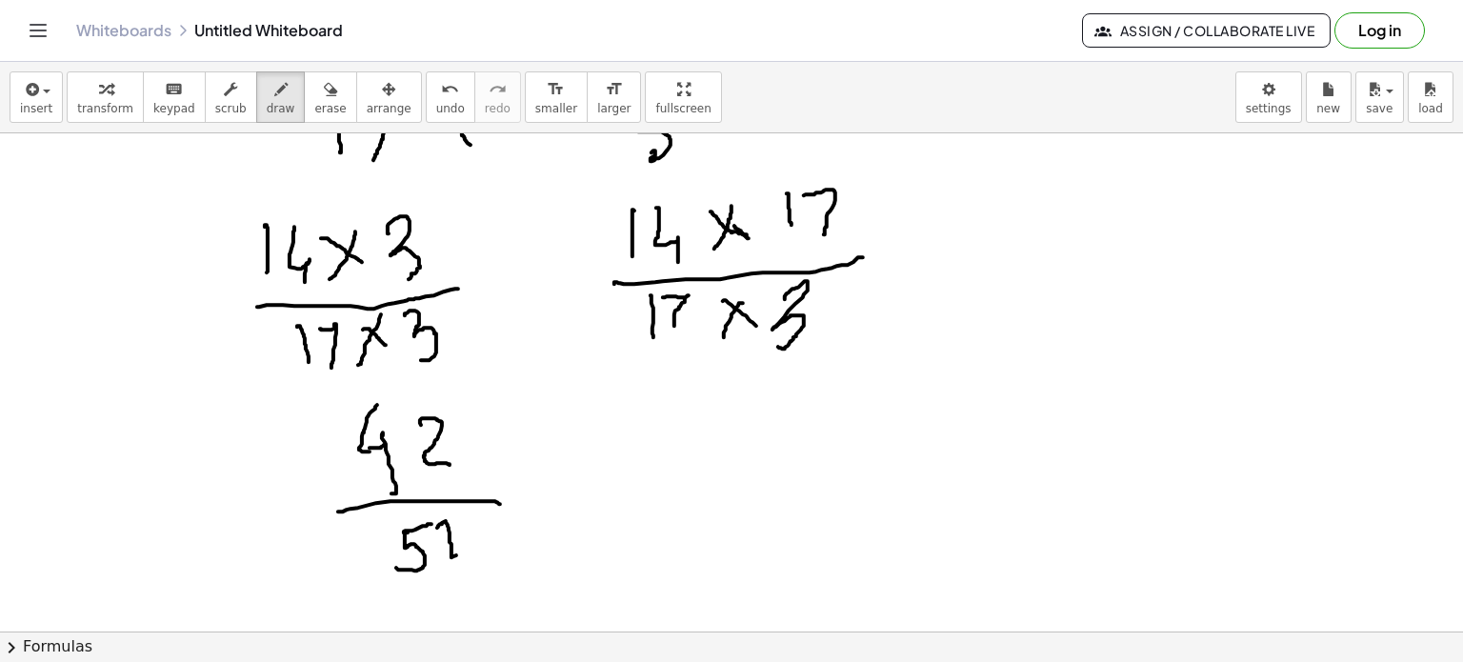
drag, startPoint x: 718, startPoint y: 470, endPoint x: 833, endPoint y: 445, distance: 117.9
drag, startPoint x: 761, startPoint y: 483, endPoint x: 766, endPoint y: 503, distance: 20.6
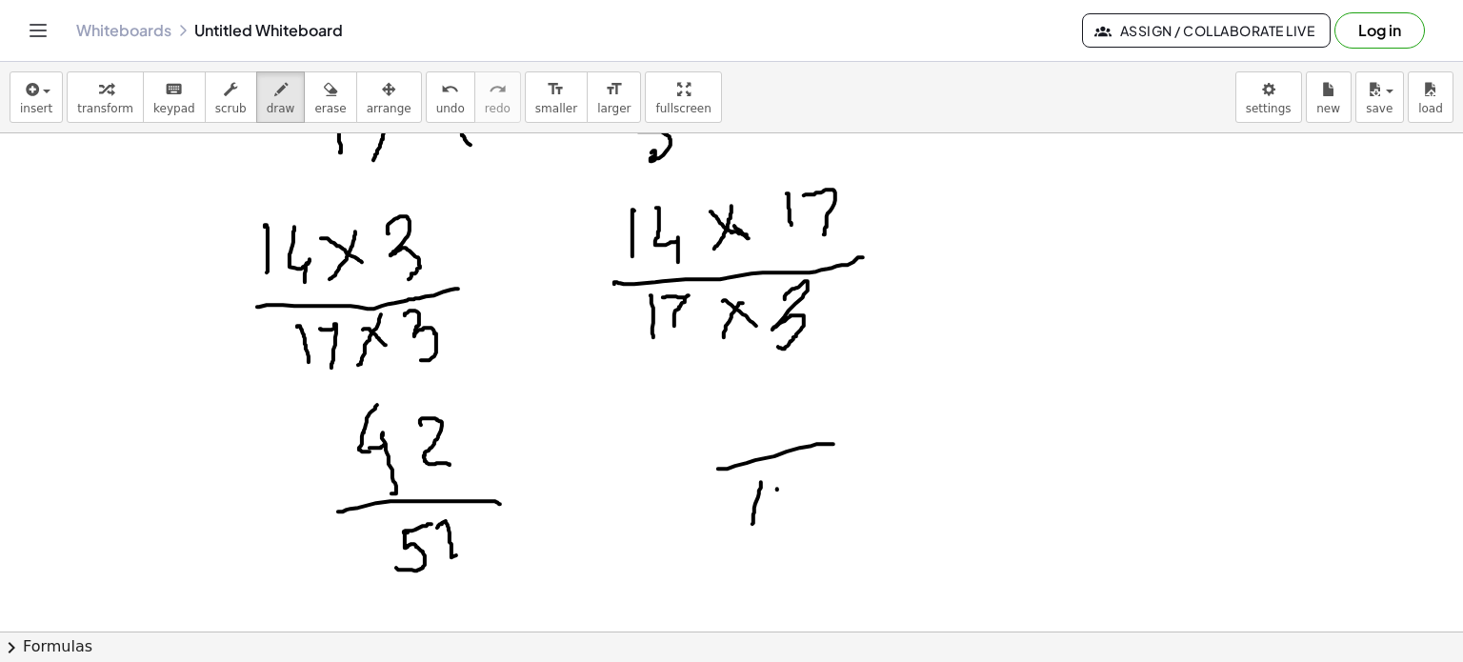
drag, startPoint x: 777, startPoint y: 490, endPoint x: 797, endPoint y: 486, distance: 20.4
drag, startPoint x: 778, startPoint y: 490, endPoint x: 782, endPoint y: 534, distance: 44.9
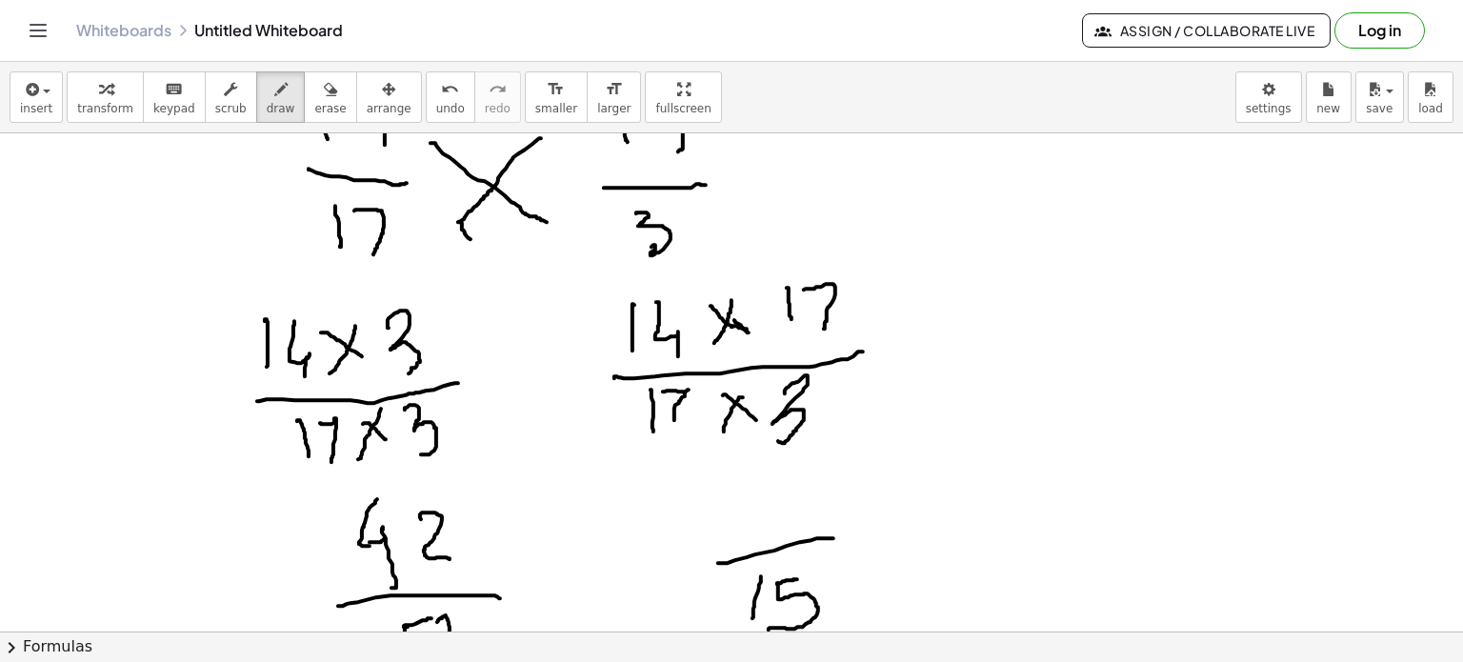
scroll to position [6598, 0]
drag, startPoint x: 438, startPoint y: 260, endPoint x: 478, endPoint y: 284, distance: 46.6
drag, startPoint x: 444, startPoint y: 248, endPoint x: 450, endPoint y: 278, distance: 31.0
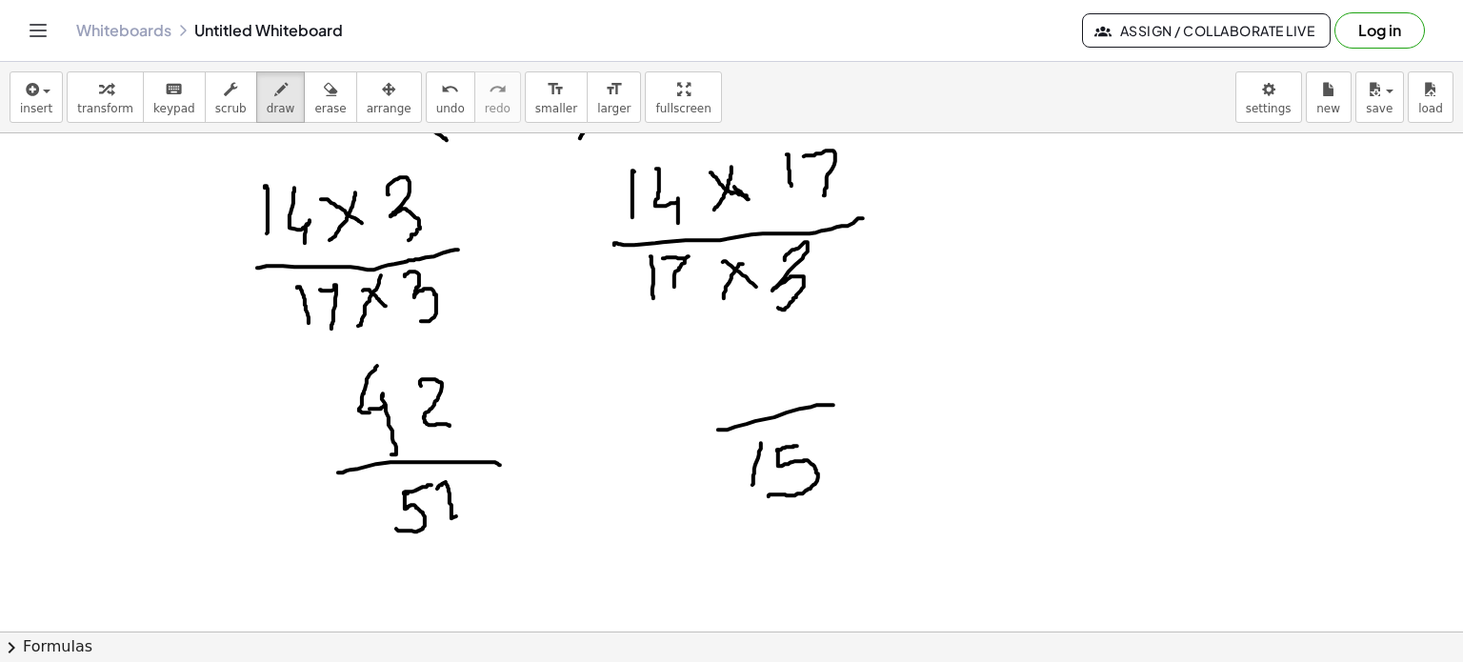
scroll to position [6788, 0]
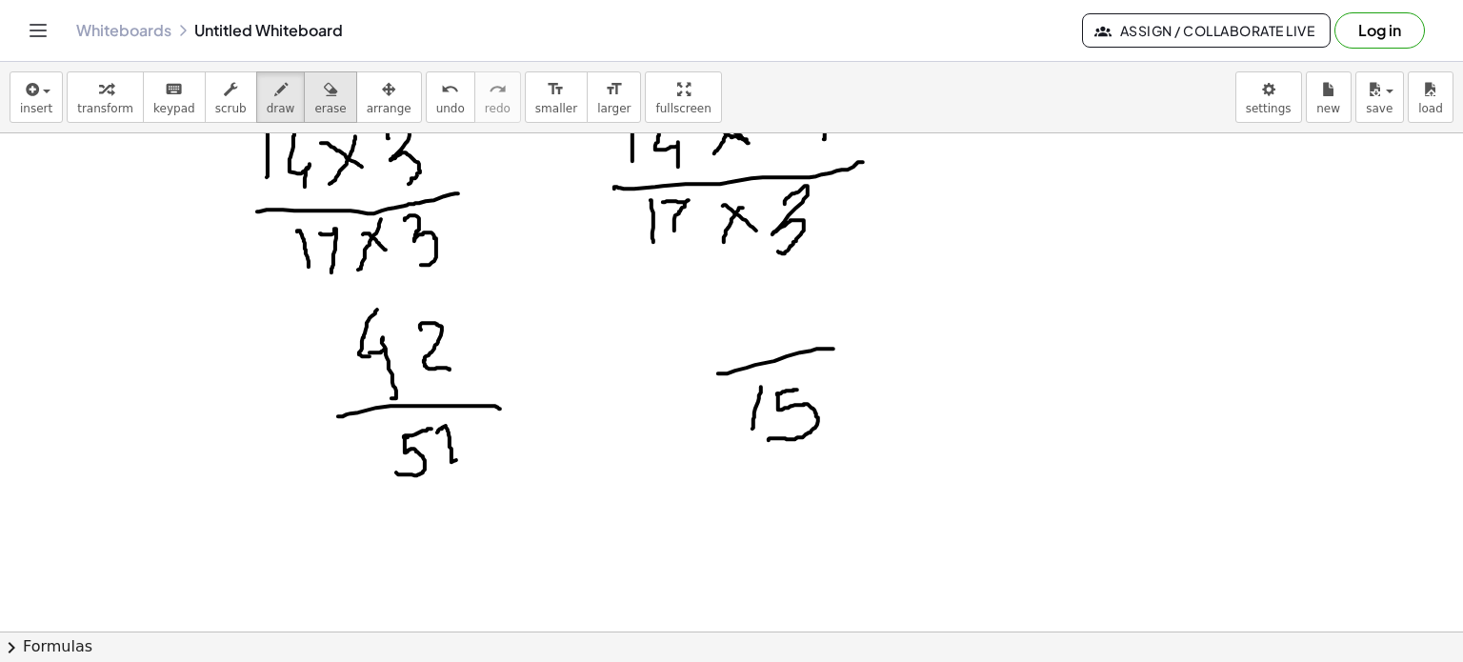
click at [314, 91] on div "button" at bounding box center [329, 88] width 31 height 23
click at [267, 94] on div "button" at bounding box center [281, 88] width 29 height 23
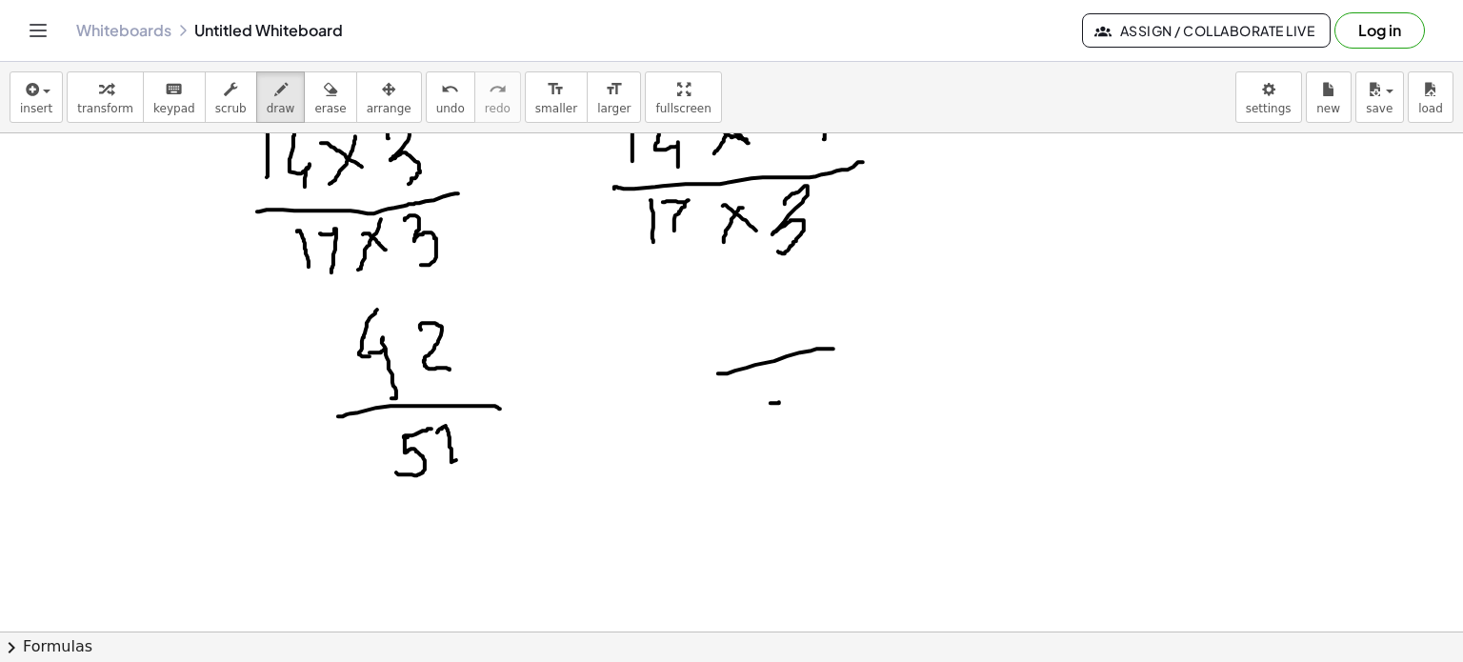
drag, startPoint x: 771, startPoint y: 404, endPoint x: 781, endPoint y: 403, distance: 10.5
drag, startPoint x: 762, startPoint y: 402, endPoint x: 754, endPoint y: 447, distance: 45.4
drag, startPoint x: 808, startPoint y: 401, endPoint x: 800, endPoint y: 446, distance: 45.4
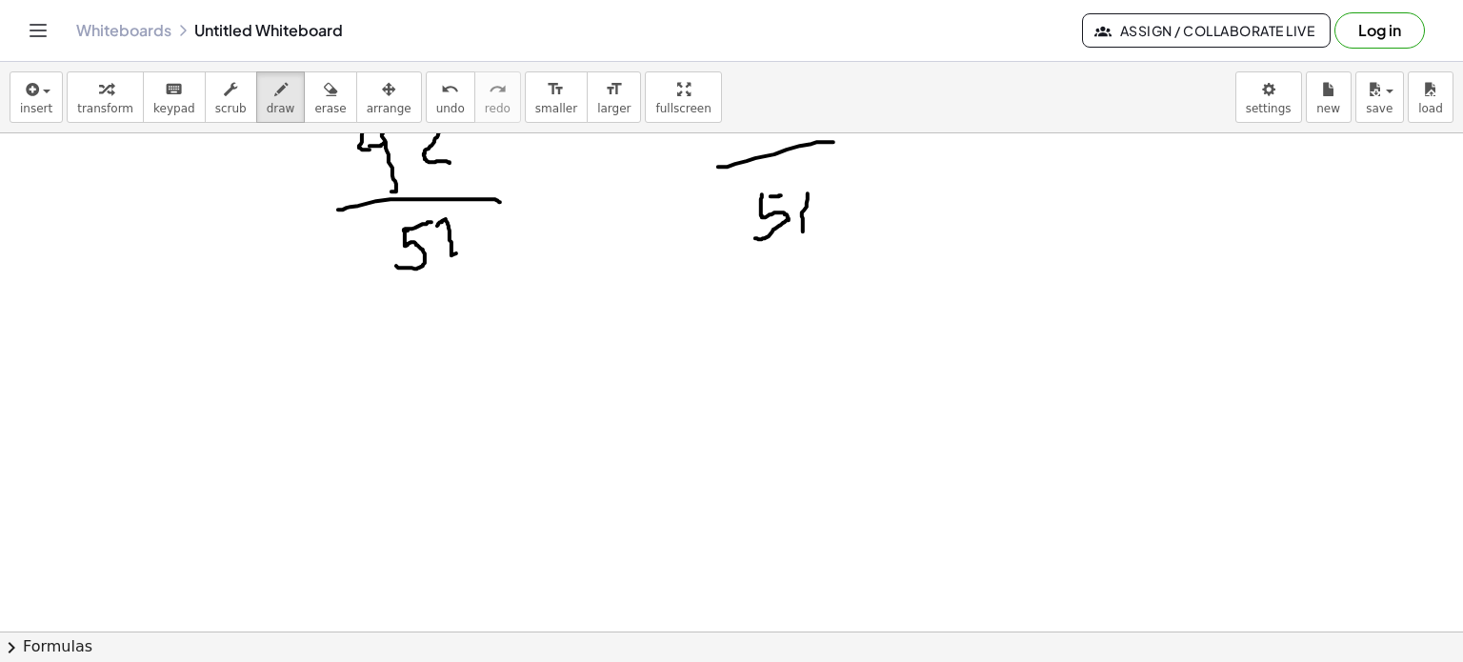
scroll to position [7002, 0]
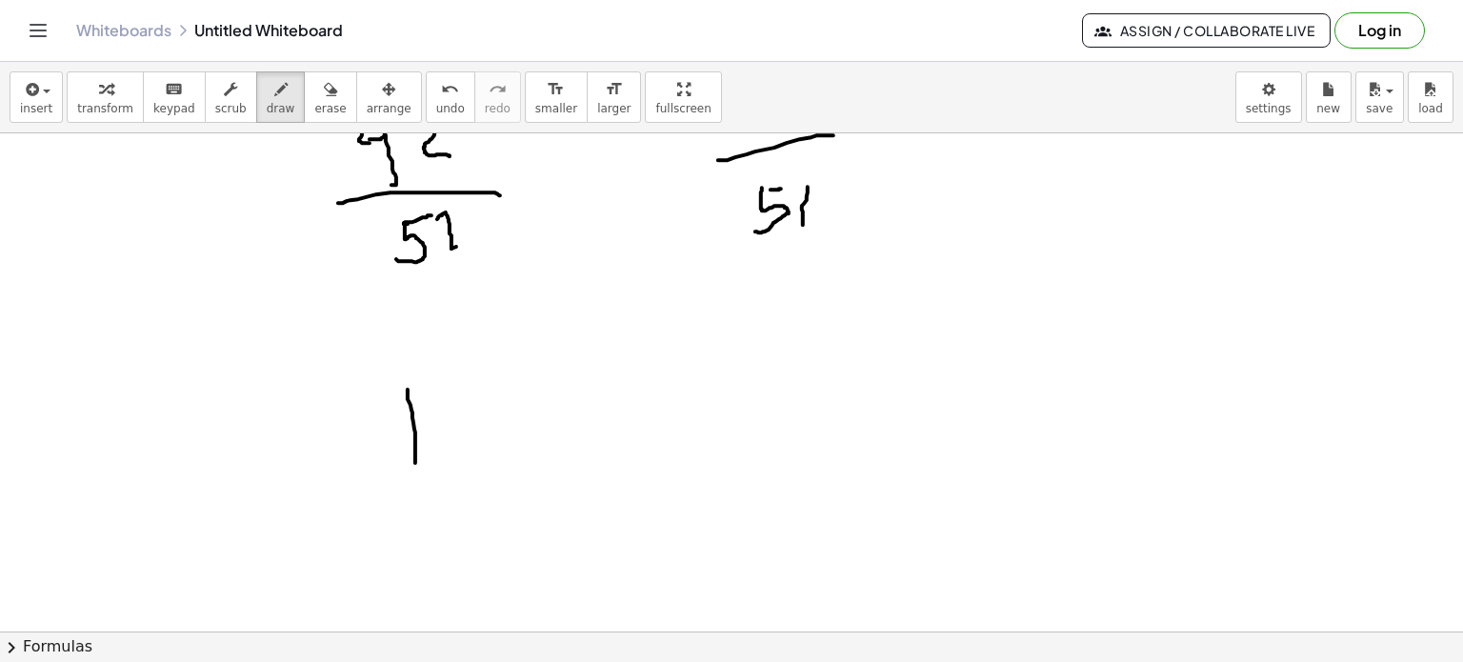
drag, startPoint x: 408, startPoint y: 391, endPoint x: 439, endPoint y: 416, distance: 40.6
drag, startPoint x: 451, startPoint y: 389, endPoint x: 472, endPoint y: 473, distance: 87.6
drag, startPoint x: 377, startPoint y: 488, endPoint x: 503, endPoint y: 476, distance: 126.2
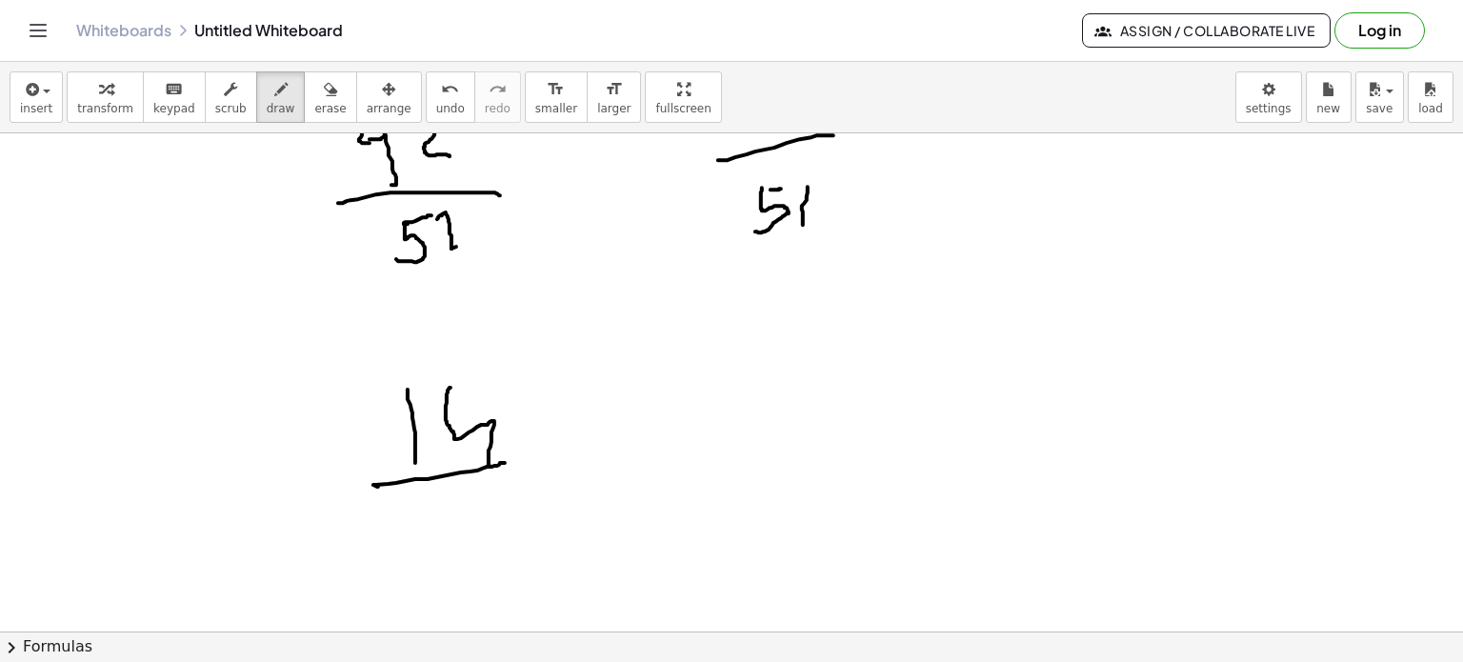
drag, startPoint x: 426, startPoint y: 502, endPoint x: 424, endPoint y: 558, distance: 56.2
drag, startPoint x: 447, startPoint y: 506, endPoint x: 484, endPoint y: 565, distance: 69.8
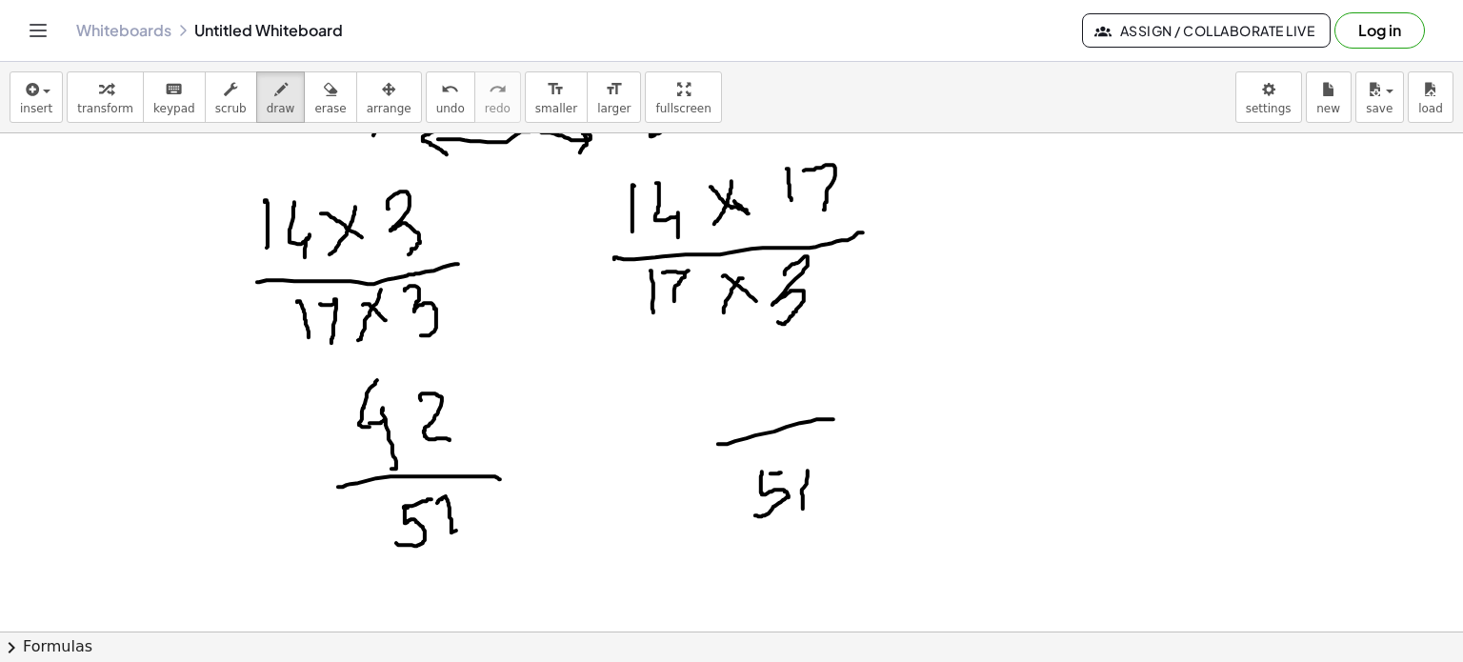
scroll to position [7097, 0]
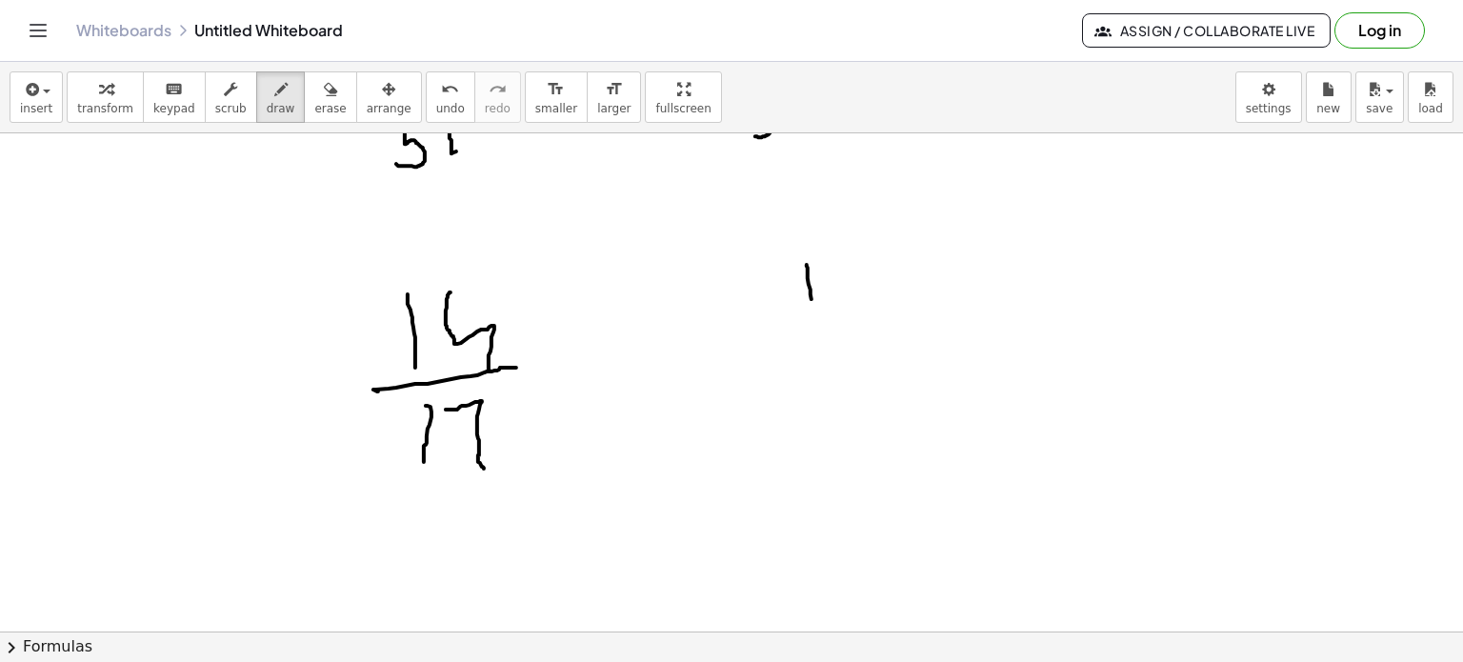
drag, startPoint x: 807, startPoint y: 266, endPoint x: 812, endPoint y: 320, distance: 54.5
drag, startPoint x: 843, startPoint y: 262, endPoint x: 857, endPoint y: 328, distance: 67.3
drag, startPoint x: 793, startPoint y: 350, endPoint x: 934, endPoint y: 323, distance: 143.5
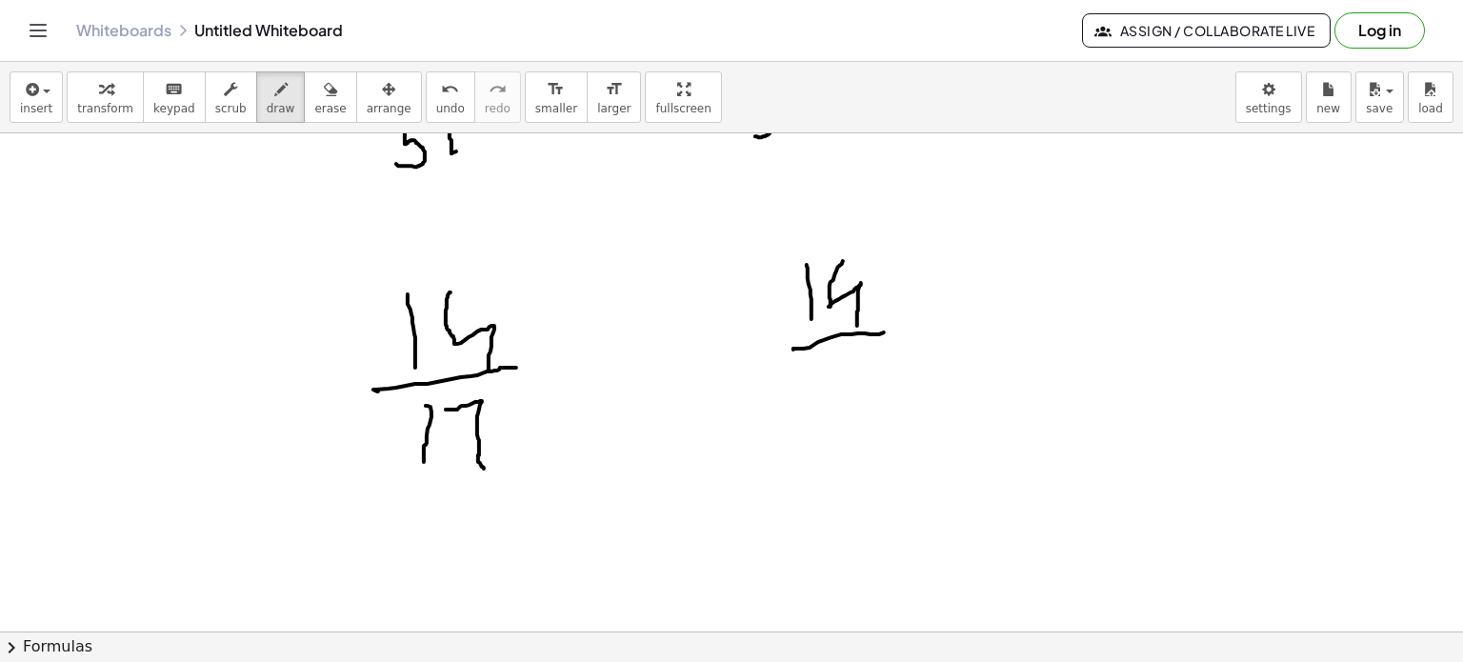
drag, startPoint x: 852, startPoint y: 371, endPoint x: 844, endPoint y: 416, distance: 45.6
drag, startPoint x: 389, startPoint y: 236, endPoint x: 422, endPoint y: 245, distance: 34.4
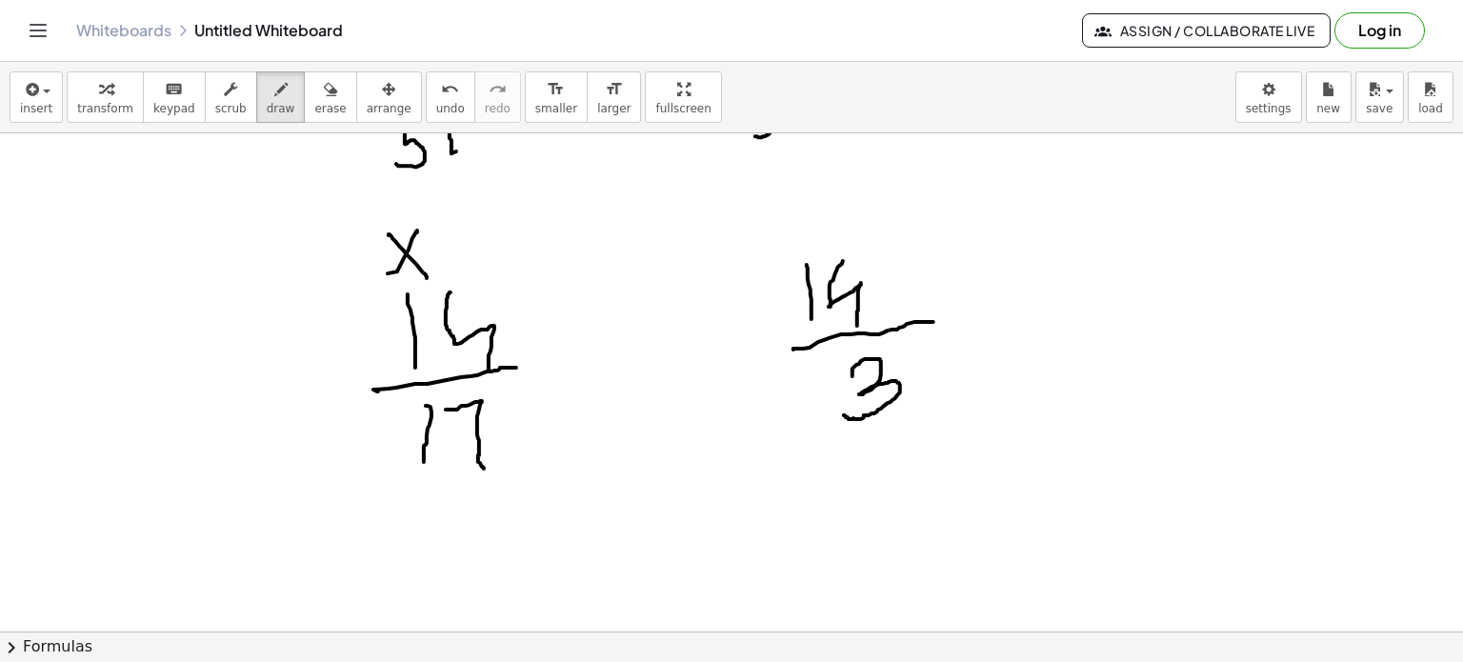
drag, startPoint x: 388, startPoint y: 274, endPoint x: 383, endPoint y: 285, distance: 11.5
drag, startPoint x: 441, startPoint y: 233, endPoint x: 442, endPoint y: 284, distance: 50.5
drag, startPoint x: 408, startPoint y: 508, endPoint x: 458, endPoint y: 535, distance: 57.5
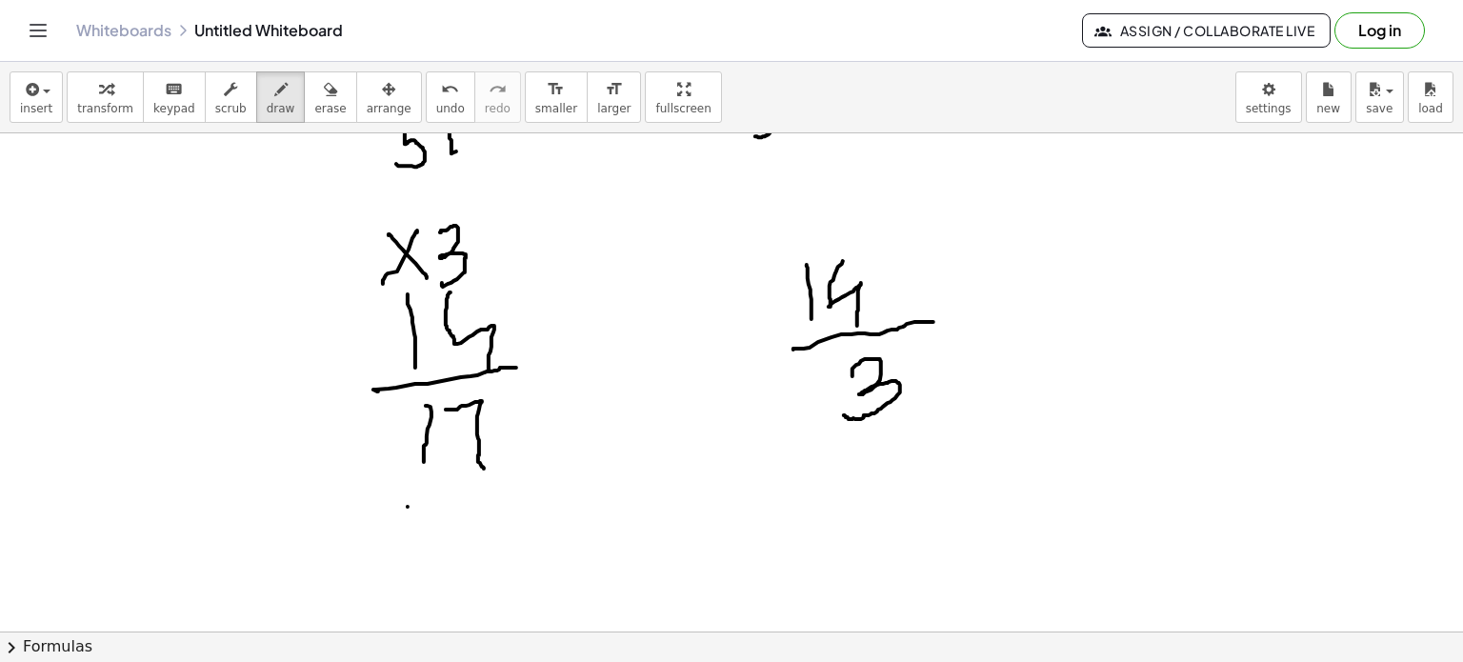
drag, startPoint x: 458, startPoint y: 510, endPoint x: 431, endPoint y: 552, distance: 50.5
drag, startPoint x: 482, startPoint y: 510, endPoint x: 491, endPoint y: 558, distance: 49.5
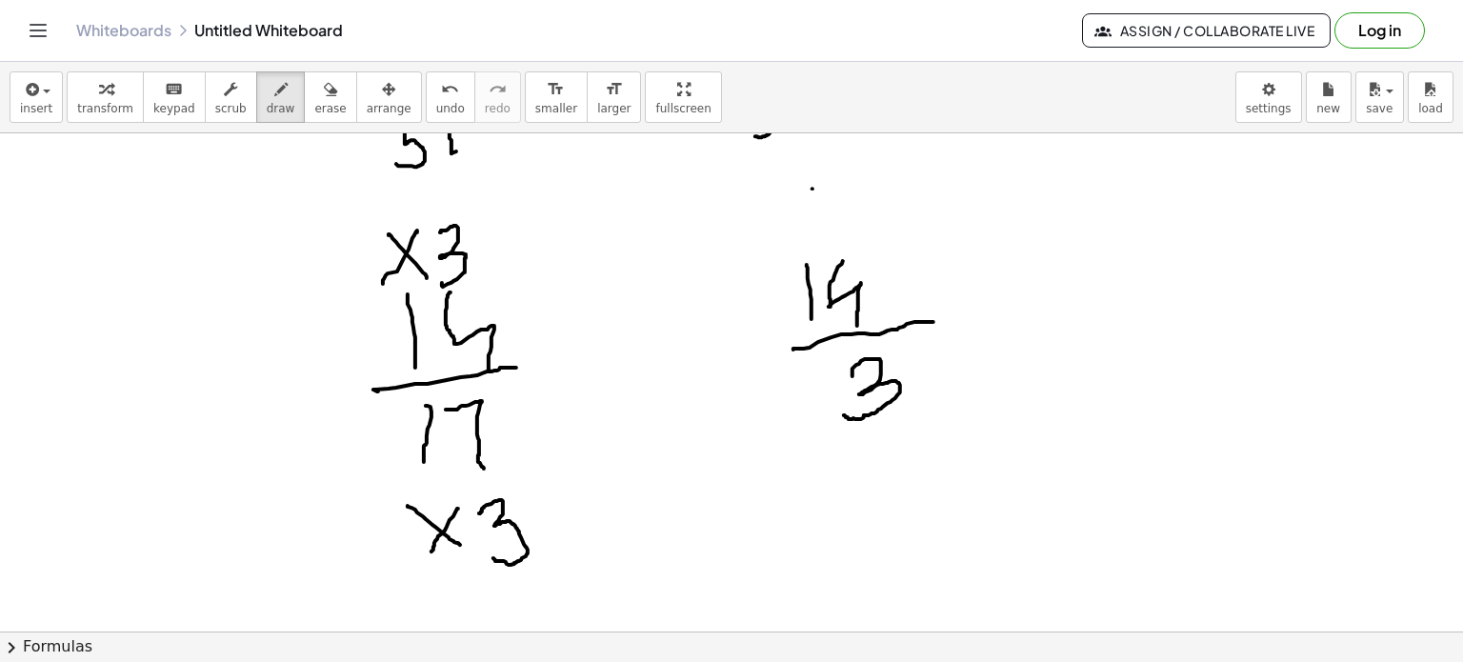
drag, startPoint x: 812, startPoint y: 190, endPoint x: 848, endPoint y: 216, distance: 44.2
drag, startPoint x: 841, startPoint y: 186, endPoint x: 884, endPoint y: 190, distance: 43.1
drag, startPoint x: 887, startPoint y: 180, endPoint x: 890, endPoint y: 200, distance: 20.2
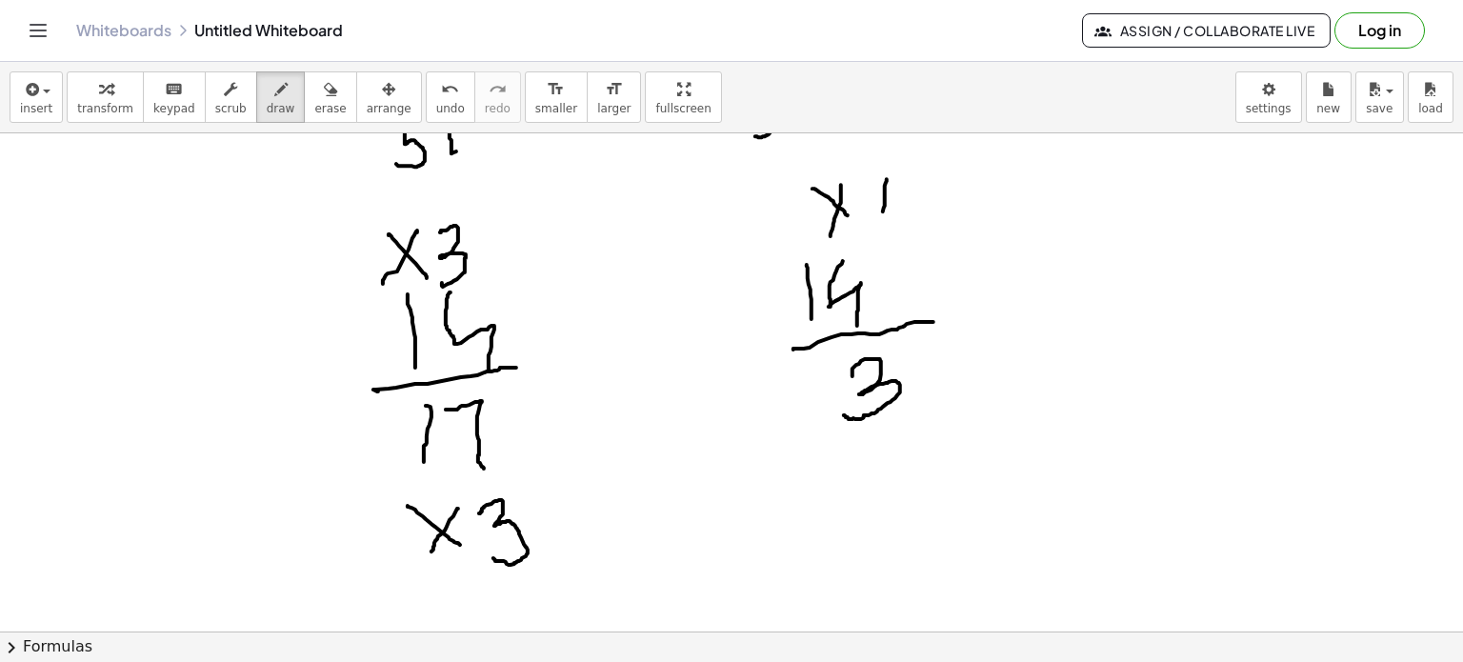
drag, startPoint x: 913, startPoint y: 186, endPoint x: 868, endPoint y: 275, distance: 100.5
drag, startPoint x: 863, startPoint y: 451, endPoint x: 895, endPoint y: 473, distance: 39.6
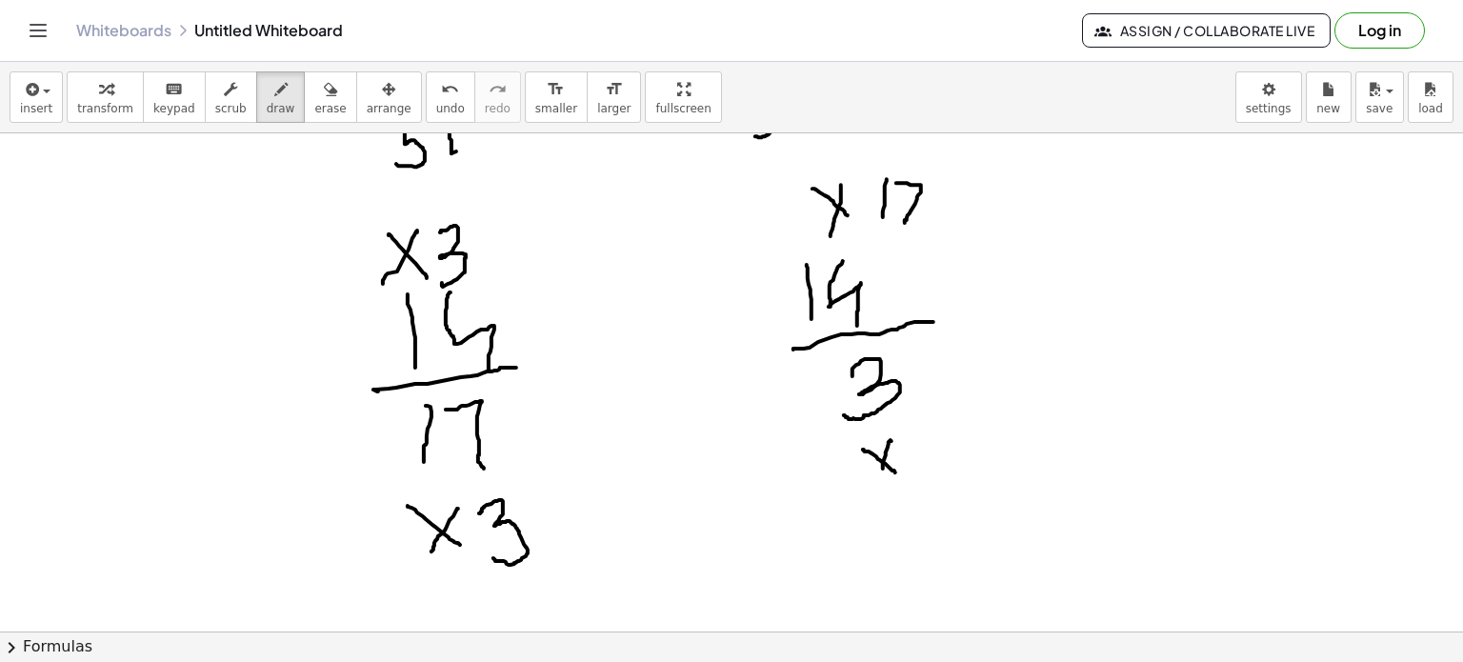
drag, startPoint x: 883, startPoint y: 470, endPoint x: 879, endPoint y: 479, distance: 10.3
drag, startPoint x: 924, startPoint y: 445, endPoint x: 930, endPoint y: 459, distance: 15.4
drag, startPoint x: 942, startPoint y: 435, endPoint x: 967, endPoint y: 471, distance: 43.9
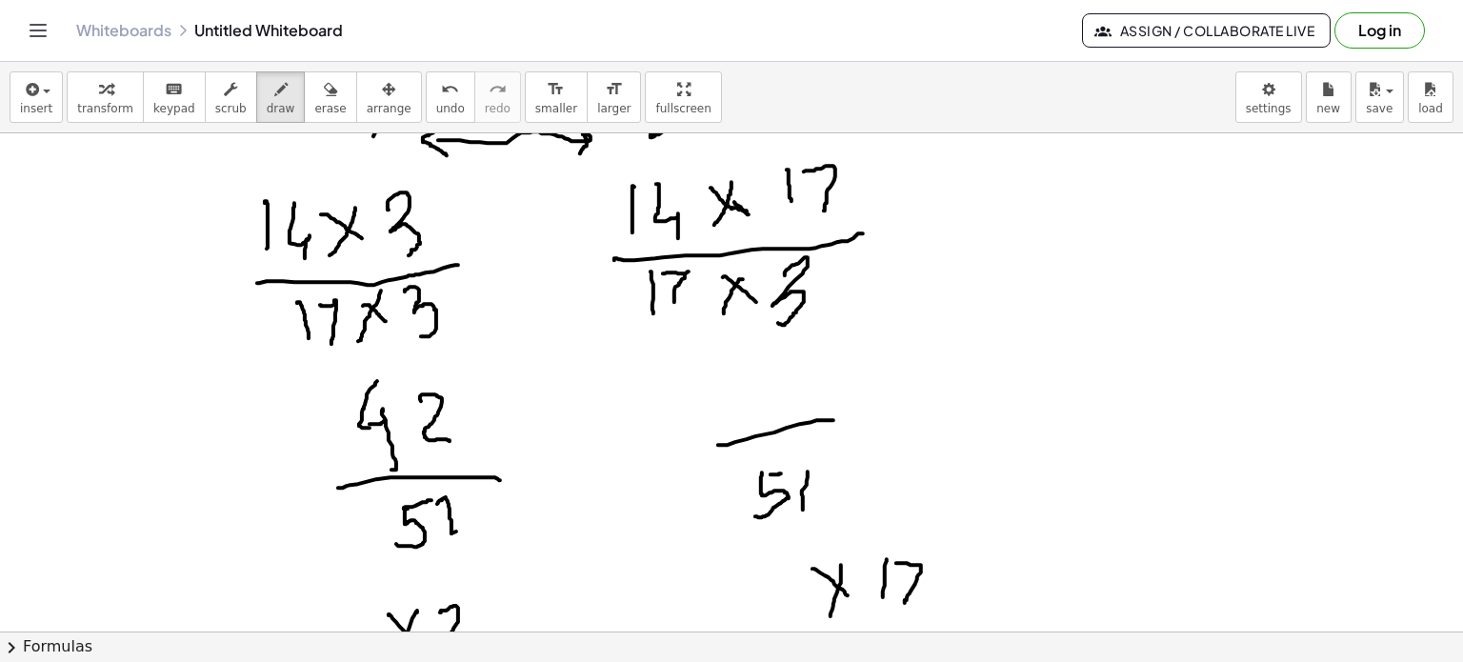
scroll to position [6716, 0]
drag, startPoint x: 730, startPoint y: 384, endPoint x: 755, endPoint y: 411, distance: 37.0
drag, startPoint x: 766, startPoint y: 373, endPoint x: 774, endPoint y: 411, distance: 38.1
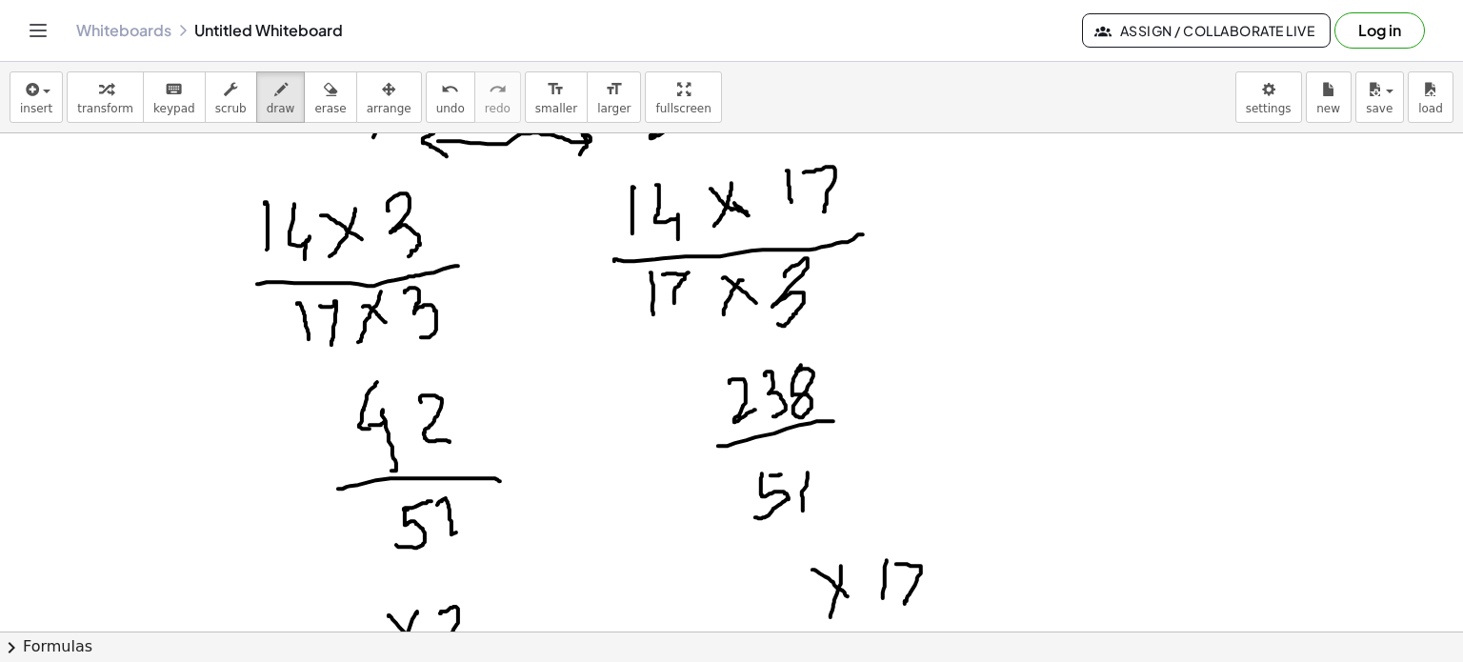
drag, startPoint x: 800, startPoint y: 369, endPoint x: 785, endPoint y: 384, distance: 21.6
drag, startPoint x: 483, startPoint y: 538, endPoint x: 716, endPoint y: 498, distance: 236.8
drag, startPoint x: 632, startPoint y: 391, endPoint x: 679, endPoint y: 491, distance: 109.5
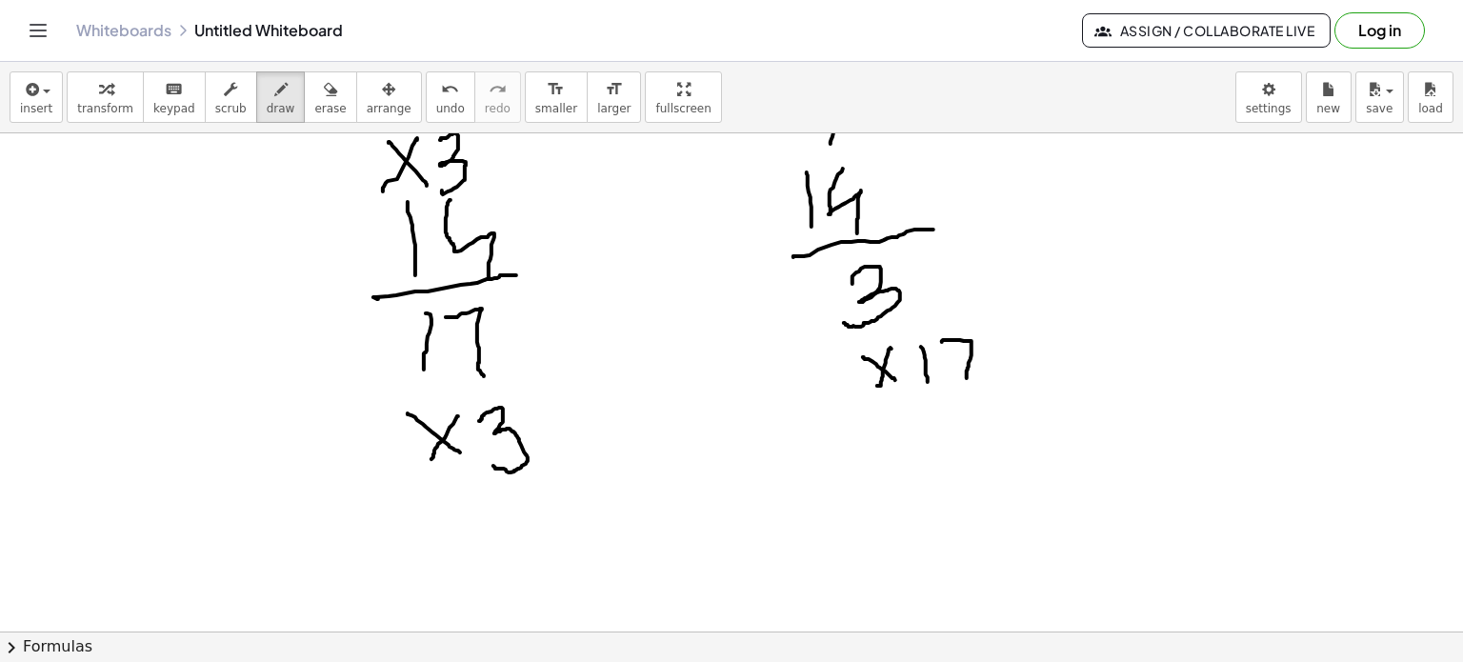
scroll to position [7192, 0]
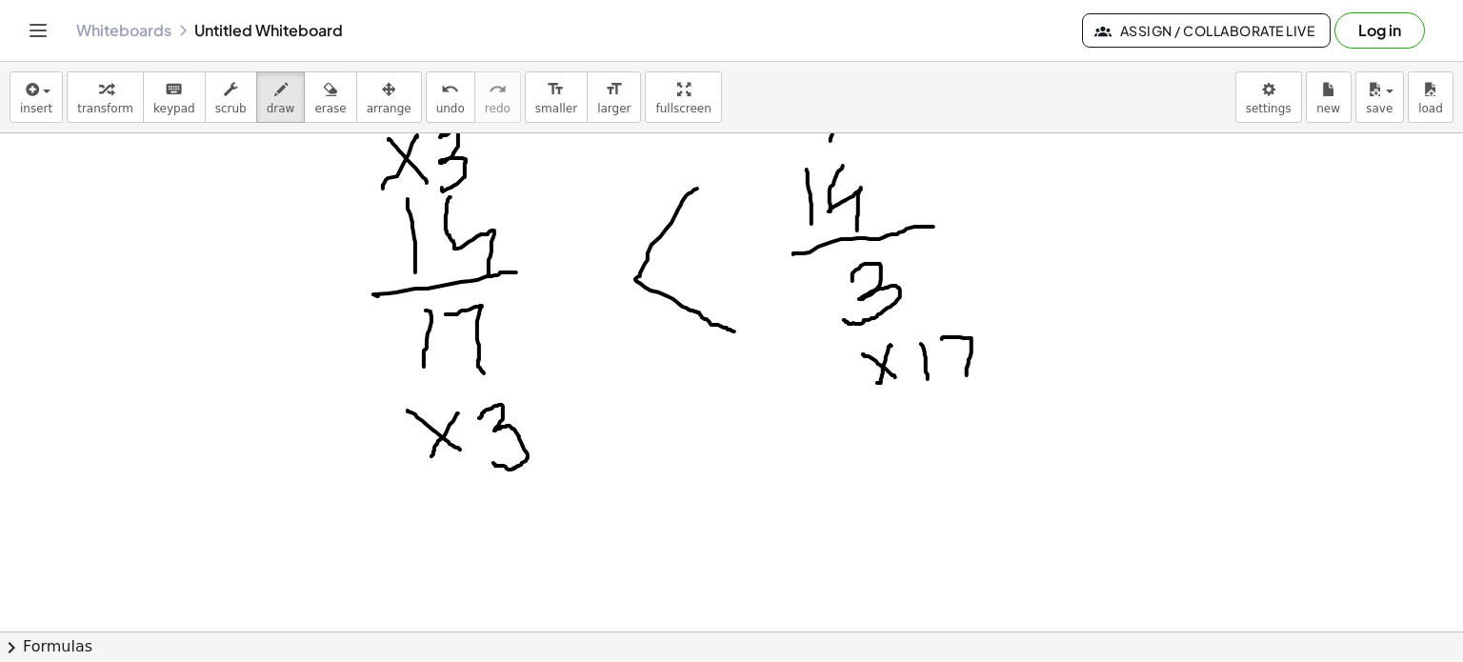
drag, startPoint x: 682, startPoint y: 203, endPoint x: 734, endPoint y: 332, distance: 139.7
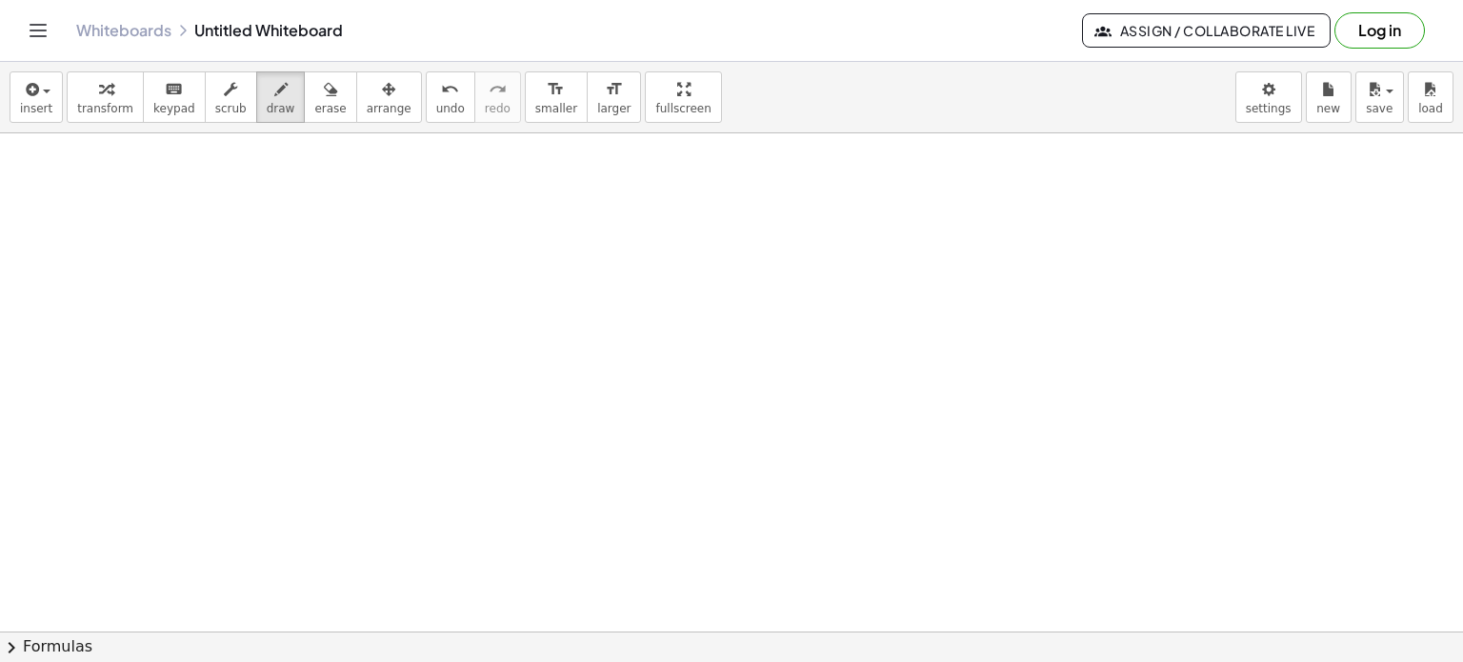
scroll to position [7596, 0]
drag, startPoint x: 375, startPoint y: 190, endPoint x: 419, endPoint y: 186, distance: 44.0
drag, startPoint x: 369, startPoint y: 190, endPoint x: 355, endPoint y: 250, distance: 61.5
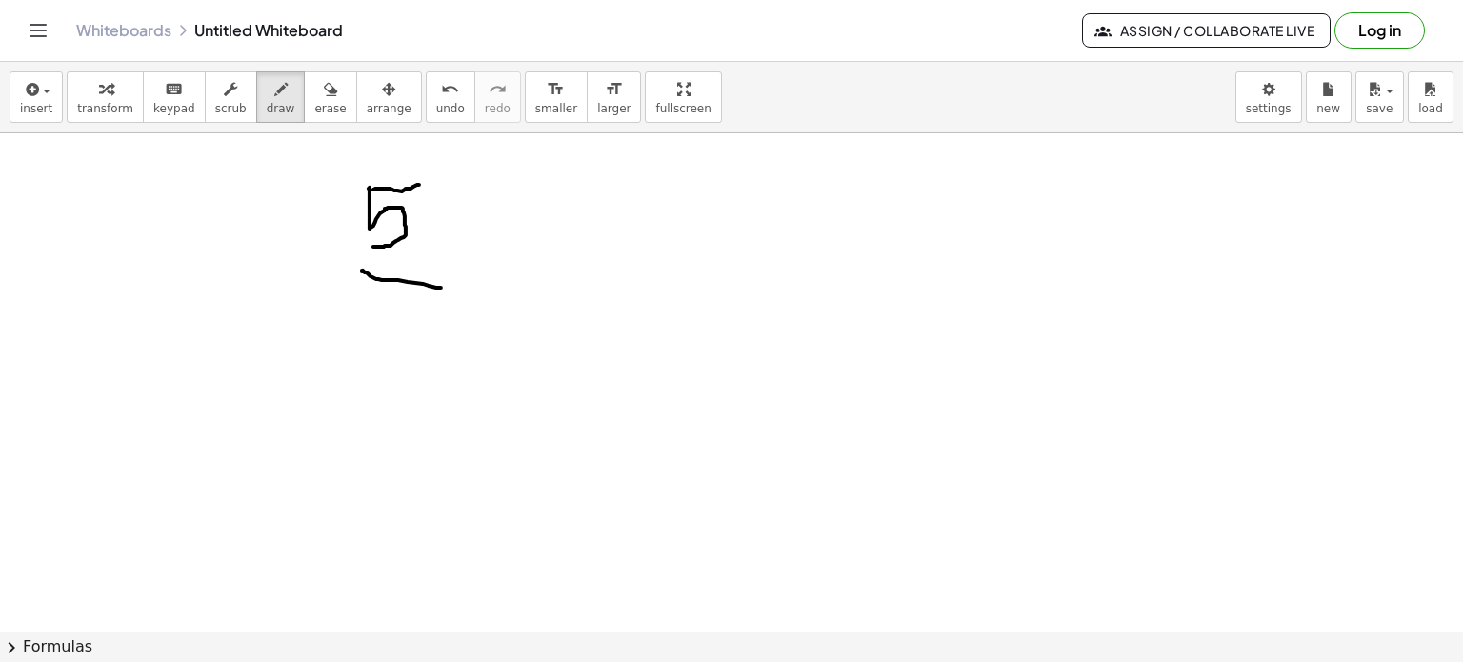
drag, startPoint x: 365, startPoint y: 273, endPoint x: 441, endPoint y: 289, distance: 77.7
drag, startPoint x: 387, startPoint y: 307, endPoint x: 384, endPoint y: 342, distance: 35.4
drag, startPoint x: 408, startPoint y: 306, endPoint x: 411, endPoint y: 348, distance: 42.1
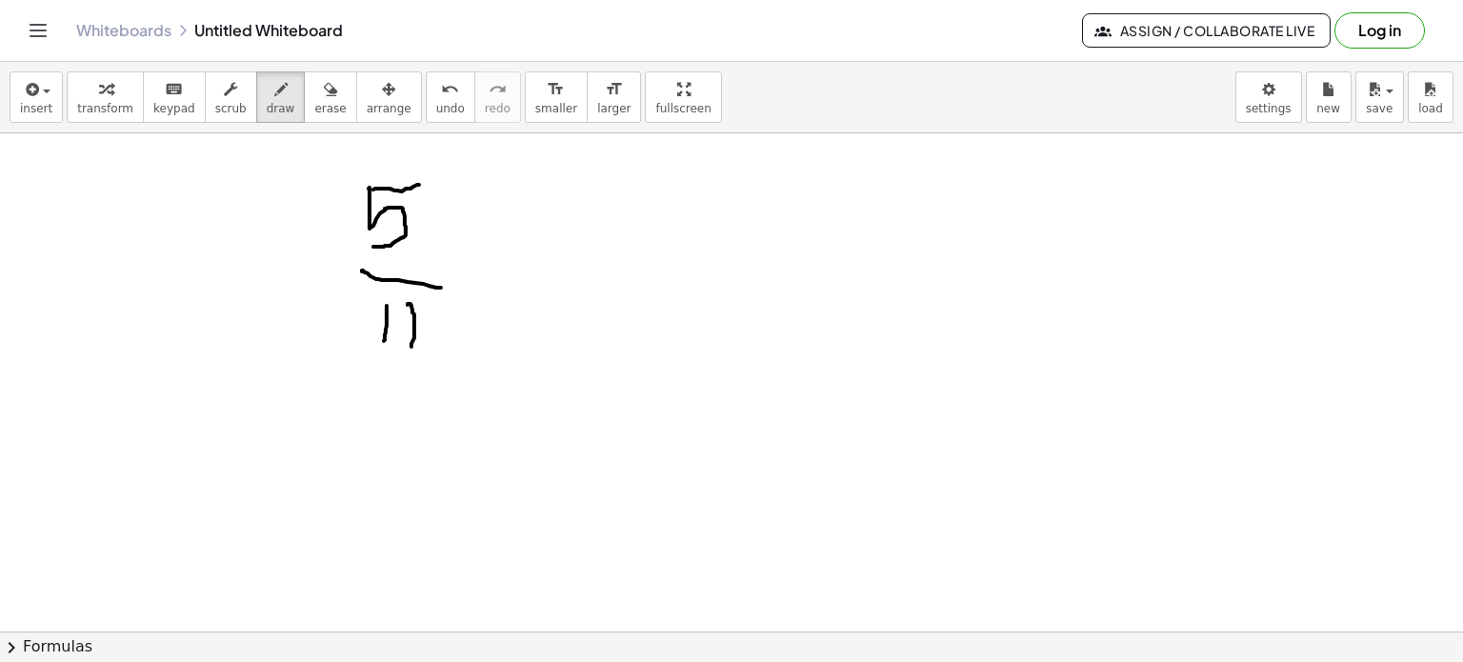
drag, startPoint x: 691, startPoint y: 192, endPoint x: 690, endPoint y: 249, distance: 56.2
drag, startPoint x: 647, startPoint y: 271, endPoint x: 748, endPoint y: 269, distance: 101.0
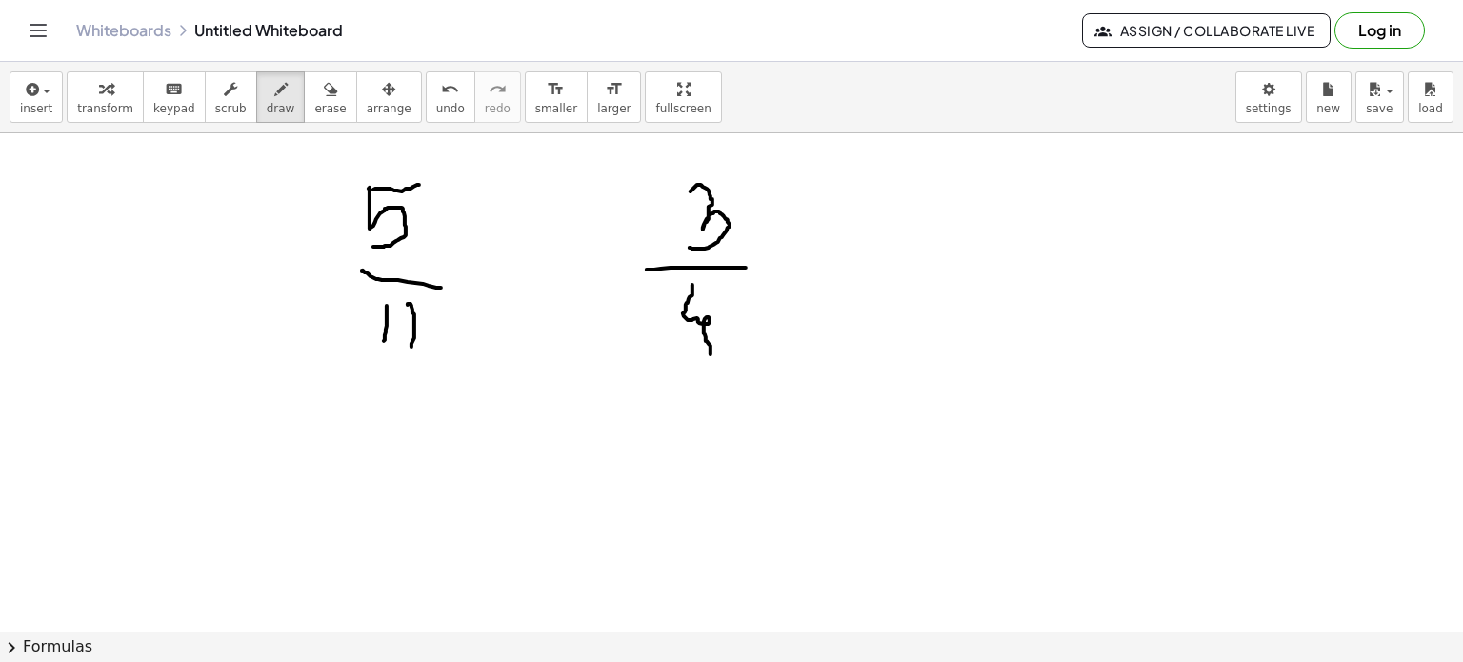
drag, startPoint x: 692, startPoint y: 286, endPoint x: 711, endPoint y: 357, distance: 73.7
drag, startPoint x: 332, startPoint y: 444, endPoint x: 348, endPoint y: 428, distance: 22.2
drag, startPoint x: 348, startPoint y: 428, endPoint x: 379, endPoint y: 453, distance: 40.6
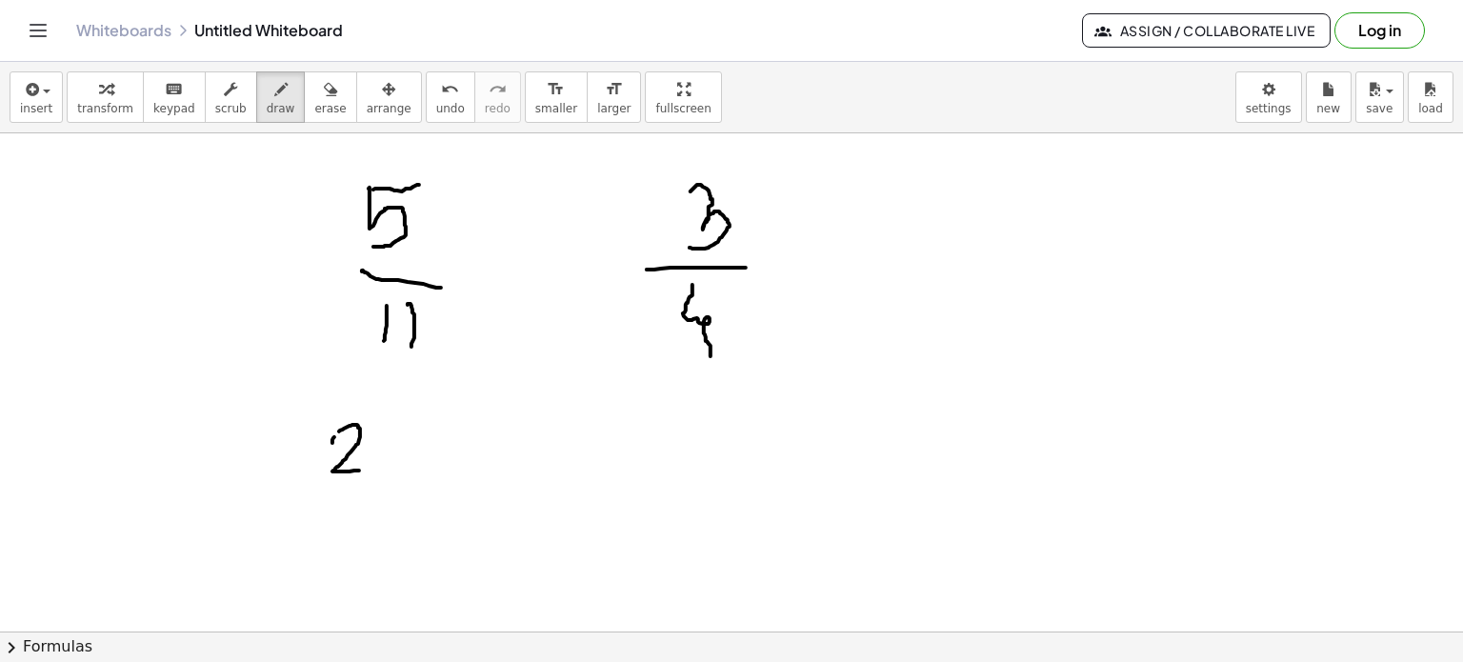
drag, startPoint x: 391, startPoint y: 436, endPoint x: 369, endPoint y: 451, distance: 27.0
drag, startPoint x: 317, startPoint y: 489, endPoint x: 432, endPoint y: 498, distance: 115.6
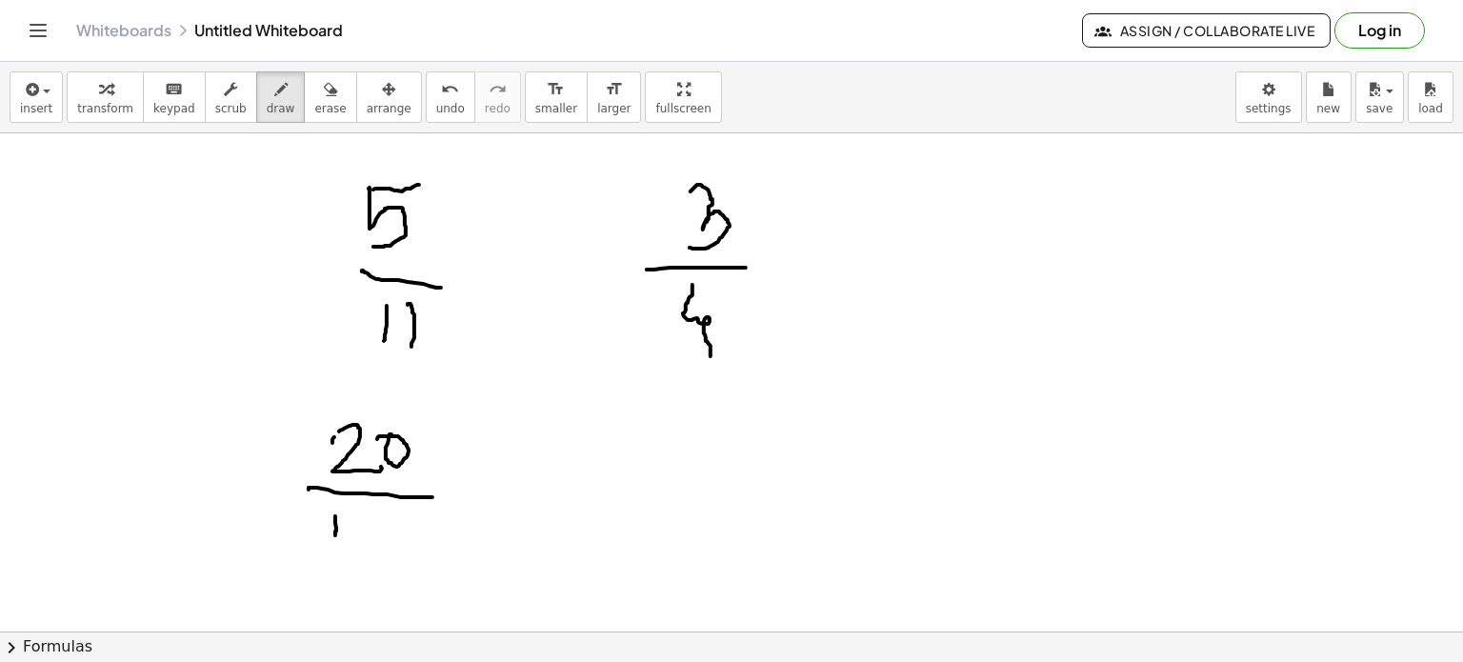
drag, startPoint x: 335, startPoint y: 517, endPoint x: 345, endPoint y: 534, distance: 19.6
drag, startPoint x: 347, startPoint y: 532, endPoint x: 339, endPoint y: 540, distance: 10.8
drag, startPoint x: 370, startPoint y: 528, endPoint x: 362, endPoint y: 567, distance: 39.8
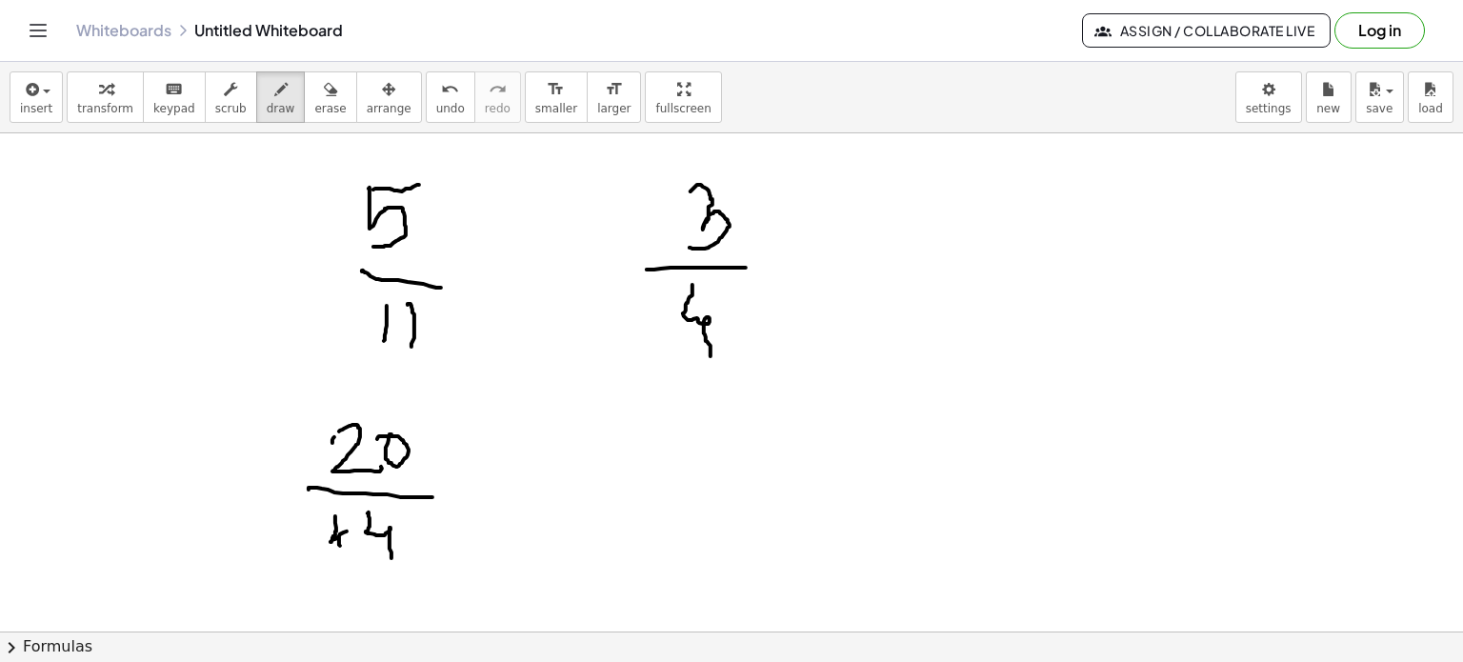
drag, startPoint x: 342, startPoint y: 536, endPoint x: 339, endPoint y: 566, distance: 29.7
drag, startPoint x: 652, startPoint y: 427, endPoint x: 657, endPoint y: 470, distance: 43.1
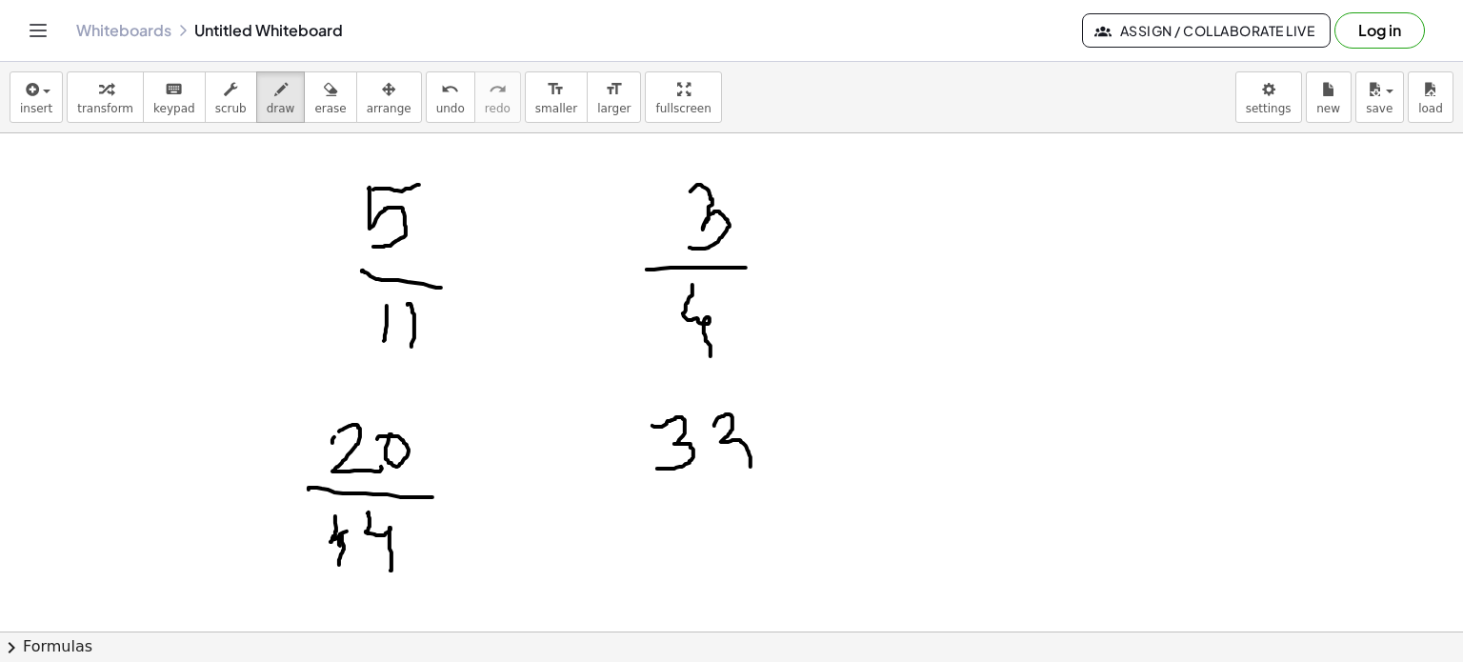
drag, startPoint x: 714, startPoint y: 427, endPoint x: 715, endPoint y: 476, distance: 49.5
drag, startPoint x: 647, startPoint y: 492, endPoint x: 772, endPoint y: 494, distance: 125.7
drag, startPoint x: 696, startPoint y: 510, endPoint x: 726, endPoint y: 517, distance: 30.5
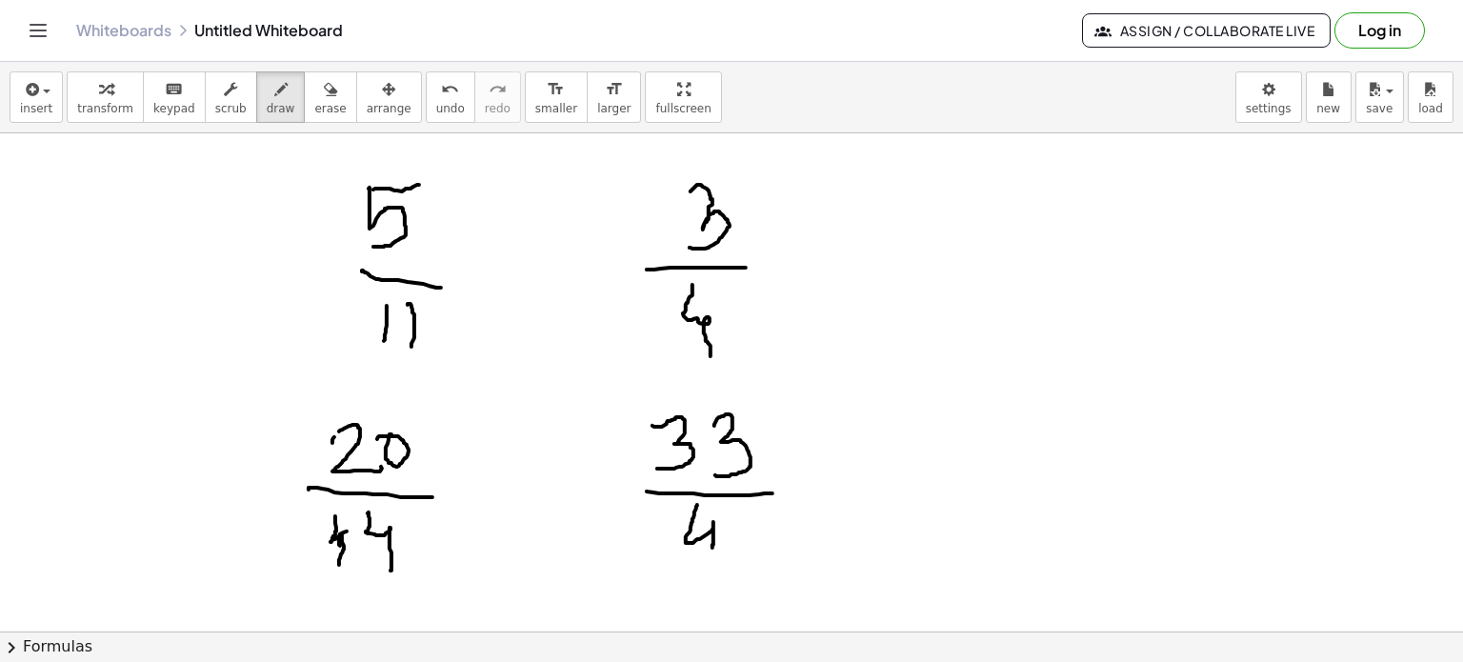
drag, startPoint x: 733, startPoint y: 506, endPoint x: 751, endPoint y: 558, distance: 55.1
drag, startPoint x: 571, startPoint y: 436, endPoint x: 576, endPoint y: 536, distance: 100.2
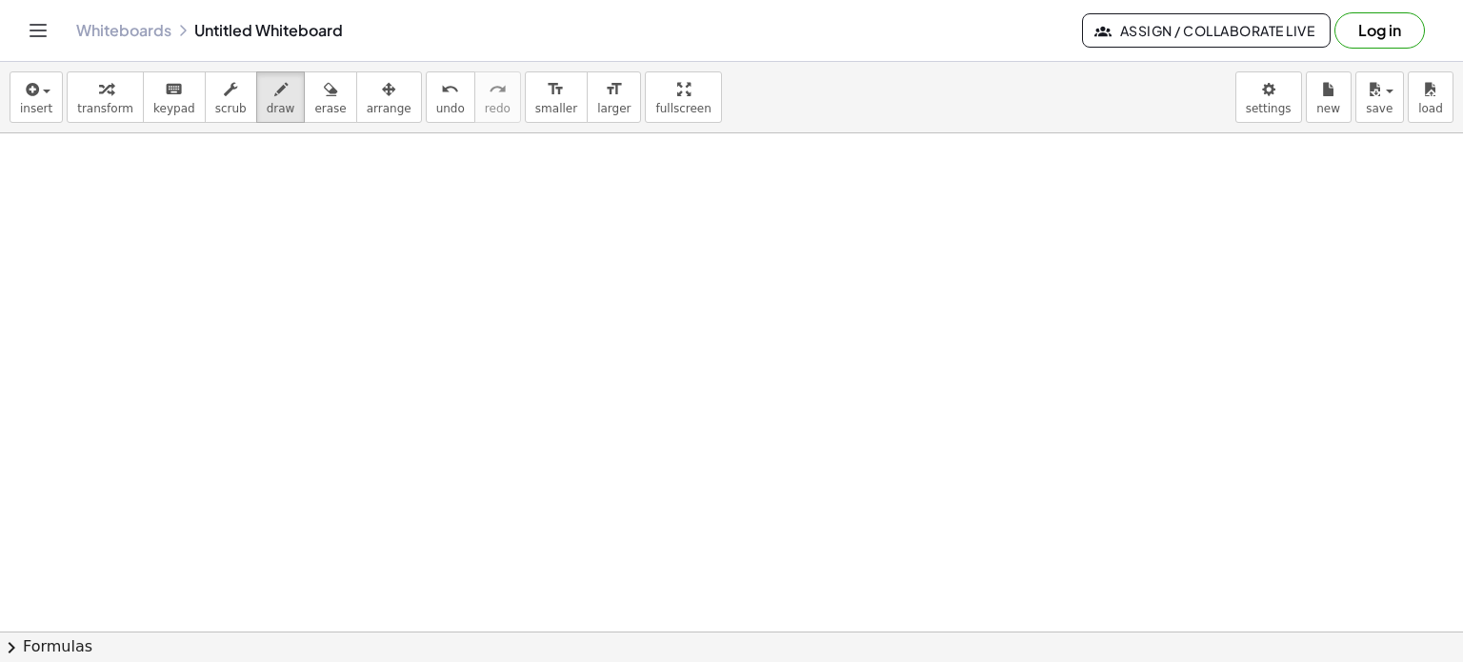
scroll to position [8095, 0]
drag, startPoint x: 336, startPoint y: 193, endPoint x: 331, endPoint y: 250, distance: 56.4
drag, startPoint x: 371, startPoint y: 199, endPoint x: 414, endPoint y: 243, distance: 62.0
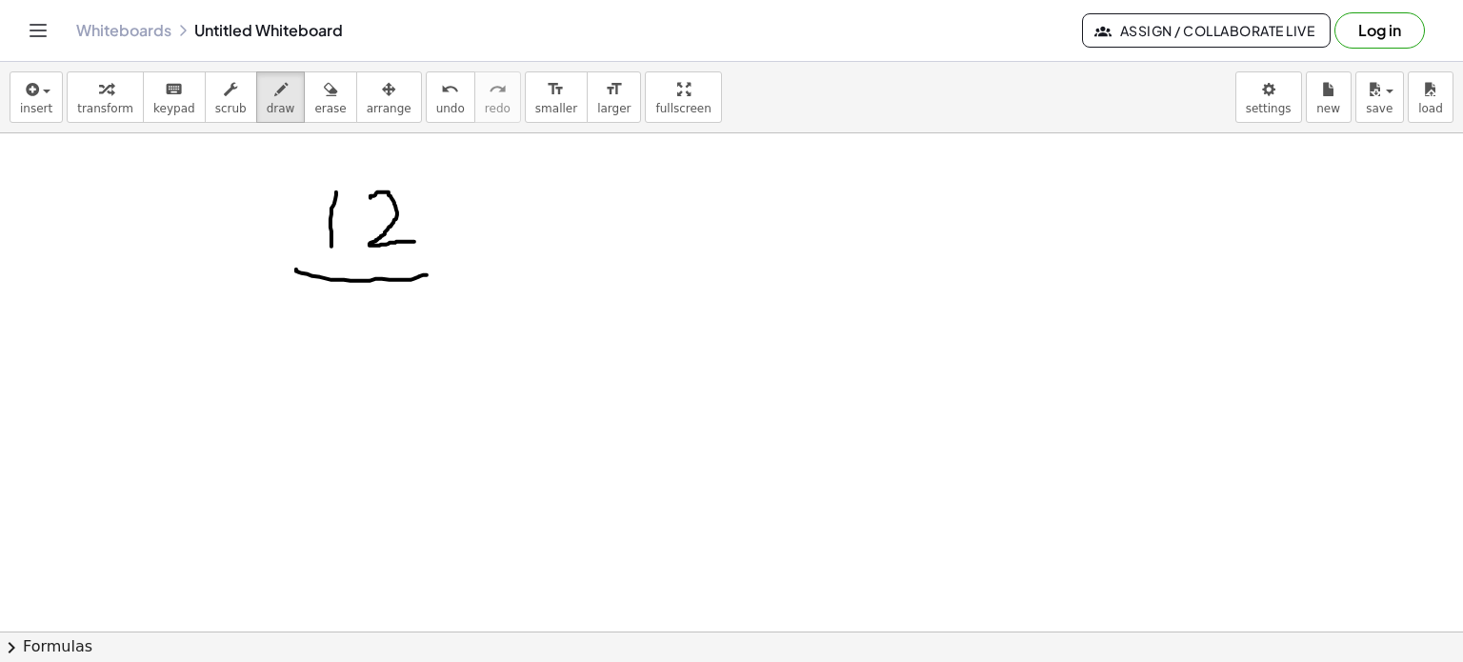
drag, startPoint x: 296, startPoint y: 271, endPoint x: 433, endPoint y: 275, distance: 137.2
drag, startPoint x: 338, startPoint y: 305, endPoint x: 351, endPoint y: 335, distance: 33.3
drag, startPoint x: 368, startPoint y: 314, endPoint x: 351, endPoint y: 360, distance: 48.8
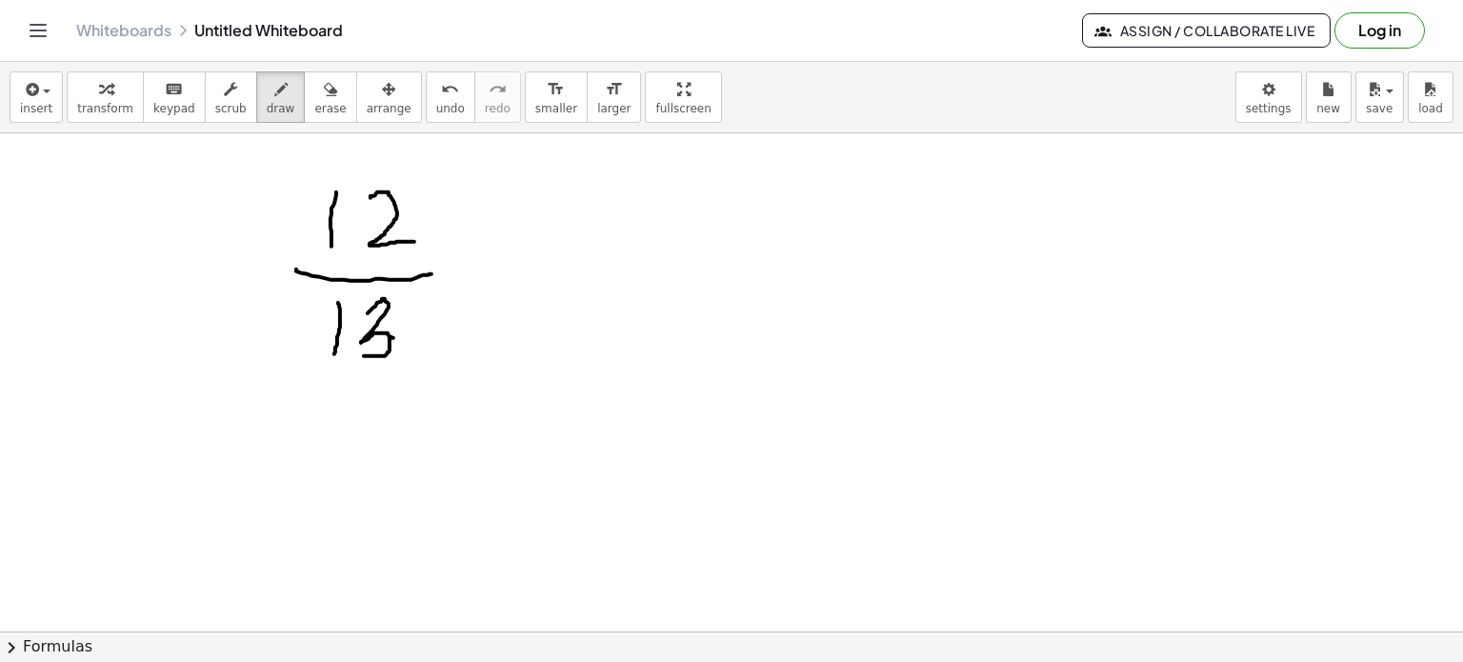
drag, startPoint x: 690, startPoint y: 201, endPoint x: 705, endPoint y: 224, distance: 27.5
drag, startPoint x: 734, startPoint y: 179, endPoint x: 722, endPoint y: 240, distance: 62.2
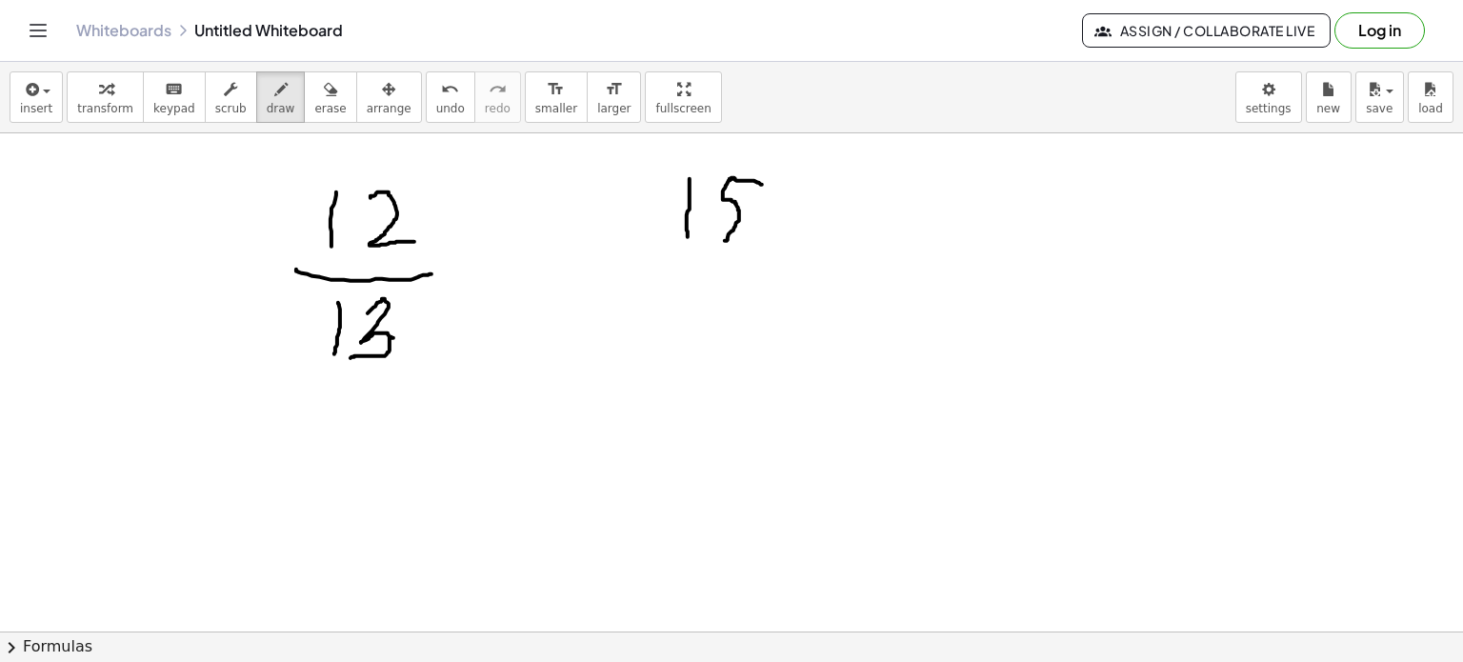
drag, startPoint x: 730, startPoint y: 181, endPoint x: 763, endPoint y: 186, distance: 33.7
drag, startPoint x: 655, startPoint y: 273, endPoint x: 779, endPoint y: 248, distance: 126.5
drag, startPoint x: 682, startPoint y: 300, endPoint x: 713, endPoint y: 328, distance: 41.8
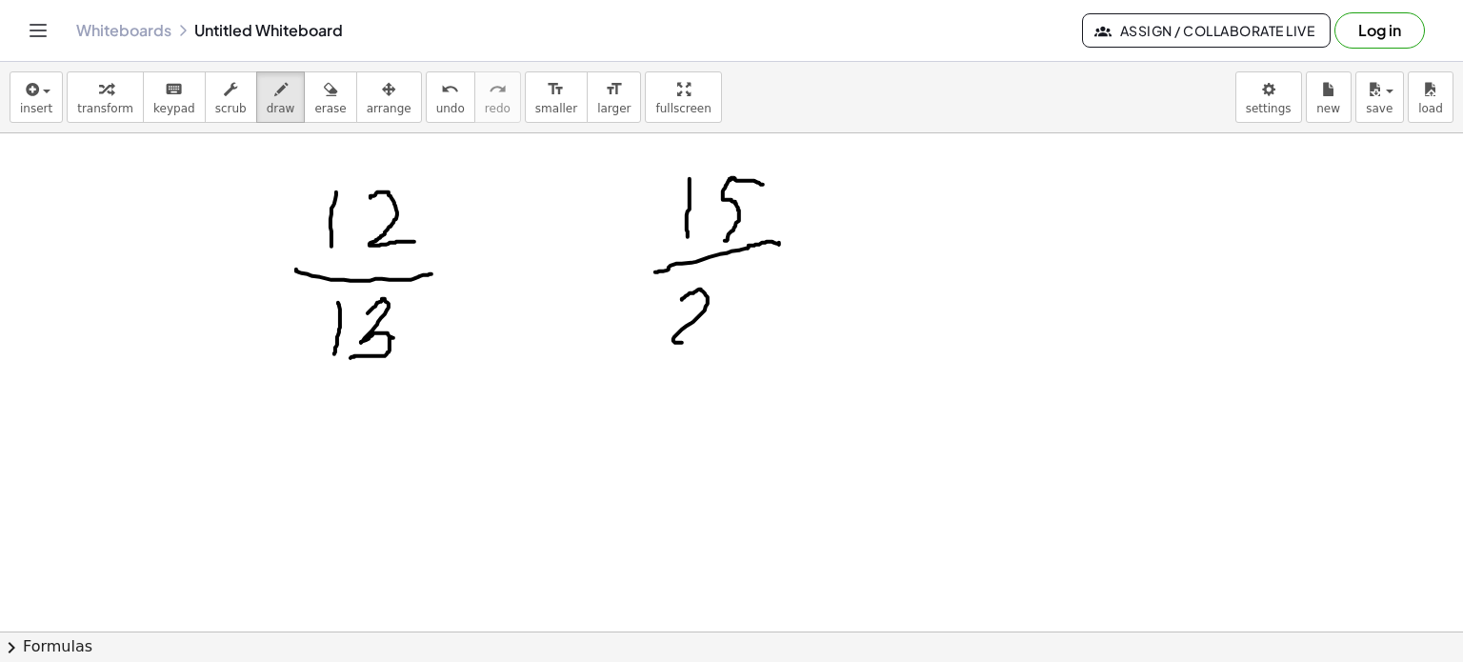
drag, startPoint x: 747, startPoint y: 285, endPoint x: 745, endPoint y: 346, distance: 61.0
drag, startPoint x: 293, startPoint y: 478, endPoint x: 416, endPoint y: 471, distance: 123.1
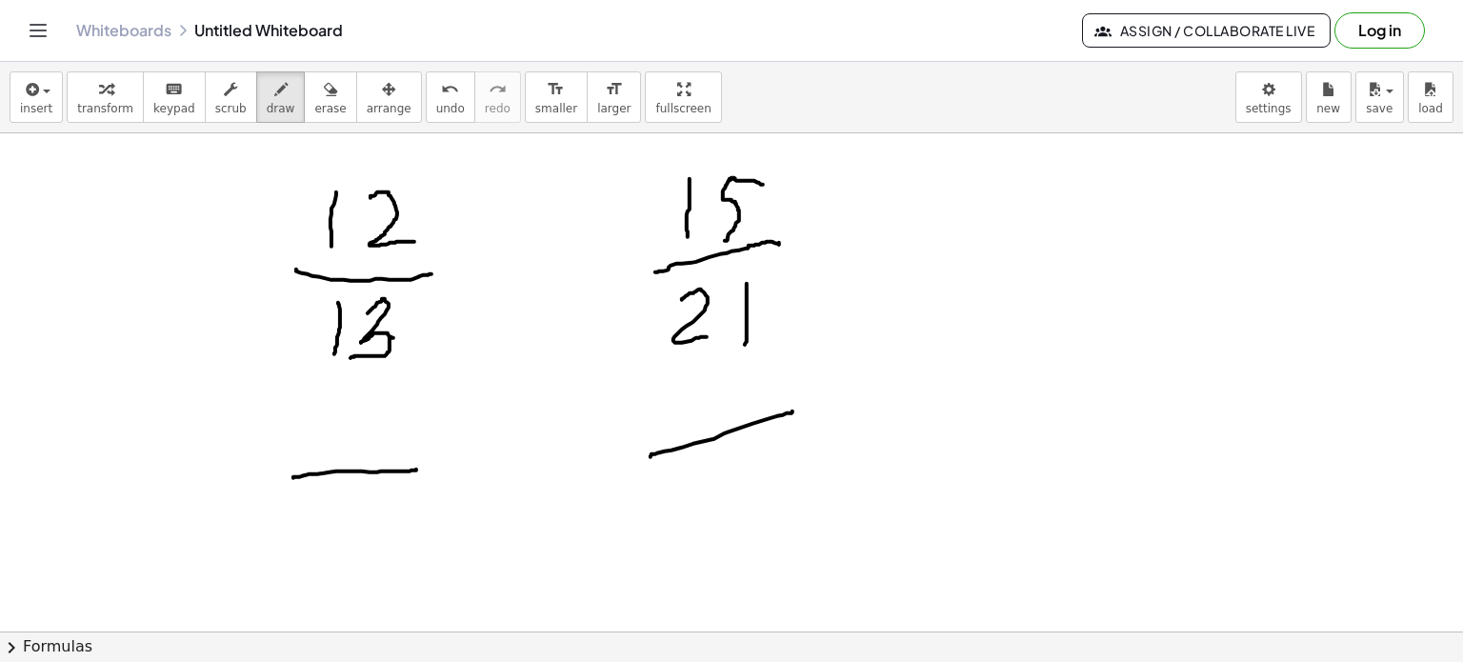
drag, startPoint x: 651, startPoint y: 457, endPoint x: 793, endPoint y: 412, distance: 149.7
drag, startPoint x: 305, startPoint y: 424, endPoint x: 345, endPoint y: 451, distance: 48.6
drag, startPoint x: 359, startPoint y: 417, endPoint x: 385, endPoint y: 410, distance: 26.8
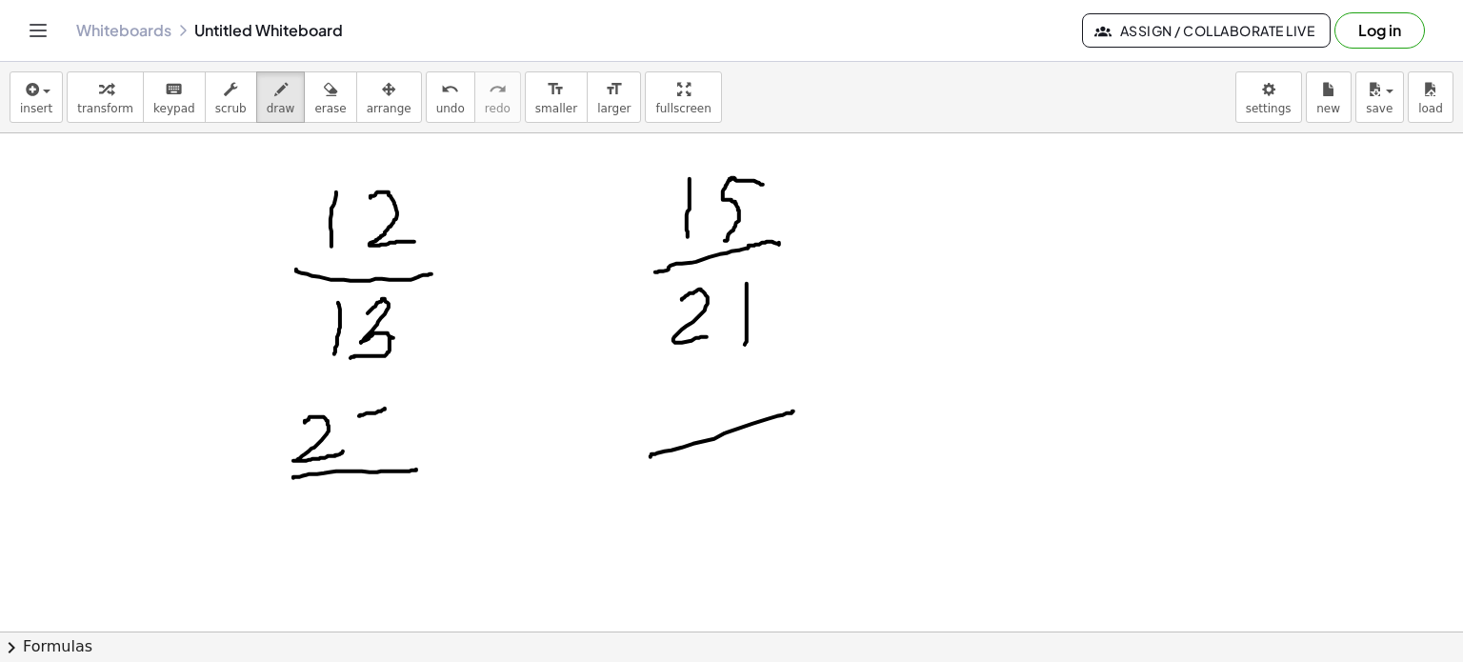
drag, startPoint x: 354, startPoint y: 418, endPoint x: 343, endPoint y: 462, distance: 45.3
drag, startPoint x: 395, startPoint y: 426, endPoint x: 441, endPoint y: 451, distance: 52.0
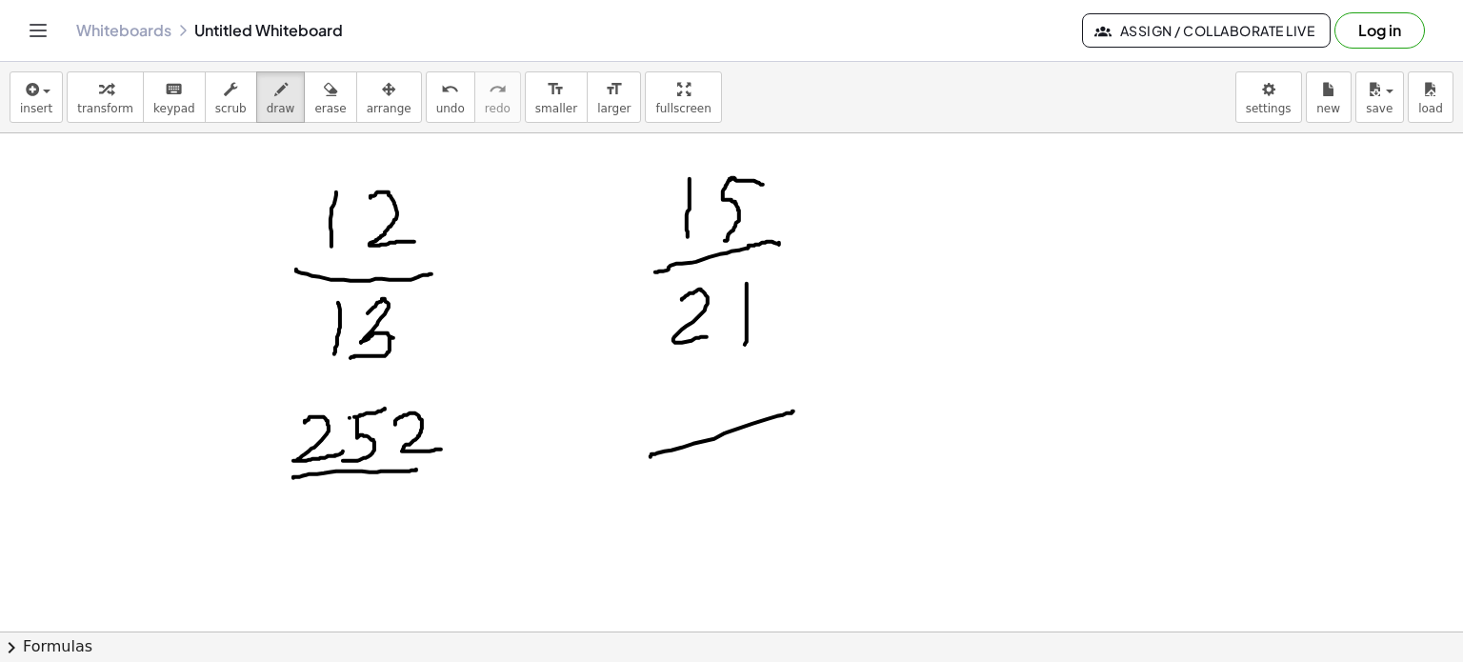
drag, startPoint x: 678, startPoint y: 388, endPoint x: 674, endPoint y: 438, distance: 50.6
drag, startPoint x: 712, startPoint y: 389, endPoint x: 705, endPoint y: 404, distance: 16.6
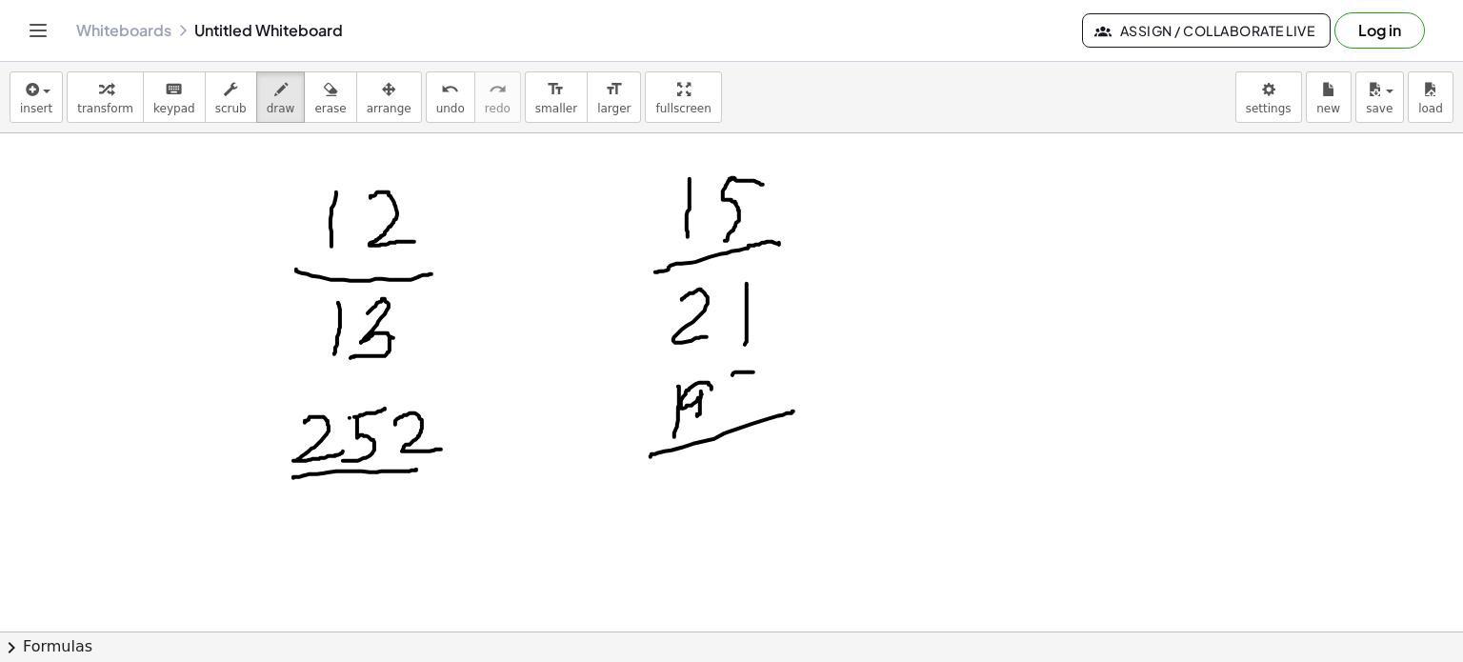
drag, startPoint x: 732, startPoint y: 380, endPoint x: 716, endPoint y: 424, distance: 46.4
drag, startPoint x: 701, startPoint y: 411, endPoint x: 701, endPoint y: 425, distance: 14.3
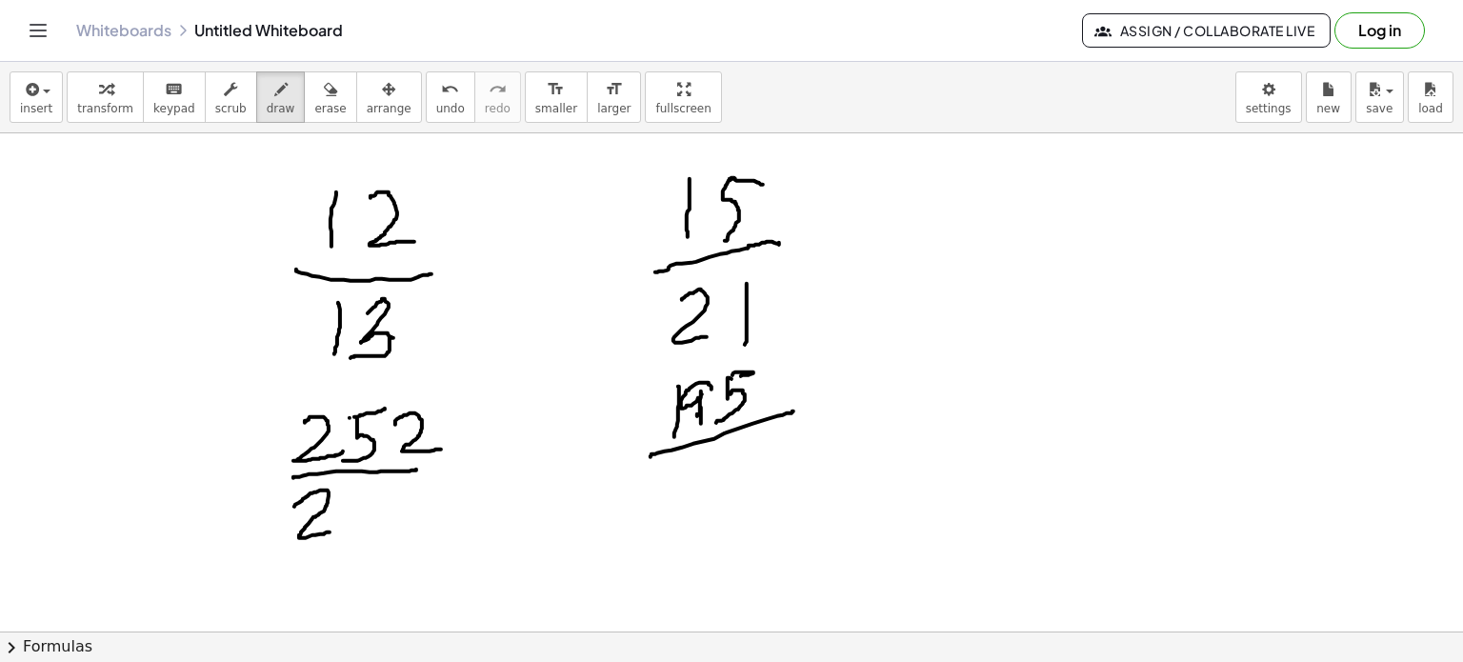
drag, startPoint x: 294, startPoint y: 508, endPoint x: 333, endPoint y: 535, distance: 47.8
drag, startPoint x: 354, startPoint y: 488, endPoint x: 384, endPoint y: 501, distance: 32.4
drag, startPoint x: 391, startPoint y: 491, endPoint x: 388, endPoint y: 540, distance: 49.6
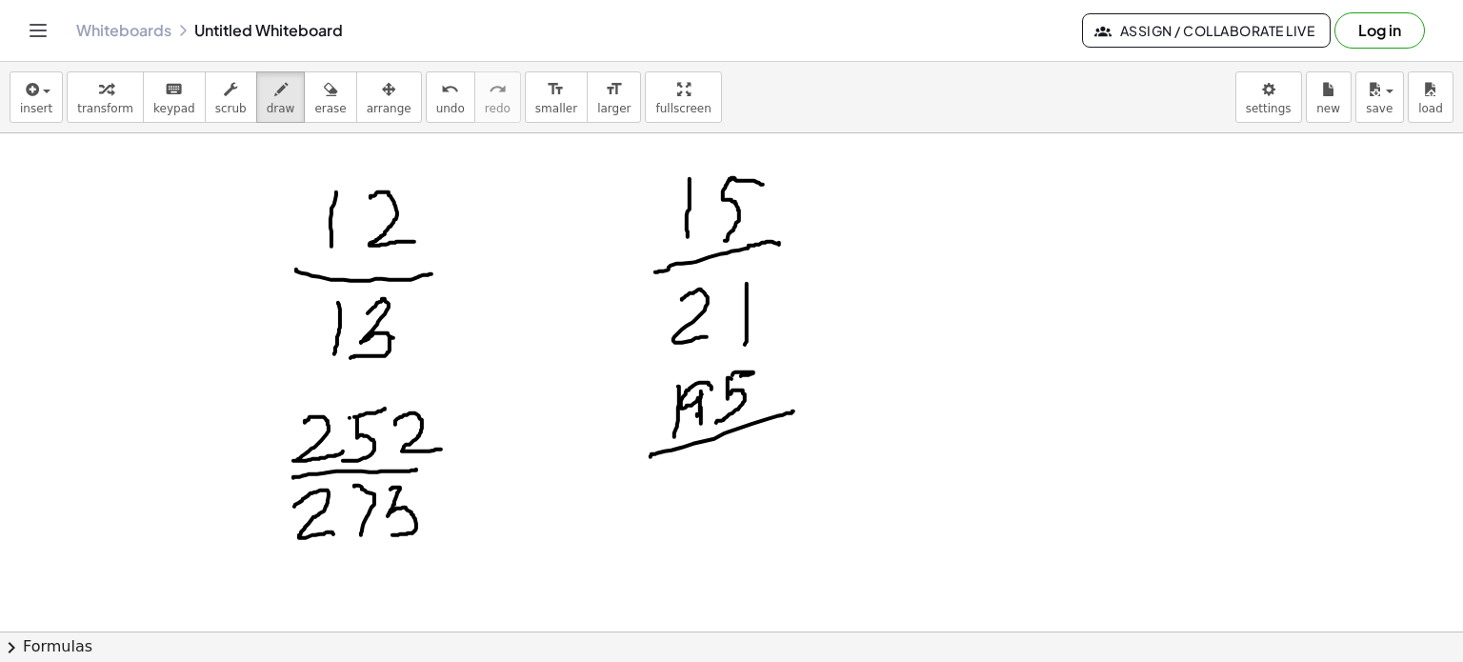
drag, startPoint x: 680, startPoint y: 483, endPoint x: 704, endPoint y: 514, distance: 39.4
drag, startPoint x: 712, startPoint y: 472, endPoint x: 720, endPoint y: 517, distance: 45.4
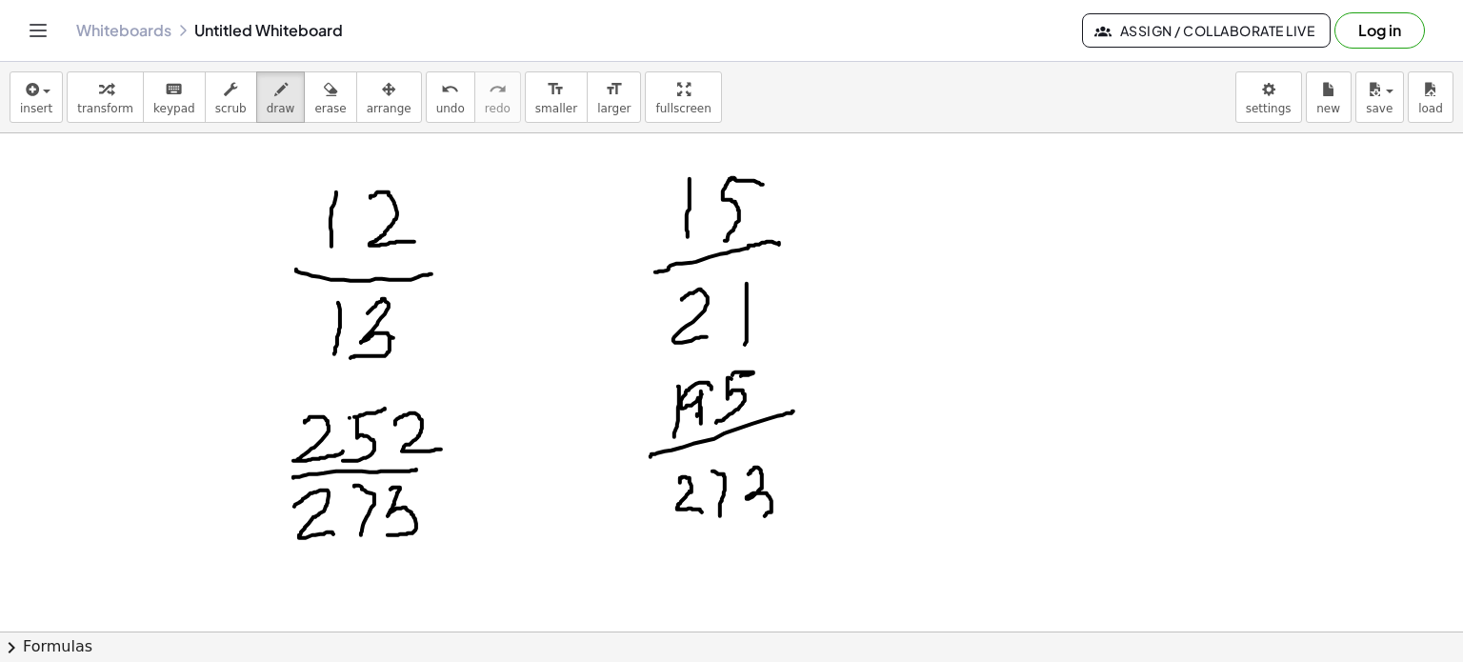
drag, startPoint x: 749, startPoint y: 475, endPoint x: 744, endPoint y: 521, distance: 46.0
drag, startPoint x: 411, startPoint y: 333, endPoint x: 643, endPoint y: 243, distance: 248.5
drag, startPoint x: 448, startPoint y: 235, endPoint x: 612, endPoint y: 308, distance: 180.0
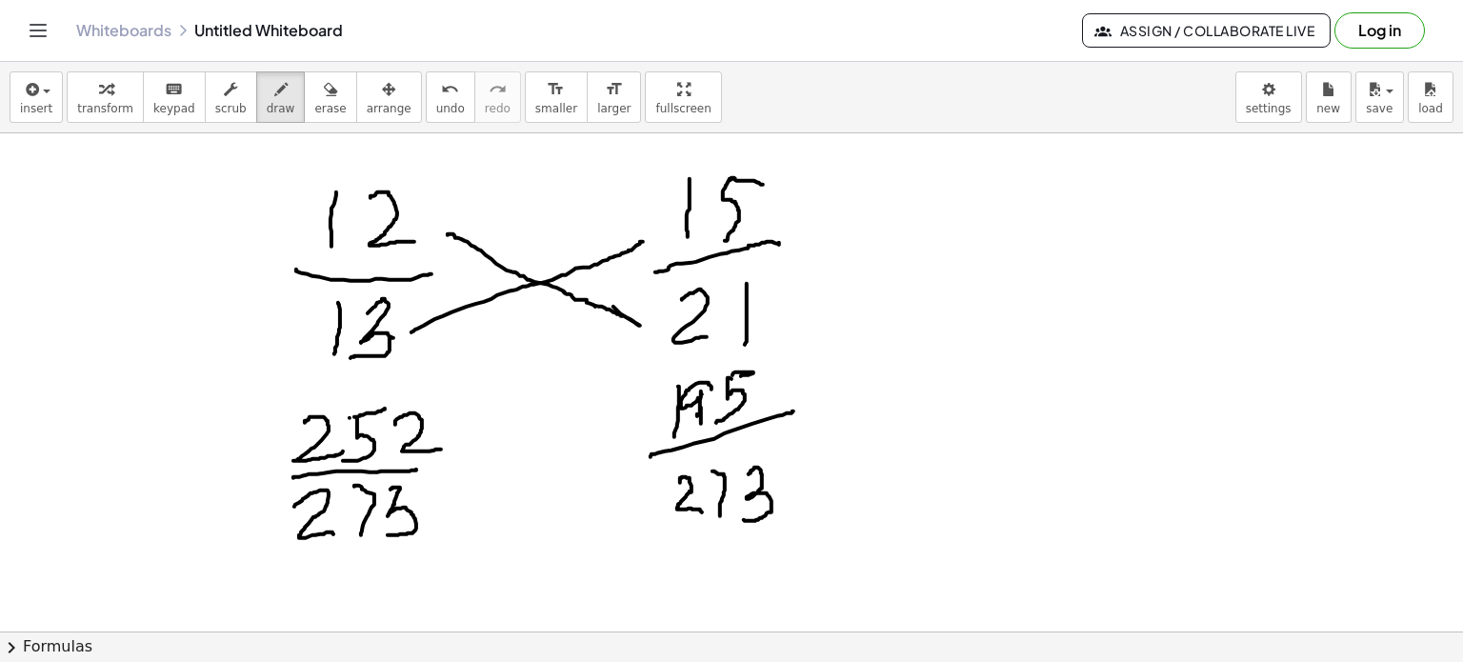
drag, startPoint x: 823, startPoint y: 386, endPoint x: 897, endPoint y: 366, distance: 76.9
drag, startPoint x: 632, startPoint y: 319, endPoint x: 441, endPoint y: 243, distance: 206.1
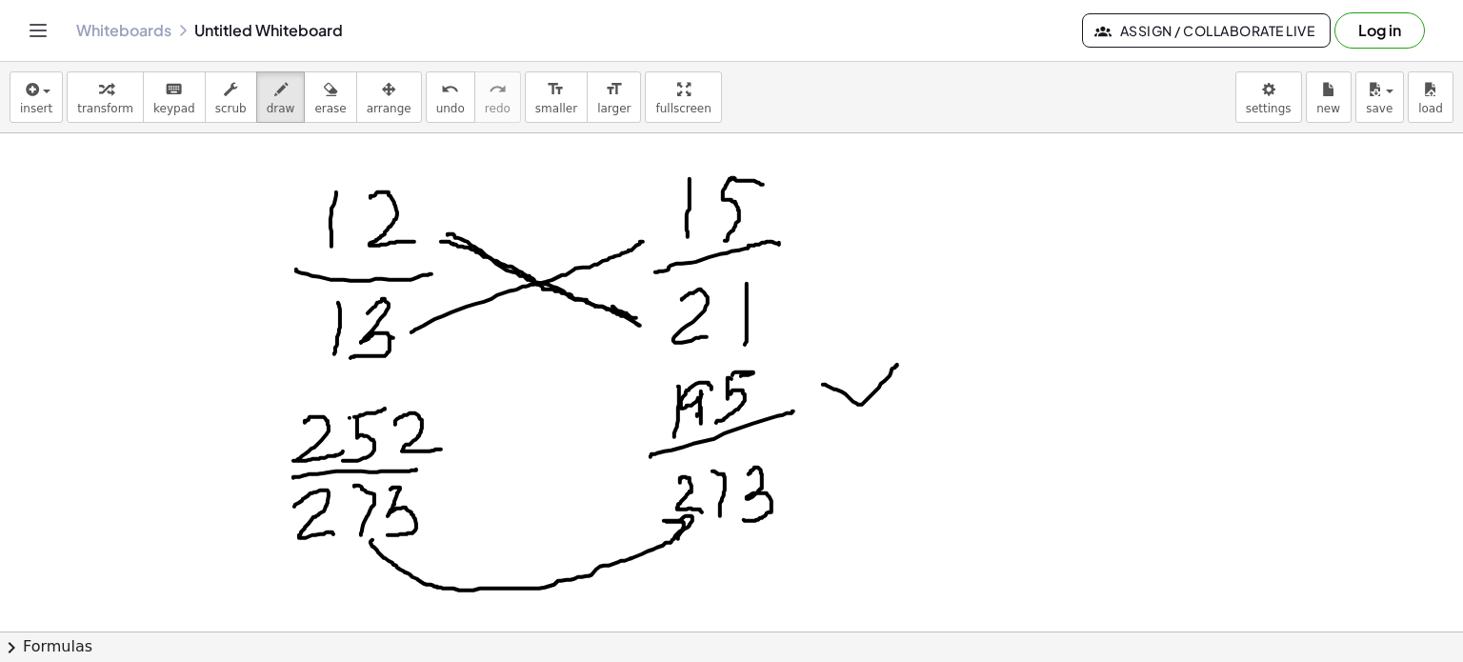
drag, startPoint x: 372, startPoint y: 541, endPoint x: 678, endPoint y: 544, distance: 305.8
drag, startPoint x: 511, startPoint y: 432, endPoint x: 532, endPoint y: 504, distance: 74.7
